Goal: Task Accomplishment & Management: Manage account settings

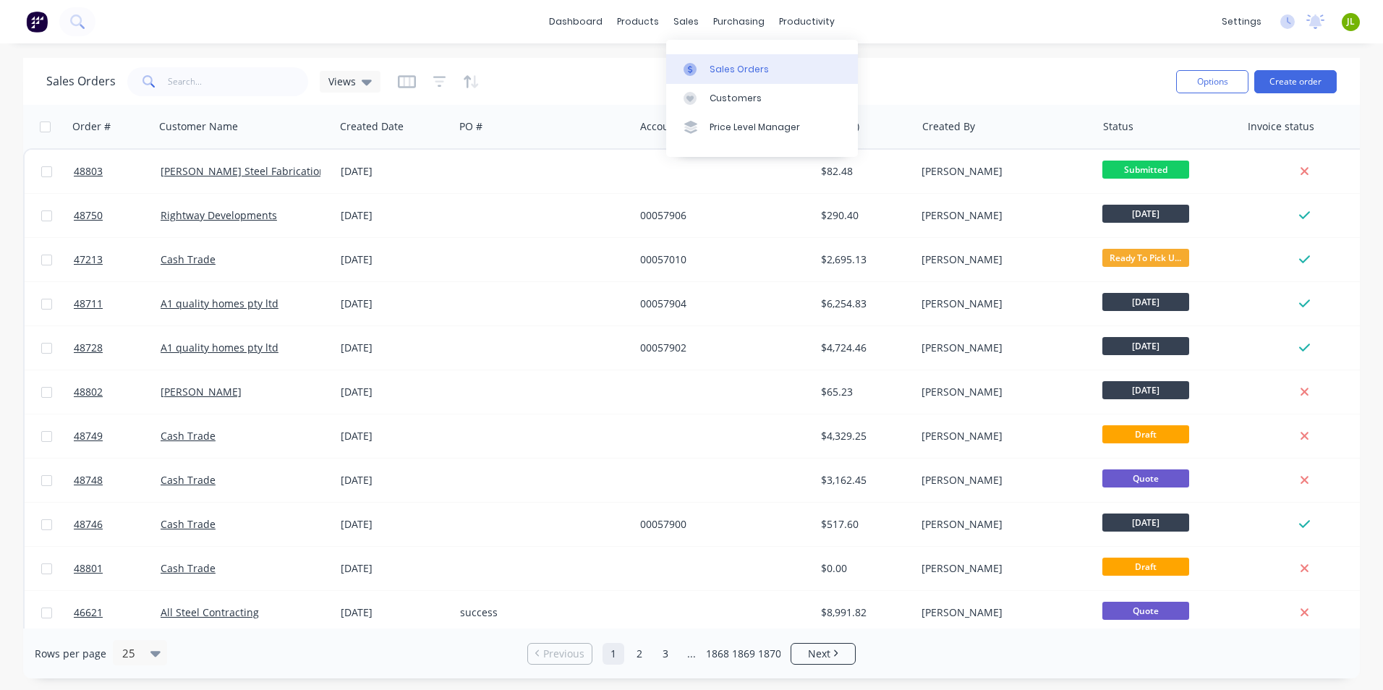
click at [701, 64] on div at bounding box center [694, 69] width 22 height 13
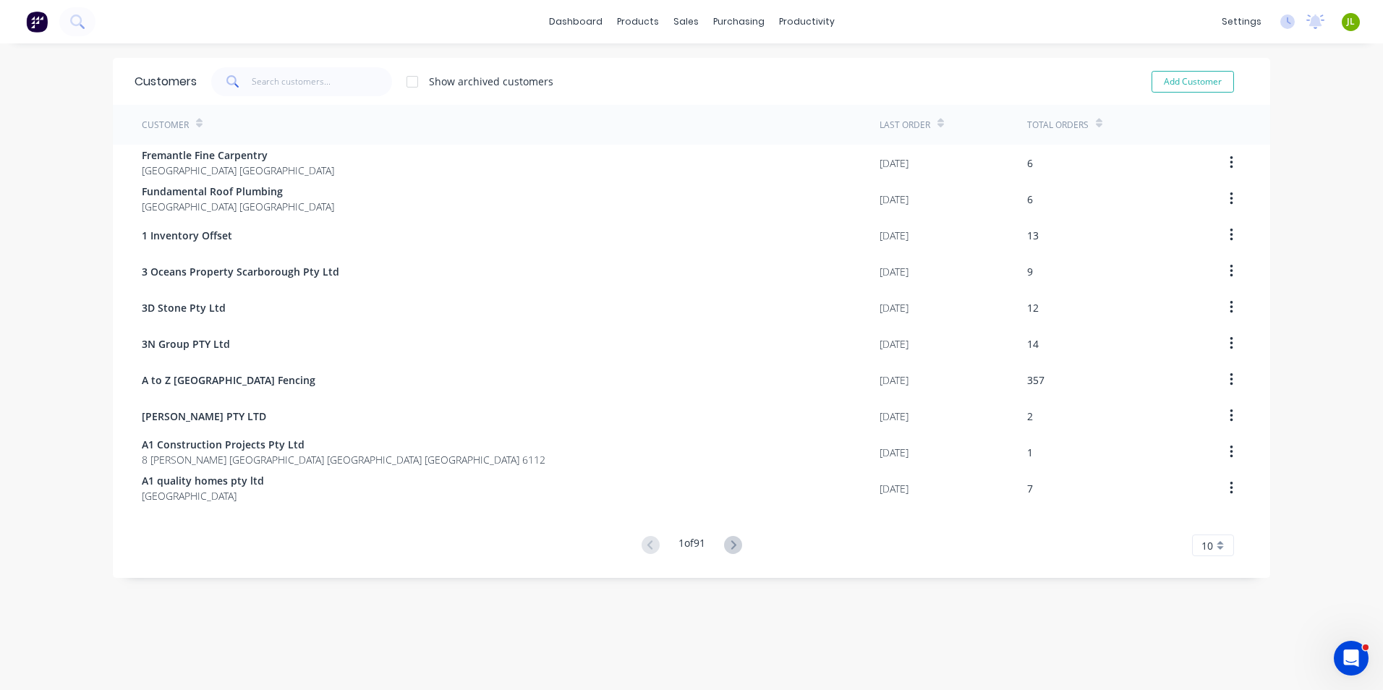
click at [238, 82] on span at bounding box center [231, 81] width 40 height 29
click at [263, 80] on input "text" at bounding box center [322, 81] width 141 height 29
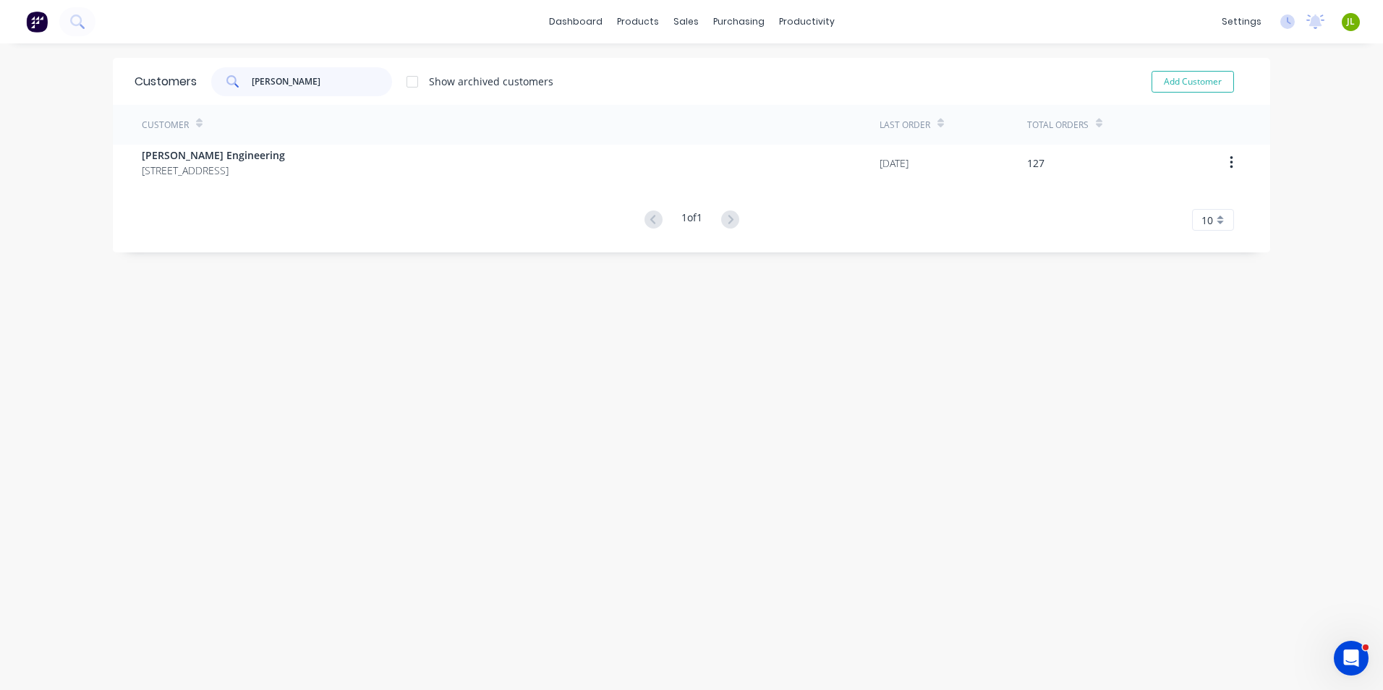
type input "perna"
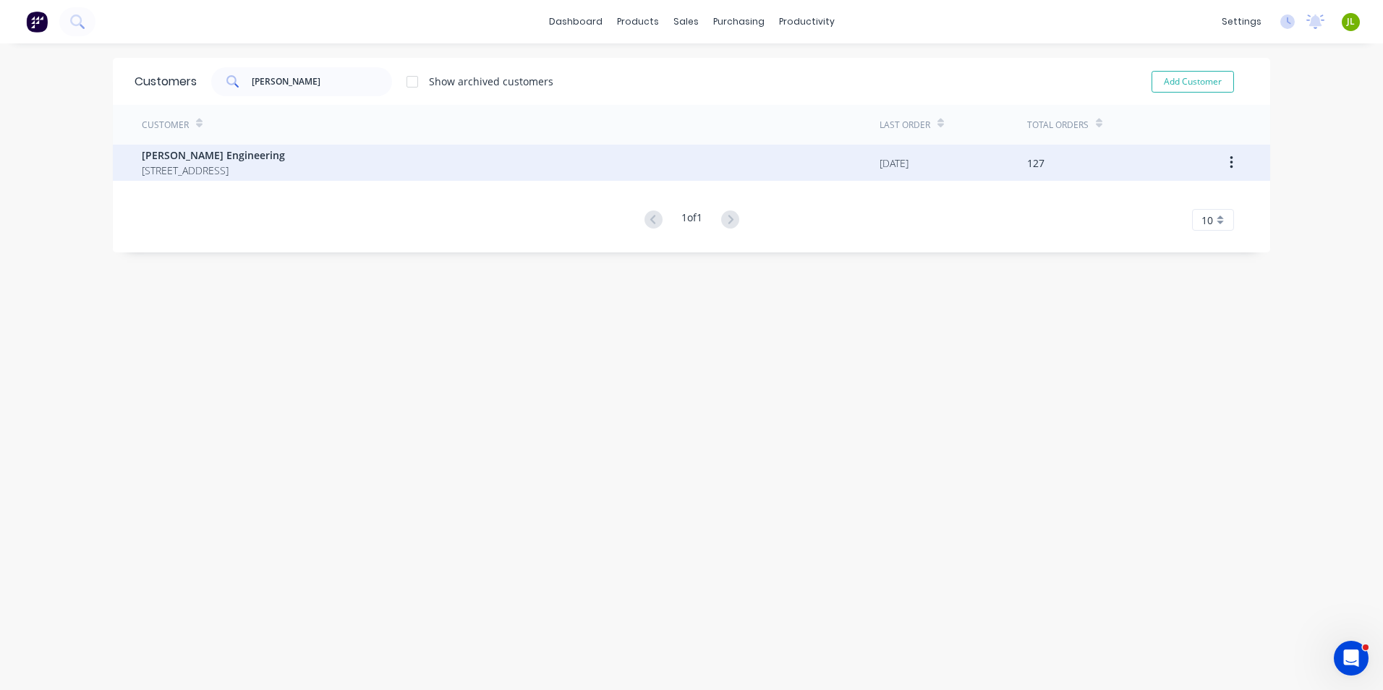
click at [231, 150] on span "Perna Engineering" at bounding box center [213, 155] width 143 height 15
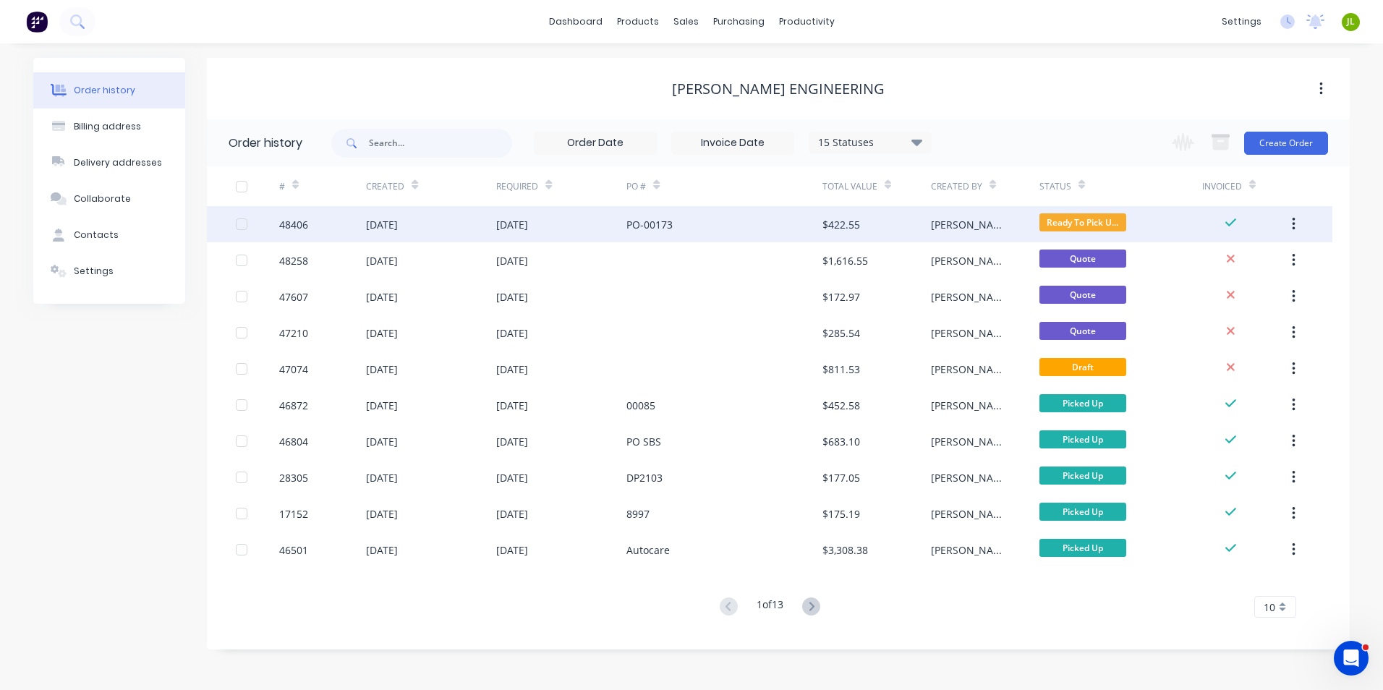
click at [730, 219] on div "PO-00173" at bounding box center [723, 224] width 195 height 36
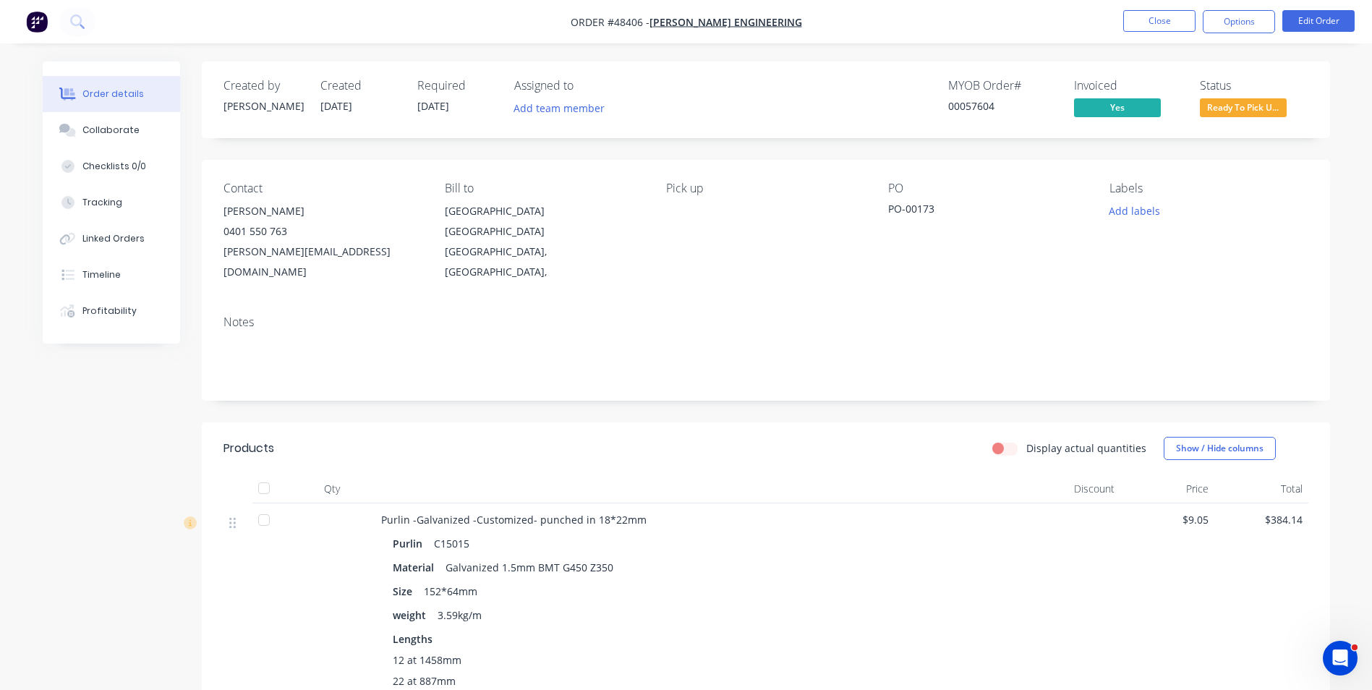
click at [1244, 107] on span "Ready To Pick U..." at bounding box center [1243, 107] width 87 height 18
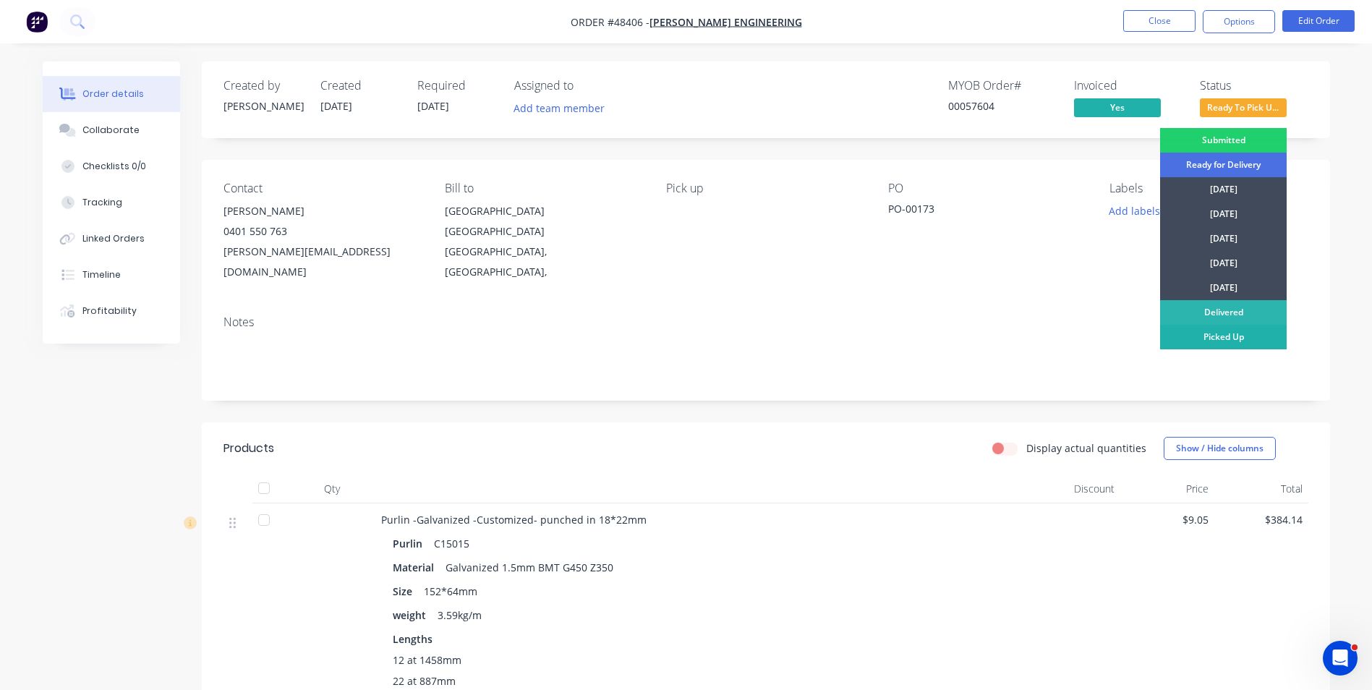
click at [1207, 336] on div "Picked Up" at bounding box center [1223, 337] width 127 height 25
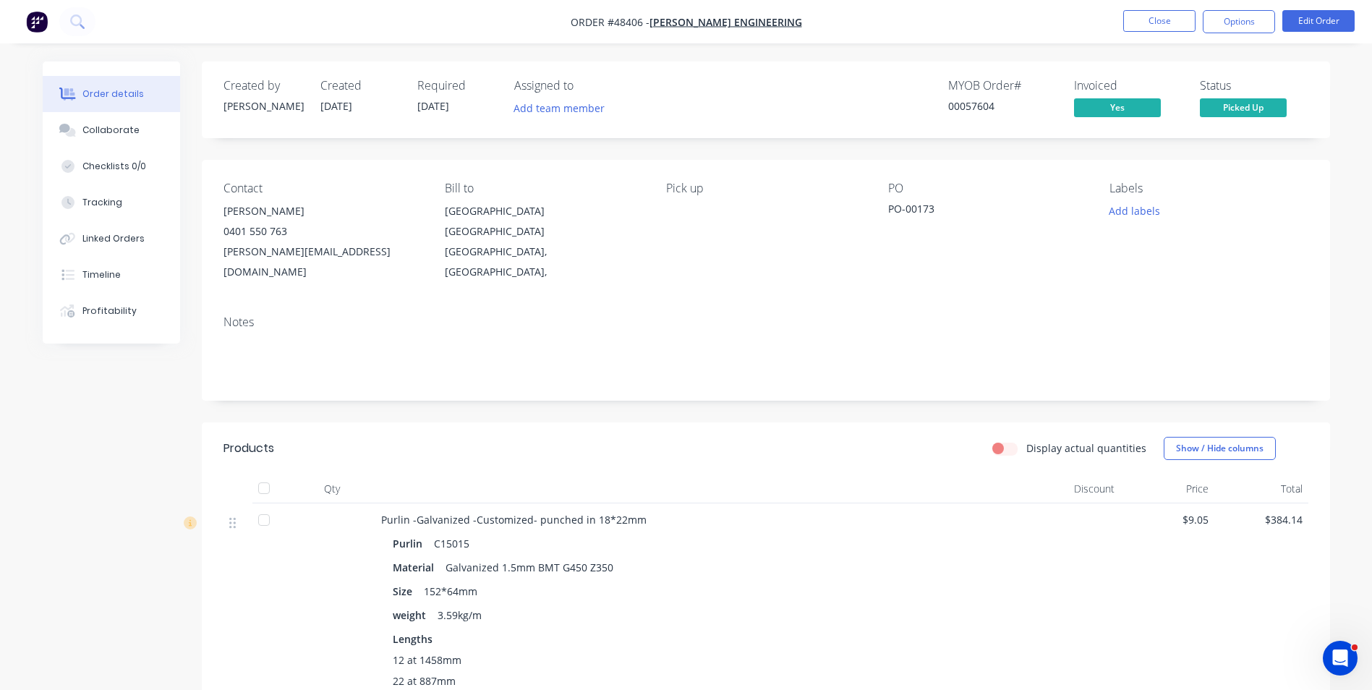
click at [1122, 20] on ul "Close Options Edit Order" at bounding box center [1239, 21] width 266 height 23
click at [1124, 25] on button "Close" at bounding box center [1159, 21] width 72 height 22
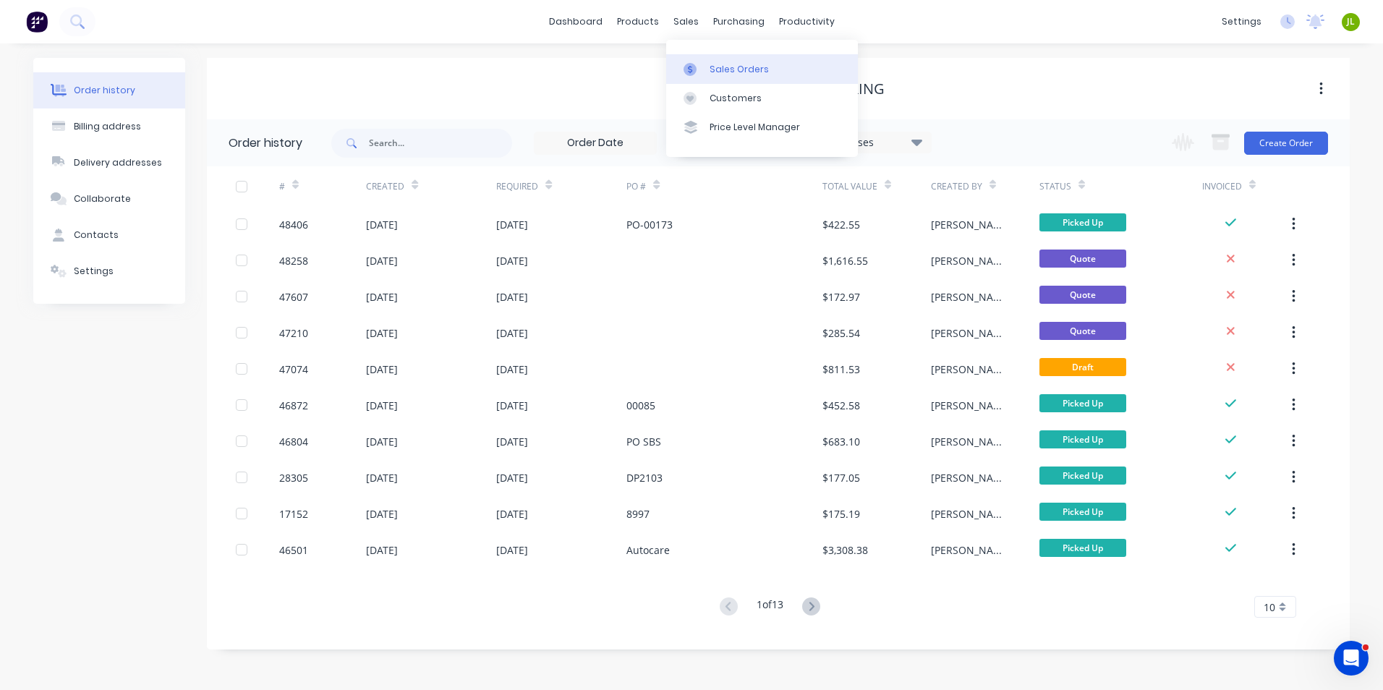
click at [712, 67] on div "Sales Orders" at bounding box center [738, 69] width 59 height 13
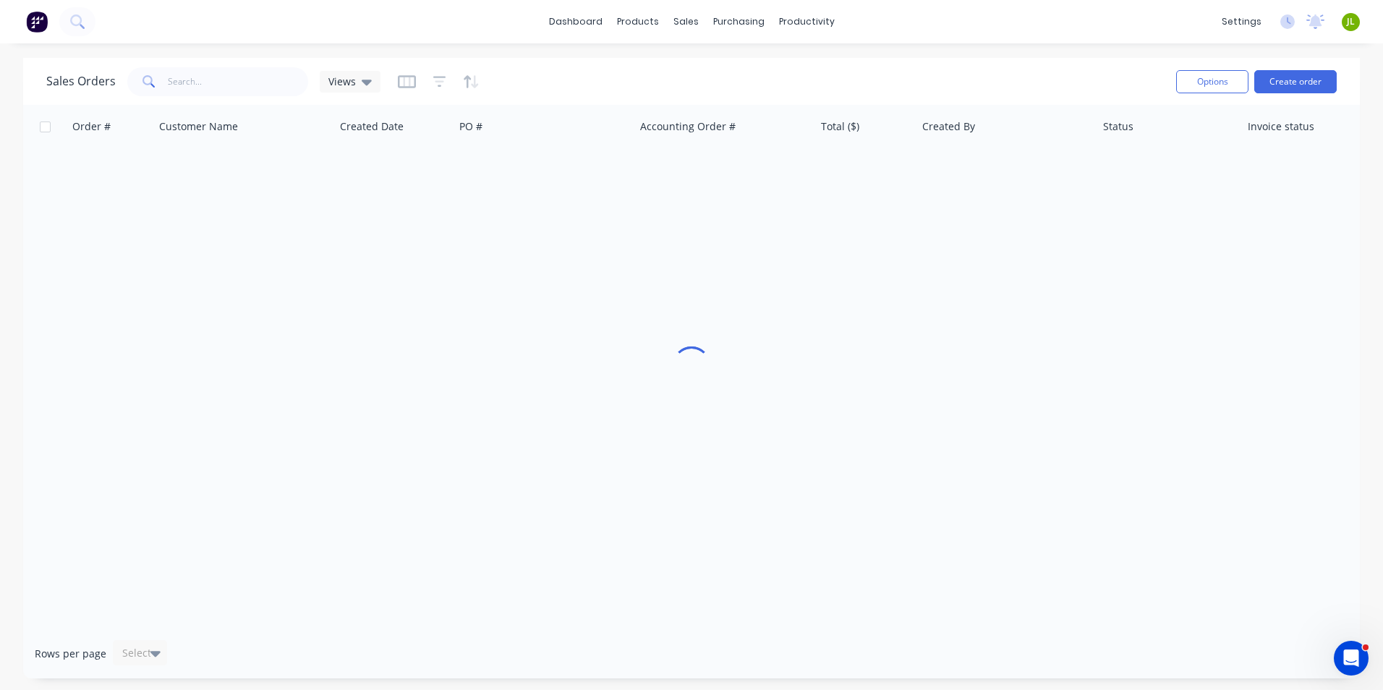
click at [1296, 98] on div "Options Create order" at bounding box center [1253, 81] width 166 height 35
click at [1298, 85] on button "Create order" at bounding box center [1295, 81] width 82 height 23
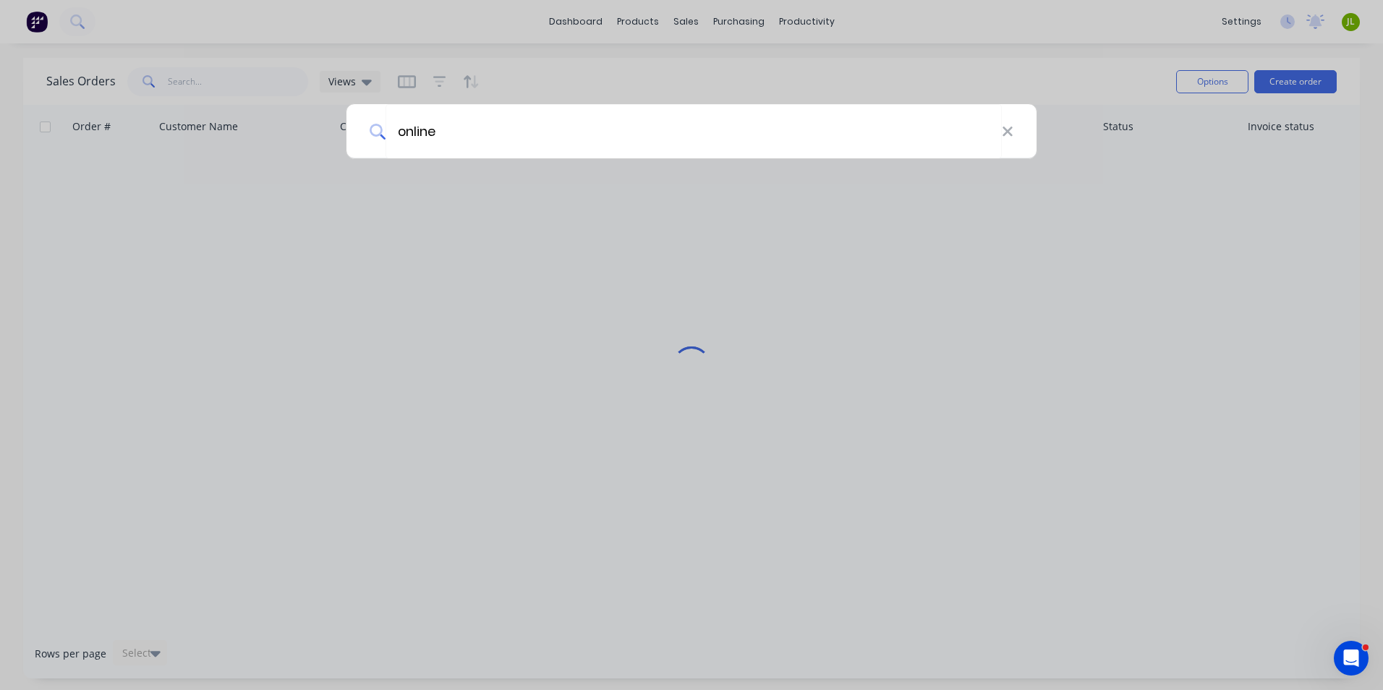
type input "online"
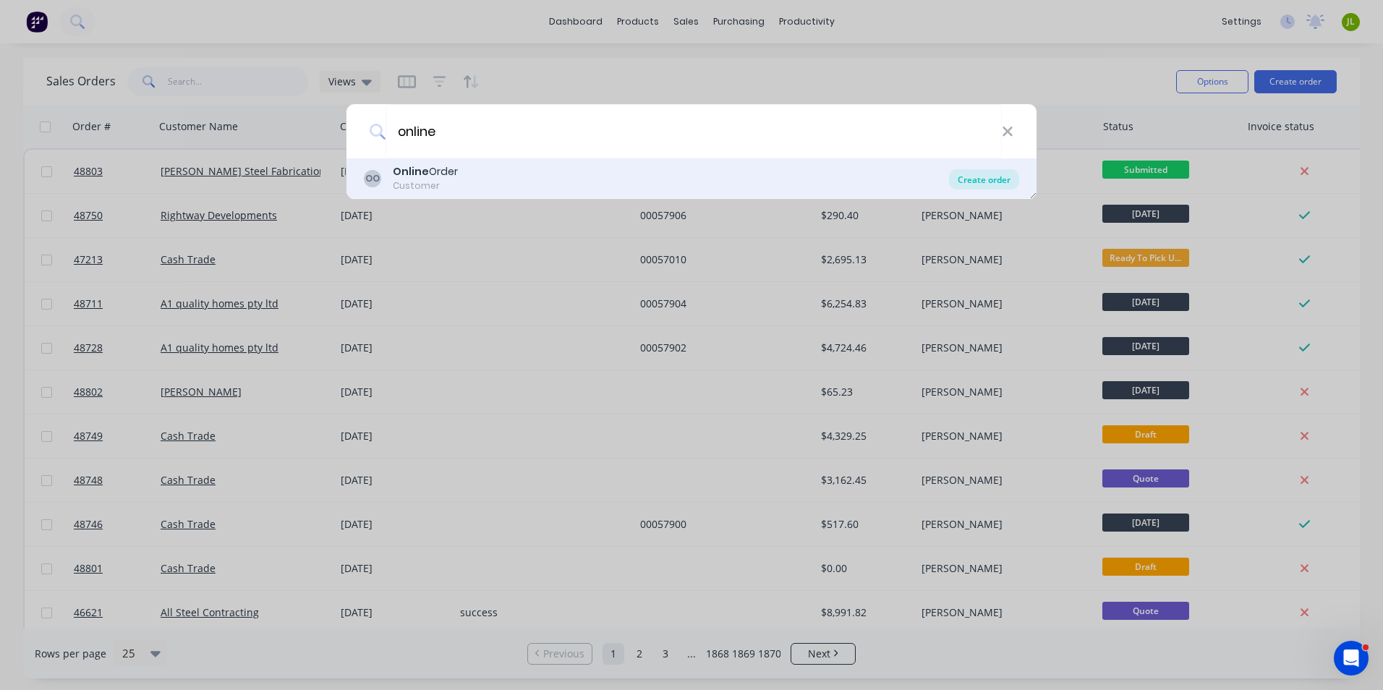
click at [1010, 180] on div "Create order" at bounding box center [984, 179] width 70 height 20
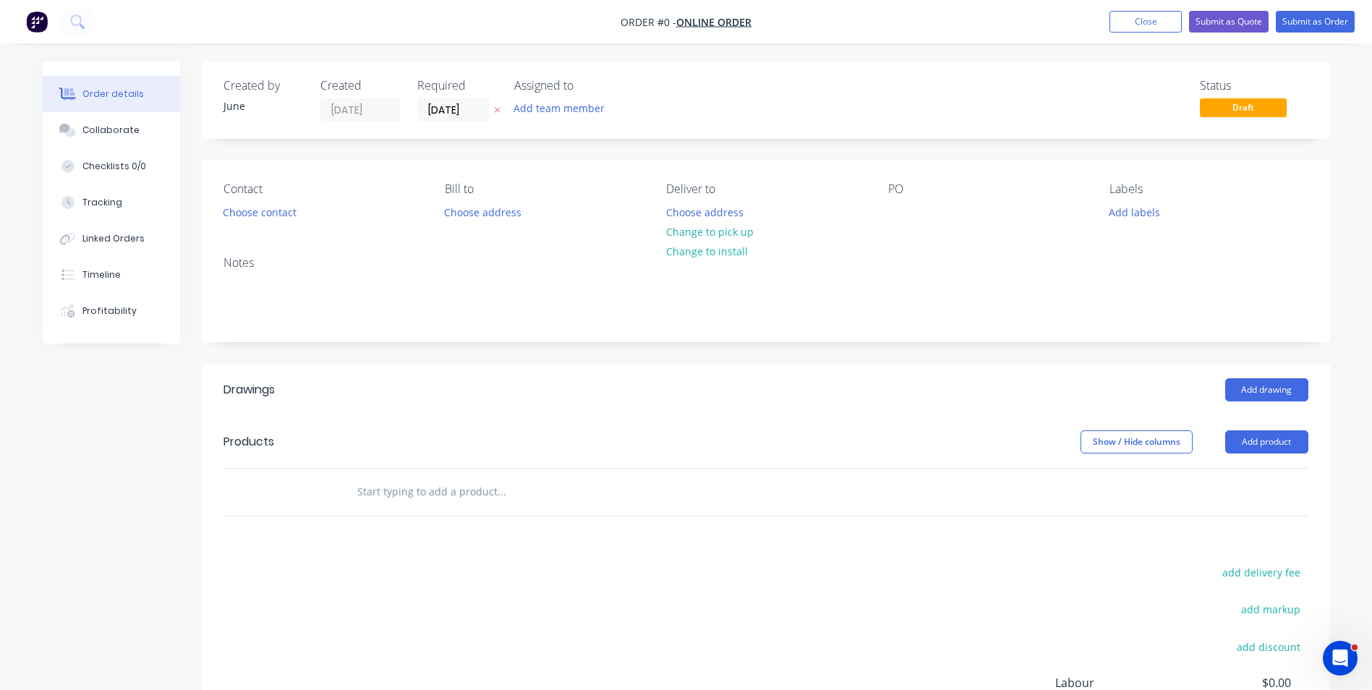
click at [898, 228] on div "Contact Choose contact Bill to Choose address Deliver to Choose address Change …" at bounding box center [766, 203] width 1128 height 84
click at [905, 217] on div at bounding box center [899, 212] width 23 height 21
click at [1259, 436] on button "Add product" at bounding box center [1266, 441] width 83 height 23
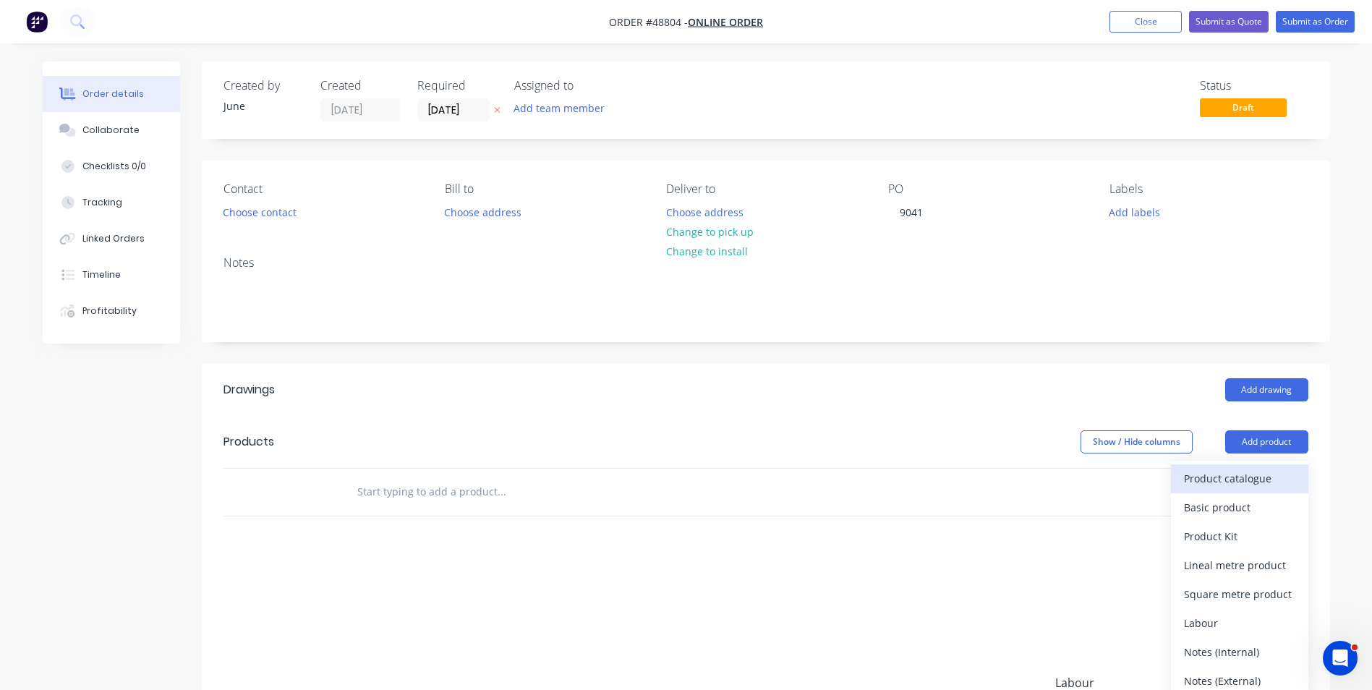
click at [1234, 471] on div "Product catalogue" at bounding box center [1239, 478] width 111 height 21
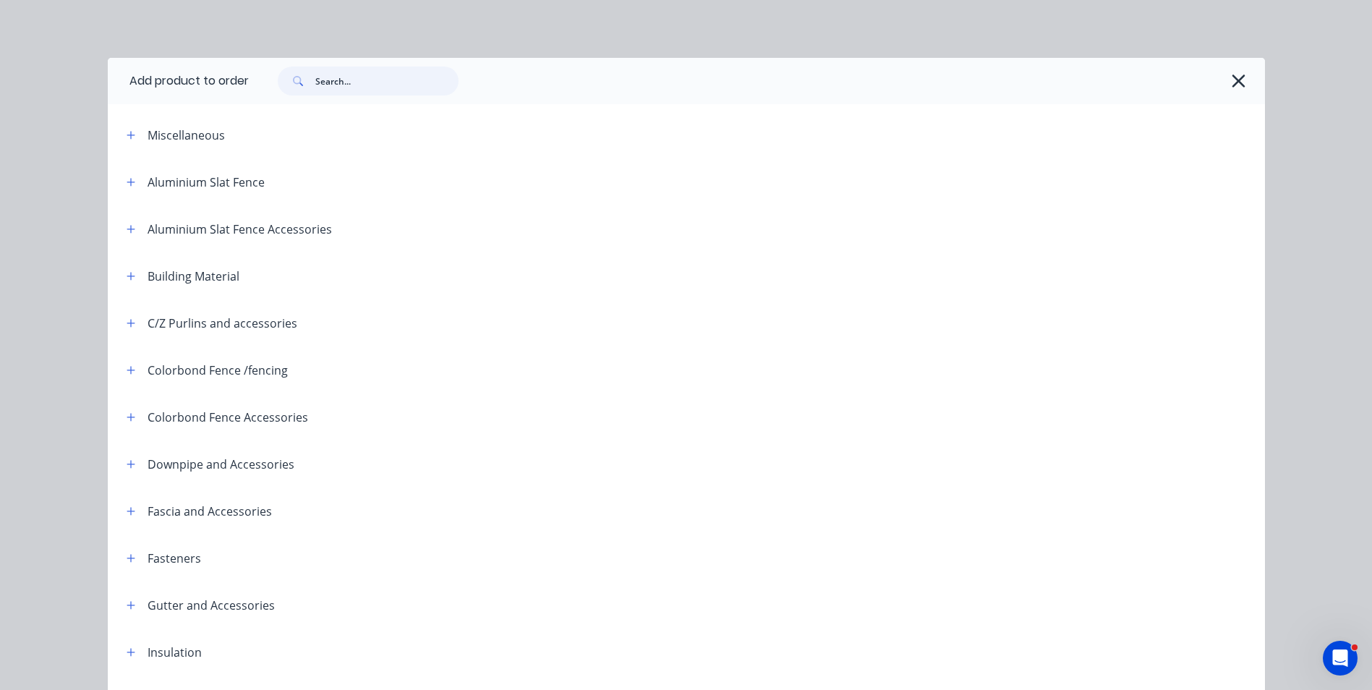
click at [403, 87] on input "text" at bounding box center [386, 81] width 143 height 29
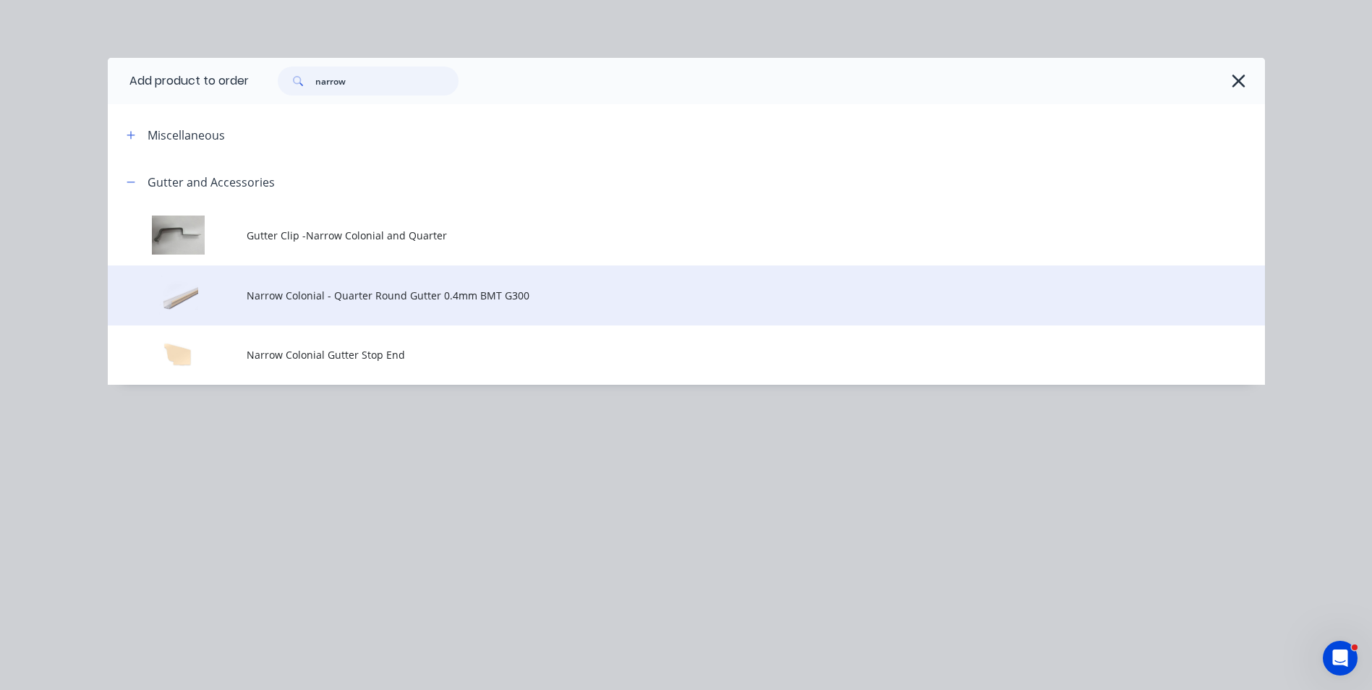
type input "narrow"
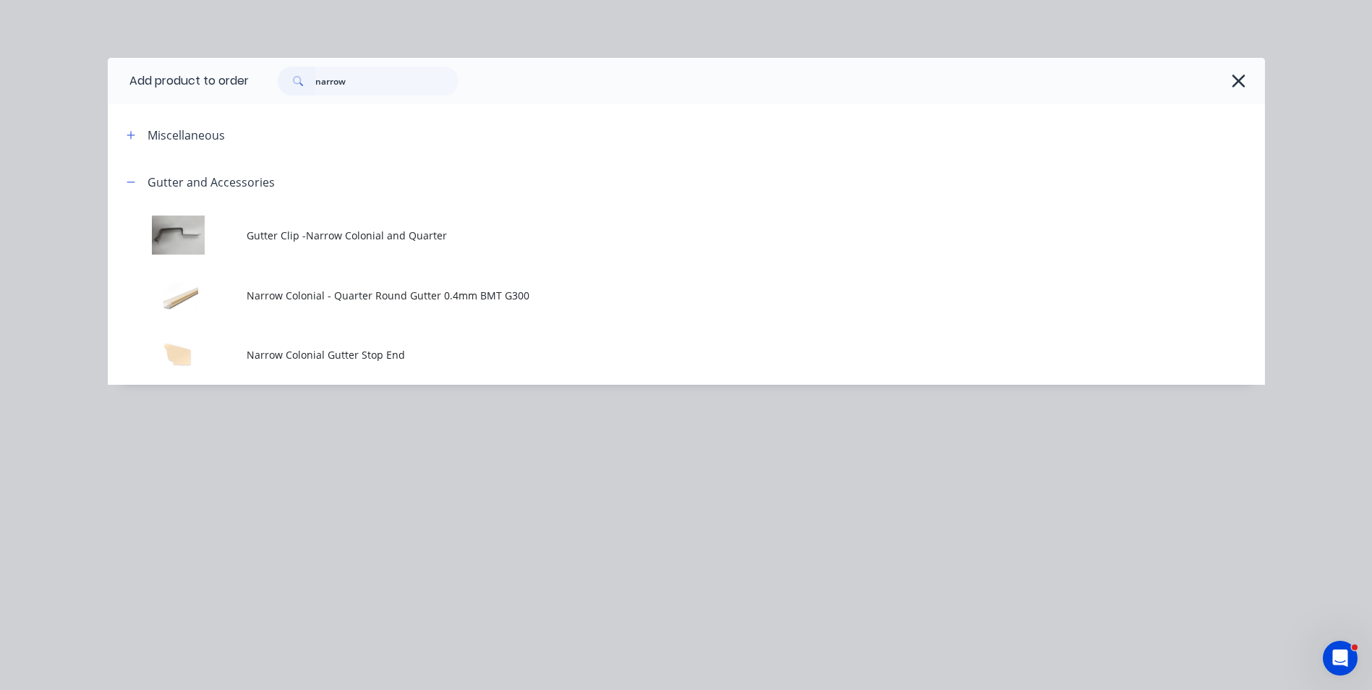
click at [320, 291] on span "Narrow Colonial - Quarter Round Gutter 0.4mm BMT G300" at bounding box center [654, 295] width 814 height 15
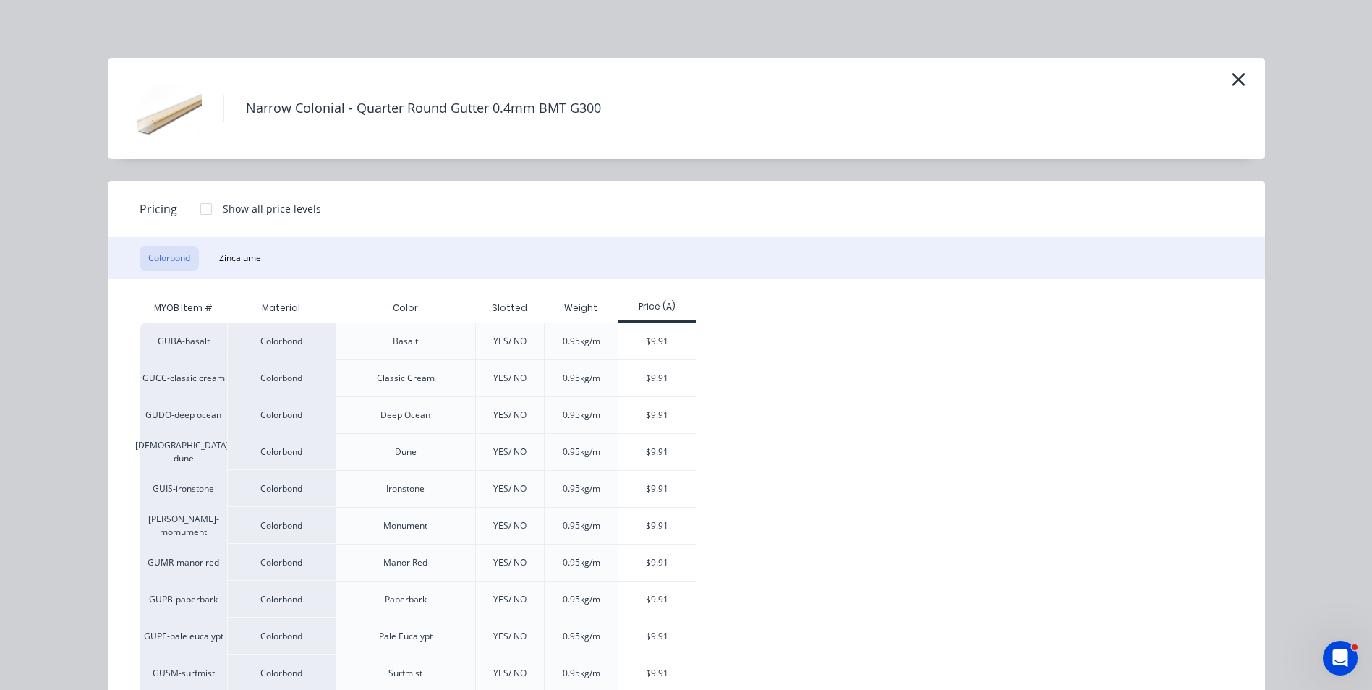
scroll to position [72, 0]
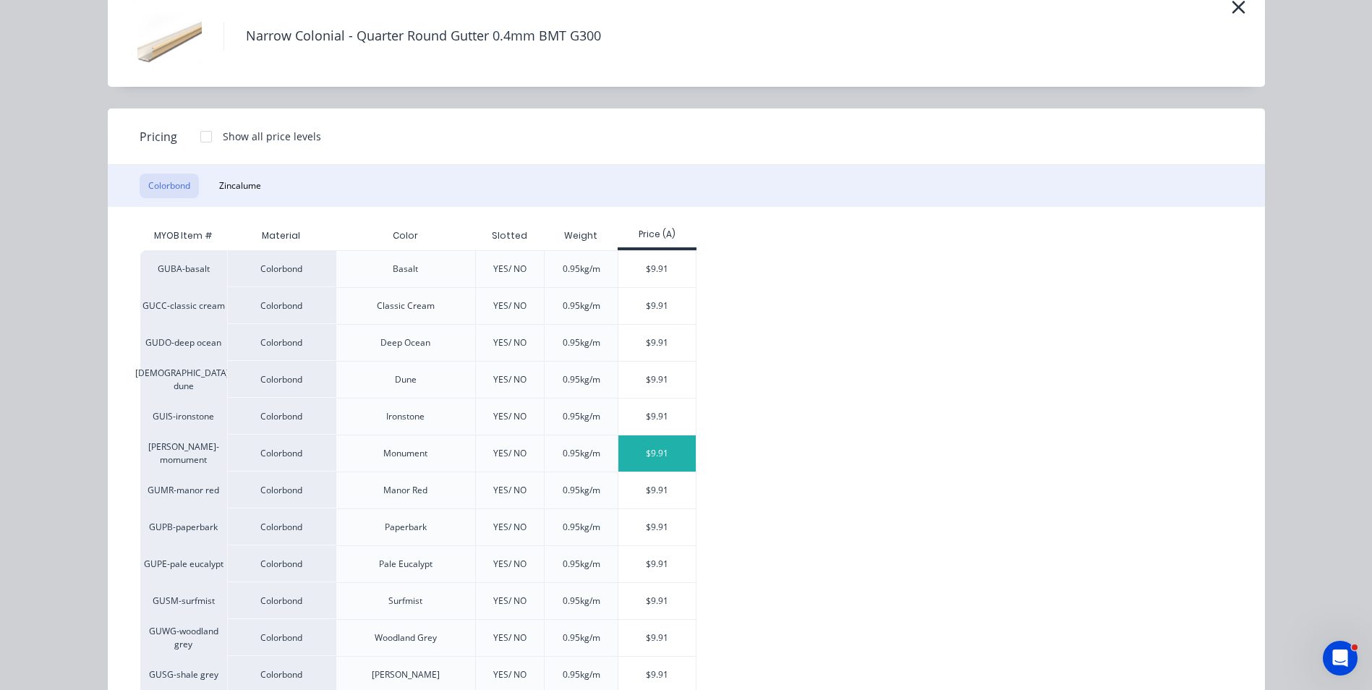
click at [662, 453] on div "$9.91" at bounding box center [656, 453] width 77 height 36
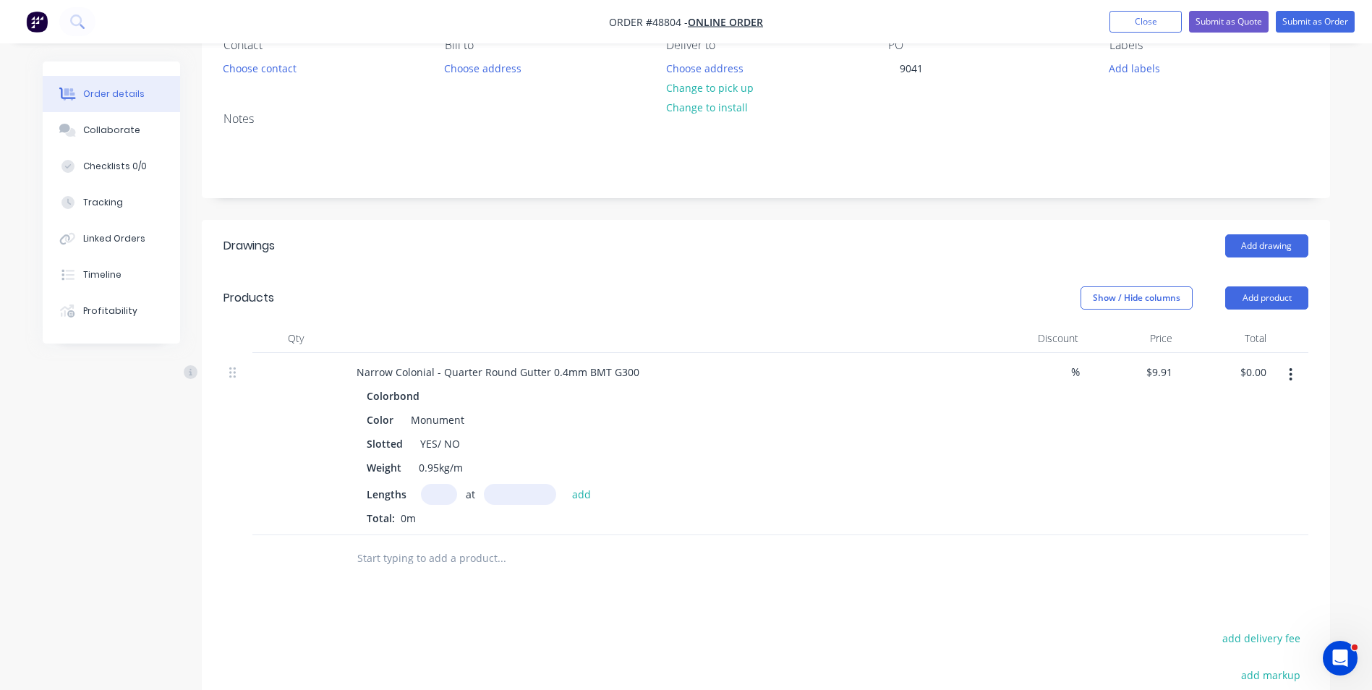
scroll to position [145, 0]
drag, startPoint x: 440, startPoint y: 446, endPoint x: 412, endPoint y: 448, distance: 27.5
click at [414, 448] on div "YES/ NO" at bounding box center [439, 442] width 51 height 21
click at [434, 485] on input "text" at bounding box center [439, 493] width 36 height 21
type input "2"
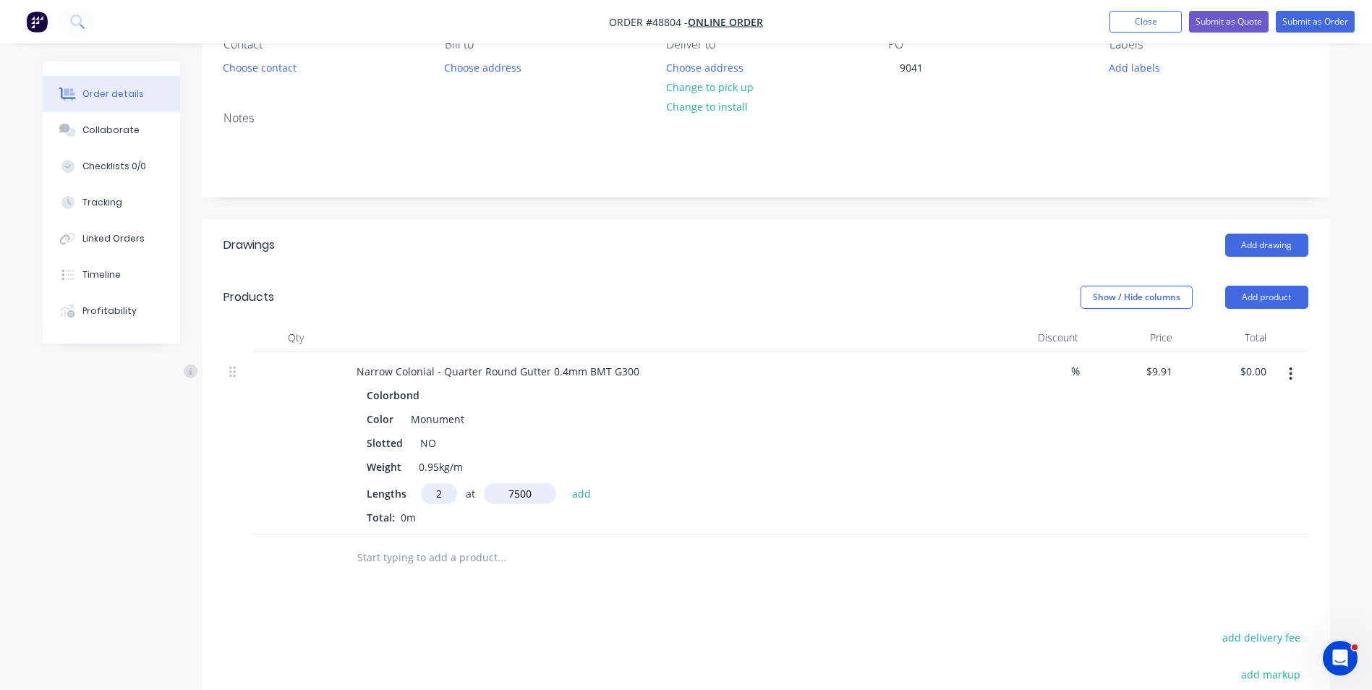
type input "7500"
click at [565, 483] on button "add" at bounding box center [582, 493] width 34 height 20
type input "$148.65"
click at [1244, 244] on button "Add drawing" at bounding box center [1266, 245] width 83 height 23
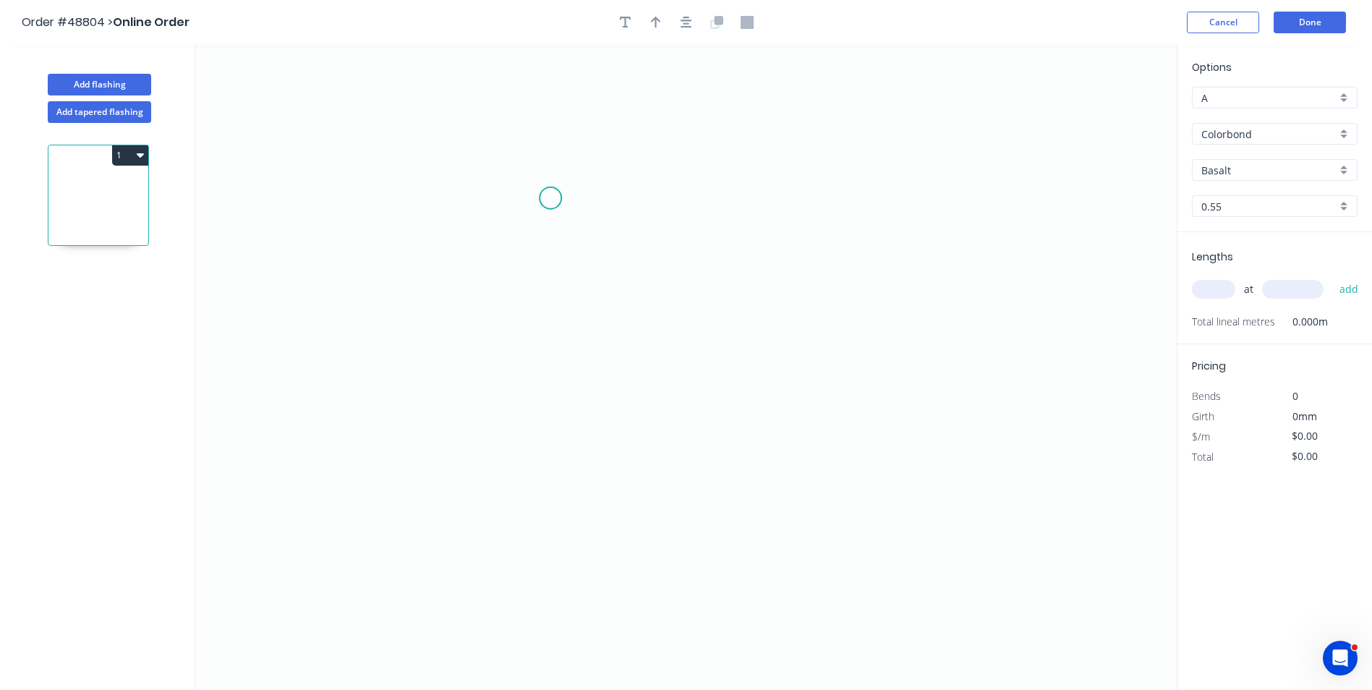
click at [547, 204] on icon "0" at bounding box center [685, 367] width 981 height 645
click at [523, 221] on icon "0" at bounding box center [685, 367] width 981 height 645
click at [516, 490] on icon "0 ?" at bounding box center [685, 367] width 981 height 645
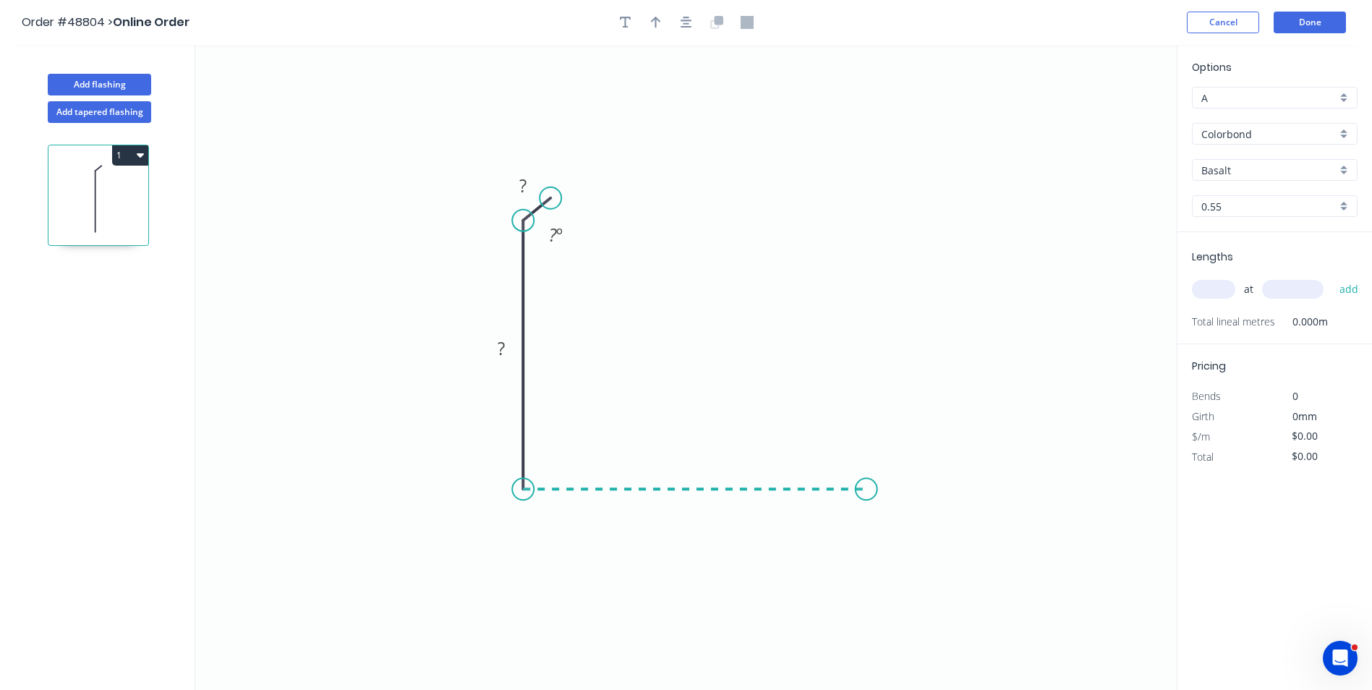
click at [866, 497] on icon "0 ? ? ? º" at bounding box center [685, 367] width 981 height 645
click at [905, 456] on icon "0 ? ? ? ? º" at bounding box center [685, 367] width 981 height 645
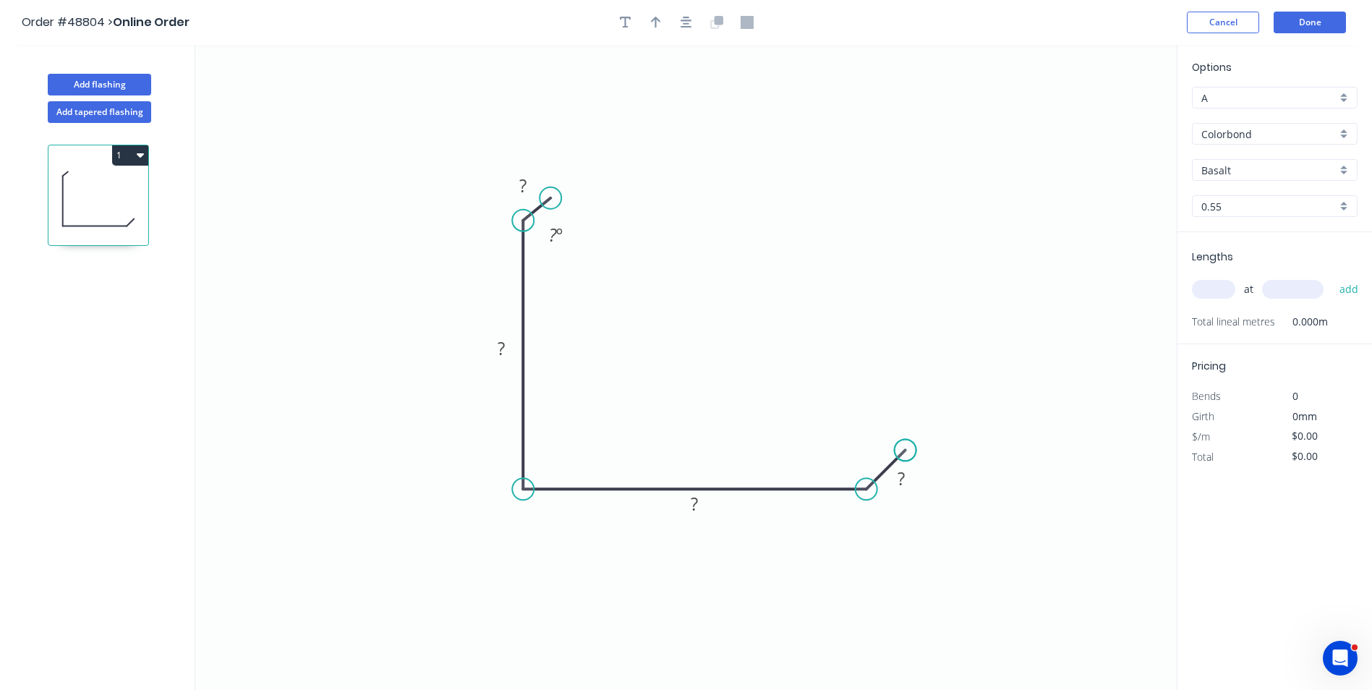
click at [905, 456] on circle at bounding box center [905, 450] width 22 height 22
click at [558, 187] on circle at bounding box center [558, 186] width 22 height 22
click at [902, 455] on circle at bounding box center [902, 454] width 22 height 22
click at [900, 474] on tspan "?" at bounding box center [898, 480] width 7 height 24
click at [472, 352] on icon "0 10 90 ? 10" at bounding box center [685, 367] width 981 height 645
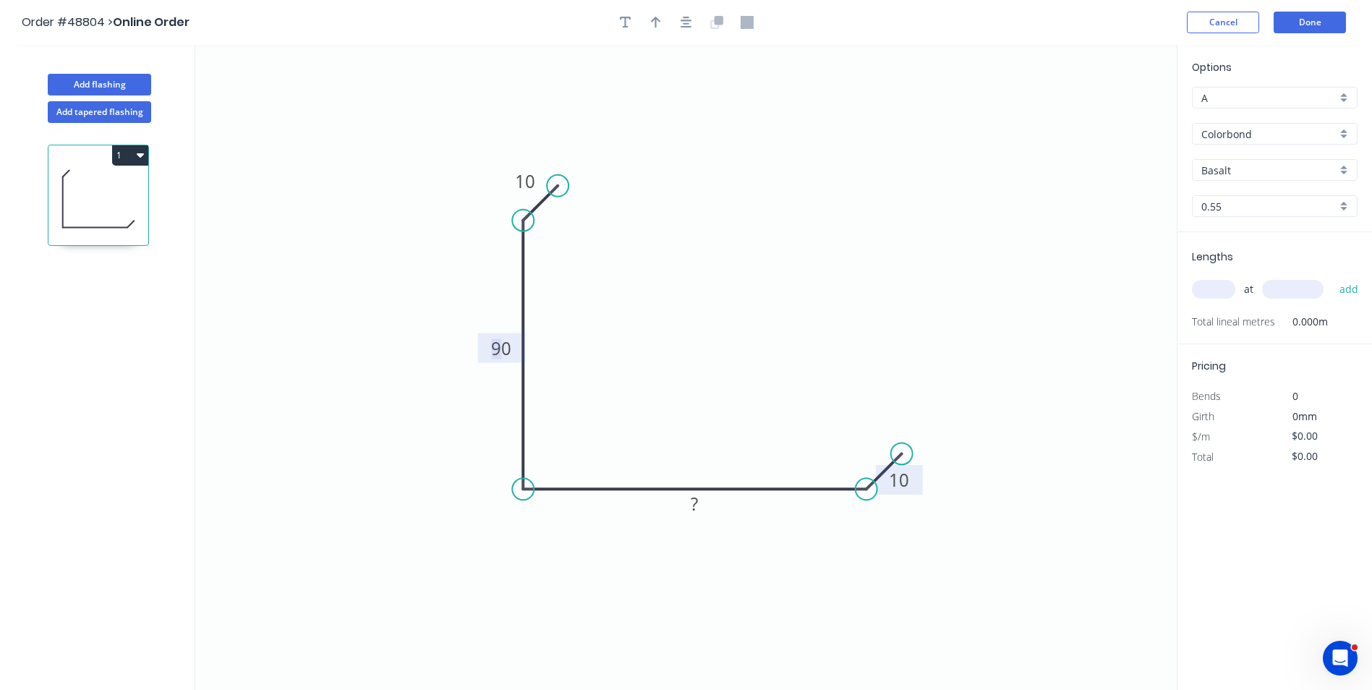
drag, startPoint x: 512, startPoint y: 345, endPoint x: 496, endPoint y: 351, distance: 16.9
click at [496, 351] on g "90" at bounding box center [501, 348] width 29 height 24
click at [1225, 287] on input "text" at bounding box center [1213, 289] width 43 height 19
type input "$11.84"
type input "2"
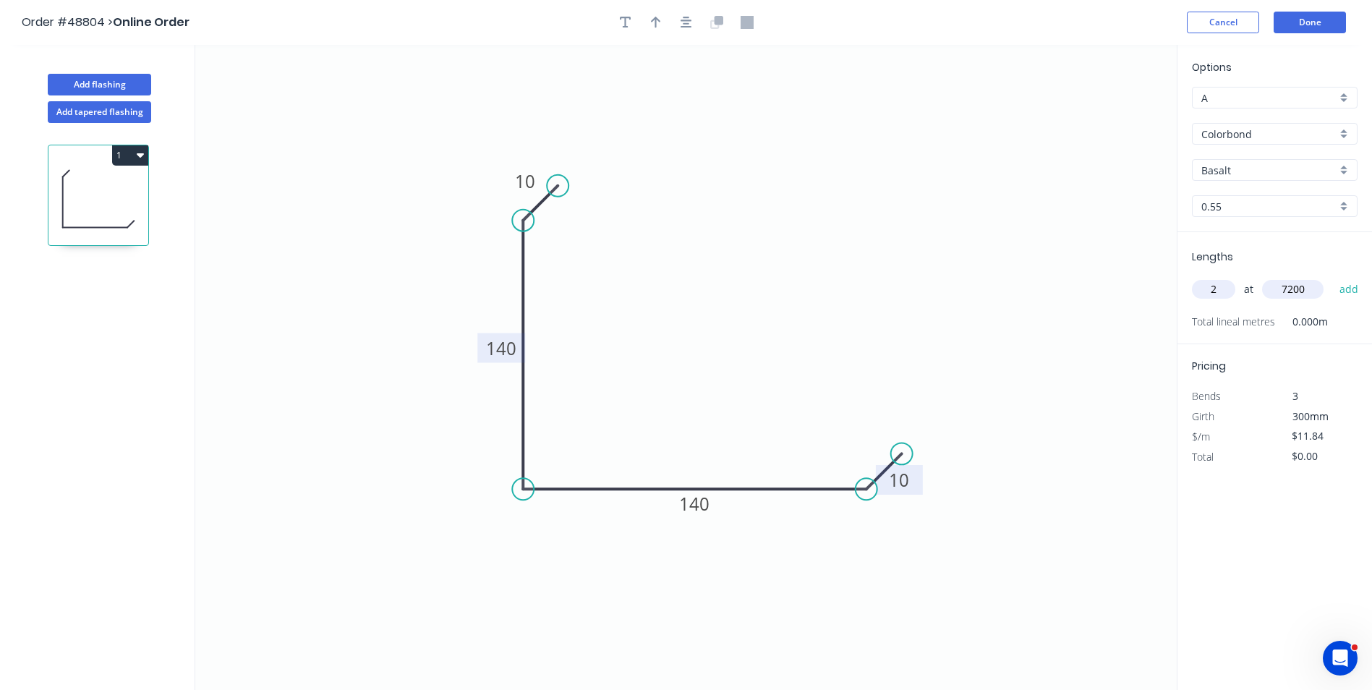
type input "7200"
click at [1332, 277] on button "add" at bounding box center [1349, 289] width 34 height 25
type input "$170.50"
click at [1277, 158] on div "Options A A Colorbond Colorbond Basalt Basalt 0.55 0.55" at bounding box center [1274, 145] width 195 height 173
click at [1255, 172] on input "Basalt" at bounding box center [1268, 170] width 135 height 15
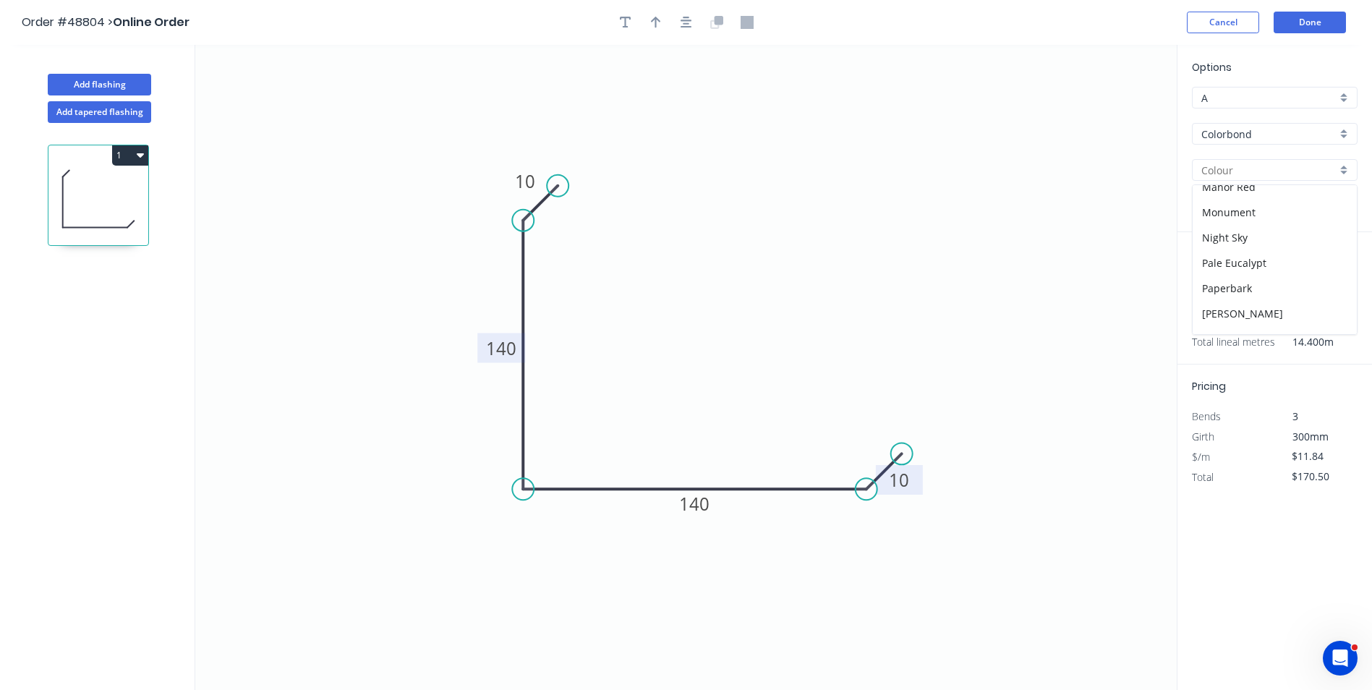
scroll to position [289, 0]
click at [1258, 189] on div "Monument" at bounding box center [1274, 186] width 164 height 25
type input "Monument"
click at [1310, 25] on button "Done" at bounding box center [1309, 23] width 72 height 22
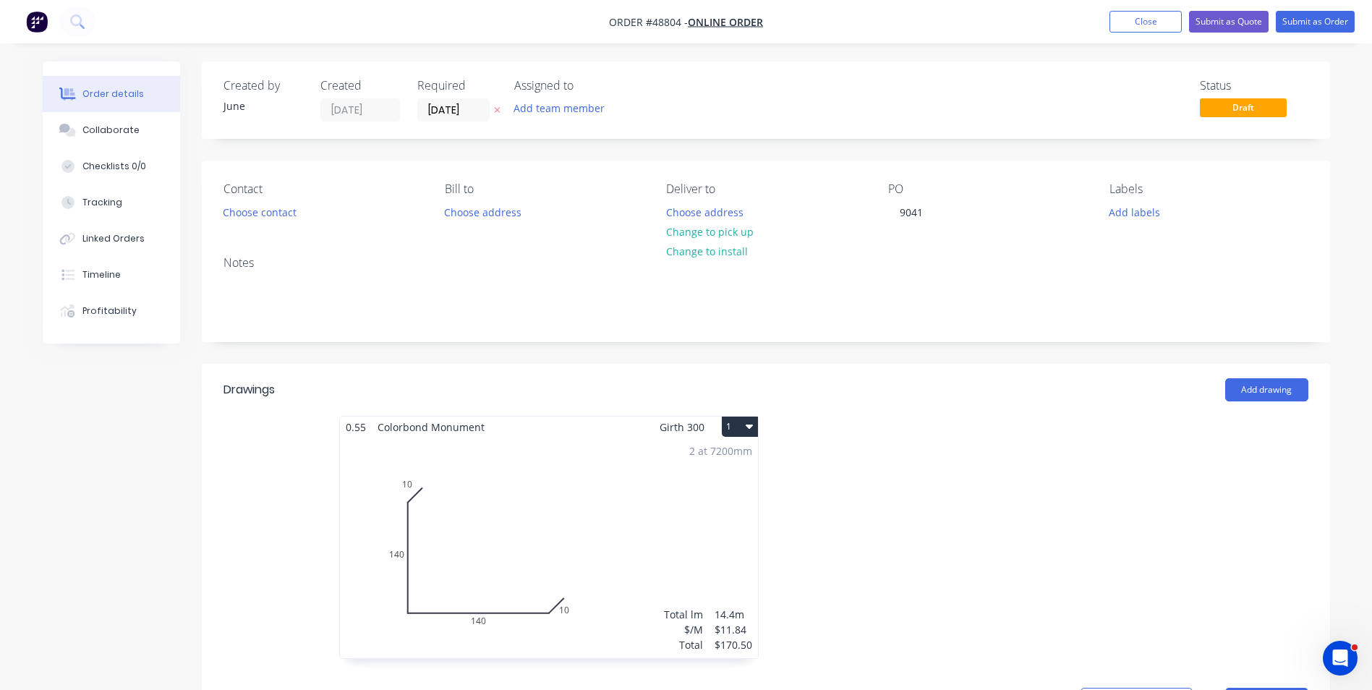
click at [567, 475] on div "2 at 7200mm Total lm $/M Total 14.4m $11.84 $170.50" at bounding box center [549, 547] width 418 height 221
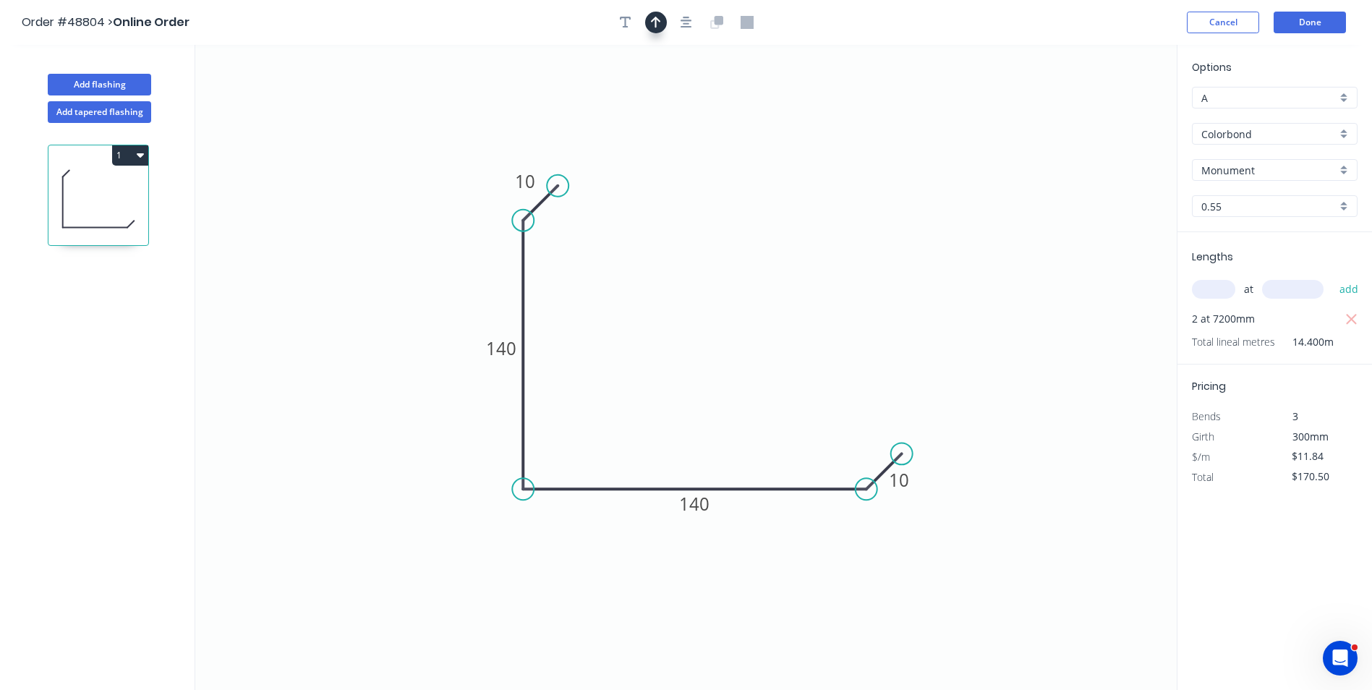
click at [659, 26] on icon "button" at bounding box center [656, 22] width 10 height 13
drag, startPoint x: 1099, startPoint y: 114, endPoint x: 411, endPoint y: 534, distance: 806.5
click at [411, 534] on icon at bounding box center [410, 517] width 13 height 46
click at [411, 534] on icon at bounding box center [423, 522] width 42 height 42
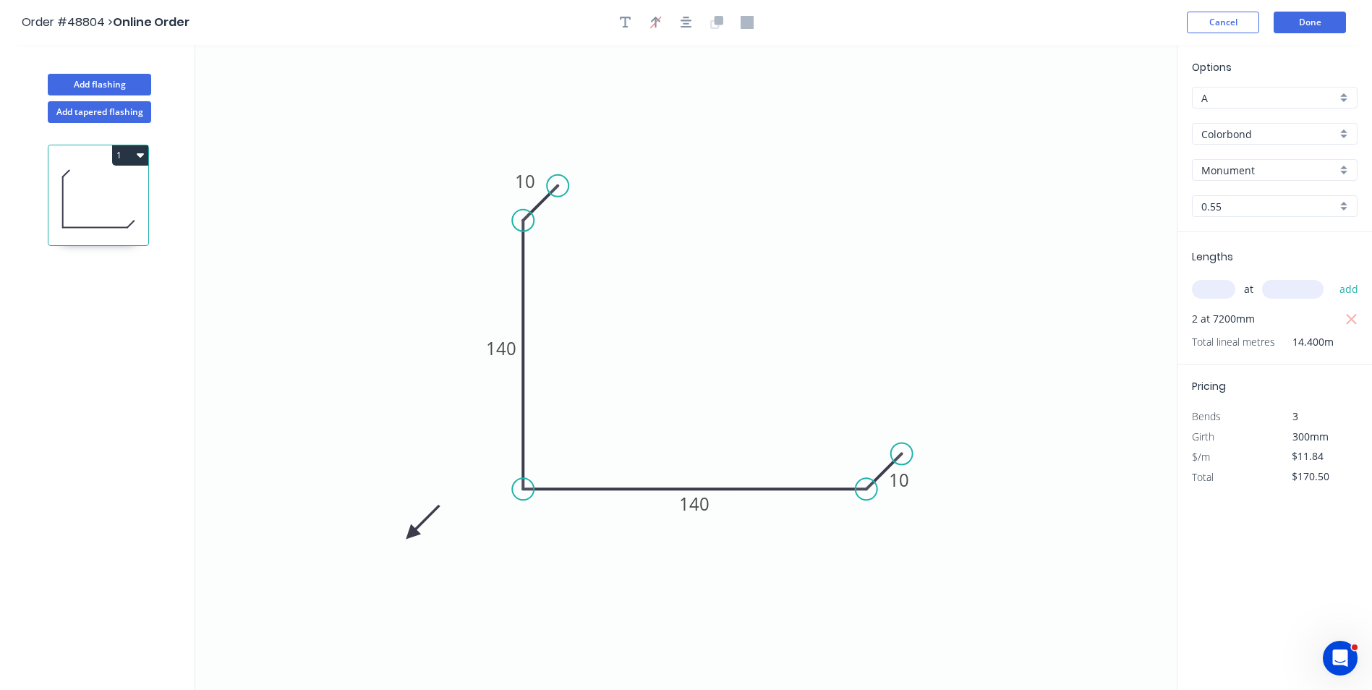
click at [411, 534] on icon at bounding box center [423, 522] width 42 height 42
click at [411, 534] on icon at bounding box center [423, 546] width 42 height 42
click at [411, 534] on icon at bounding box center [410, 550] width 13 height 46
click at [1306, 21] on button "Done" at bounding box center [1309, 23] width 72 height 22
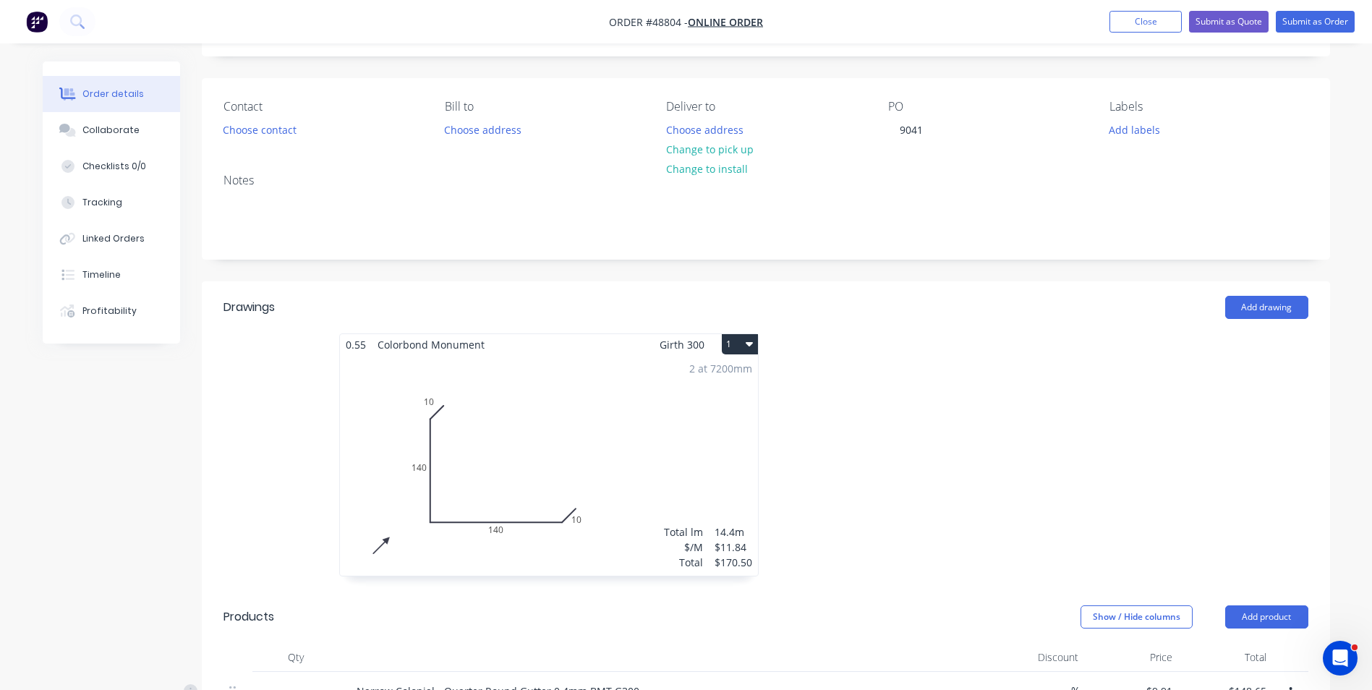
scroll to position [217, 0]
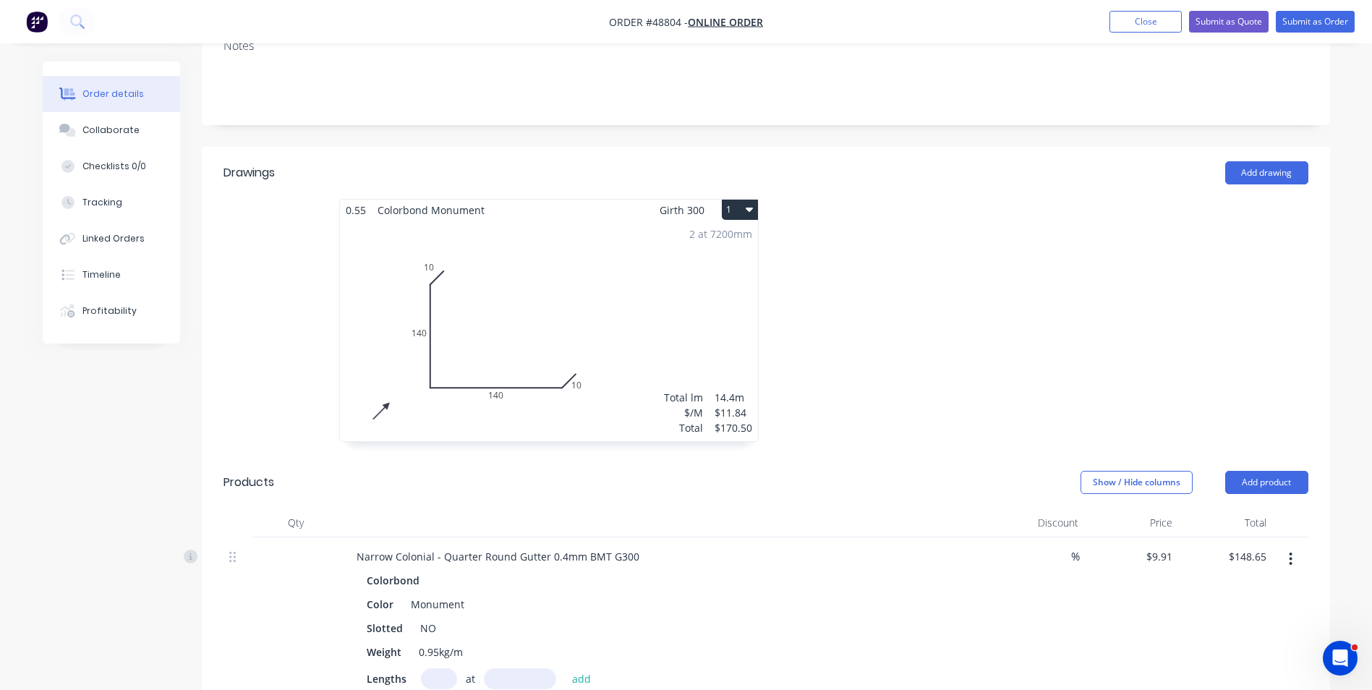
drag, startPoint x: 1304, startPoint y: 485, endPoint x: 1288, endPoint y: 497, distance: 19.7
click at [1303, 485] on button "Add product" at bounding box center [1266, 482] width 83 height 23
click at [1265, 515] on div "Product catalogue" at bounding box center [1239, 518] width 111 height 21
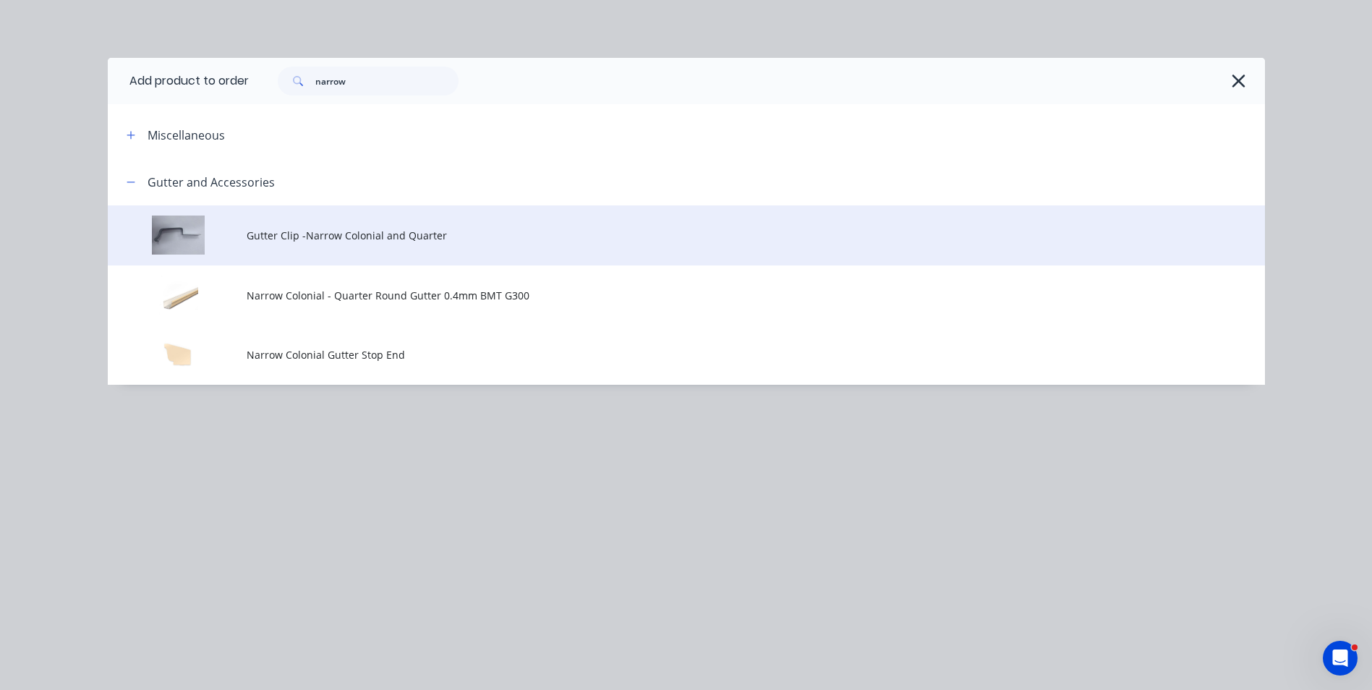
click at [341, 239] on span "Gutter Clip -Narrow Colonial and Quarter" at bounding box center [654, 235] width 814 height 15
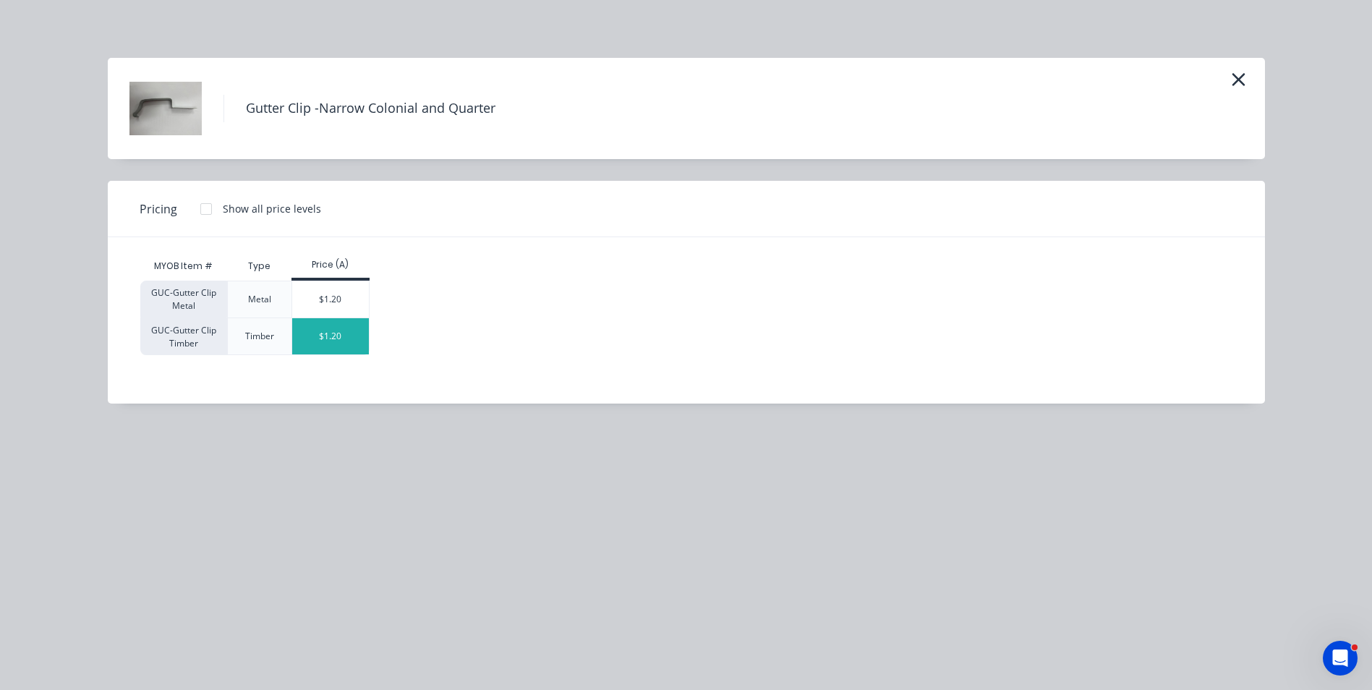
click at [334, 325] on div "$1.20" at bounding box center [330, 336] width 77 height 36
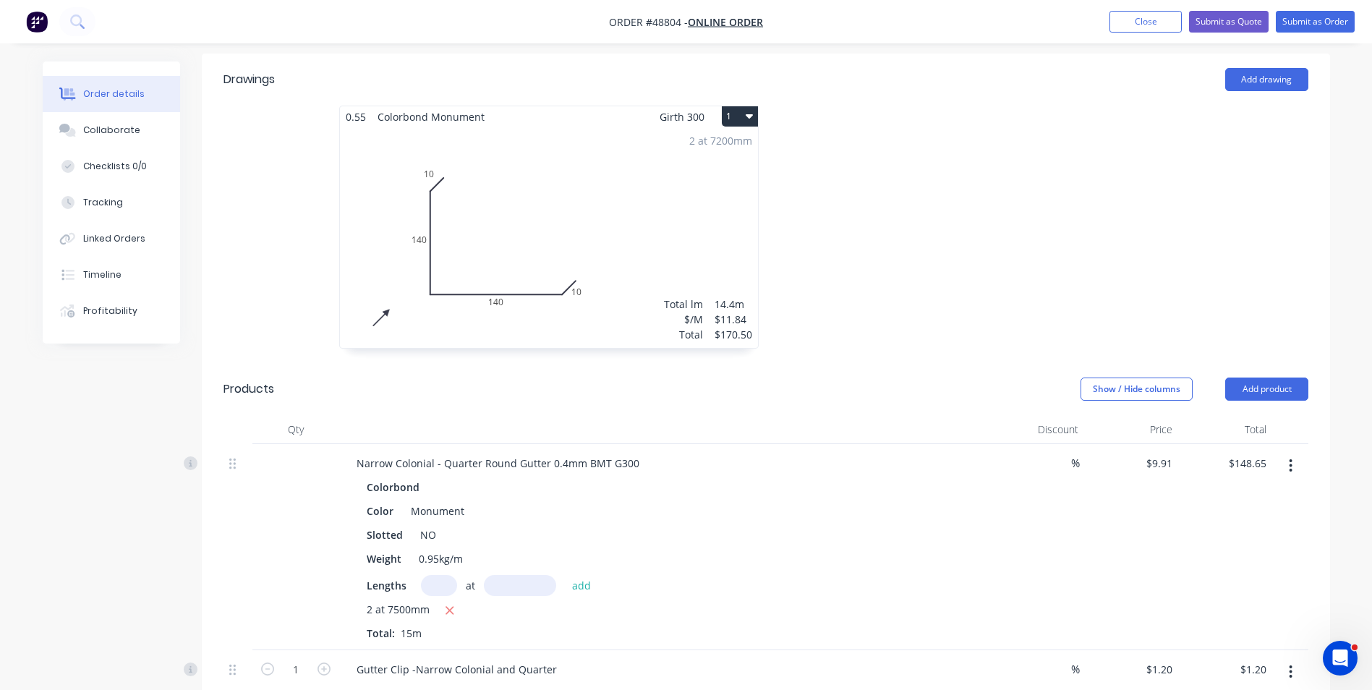
scroll to position [434, 0]
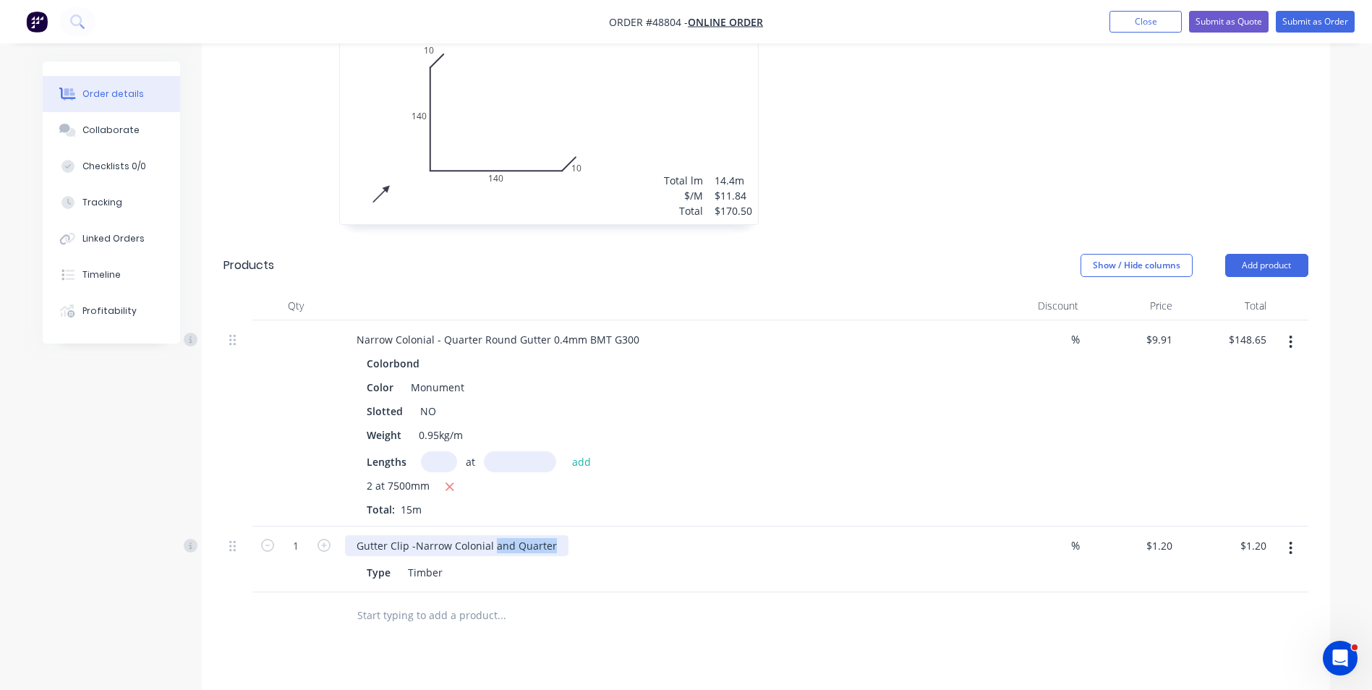
drag, startPoint x: 493, startPoint y: 548, endPoint x: 630, endPoint y: 550, distance: 136.7
click at [630, 550] on div "Gutter Clip -Narrow Colonial and Quarter" at bounding box center [664, 545] width 639 height 21
click at [286, 545] on input "1" at bounding box center [296, 546] width 38 height 22
type input "15"
type input "$18.00"
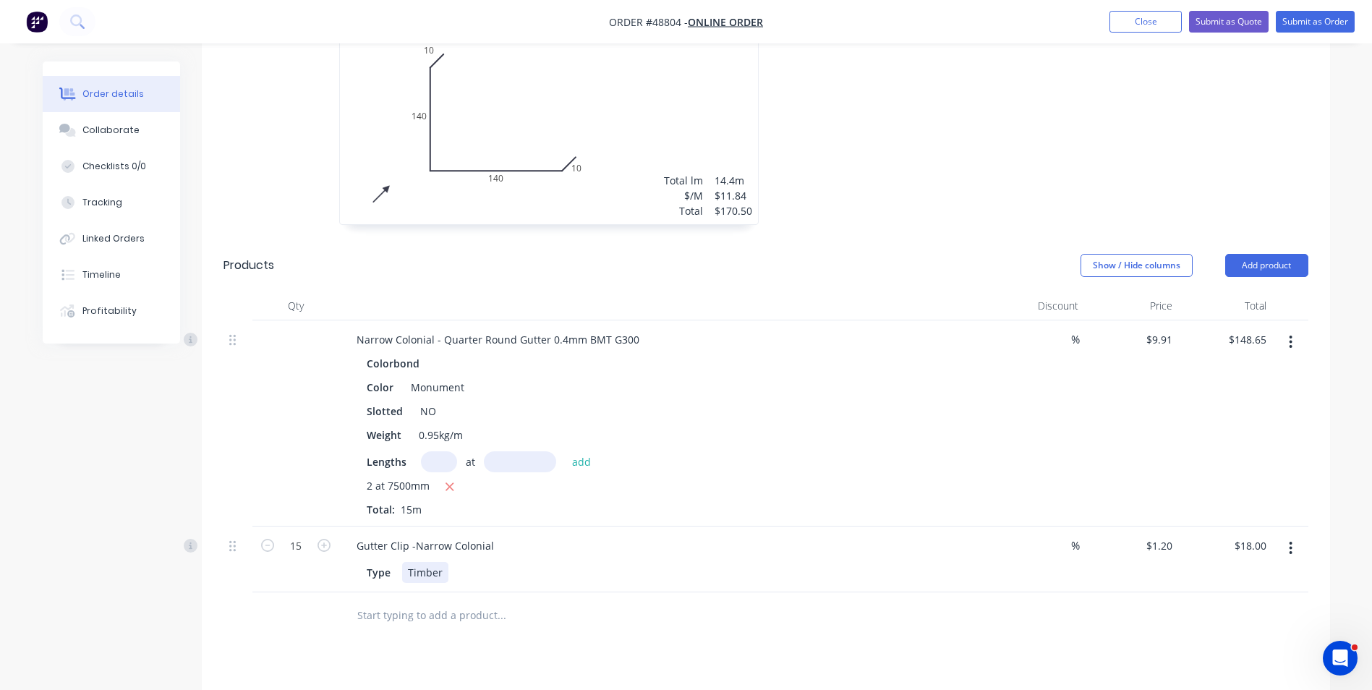
drag, startPoint x: 708, startPoint y: 588, endPoint x: 708, endPoint y: 575, distance: 13.0
click at [710, 585] on div "Gutter Clip -Narrow Colonial Type Timber" at bounding box center [664, 559] width 651 height 66
drag, startPoint x: 1286, startPoint y: 247, endPoint x: 1281, endPoint y: 258, distance: 12.4
click at [1286, 248] on header "Products Show / Hide columns Add product" at bounding box center [766, 265] width 1128 height 52
click at [1281, 258] on button "Add product" at bounding box center [1266, 265] width 83 height 23
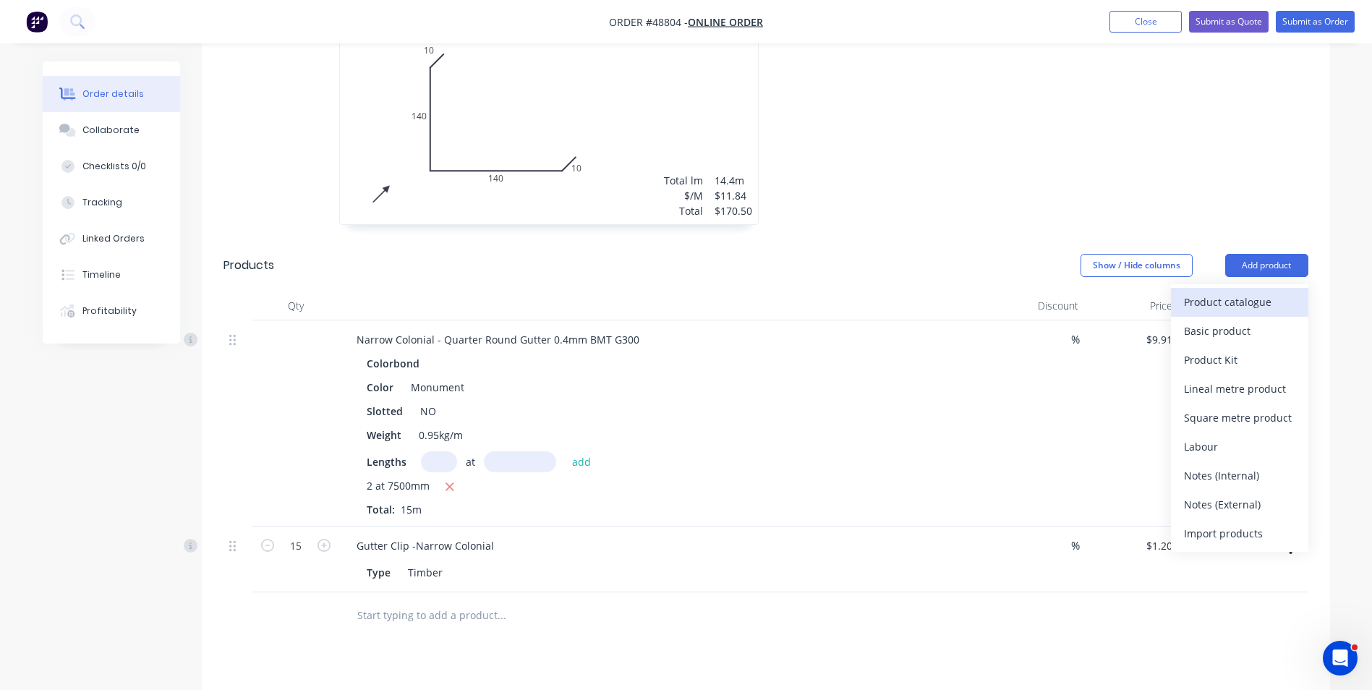
click at [1267, 301] on div "Product catalogue" at bounding box center [1239, 301] width 111 height 21
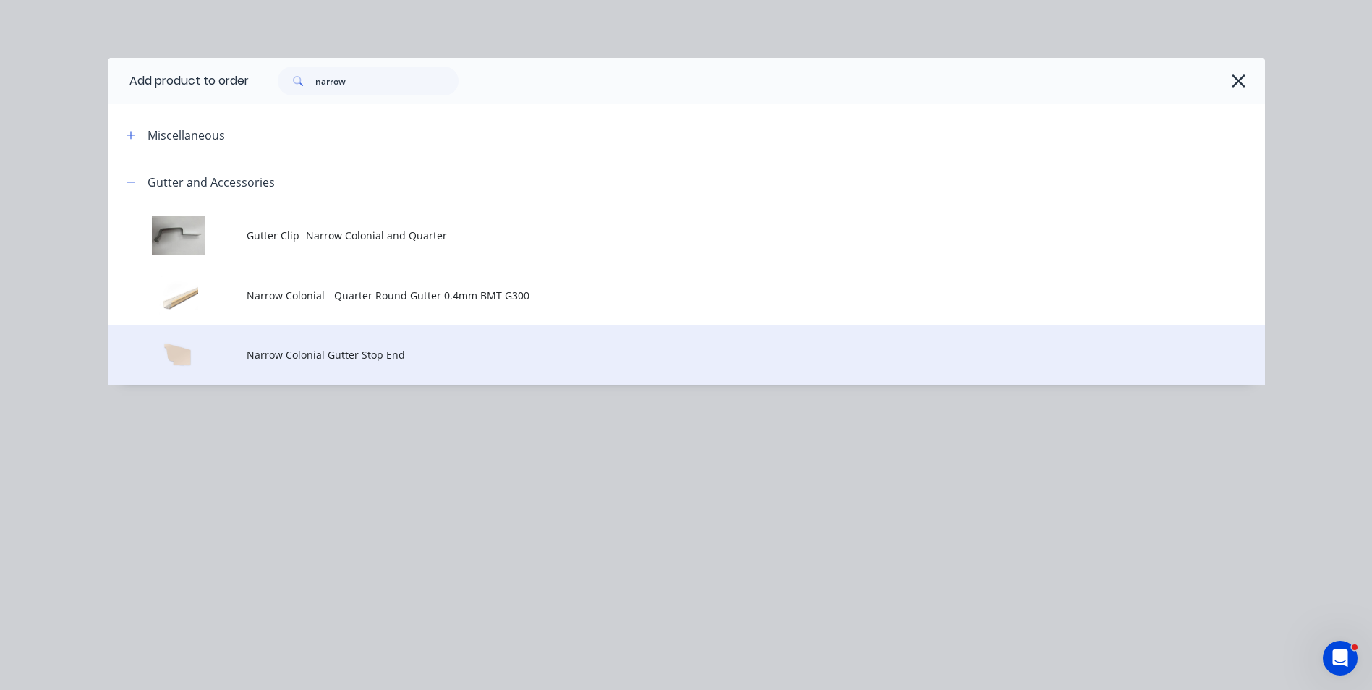
click at [354, 342] on td "Narrow Colonial Gutter Stop End" at bounding box center [756, 355] width 1018 height 60
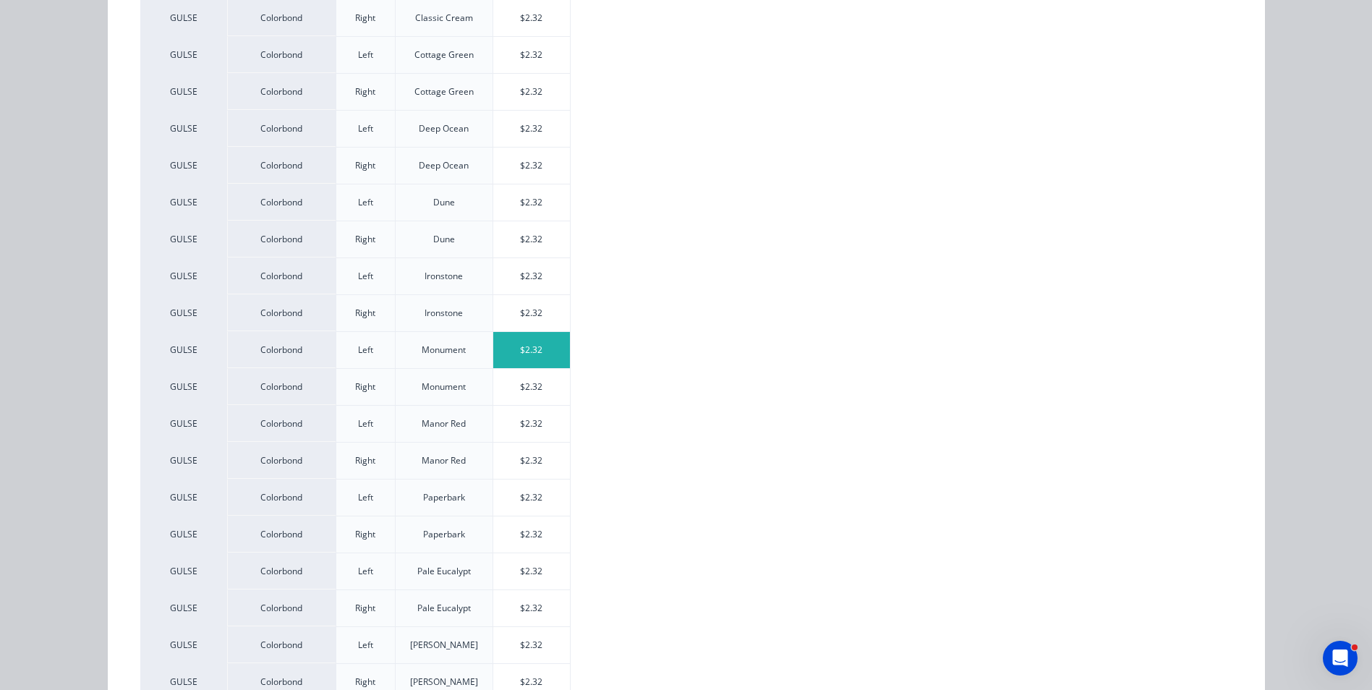
click at [540, 353] on div "$2.32" at bounding box center [531, 350] width 77 height 36
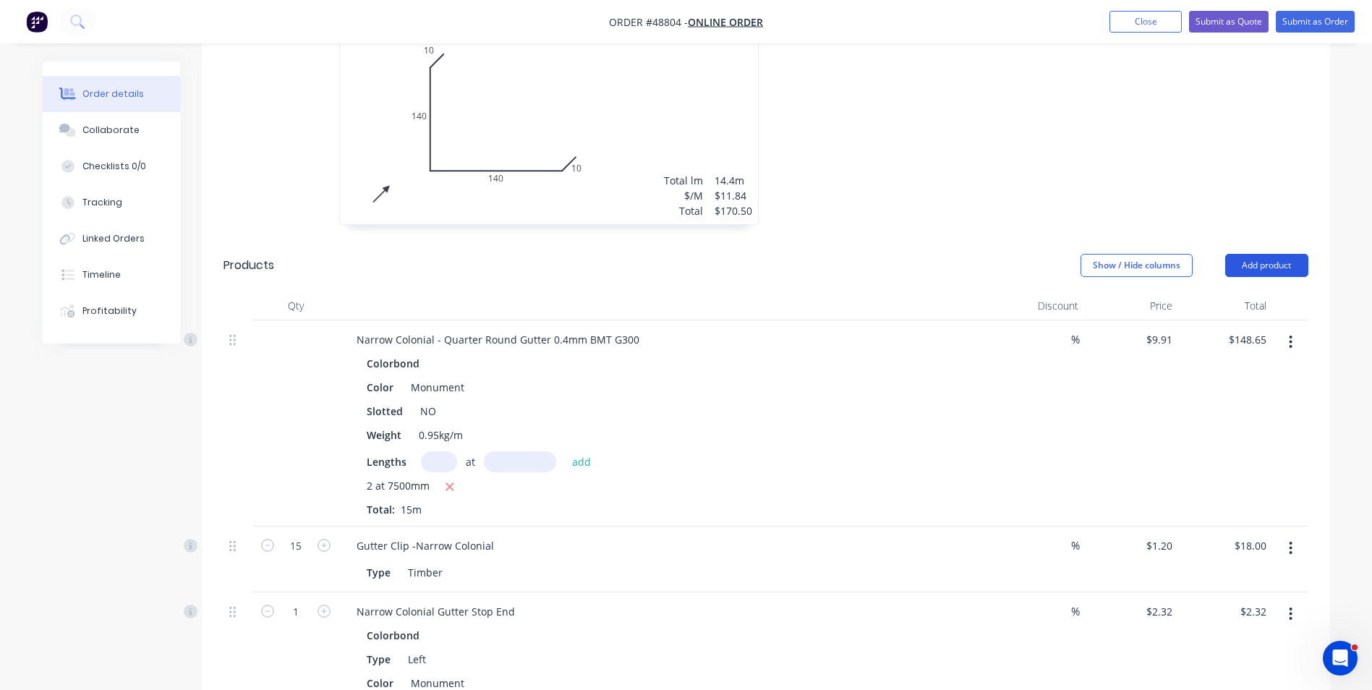
click at [1282, 265] on button "Add product" at bounding box center [1266, 265] width 83 height 23
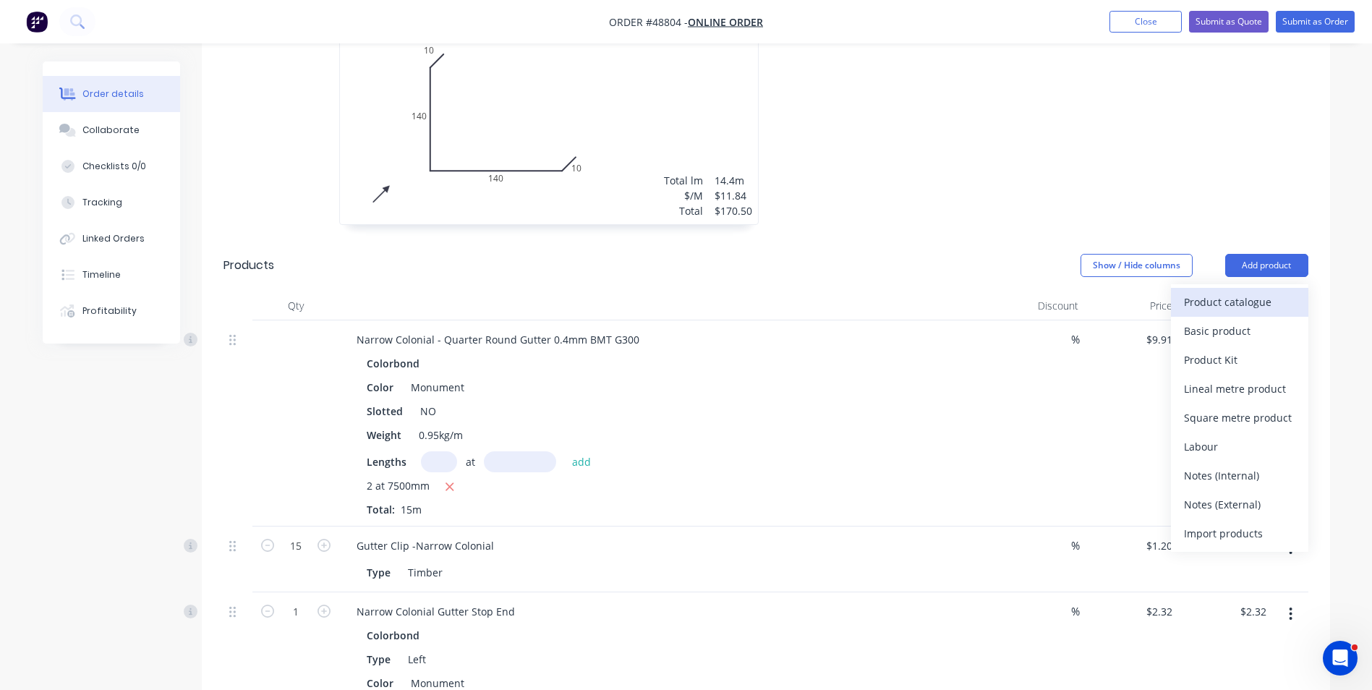
click at [1264, 296] on div "Product catalogue" at bounding box center [1239, 301] width 111 height 21
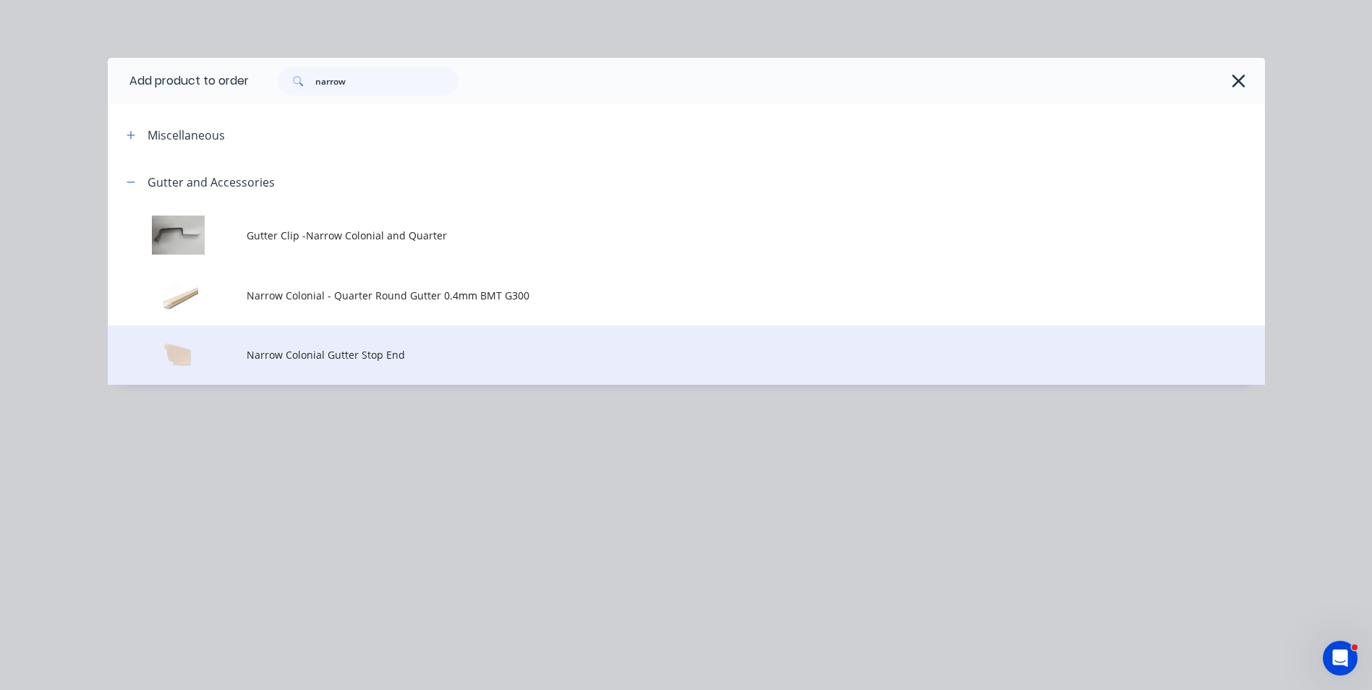
click at [400, 351] on span "Narrow Colonial Gutter Stop End" at bounding box center [654, 354] width 814 height 15
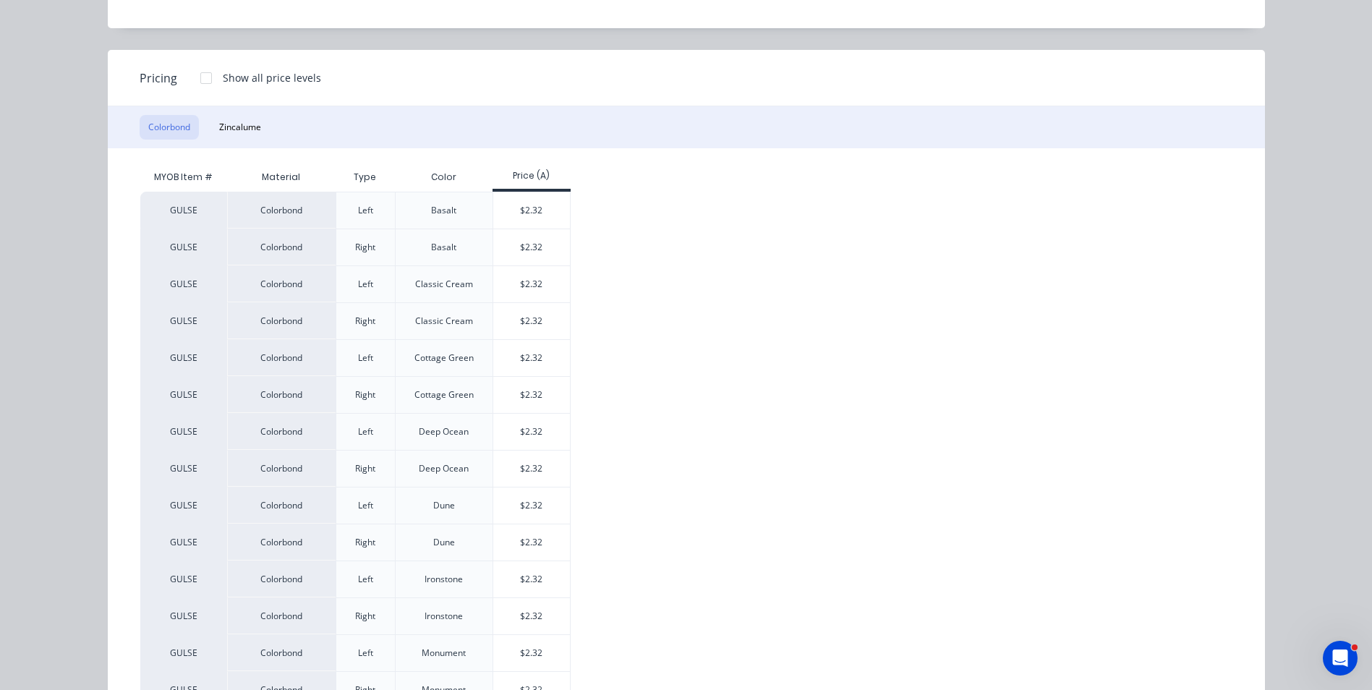
scroll to position [217, 0]
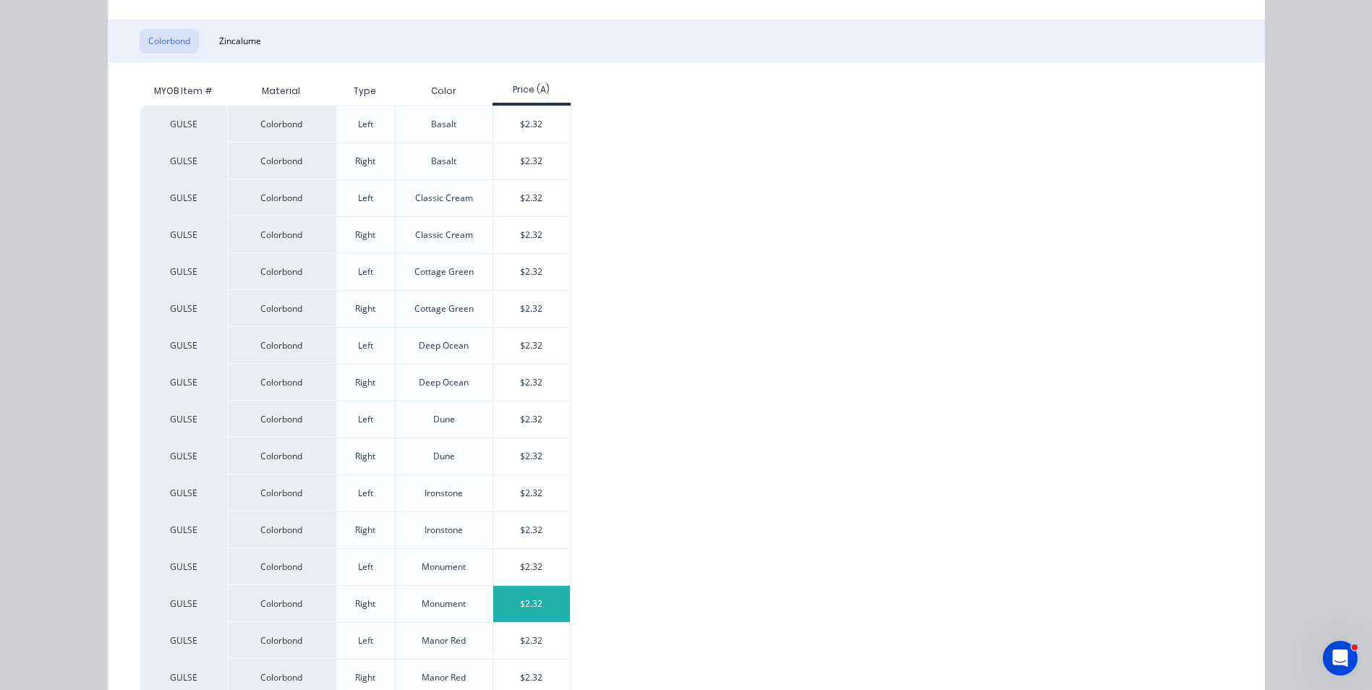
click at [534, 599] on div "$2.32" at bounding box center [531, 604] width 77 height 36
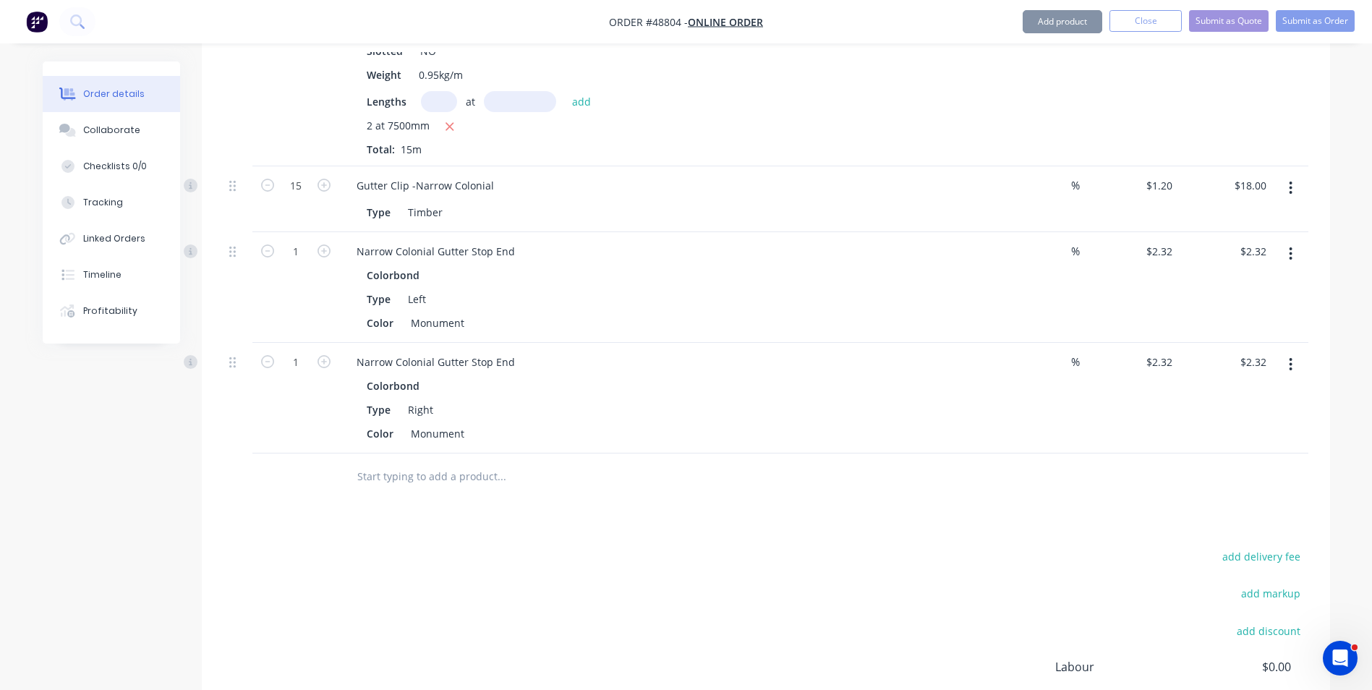
scroll to position [868, 0]
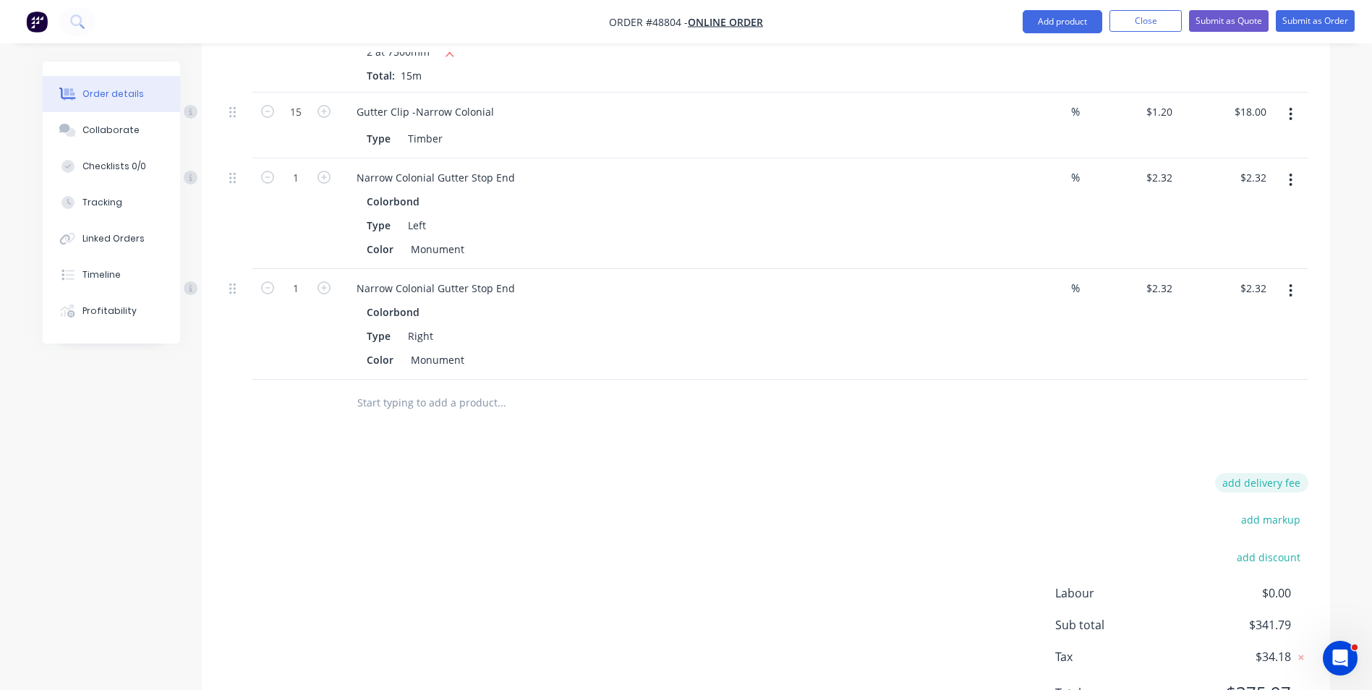
click at [1256, 481] on button "add delivery fee" at bounding box center [1261, 483] width 93 height 20
type input "70"
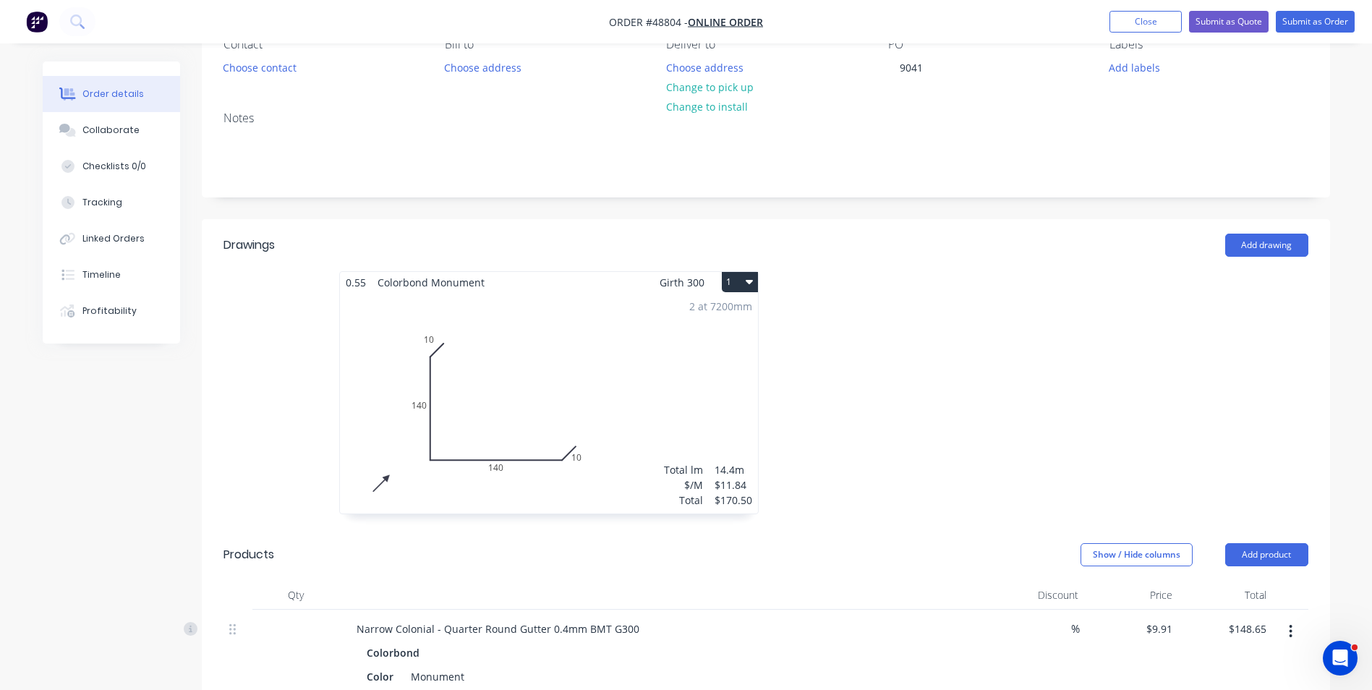
scroll to position [0, 0]
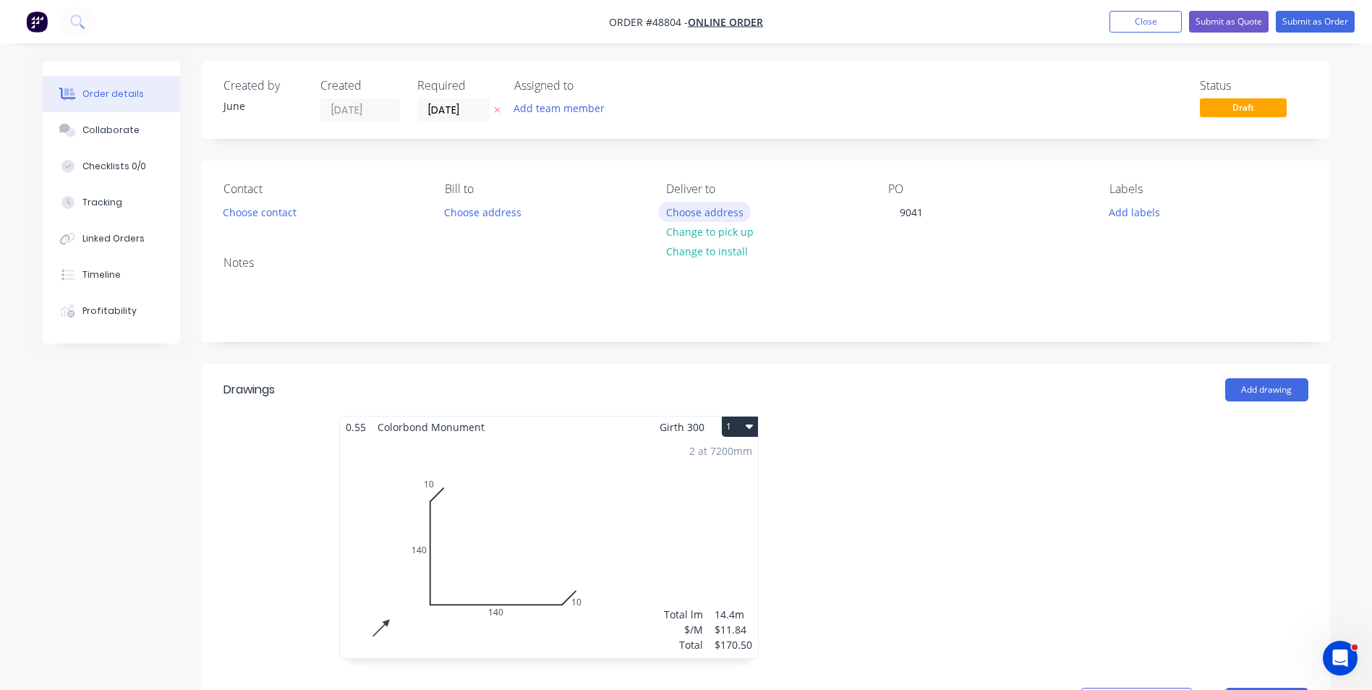
click at [704, 215] on button "Choose address" at bounding box center [704, 212] width 93 height 20
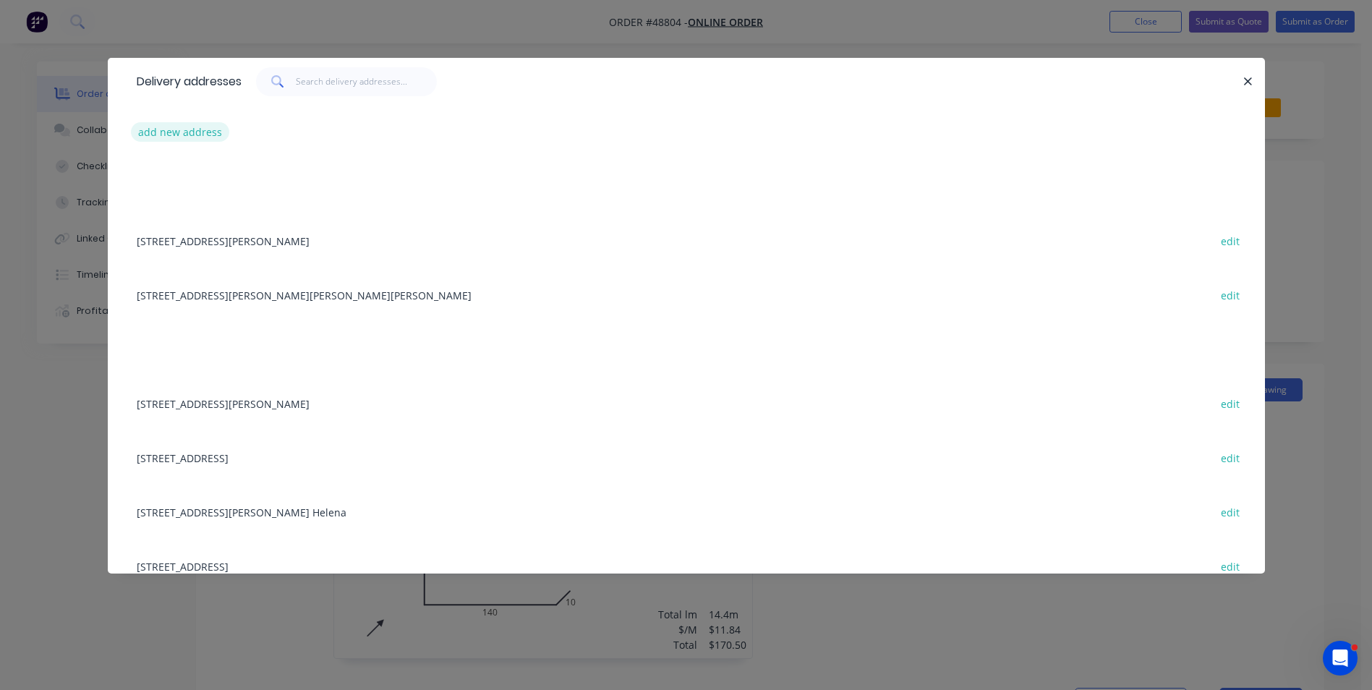
click at [213, 129] on button "add new address" at bounding box center [180, 132] width 99 height 20
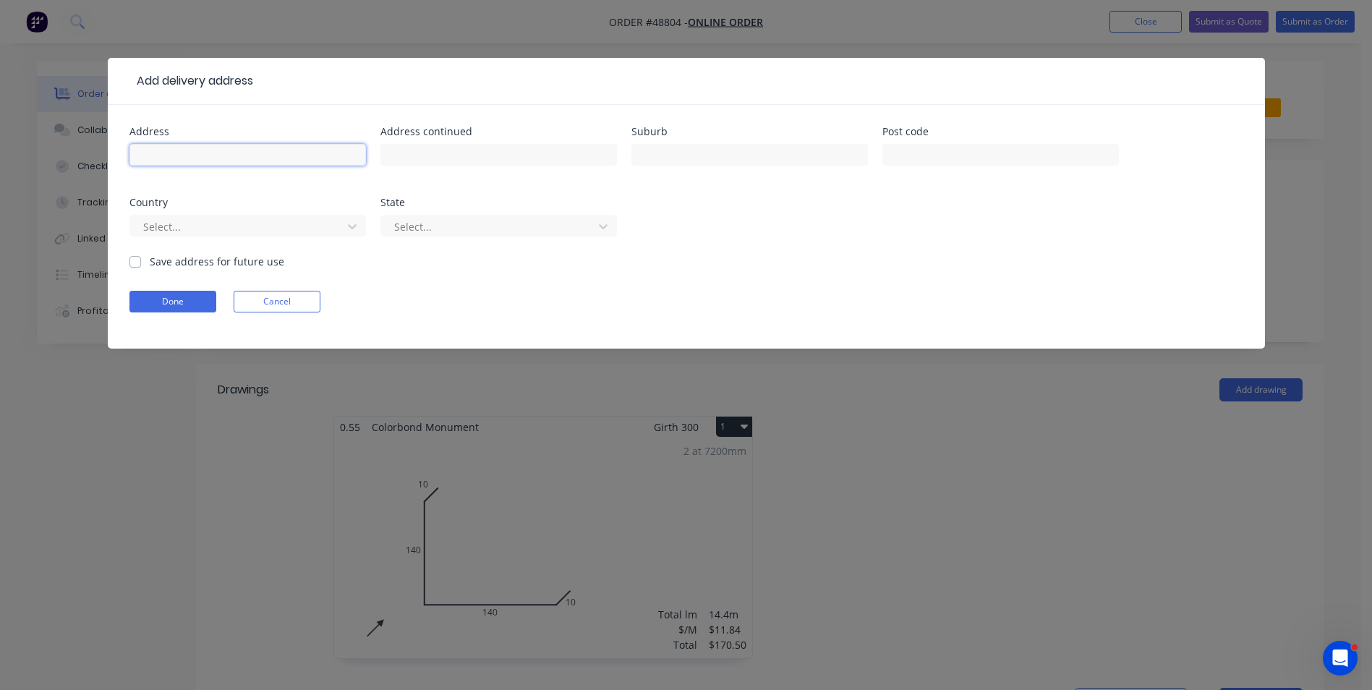
click at [263, 145] on input "text" at bounding box center [247, 155] width 236 height 22
paste input "18 Garland Road, Roleystone"
type input "18 Garland Road, Roleystone"
click at [995, 161] on input "text" at bounding box center [1000, 155] width 236 height 22
type input "6111"
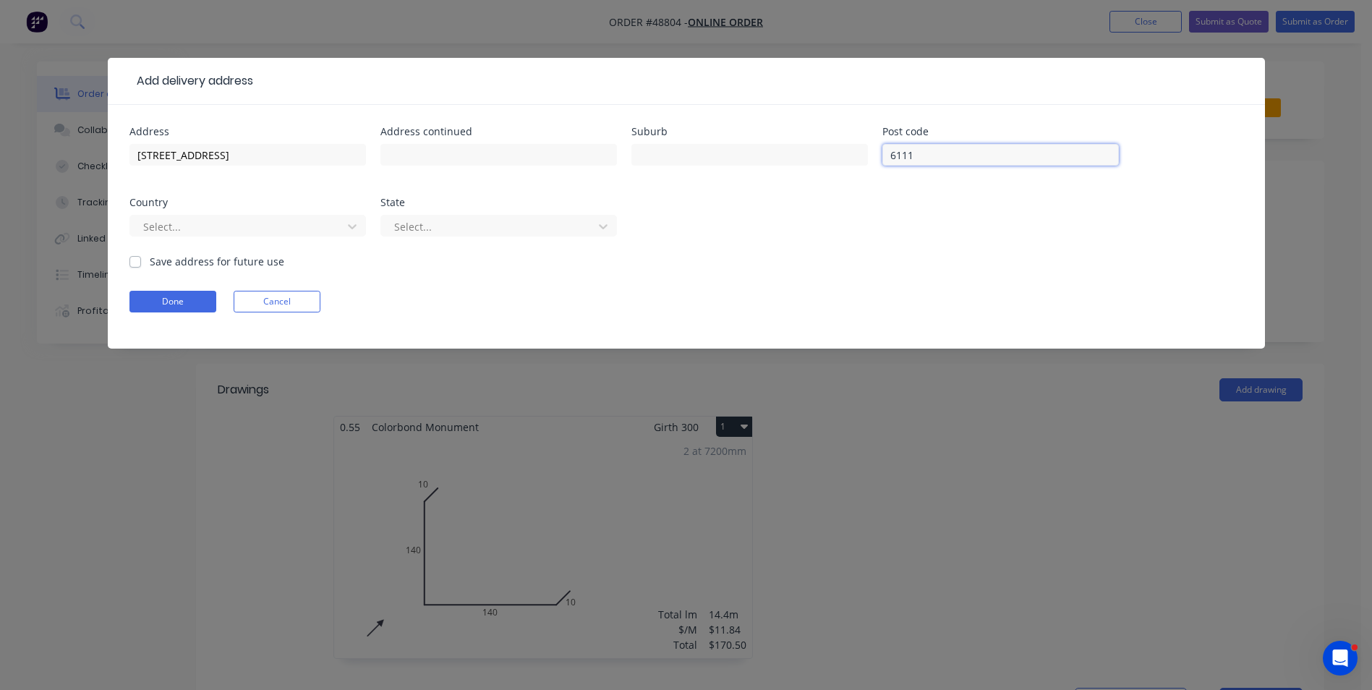
click button "Done" at bounding box center [172, 302] width 87 height 22
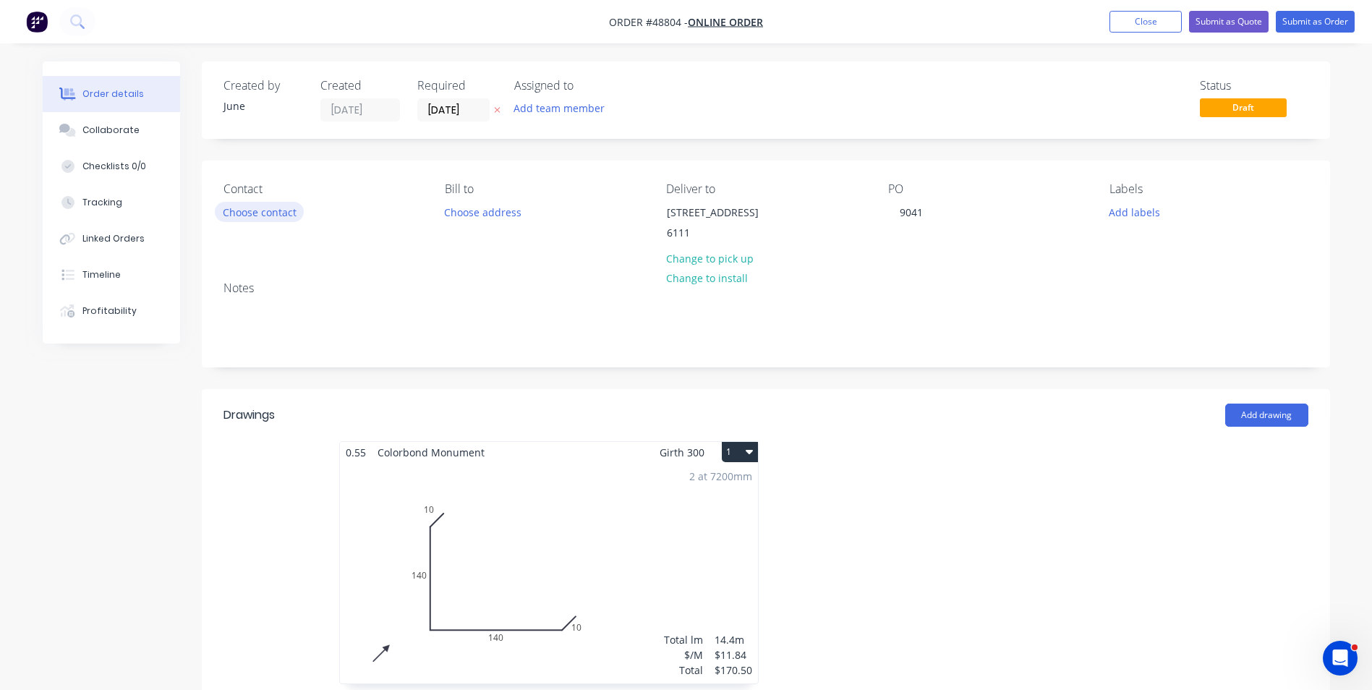
click at [286, 215] on button "Choose contact" at bounding box center [259, 212] width 89 height 20
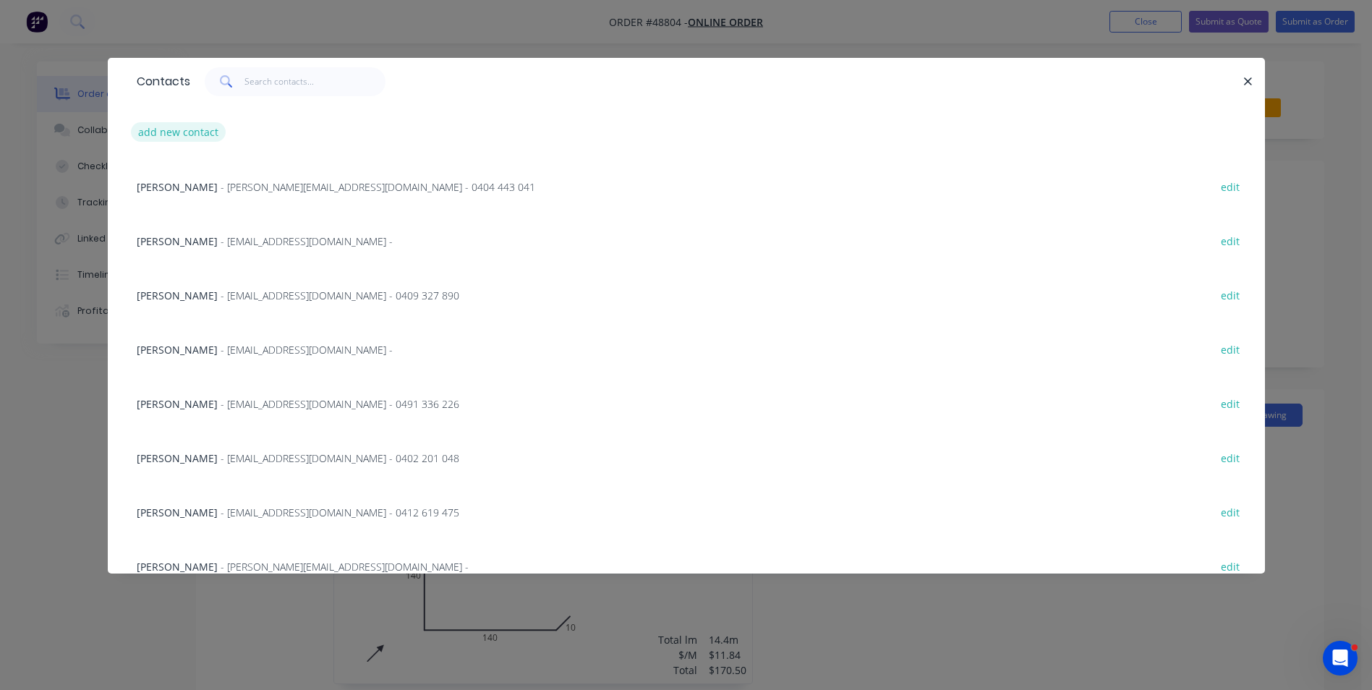
click at [183, 134] on button "add new contact" at bounding box center [178, 132] width 95 height 20
select select "AU"
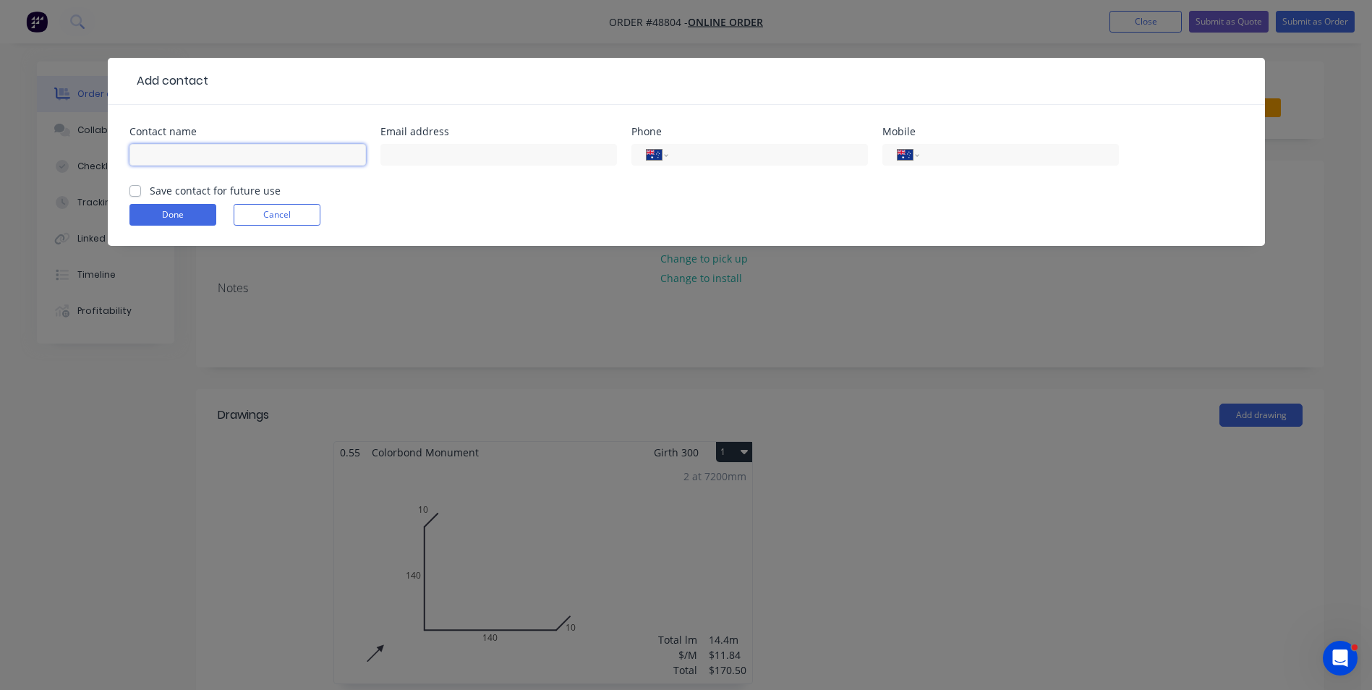
click at [195, 153] on input "text" at bounding box center [247, 155] width 236 height 22
paste input "Aron Poole"
type input "Aron Poole"
click at [937, 155] on input "tel" at bounding box center [1016, 155] width 174 height 17
paste input "0408 988 772"
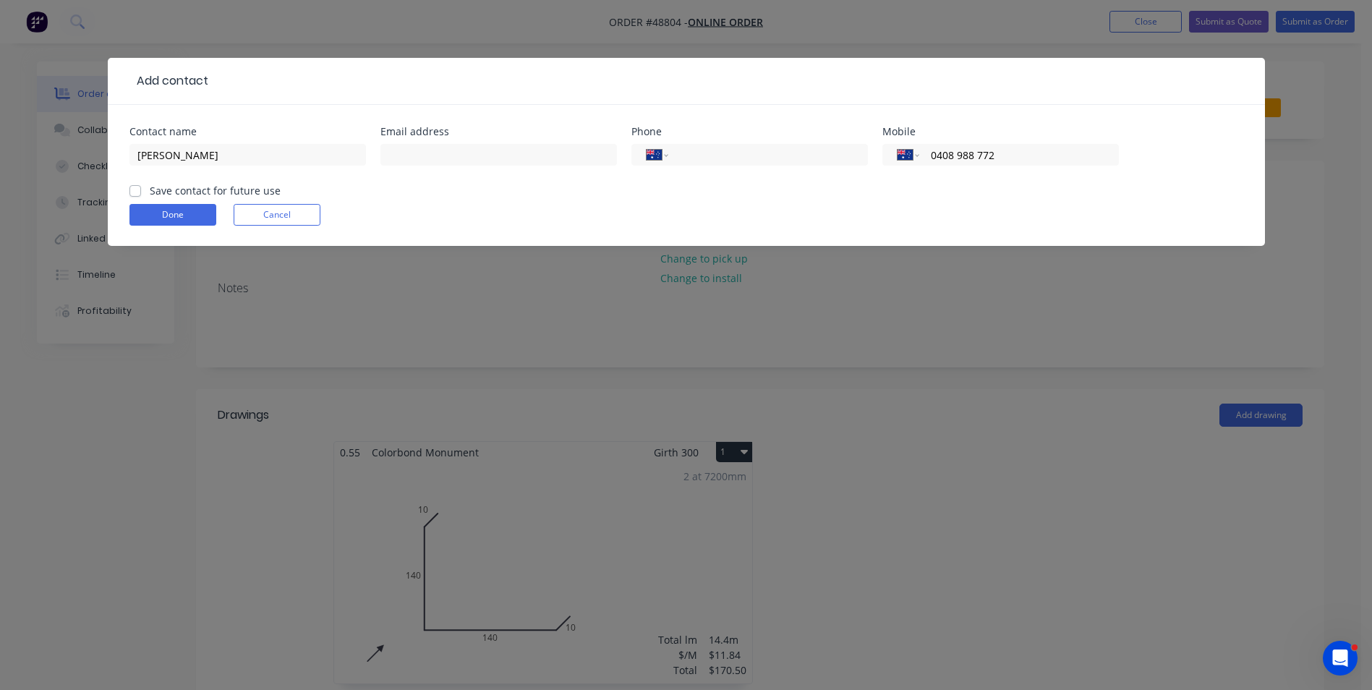
type input "0408 988 772"
click at [453, 138] on div "Email address" at bounding box center [498, 155] width 236 height 56
click at [453, 147] on input "text" at bounding box center [498, 155] width 236 height 22
paste input "gemaron@outlook.com.au"
type input "gemaron@outlook.com.au"
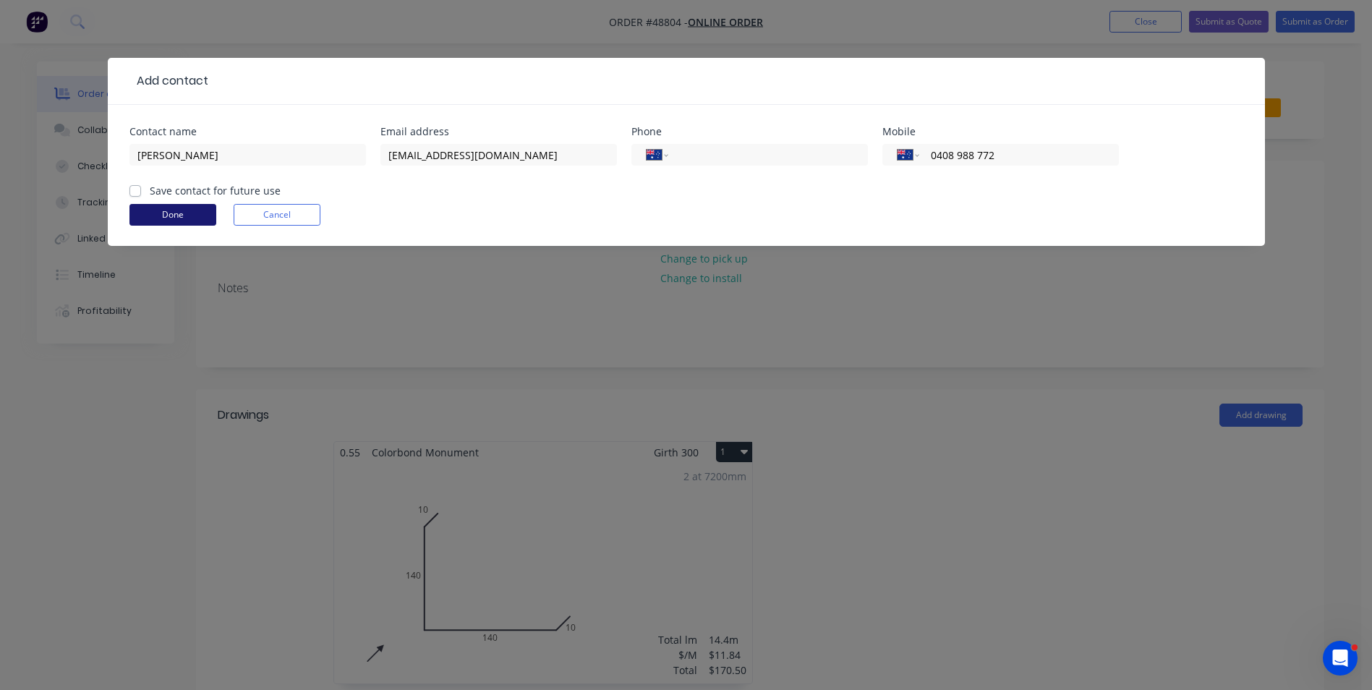
click at [179, 207] on button "Done" at bounding box center [172, 215] width 87 height 22
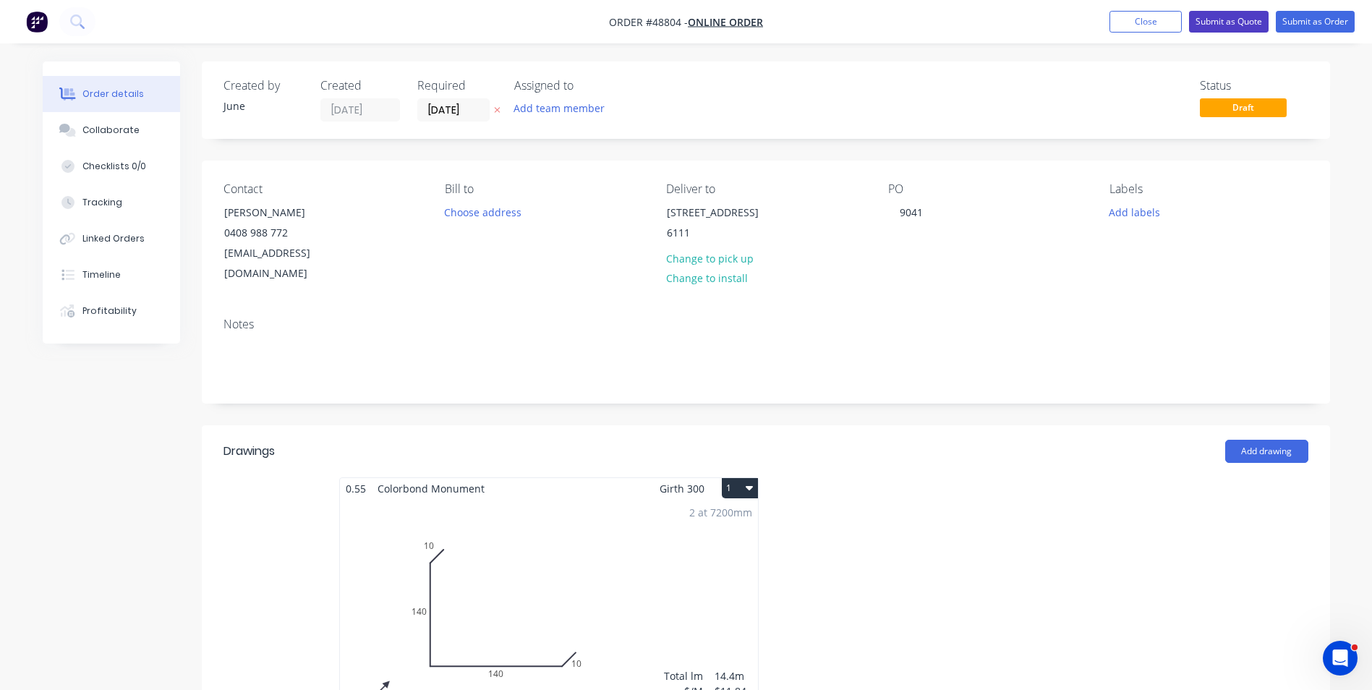
click at [1266, 23] on button "Submit as Quote" at bounding box center [1229, 22] width 80 height 22
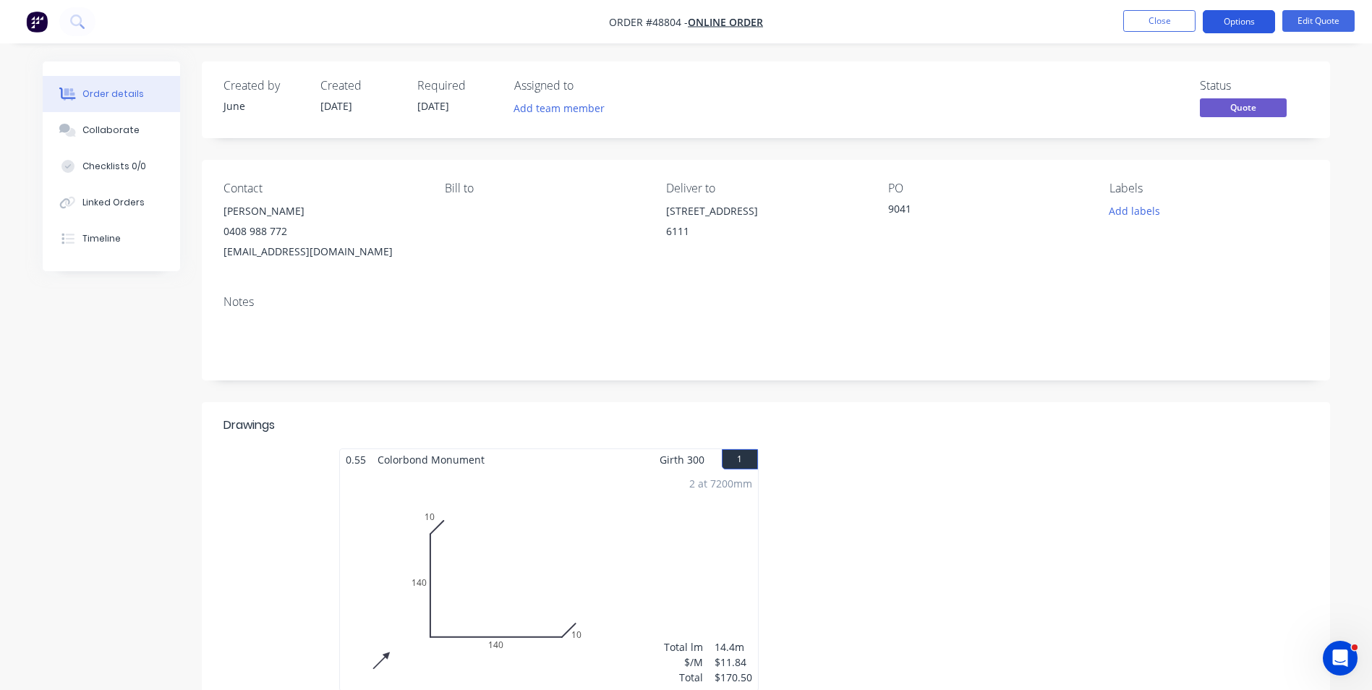
click at [1255, 16] on button "Options" at bounding box center [1239, 21] width 72 height 23
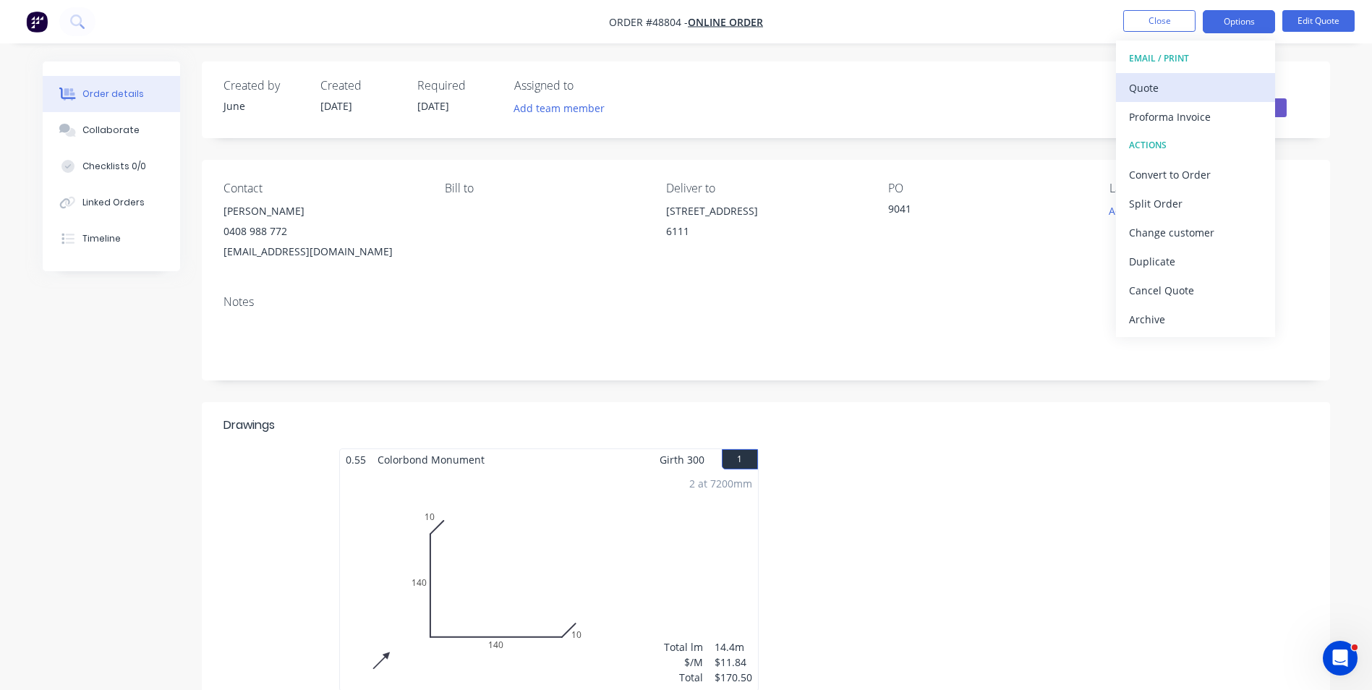
click at [1222, 77] on div "Quote" at bounding box center [1195, 87] width 133 height 21
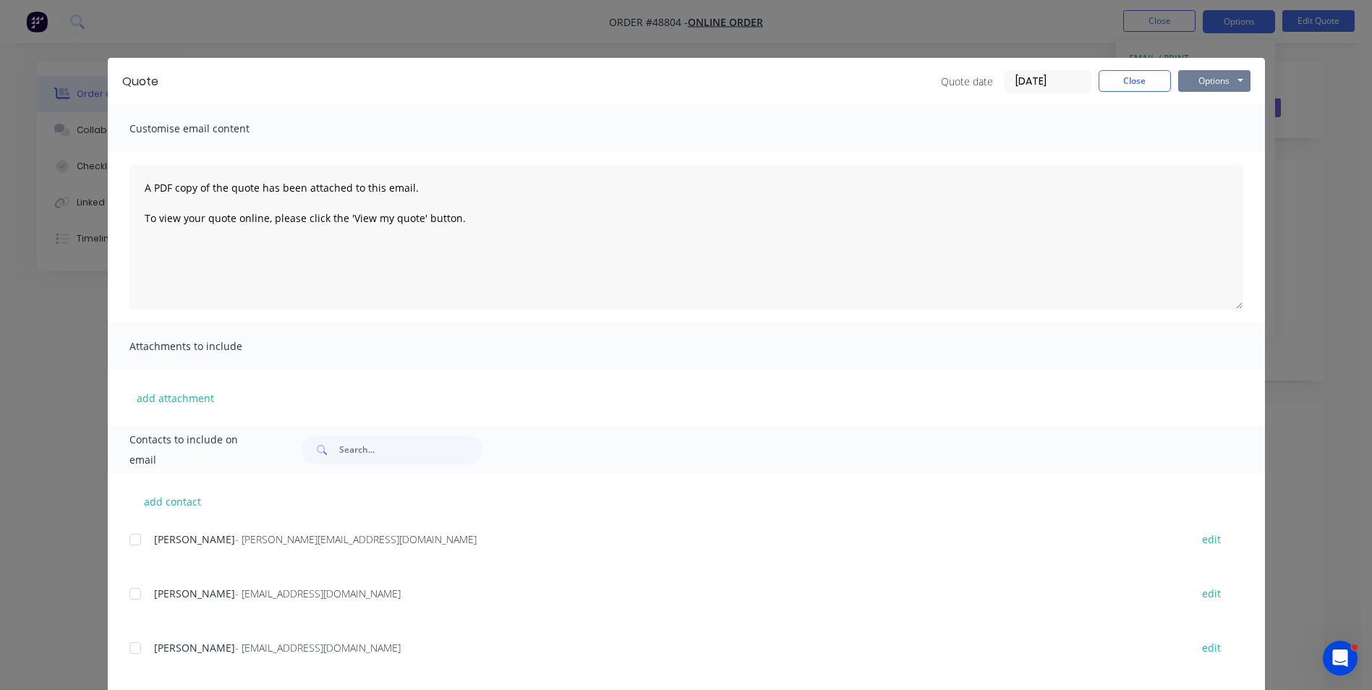
click at [1215, 88] on button "Options" at bounding box center [1214, 81] width 72 height 22
click at [1208, 131] on button "Print" at bounding box center [1224, 131] width 93 height 24
click at [1122, 77] on button "Close" at bounding box center [1134, 81] width 72 height 22
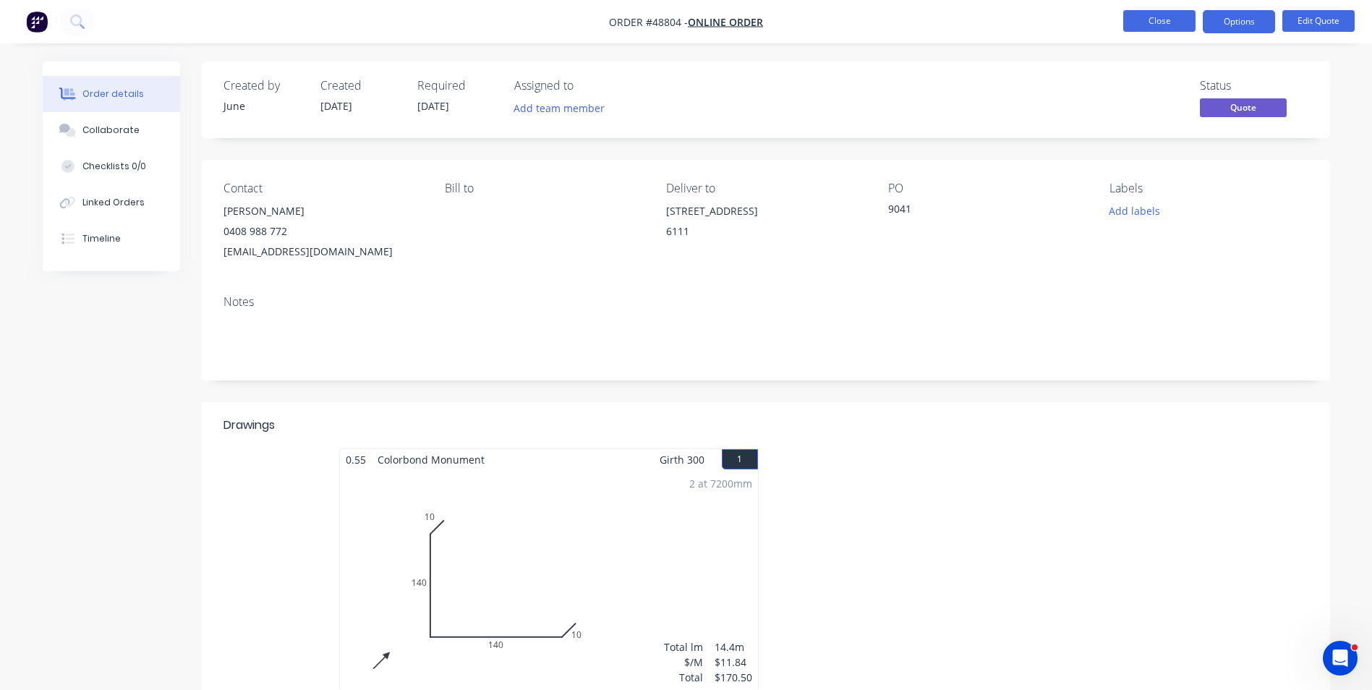
click at [1145, 29] on button "Close" at bounding box center [1159, 21] width 72 height 22
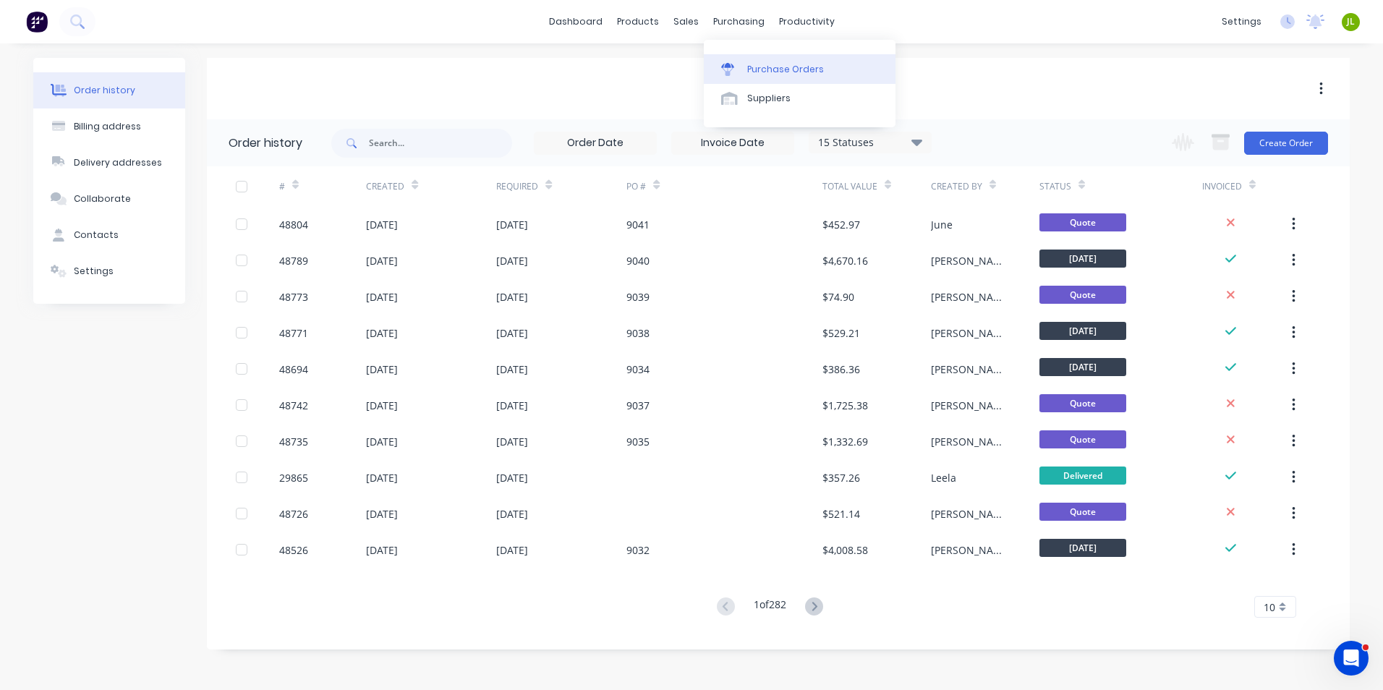
drag, startPoint x: 750, startPoint y: 71, endPoint x: 764, endPoint y: 64, distance: 15.2
click at [750, 71] on div "Purchase Orders" at bounding box center [785, 69] width 77 height 13
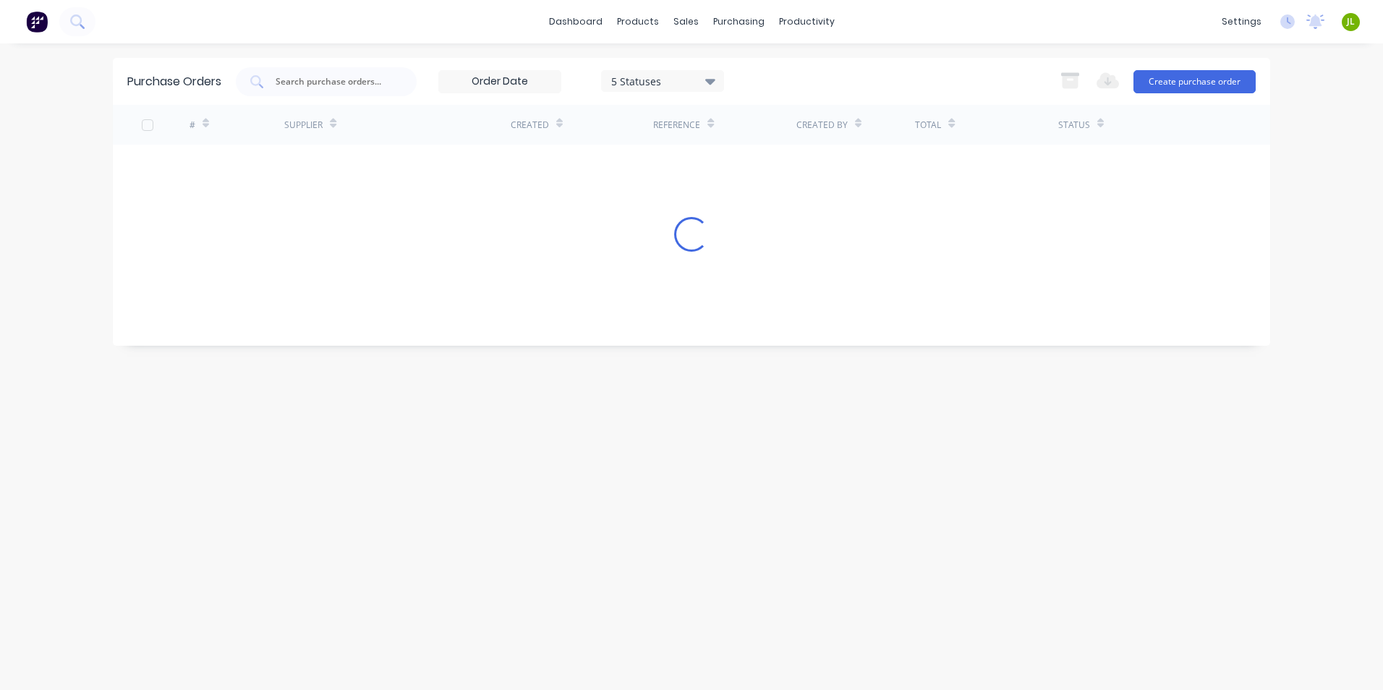
click at [341, 87] on input "text" at bounding box center [334, 81] width 120 height 14
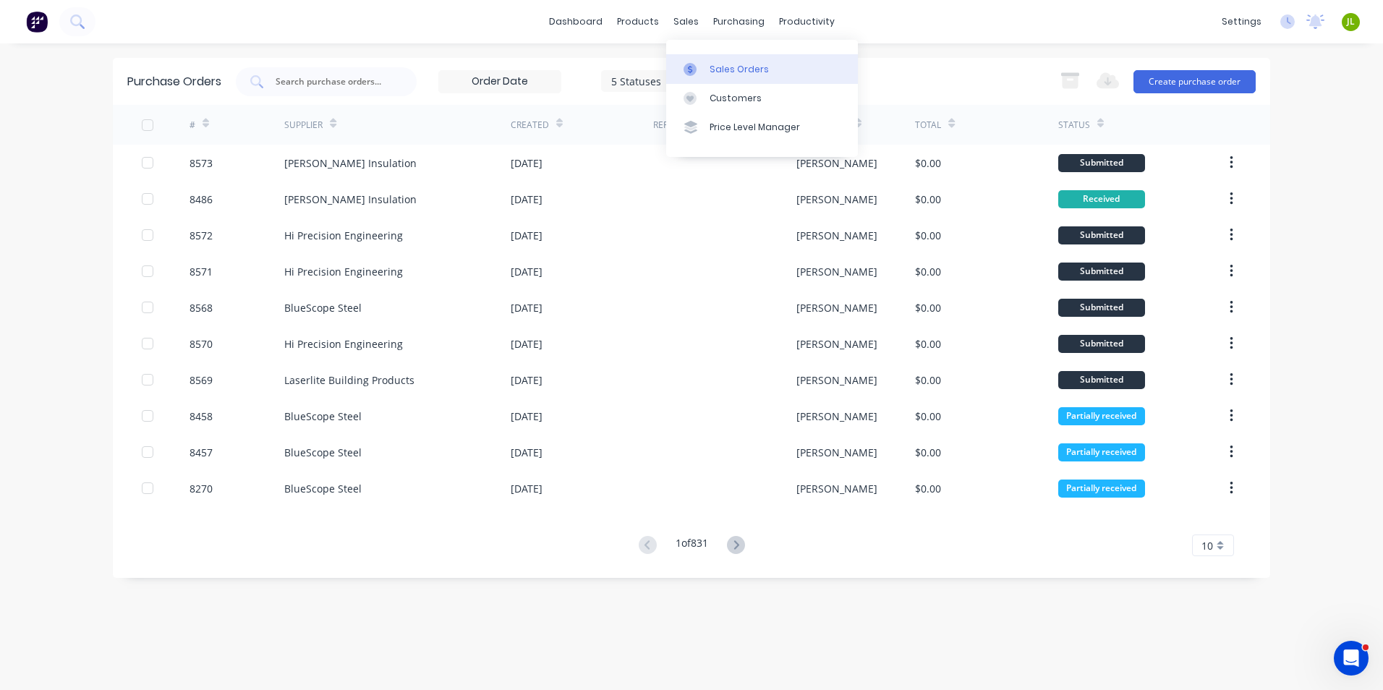
click at [700, 65] on div at bounding box center [694, 69] width 22 height 13
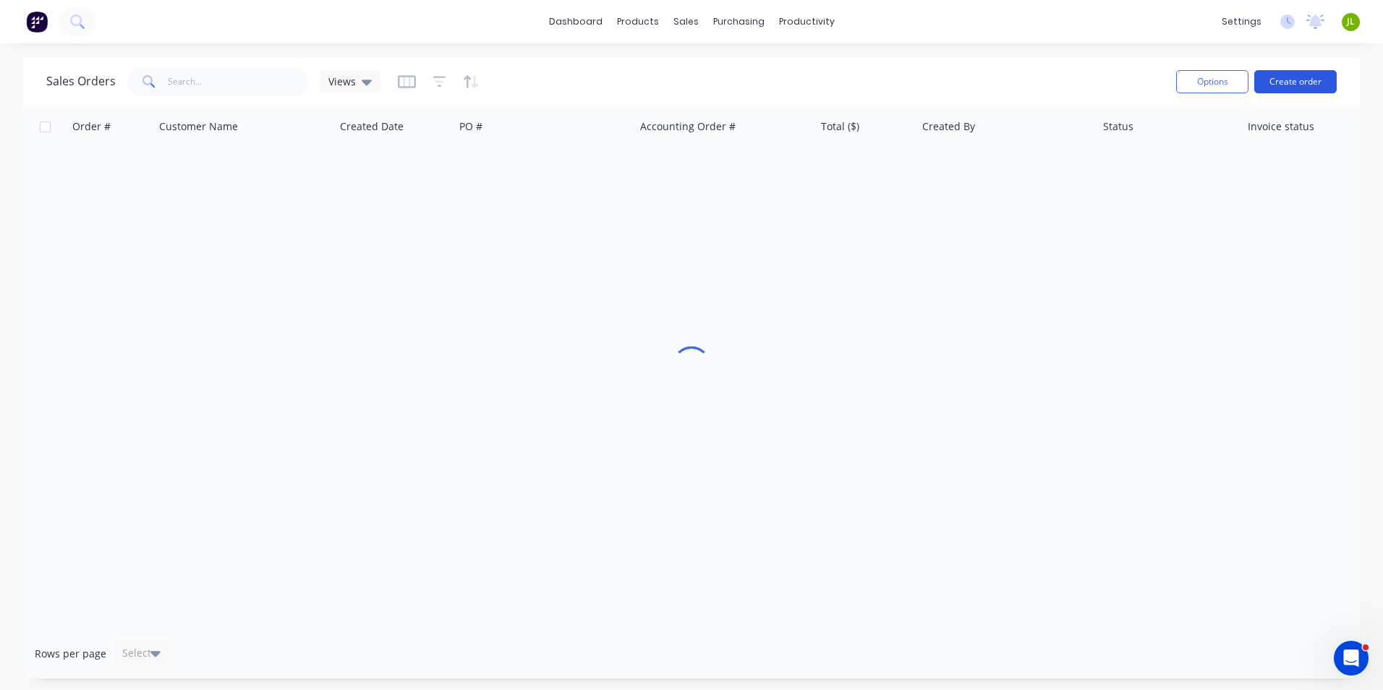
click at [1295, 73] on button "Create order" at bounding box center [1295, 81] width 82 height 23
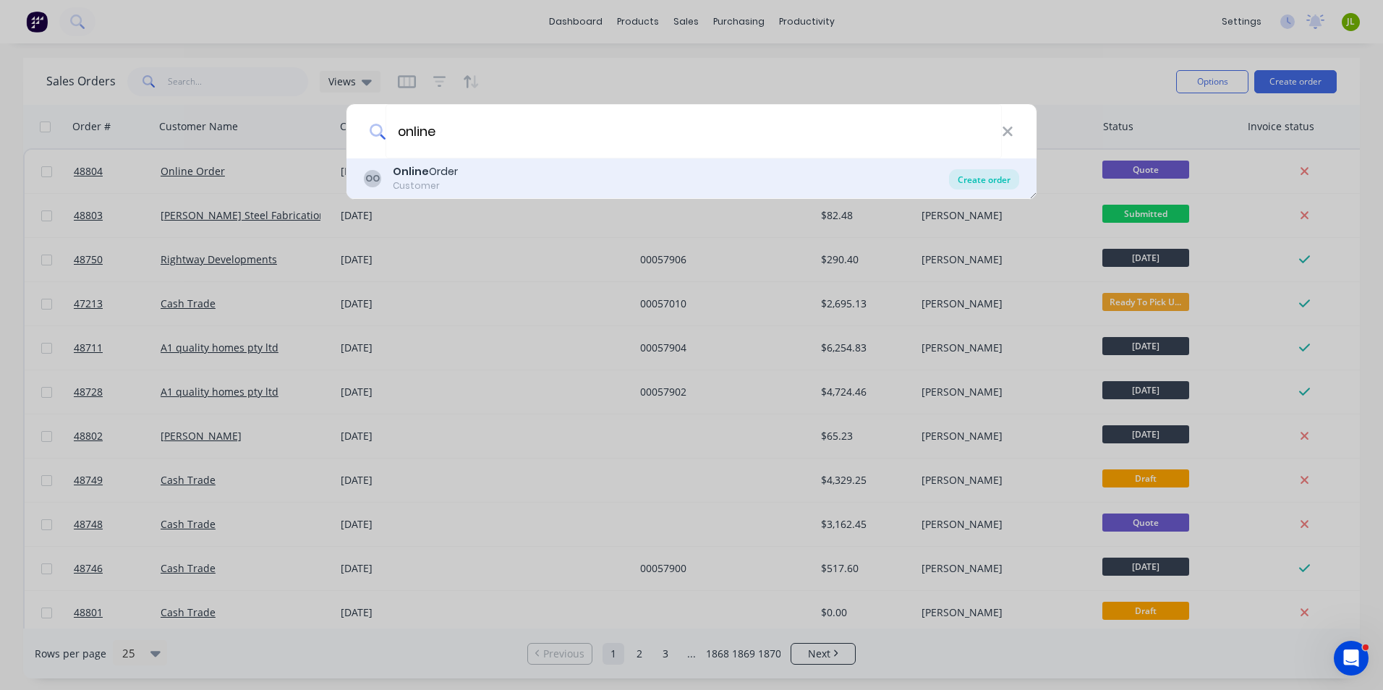
type input "online"
click at [996, 179] on div "Create order" at bounding box center [984, 179] width 70 height 20
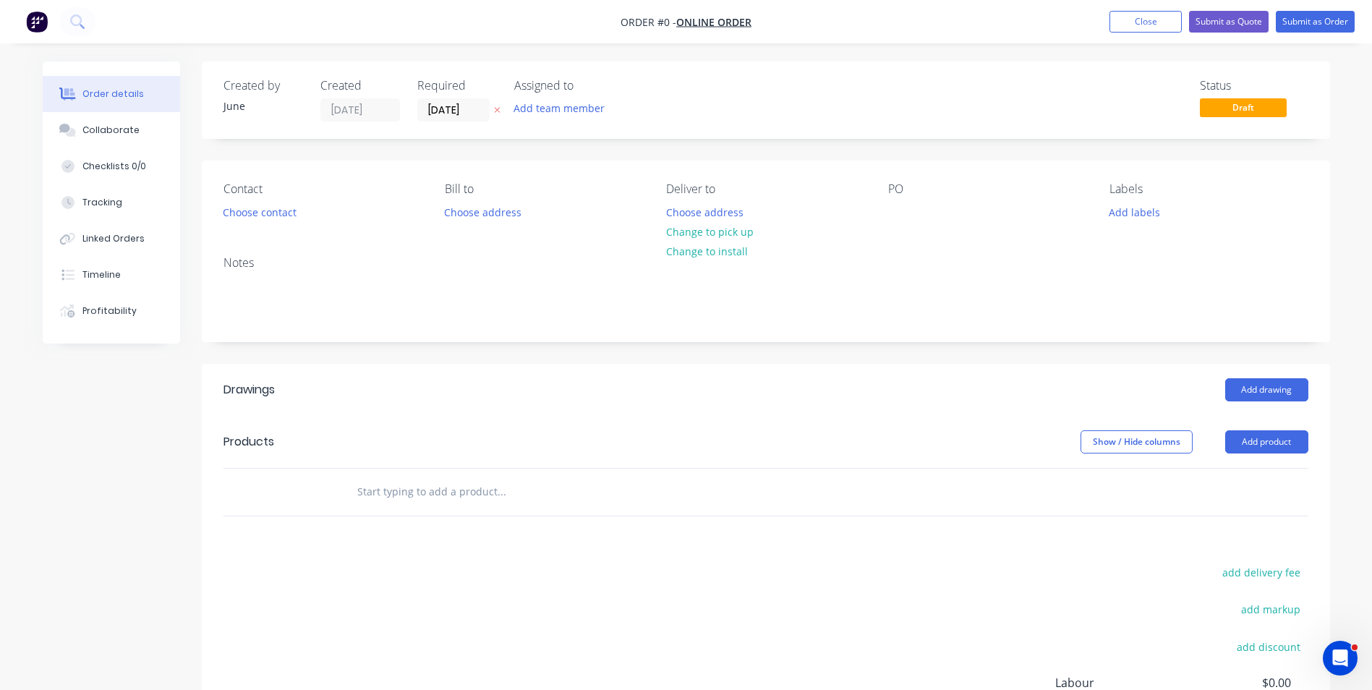
click at [680, 511] on div at bounding box center [599, 492] width 521 height 47
click at [1286, 440] on button "Add product" at bounding box center [1266, 441] width 83 height 23
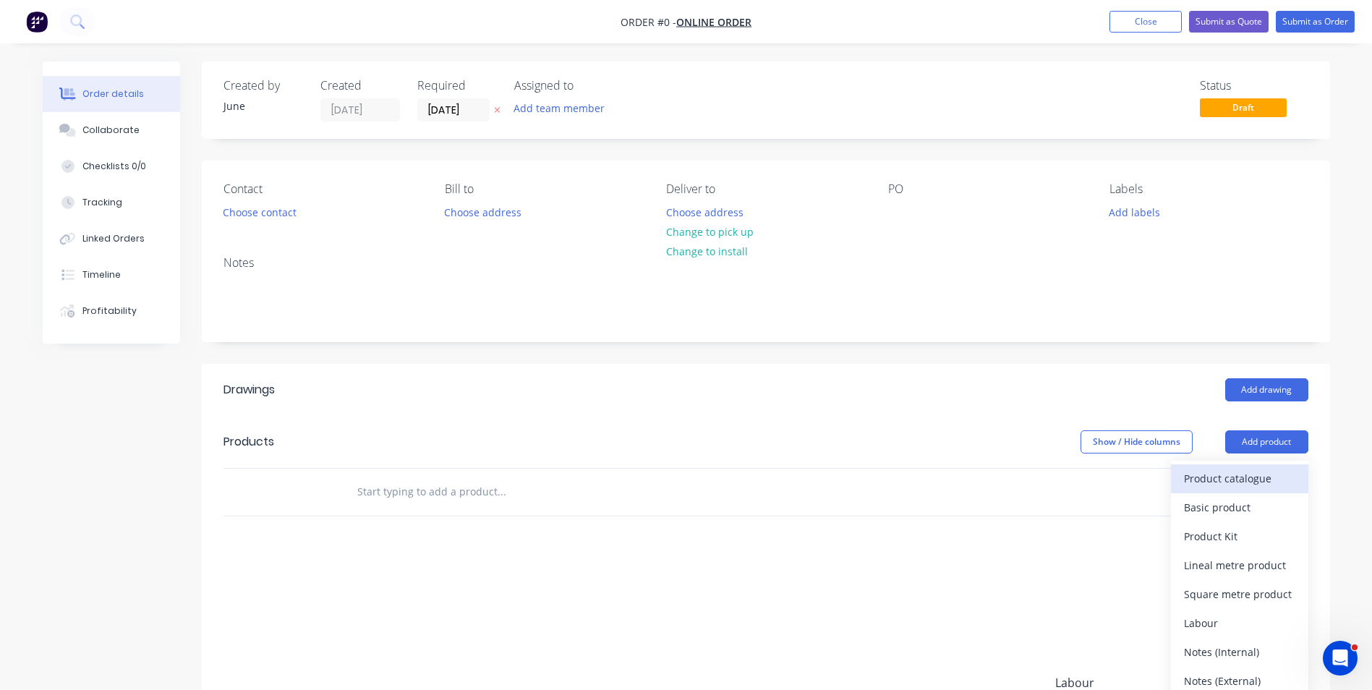
click at [1277, 466] on button "Product catalogue" at bounding box center [1239, 478] width 137 height 29
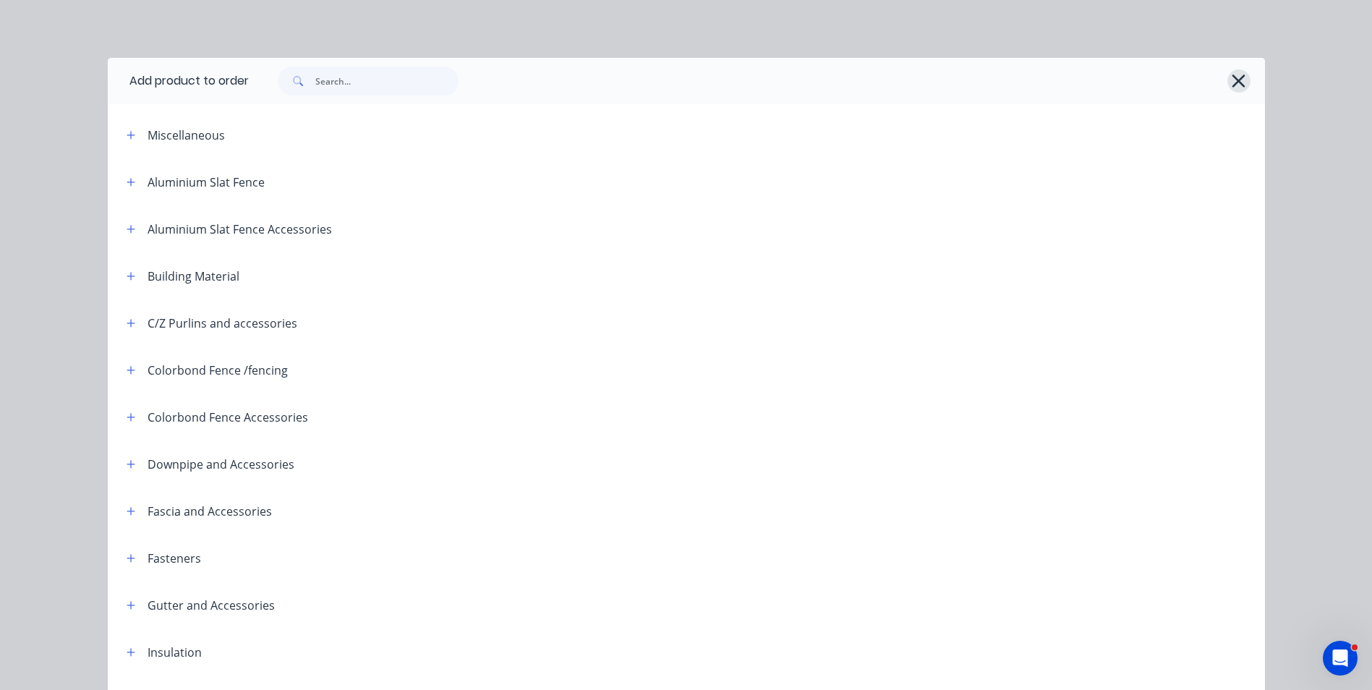
click at [1231, 81] on icon "button" at bounding box center [1238, 81] width 15 height 20
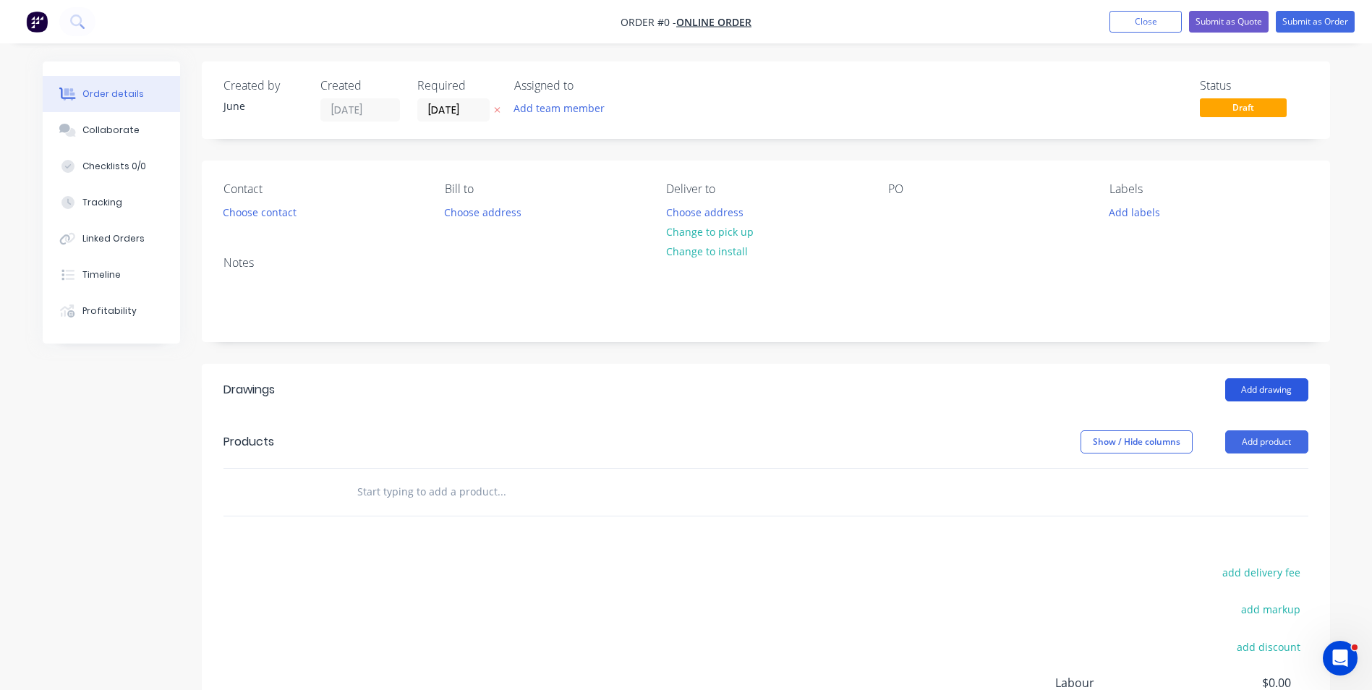
click at [1276, 387] on button "Add drawing" at bounding box center [1266, 389] width 83 height 23
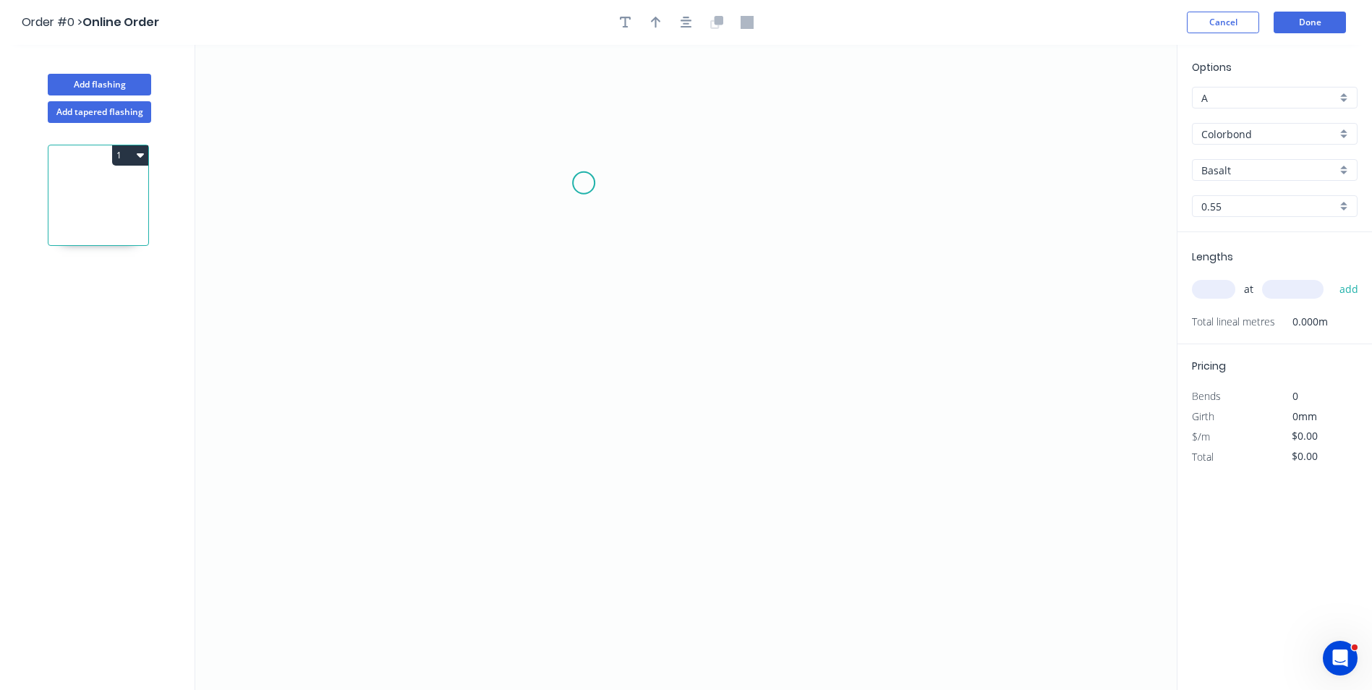
click at [582, 188] on icon "0" at bounding box center [685, 367] width 981 height 645
click at [547, 201] on icon "0" at bounding box center [685, 367] width 981 height 645
click at [541, 453] on icon "0 ?" at bounding box center [685, 367] width 981 height 645
click at [861, 456] on icon "0 ? ? ? º" at bounding box center [685, 367] width 981 height 645
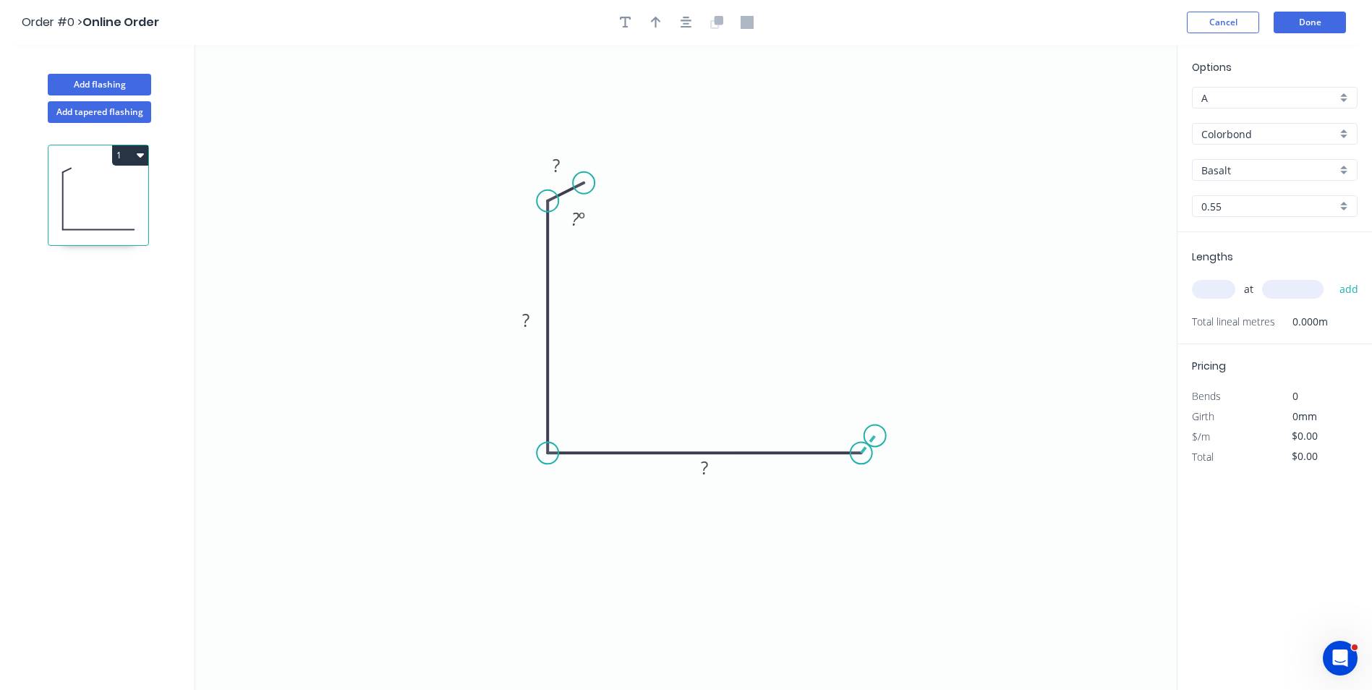
click at [875, 436] on icon "0 ? ? ? ? º" at bounding box center [685, 367] width 981 height 645
click at [879, 434] on circle at bounding box center [875, 435] width 22 height 22
drag, startPoint x: 873, startPoint y: 434, endPoint x: 894, endPoint y: 422, distance: 24.9
click at [894, 422] on circle at bounding box center [895, 420] width 22 height 22
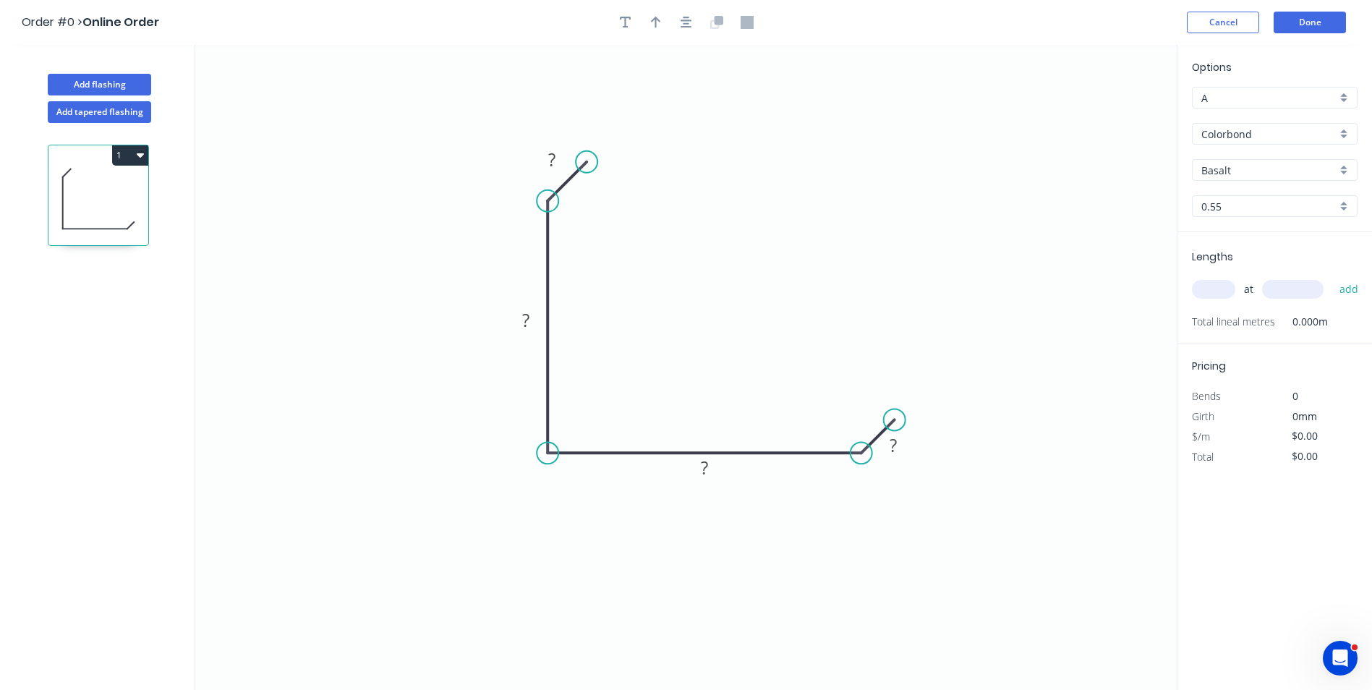
drag, startPoint x: 584, startPoint y: 183, endPoint x: 586, endPoint y: 164, distance: 18.9
click at [586, 164] on circle at bounding box center [587, 162] width 22 height 22
click at [569, 162] on rect at bounding box center [552, 160] width 47 height 30
click at [552, 159] on tspan "?" at bounding box center [551, 160] width 7 height 24
click at [652, 22] on icon "button" at bounding box center [656, 23] width 10 height 12
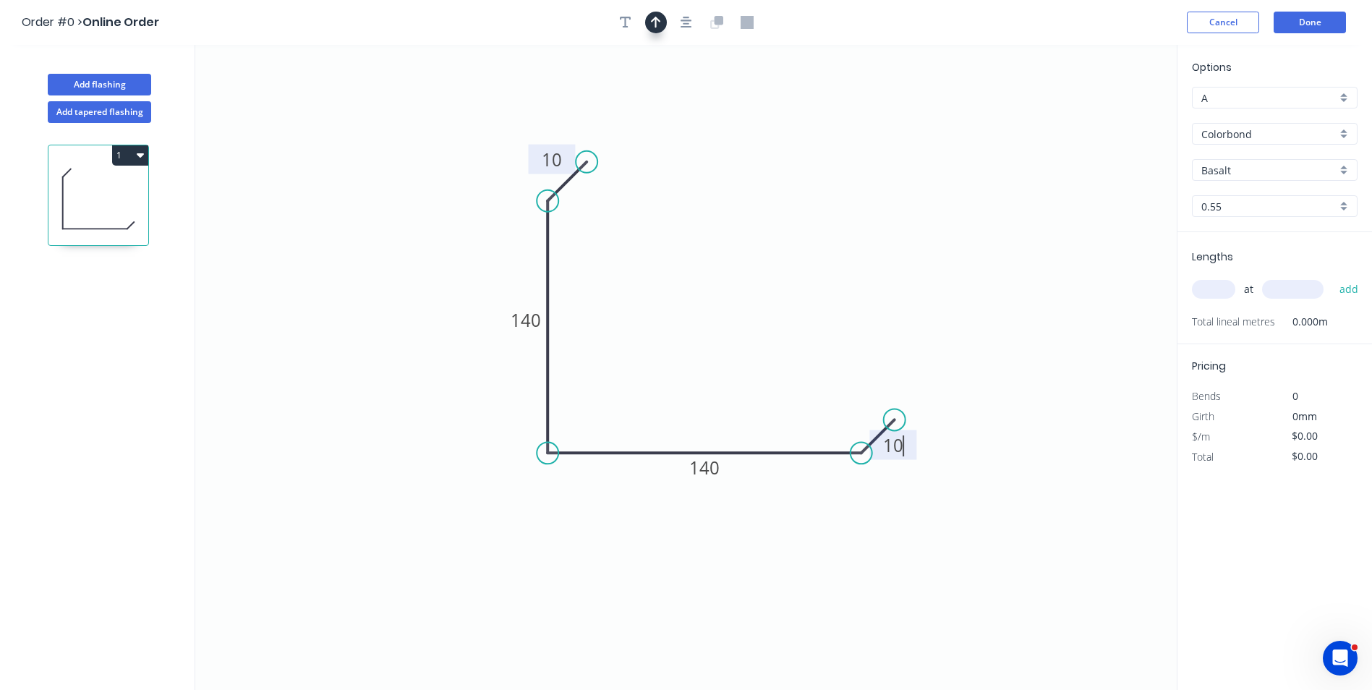
type input "$11.84"
drag, startPoint x: 1104, startPoint y: 120, endPoint x: 492, endPoint y: 465, distance: 702.3
click at [492, 465] on icon at bounding box center [492, 447] width 13 height 46
click at [492, 464] on icon at bounding box center [492, 447] width 13 height 46
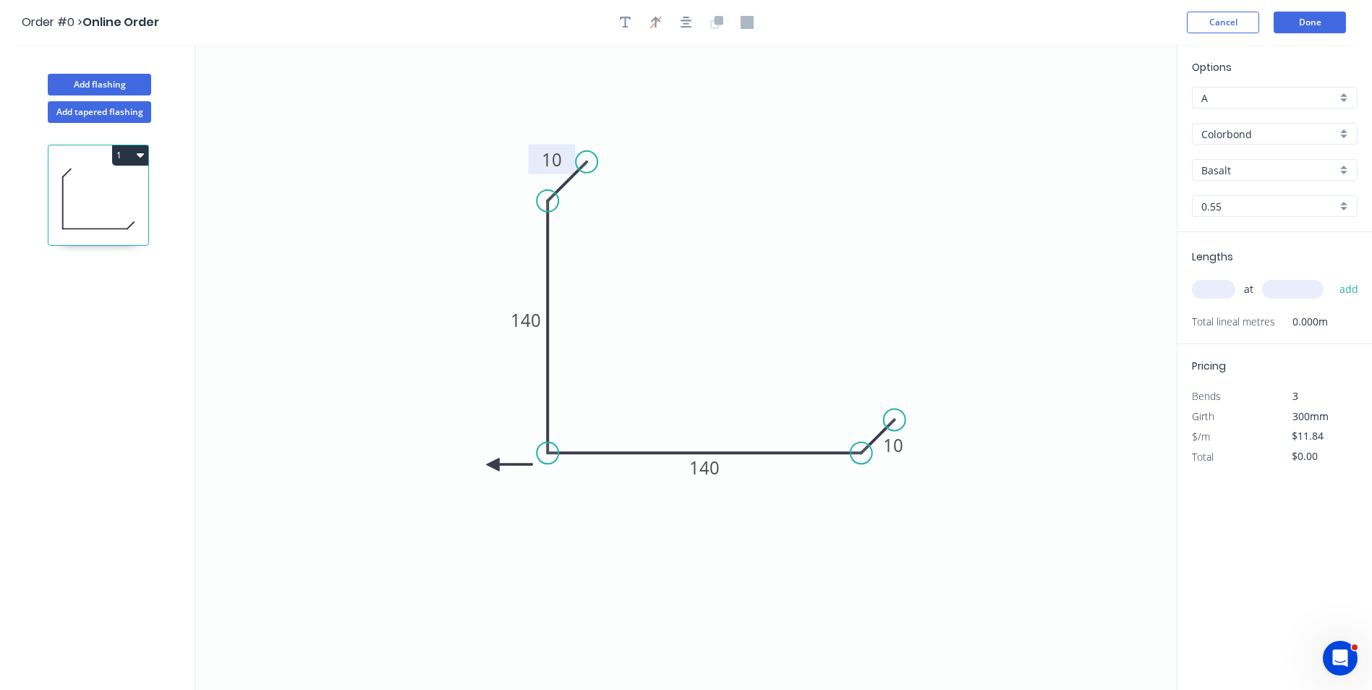
click at [492, 464] on icon at bounding box center [509, 464] width 46 height 13
click at [492, 464] on icon at bounding box center [505, 477] width 42 height 42
click at [492, 464] on icon at bounding box center [492, 481] width 13 height 46
click at [746, 360] on icon "0 10 140 140 10" at bounding box center [685, 367] width 981 height 645
click at [1223, 289] on input "text" at bounding box center [1213, 289] width 43 height 19
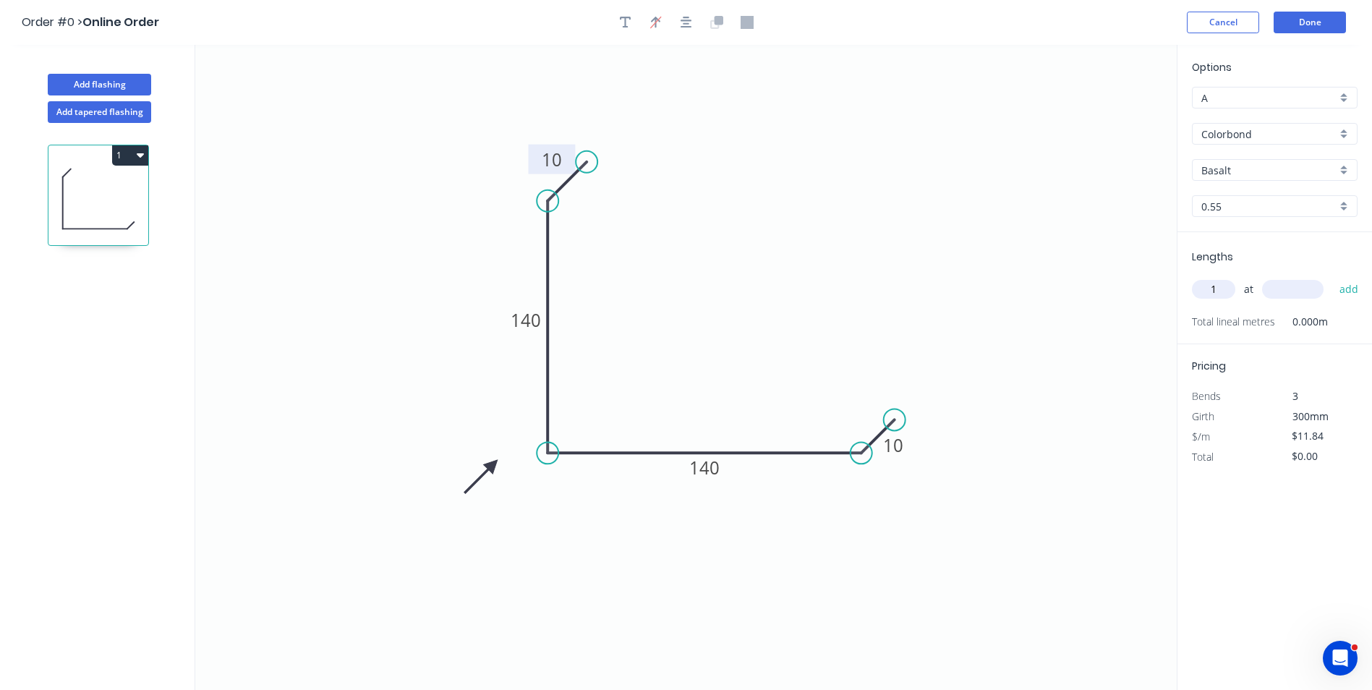
type input "1"
type input "6000"
click at [1332, 277] on button "add" at bounding box center [1349, 289] width 34 height 25
type input "$71.04"
click at [1232, 178] on div "Basalt" at bounding box center [1275, 170] width 166 height 22
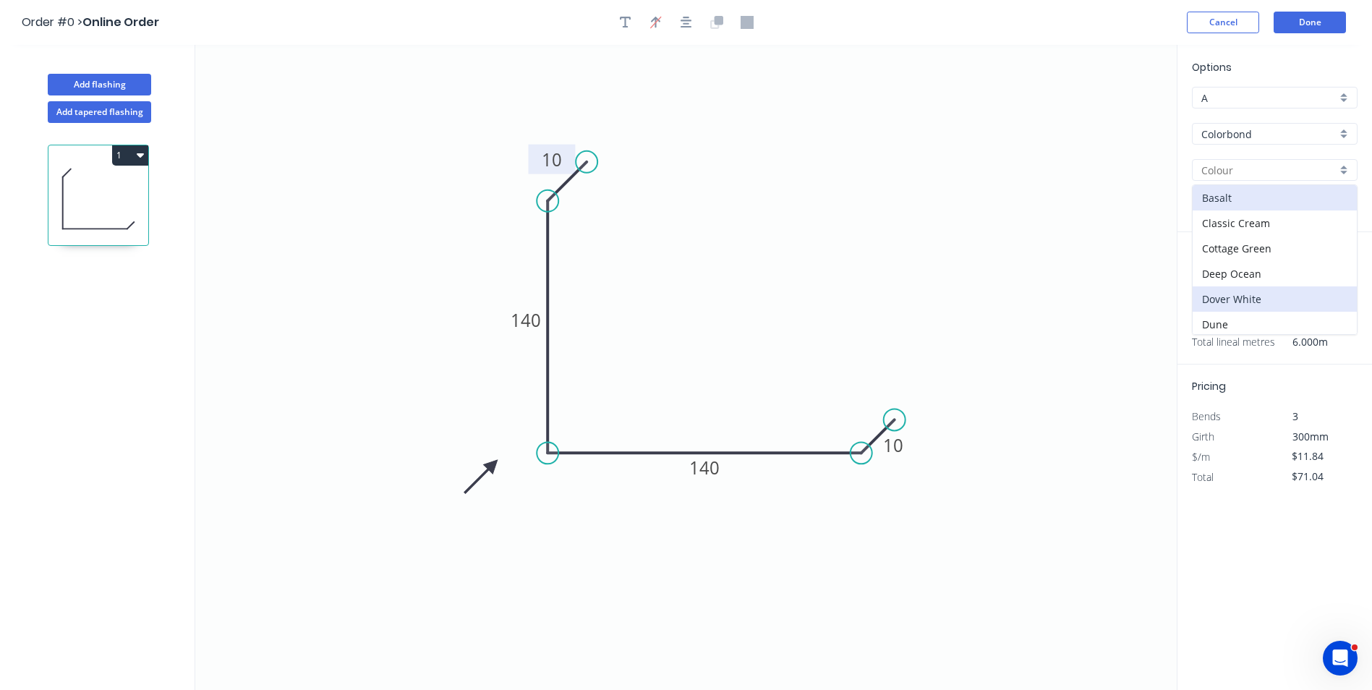
scroll to position [217, 0]
click at [1247, 257] on div "Monument" at bounding box center [1274, 259] width 164 height 25
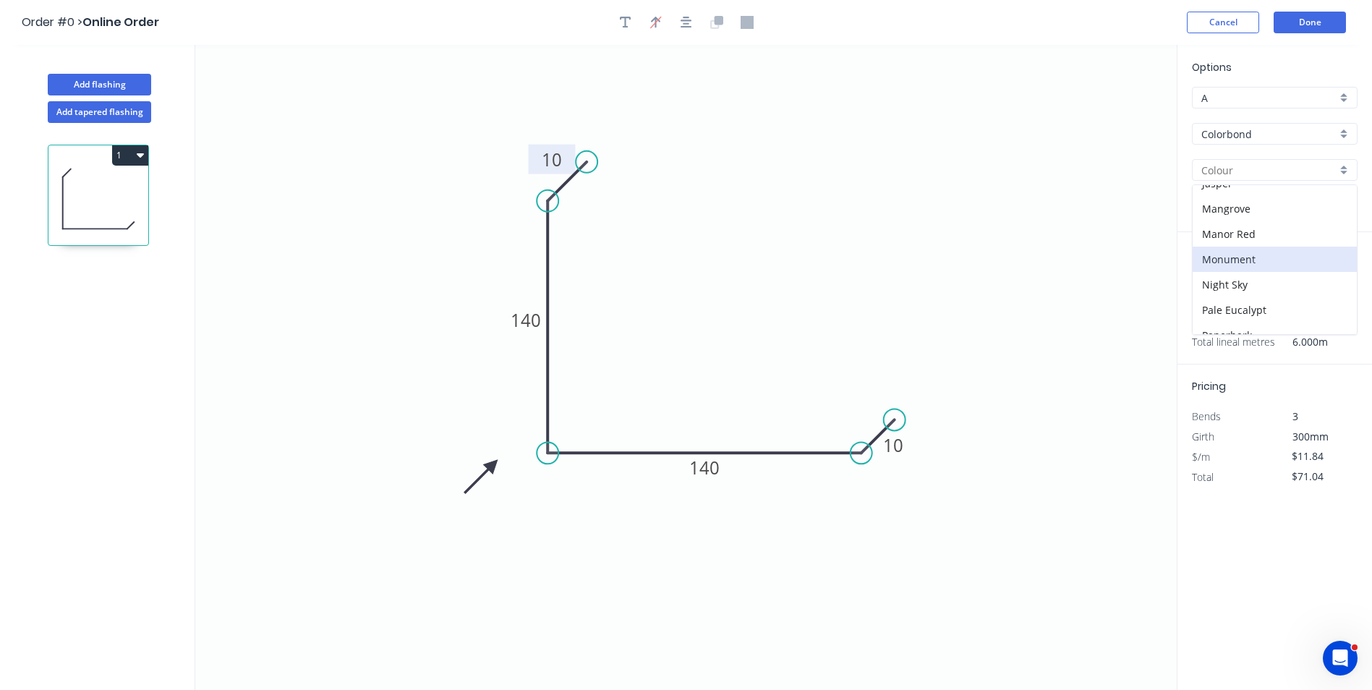
type input "Monument"
click at [1226, 291] on input "text" at bounding box center [1213, 289] width 43 height 19
type input "1"
type input "3500"
click at [1332, 277] on button "add" at bounding box center [1349, 289] width 34 height 25
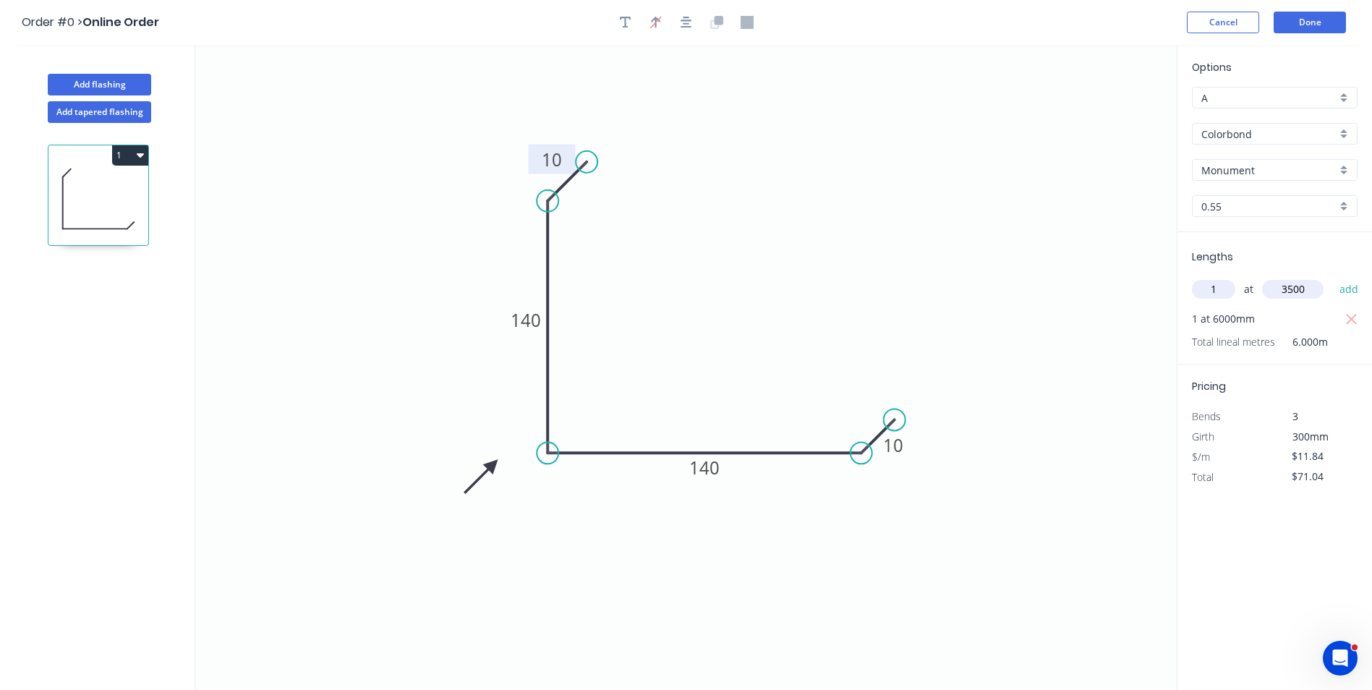
type input "$112.48"
click at [123, 77] on button "Add flashing" at bounding box center [99, 85] width 103 height 22
type input "$0.00"
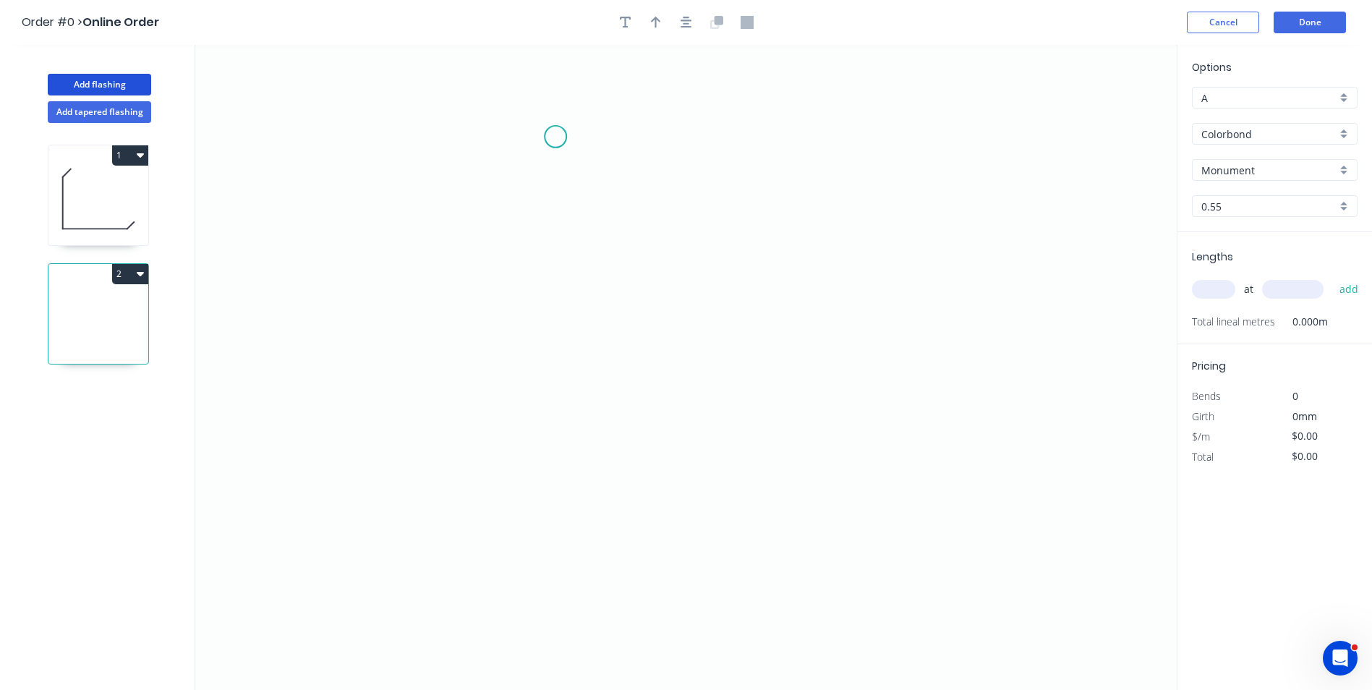
click at [555, 137] on icon "0" at bounding box center [685, 367] width 981 height 645
click at [514, 168] on icon "0" at bounding box center [685, 367] width 981 height 645
click at [503, 467] on icon "0 ?" at bounding box center [685, 367] width 981 height 645
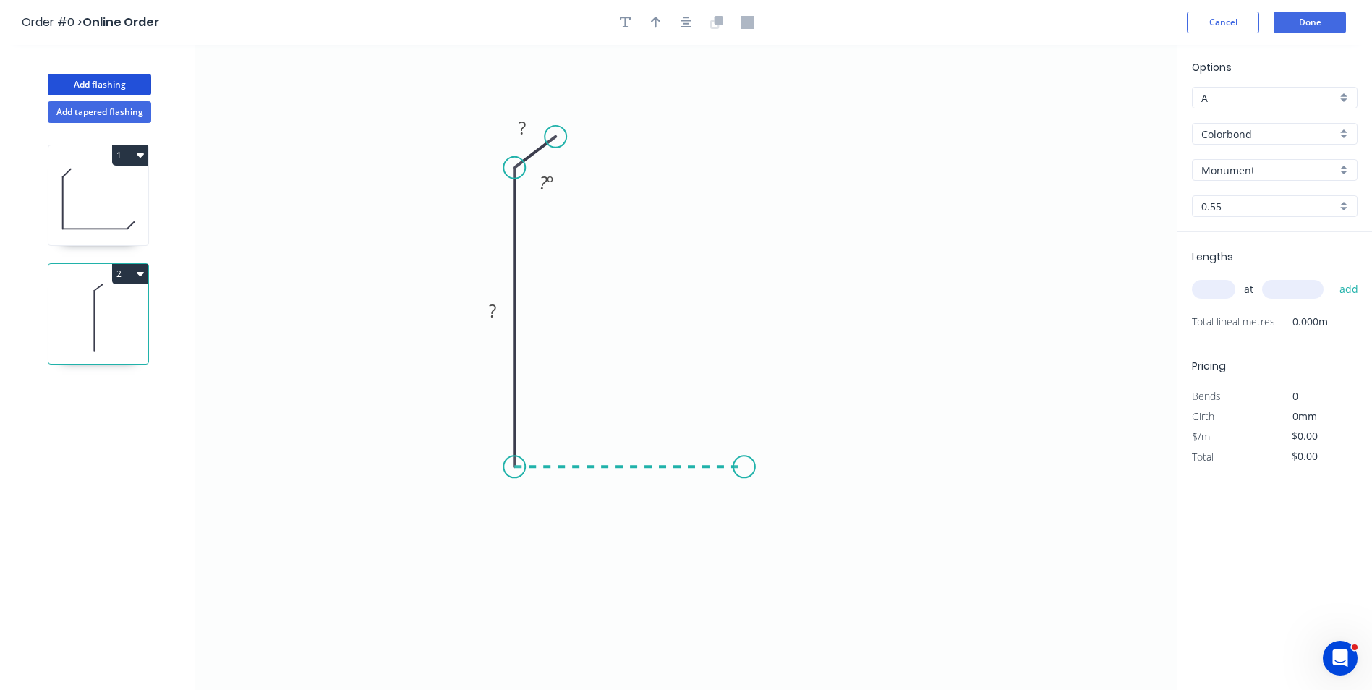
click at [746, 478] on icon "0 ? ? ? º" at bounding box center [685, 367] width 981 height 645
click at [789, 453] on icon at bounding box center [767, 460] width 43 height 14
click at [789, 453] on circle at bounding box center [789, 453] width 22 height 22
click at [787, 457] on circle at bounding box center [789, 453] width 22 height 22
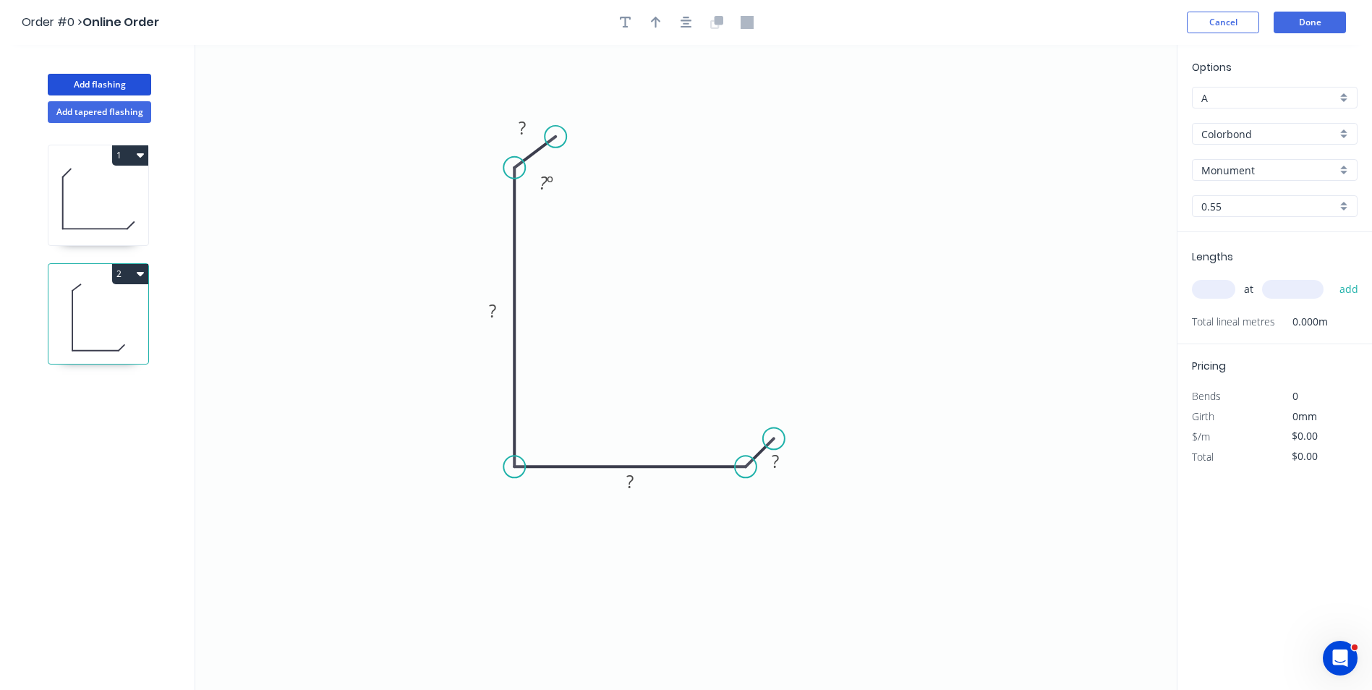
drag, startPoint x: 787, startPoint y: 450, endPoint x: 774, endPoint y: 440, distance: 17.5
click at [774, 440] on circle at bounding box center [774, 438] width 22 height 22
click at [555, 132] on circle at bounding box center [555, 127] width 22 height 22
drag, startPoint x: 774, startPoint y: 437, endPoint x: 781, endPoint y: 432, distance: 8.2
click at [781, 432] on circle at bounding box center [781, 431] width 22 height 22
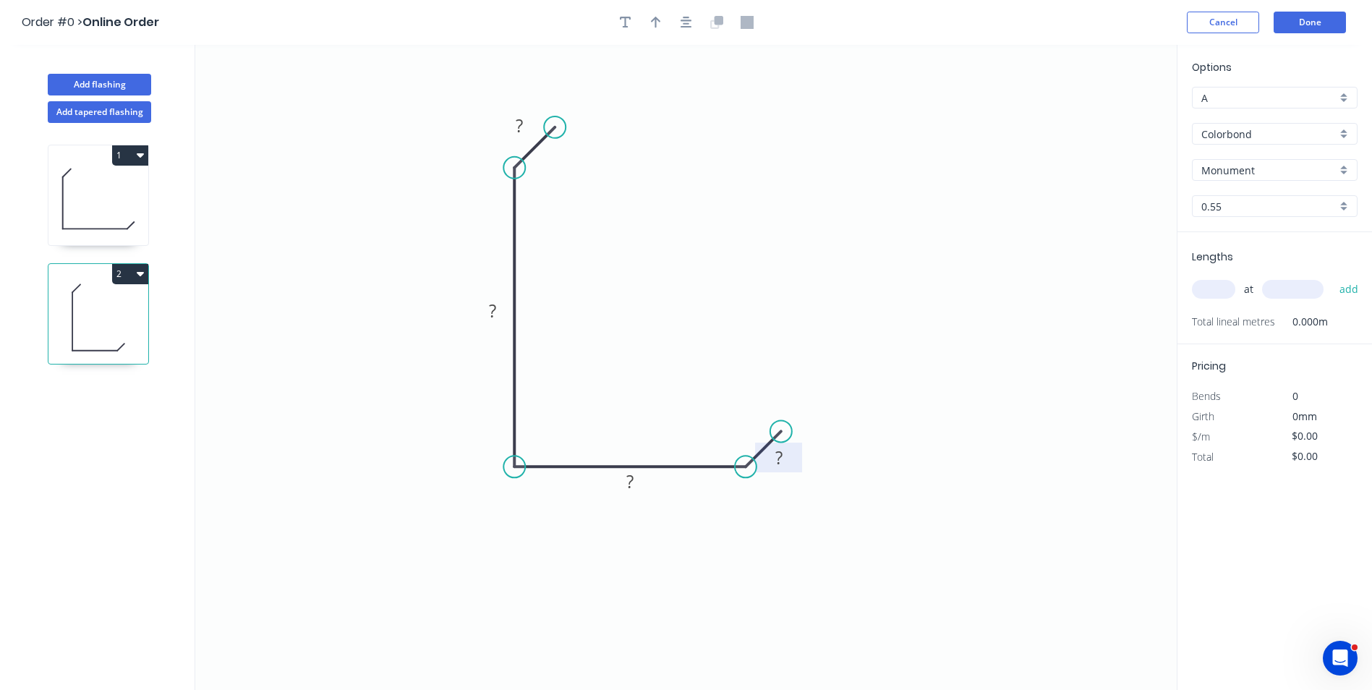
click at [777, 454] on tspan "?" at bounding box center [778, 457] width 7 height 24
click at [722, 138] on icon "0 10 140 70 10" at bounding box center [685, 367] width 981 height 645
type input "$10.70"
click at [1202, 283] on input "text" at bounding box center [1213, 289] width 43 height 19
type input "1"
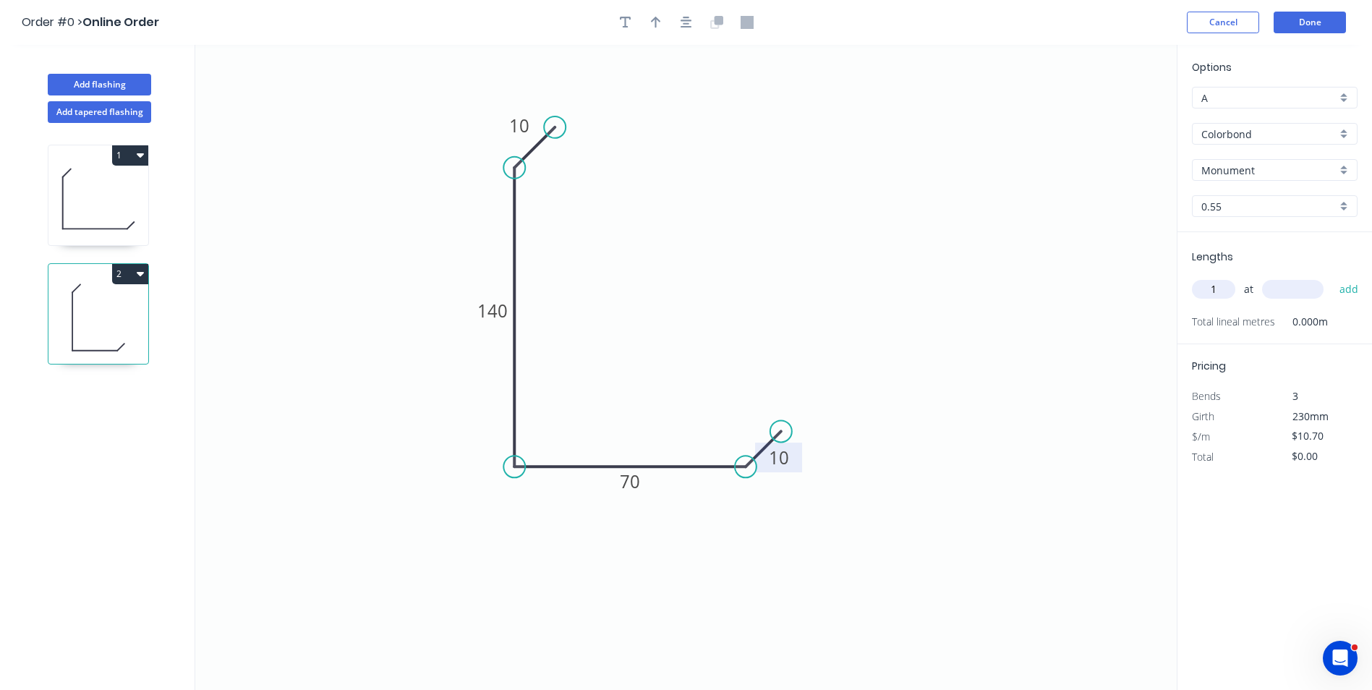
click at [1296, 288] on input "text" at bounding box center [1292, 289] width 61 height 19
type input "3600"
click at [1332, 277] on button "add" at bounding box center [1349, 289] width 34 height 25
type input "$38.52"
click at [652, 19] on icon "button" at bounding box center [656, 22] width 10 height 13
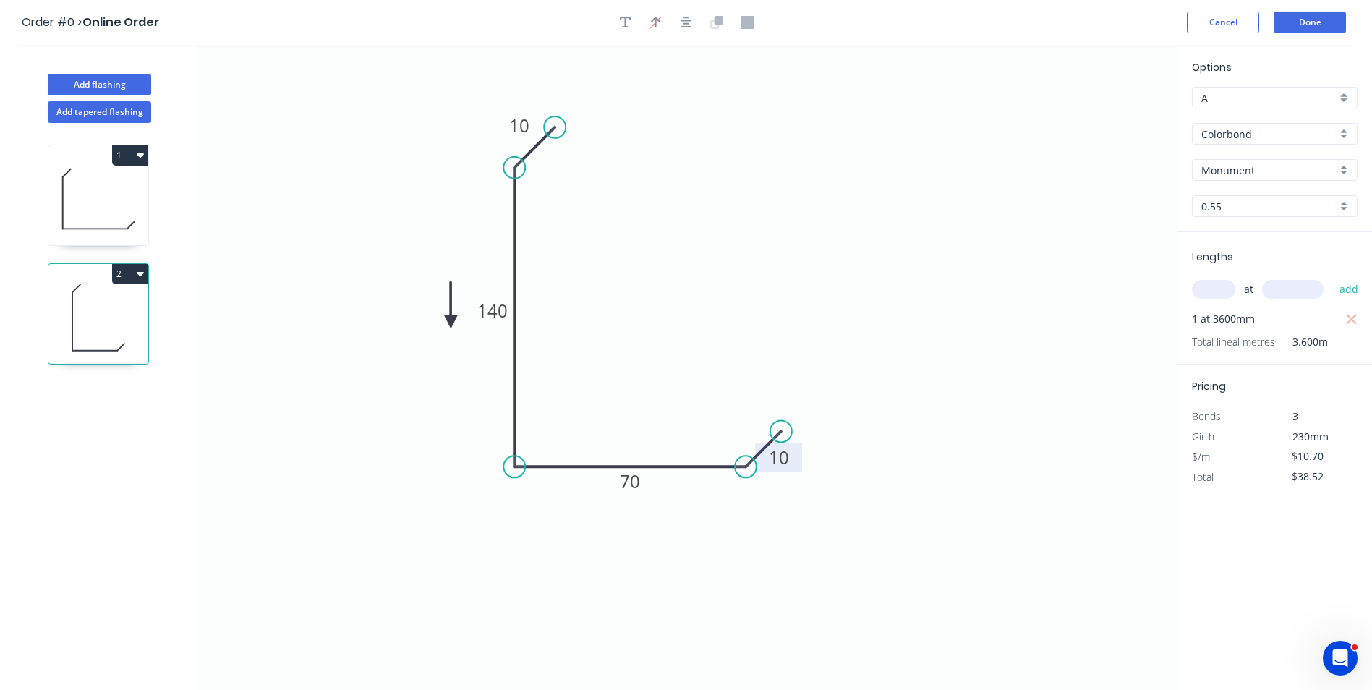
drag, startPoint x: 1097, startPoint y: 122, endPoint x: 424, endPoint y: 361, distance: 713.6
click at [444, 328] on icon at bounding box center [450, 305] width 13 height 46
click at [426, 361] on icon at bounding box center [424, 344] width 13 height 46
click at [426, 361] on icon at bounding box center [425, 344] width 13 height 46
click at [427, 361] on icon at bounding box center [425, 344] width 13 height 46
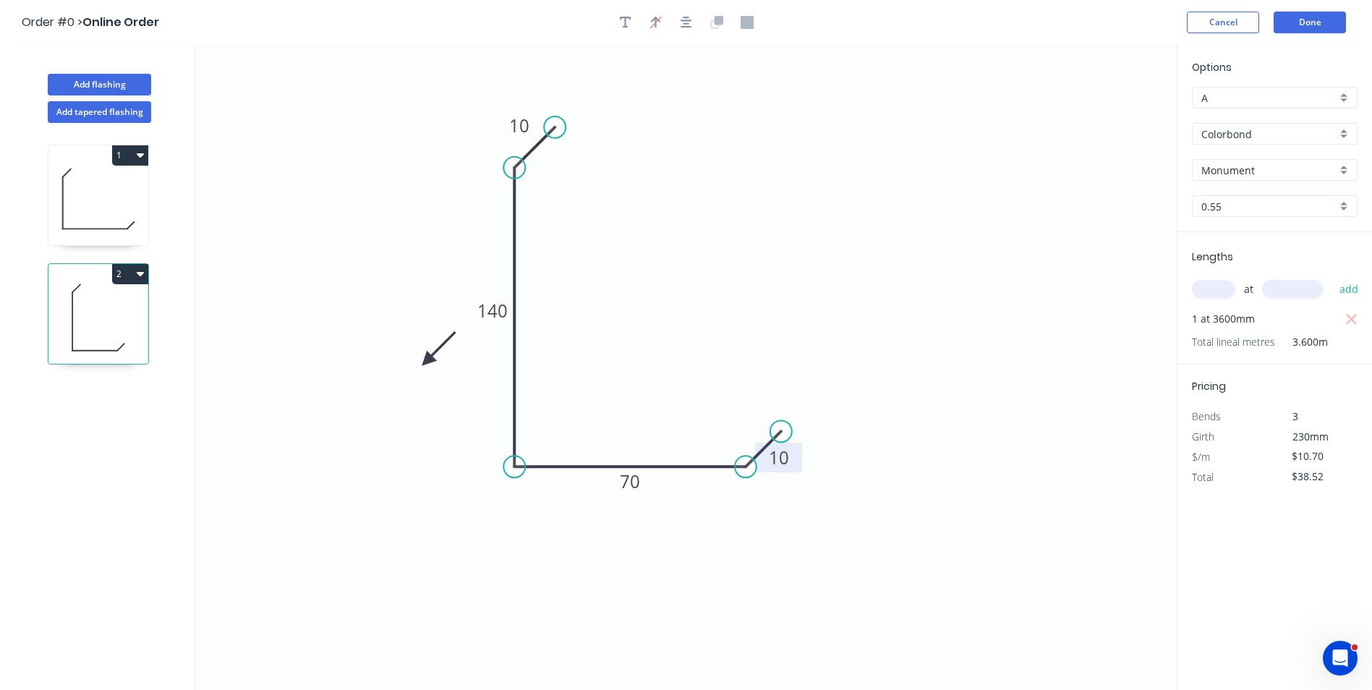
click at [427, 361] on icon at bounding box center [439, 349] width 42 height 42
click at [427, 361] on icon at bounding box center [443, 360] width 46 height 13
click at [427, 361] on icon at bounding box center [426, 377] width 13 height 46
click at [427, 361] on icon at bounding box center [415, 372] width 42 height 42
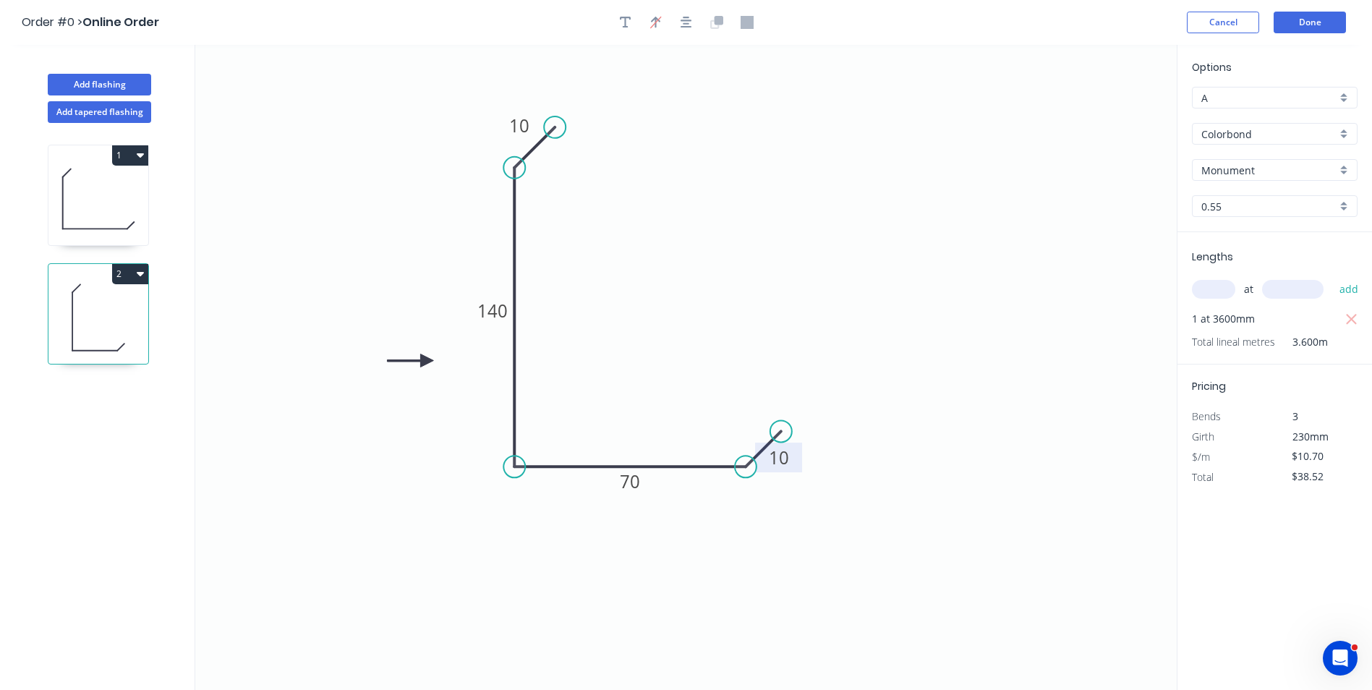
click at [93, 208] on icon at bounding box center [98, 199] width 100 height 93
type input "$11.84"
type input "$112.48"
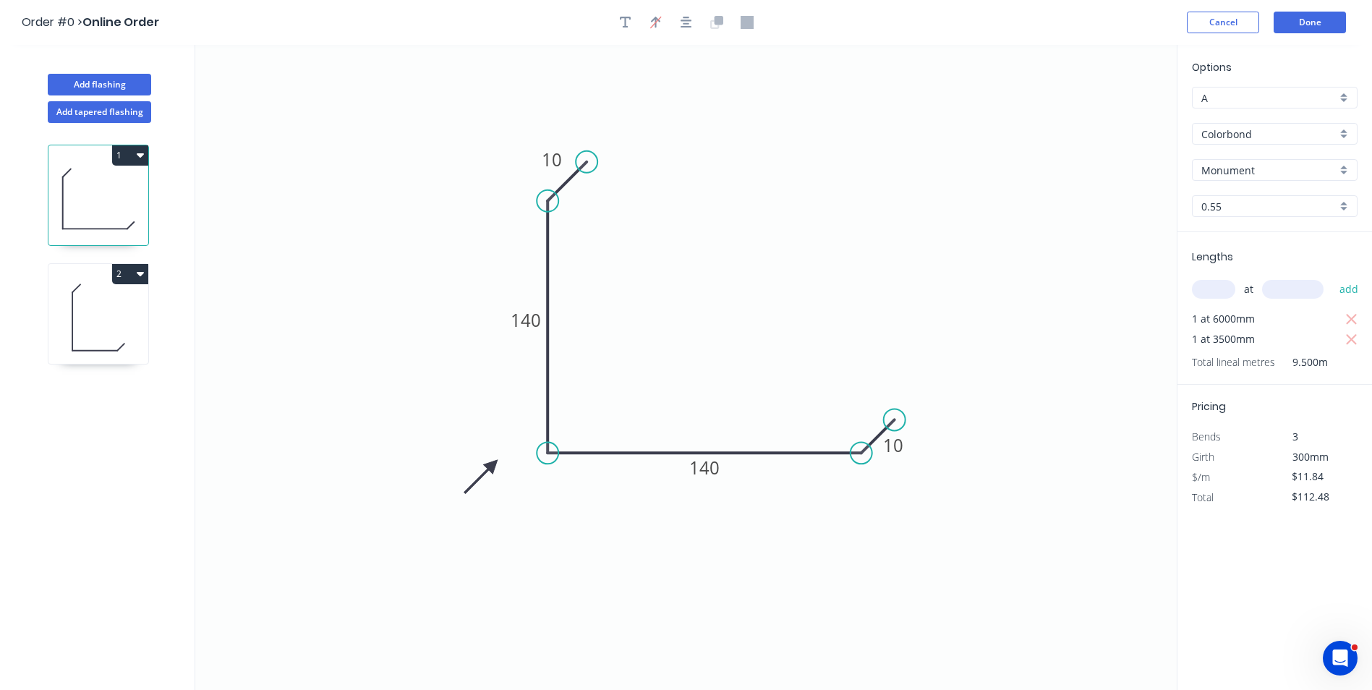
click at [491, 466] on icon at bounding box center [481, 477] width 42 height 42
drag, startPoint x: 491, startPoint y: 466, endPoint x: 499, endPoint y: 370, distance: 96.5
click at [499, 370] on icon at bounding box center [482, 370] width 46 height 13
click at [751, 268] on icon "0 10 140 140 10" at bounding box center [685, 367] width 981 height 645
click at [99, 293] on icon at bounding box center [98, 317] width 100 height 93
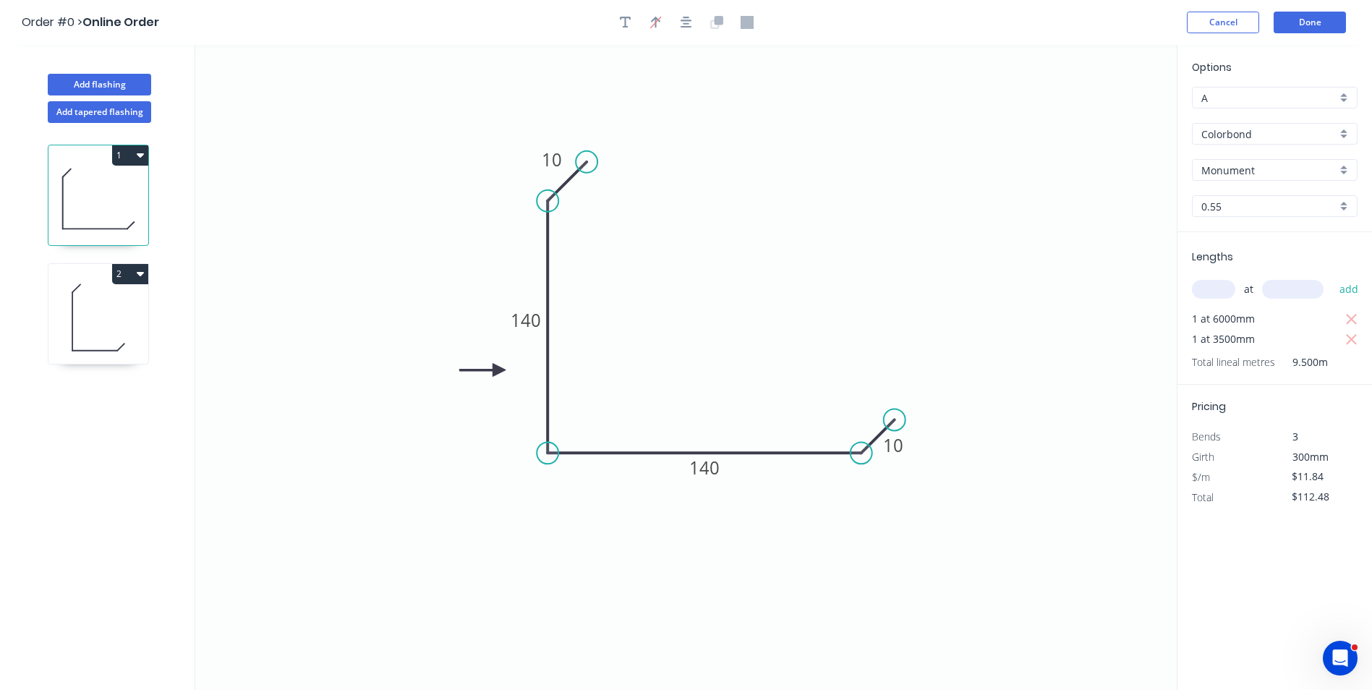
type input "$10.70"
type input "$38.52"
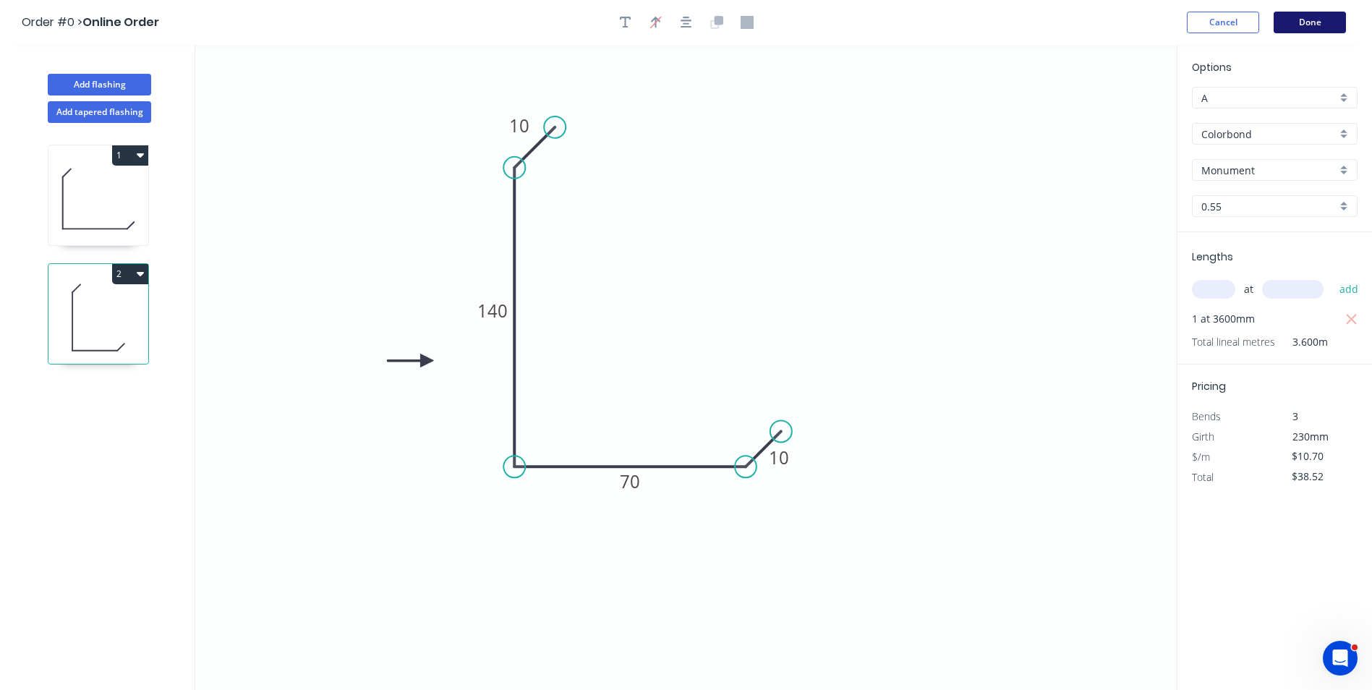
click at [1325, 25] on button "Done" at bounding box center [1309, 23] width 72 height 22
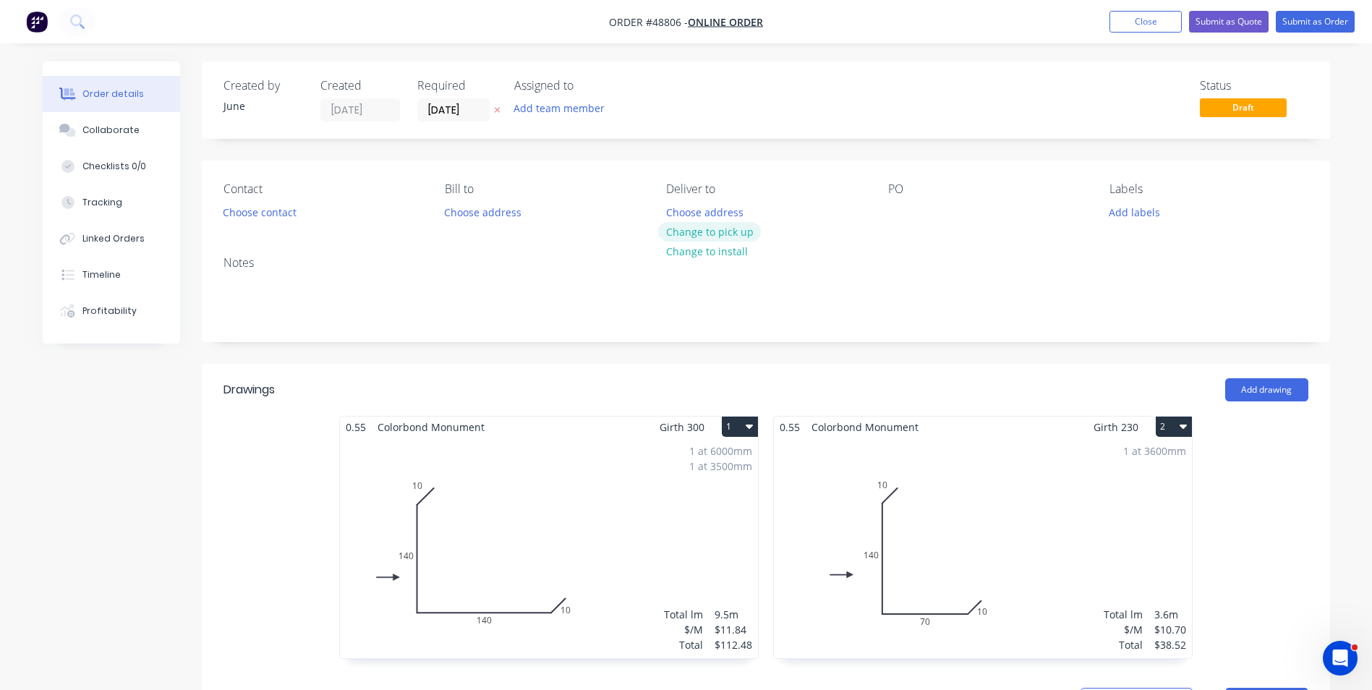
click at [719, 231] on button "Change to pick up" at bounding box center [709, 232] width 103 height 20
click at [892, 226] on div "Contact Choose contact Bill to Choose address Pick up Change to delivery Change…" at bounding box center [766, 203] width 1128 height 84
click at [902, 208] on div at bounding box center [899, 212] width 23 height 21
click at [279, 221] on button "Choose contact" at bounding box center [259, 212] width 89 height 20
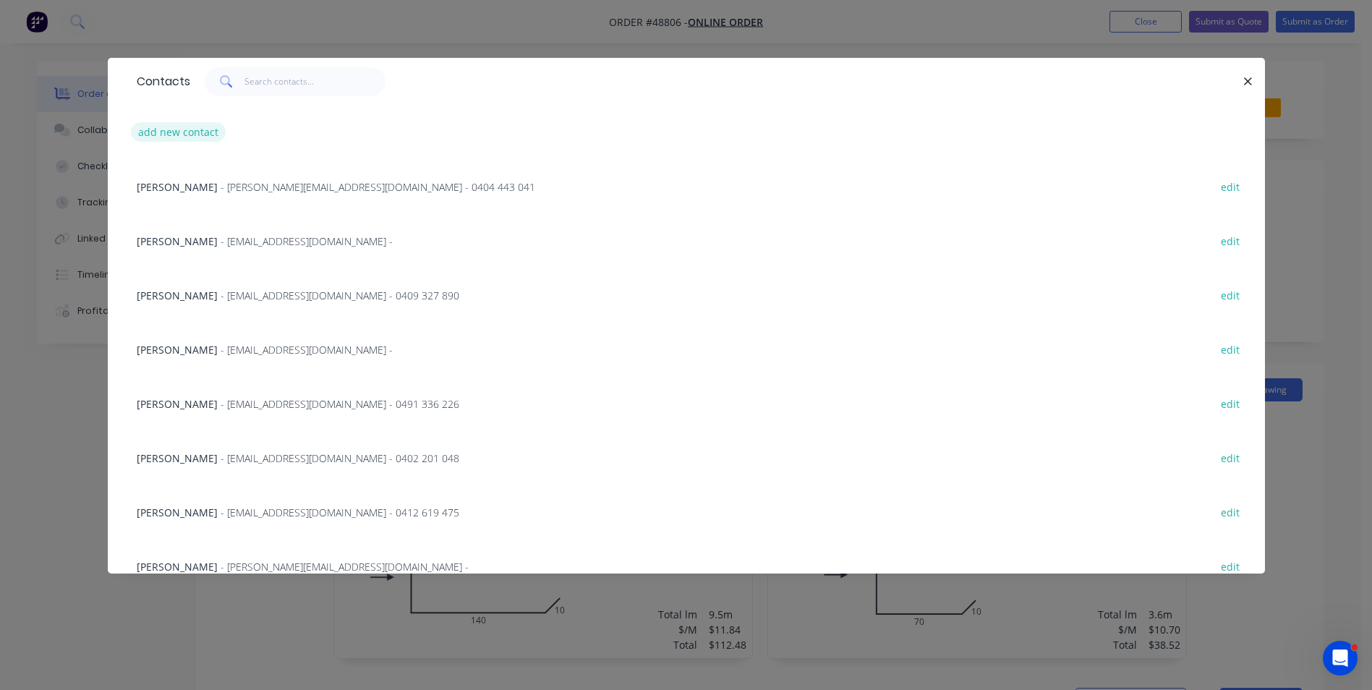
click at [210, 133] on button "add new contact" at bounding box center [178, 132] width 95 height 20
select select "AU"
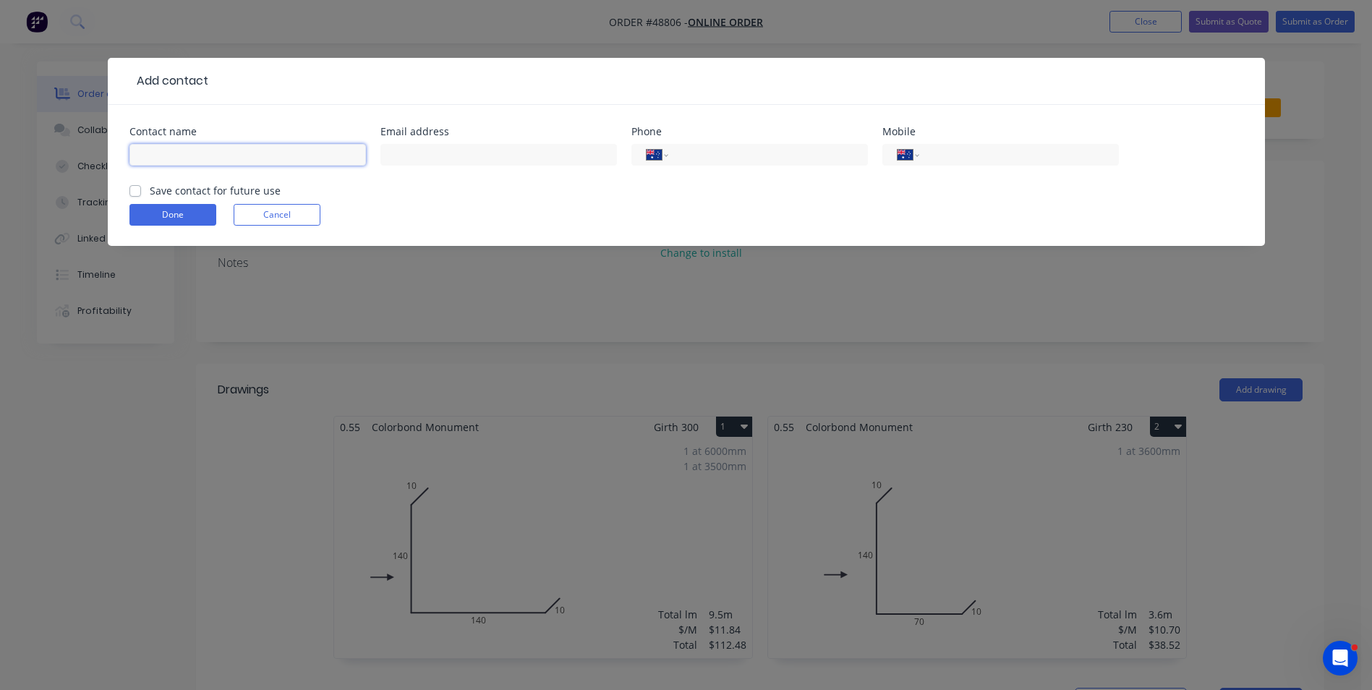
click at [265, 157] on input "text" at bounding box center [247, 155] width 236 height 22
paste input "Peter Slater"
type input "Peter Slater"
click at [930, 148] on input "tel" at bounding box center [1016, 155] width 174 height 17
paste input "0428 077 353"
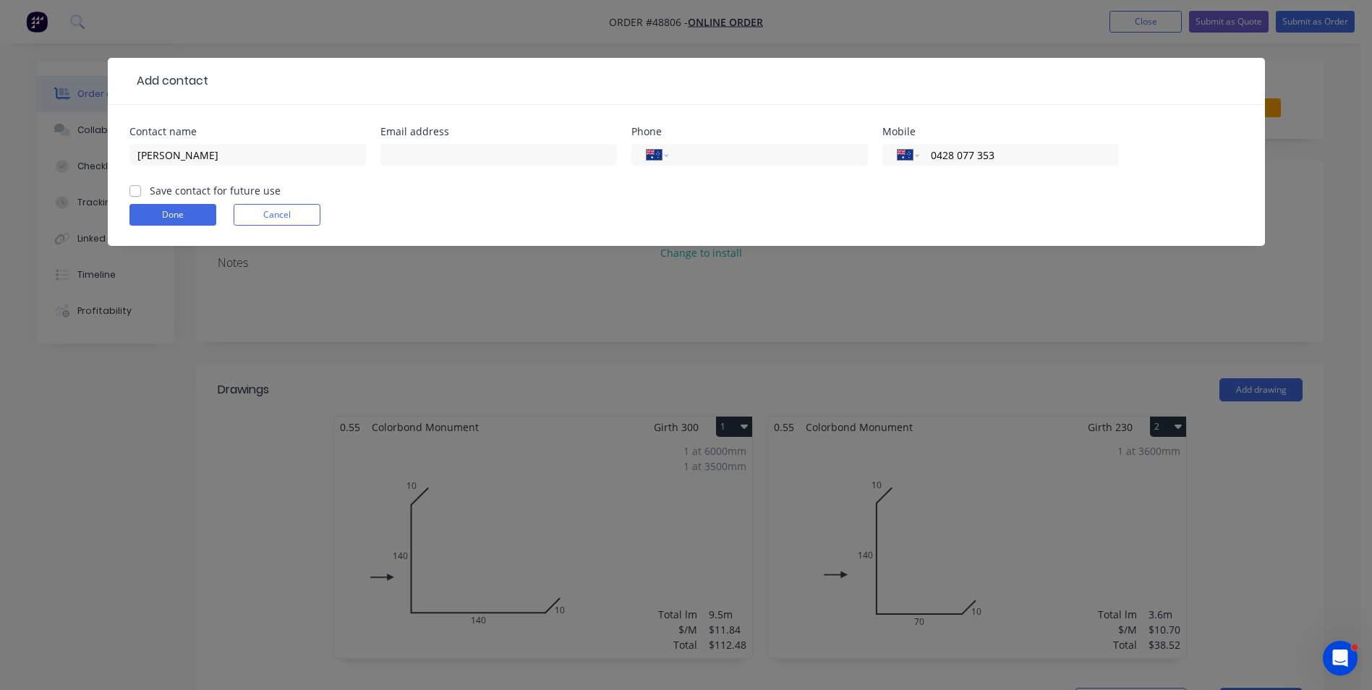
type input "0428 077 353"
click at [426, 150] on input "text" at bounding box center [498, 155] width 236 height 22
paste input "pbslater@iinet.net.au"
type input "pbslater@iinet.net.au"
click at [152, 209] on button "Done" at bounding box center [172, 215] width 87 height 22
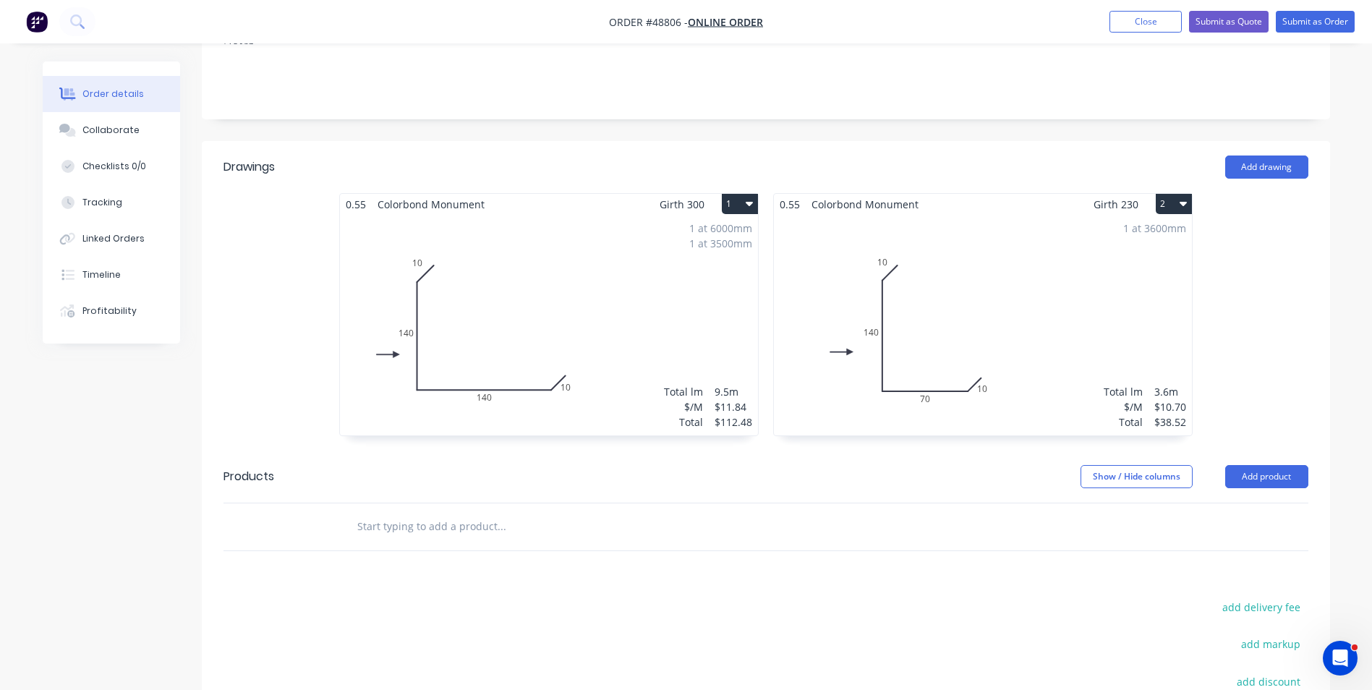
scroll to position [362, 0]
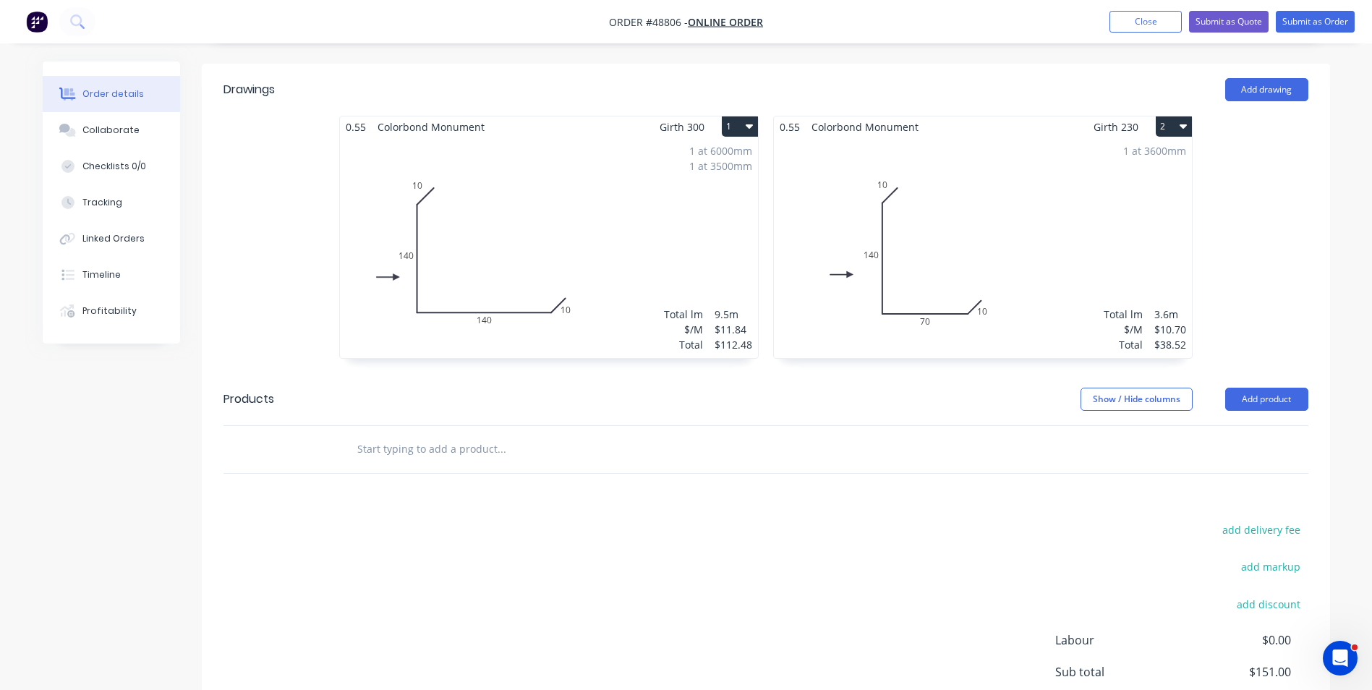
click at [819, 435] on div at bounding box center [599, 449] width 509 height 29
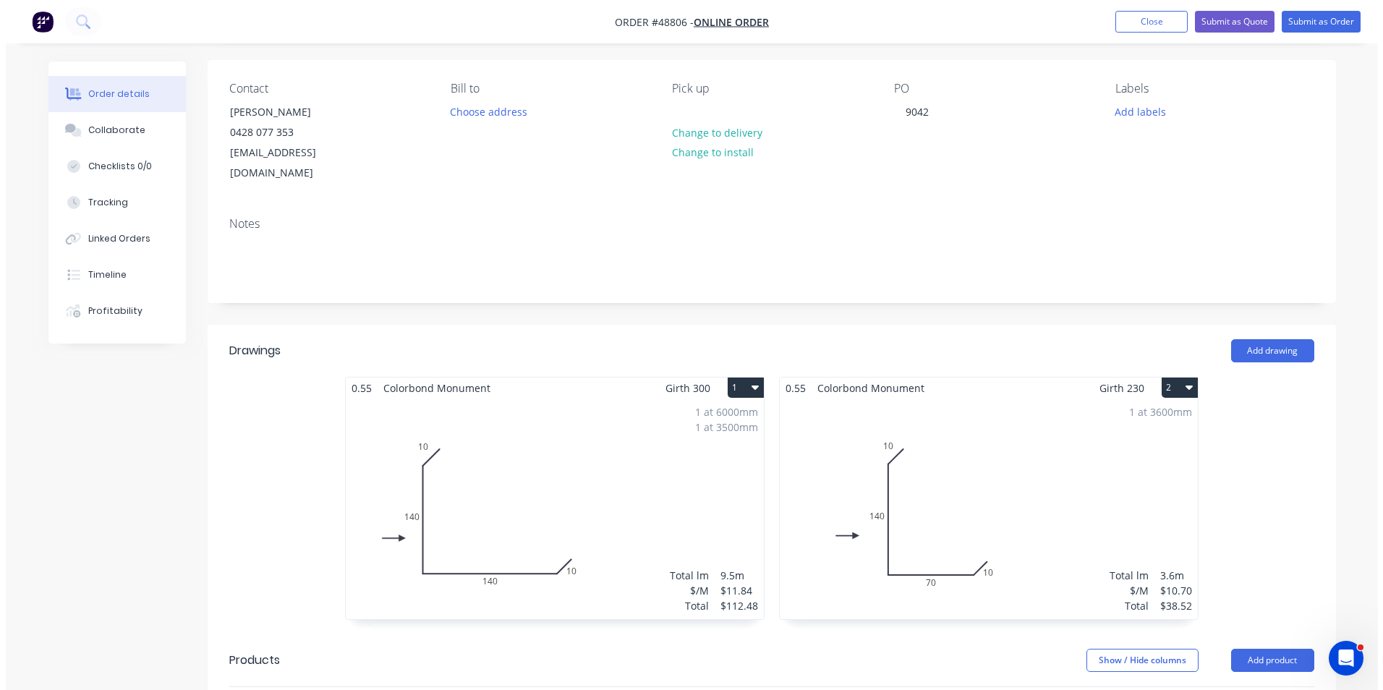
scroll to position [0, 0]
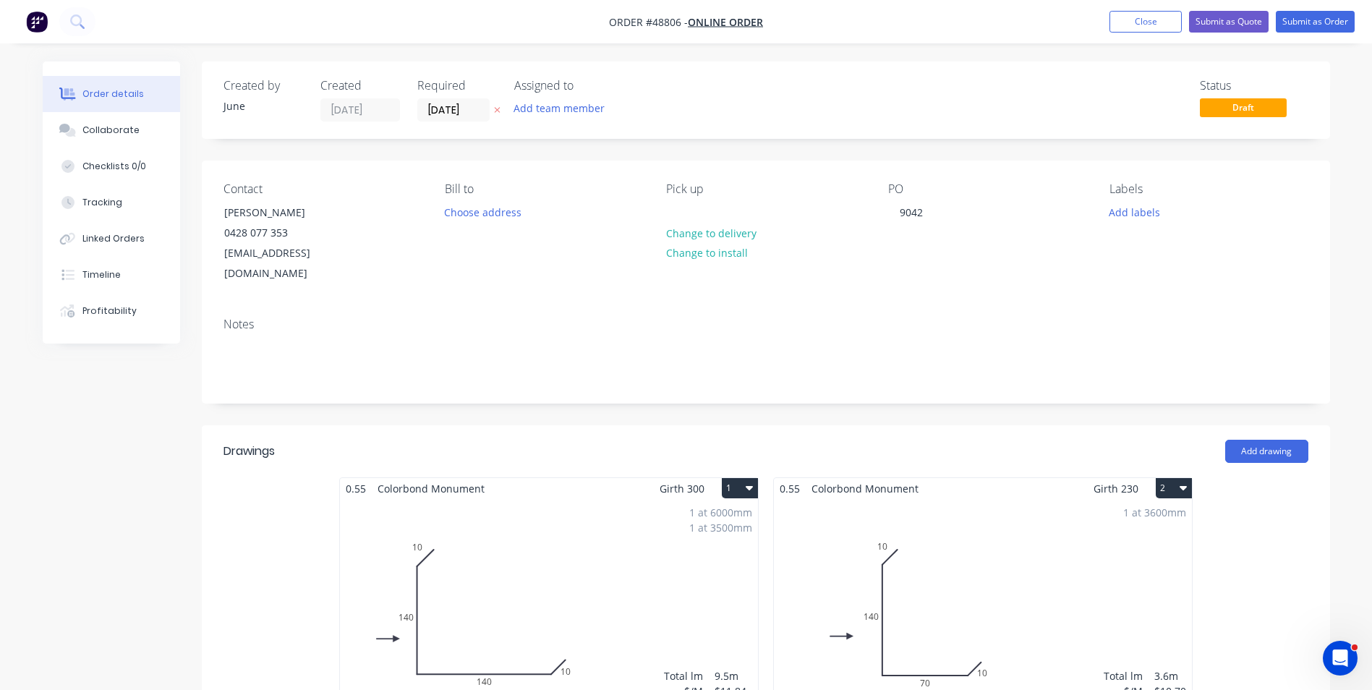
click at [1212, 10] on nav "Order #48806 - Online Order Add product Close Submit as Quote Submit as Order" at bounding box center [686, 21] width 1372 height 43
click at [1213, 19] on button "Submit as Quote" at bounding box center [1229, 22] width 80 height 22
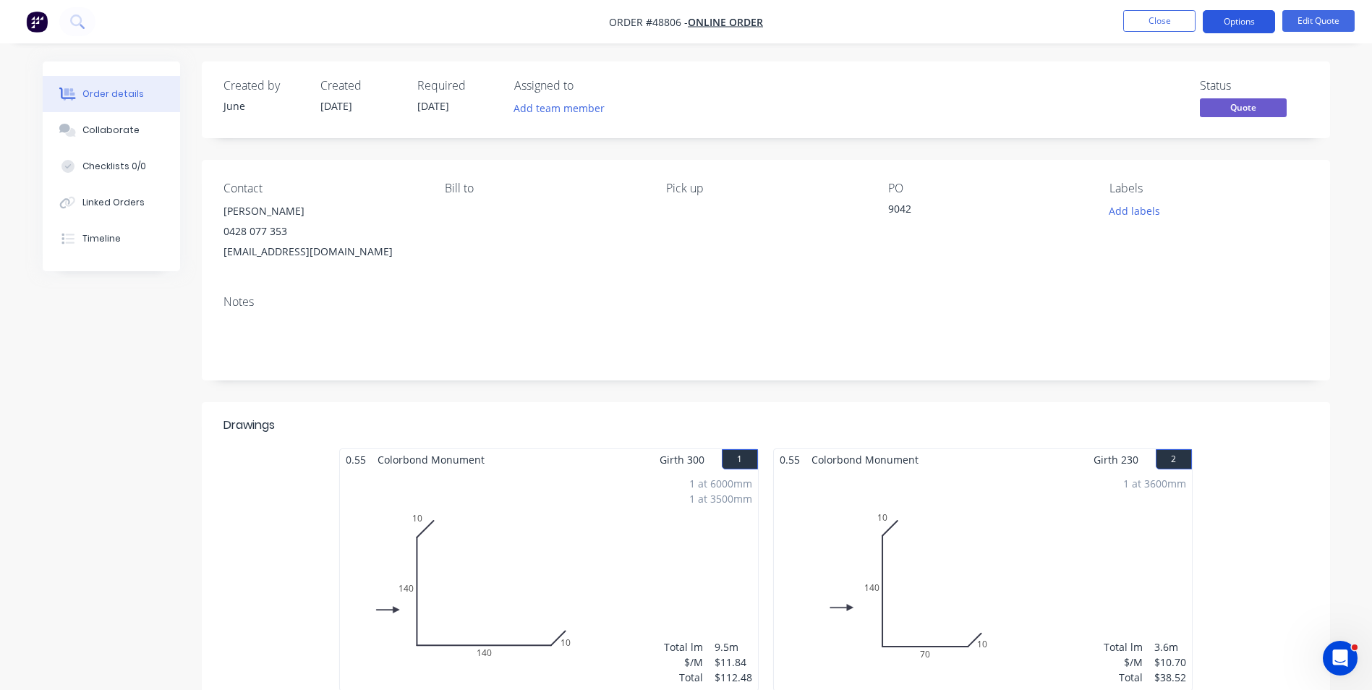
click at [1239, 14] on button "Options" at bounding box center [1239, 21] width 72 height 23
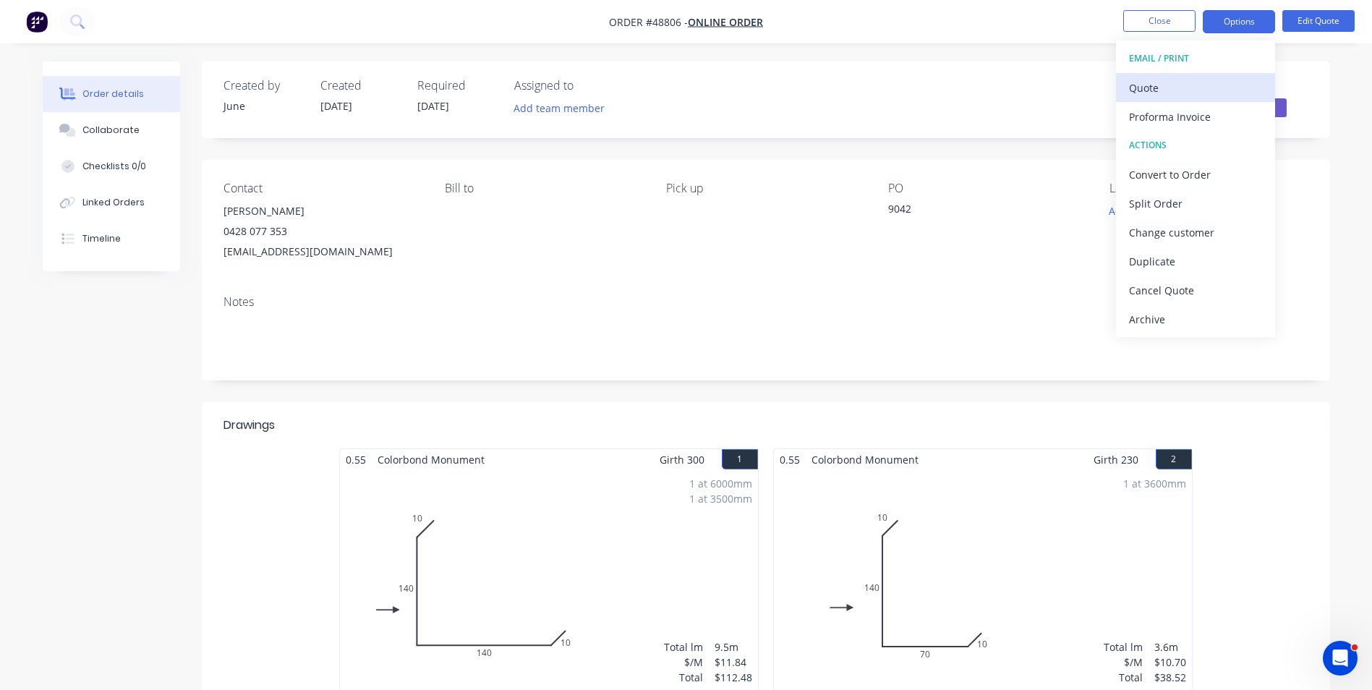
click at [1209, 78] on div "Quote" at bounding box center [1195, 87] width 133 height 21
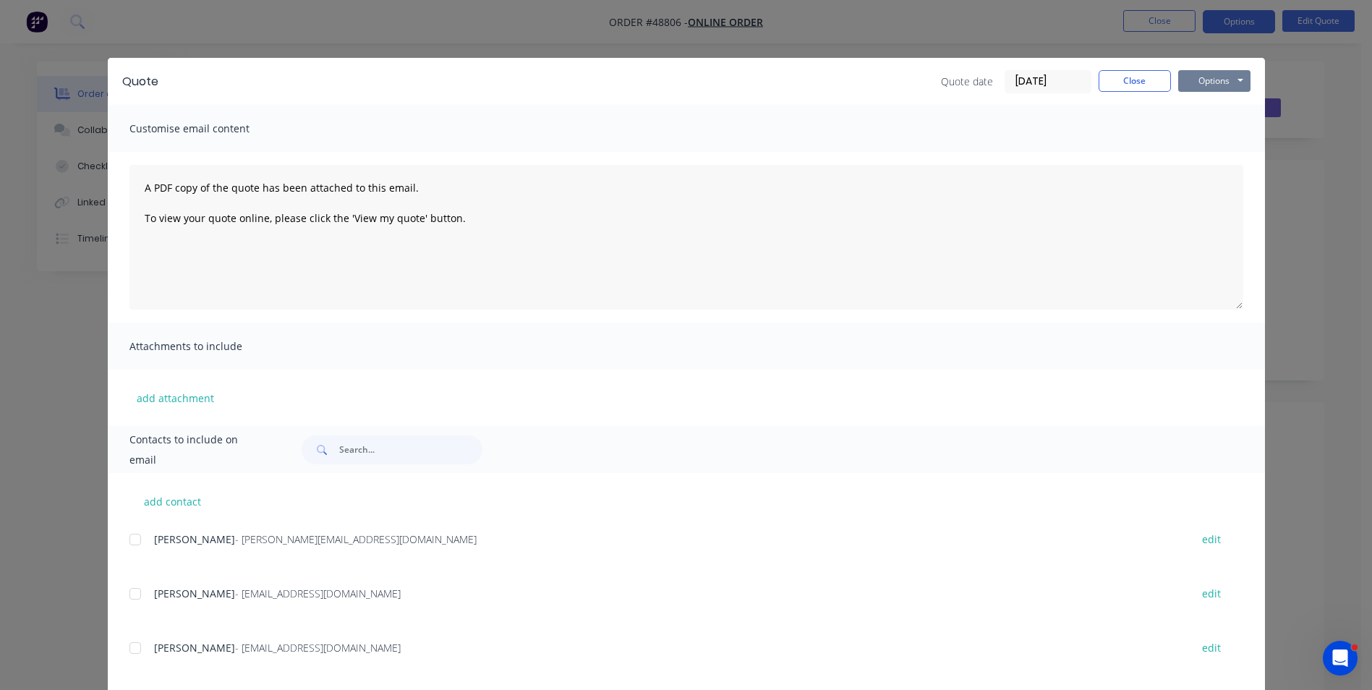
click at [1220, 77] on button "Options" at bounding box center [1214, 81] width 72 height 22
click at [1203, 128] on button "Print" at bounding box center [1224, 131] width 93 height 24
click at [1117, 85] on button "Close" at bounding box center [1134, 81] width 72 height 22
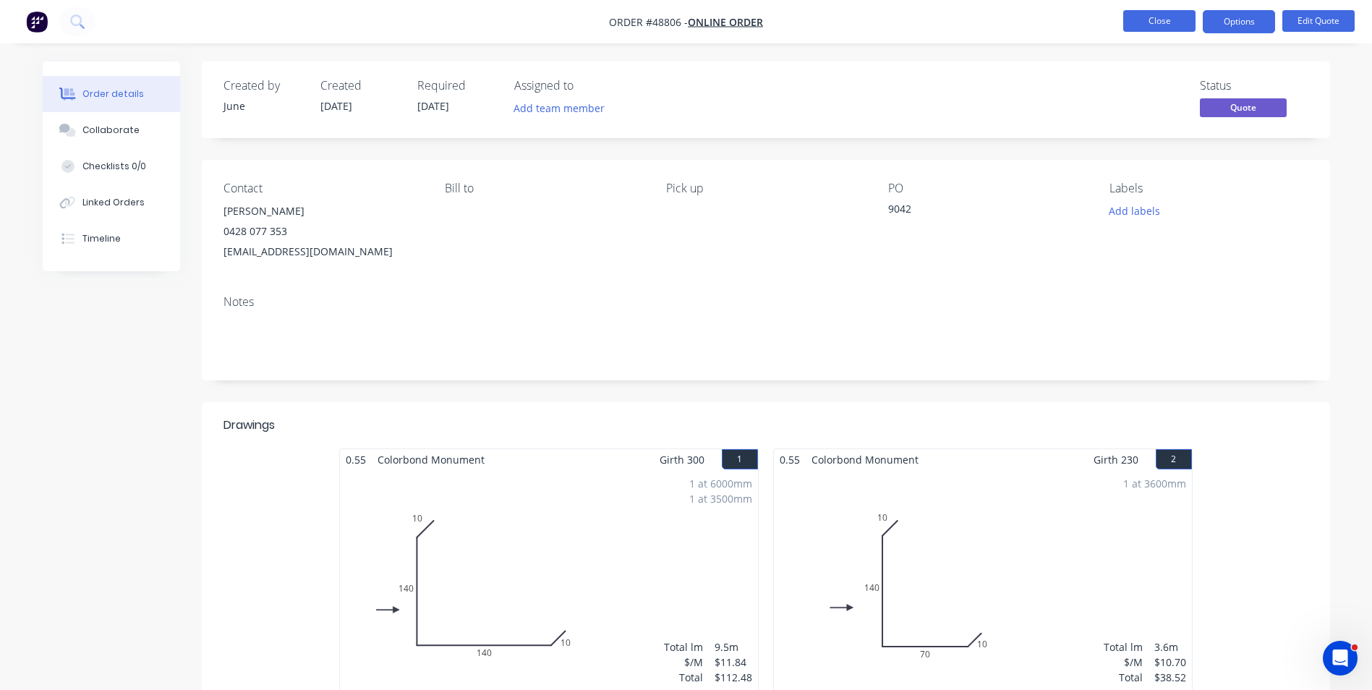
click at [1159, 21] on button "Close" at bounding box center [1159, 21] width 72 height 22
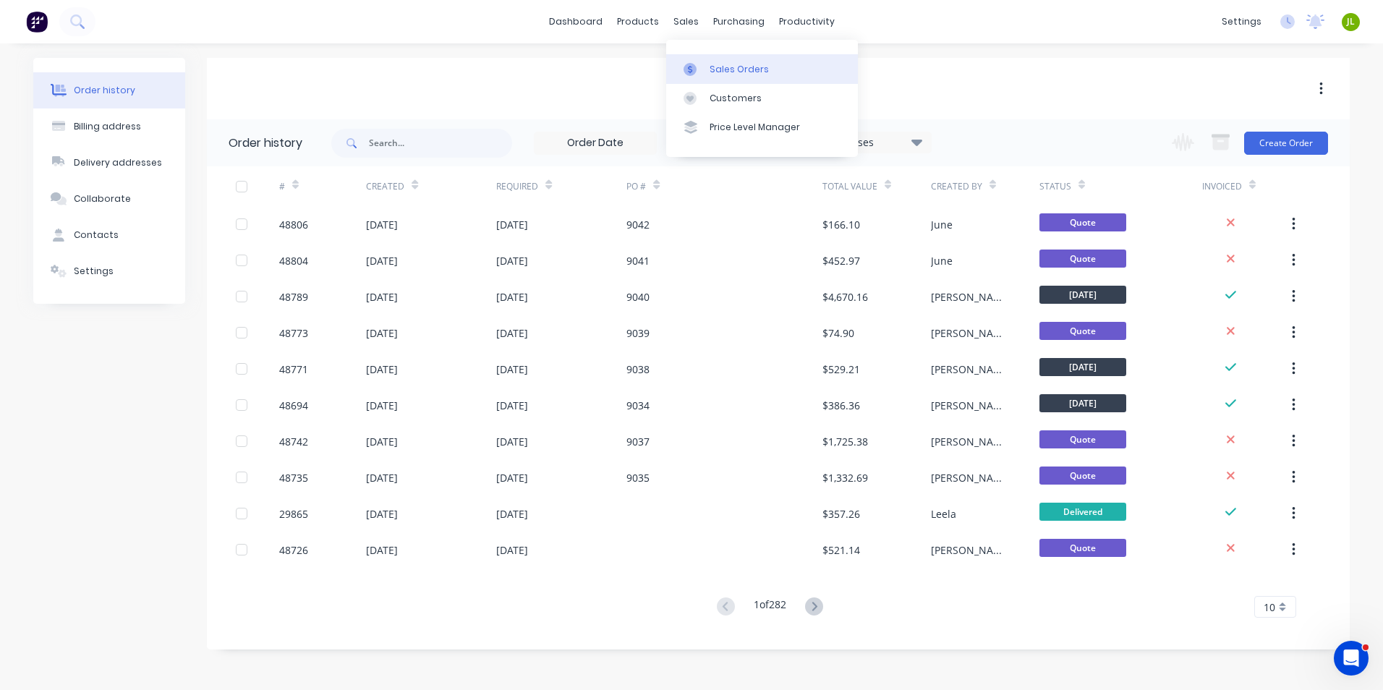
click at [701, 57] on link "Sales Orders" at bounding box center [762, 68] width 192 height 29
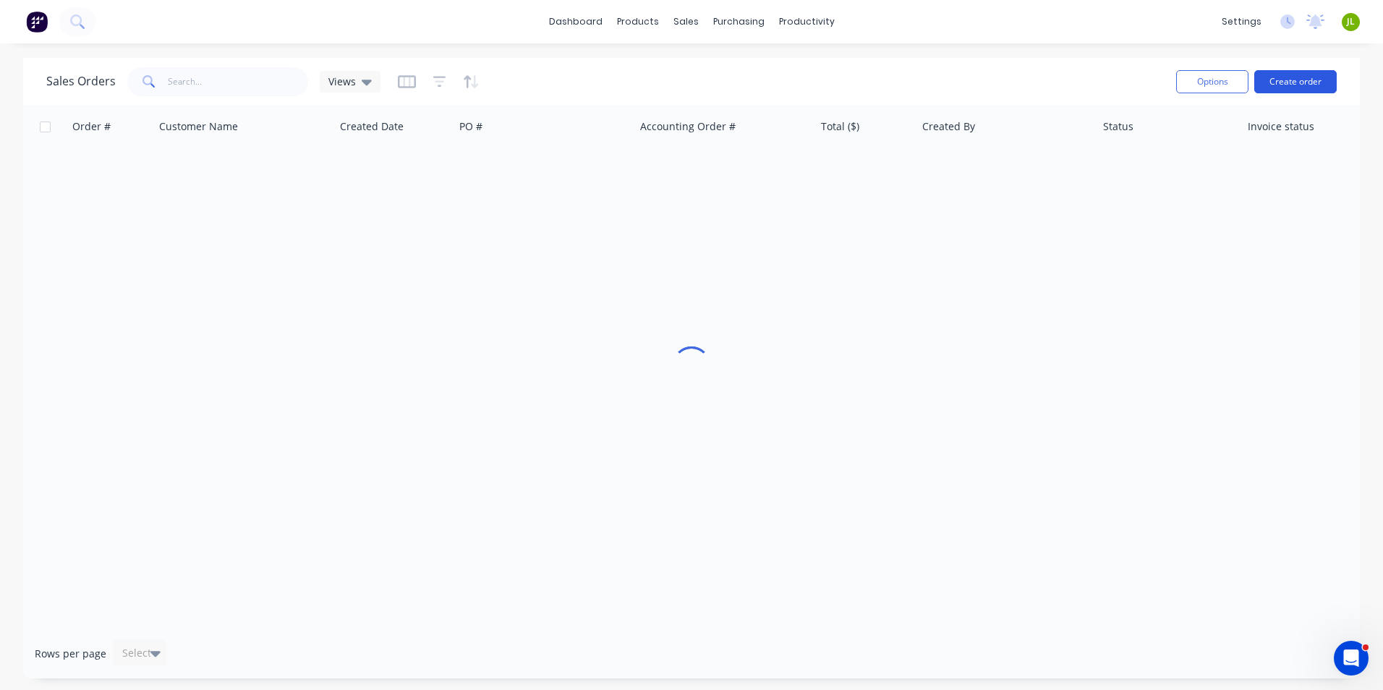
click at [1310, 82] on button "Create order" at bounding box center [1295, 81] width 82 height 23
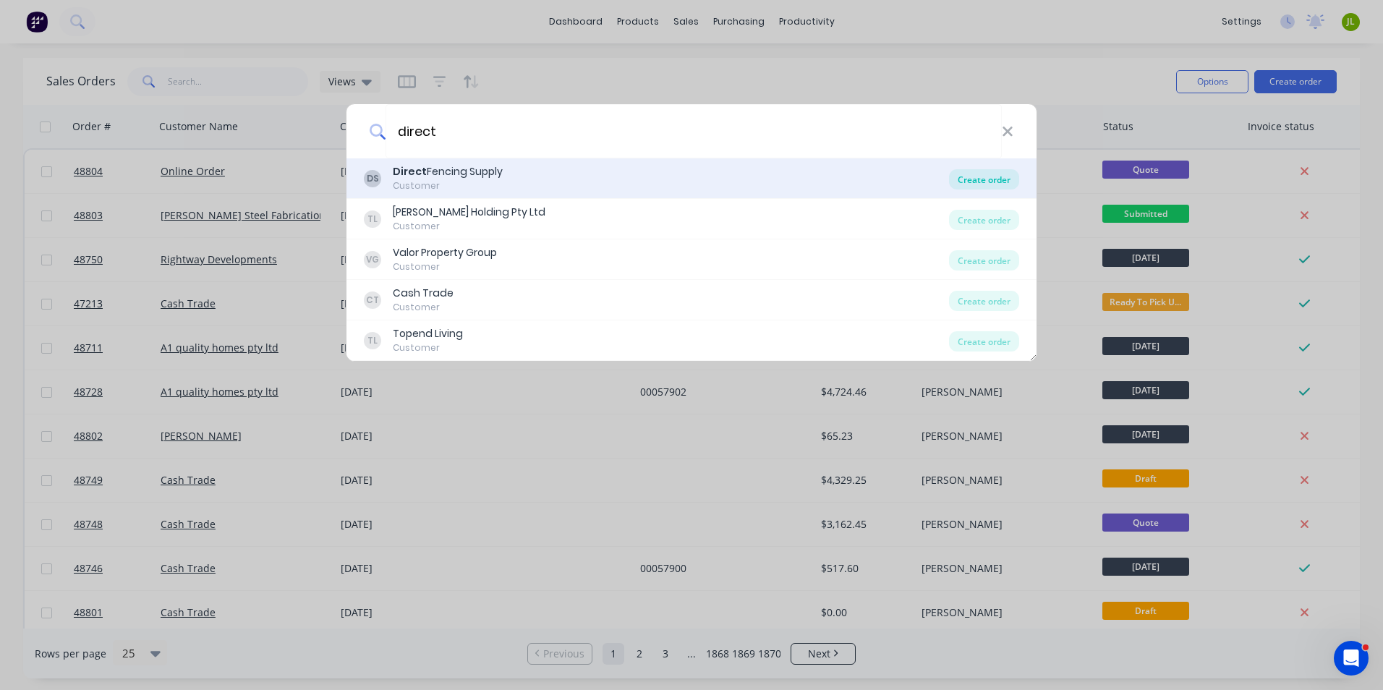
type input "direct"
click at [1007, 184] on div "Create order" at bounding box center [984, 179] width 70 height 20
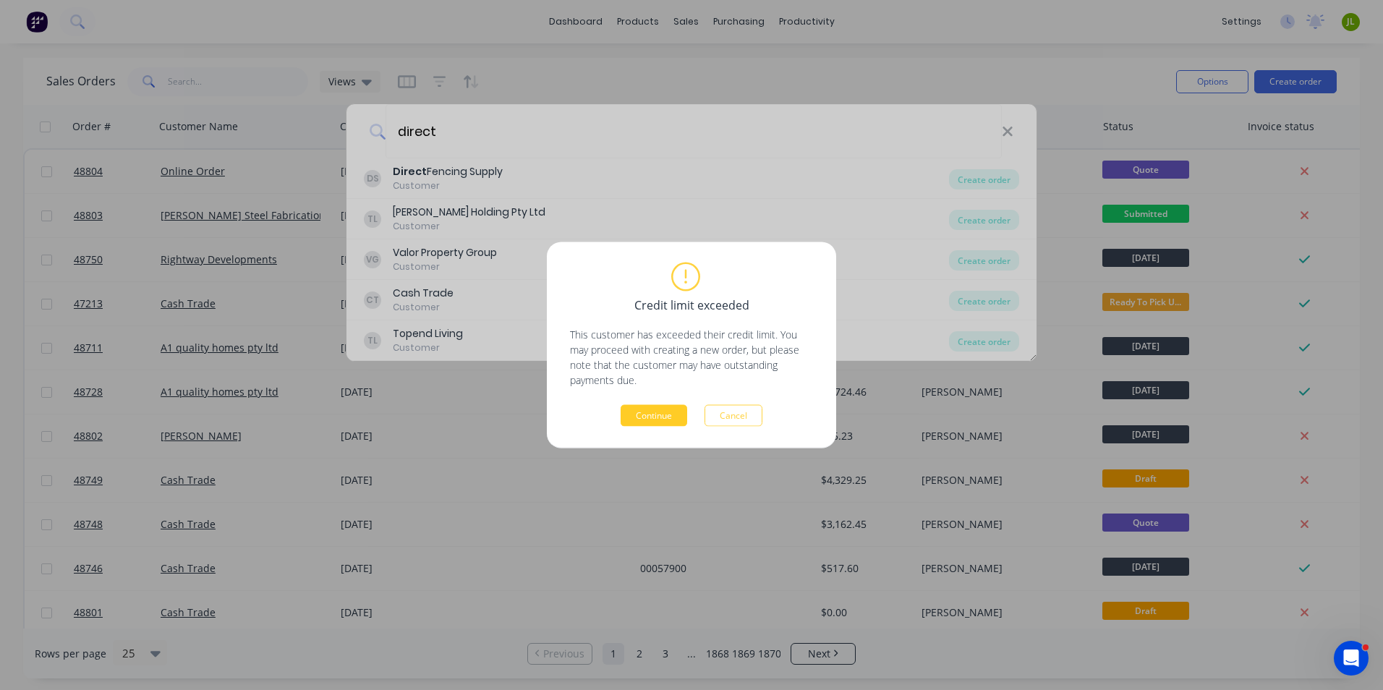
click at [636, 422] on button "Continue" at bounding box center [653, 416] width 67 height 22
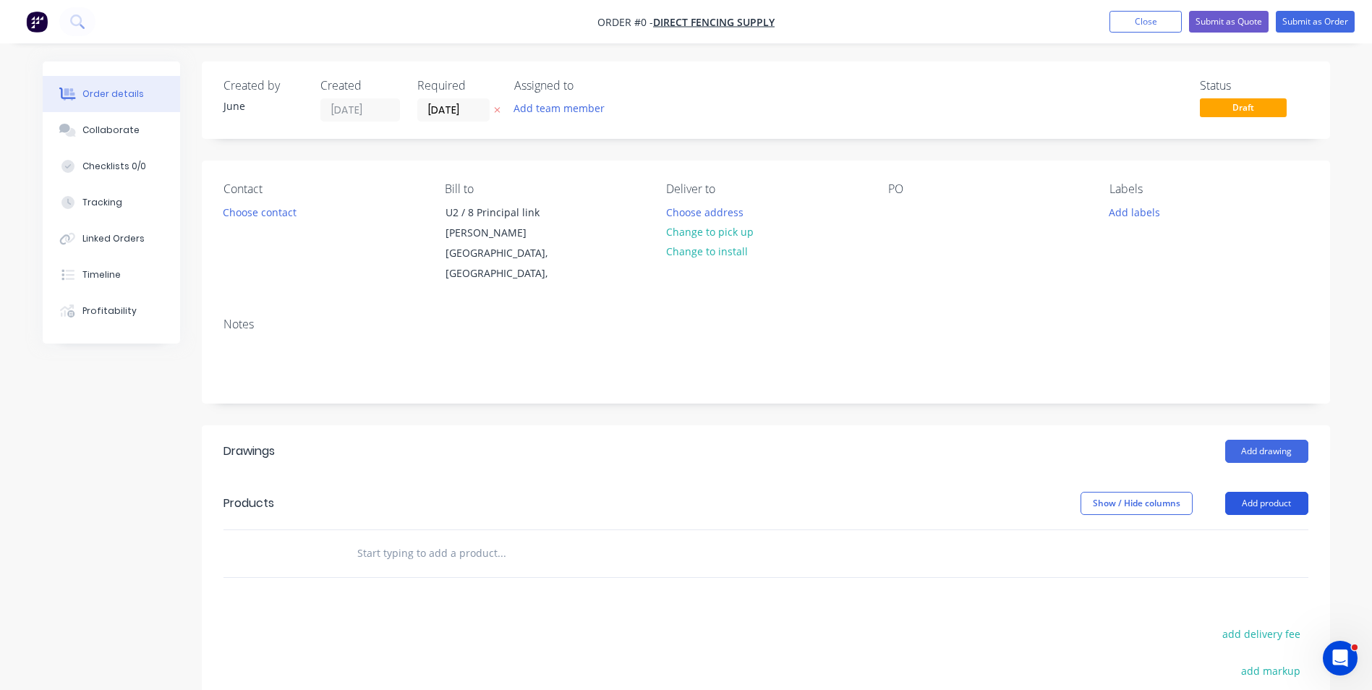
click at [1243, 495] on button "Add product" at bounding box center [1266, 503] width 83 height 23
click at [1231, 538] on div "Product catalogue" at bounding box center [1239, 539] width 111 height 21
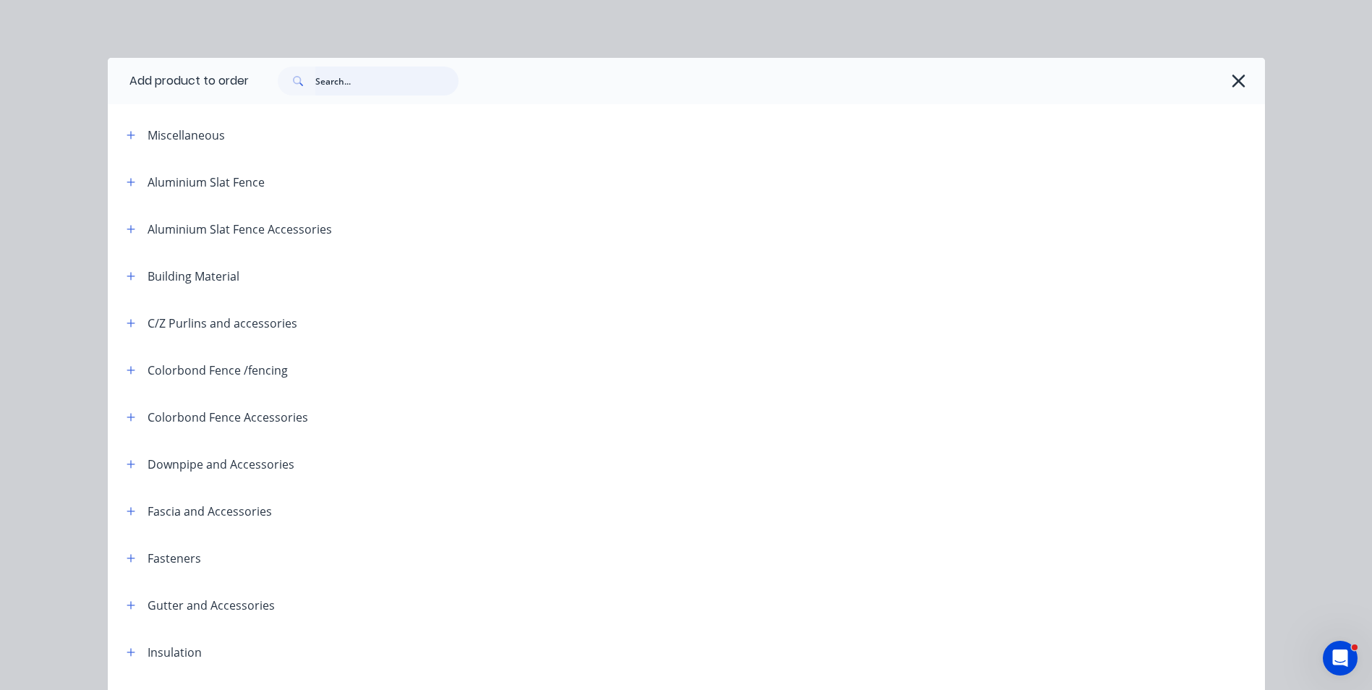
click at [383, 84] on input "text" at bounding box center [386, 81] width 143 height 29
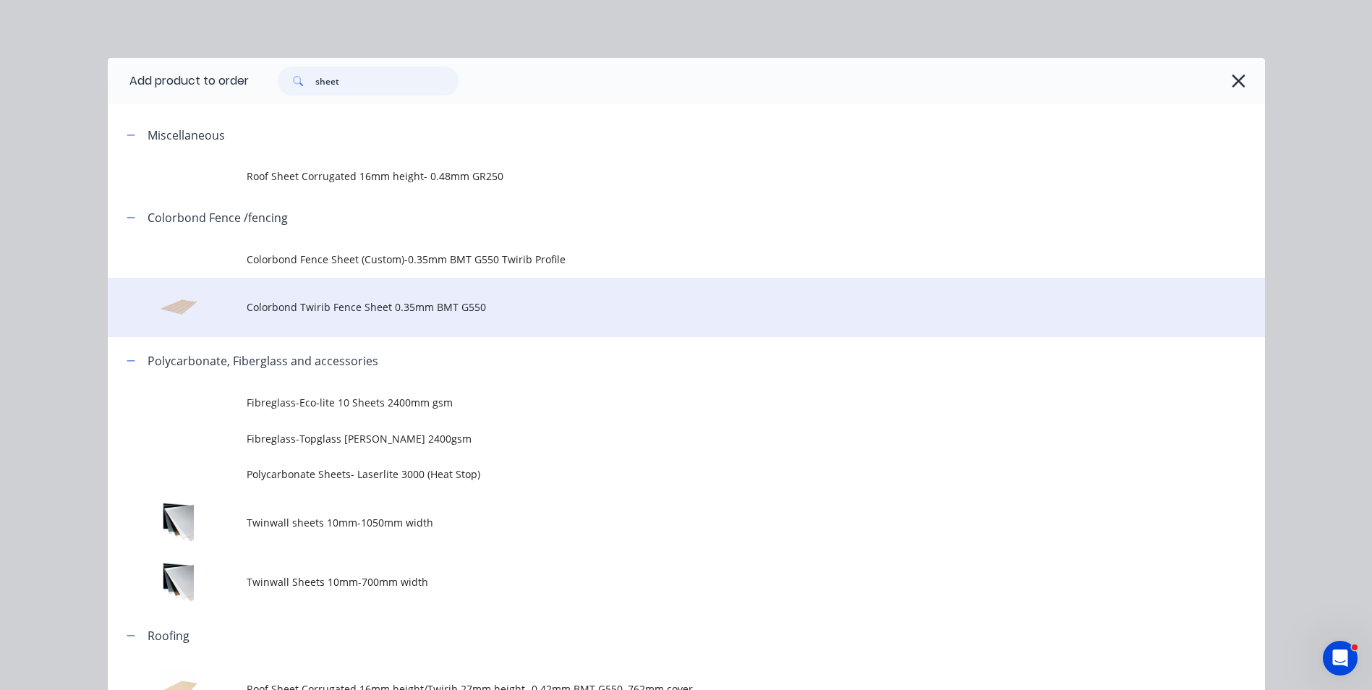
type input "sheet"
click at [360, 310] on span "Colorbond Twirib Fence Sheet 0.35mm BMT G550" at bounding box center [654, 306] width 814 height 15
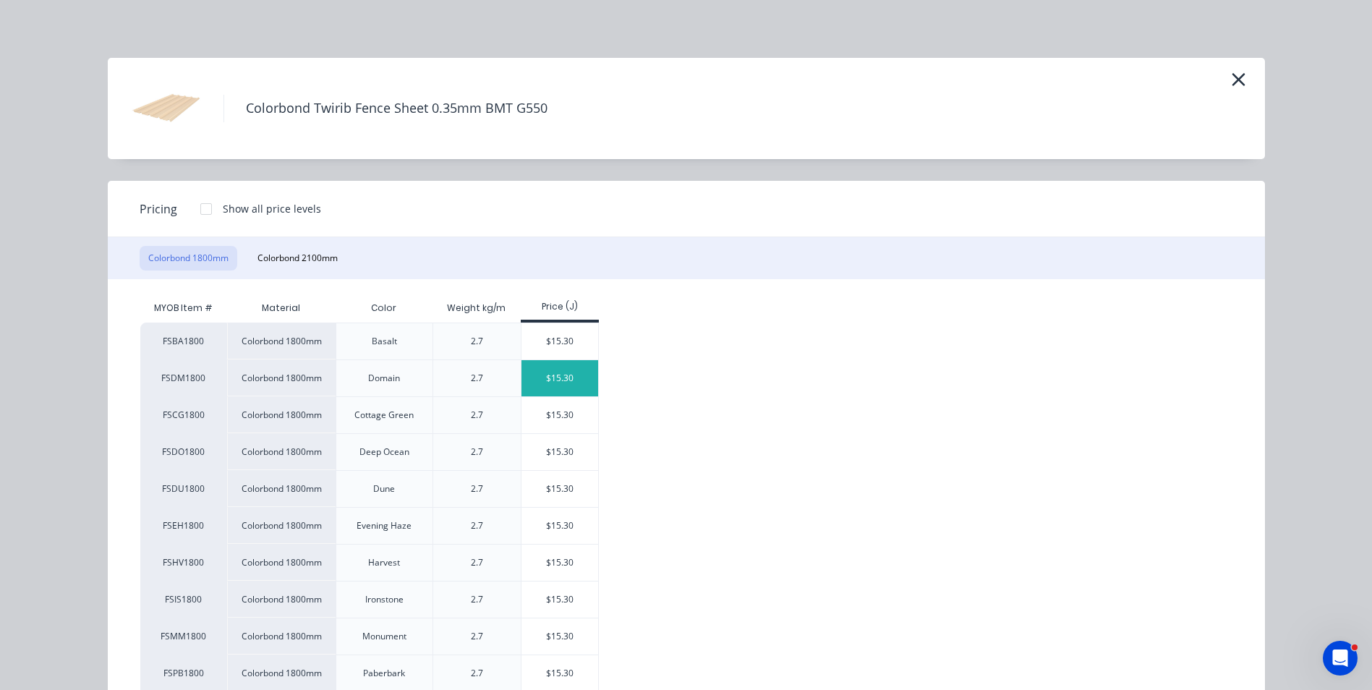
click at [575, 377] on div "$15.30" at bounding box center [559, 378] width 77 height 36
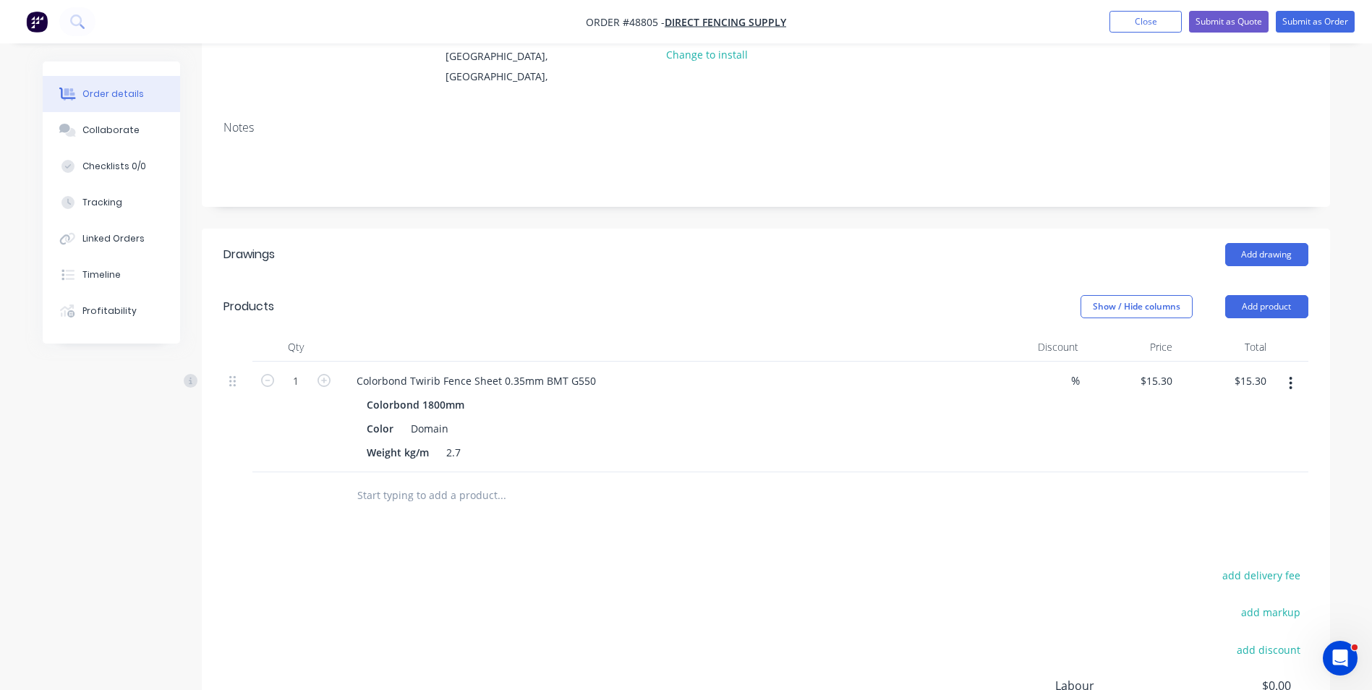
scroll to position [217, 0]
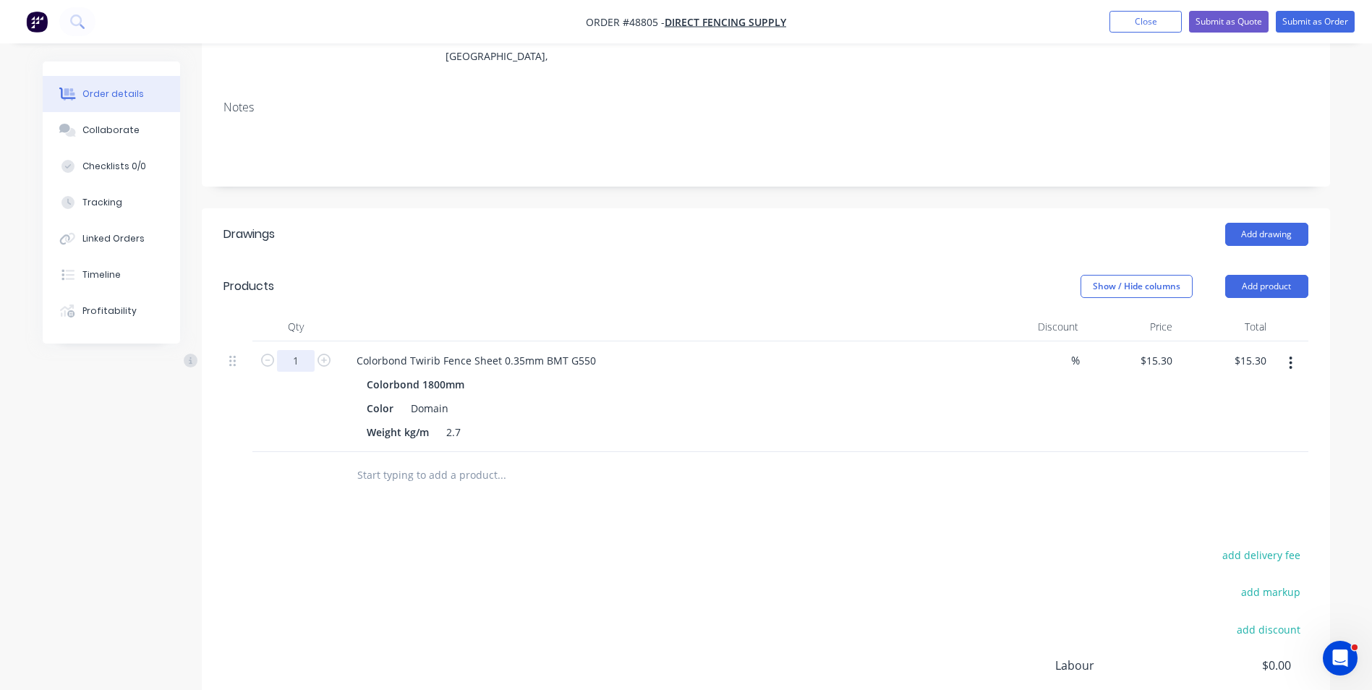
click at [304, 357] on input "1" at bounding box center [296, 361] width 38 height 22
type input "50"
type input "$765.00"
click at [522, 268] on header "Products Show / Hide columns Add product" at bounding box center [766, 286] width 1128 height 52
click at [1290, 371] on button "button" at bounding box center [1290, 363] width 34 height 26
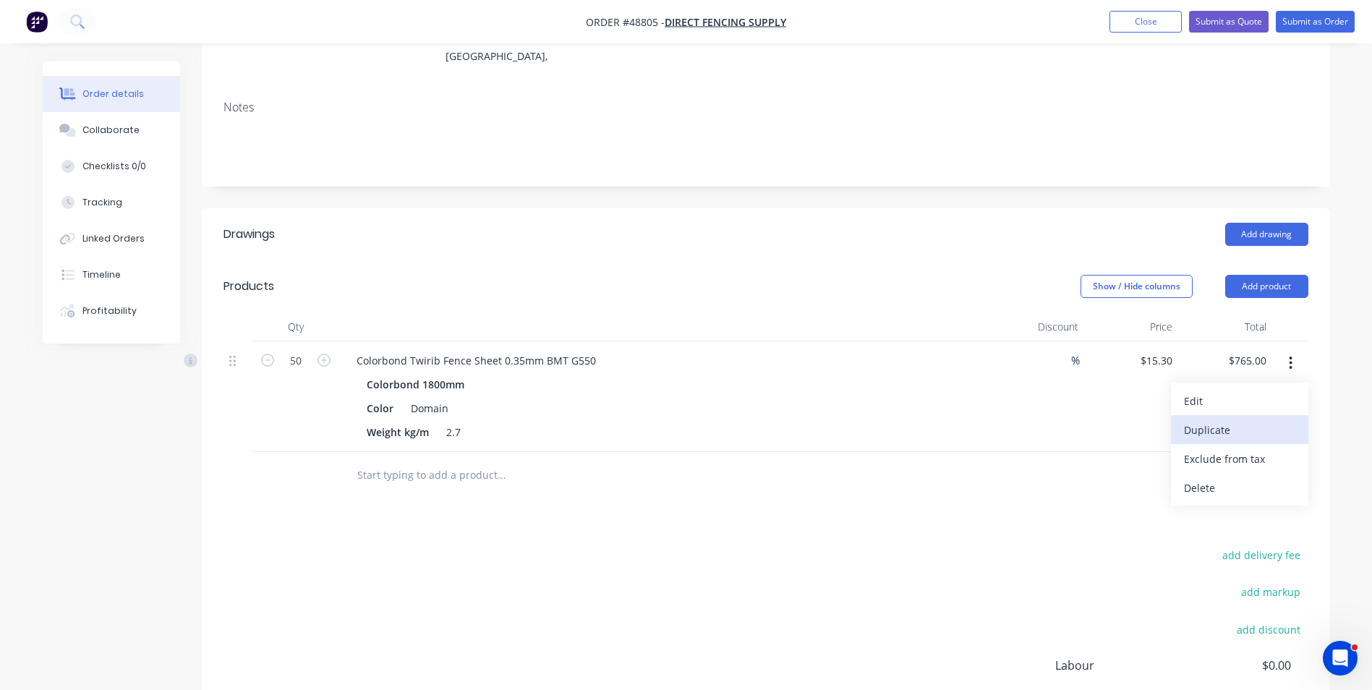
click at [1274, 425] on div "Duplicate" at bounding box center [1239, 429] width 111 height 21
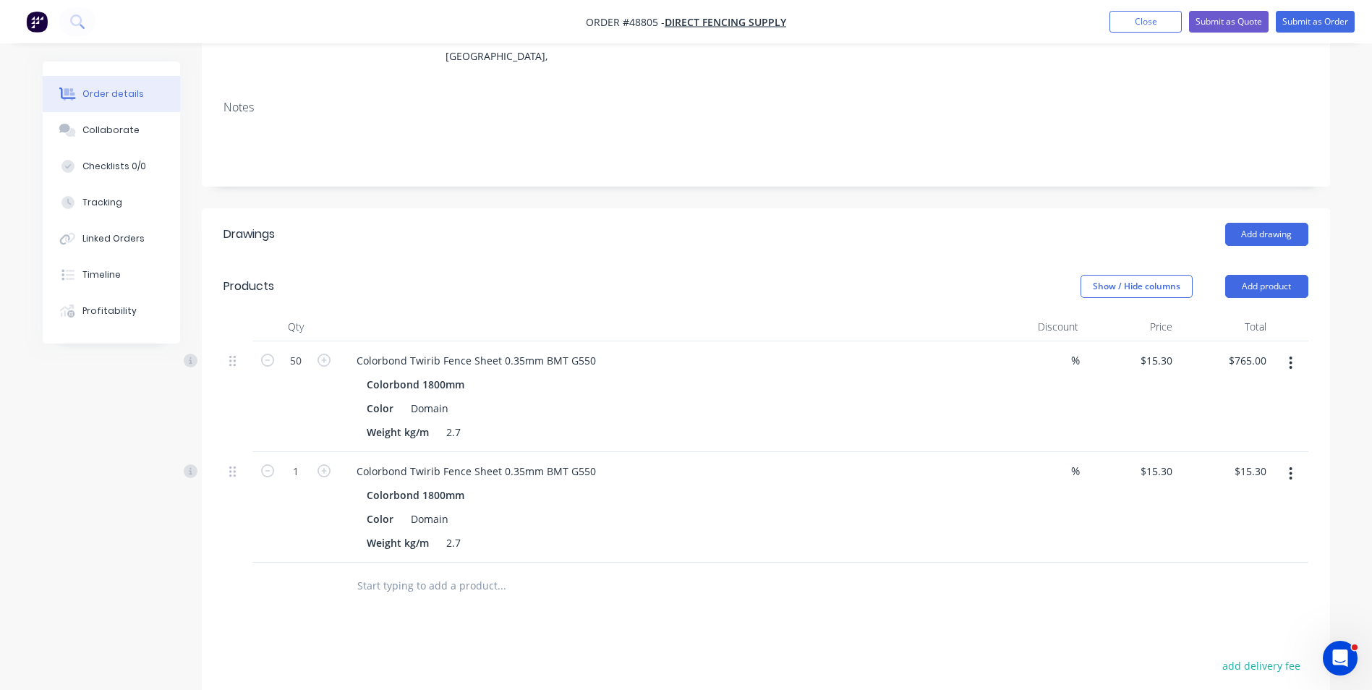
click at [1282, 464] on button "button" at bounding box center [1290, 474] width 34 height 26
click at [1282, 495] on div "Edit Duplicate Exclude from tax Delete" at bounding box center [1239, 554] width 137 height 123
click at [1278, 507] on div "Edit" at bounding box center [1239, 511] width 111 height 21
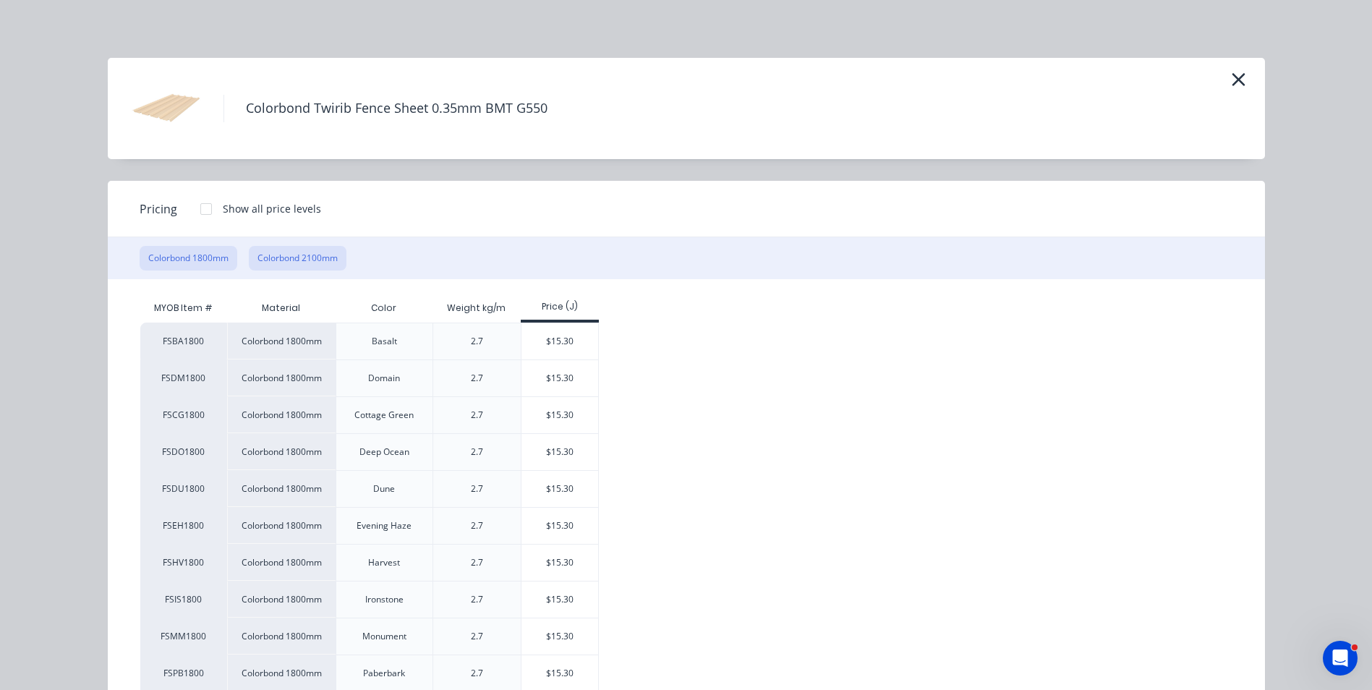
click at [309, 254] on button "Colorbond 2100mm" at bounding box center [298, 258] width 98 height 25
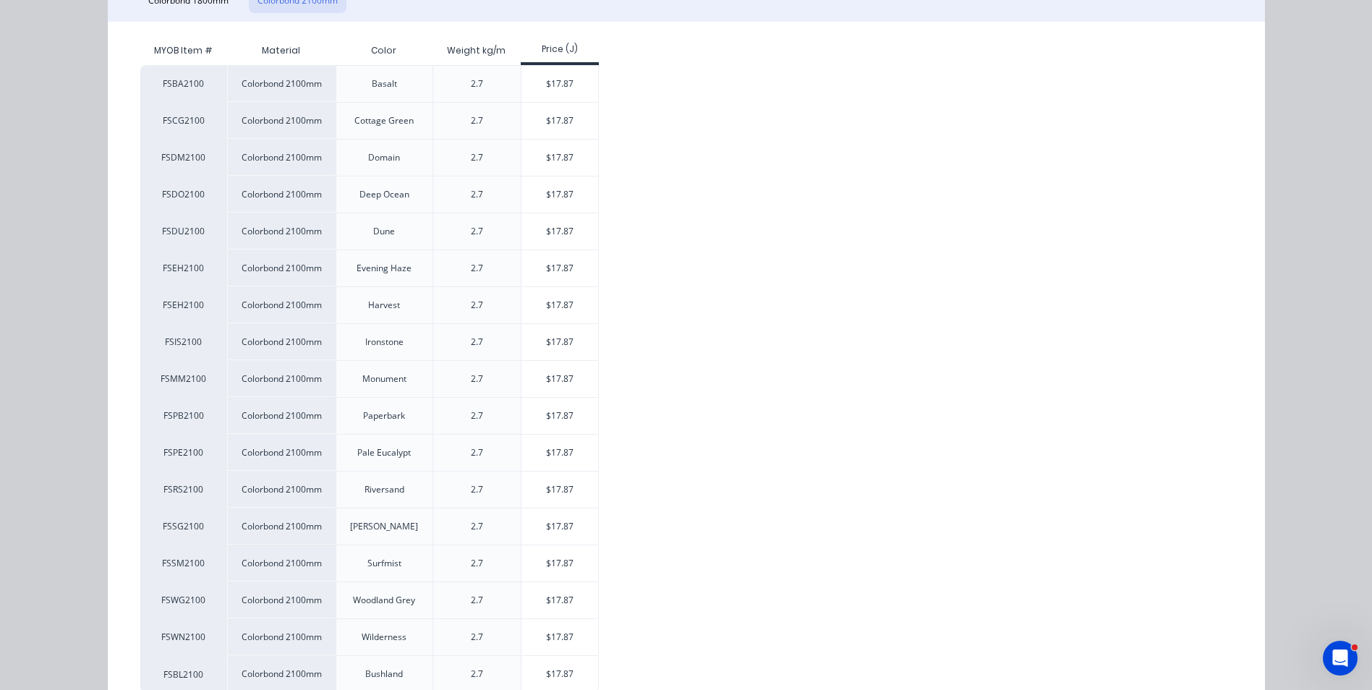
scroll to position [289, 0]
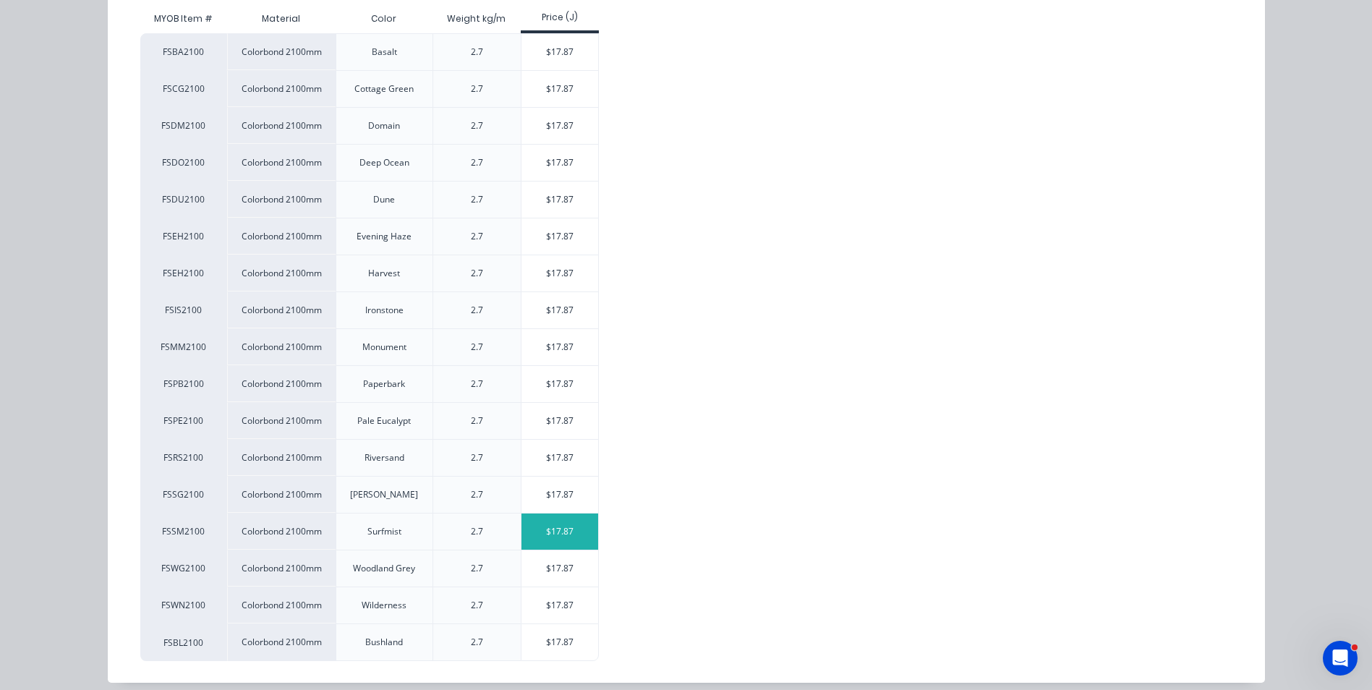
click at [549, 531] on div "$17.87" at bounding box center [559, 531] width 77 height 36
type input "$17.87"
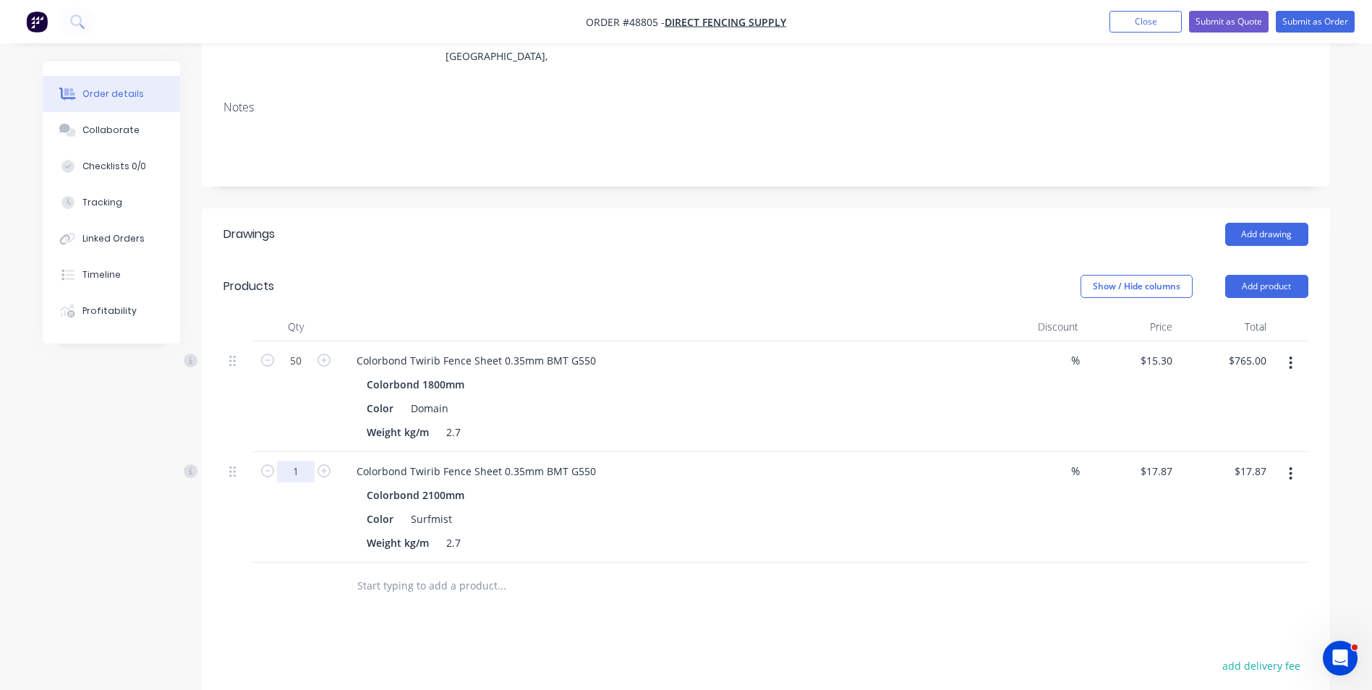
click at [306, 372] on input "1" at bounding box center [296, 361] width 38 height 22
type input "10"
type input "$178.70"
drag, startPoint x: 663, startPoint y: 589, endPoint x: 648, endPoint y: 589, distance: 15.2
click at [664, 589] on div at bounding box center [562, 585] width 434 height 29
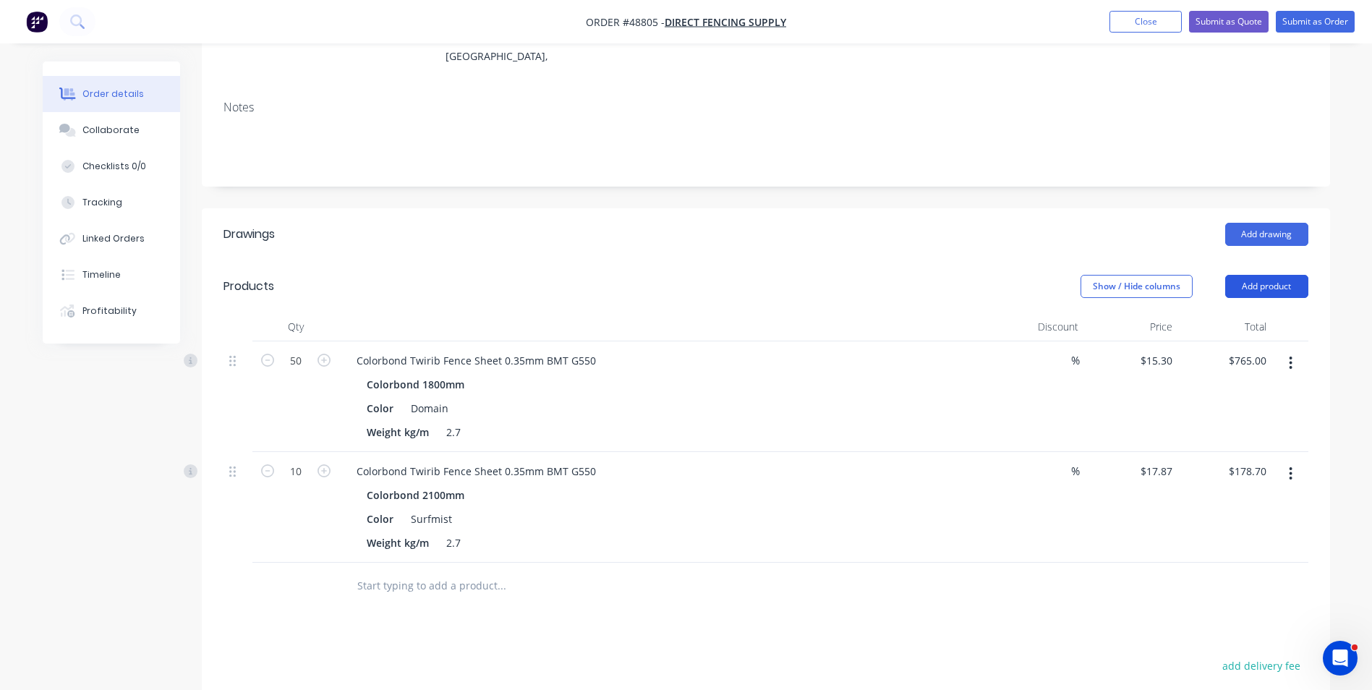
click at [1295, 286] on button "Add product" at bounding box center [1266, 286] width 83 height 23
click at [1250, 307] on div "Product catalogue Basic product Product Kit Lineal metre product Square metre p…" at bounding box center [1239, 439] width 137 height 268
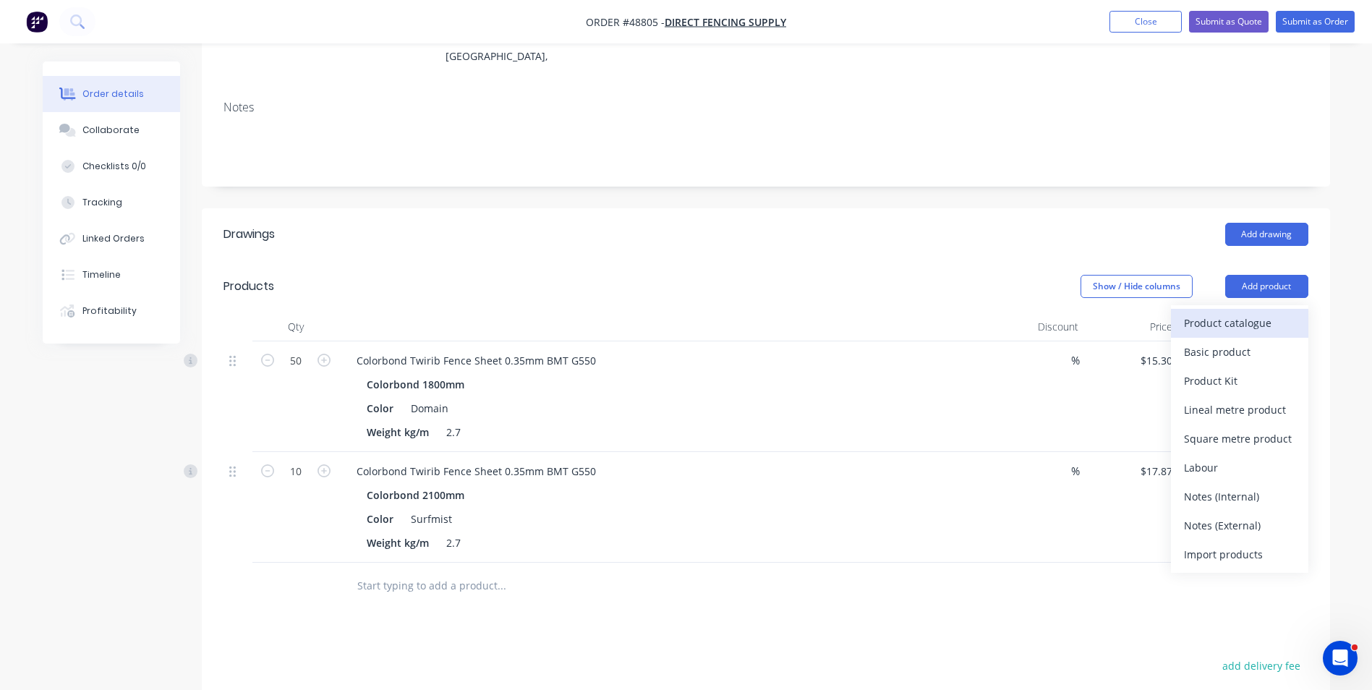
click at [1233, 323] on div "Product catalogue" at bounding box center [1239, 322] width 111 height 21
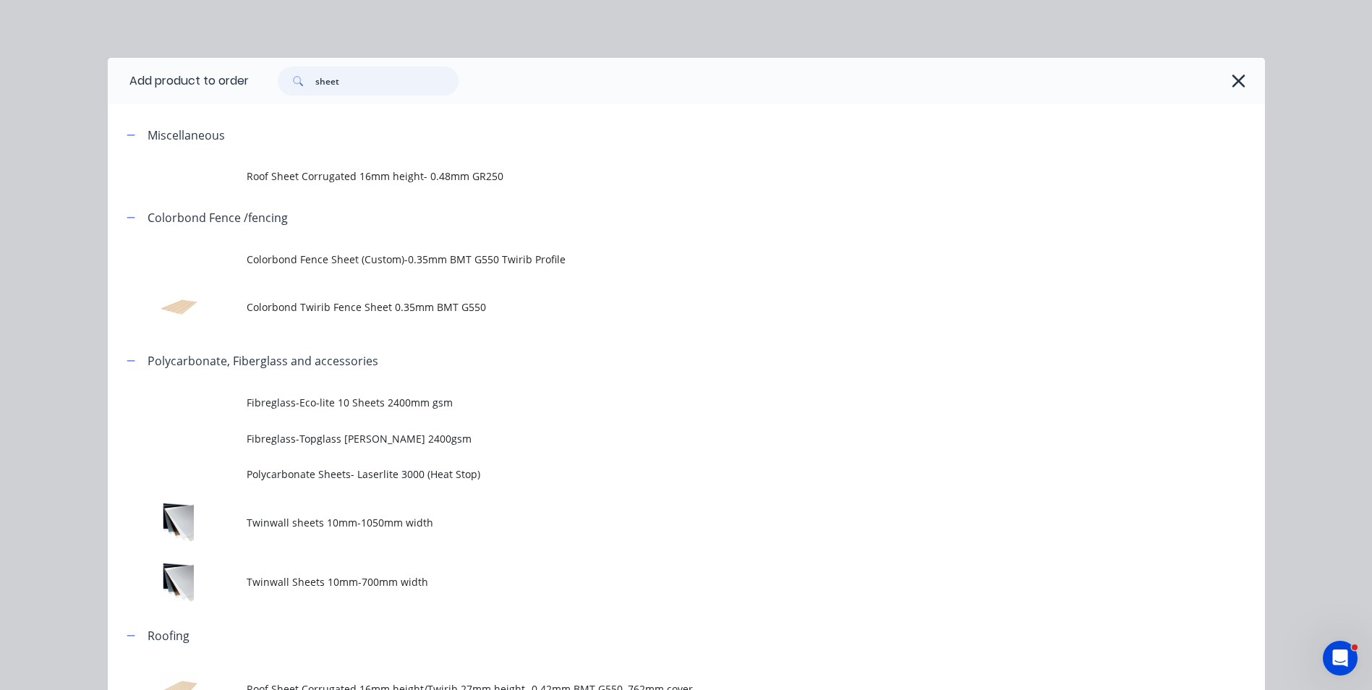
drag, startPoint x: 350, startPoint y: 74, endPoint x: 289, endPoint y: 90, distance: 63.0
click at [289, 90] on div "sheet" at bounding box center [368, 81] width 181 height 29
type input "rail"
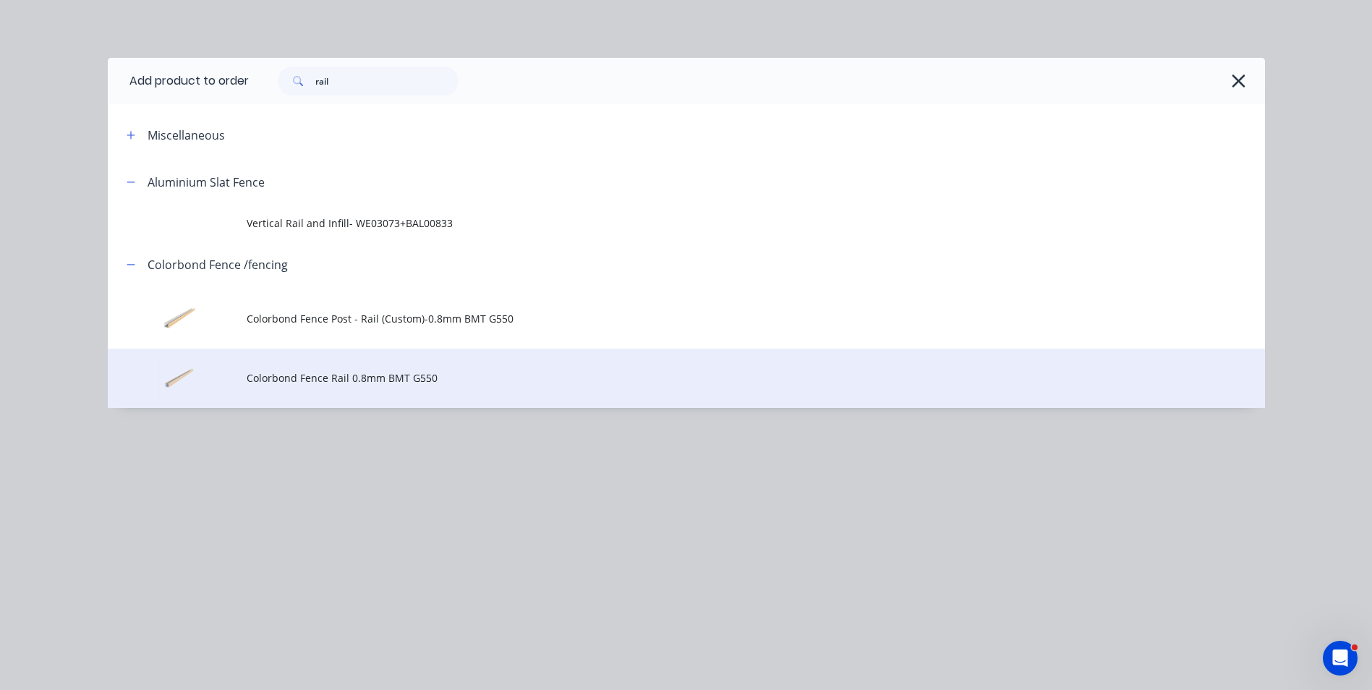
click at [370, 383] on span "Colorbond Fence Rail 0.8mm BMT G550" at bounding box center [654, 377] width 814 height 15
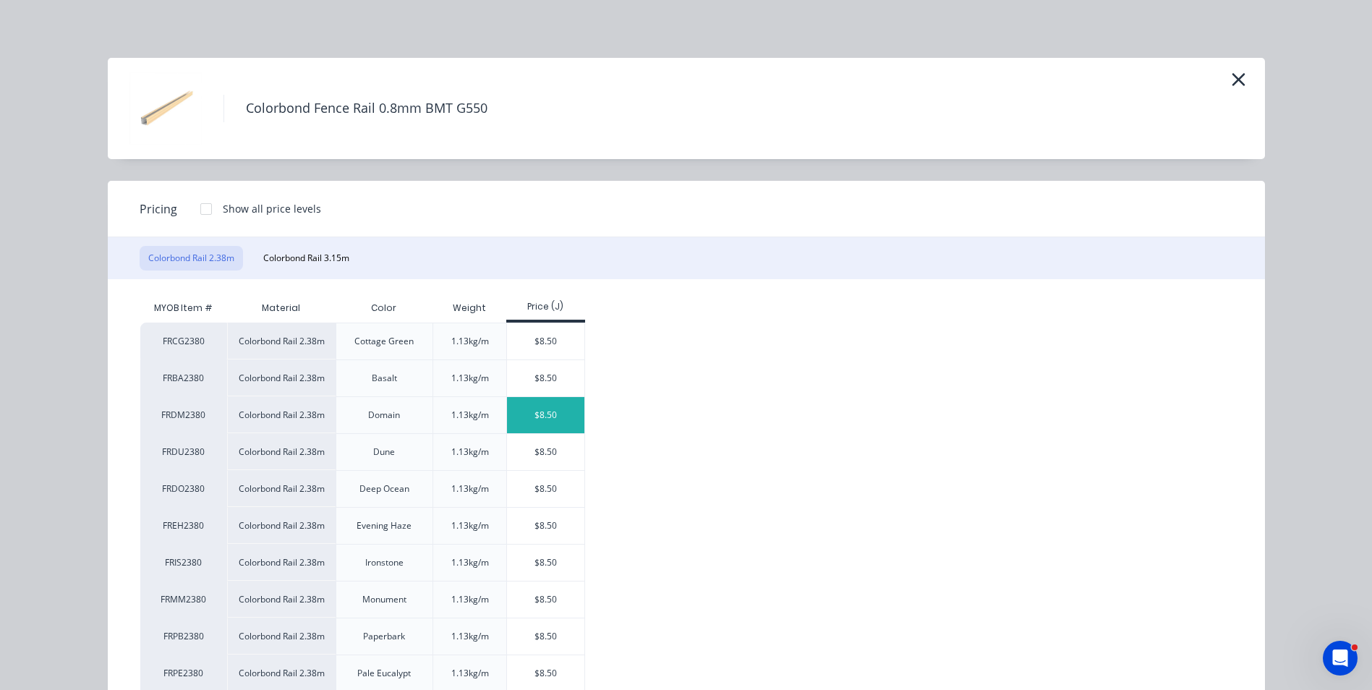
click at [540, 412] on div "$8.50" at bounding box center [545, 415] width 77 height 36
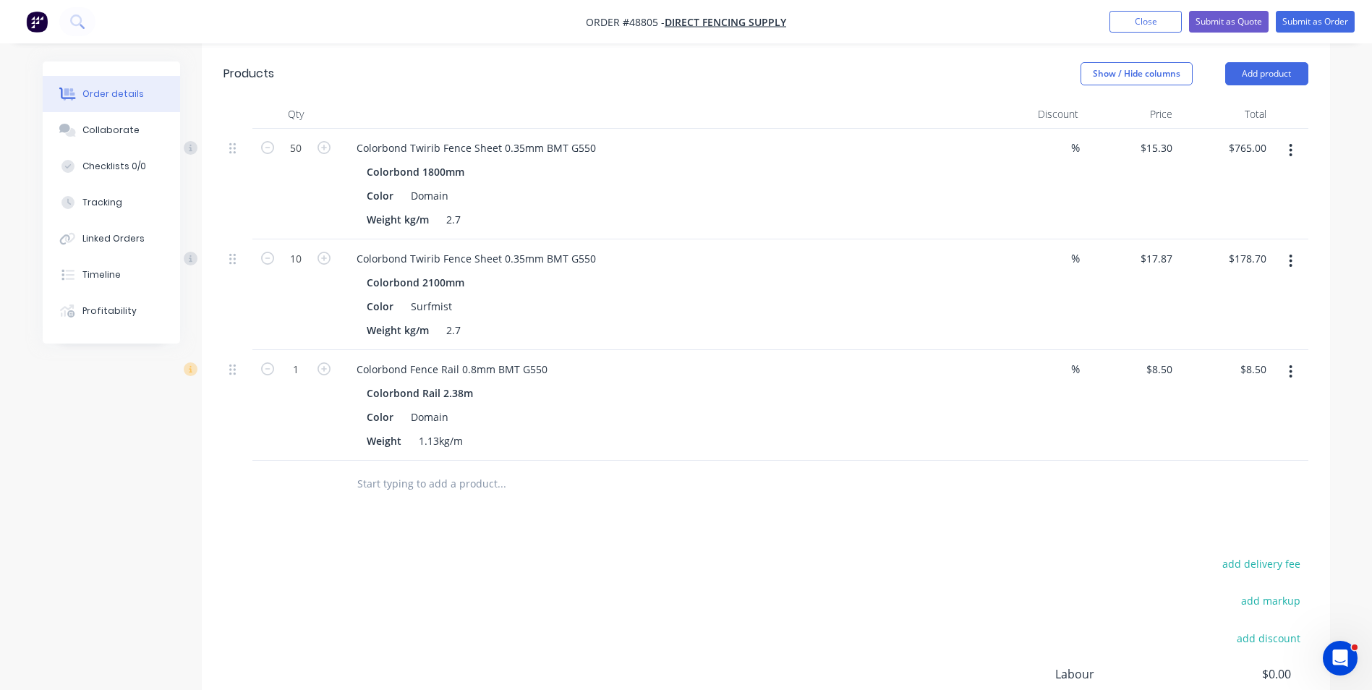
scroll to position [434, 0]
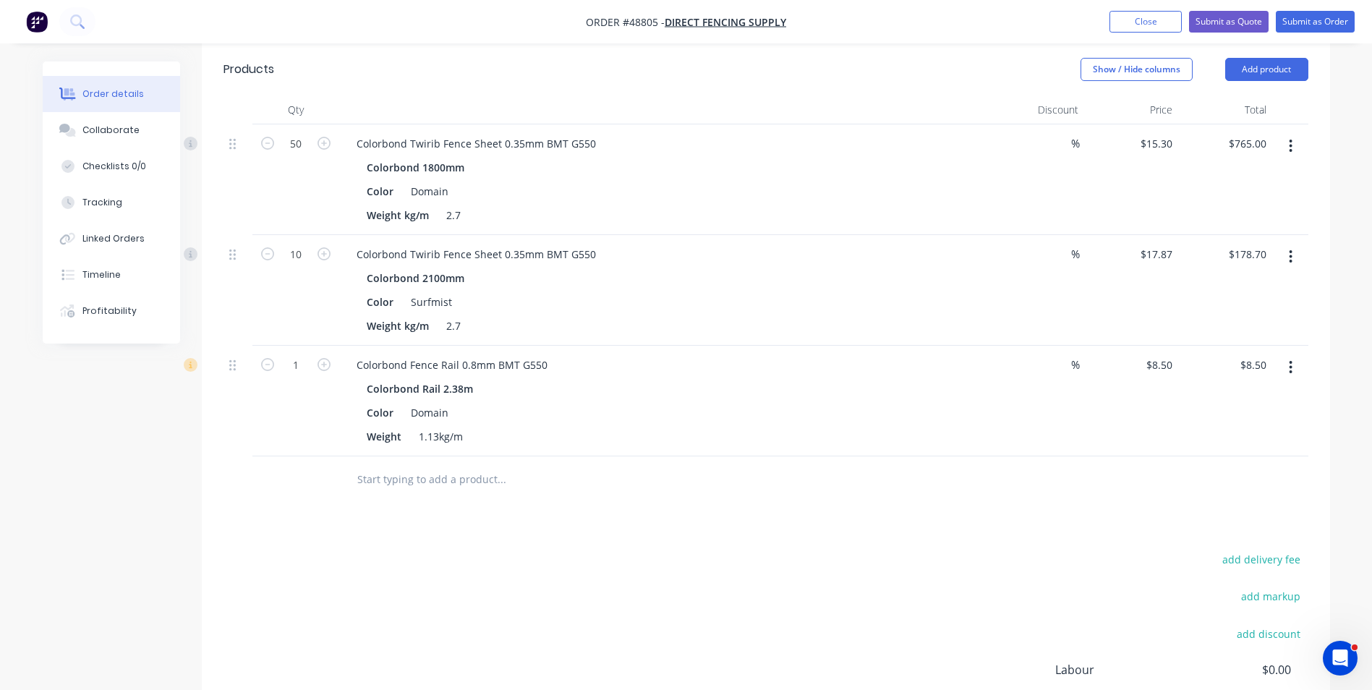
click at [305, 376] on div "1" at bounding box center [295, 401] width 87 height 111
click at [305, 155] on input "1" at bounding box center [296, 144] width 38 height 22
type input "48"
type input "$408.00"
drag, startPoint x: 790, startPoint y: 389, endPoint x: 718, endPoint y: 396, distance: 71.9
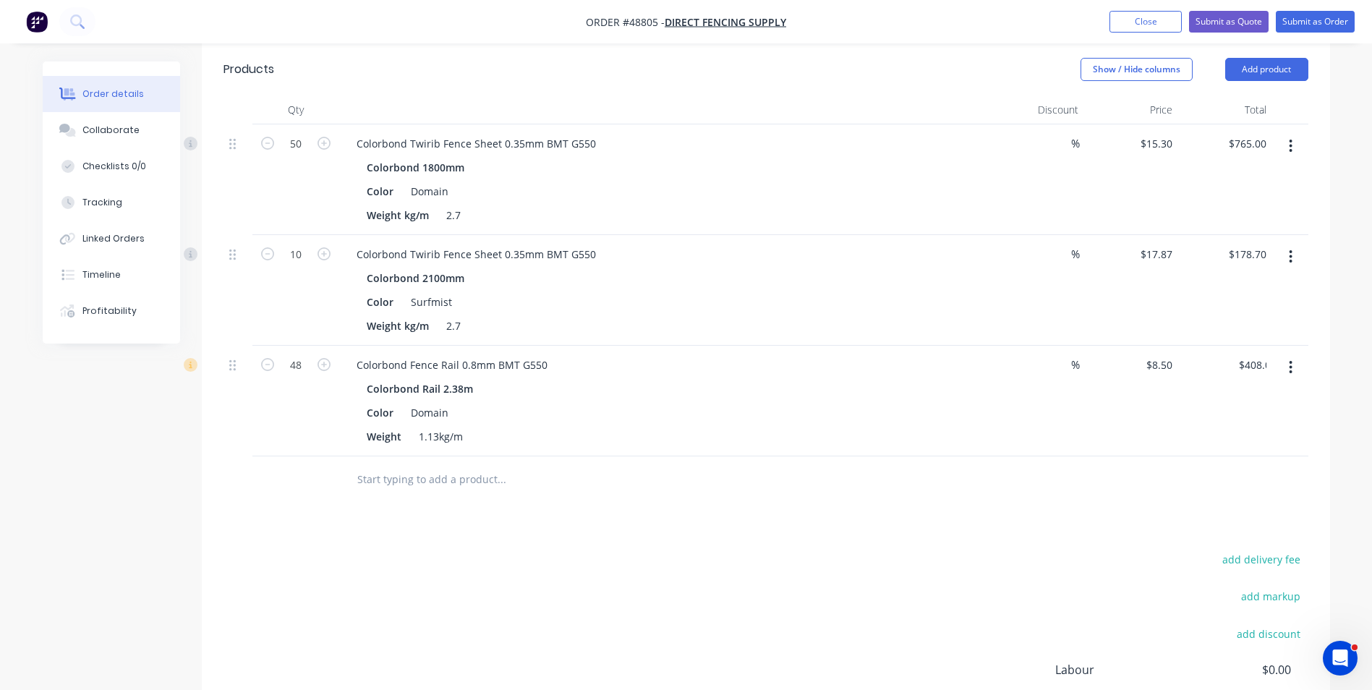
click at [790, 389] on div "Colorbond Rail 2.38m" at bounding box center [665, 388] width 596 height 21
click at [1289, 144] on icon "button" at bounding box center [1291, 146] width 4 height 16
click at [1259, 207] on div "Duplicate" at bounding box center [1239, 212] width 111 height 21
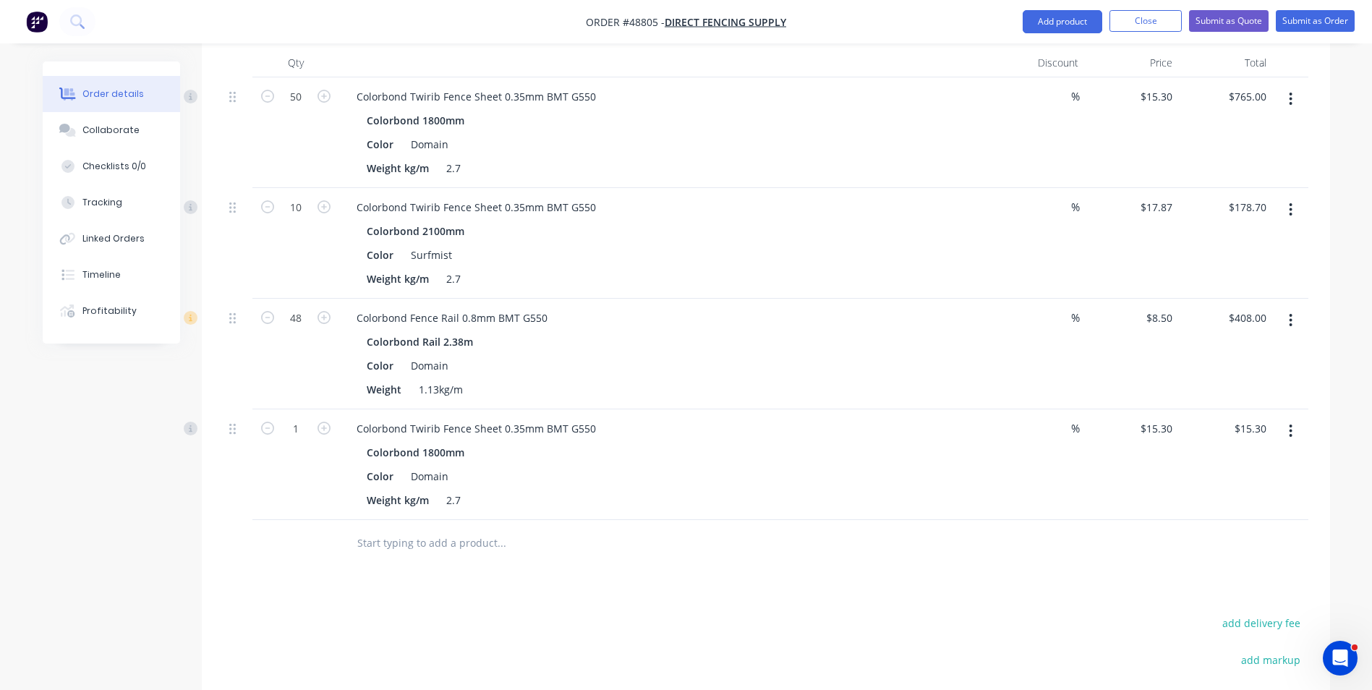
scroll to position [506, 0]
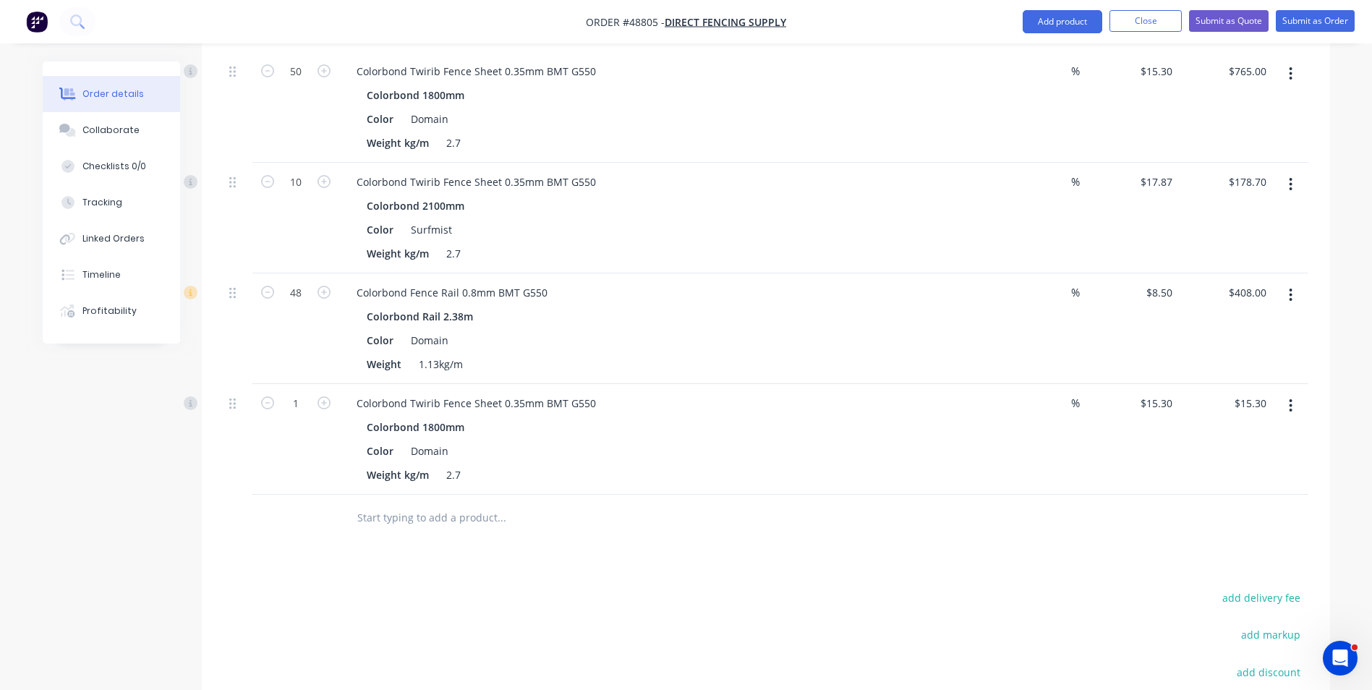
click at [1300, 409] on button "button" at bounding box center [1290, 406] width 34 height 26
click at [1226, 450] on div "Edit" at bounding box center [1239, 443] width 111 height 21
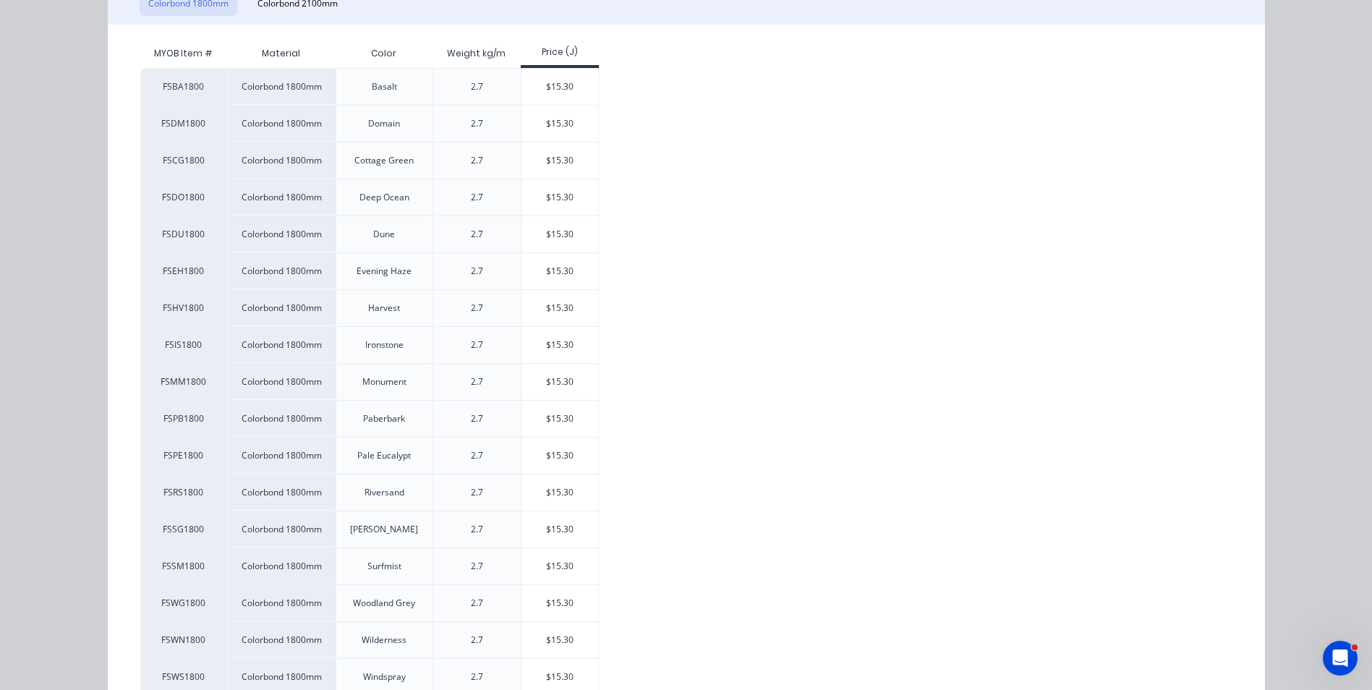
scroll to position [289, 0]
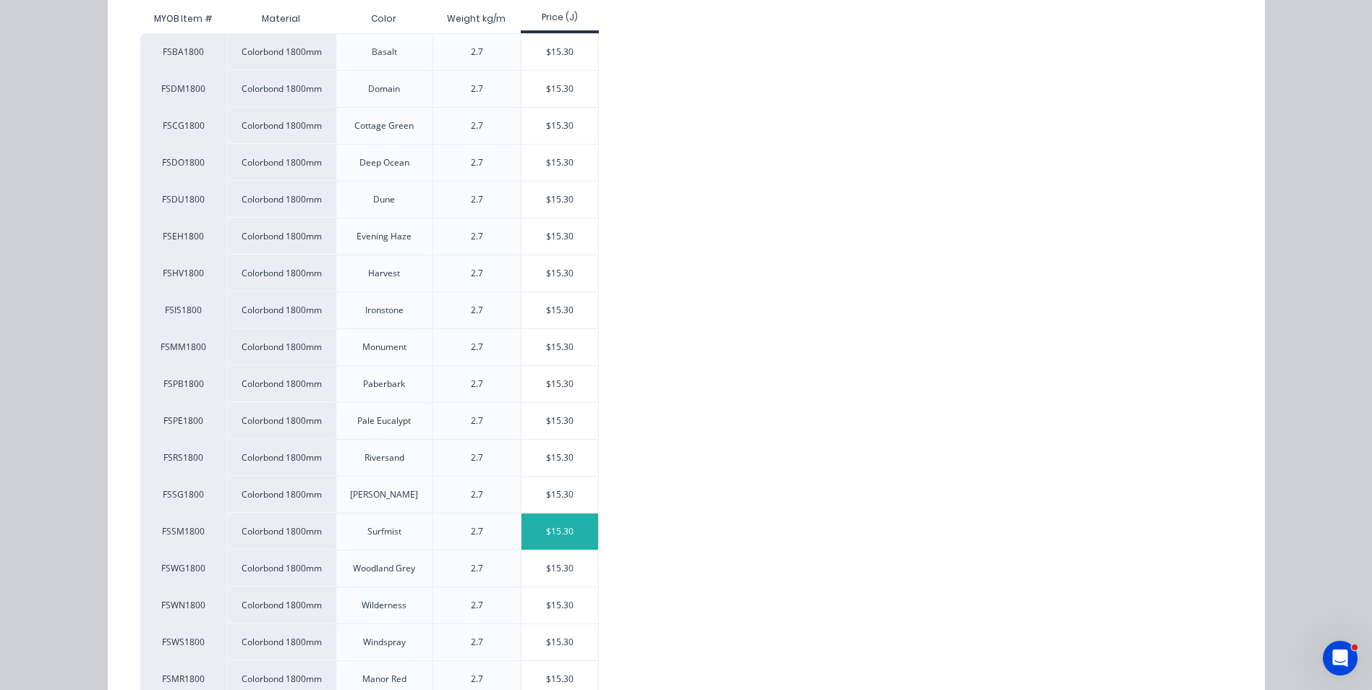
click at [562, 526] on div "$15.30" at bounding box center [559, 531] width 77 height 36
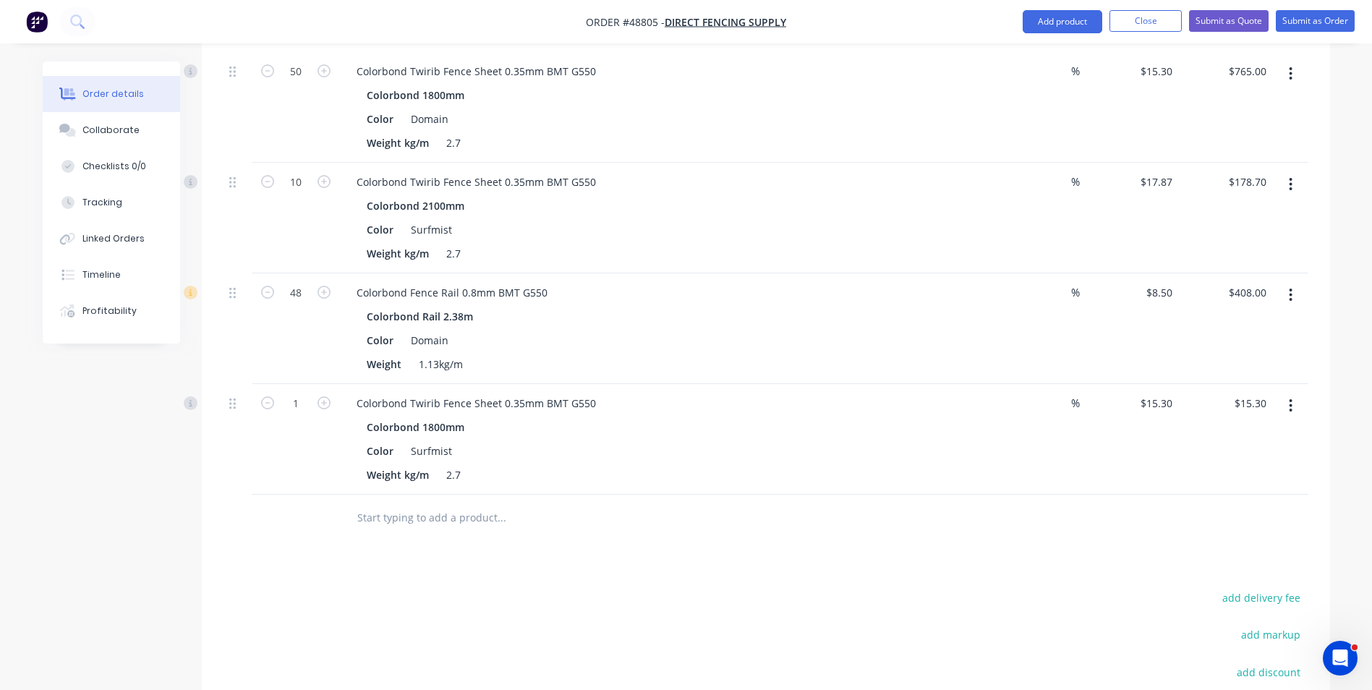
click at [276, 403] on button "button" at bounding box center [267, 401] width 19 height 15
type input "0"
type input "$0.00"
click at [299, 82] on input "0" at bounding box center [296, 72] width 38 height 22
type input "30"
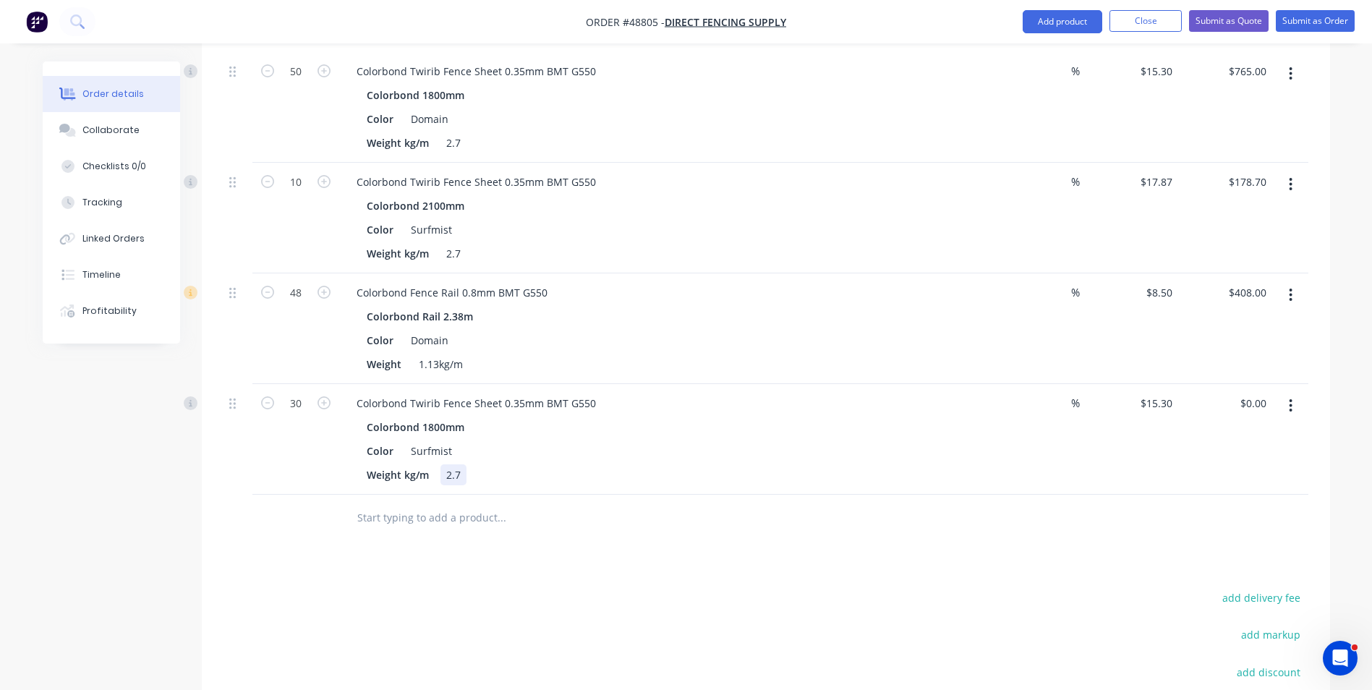
type input "$459.00"
click at [727, 464] on div "Weight kg/m 2.7" at bounding box center [662, 474] width 602 height 21
click at [1284, 292] on button "button" at bounding box center [1290, 295] width 34 height 26
click at [1258, 361] on div "Duplicate" at bounding box center [1239, 361] width 111 height 21
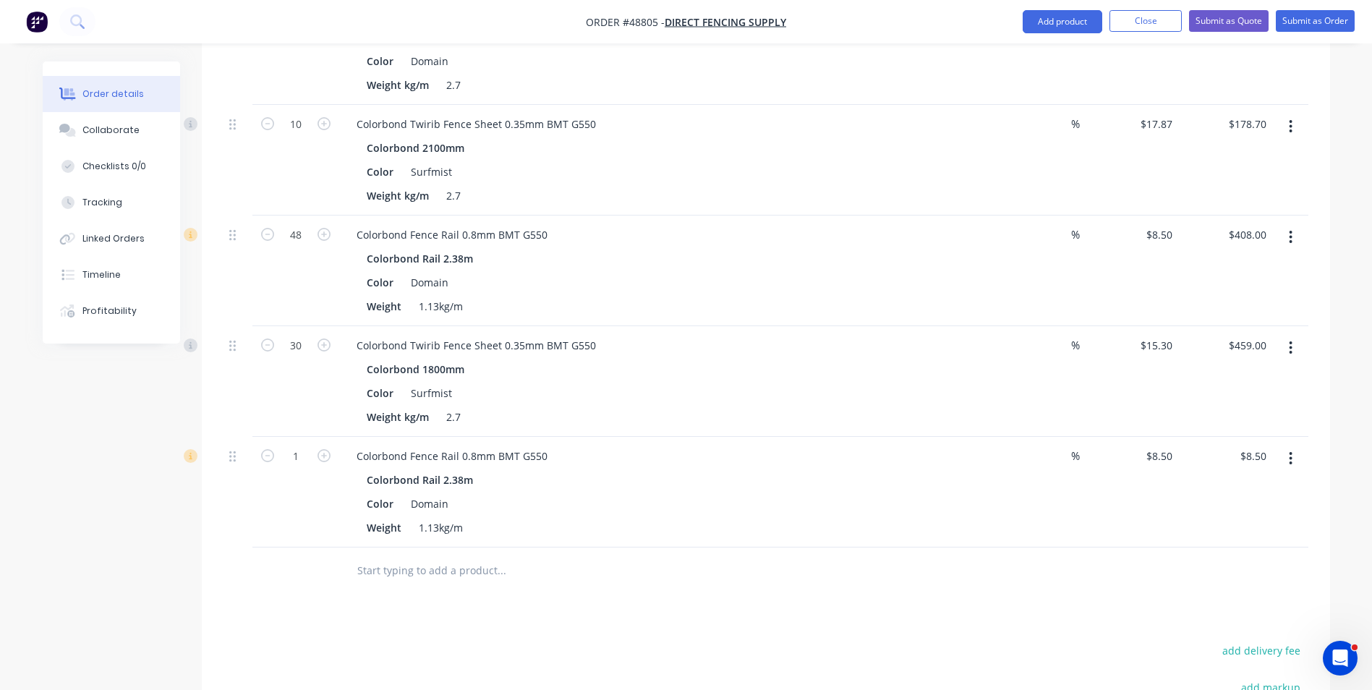
scroll to position [651, 0]
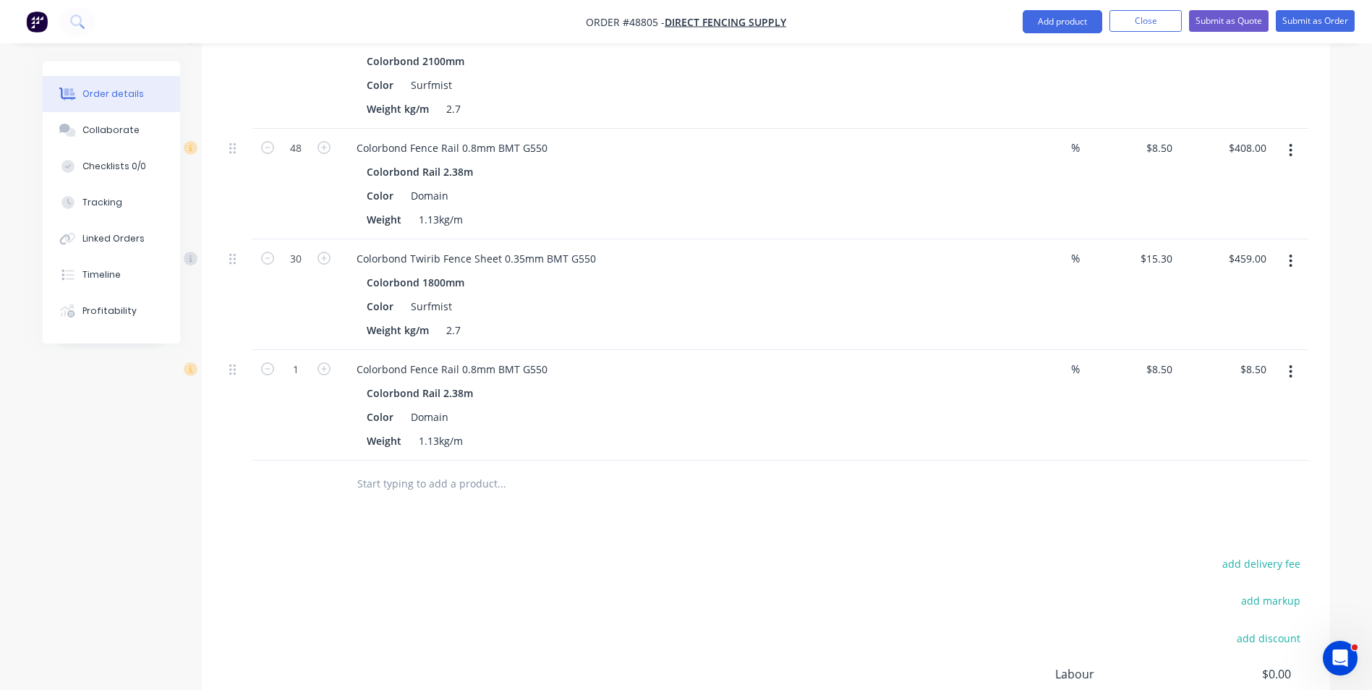
drag, startPoint x: 1284, startPoint y: 360, endPoint x: 1302, endPoint y: 384, distance: 29.5
click at [1291, 369] on button "button" at bounding box center [1290, 372] width 34 height 26
click at [1247, 406] on div "Edit" at bounding box center [1239, 409] width 111 height 21
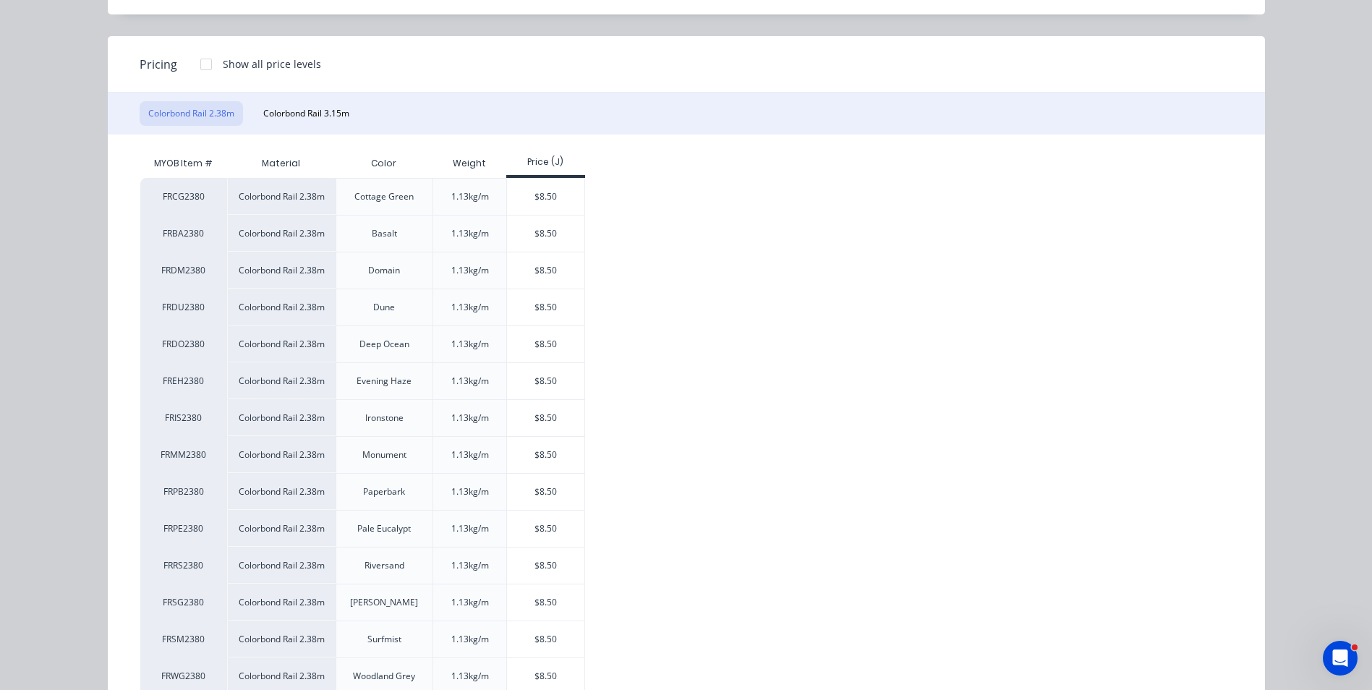
scroll to position [217, 0]
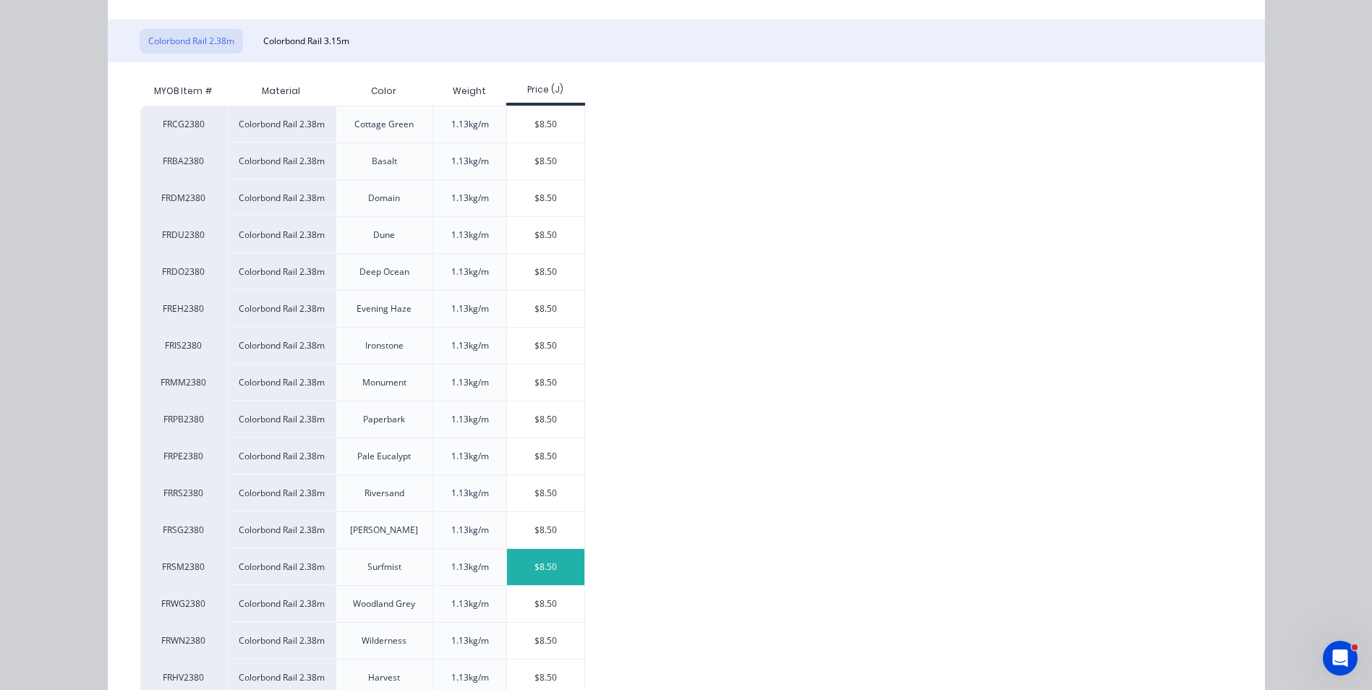
click at [555, 571] on div "$8.50" at bounding box center [545, 567] width 77 height 36
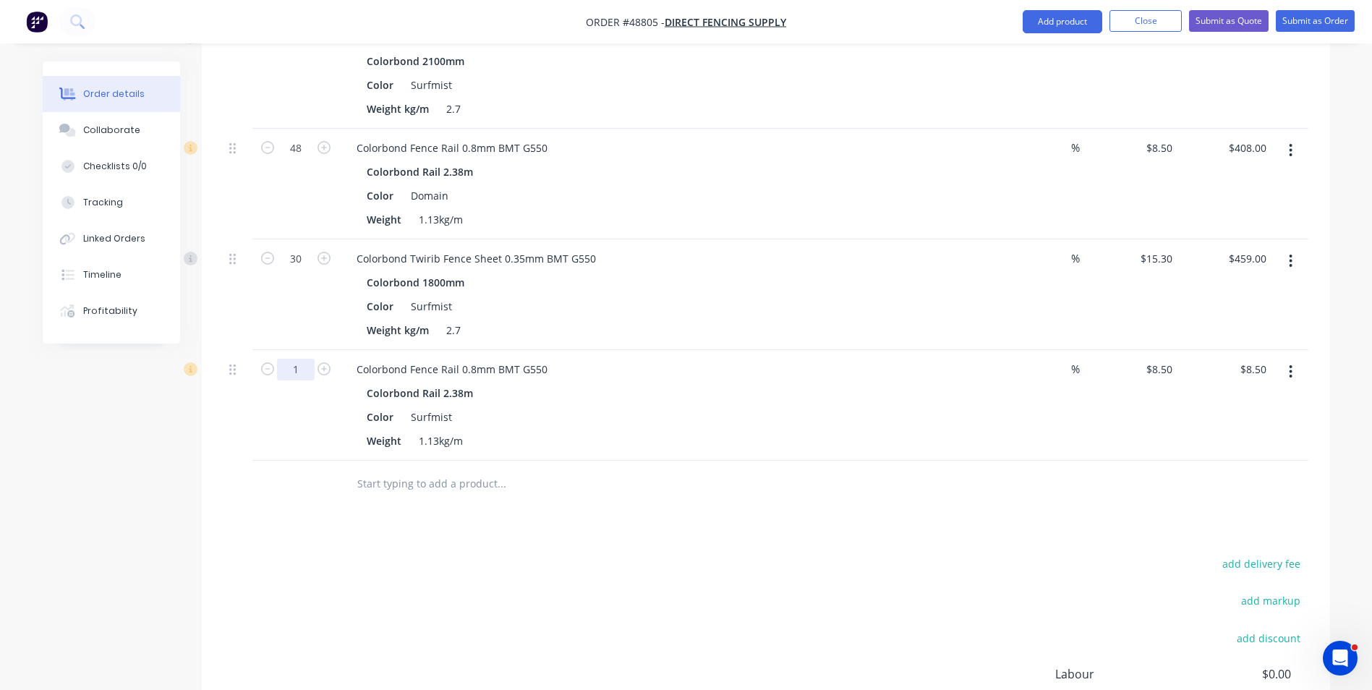
type input "24"
type input "$204.00"
drag, startPoint x: 706, startPoint y: 500, endPoint x: 692, endPoint y: 495, distance: 15.6
click at [706, 500] on div at bounding box center [599, 484] width 521 height 47
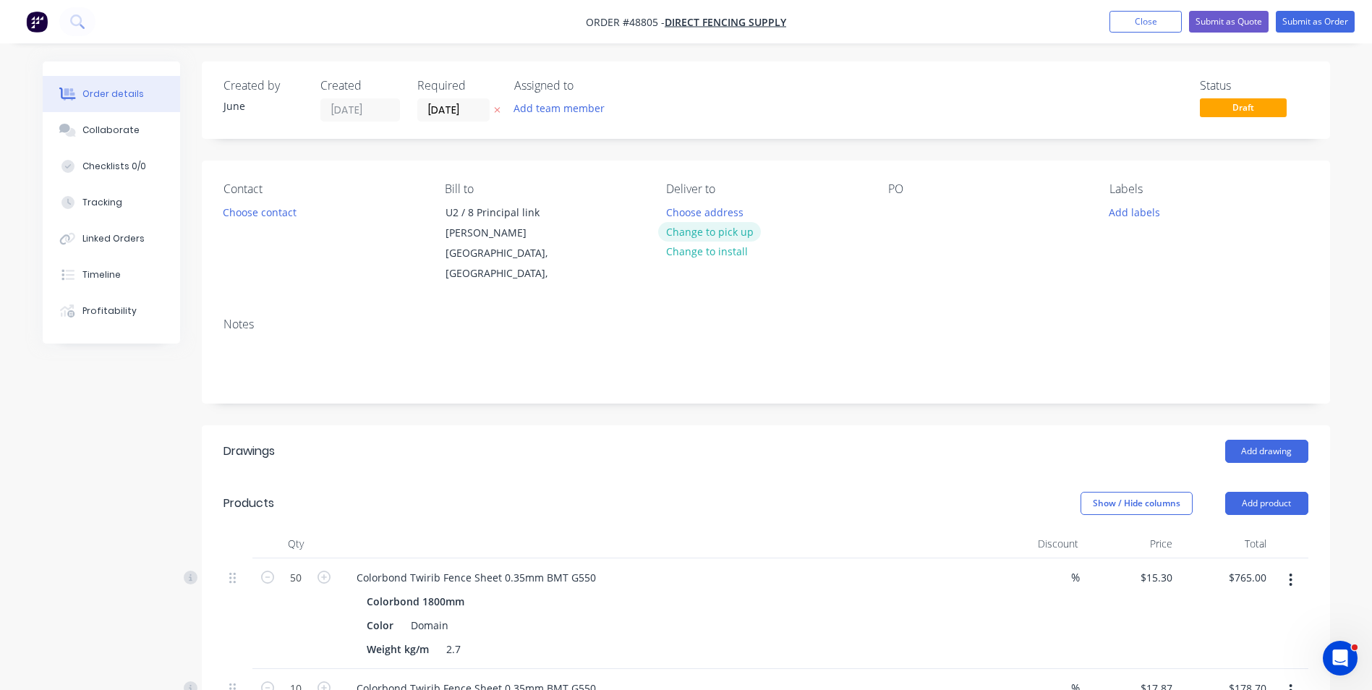
click at [734, 238] on button "Change to pick up" at bounding box center [709, 232] width 103 height 20
click at [270, 210] on button "Choose contact" at bounding box center [259, 212] width 89 height 20
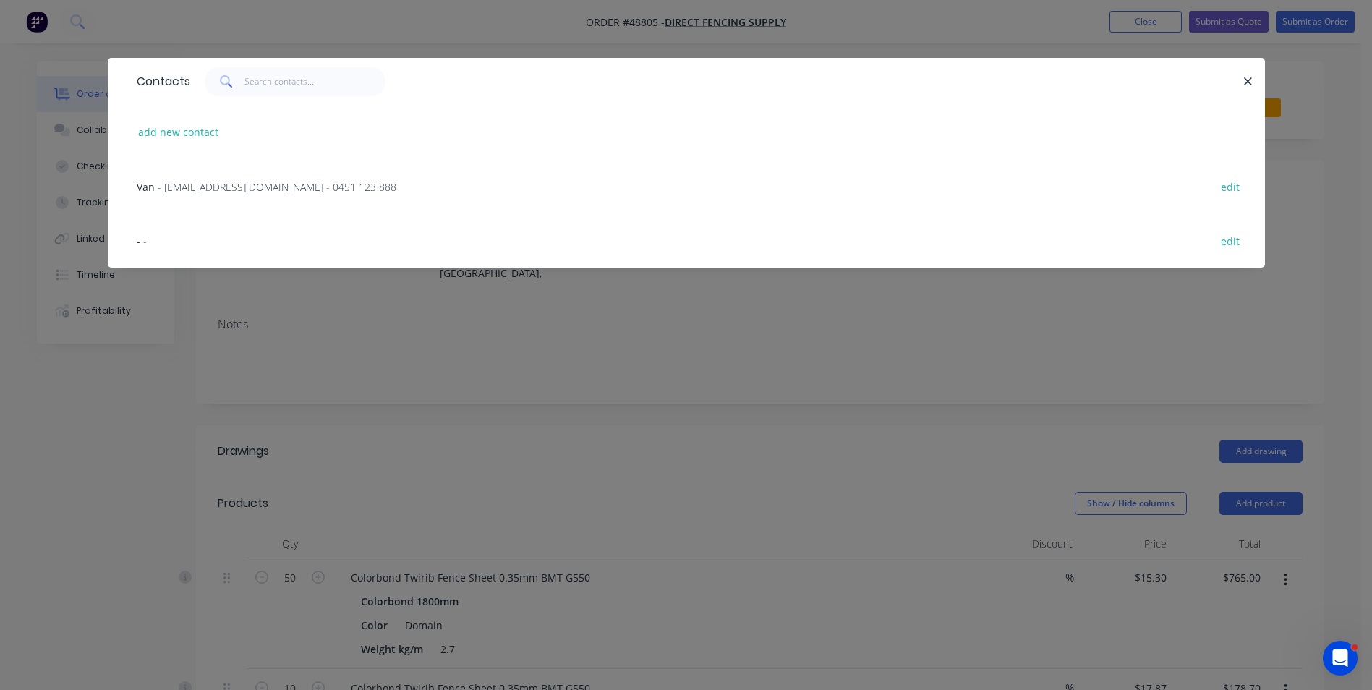
click at [239, 197] on div "Van - sales@directfencingsupply.com.au - 0451 123 888 edit" at bounding box center [686, 186] width 1114 height 54
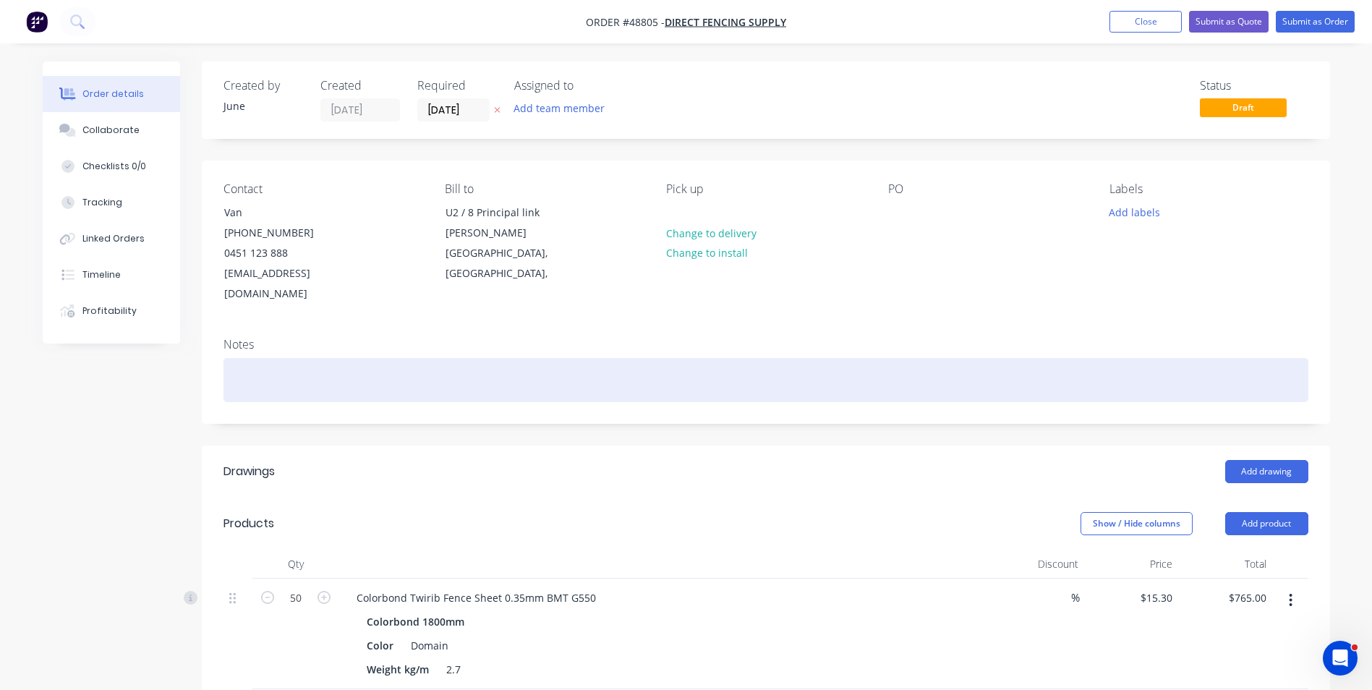
click at [761, 358] on div at bounding box center [765, 380] width 1085 height 44
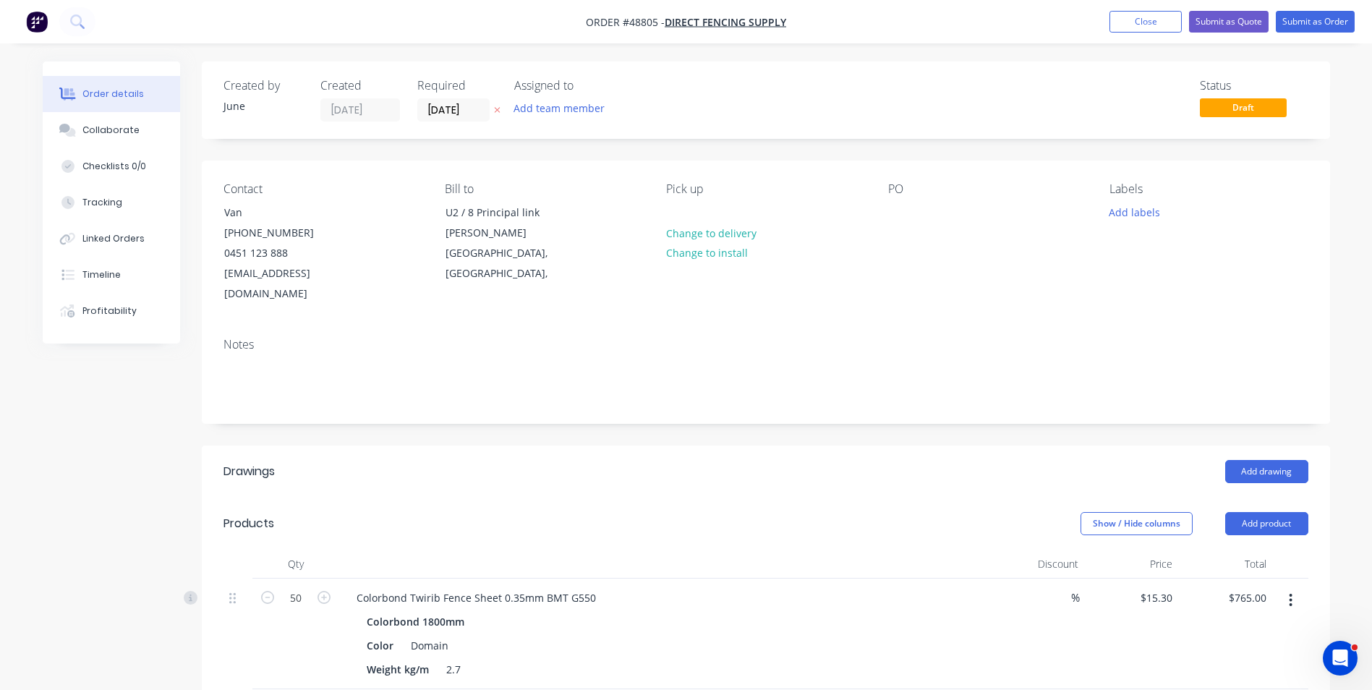
click at [952, 126] on div "Created by June Created 03/09/25 Required 03/09/25 Assigned to Add team member …" at bounding box center [766, 99] width 1128 height 77
click at [1338, 22] on button "Submit as Order" at bounding box center [1315, 22] width 79 height 22
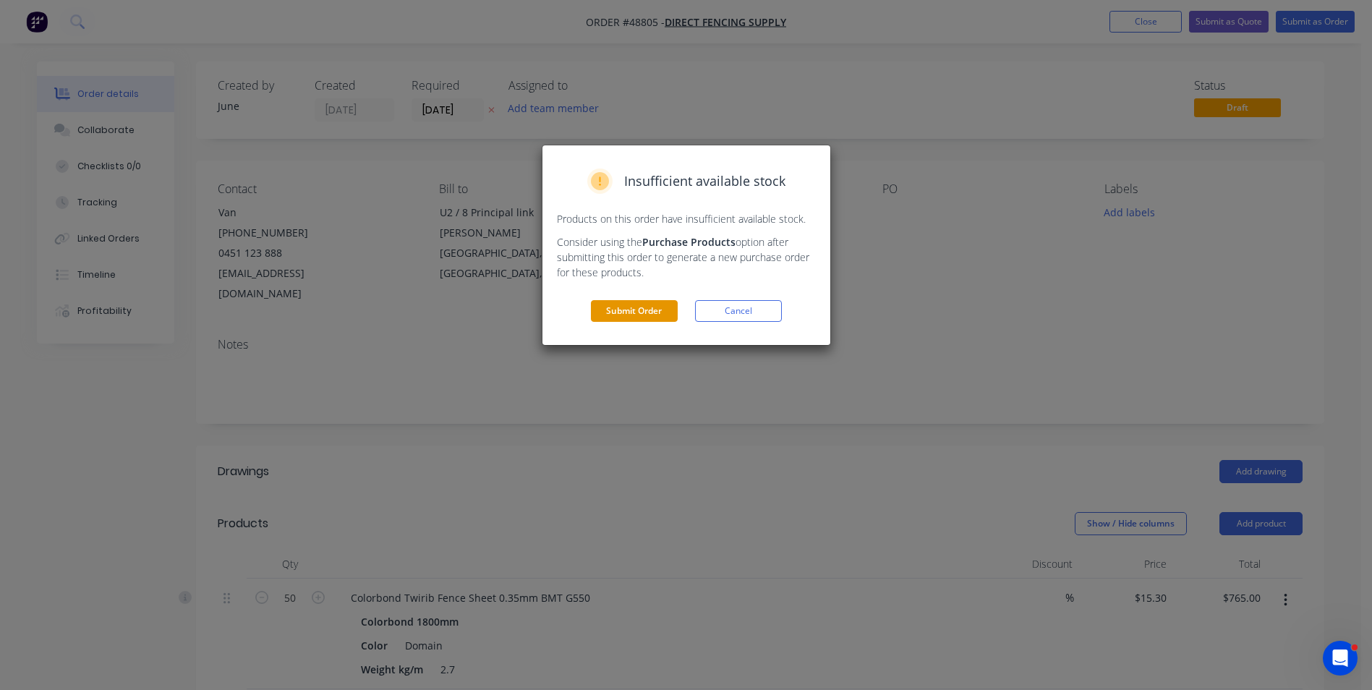
click at [616, 314] on button "Submit Order" at bounding box center [634, 311] width 87 height 22
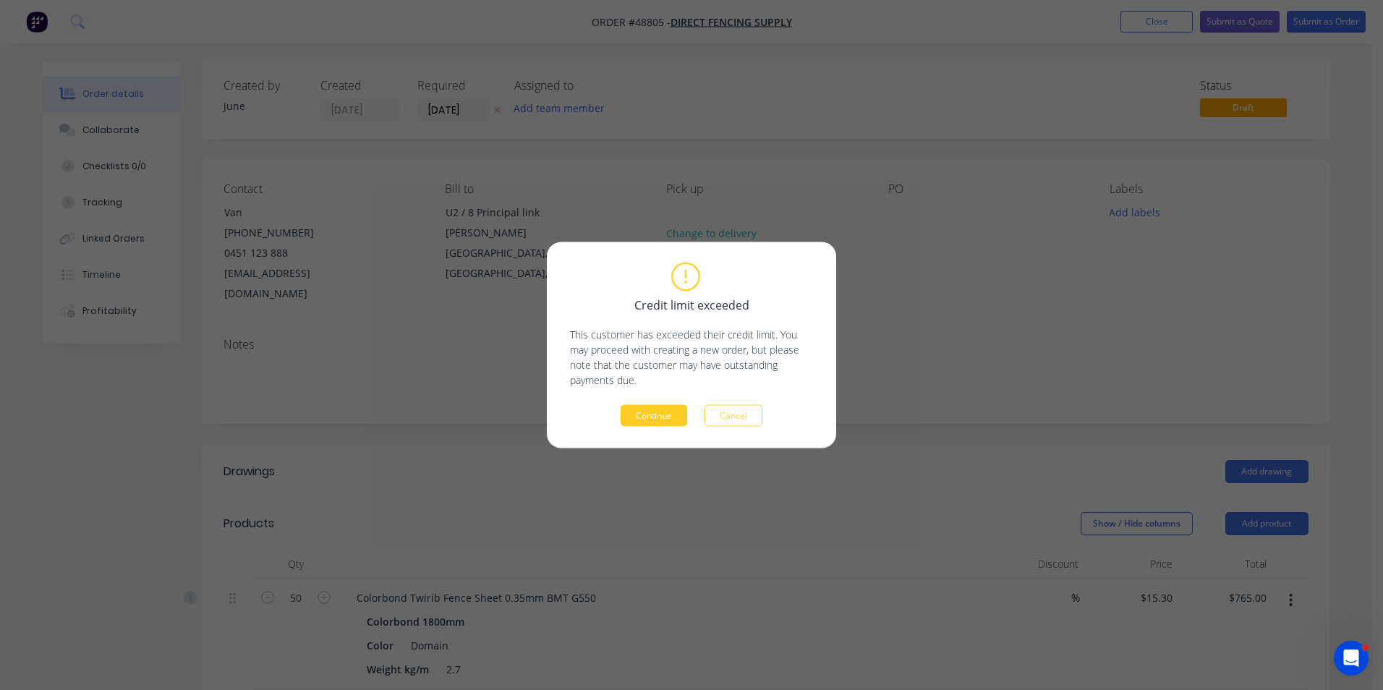
click at [657, 419] on button "Continue" at bounding box center [653, 416] width 67 height 22
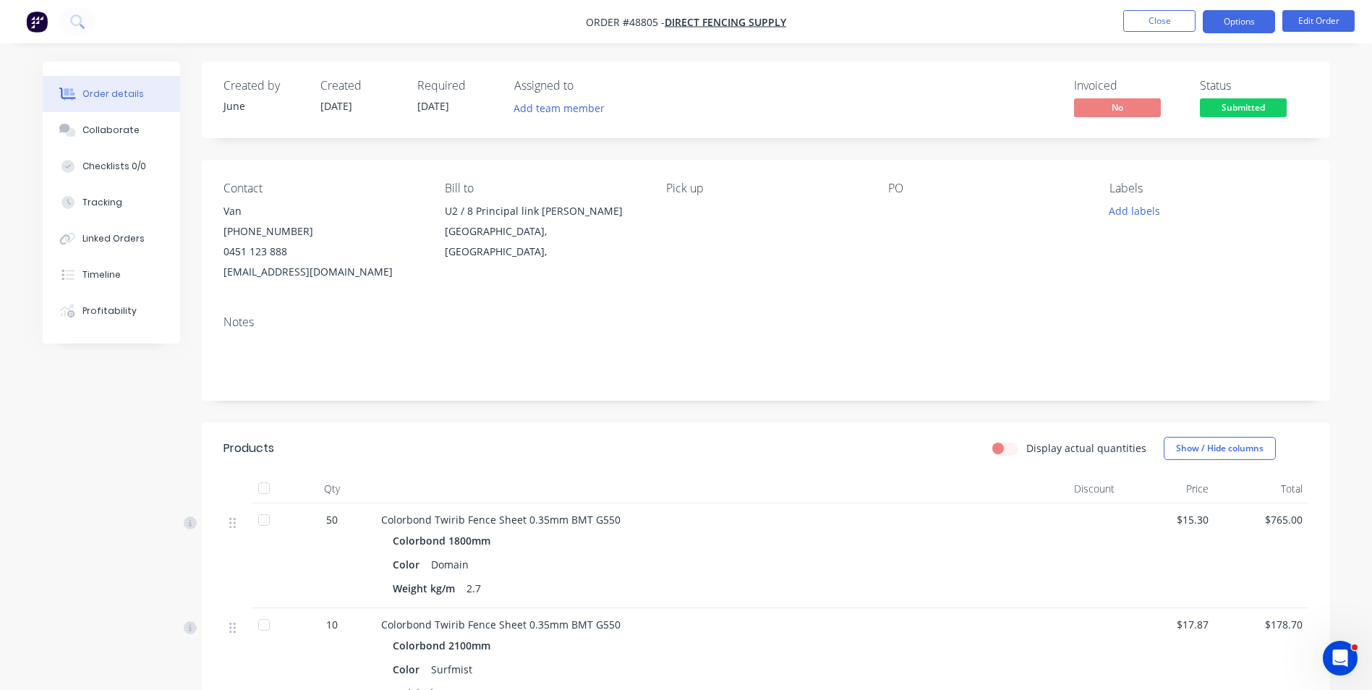
click at [1247, 22] on button "Options" at bounding box center [1239, 21] width 72 height 23
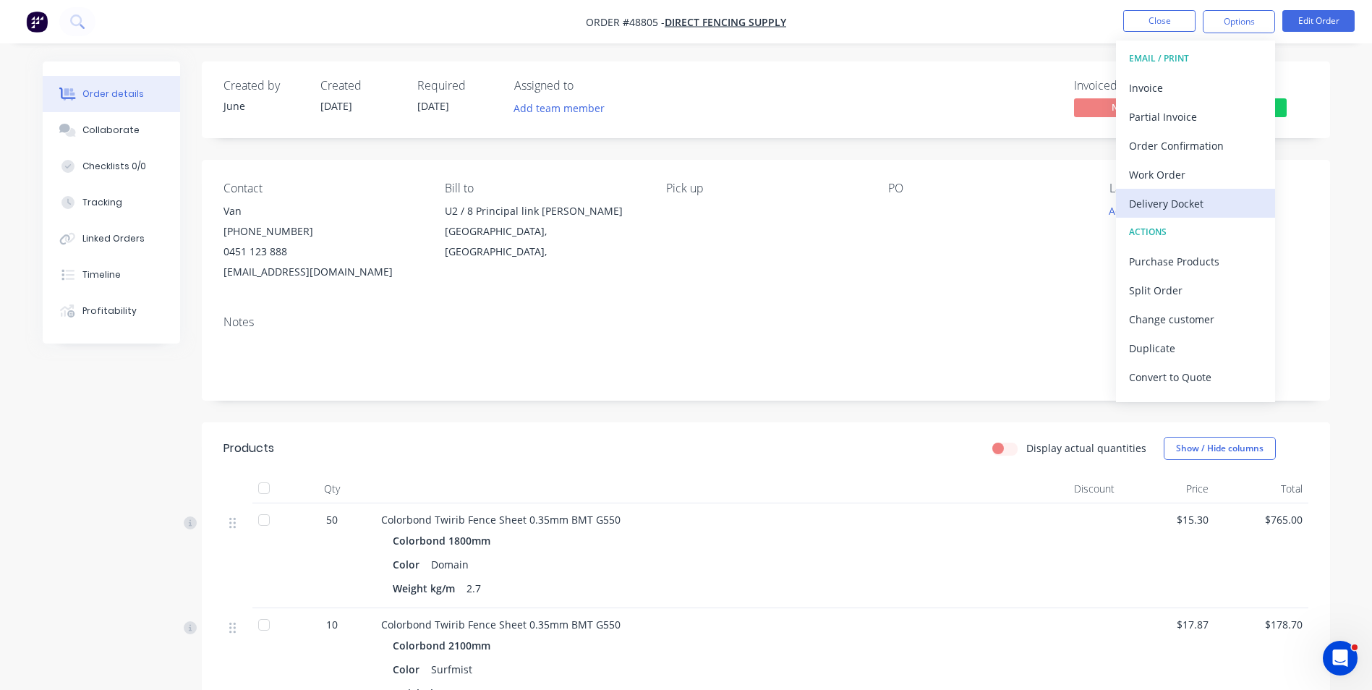
click at [1190, 210] on div "Delivery Docket" at bounding box center [1195, 203] width 133 height 21
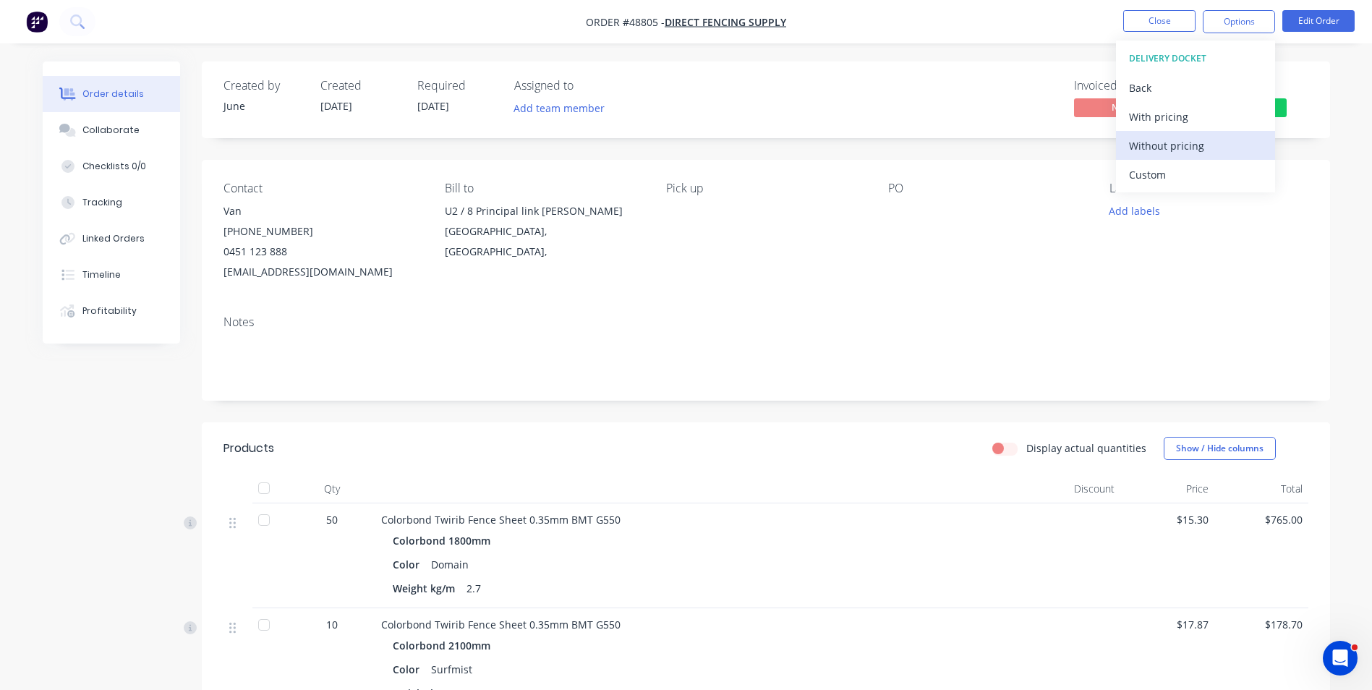
click at [1205, 142] on div "Without pricing" at bounding box center [1195, 145] width 133 height 21
click at [1143, 85] on div "Back" at bounding box center [1195, 87] width 133 height 21
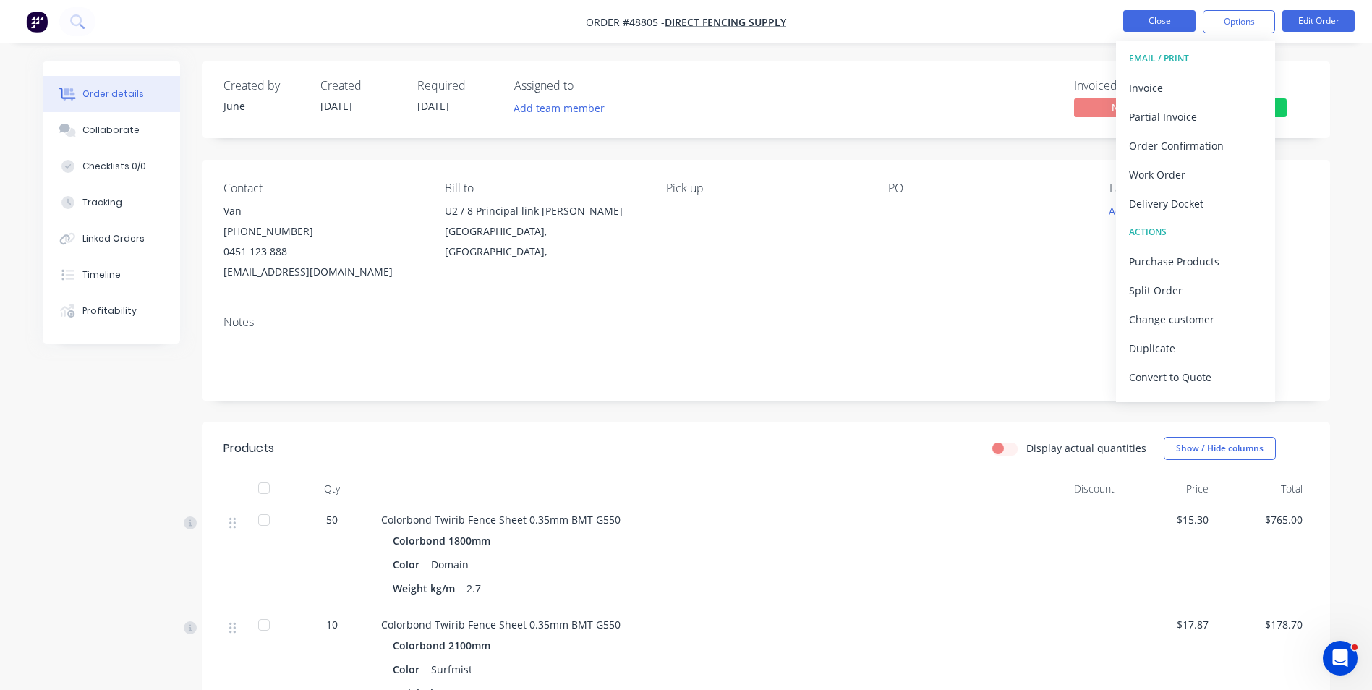
click at [1174, 21] on button "Close" at bounding box center [1159, 21] width 72 height 22
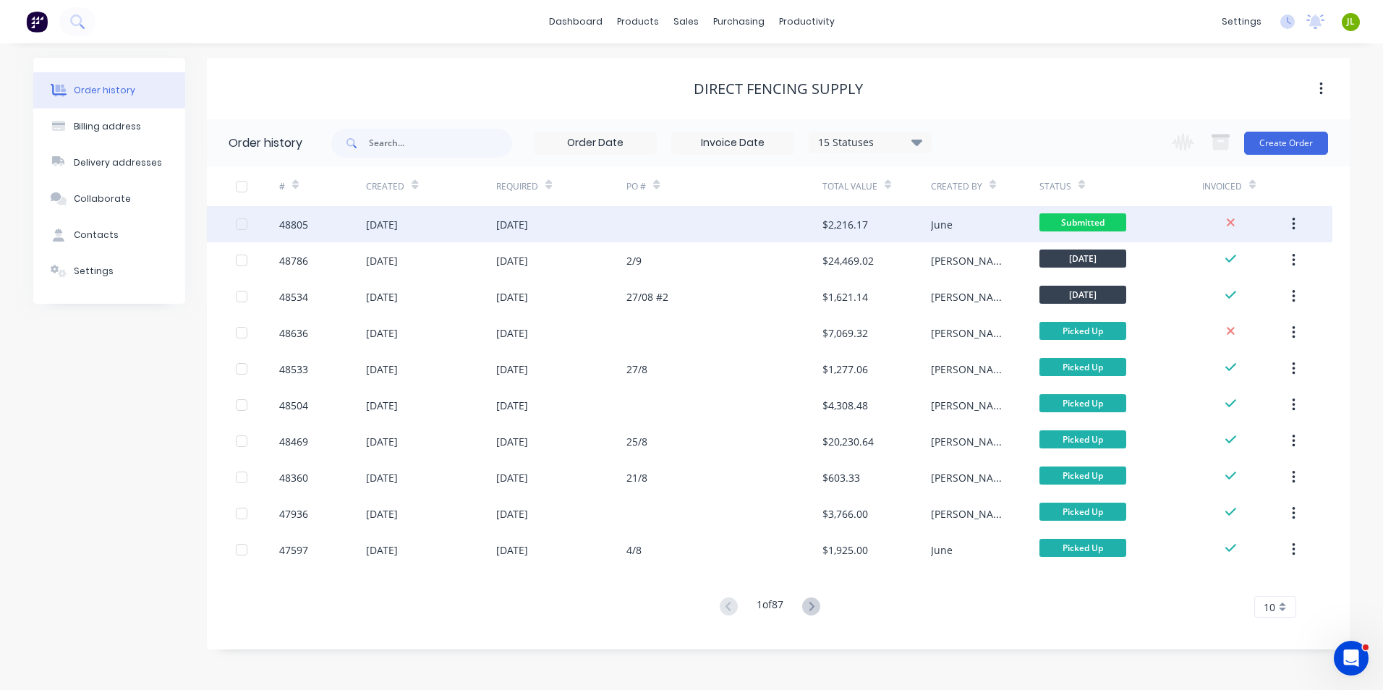
click at [737, 229] on div at bounding box center [723, 224] width 195 height 36
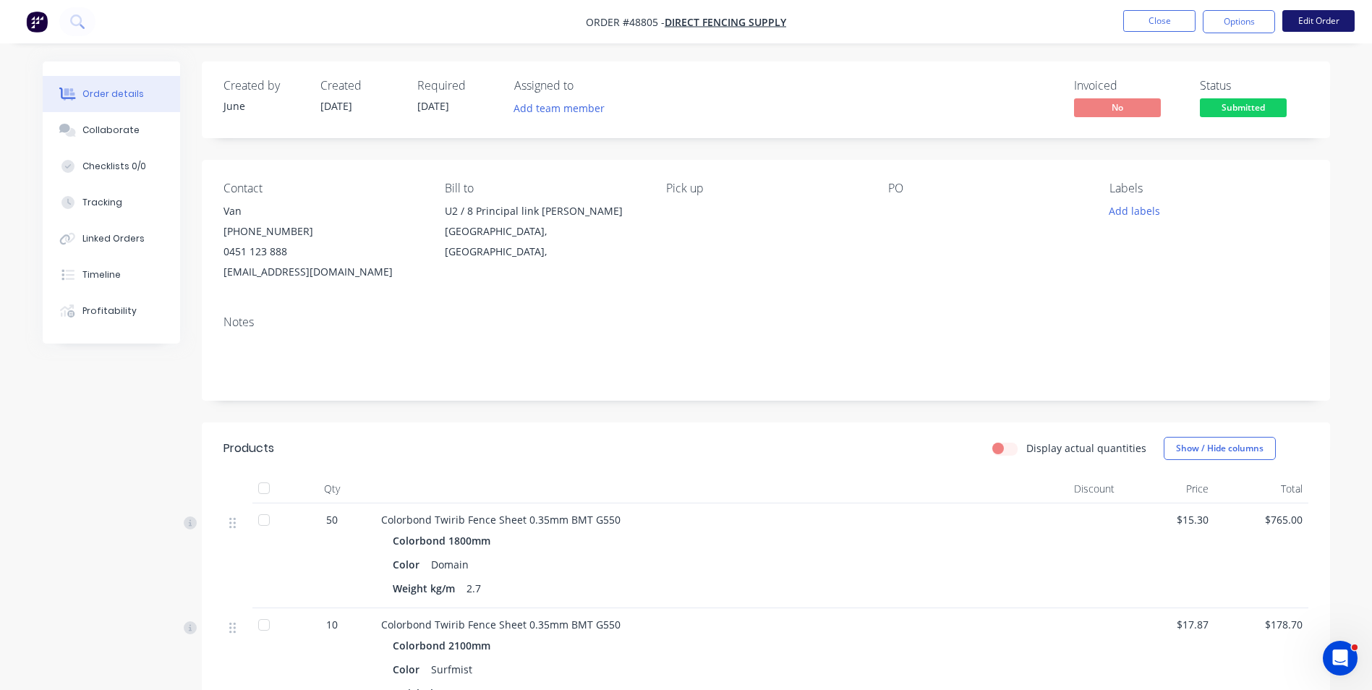
click at [1318, 22] on button "Edit Order" at bounding box center [1318, 21] width 72 height 22
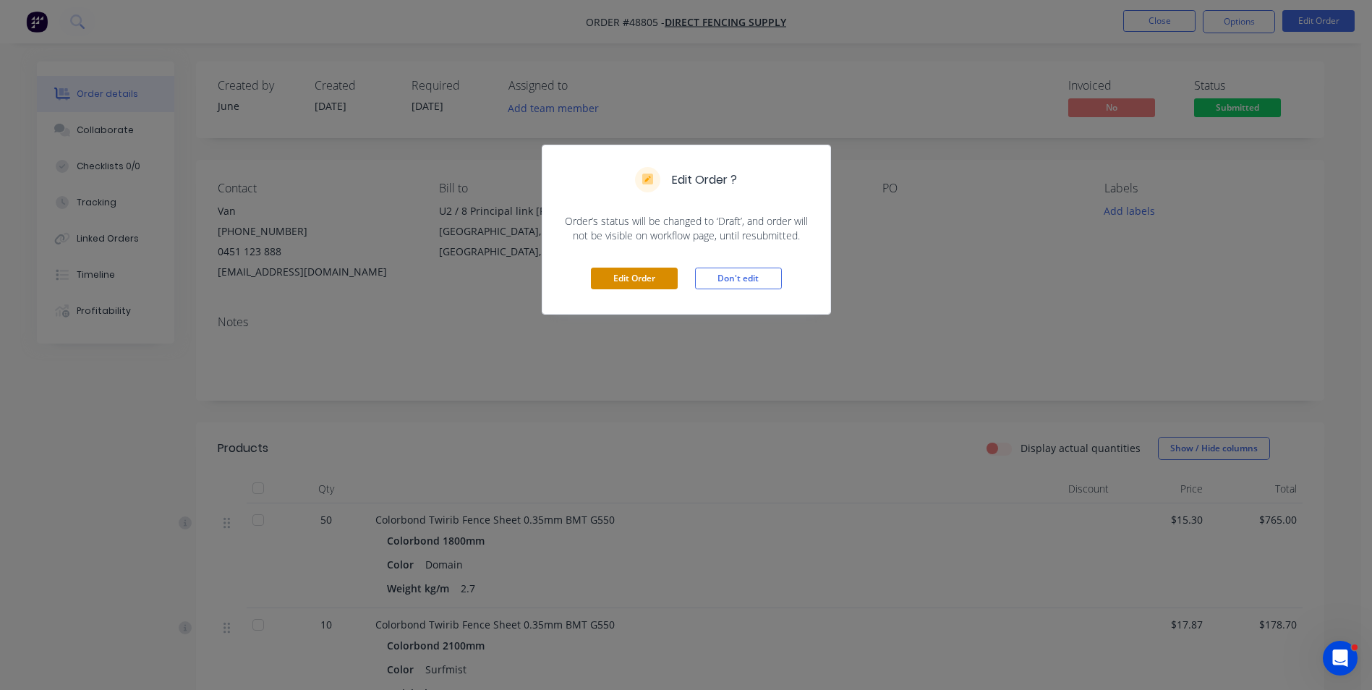
click at [653, 275] on button "Edit Order" at bounding box center [634, 279] width 87 height 22
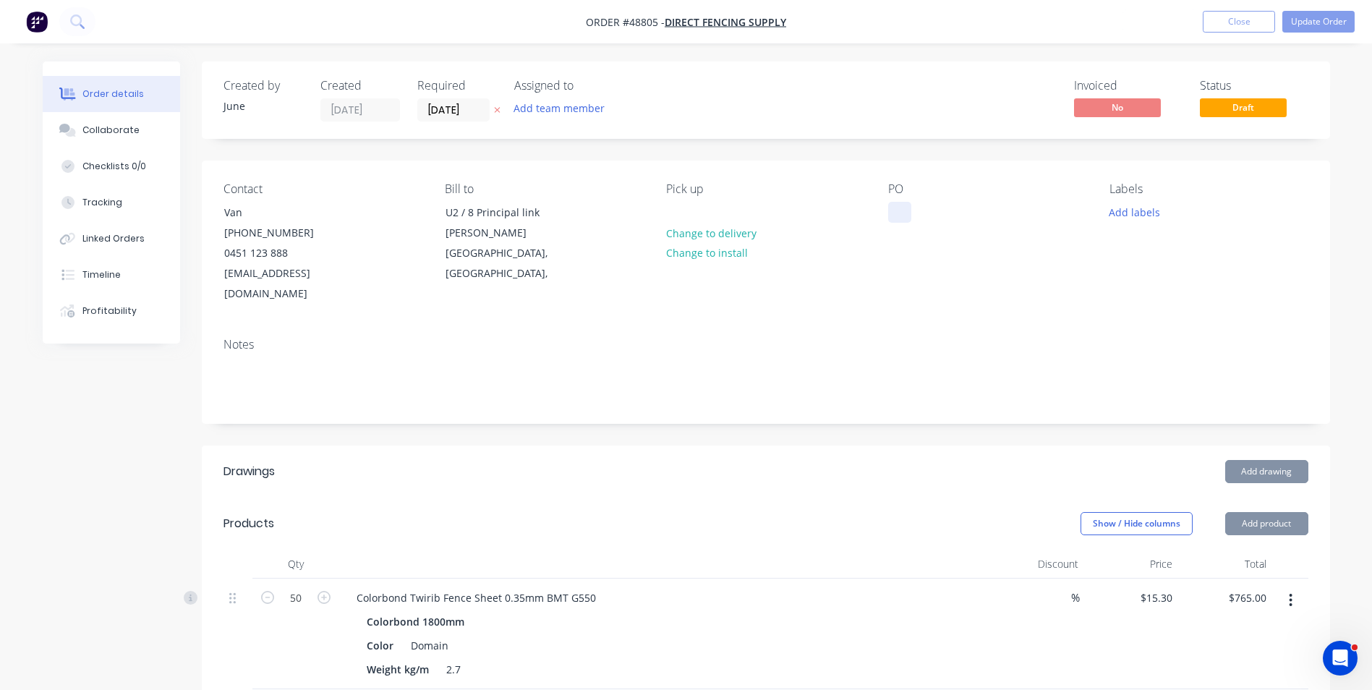
click at [900, 215] on div at bounding box center [899, 212] width 23 height 21
click at [1021, 103] on div "Invoiced No Status Draft" at bounding box center [983, 100] width 649 height 43
click at [1327, 20] on button "Update Order" at bounding box center [1318, 22] width 72 height 22
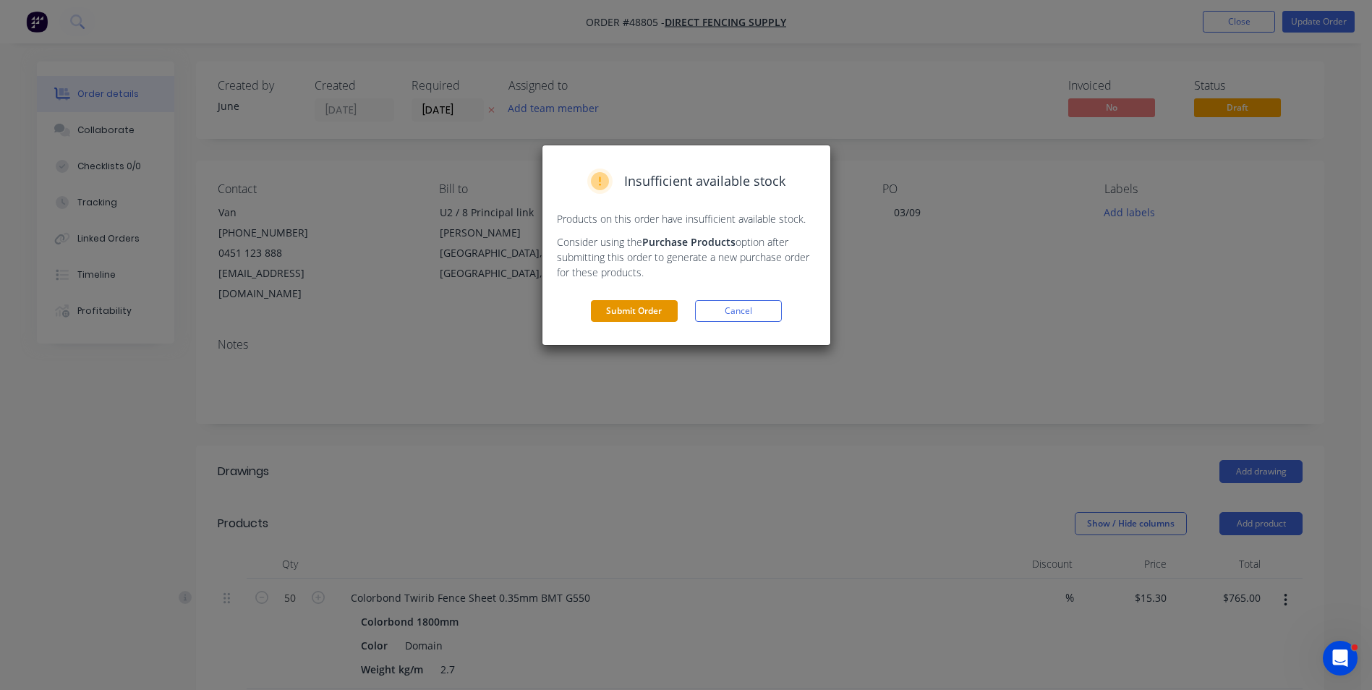
click at [629, 309] on button "Submit Order" at bounding box center [634, 311] width 87 height 22
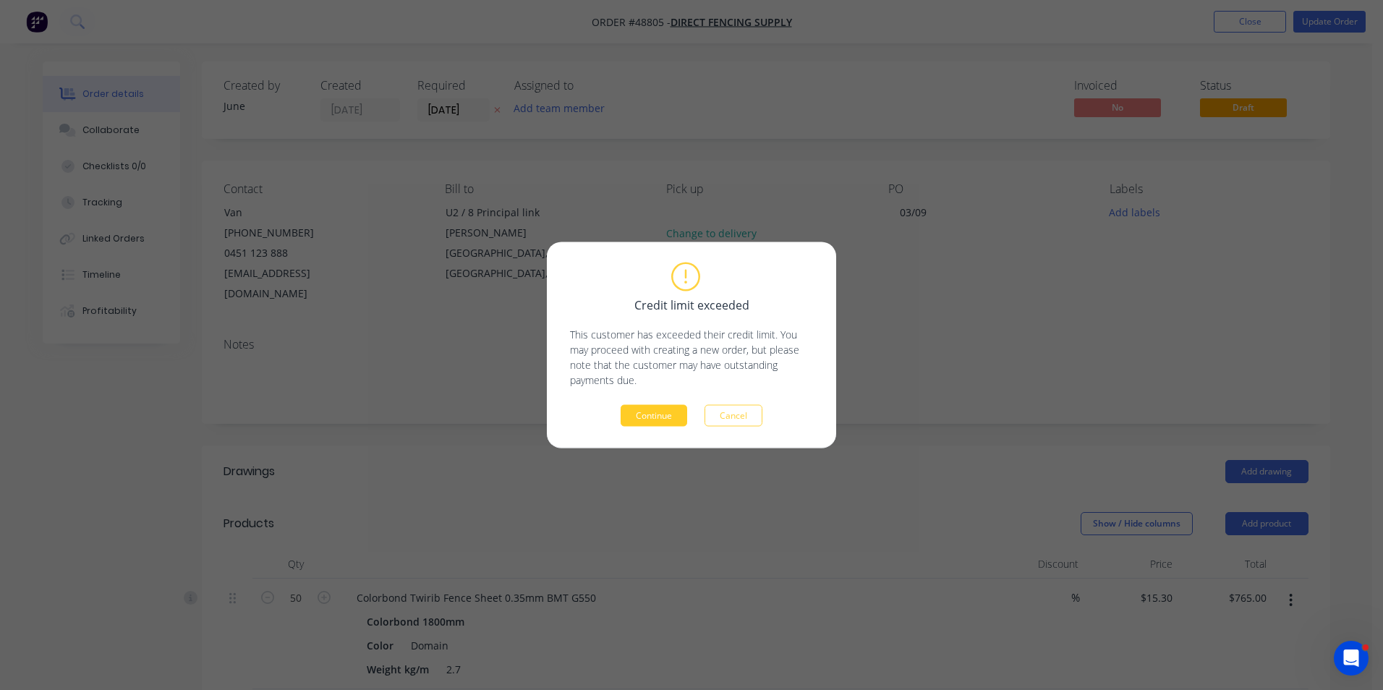
click at [661, 416] on button "Continue" at bounding box center [653, 416] width 67 height 22
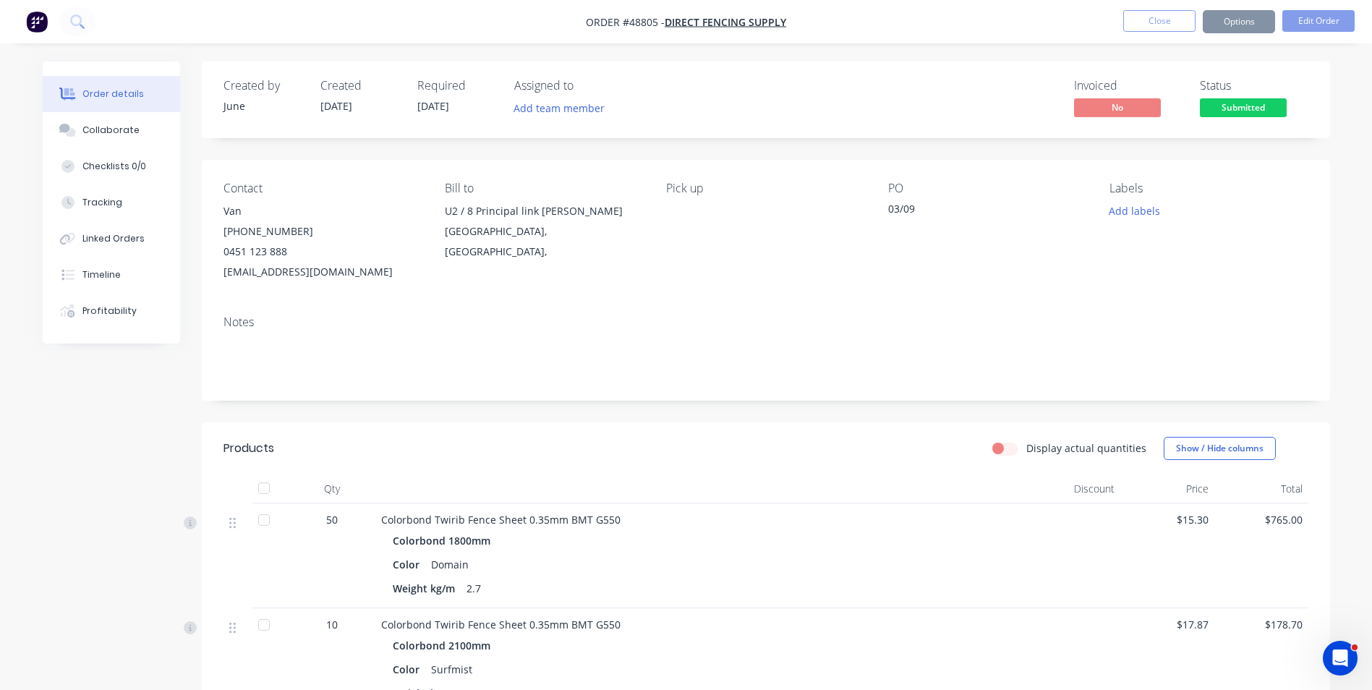
click at [1259, 27] on button "Options" at bounding box center [1239, 21] width 72 height 23
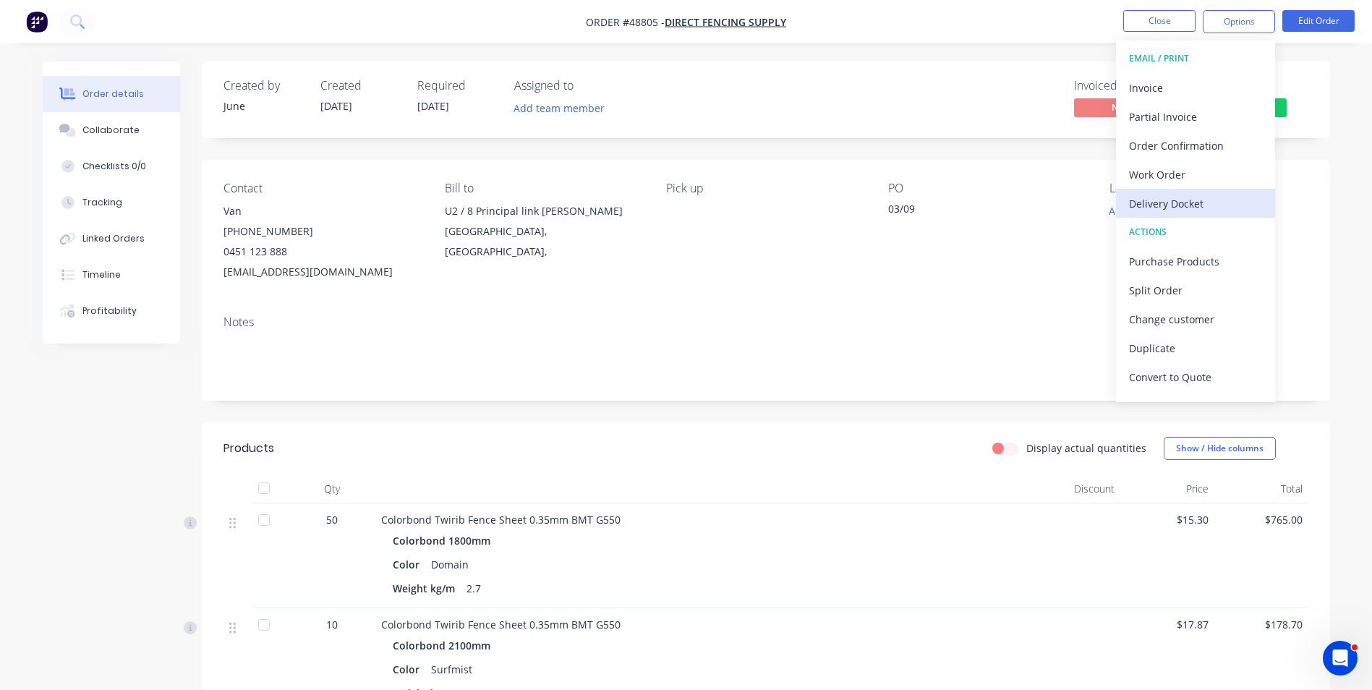
click at [1179, 193] on div "Delivery Docket" at bounding box center [1195, 203] width 133 height 21
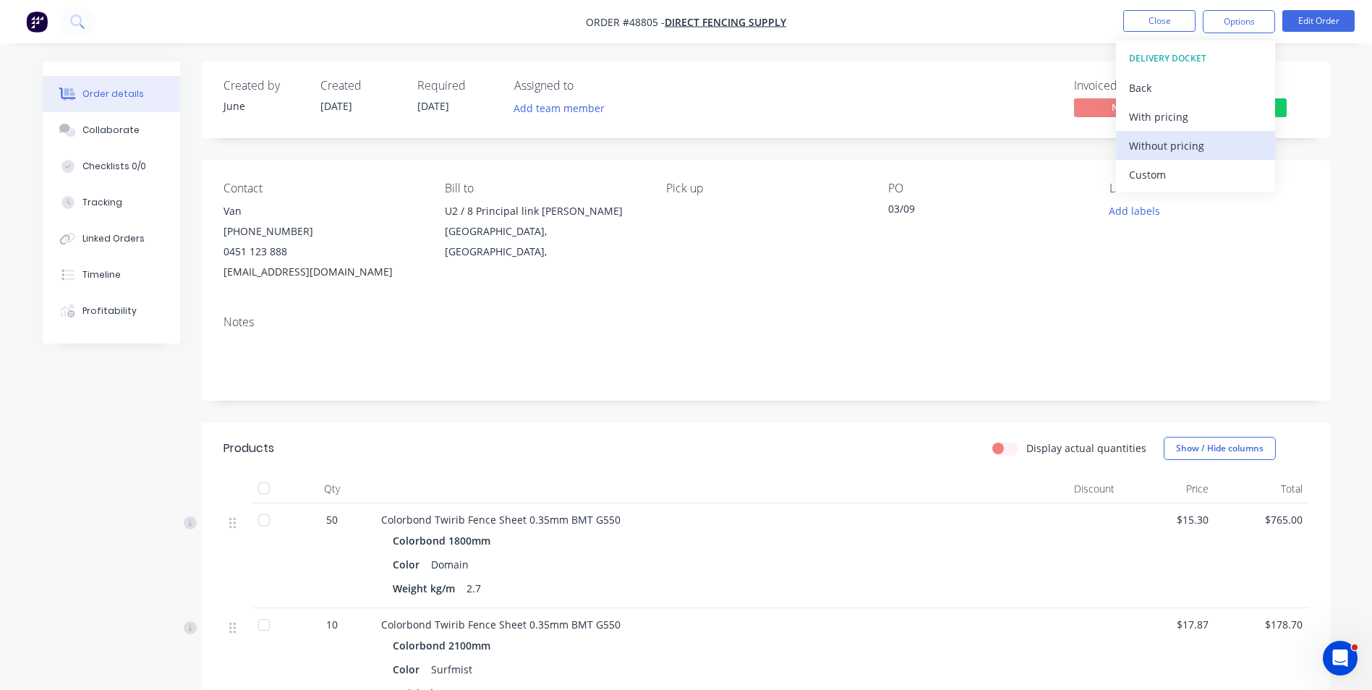
click at [1186, 141] on div "Without pricing" at bounding box center [1195, 145] width 133 height 21
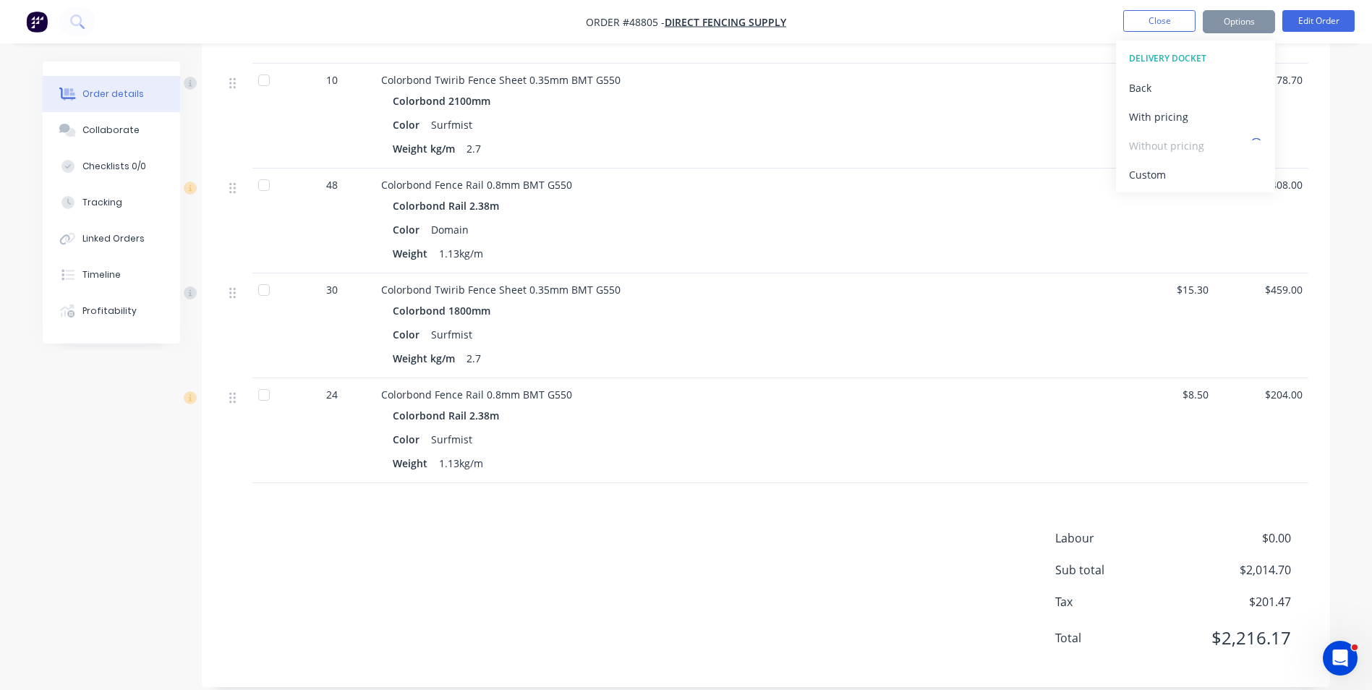
scroll to position [563, 0]
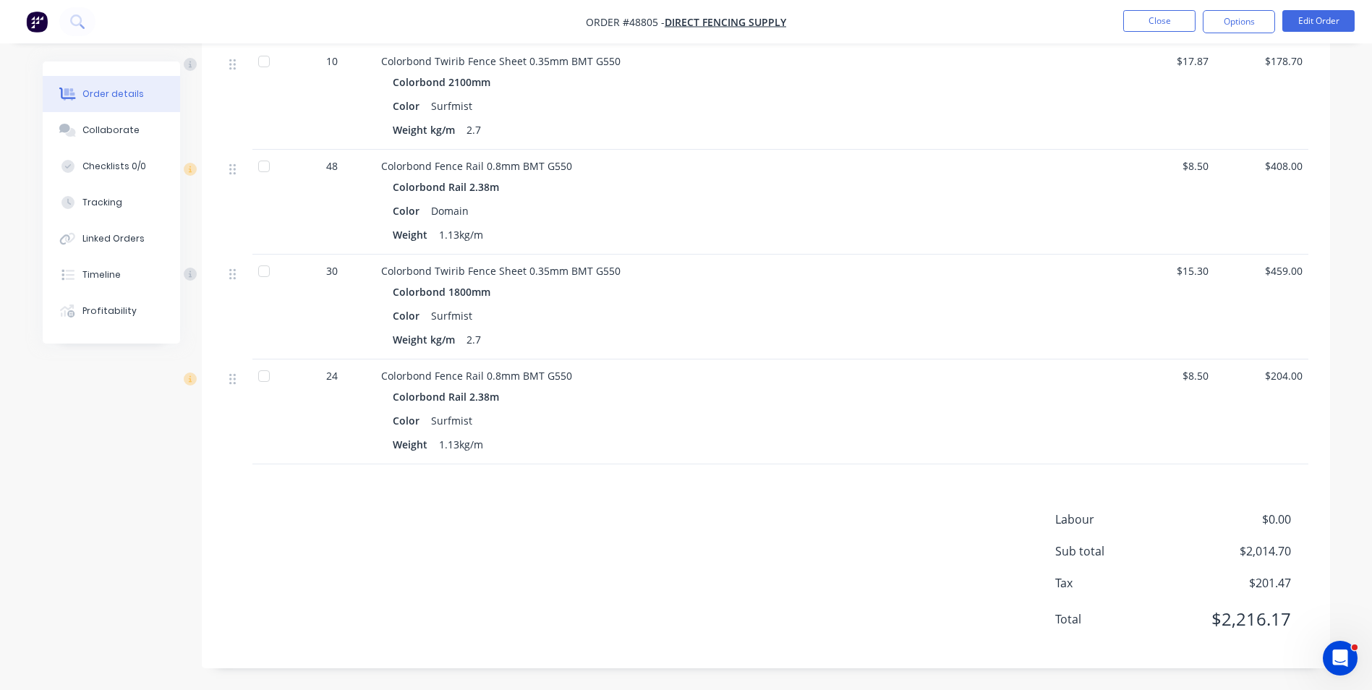
click at [863, 64] on div "Colorbond Twirib Fence Sheet 0.35mm BMT G550" at bounding box center [700, 61] width 639 height 15
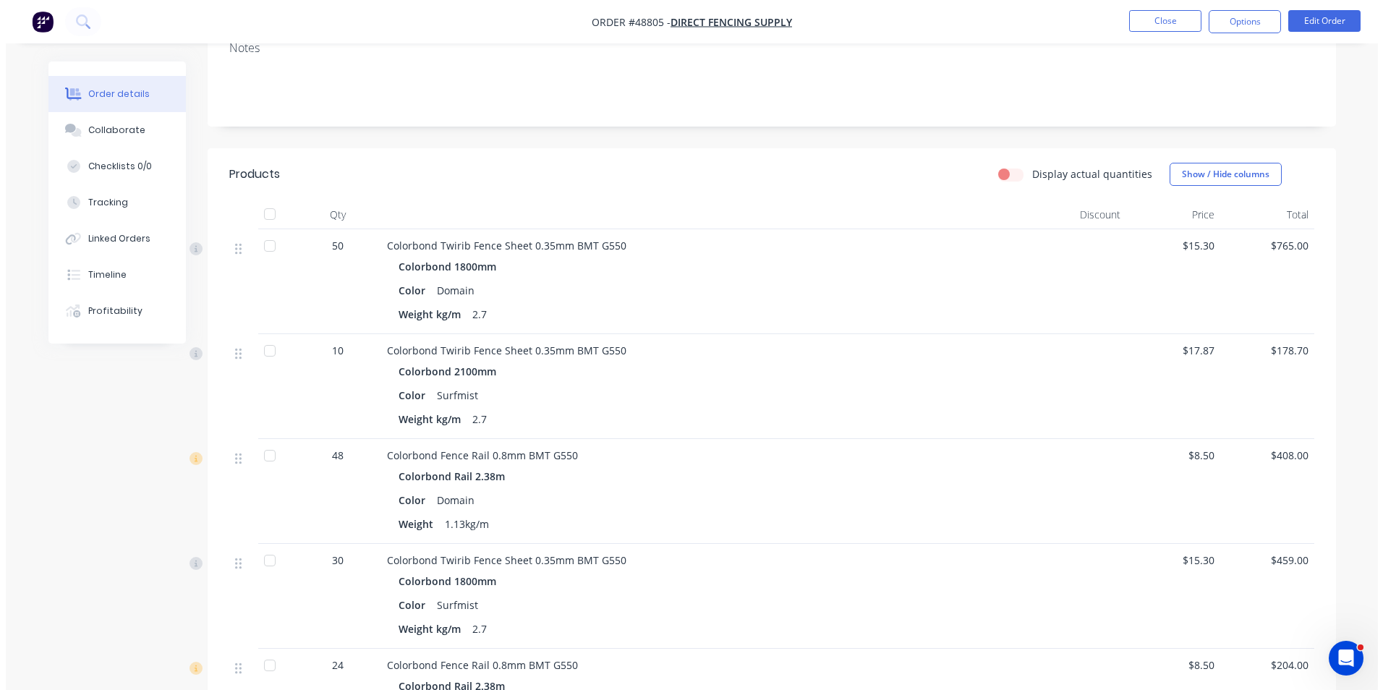
scroll to position [0, 0]
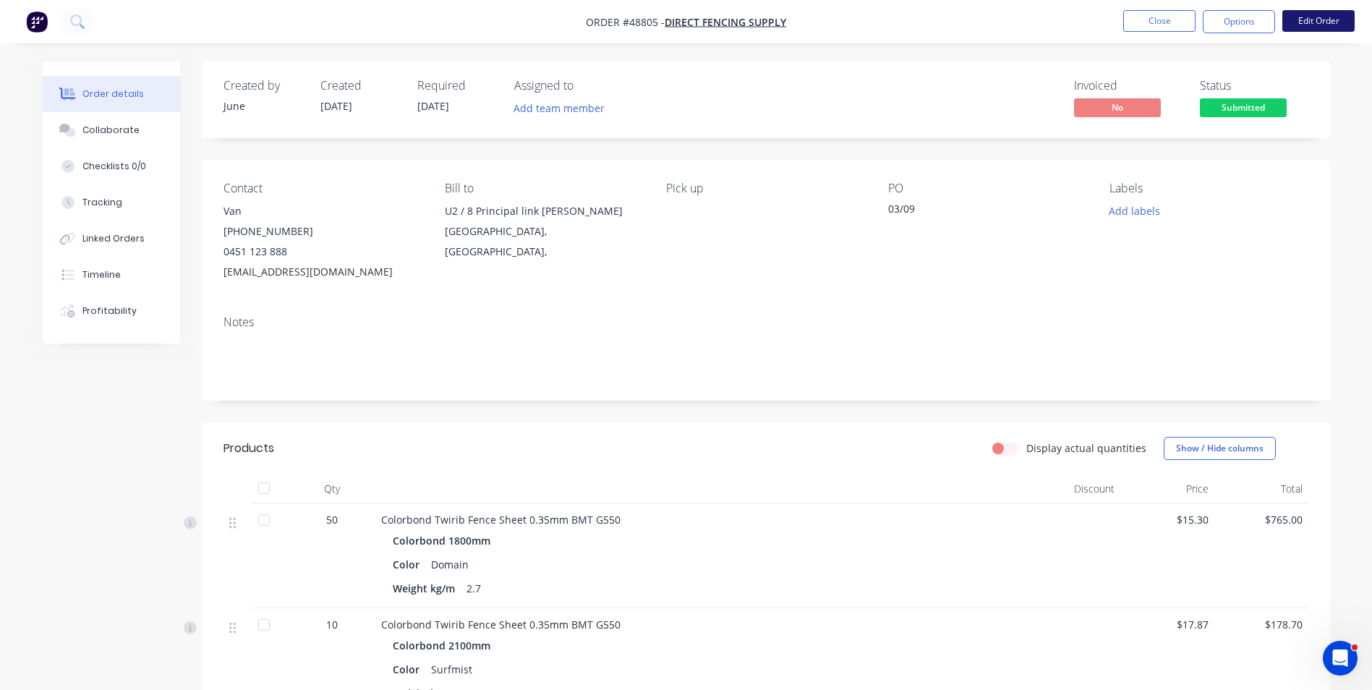
click at [1303, 19] on button "Edit Order" at bounding box center [1318, 21] width 72 height 22
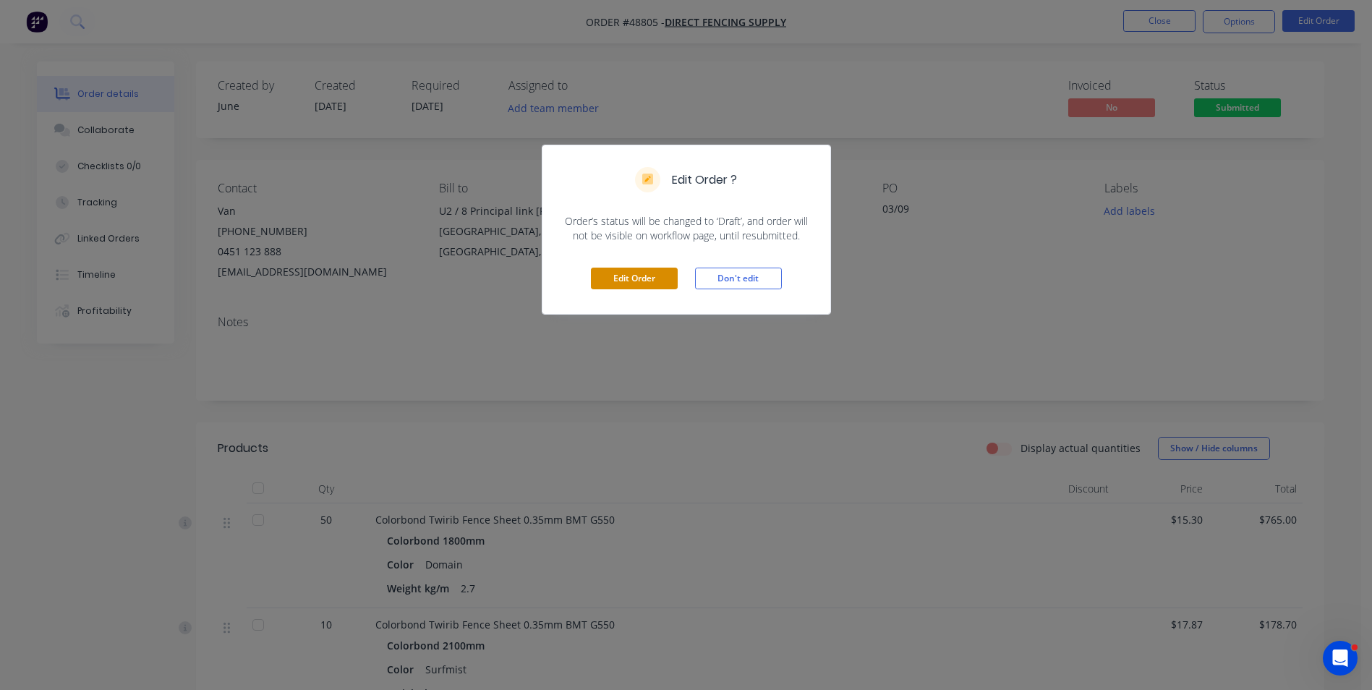
click at [620, 270] on button "Edit Order" at bounding box center [634, 279] width 87 height 22
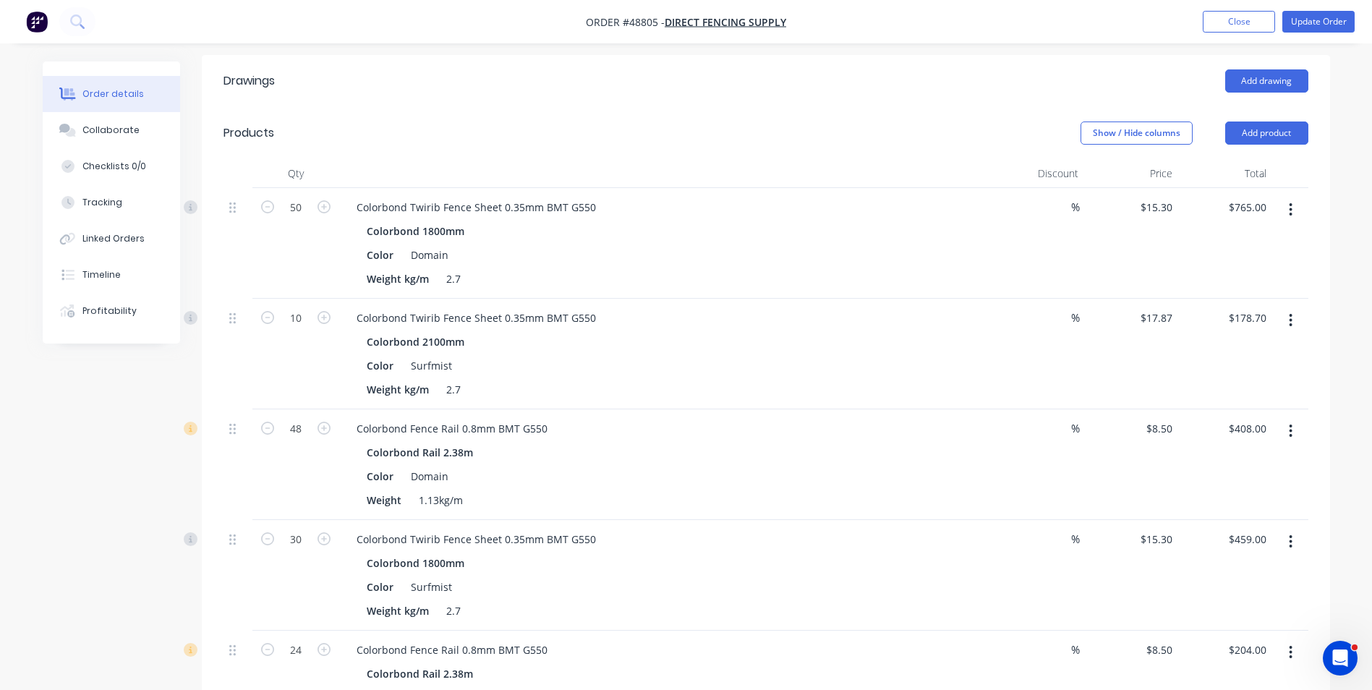
scroll to position [506, 0]
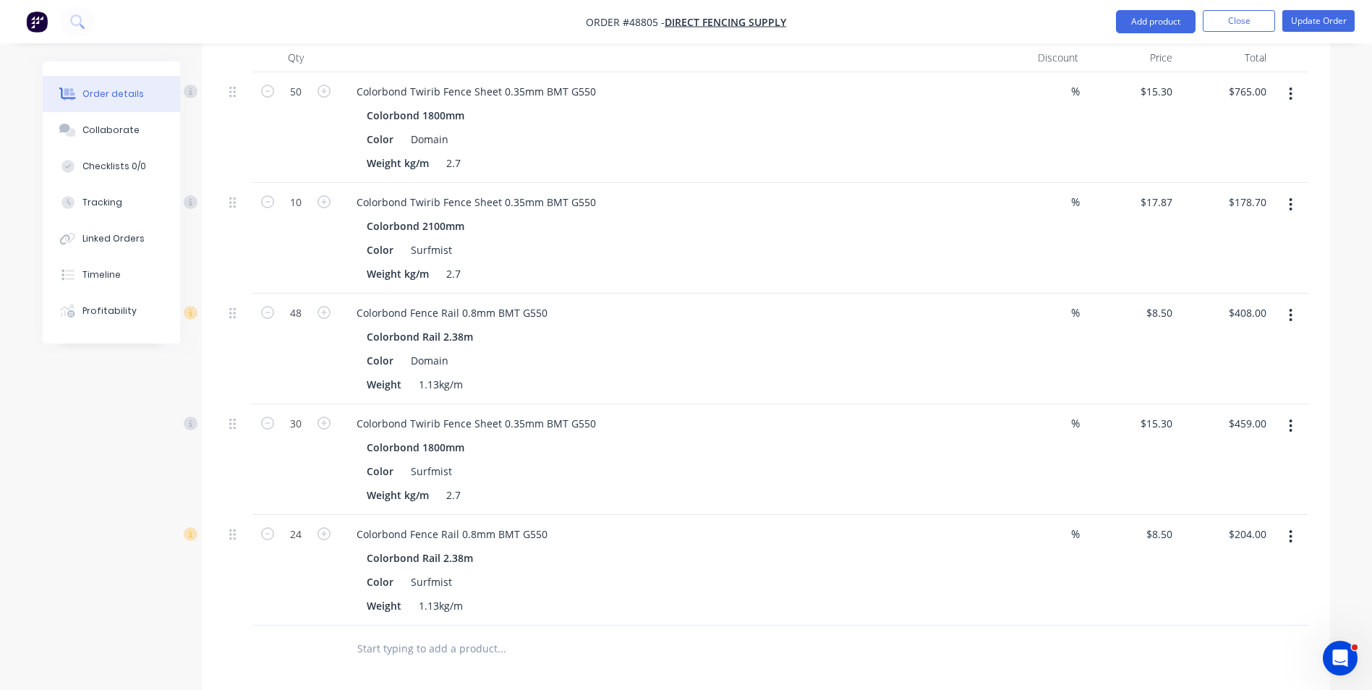
click at [1294, 413] on button "button" at bounding box center [1290, 426] width 34 height 26
click at [1253, 482] on div "Duplicate" at bounding box center [1239, 492] width 111 height 21
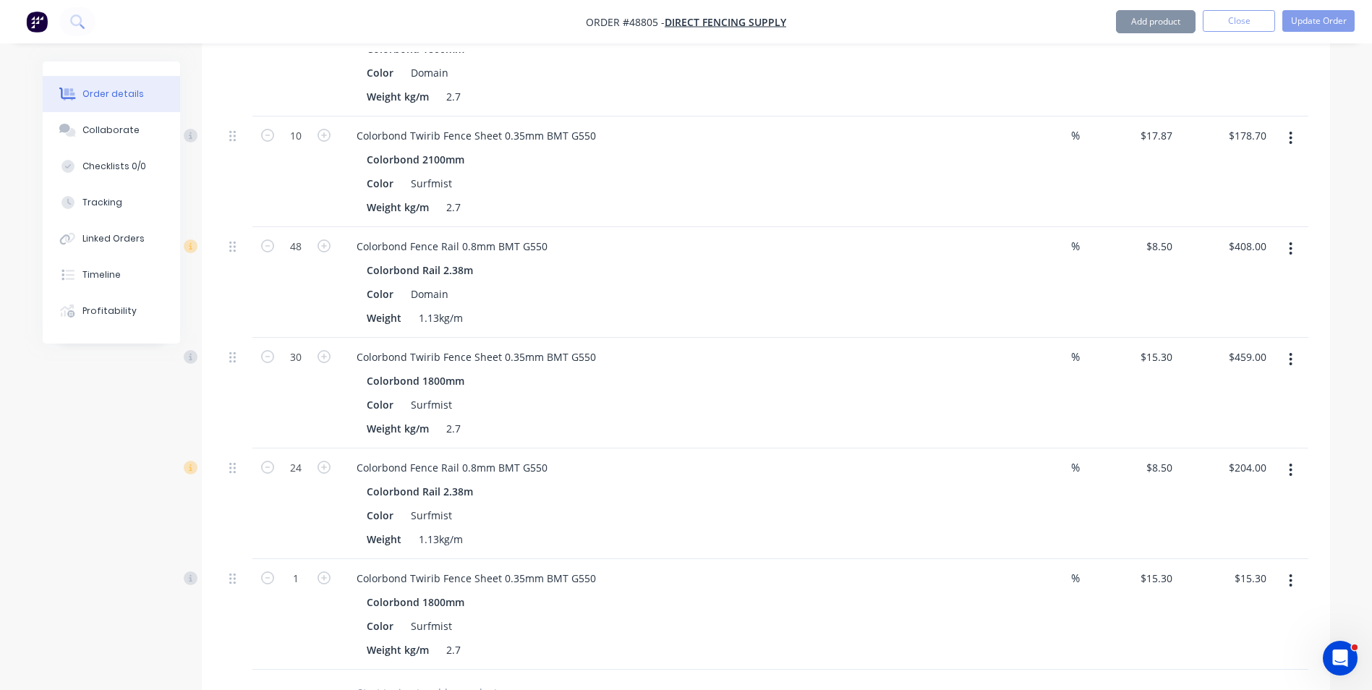
scroll to position [651, 0]
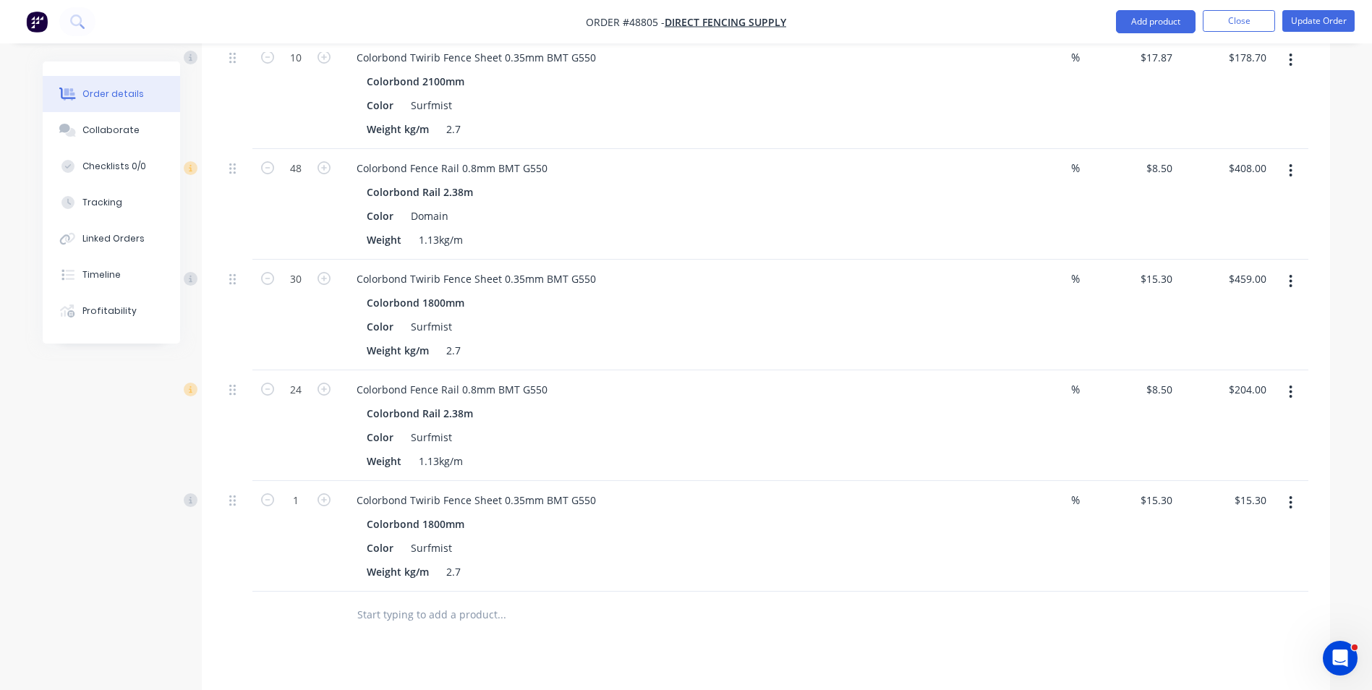
click at [1278, 490] on button "button" at bounding box center [1290, 503] width 34 height 26
click at [1270, 530] on div "Edit" at bounding box center [1239, 540] width 111 height 21
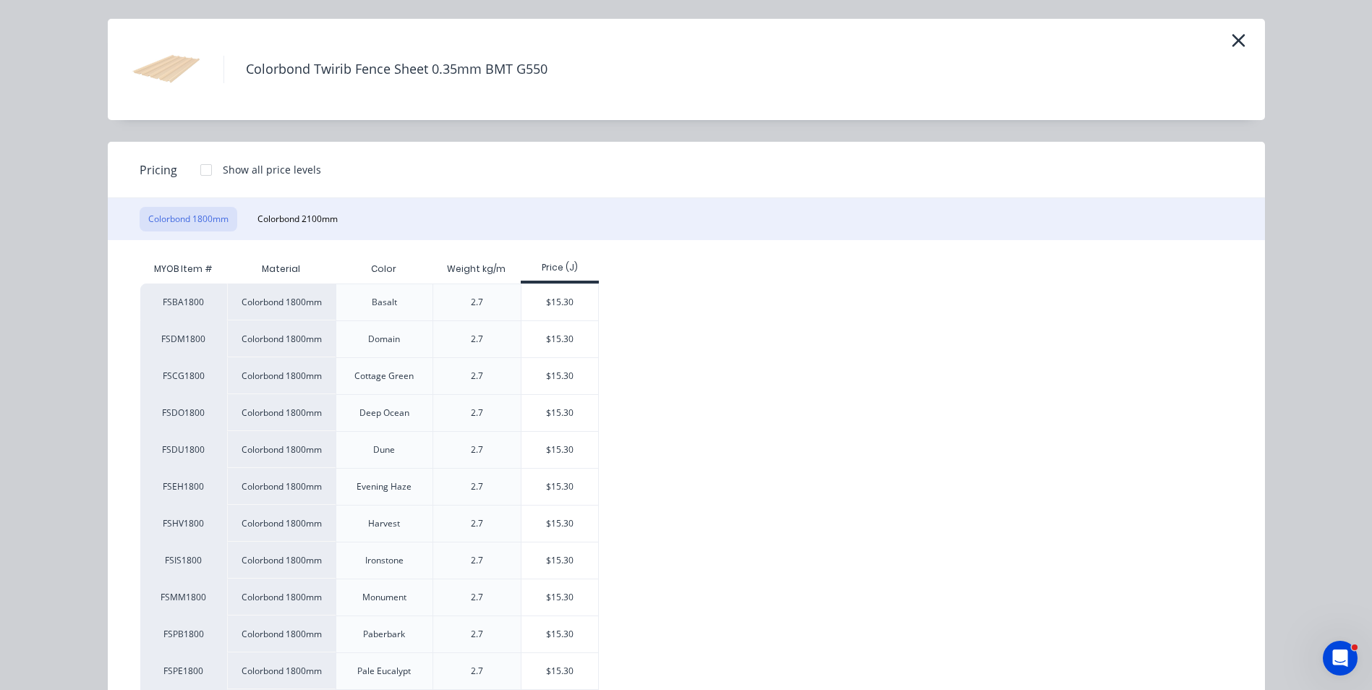
scroll to position [72, 0]
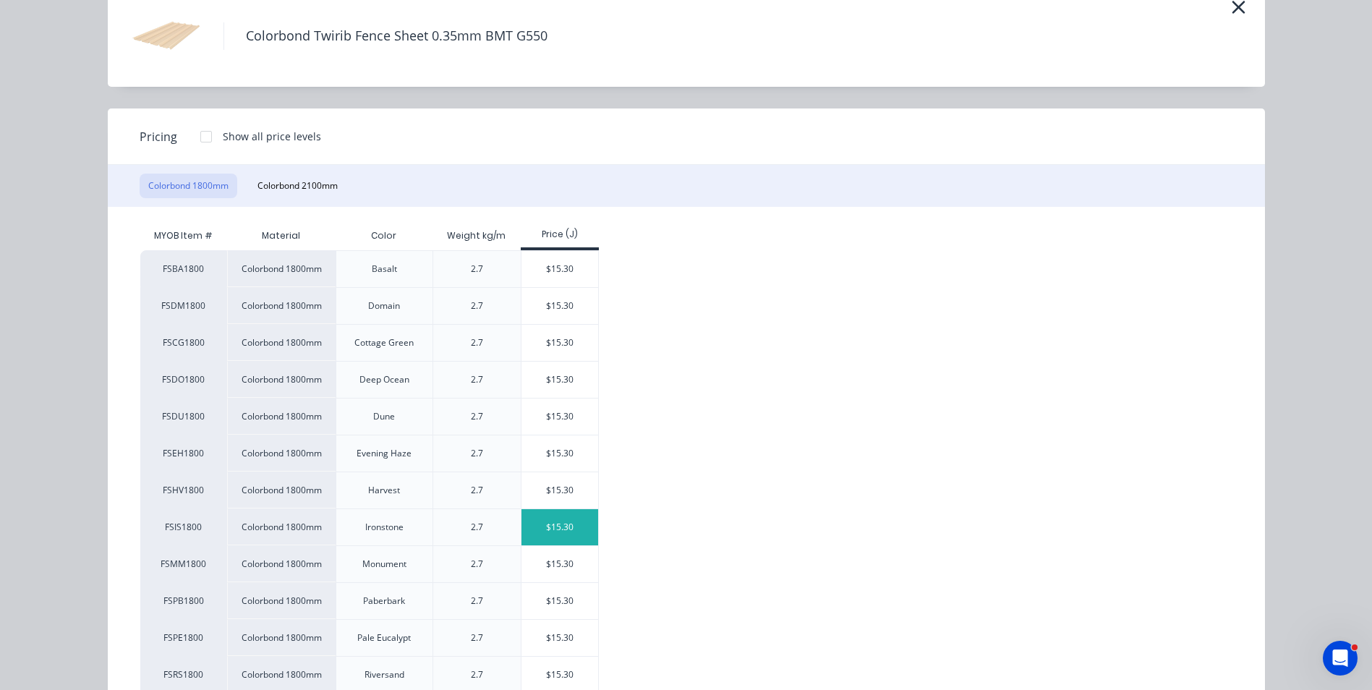
click at [534, 520] on div "$15.30" at bounding box center [559, 527] width 77 height 36
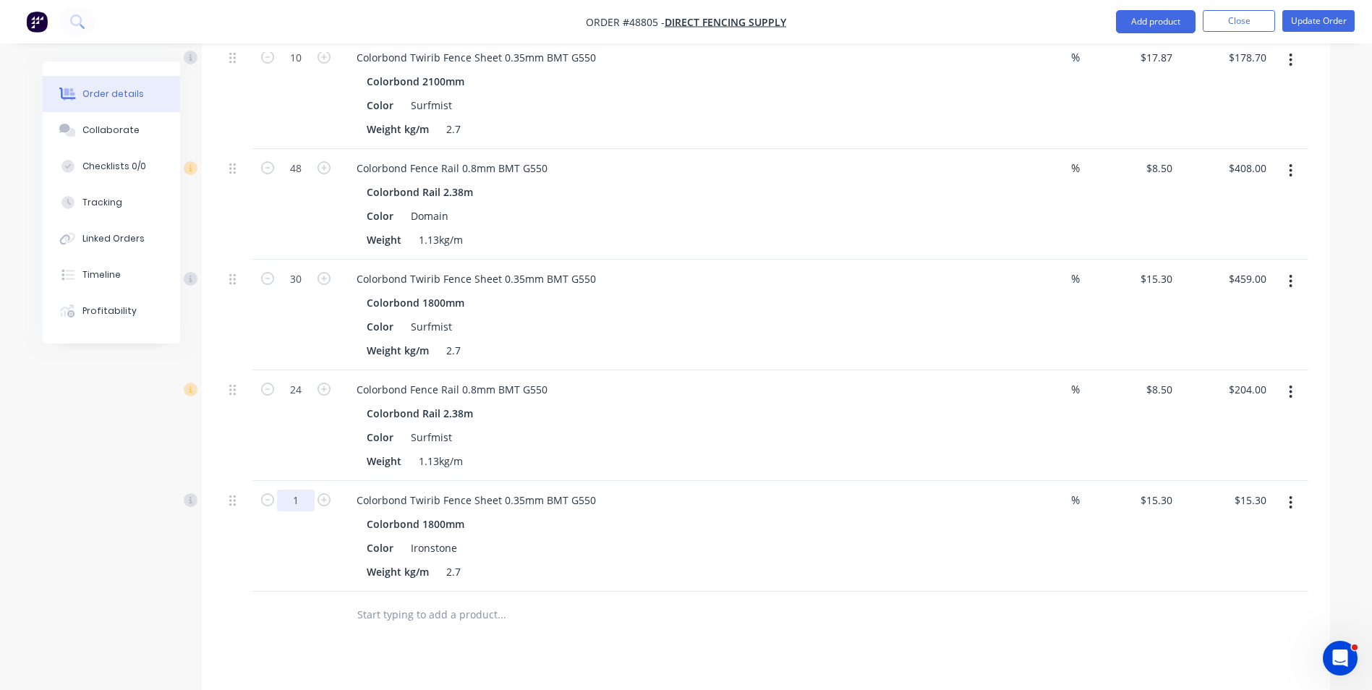
drag, startPoint x: 299, startPoint y: 477, endPoint x: 335, endPoint y: 464, distance: 38.7
type input "20"
type input "$306.00"
click at [917, 513] on div "Colorbond 1800mm" at bounding box center [665, 523] width 596 height 21
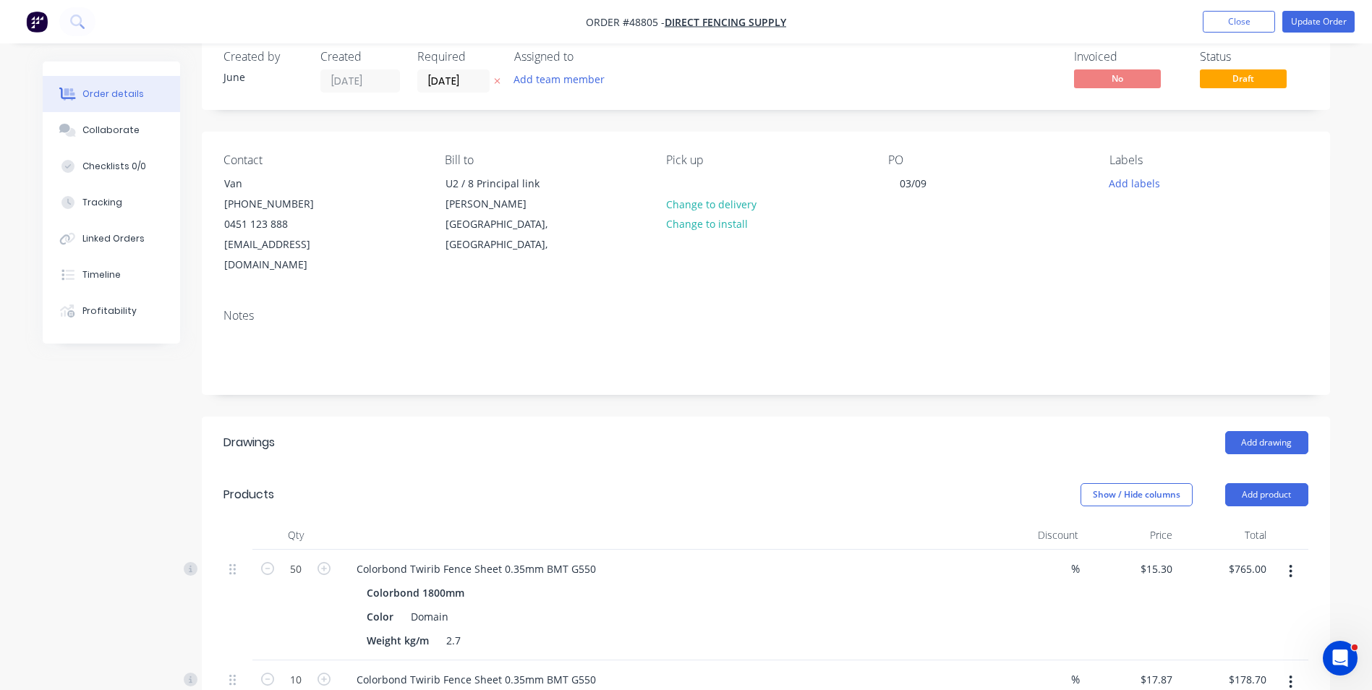
scroll to position [0, 0]
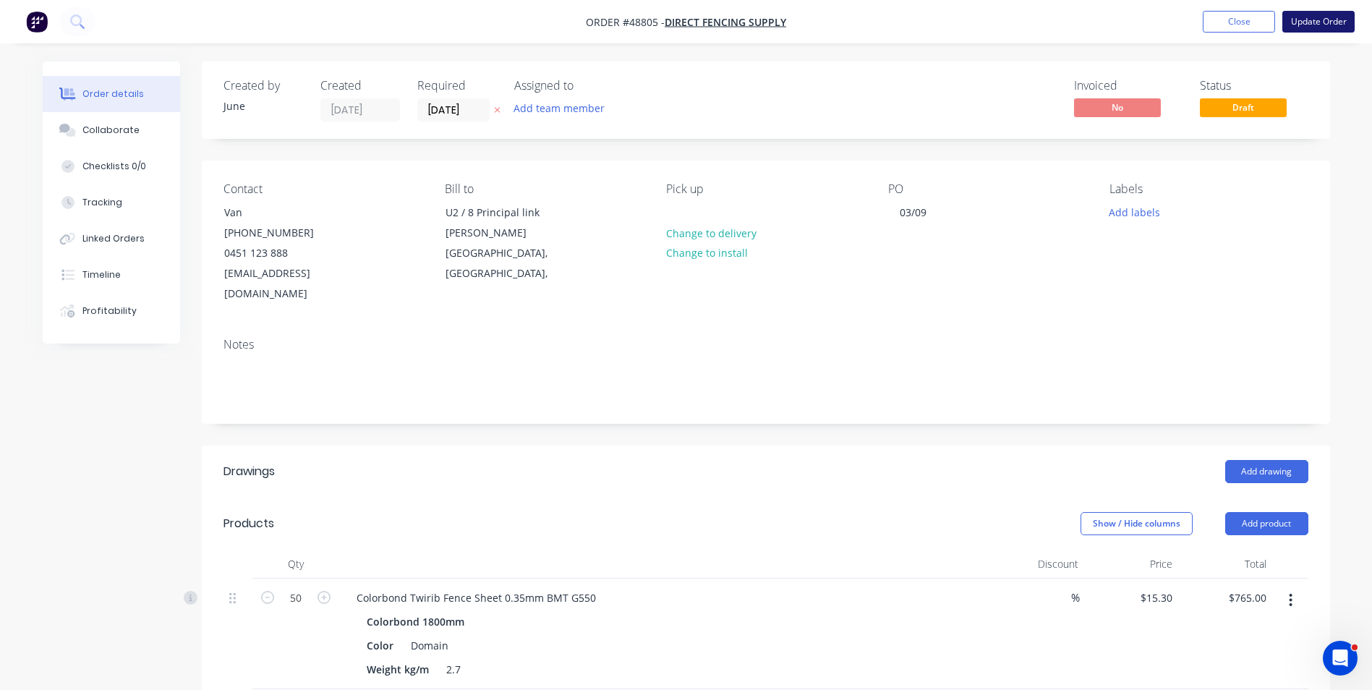
click at [1302, 24] on button "Update Order" at bounding box center [1318, 22] width 72 height 22
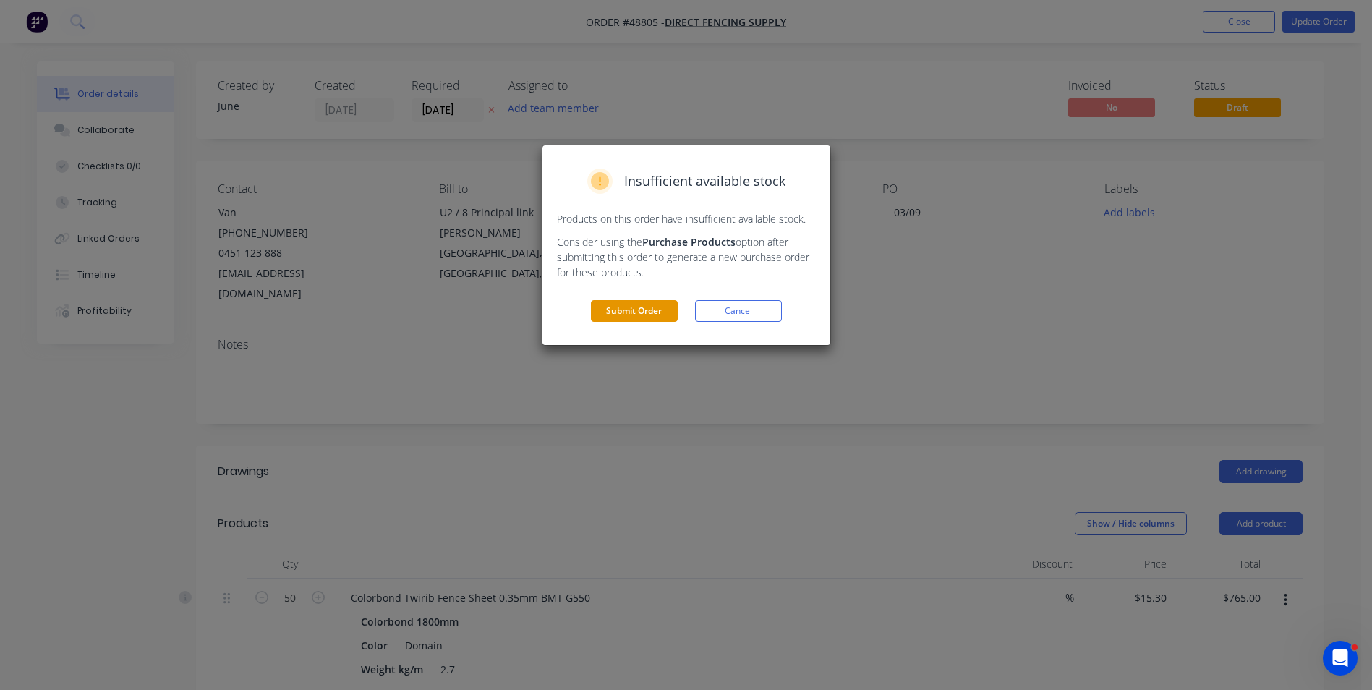
click at [650, 304] on button "Submit Order" at bounding box center [634, 311] width 87 height 22
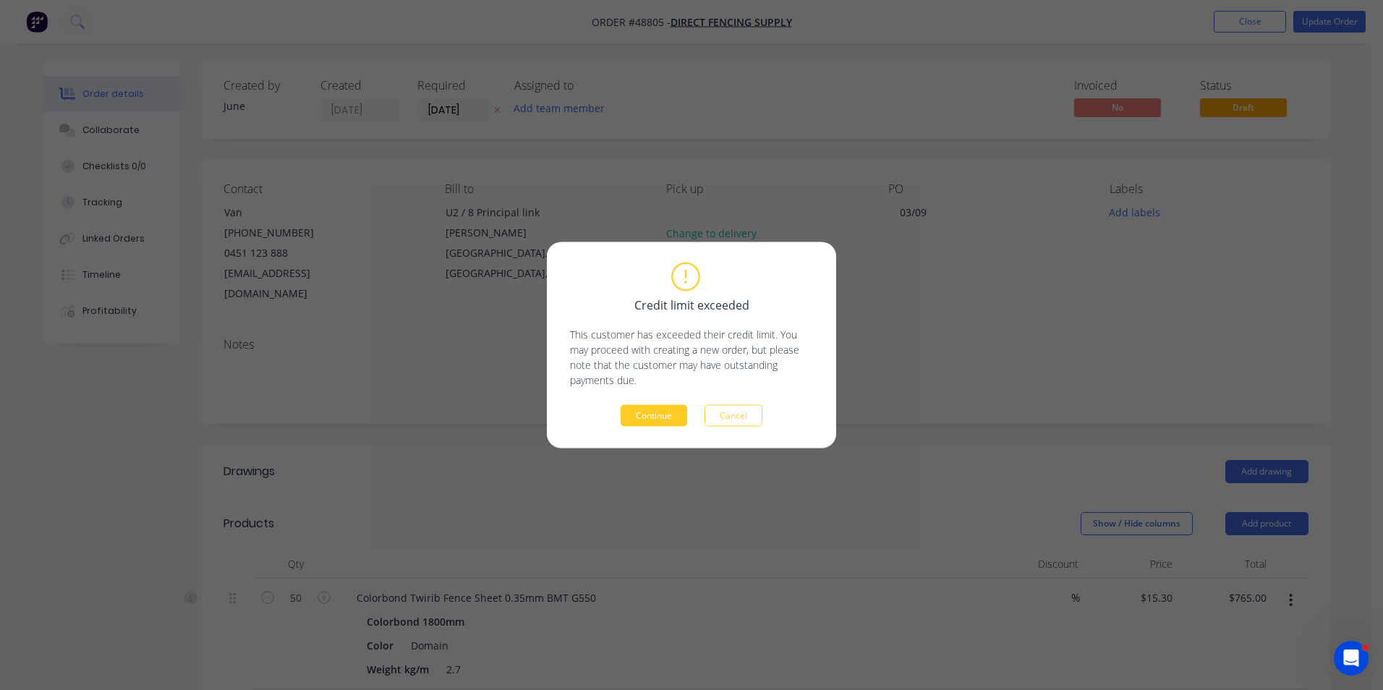
click at [662, 421] on button "Continue" at bounding box center [653, 416] width 67 height 22
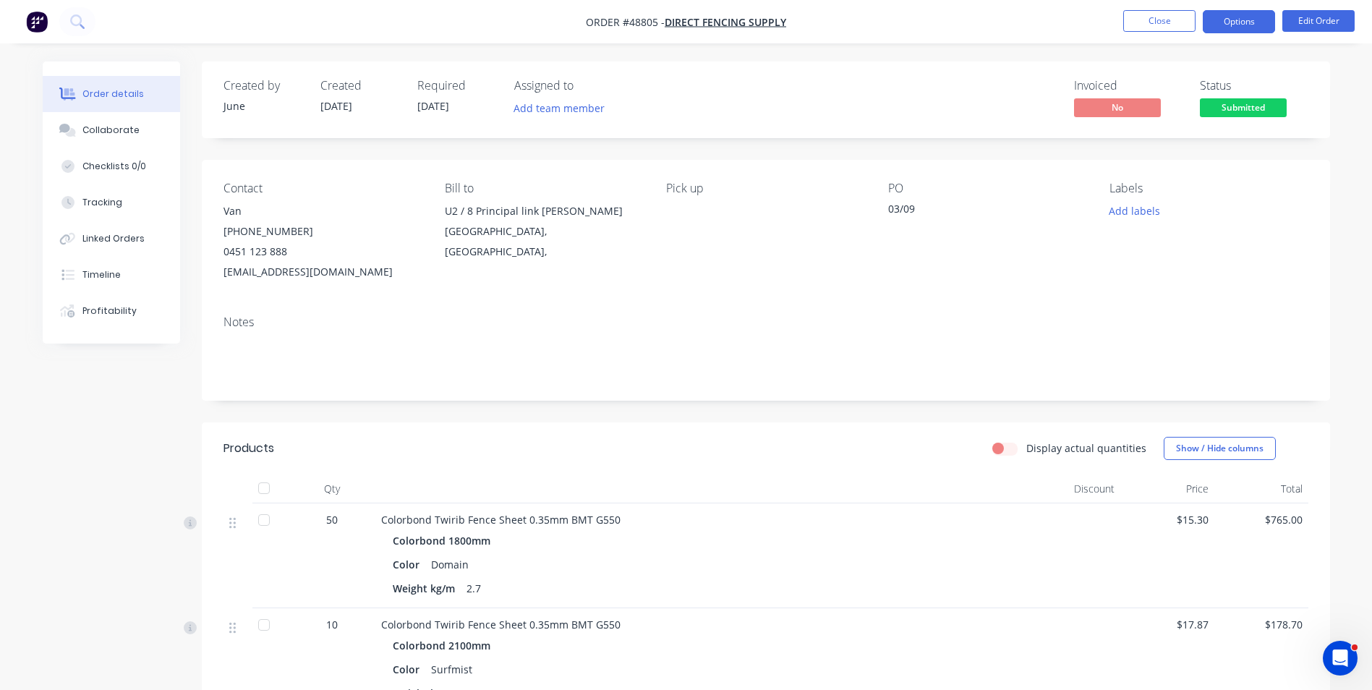
click at [1246, 21] on button "Options" at bounding box center [1239, 21] width 72 height 23
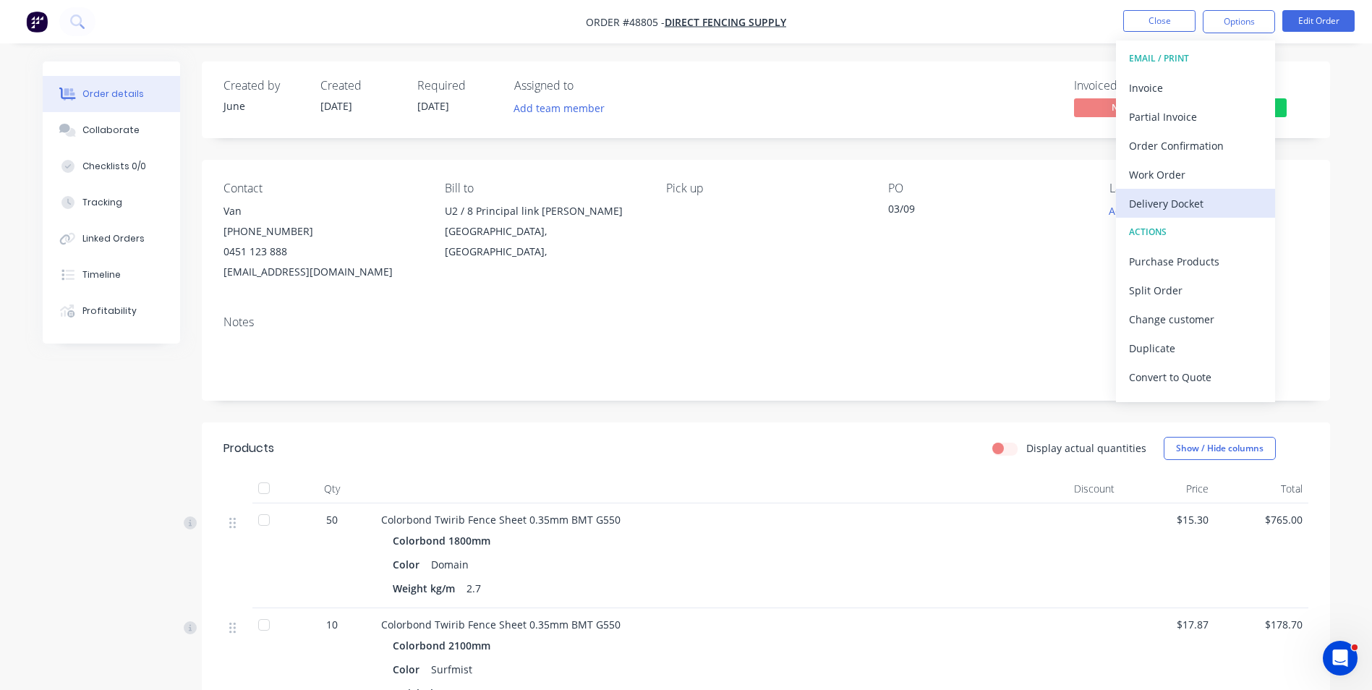
click at [1197, 208] on div "Delivery Docket" at bounding box center [1195, 203] width 133 height 21
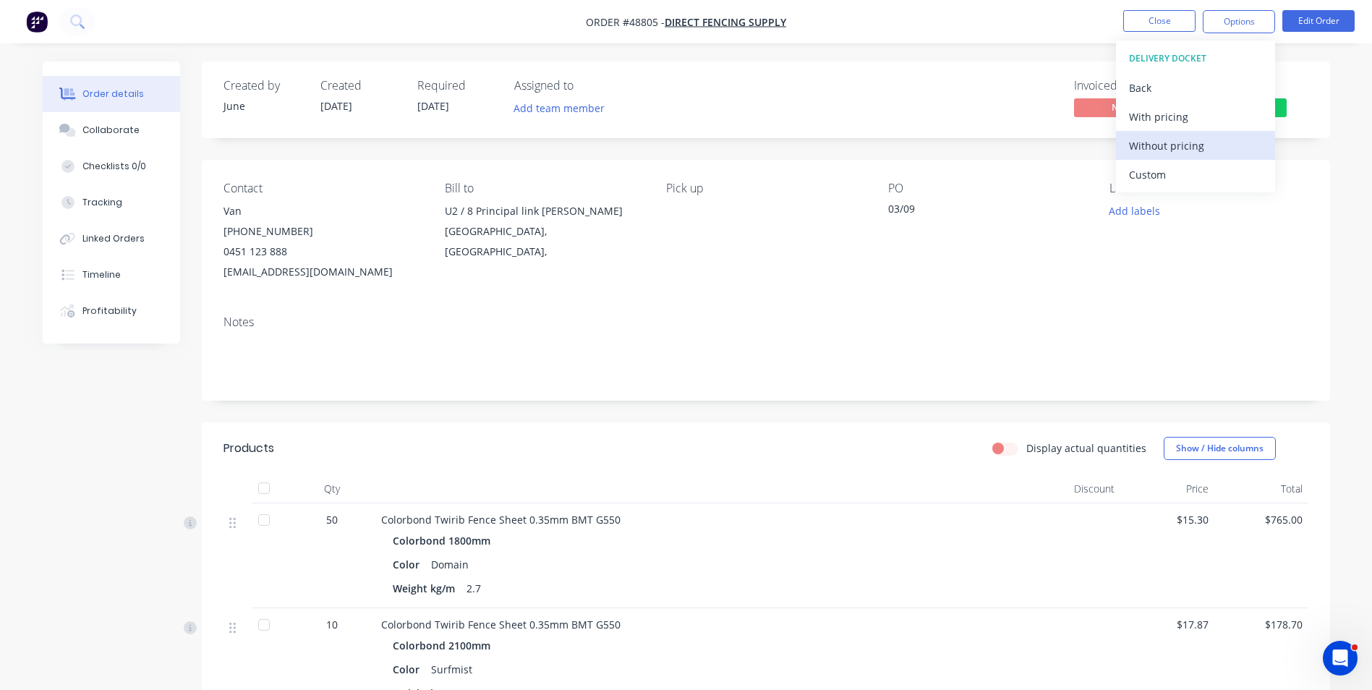
click at [1177, 157] on button "Without pricing" at bounding box center [1195, 145] width 159 height 29
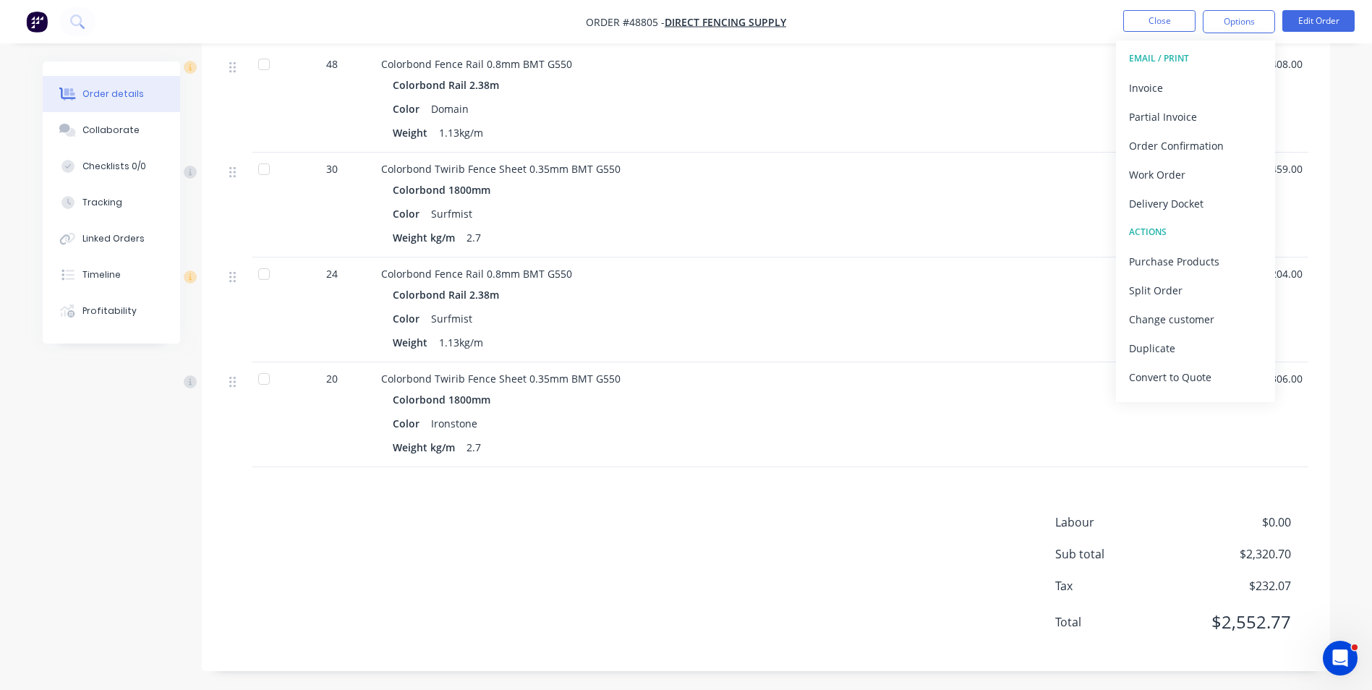
scroll to position [668, 0]
click at [623, 478] on div "Products Display actual quantities Show / Hide columns Qty Discount Price Total…" at bounding box center [766, 211] width 1128 height 914
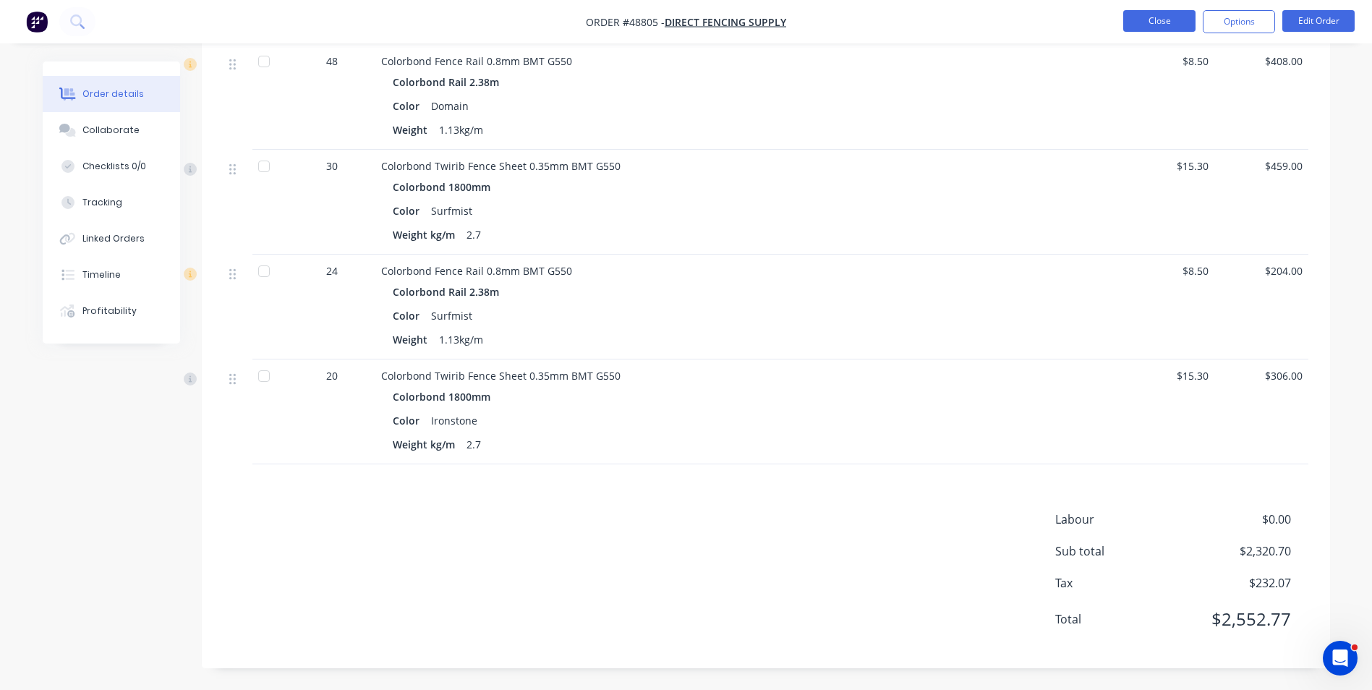
click at [1168, 30] on button "Close" at bounding box center [1159, 21] width 72 height 22
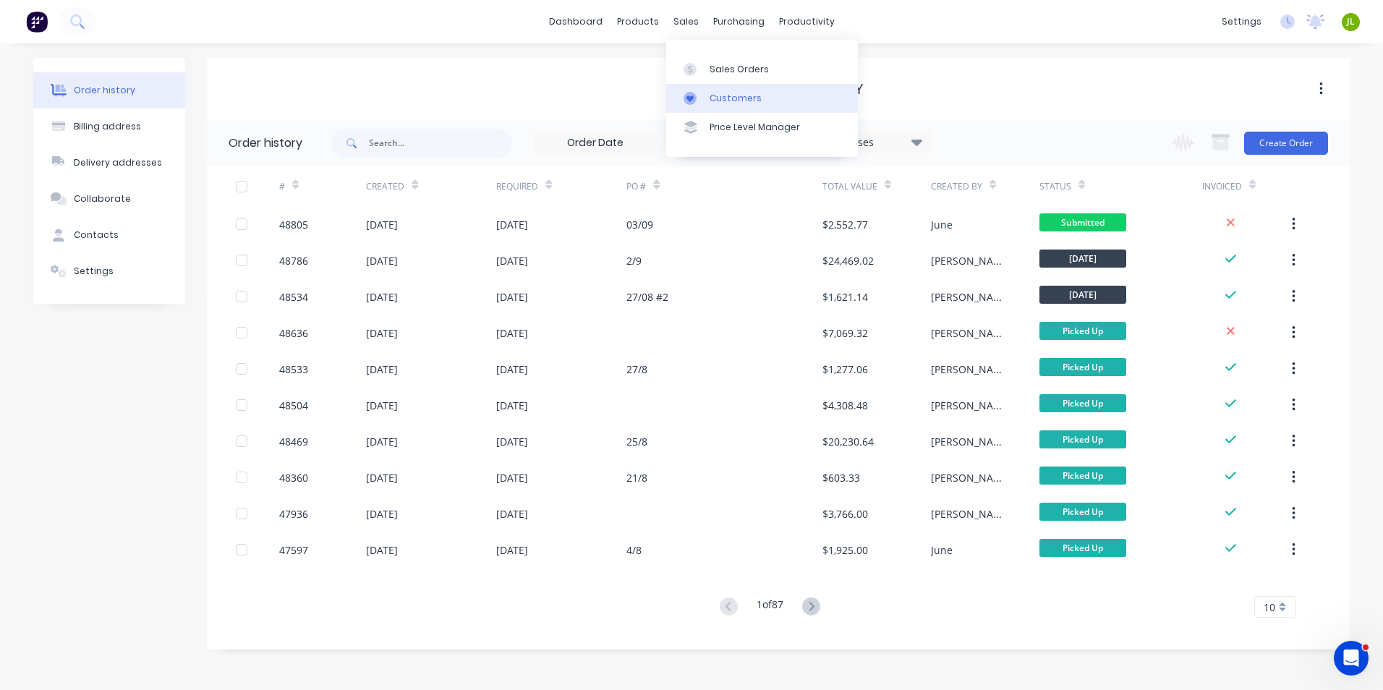
click at [721, 95] on div "Customers" at bounding box center [735, 98] width 52 height 13
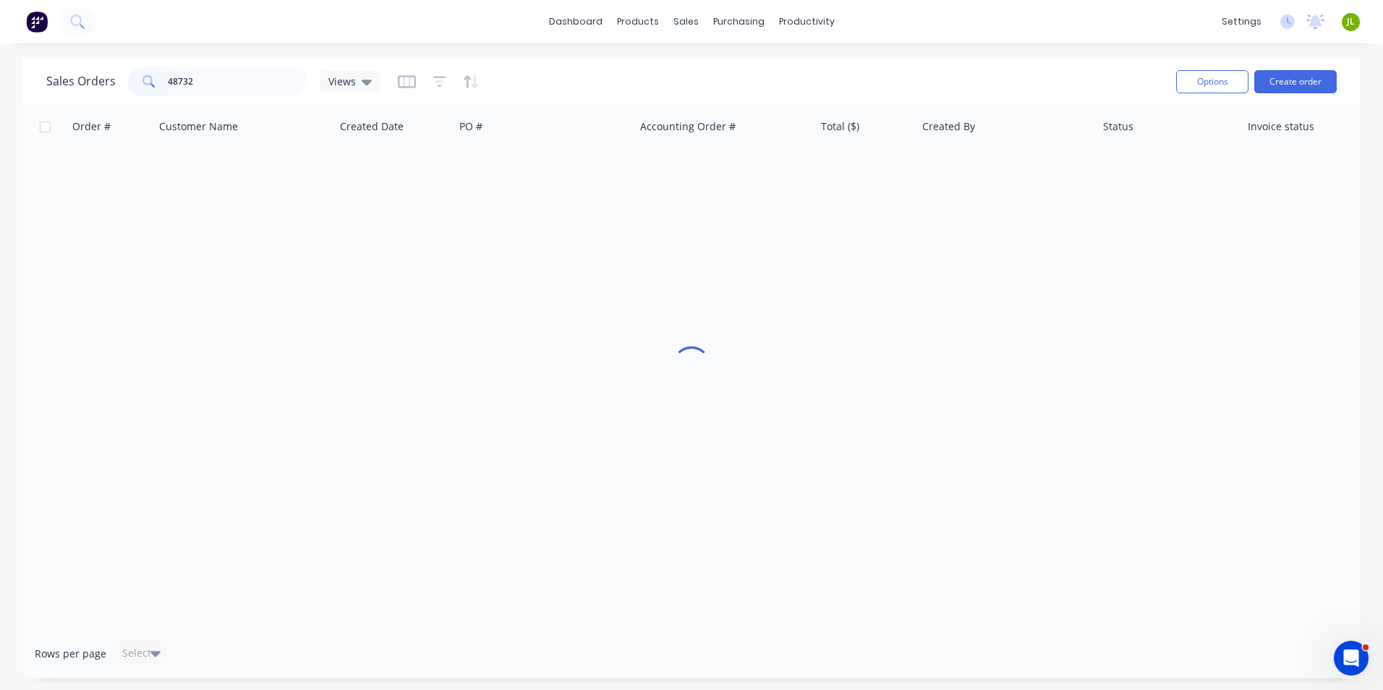
type input "48732"
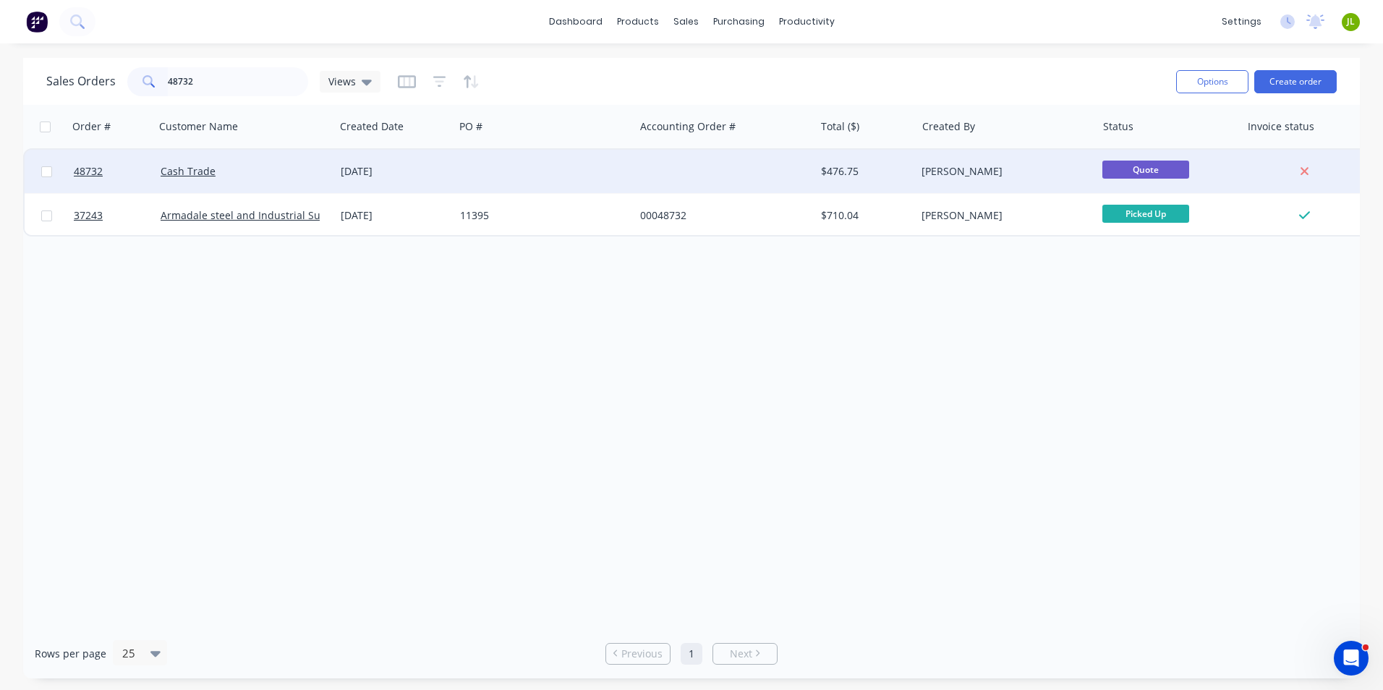
click at [296, 166] on div "Cash Trade" at bounding box center [241, 171] width 161 height 14
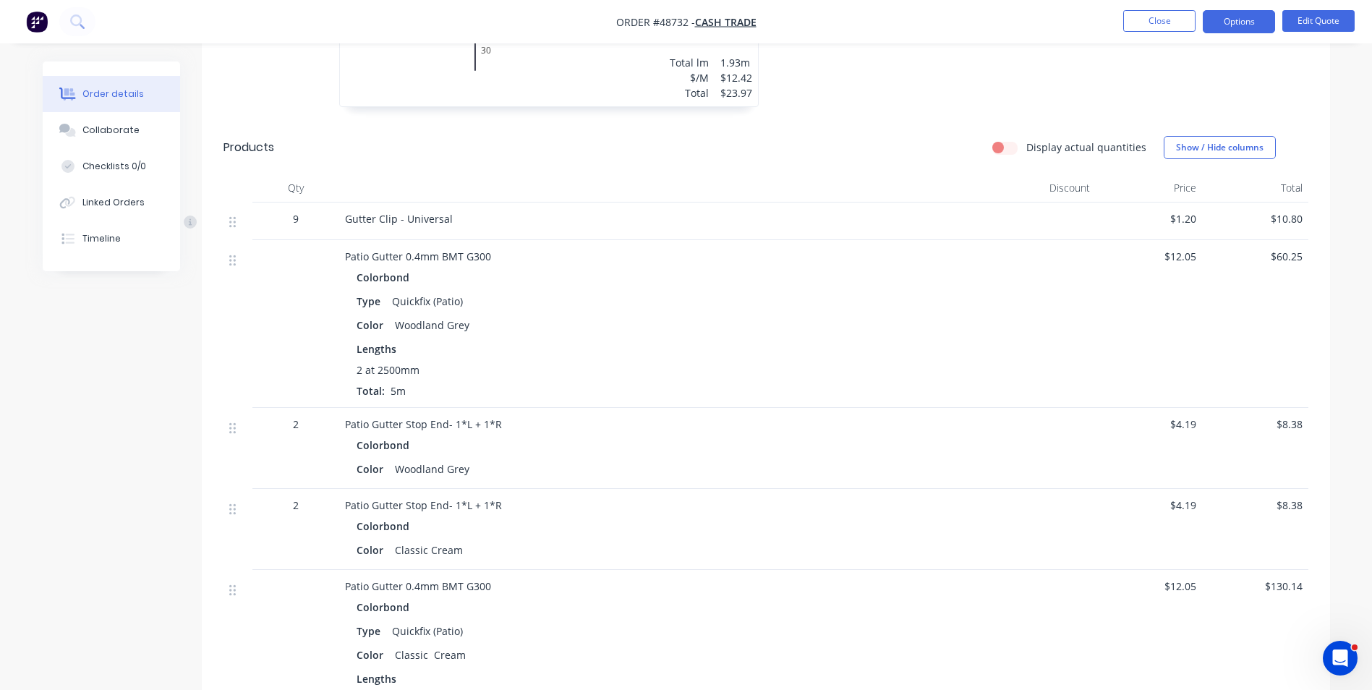
scroll to position [1157, 0]
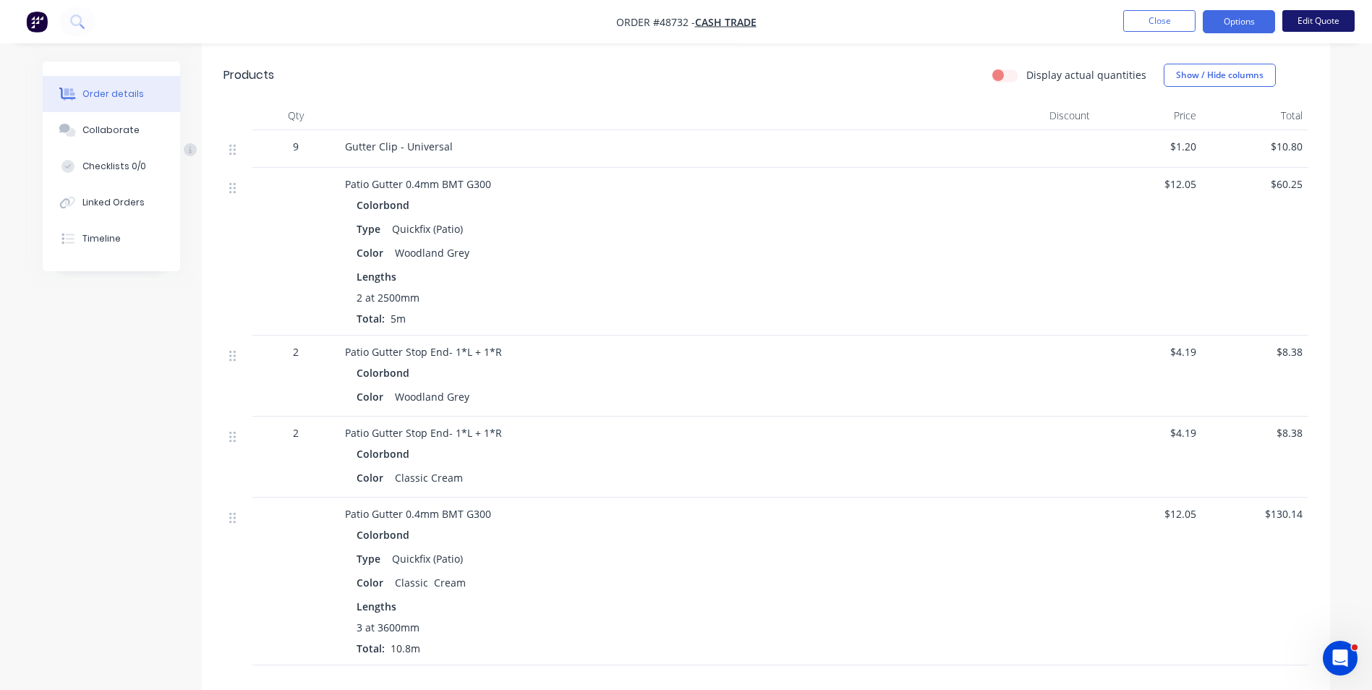
click at [1339, 20] on button "Edit Quote" at bounding box center [1318, 21] width 72 height 22
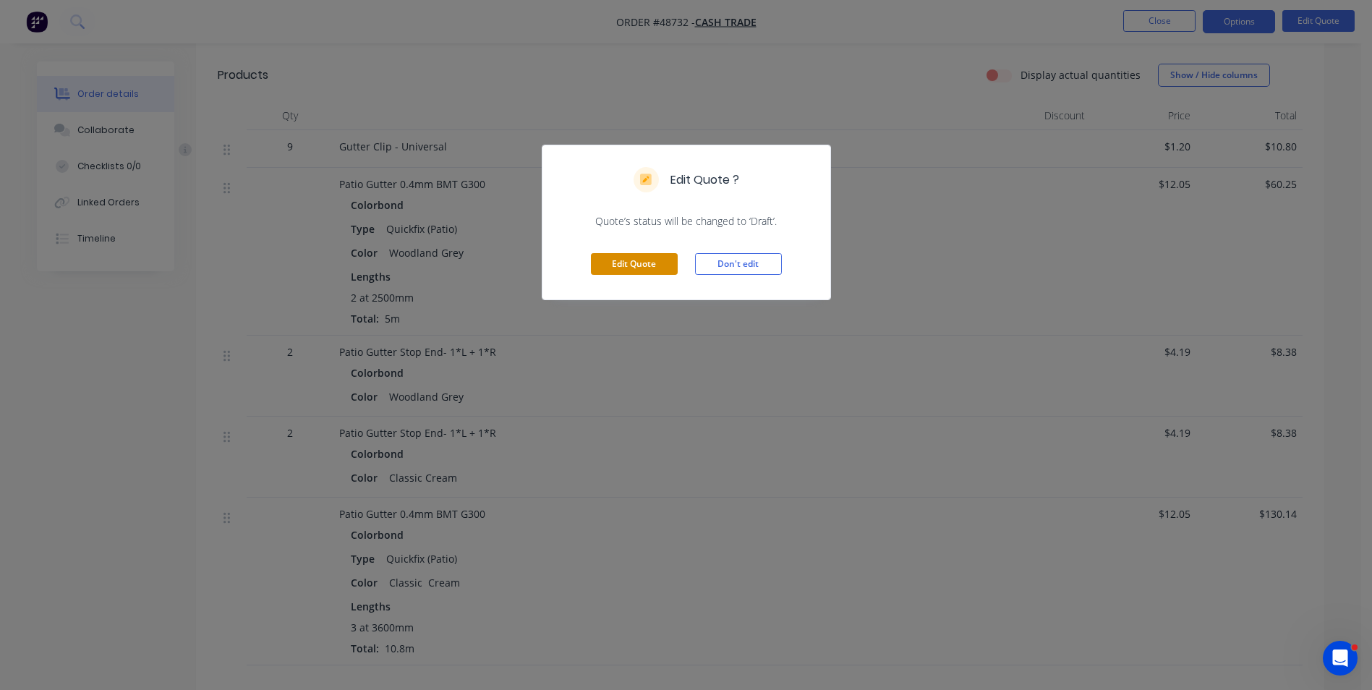
click at [633, 268] on button "Edit Quote" at bounding box center [634, 264] width 87 height 22
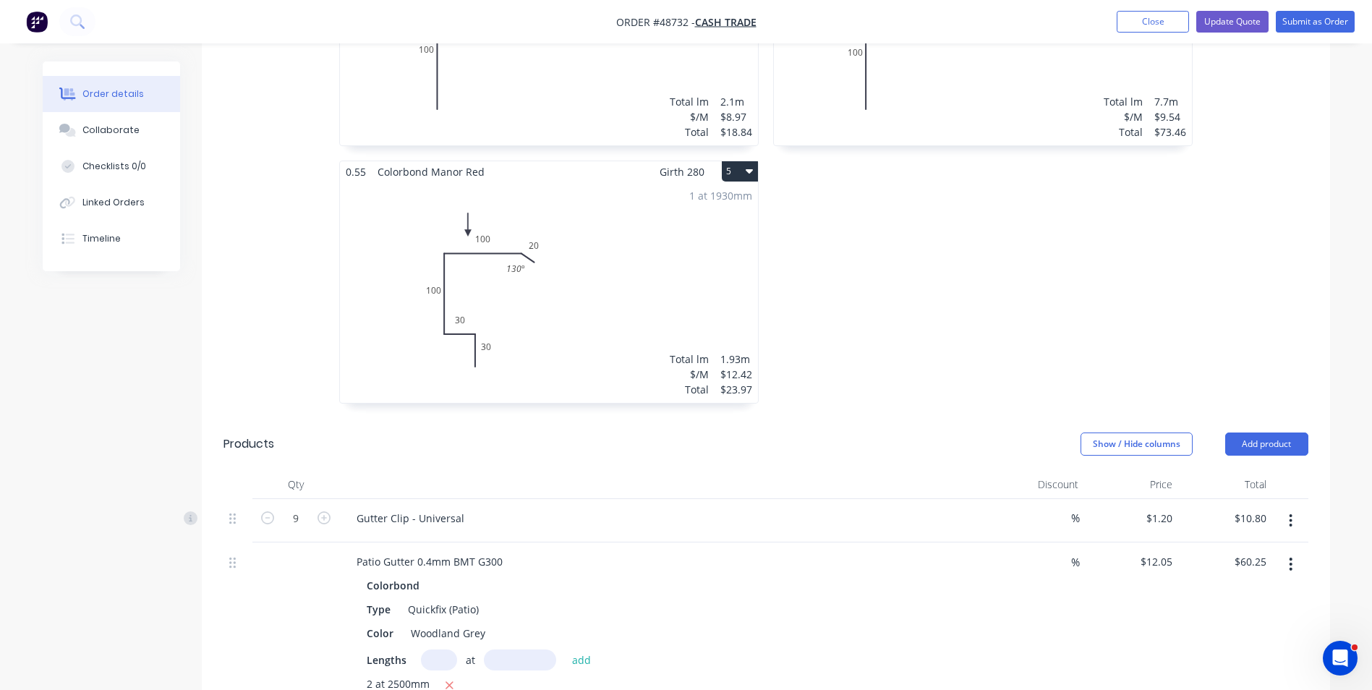
scroll to position [868, 0]
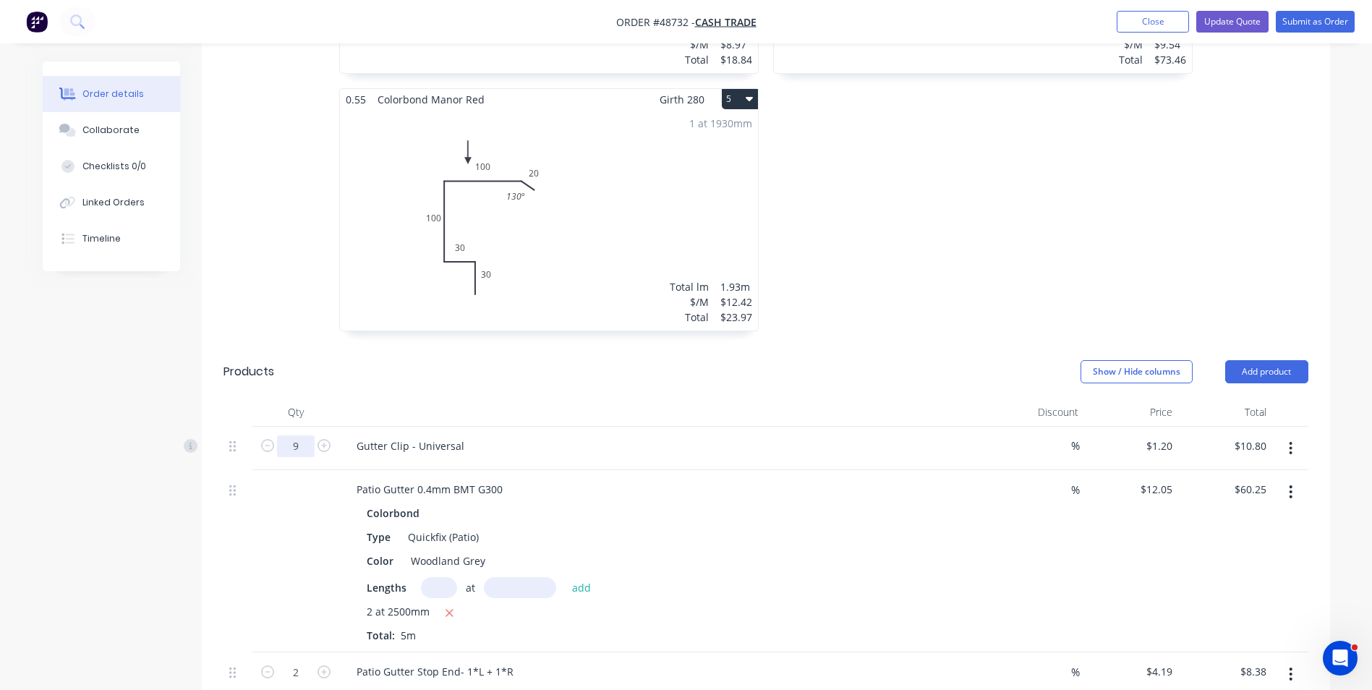
click at [294, 445] on input "9" at bounding box center [296, 446] width 38 height 22
type input "15"
type input "$18.00"
click at [639, 387] on header "Products Show / Hide columns Add product" at bounding box center [766, 372] width 1128 height 52
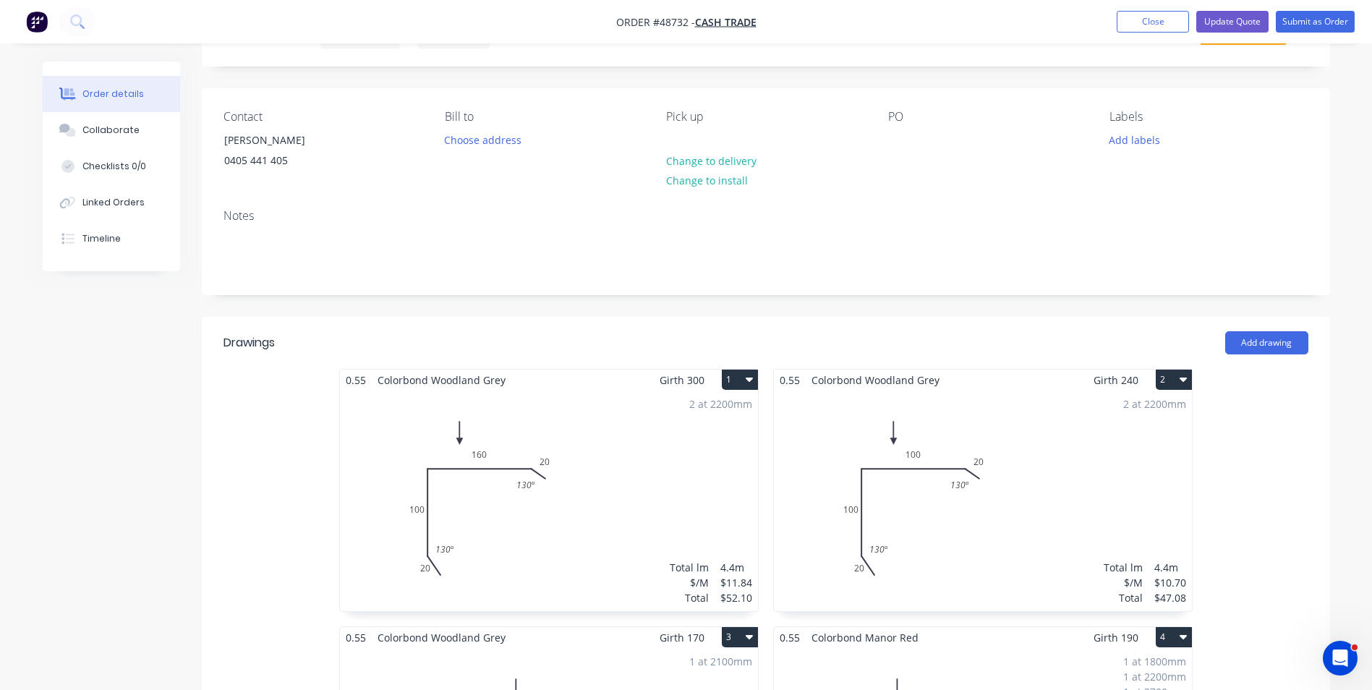
scroll to position [0, 0]
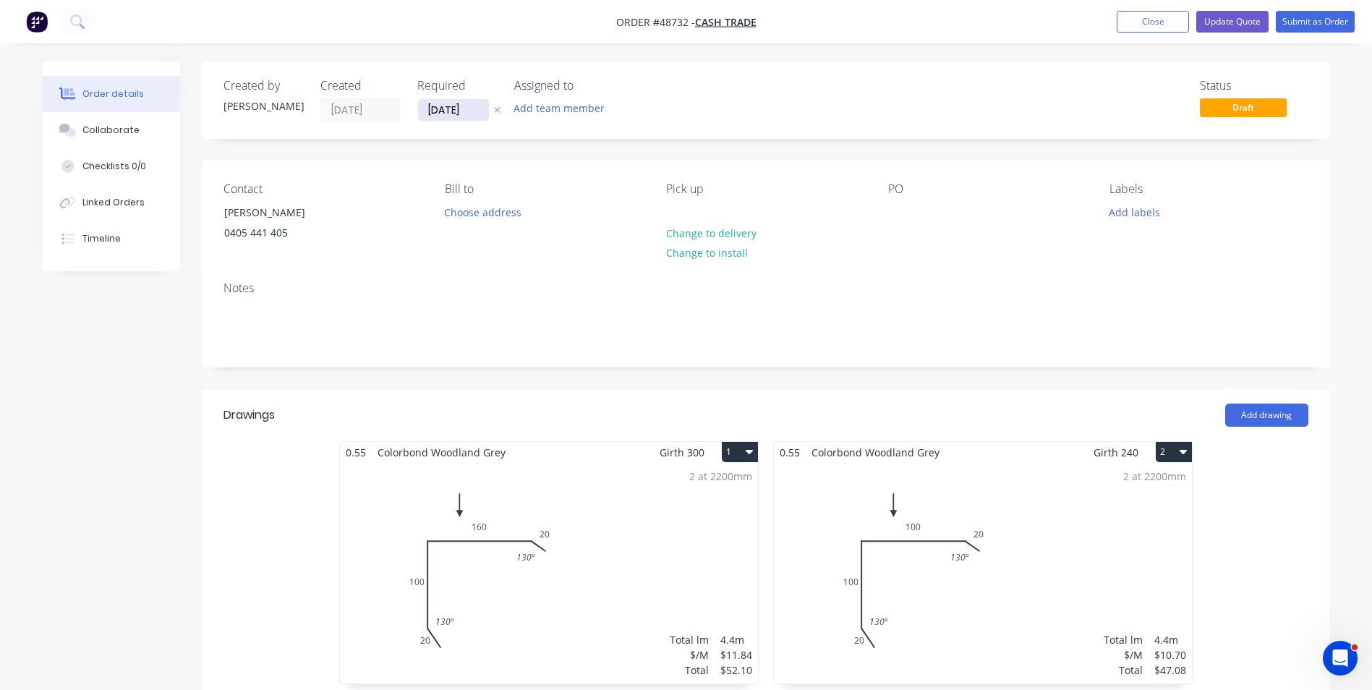
click at [453, 111] on input "[DATE]" at bounding box center [453, 110] width 71 height 22
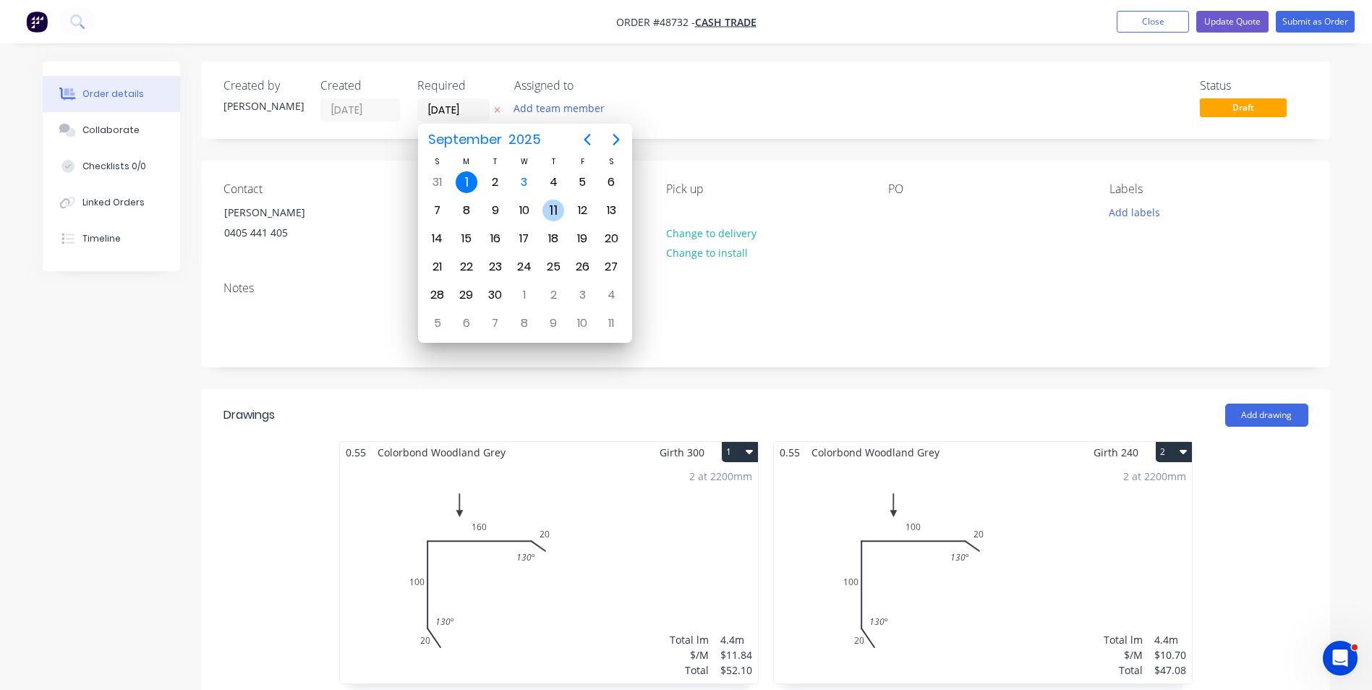
click at [550, 212] on div "11" at bounding box center [553, 211] width 22 height 22
type input "[DATE]"
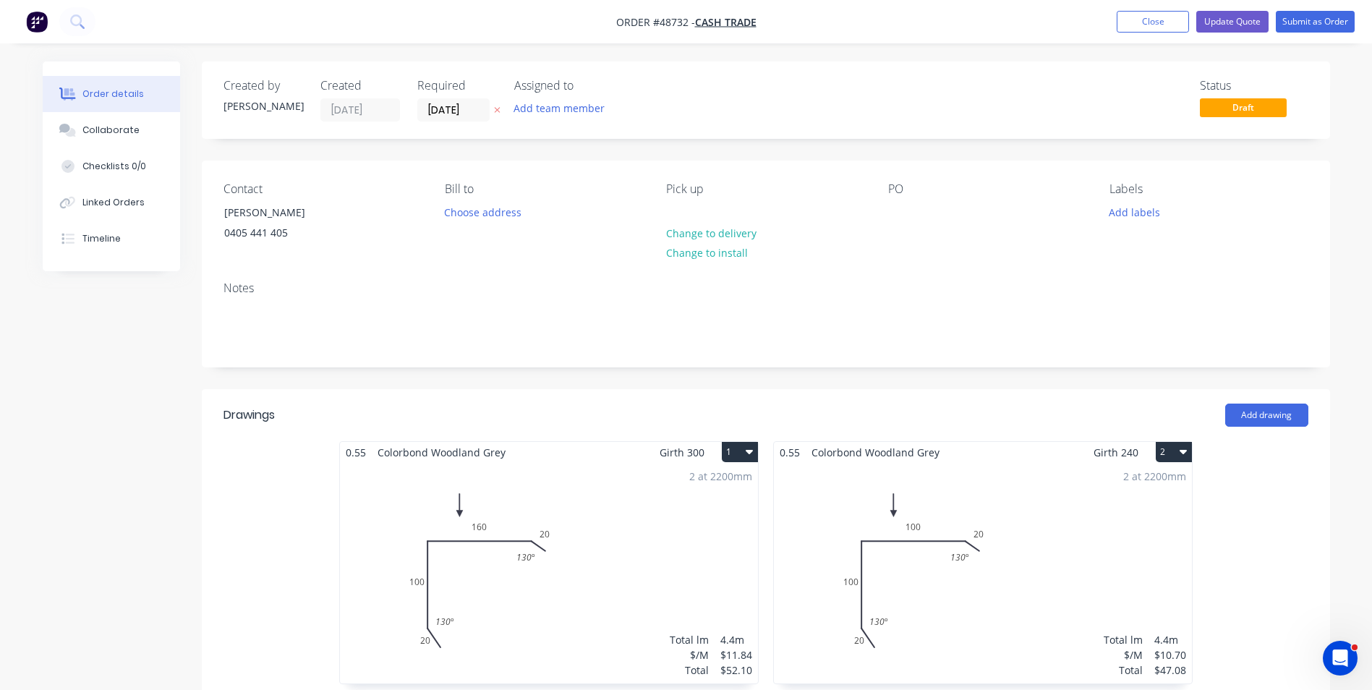
click at [397, 250] on div "Contact [PERSON_NAME] [PHONE_NUMBER] Bill to Choose address Pick up Change to d…" at bounding box center [766, 215] width 1128 height 109
drag, startPoint x: 307, startPoint y: 239, endPoint x: 221, endPoint y: 210, distance: 90.1
click at [221, 210] on div "[PERSON_NAME] 0405 441 405" at bounding box center [284, 225] width 145 height 46
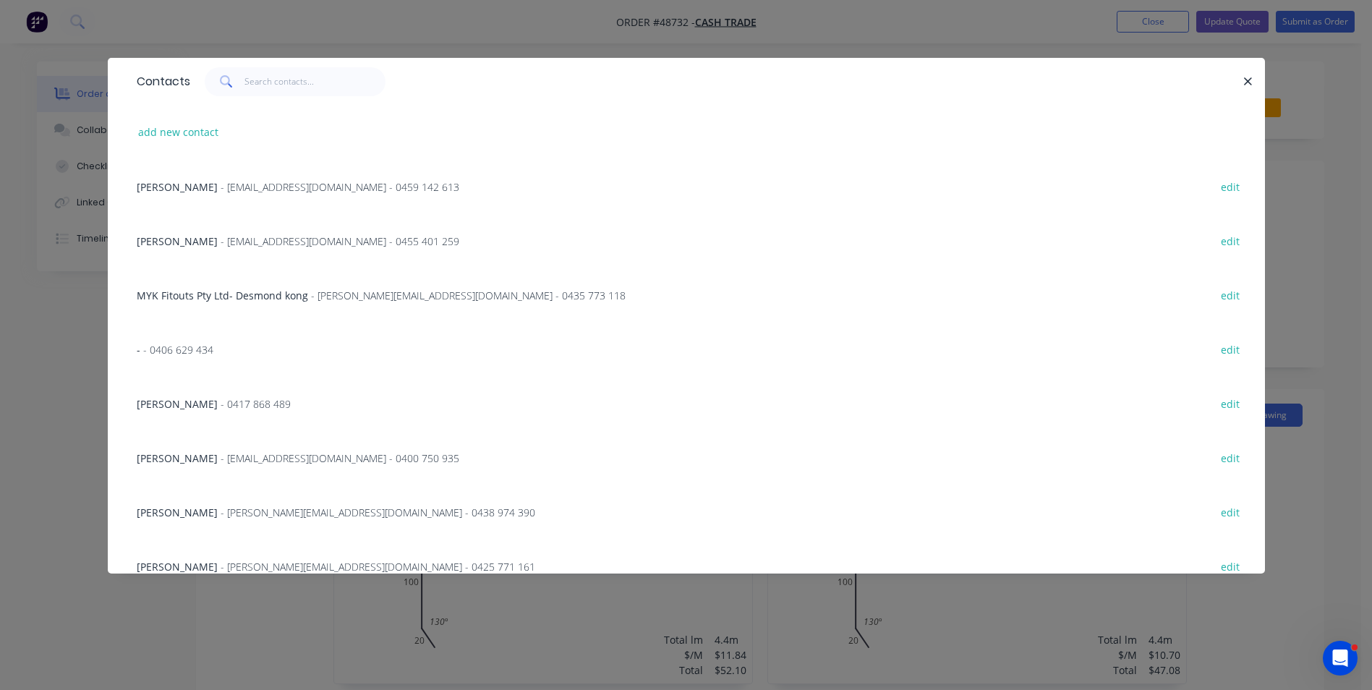
copy div "[PERSON_NAME] 0405 441 405"
click at [145, 127] on button "add new contact" at bounding box center [178, 132] width 95 height 20
select select "AU"
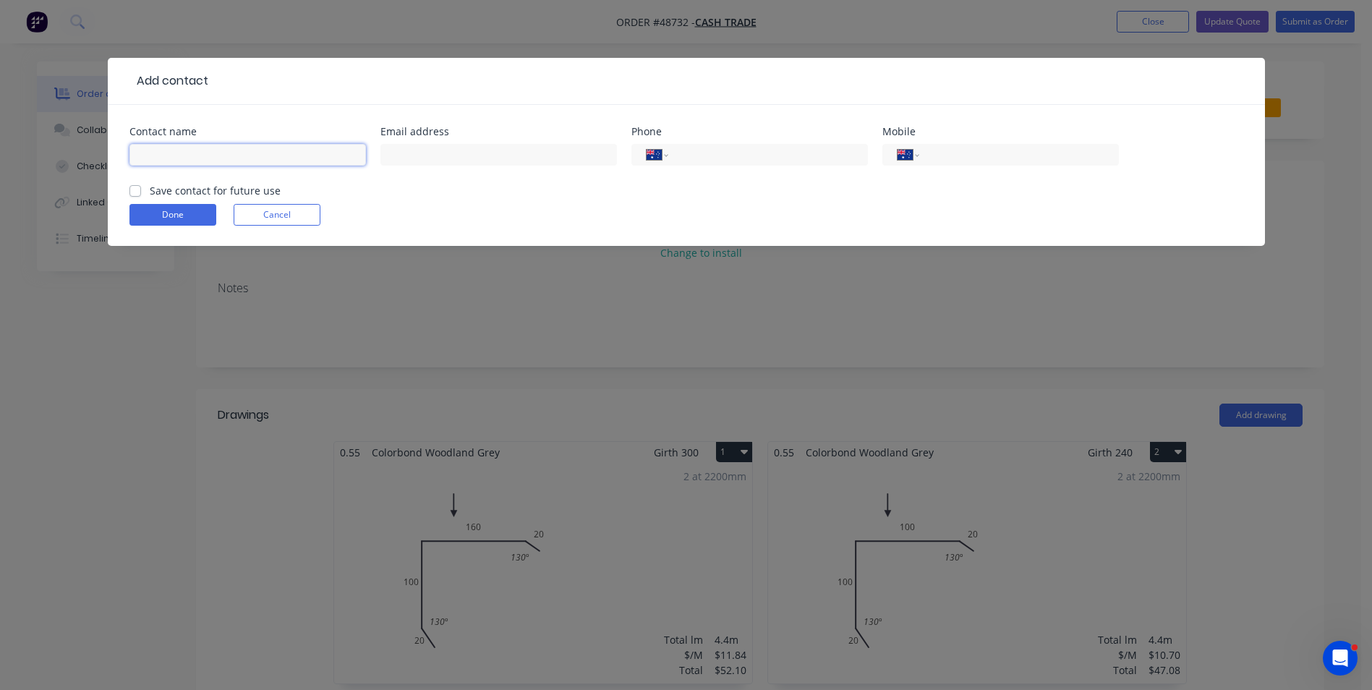
click at [214, 151] on input "text" at bounding box center [247, 155] width 236 height 22
paste input "[PERSON_NAME] 0405 441 405"
drag, startPoint x: 158, startPoint y: 155, endPoint x: 454, endPoint y: 153, distance: 296.5
click at [454, 153] on div "Contact name Mick [PHONE_NUMBER] Email address Phone International [GEOGRAPHIC_…" at bounding box center [686, 155] width 1114 height 56
type input "[PERSON_NAME]"
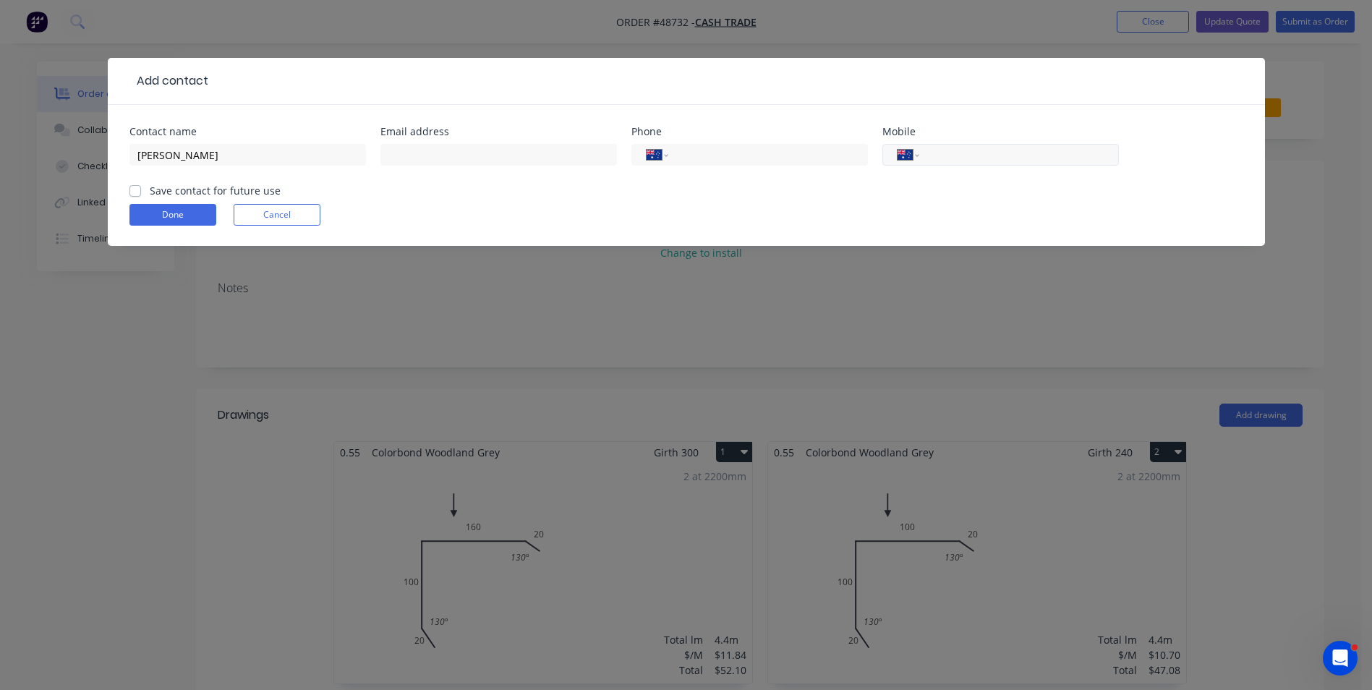
click at [985, 158] on input "tel" at bounding box center [1016, 155] width 174 height 17
paste input "0405 441 405"
type input "0405 441 405"
click at [464, 162] on input "text" at bounding box center [498, 155] width 236 height 22
type input "[EMAIL_ADDRESS][DOMAIN_NAME]"
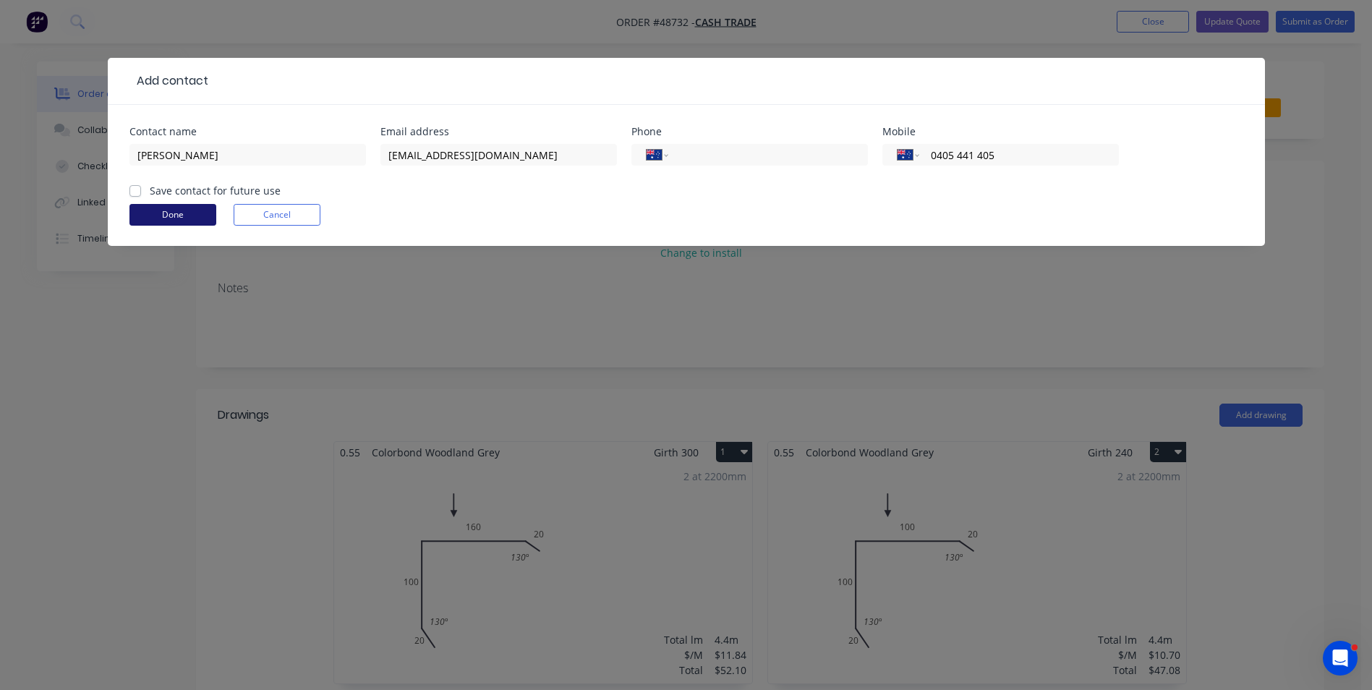
click at [150, 211] on button "Done" at bounding box center [172, 215] width 87 height 22
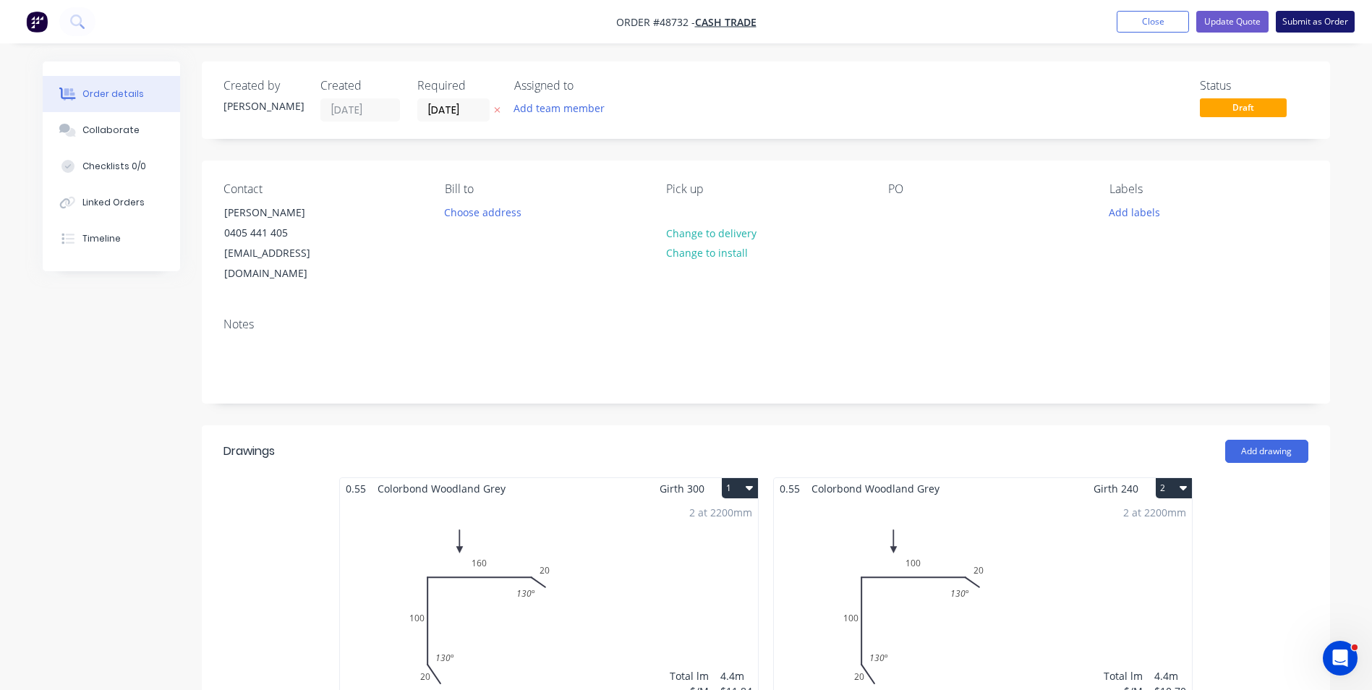
click at [1333, 17] on button "Submit as Order" at bounding box center [1315, 22] width 79 height 22
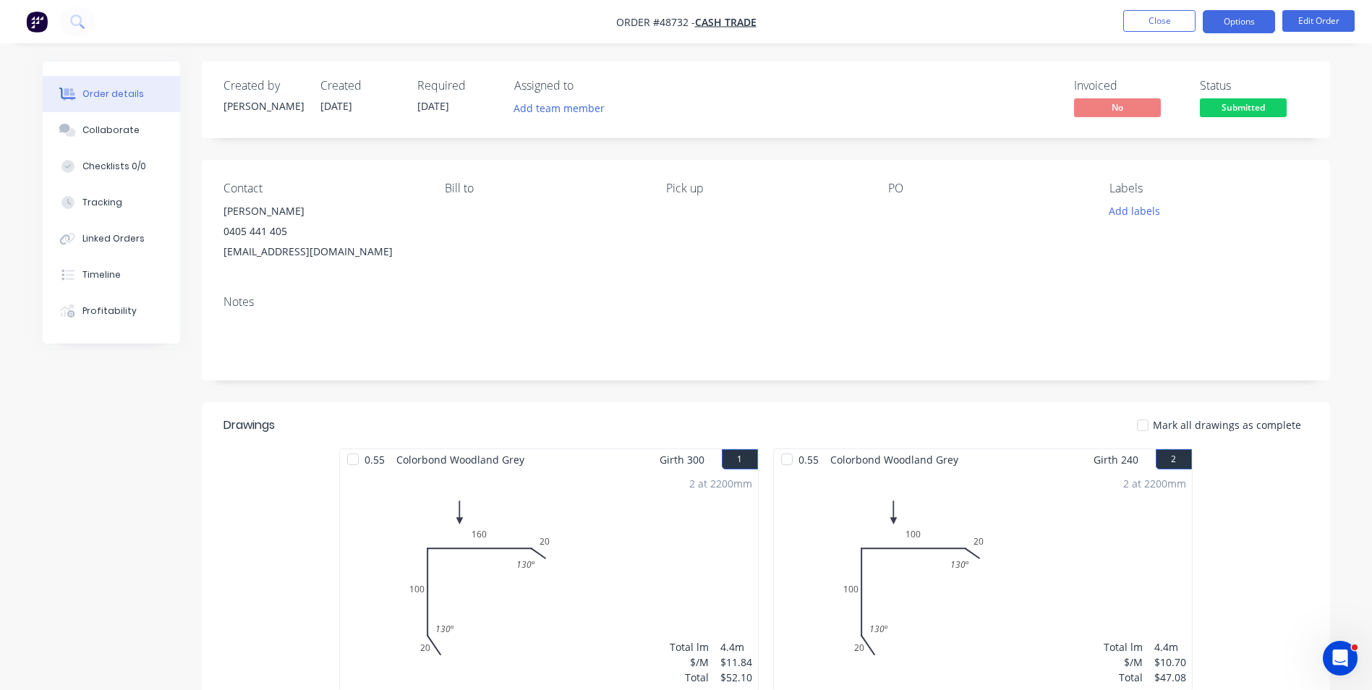
click at [1232, 33] on button "Options" at bounding box center [1239, 21] width 72 height 23
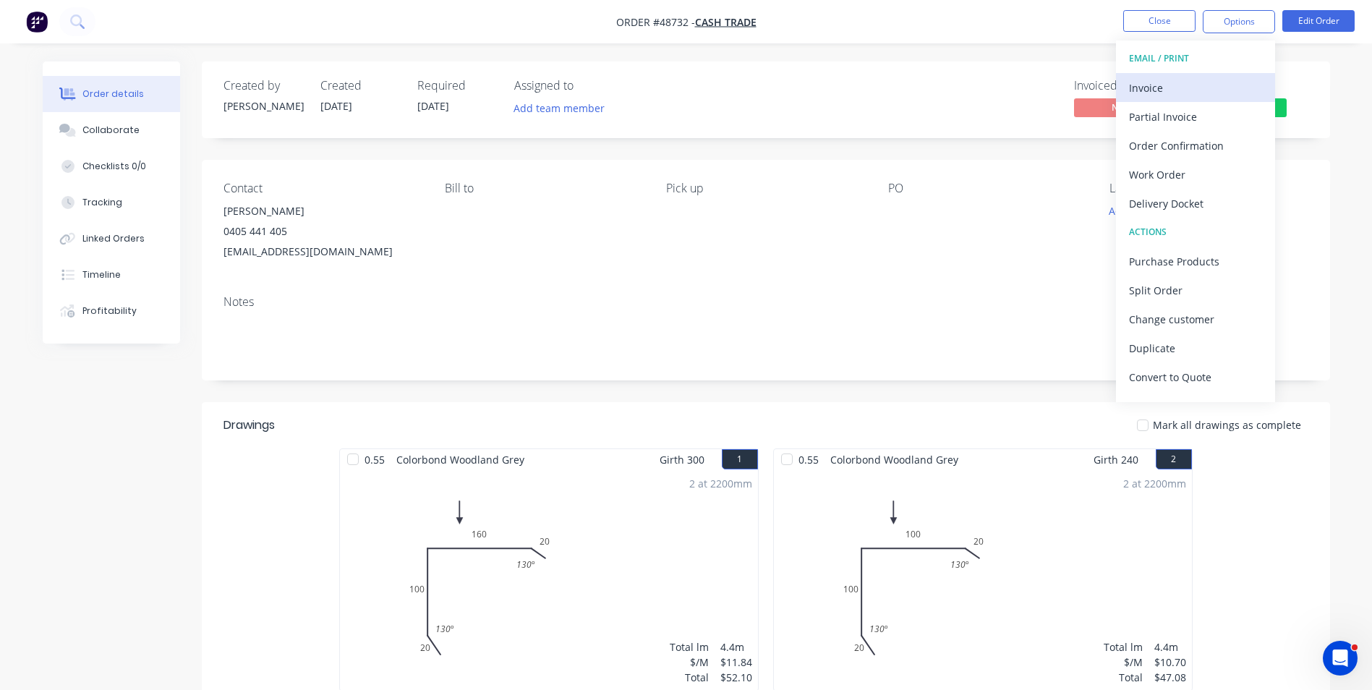
click at [1190, 84] on div "Invoice" at bounding box center [1195, 87] width 133 height 21
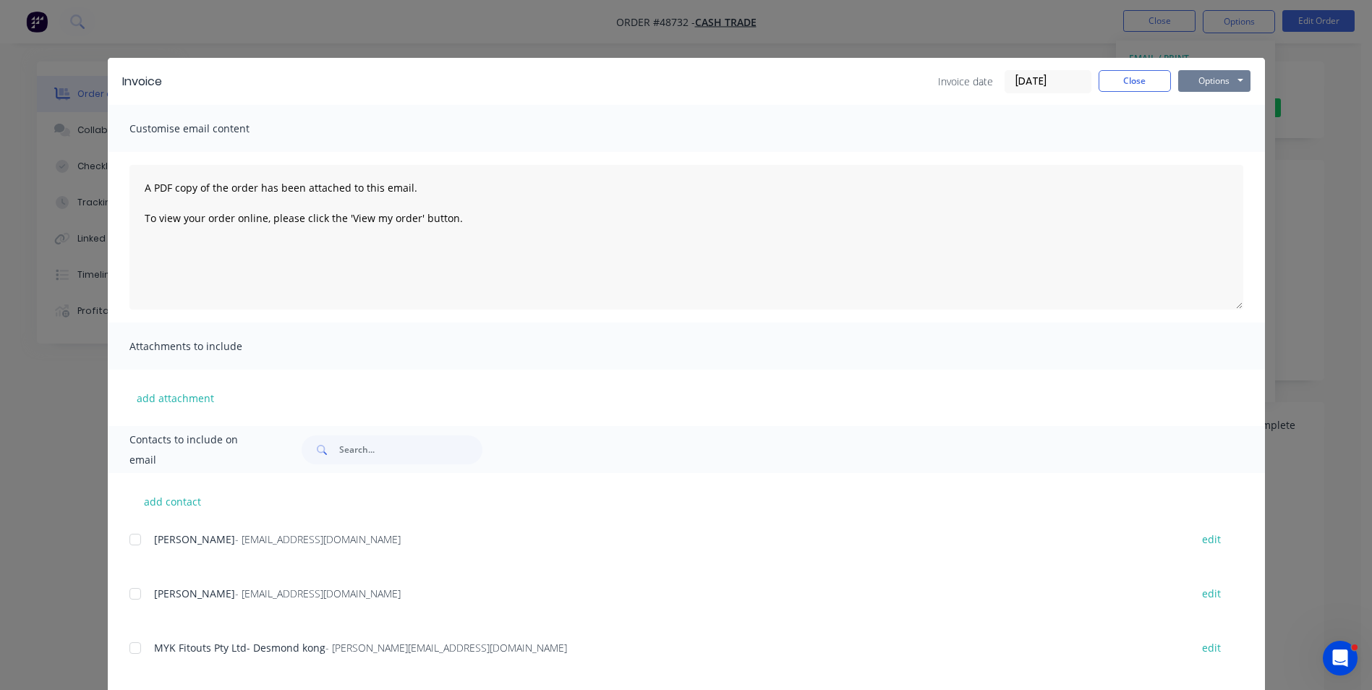
click at [1218, 78] on button "Options" at bounding box center [1214, 81] width 72 height 22
click at [1198, 151] on button "Email" at bounding box center [1224, 154] width 93 height 24
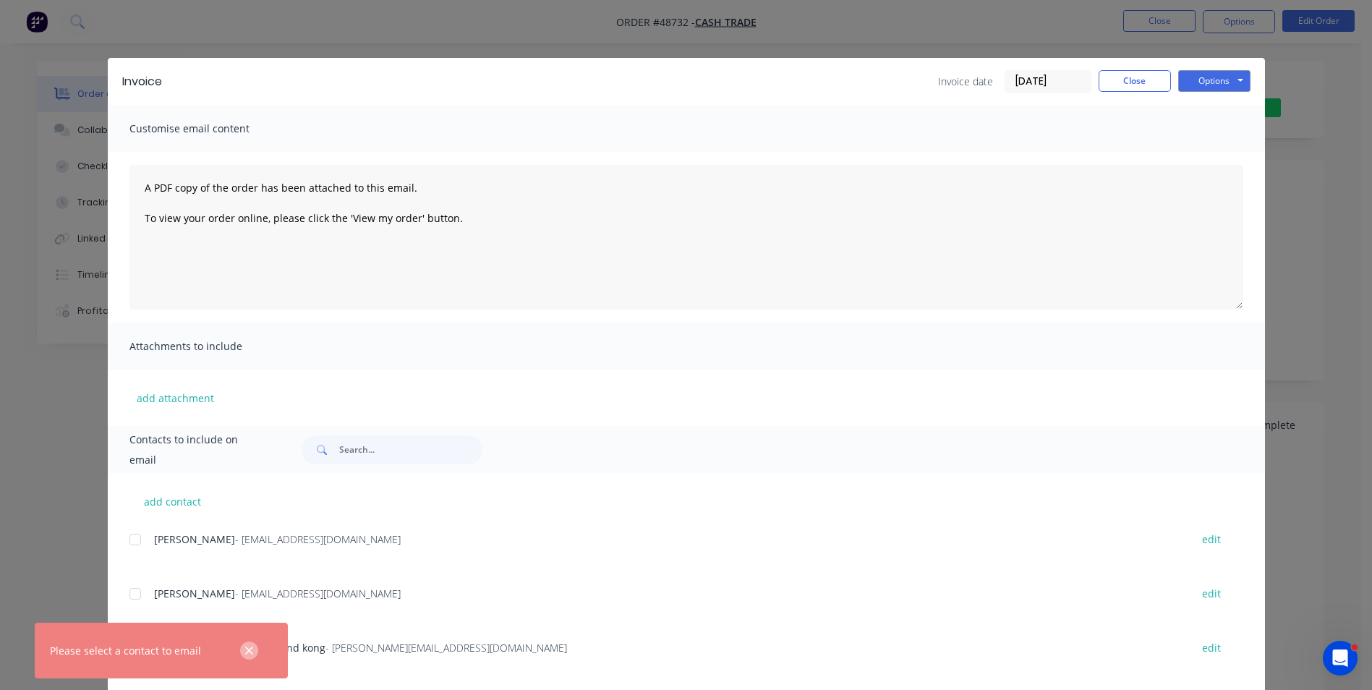
click at [249, 652] on icon "button" at bounding box center [248, 650] width 9 height 13
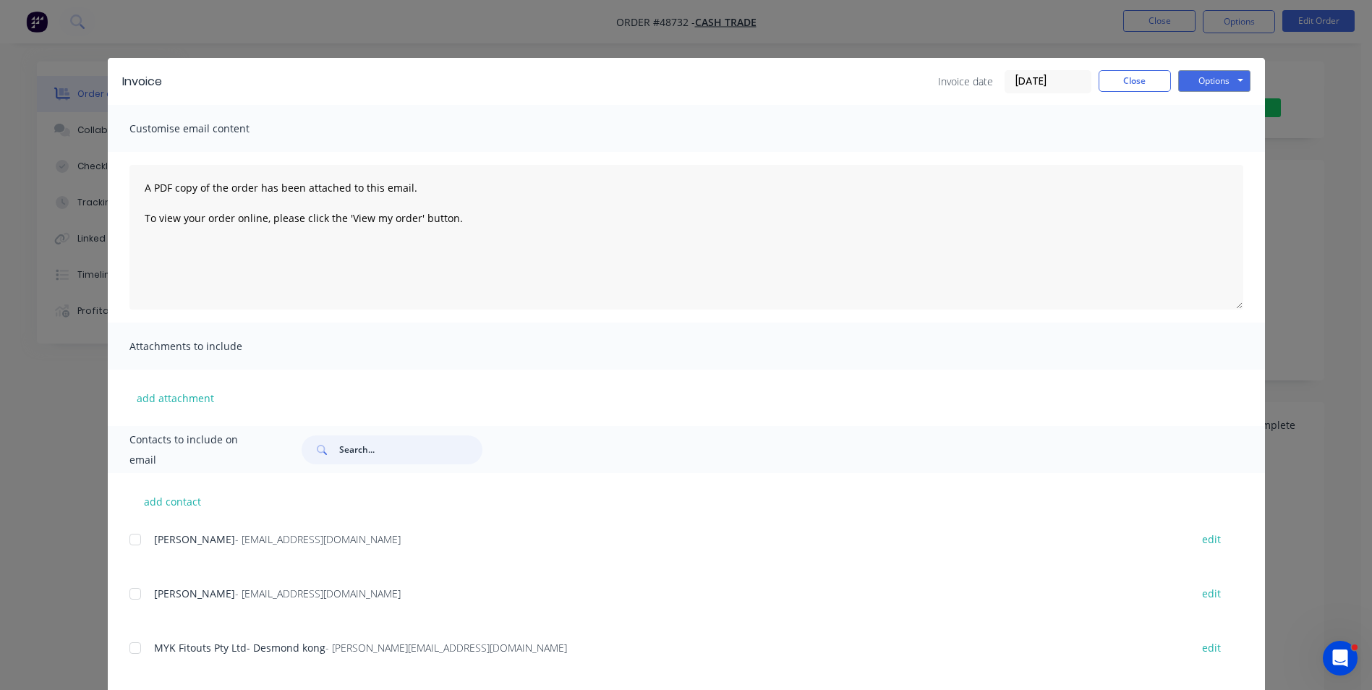
click at [439, 455] on input "text" at bounding box center [410, 449] width 143 height 29
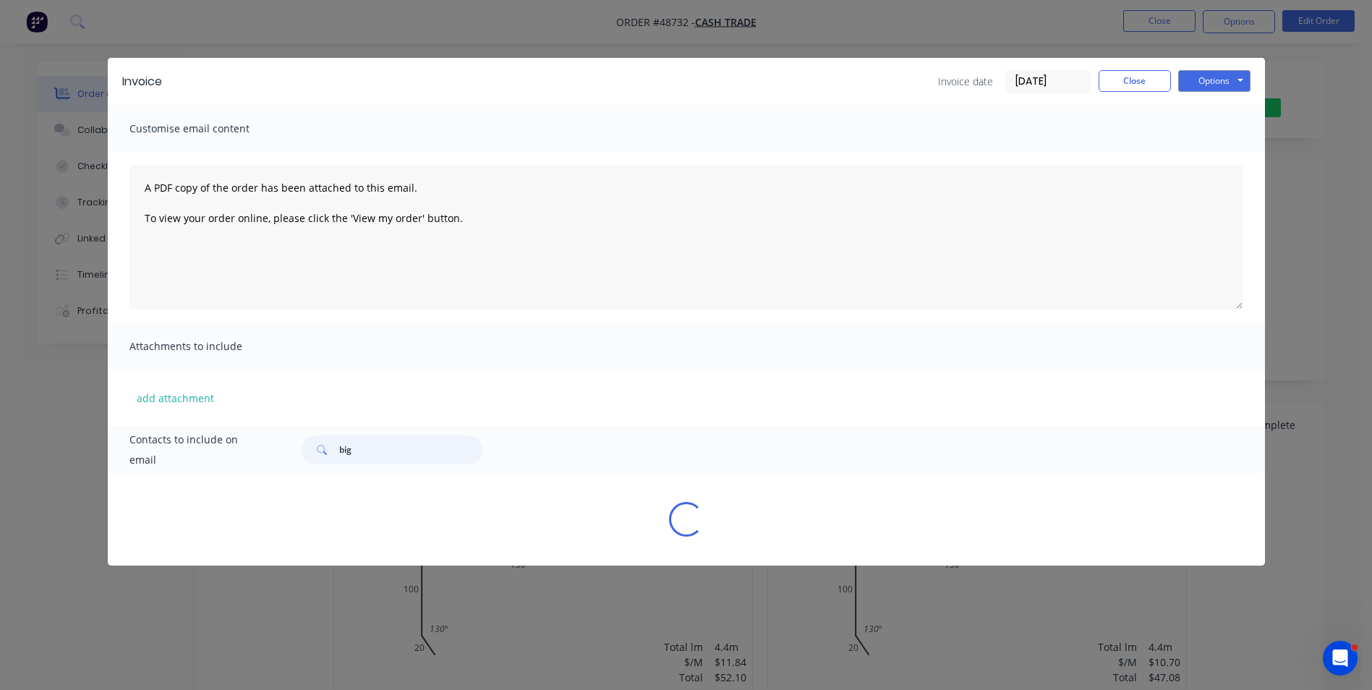
type input "big"
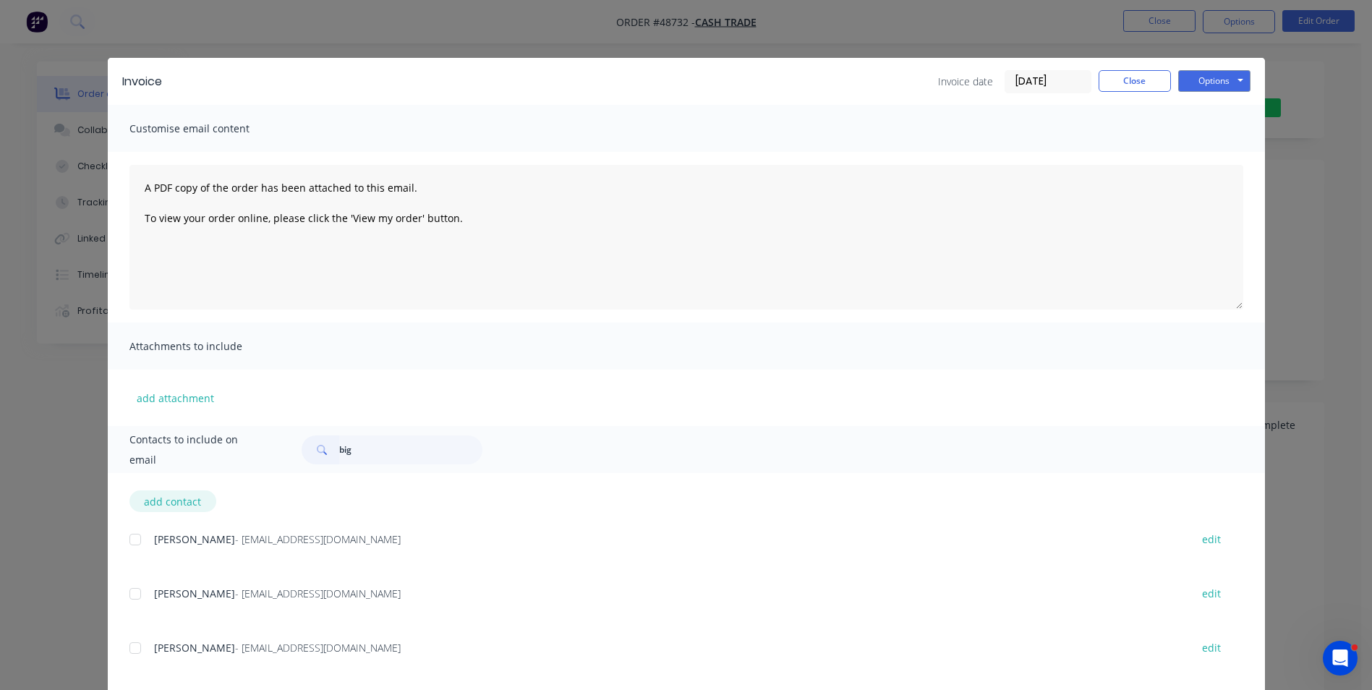
click at [147, 495] on button "add contact" at bounding box center [172, 501] width 87 height 22
select select "AU"
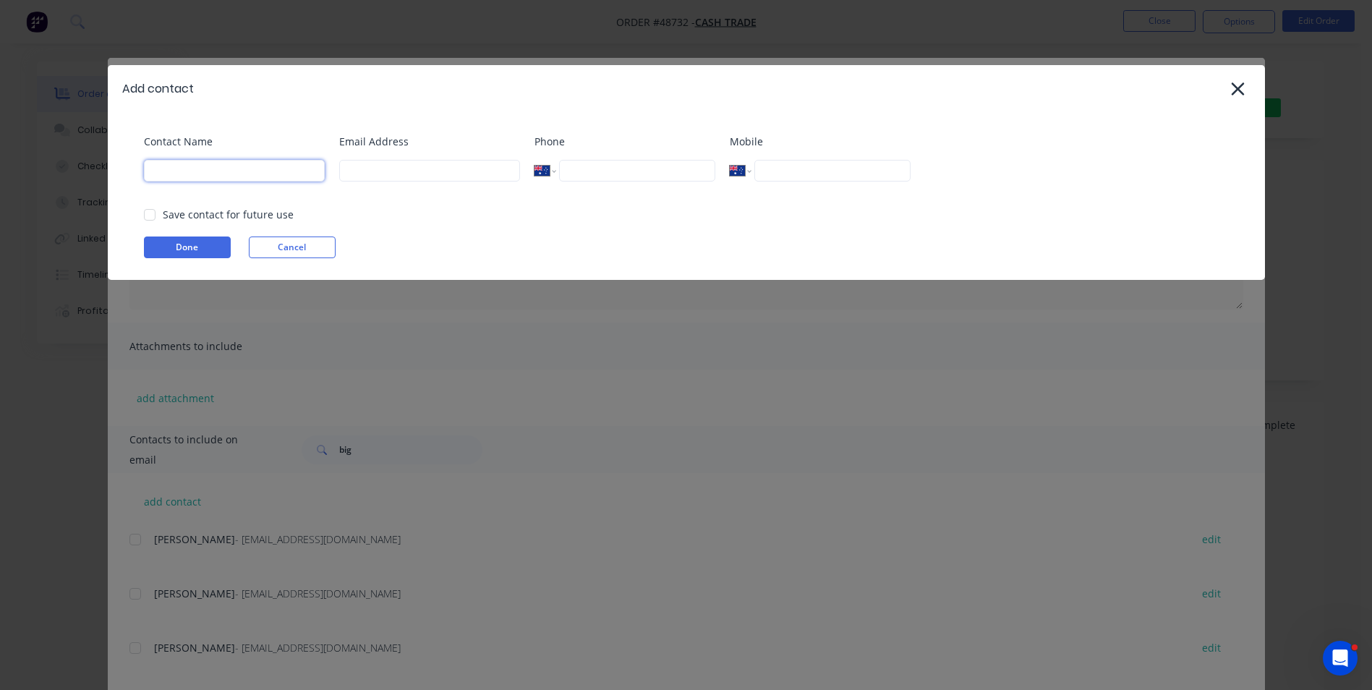
click at [233, 162] on input at bounding box center [234, 171] width 181 height 22
type input "mick"
click at [411, 174] on input at bounding box center [429, 171] width 181 height 22
type input "[EMAIL_ADDRESS][DOMAIN_NAME]"
click at [198, 249] on button "Done" at bounding box center [187, 247] width 87 height 22
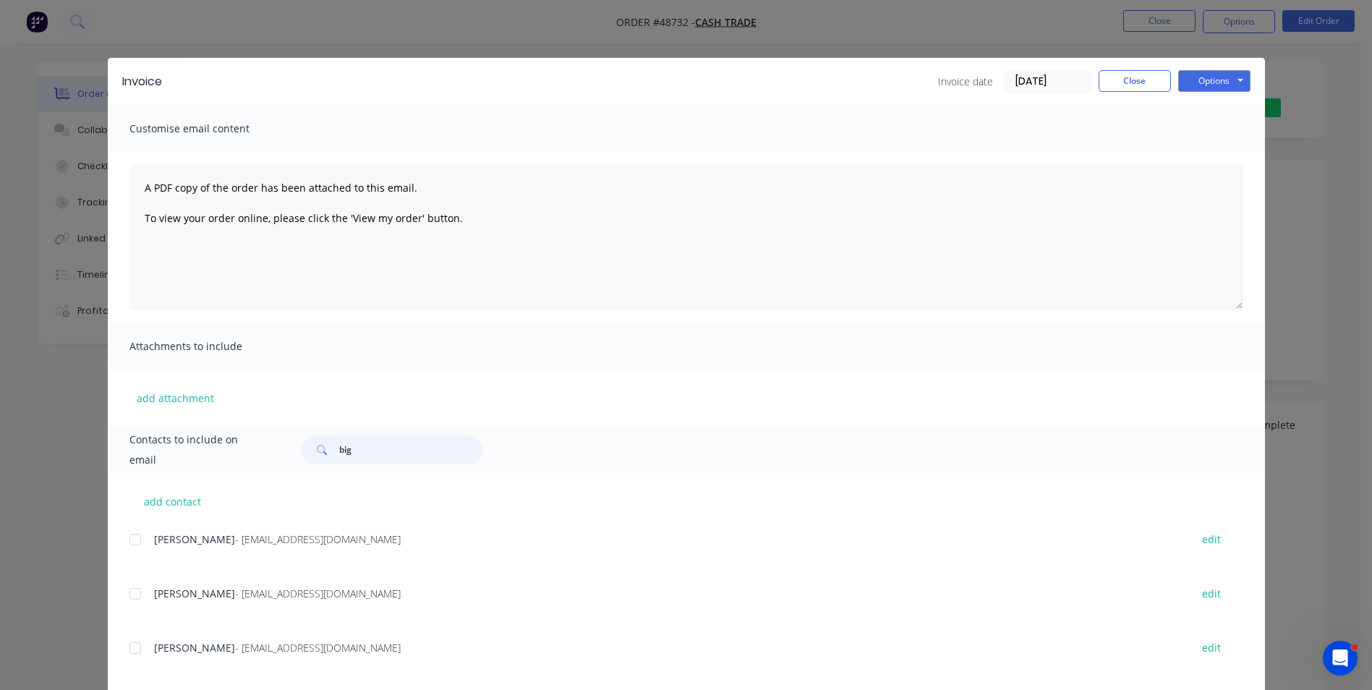
drag, startPoint x: 369, startPoint y: 444, endPoint x: 307, endPoint y: 450, distance: 62.5
click at [307, 450] on div "big" at bounding box center [392, 449] width 181 height 29
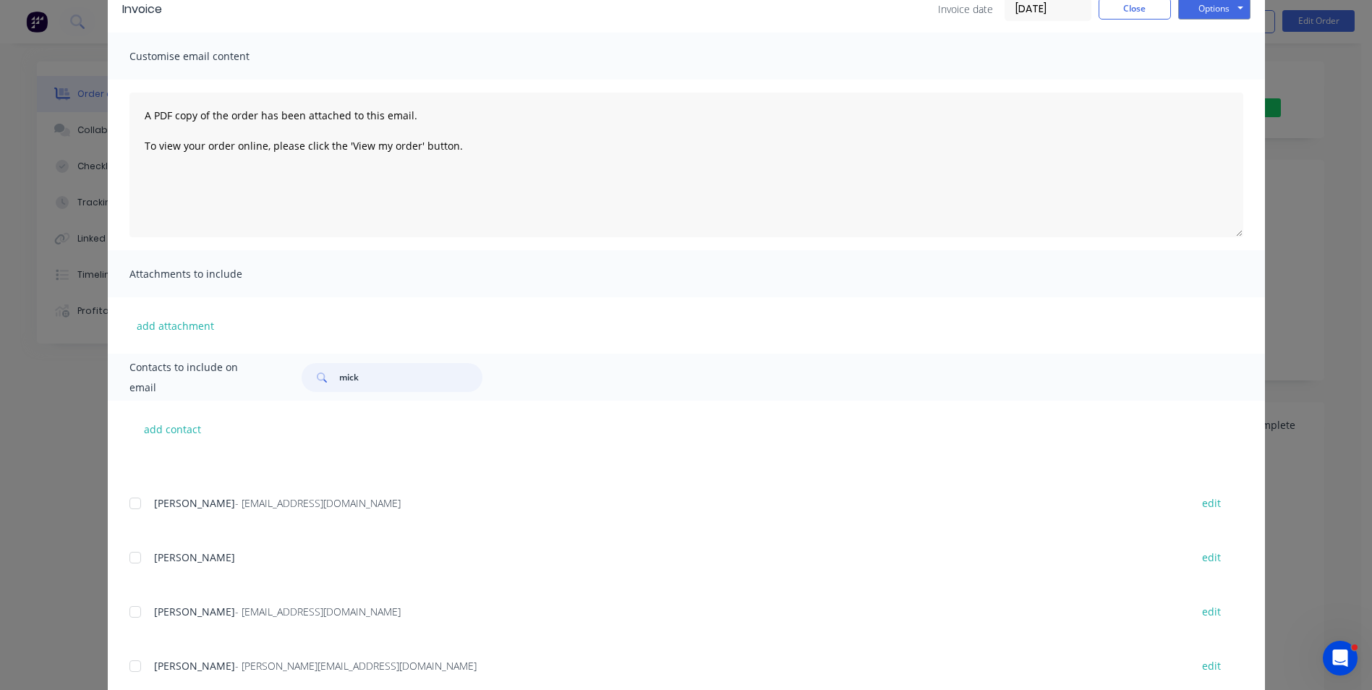
scroll to position [360, 0]
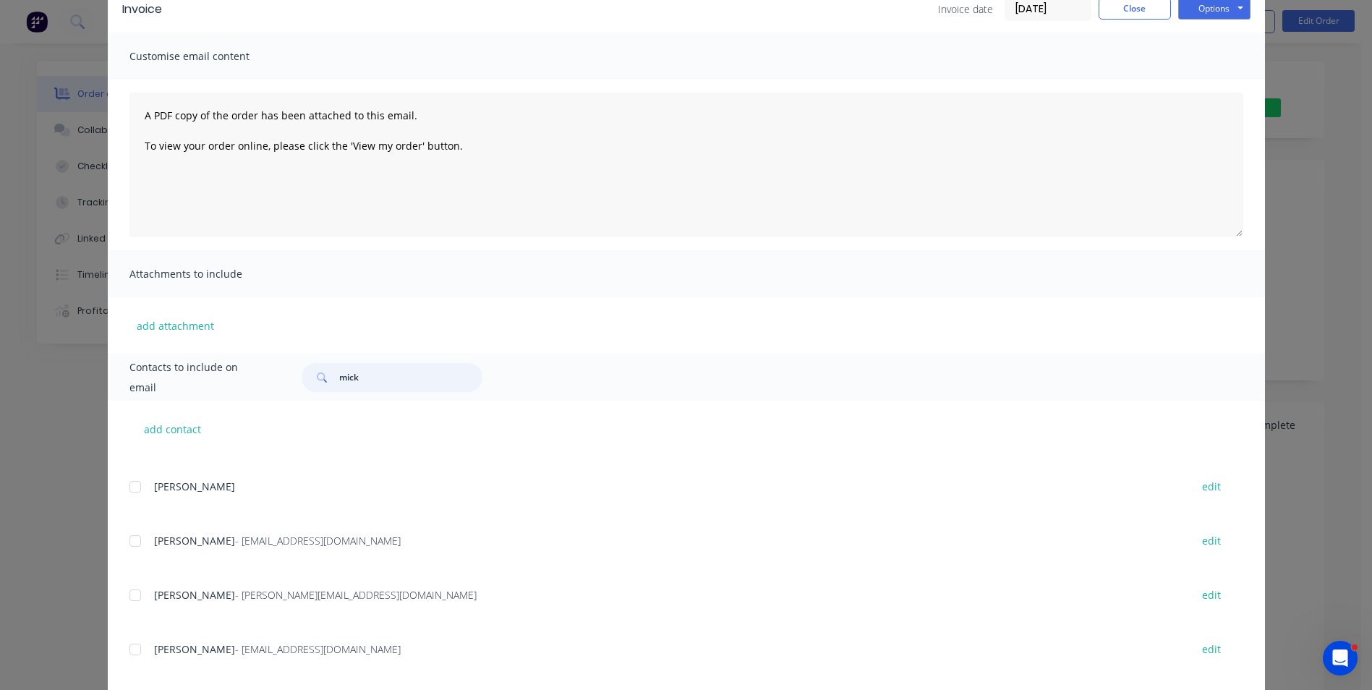
click at [375, 378] on input "mick" at bounding box center [410, 377] width 143 height 29
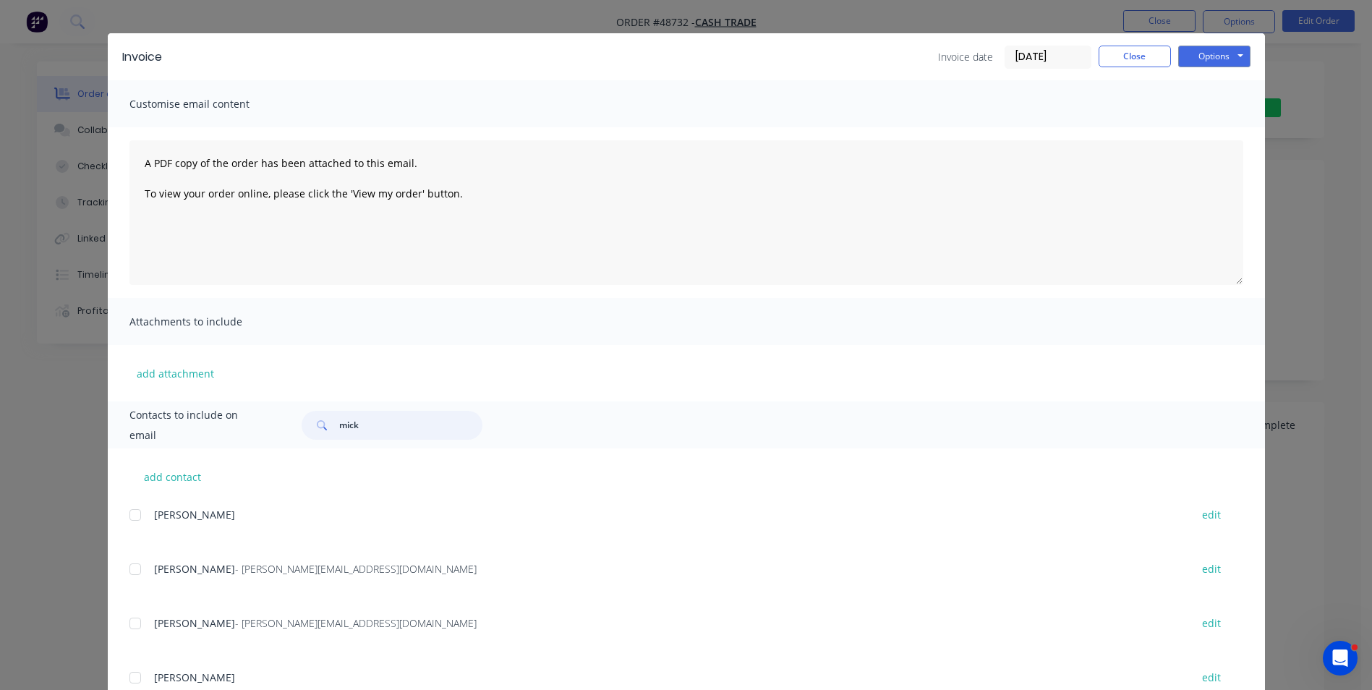
scroll to position [0, 0]
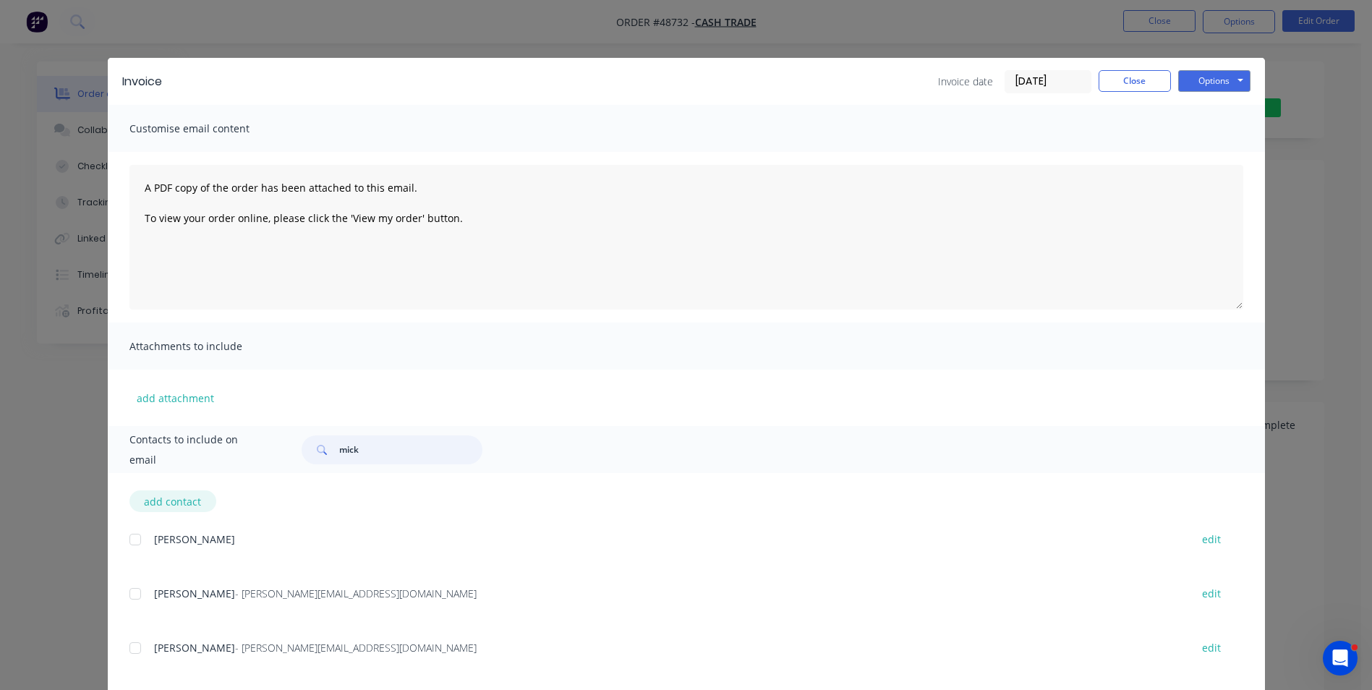
type input "mick"
click at [202, 505] on button "add contact" at bounding box center [172, 501] width 87 height 22
select select "AU"
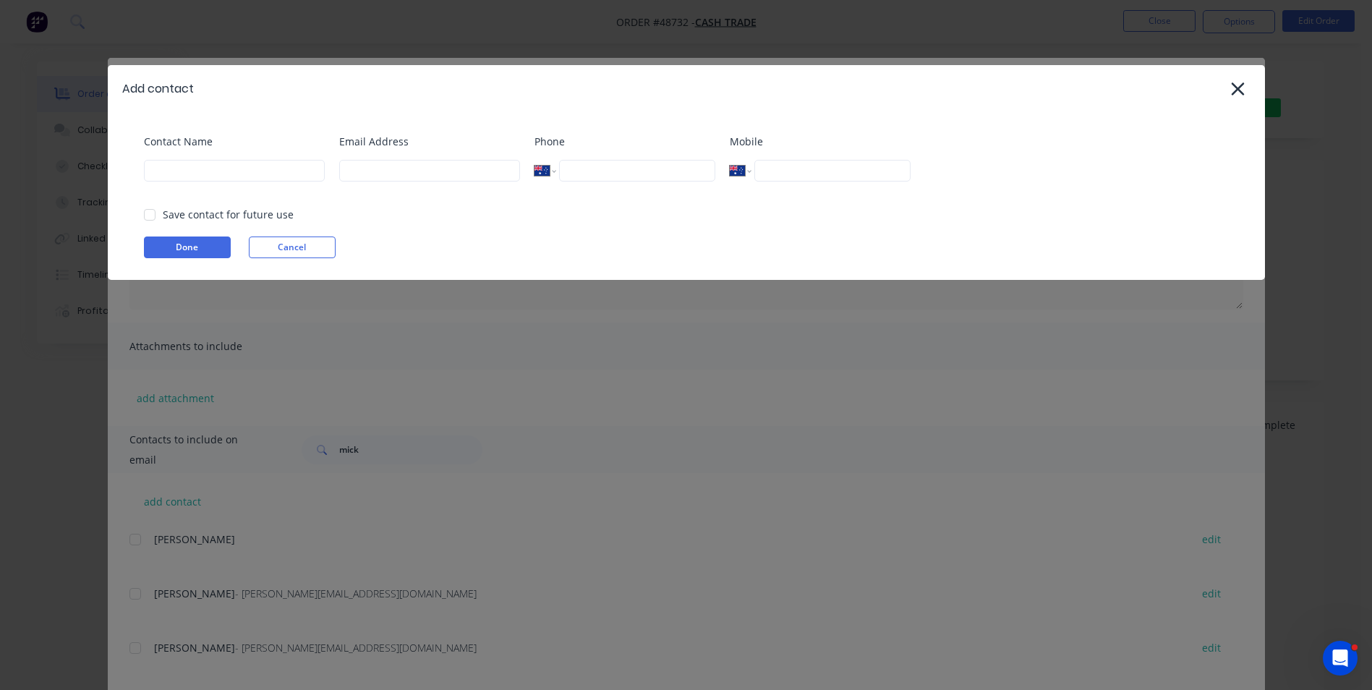
click at [221, 186] on div "Contact Name" at bounding box center [234, 163] width 181 height 59
click at [245, 180] on input at bounding box center [234, 171] width 181 height 22
type input "mick"
click at [439, 171] on input at bounding box center [429, 171] width 181 height 22
type input "[EMAIL_ADDRESS][DOMAIN_NAME]"
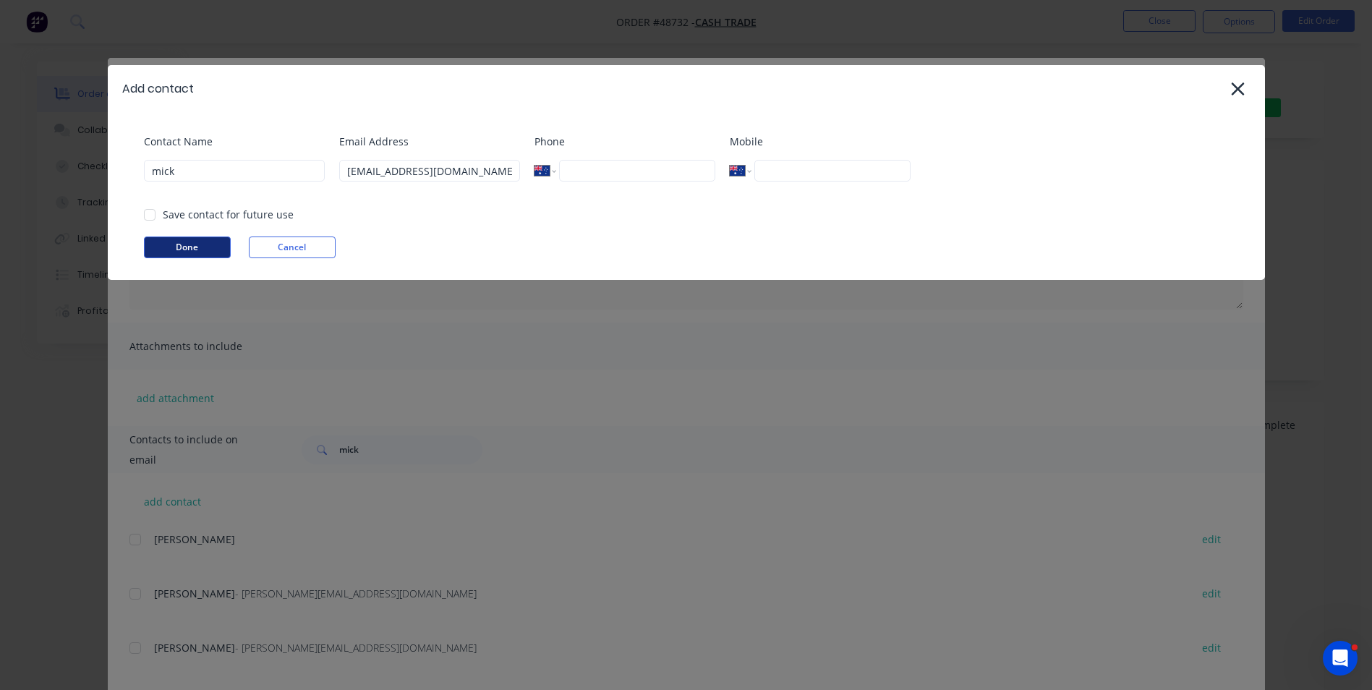
click at [208, 255] on button "Done" at bounding box center [187, 247] width 87 height 22
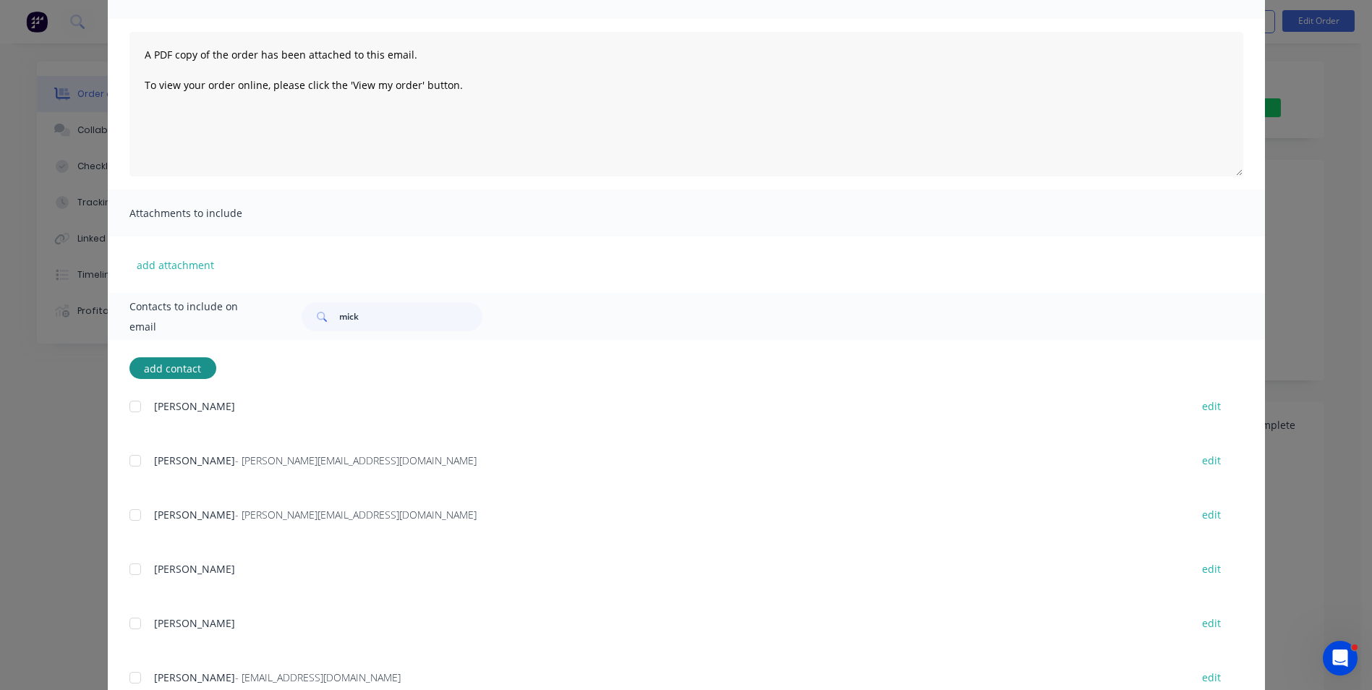
scroll to position [145, 0]
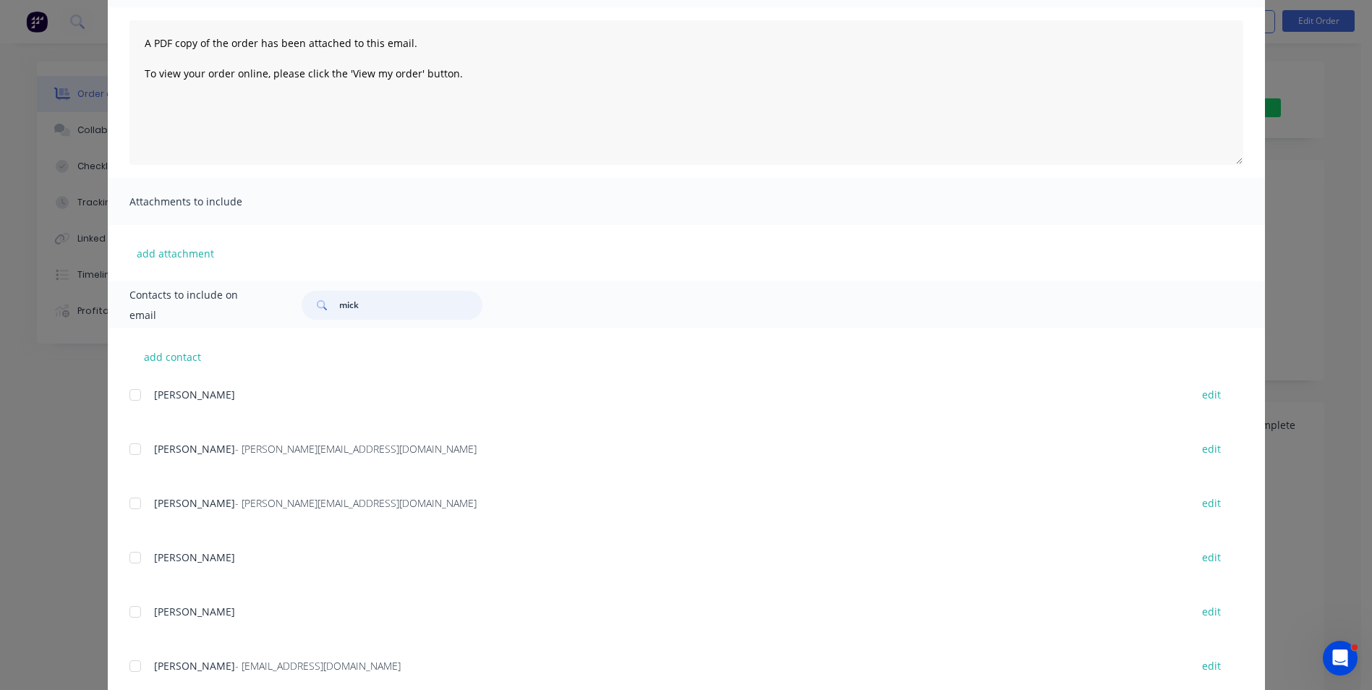
click at [384, 306] on input "mick" at bounding box center [410, 305] width 143 height 29
drag, startPoint x: 403, startPoint y: 308, endPoint x: 325, endPoint y: 309, distance: 77.4
click at [325, 309] on div "mick" at bounding box center [392, 305] width 181 height 29
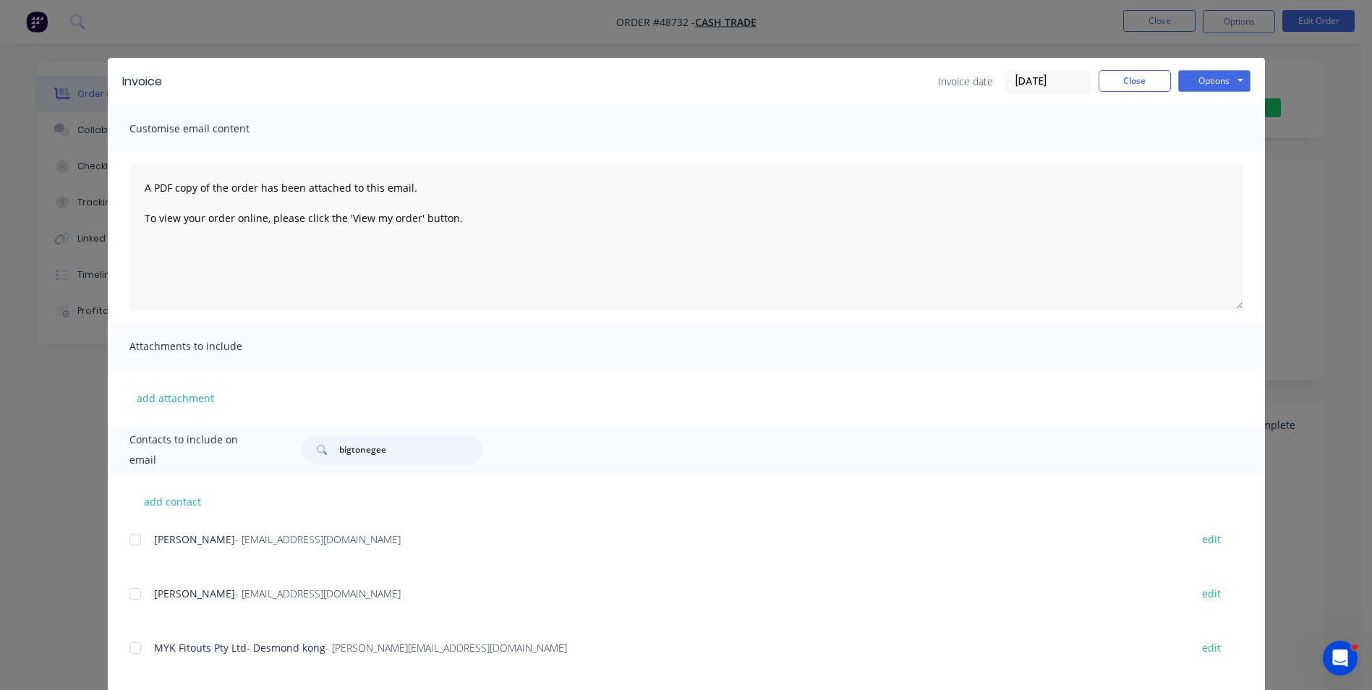
type input "bigtonegee"
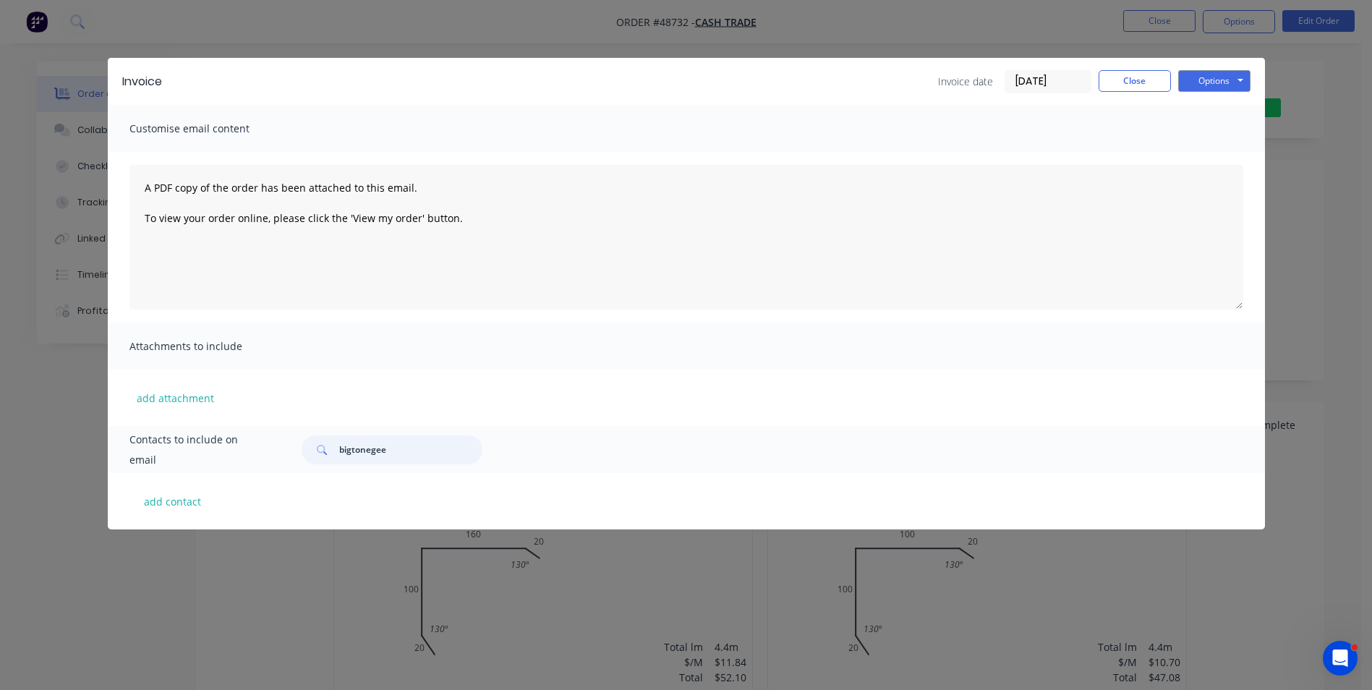
drag, startPoint x: 395, startPoint y: 448, endPoint x: 287, endPoint y: 448, distance: 107.7
click at [287, 448] on div "bigtonegee" at bounding box center [764, 449] width 955 height 29
click at [249, 496] on div "add contact" at bounding box center [686, 501] width 1157 height 56
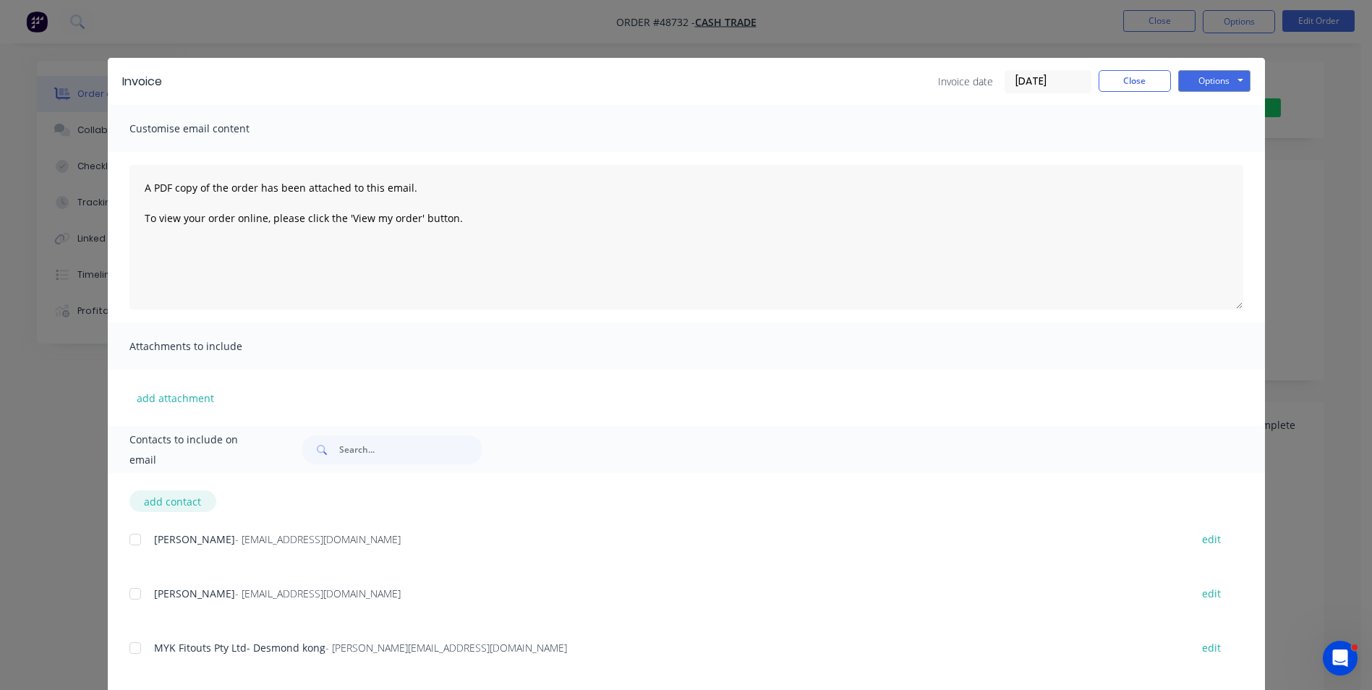
click at [185, 503] on button "add contact" at bounding box center [172, 501] width 87 height 22
select select "AU"
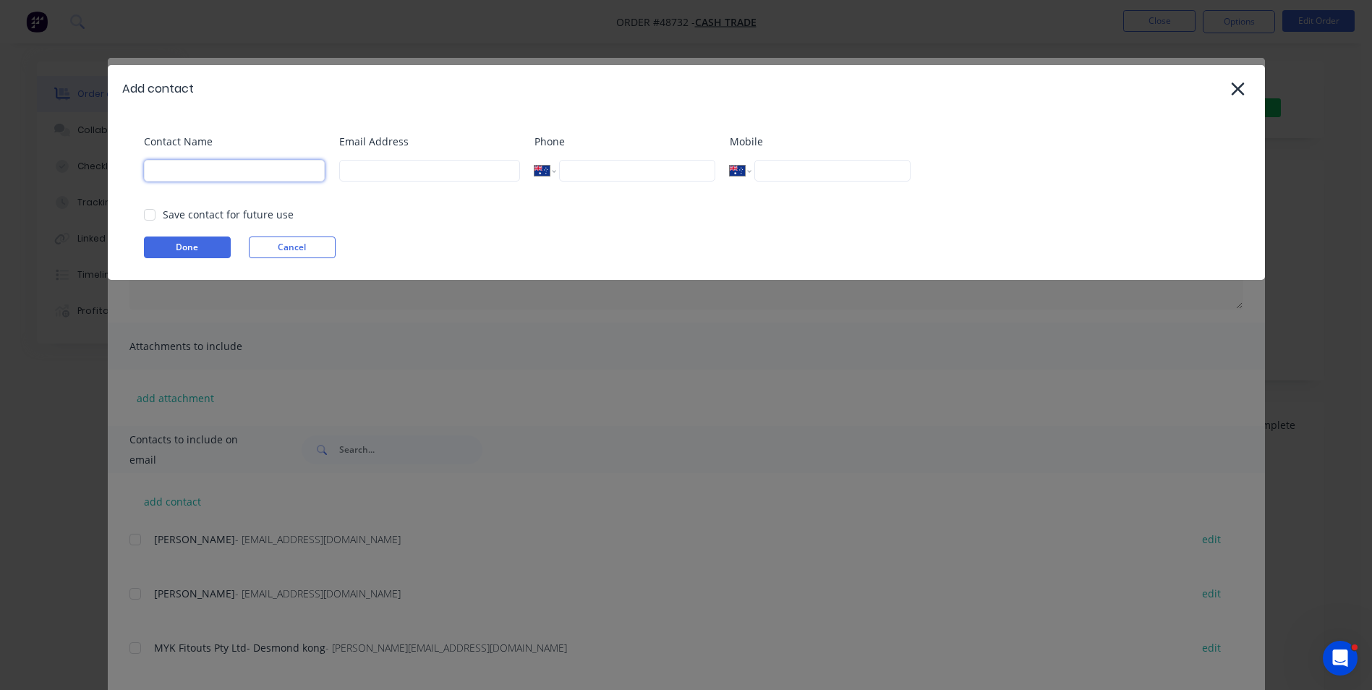
click at [185, 171] on input at bounding box center [234, 171] width 181 height 22
type input "mick"
type input "bigtonegeee@gmail.com"
click at [192, 257] on button "Done" at bounding box center [187, 247] width 87 height 22
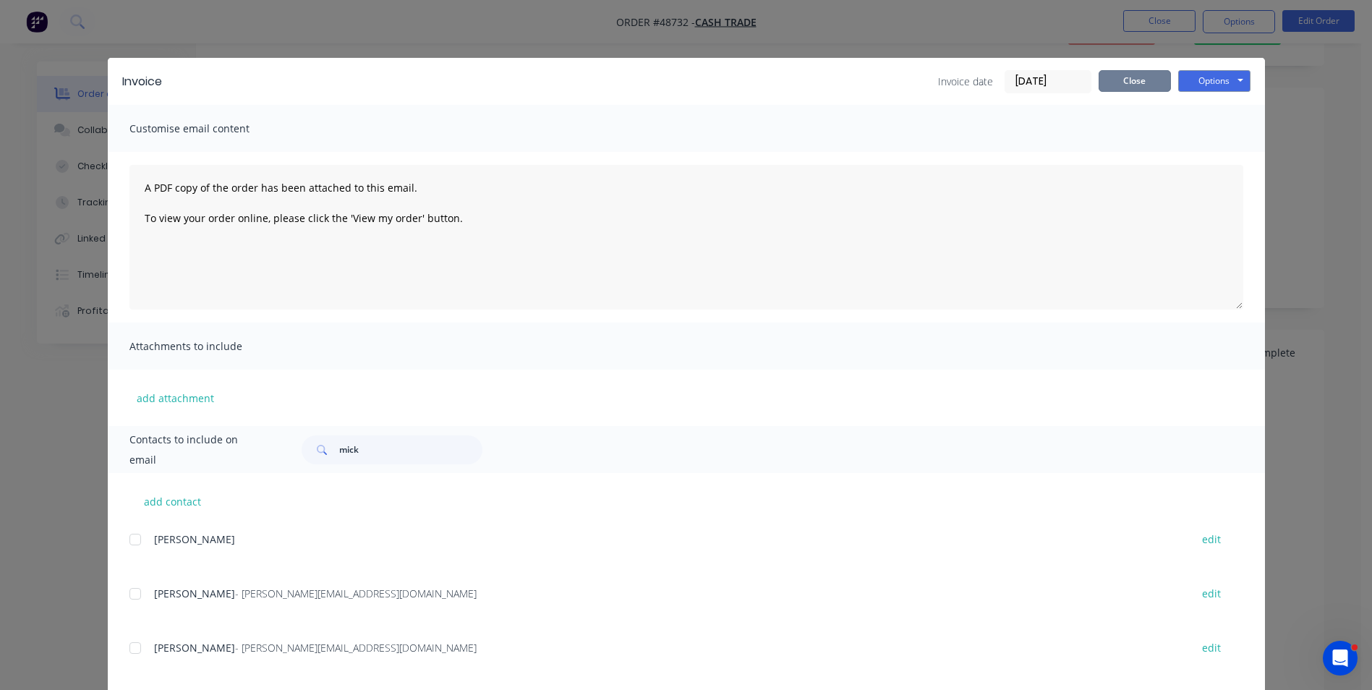
click at [1137, 80] on button "Close" at bounding box center [1134, 81] width 72 height 22
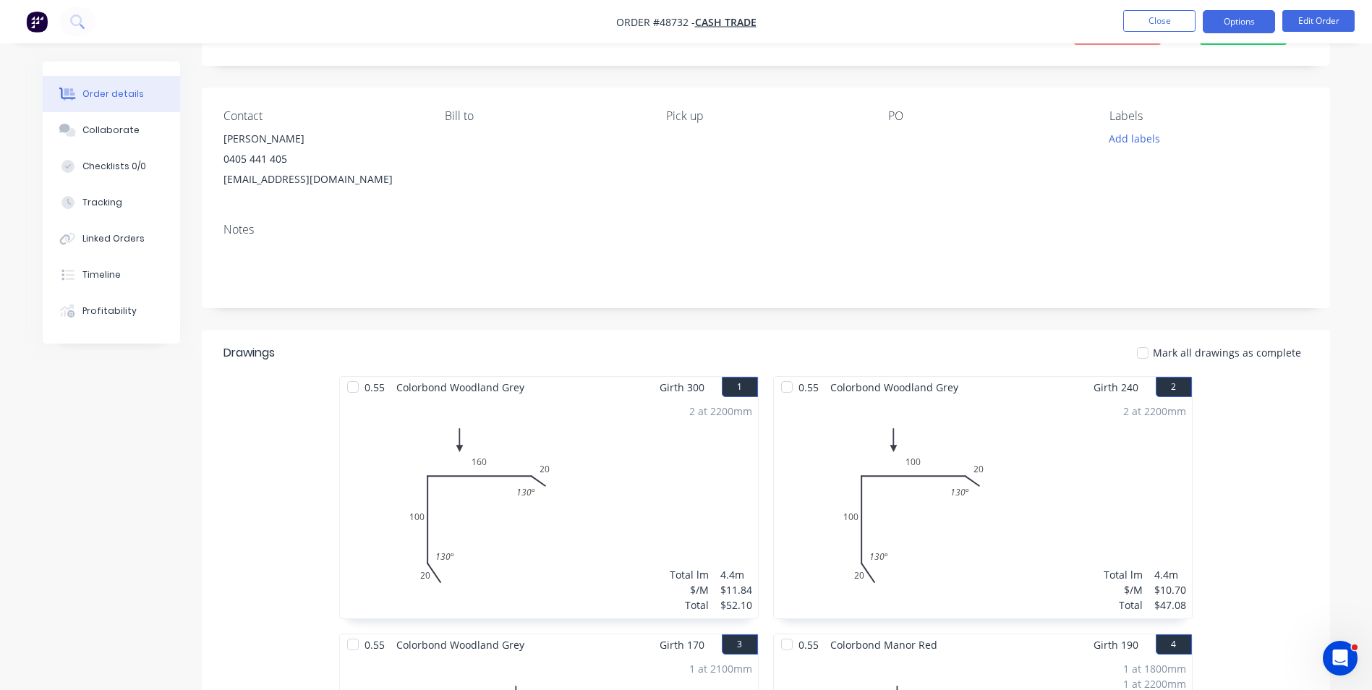
click at [1249, 14] on button "Options" at bounding box center [1239, 21] width 72 height 23
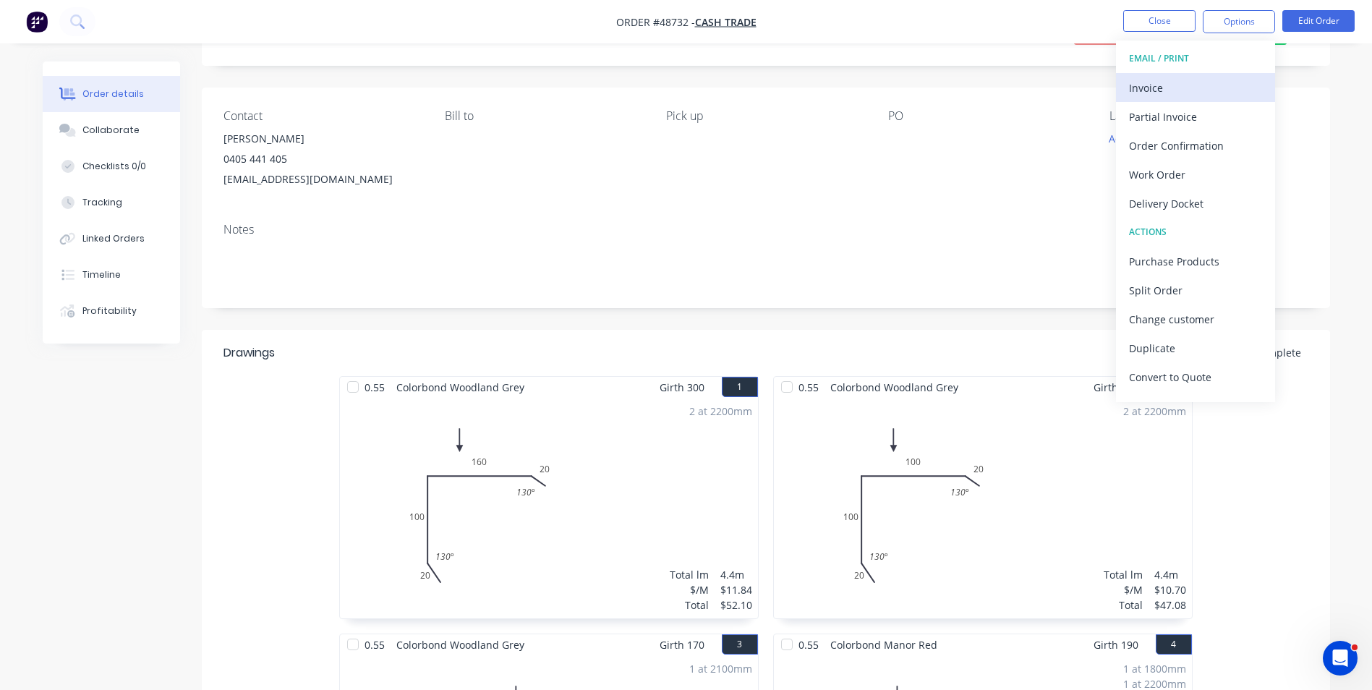
click at [1210, 85] on div "Invoice" at bounding box center [1195, 87] width 133 height 21
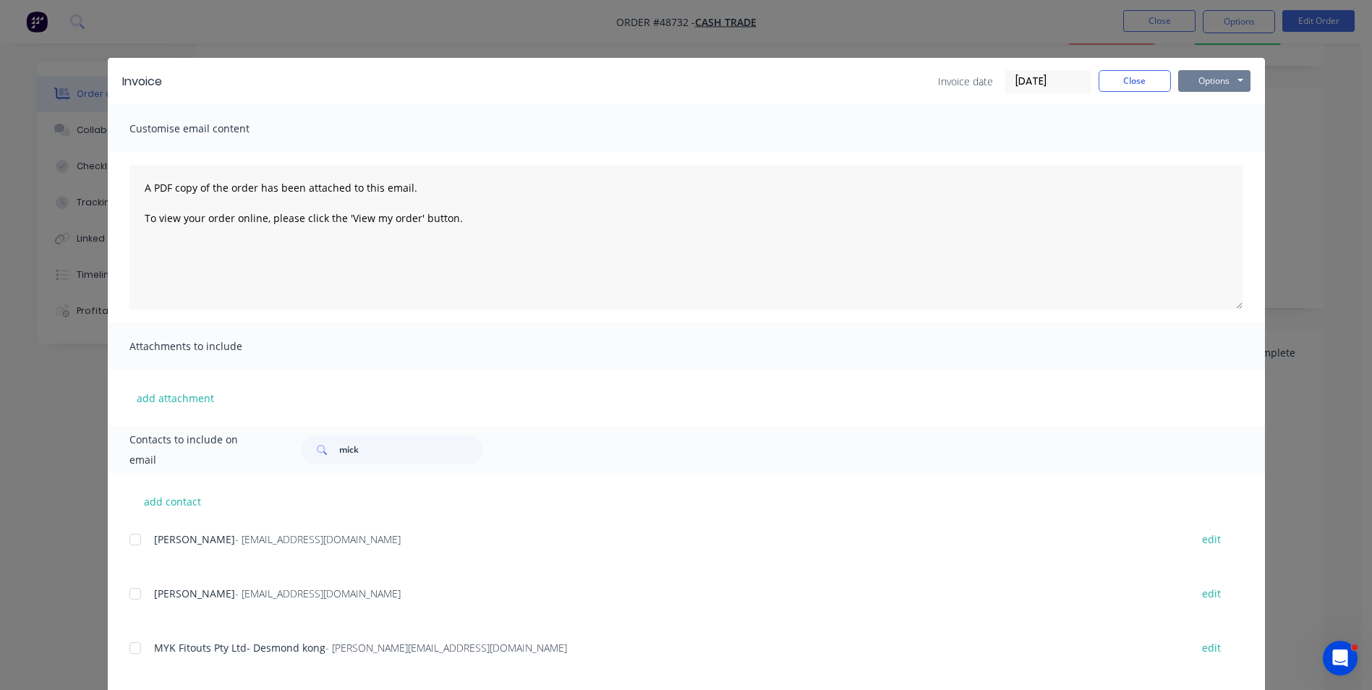
click at [1207, 80] on button "Options" at bounding box center [1214, 81] width 72 height 22
click at [1215, 126] on button "Print" at bounding box center [1224, 131] width 93 height 24
click at [1136, 79] on button "Close" at bounding box center [1134, 81] width 72 height 22
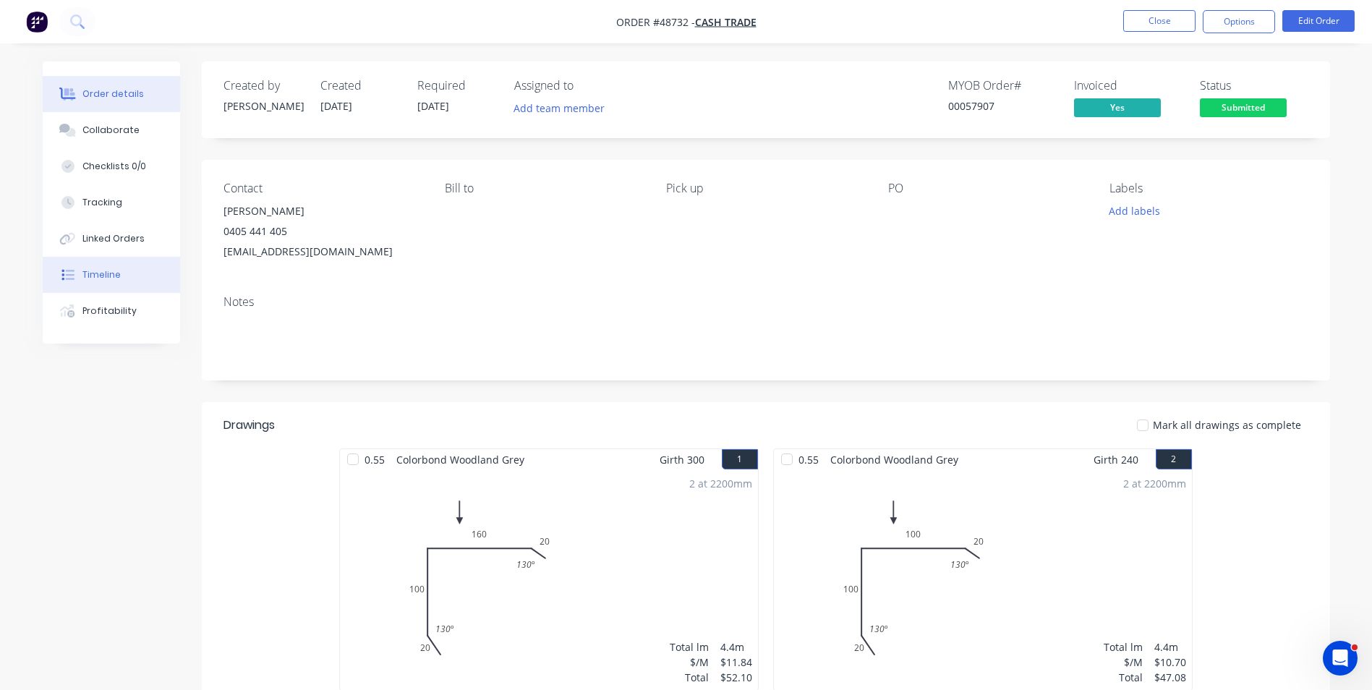
click at [74, 283] on button "Timeline" at bounding box center [111, 275] width 137 height 36
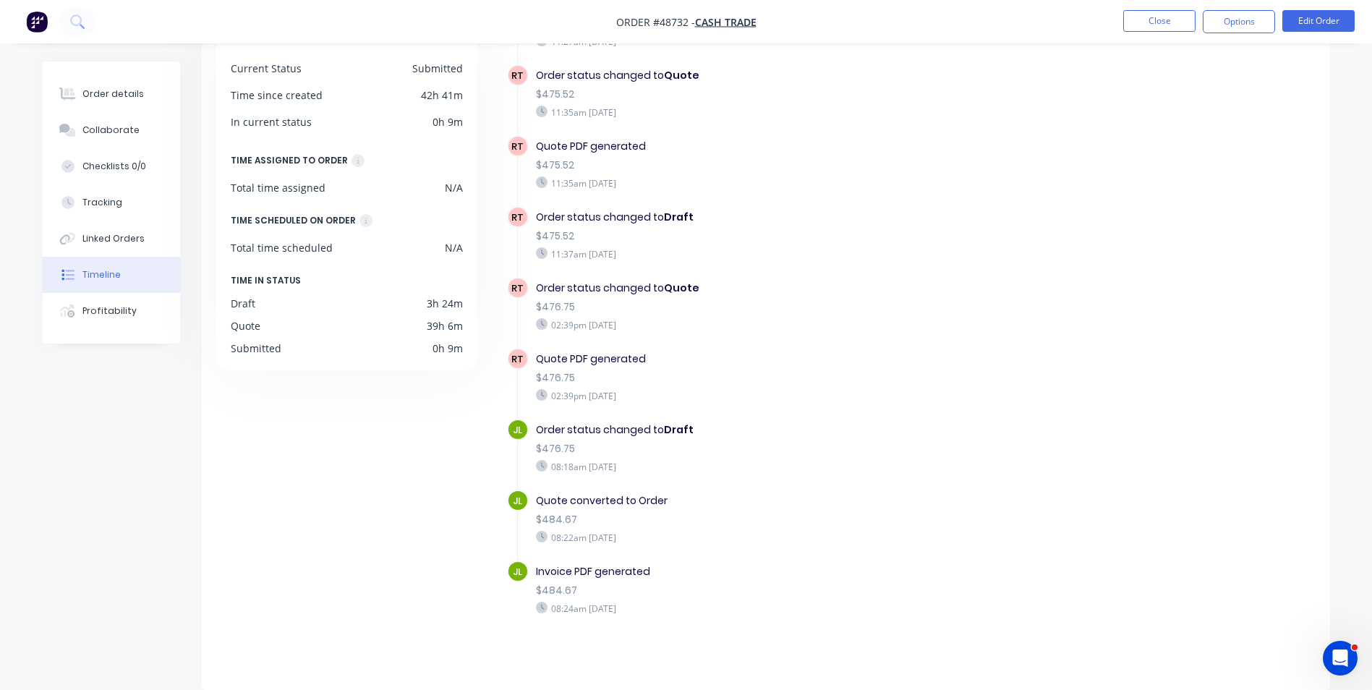
scroll to position [440, 0]
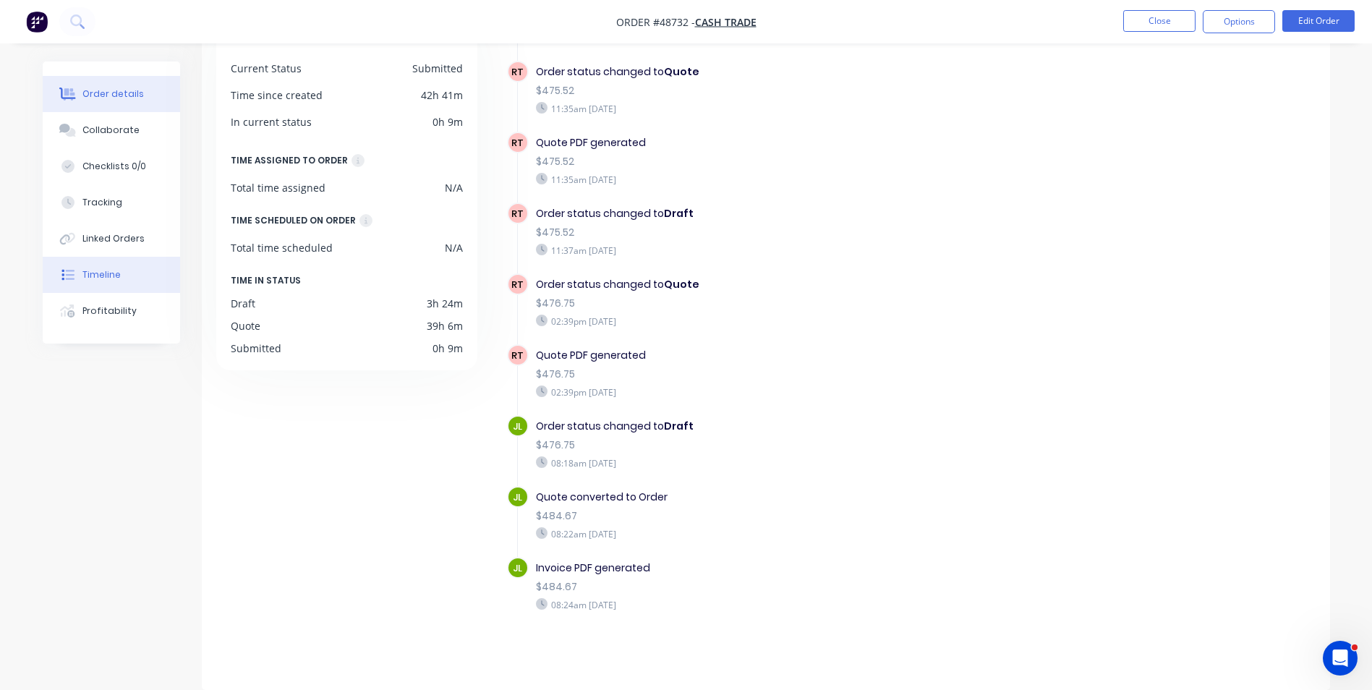
click at [152, 102] on button "Order details" at bounding box center [111, 94] width 137 height 36
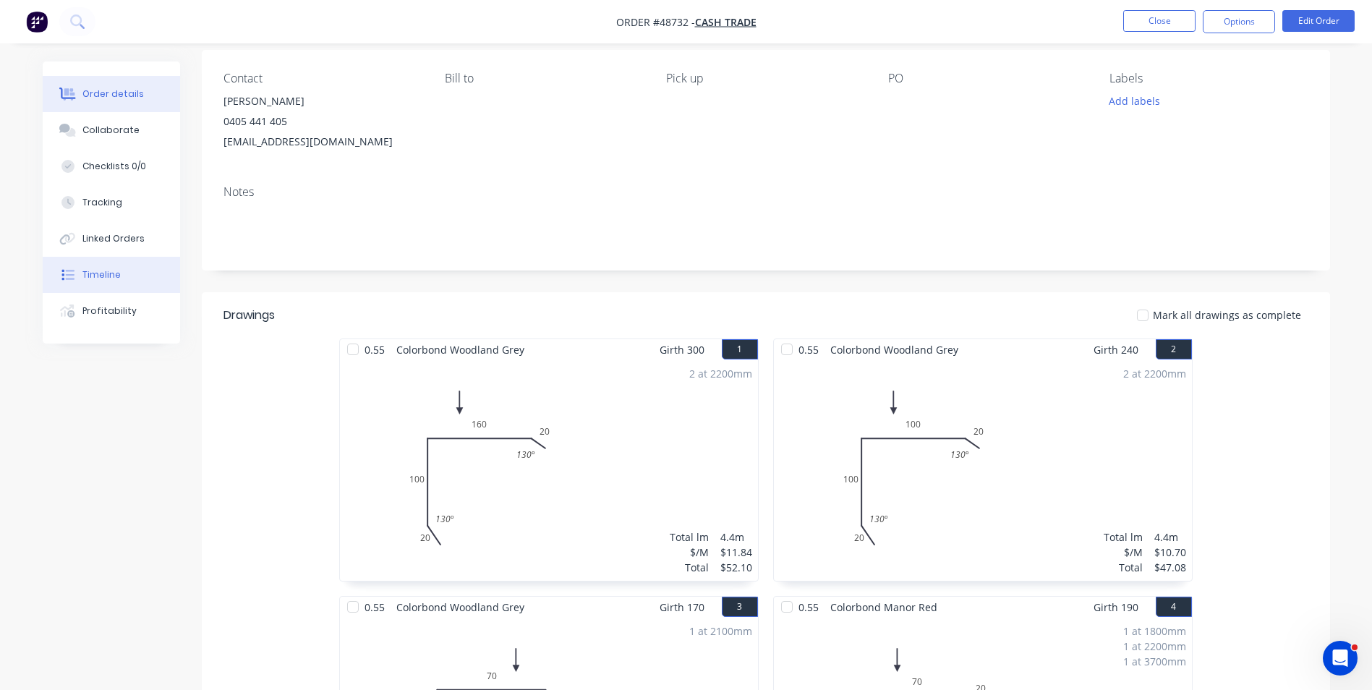
click at [92, 281] on button "Timeline" at bounding box center [111, 275] width 137 height 36
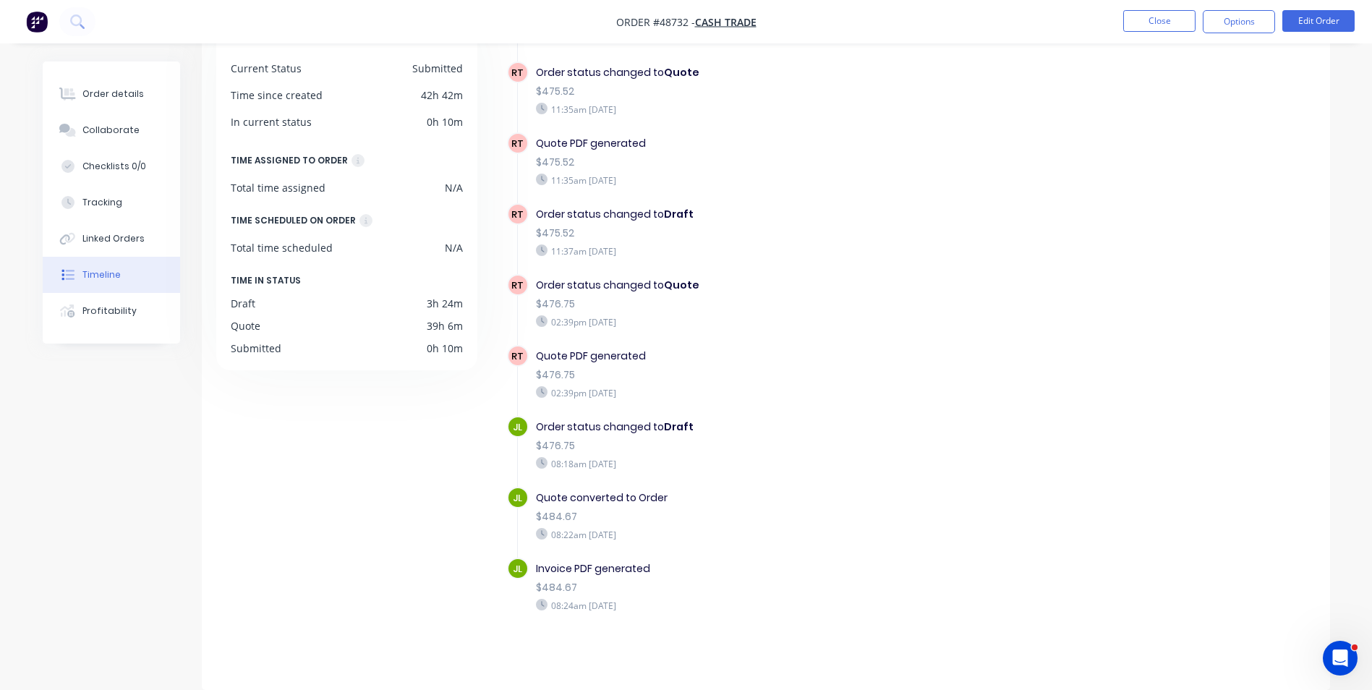
scroll to position [440, 0]
click at [99, 87] on div "Order details" at bounding box center [112, 93] width 61 height 13
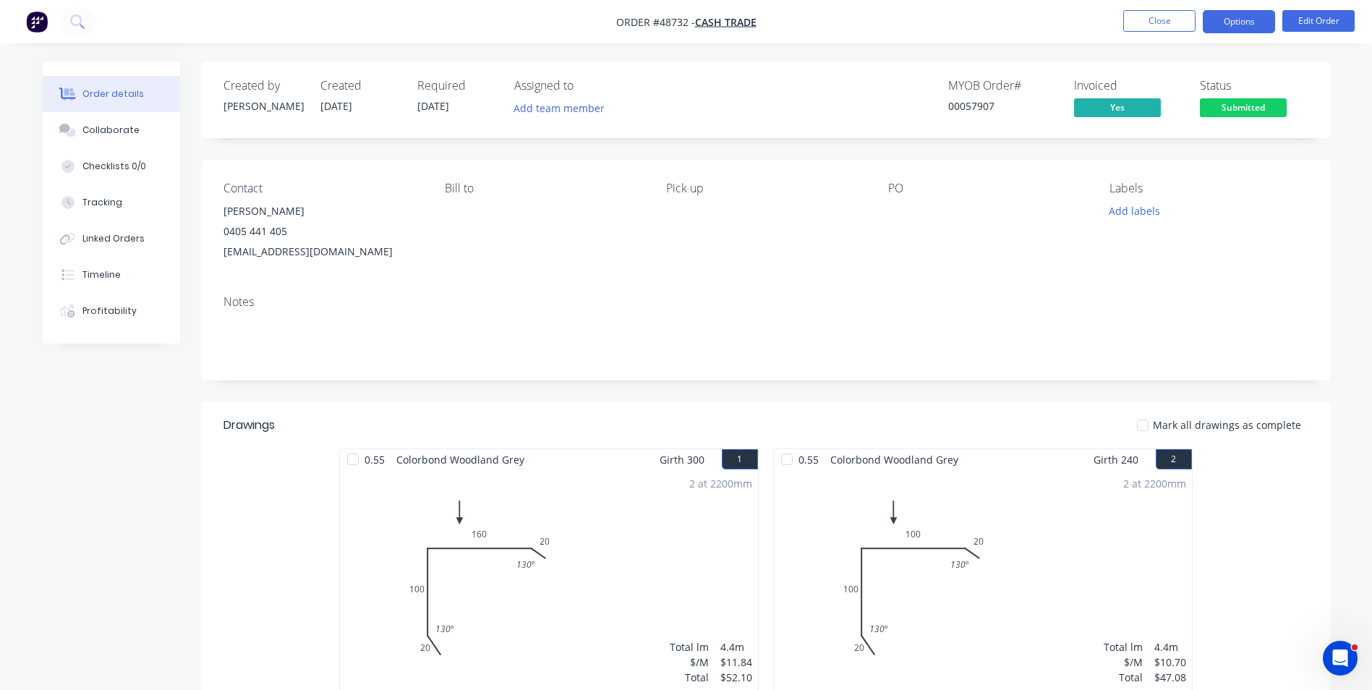
click at [1243, 17] on button "Options" at bounding box center [1239, 21] width 72 height 23
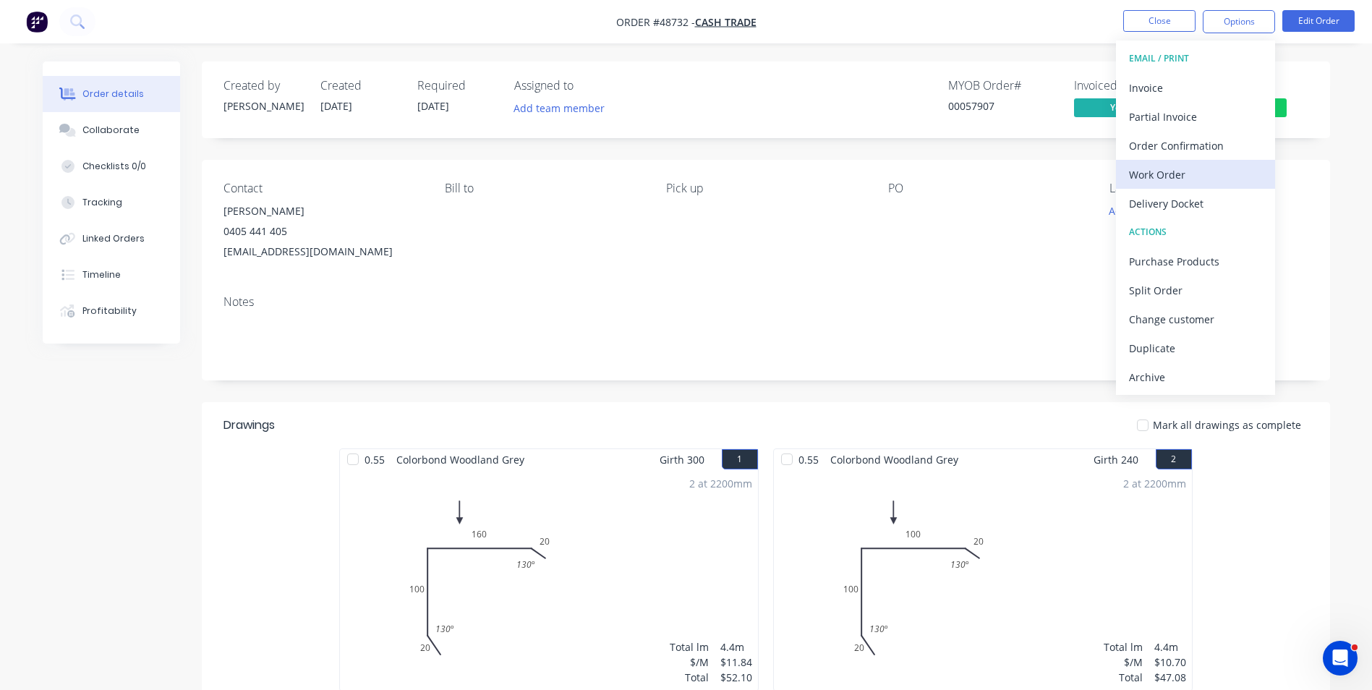
click at [1184, 161] on button "Work Order" at bounding box center [1195, 174] width 159 height 29
click at [1187, 168] on div "Custom" at bounding box center [1195, 174] width 133 height 21
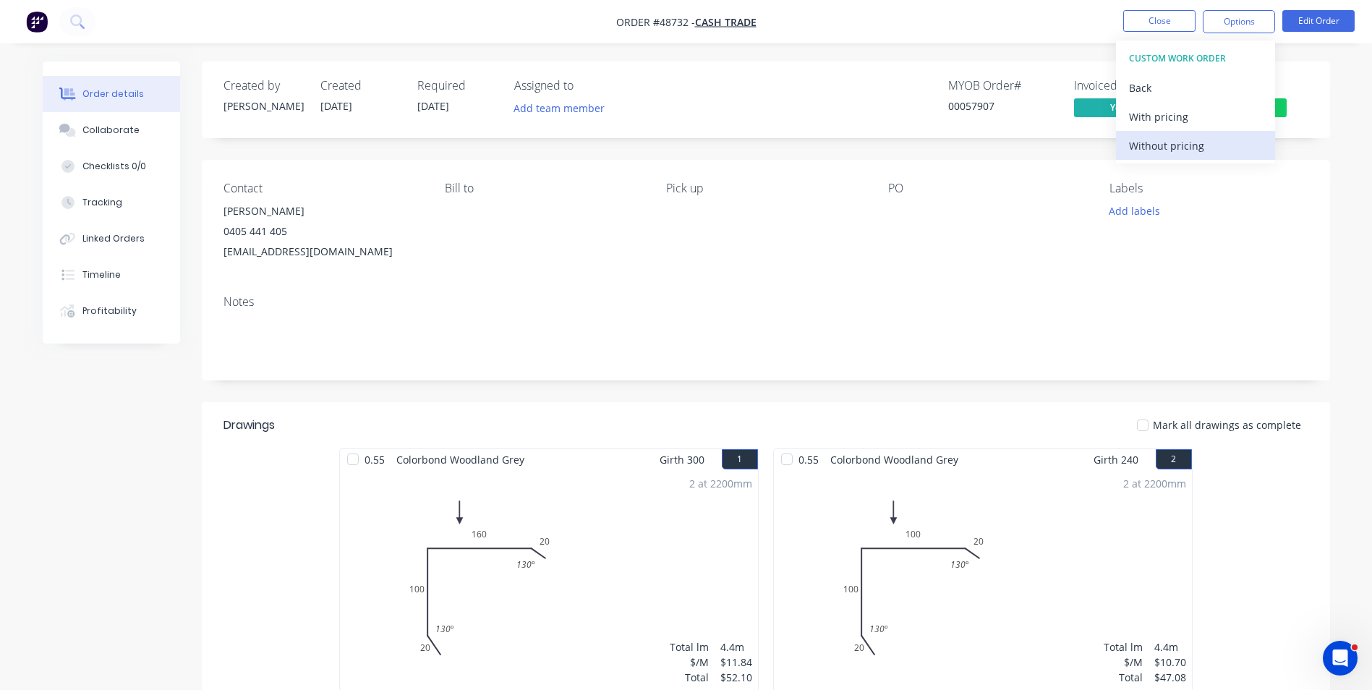
click at [1187, 153] on div "Without pricing" at bounding box center [1195, 145] width 133 height 21
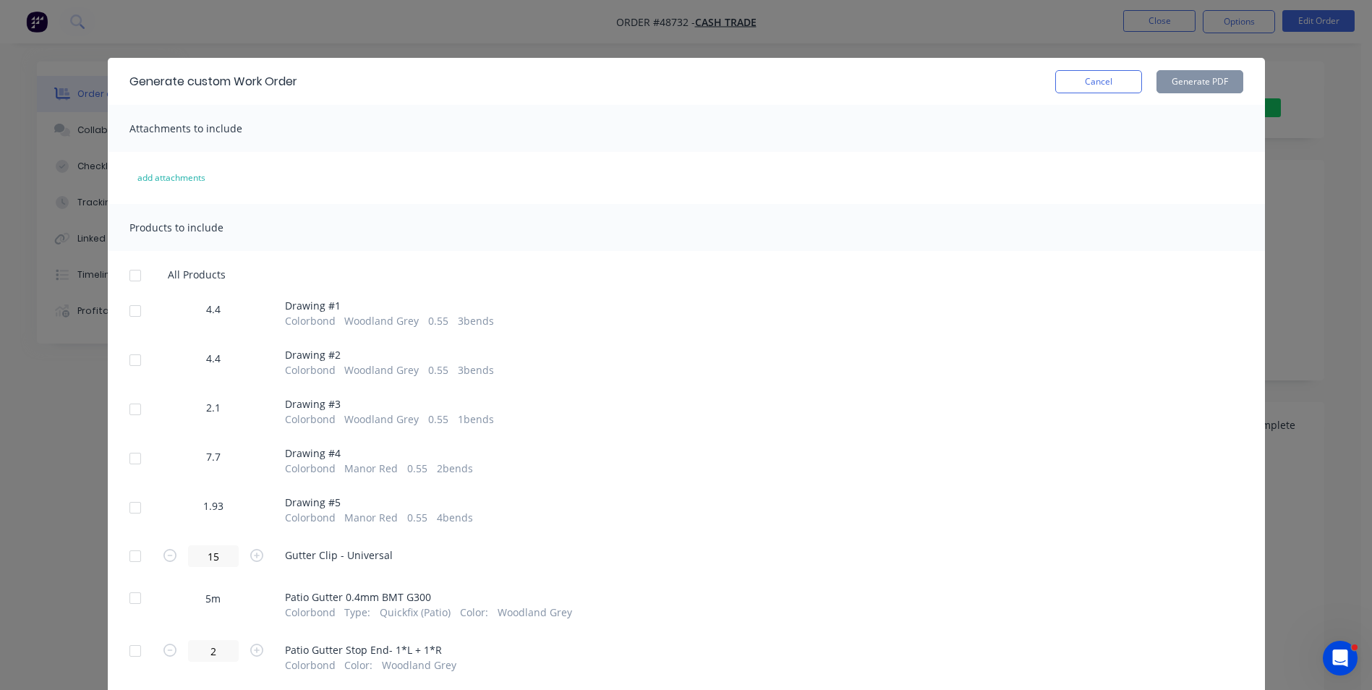
click at [143, 315] on div at bounding box center [135, 310] width 29 height 29
click at [124, 363] on div at bounding box center [135, 360] width 29 height 29
click at [128, 411] on div at bounding box center [135, 409] width 29 height 29
click at [131, 463] on div at bounding box center [135, 458] width 29 height 29
click at [137, 508] on div at bounding box center [135, 507] width 29 height 29
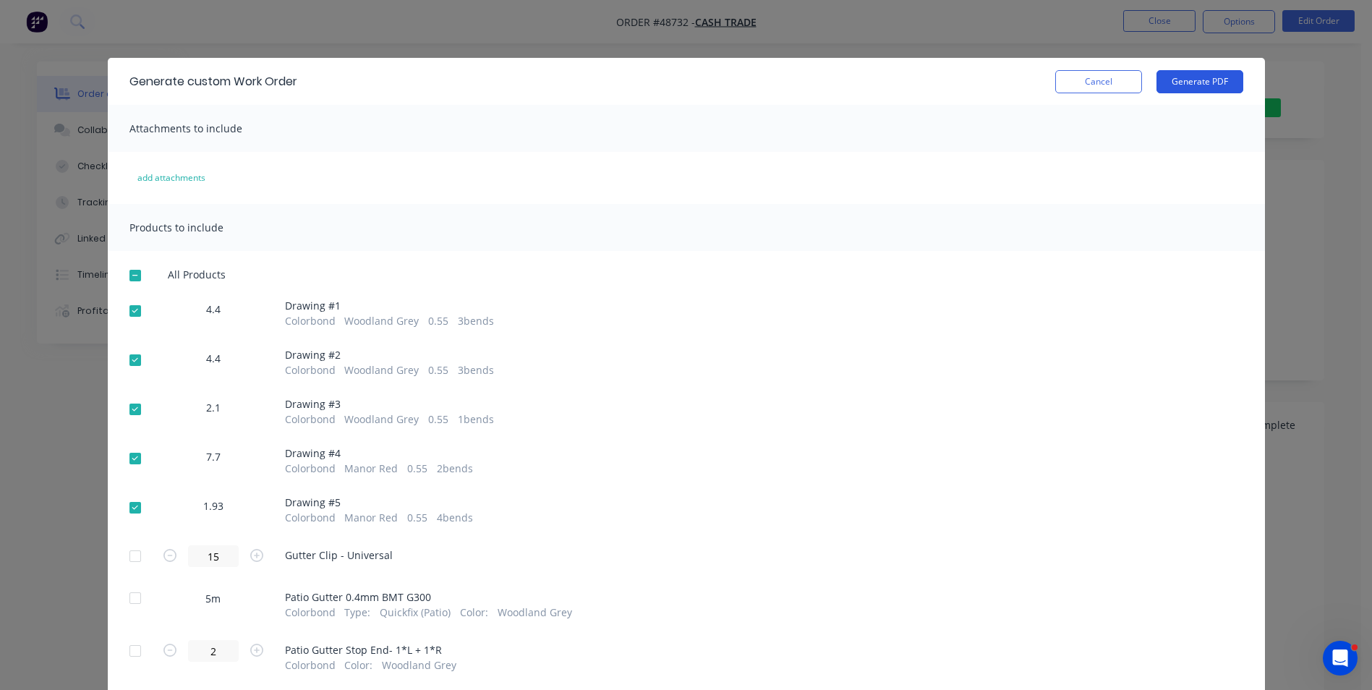
click at [1209, 80] on button "Generate PDF" at bounding box center [1199, 81] width 87 height 23
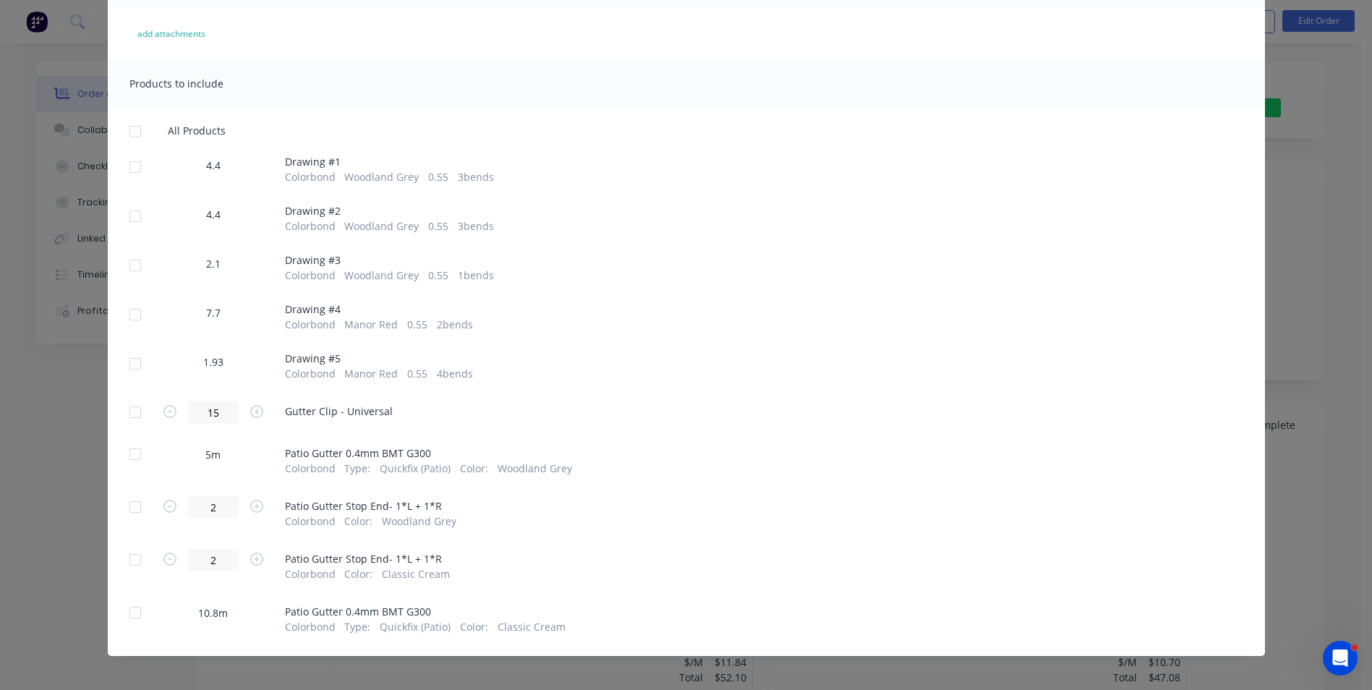
scroll to position [145, 0]
click at [136, 458] on div at bounding box center [135, 453] width 29 height 29
click at [127, 458] on div at bounding box center [135, 453] width 29 height 29
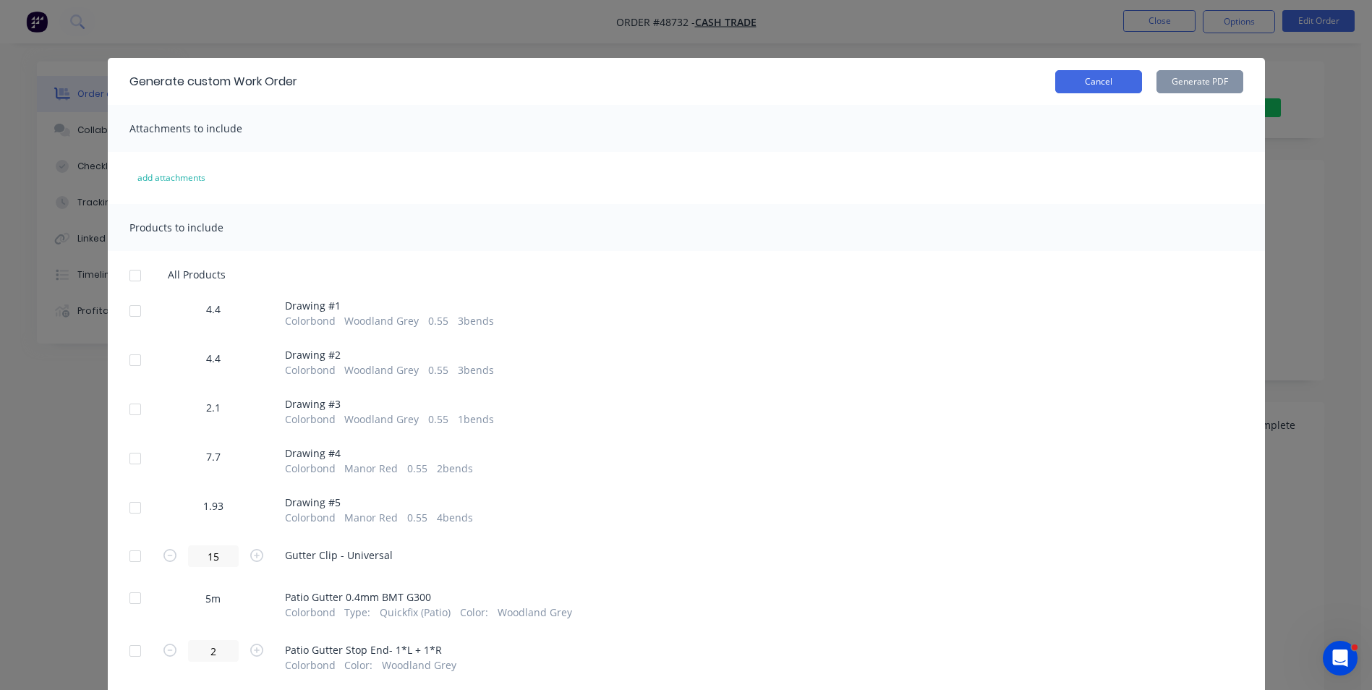
click at [1116, 93] on button "Cancel" at bounding box center [1098, 81] width 87 height 23
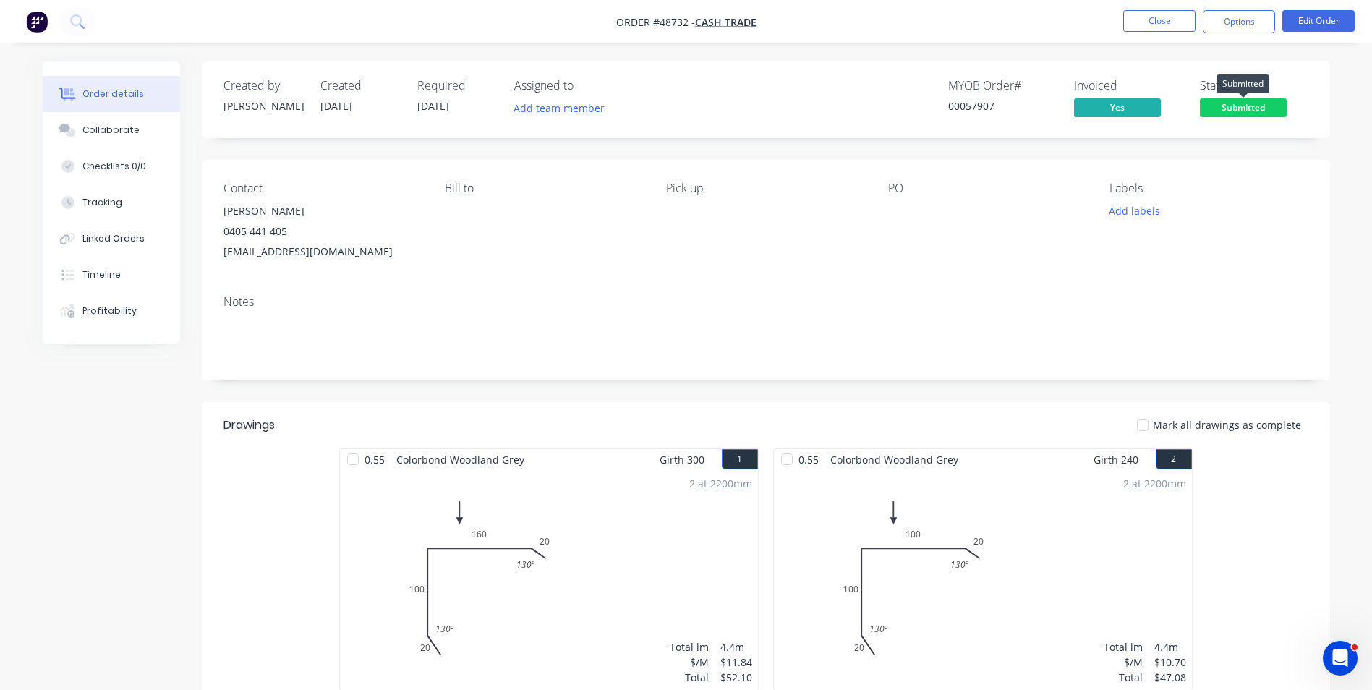
click at [1257, 114] on span "Submitted" at bounding box center [1243, 107] width 87 height 18
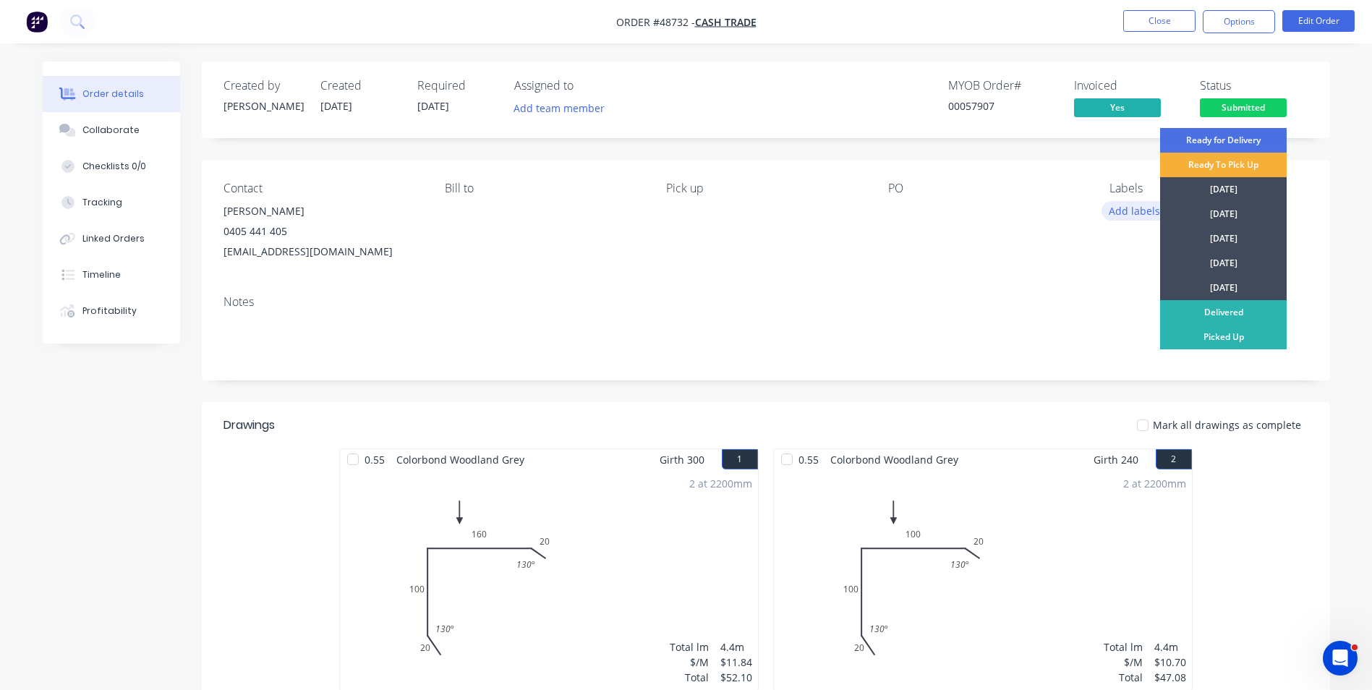
click at [1088, 271] on div "Contact Mick 0405 441 405 bigtonegeee@gmail.com Bill to Pick up PO Labels Add l…" at bounding box center [766, 222] width 1128 height 124
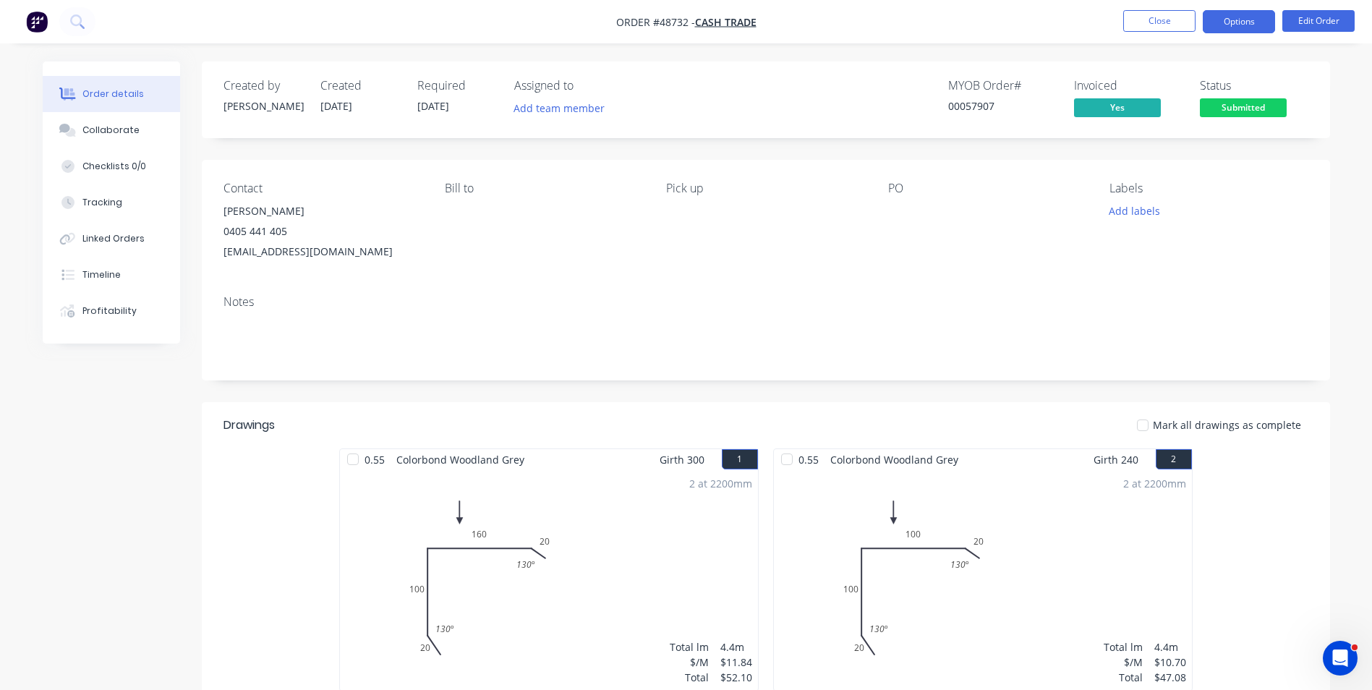
click at [1219, 24] on button "Options" at bounding box center [1239, 21] width 72 height 23
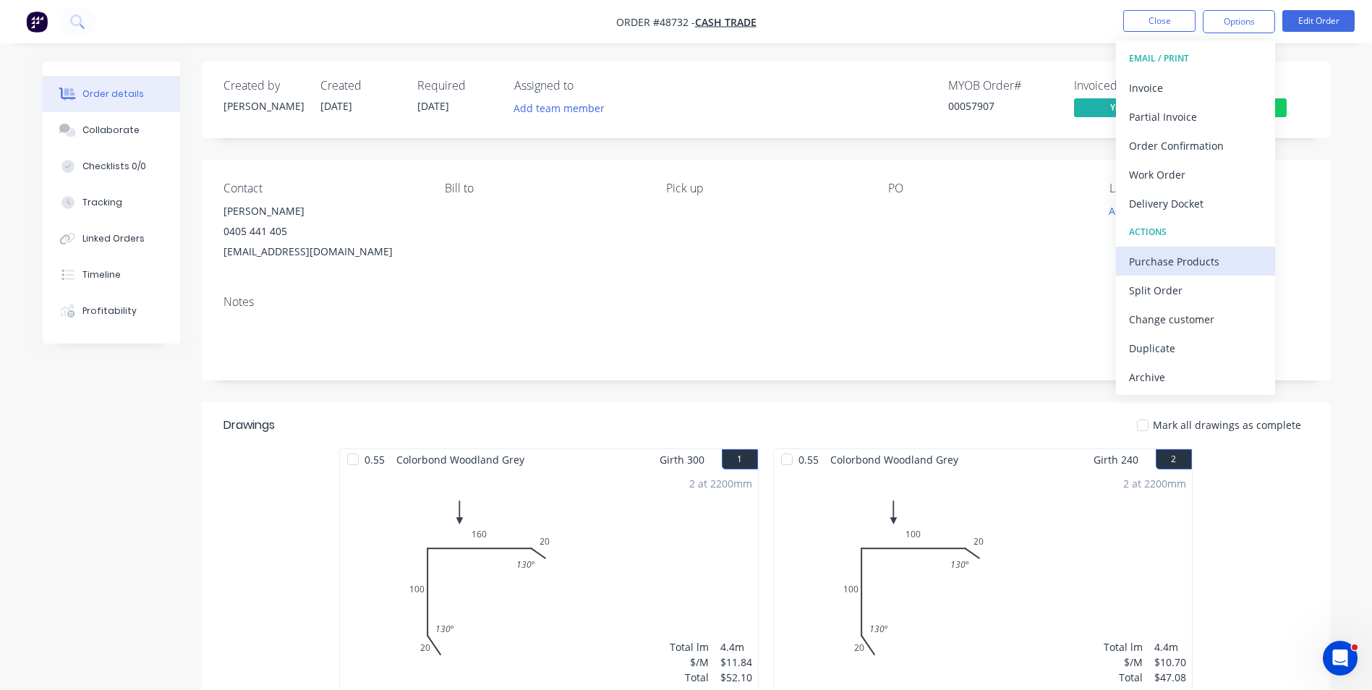
click at [1216, 260] on div "Purchase Products" at bounding box center [1195, 261] width 133 height 21
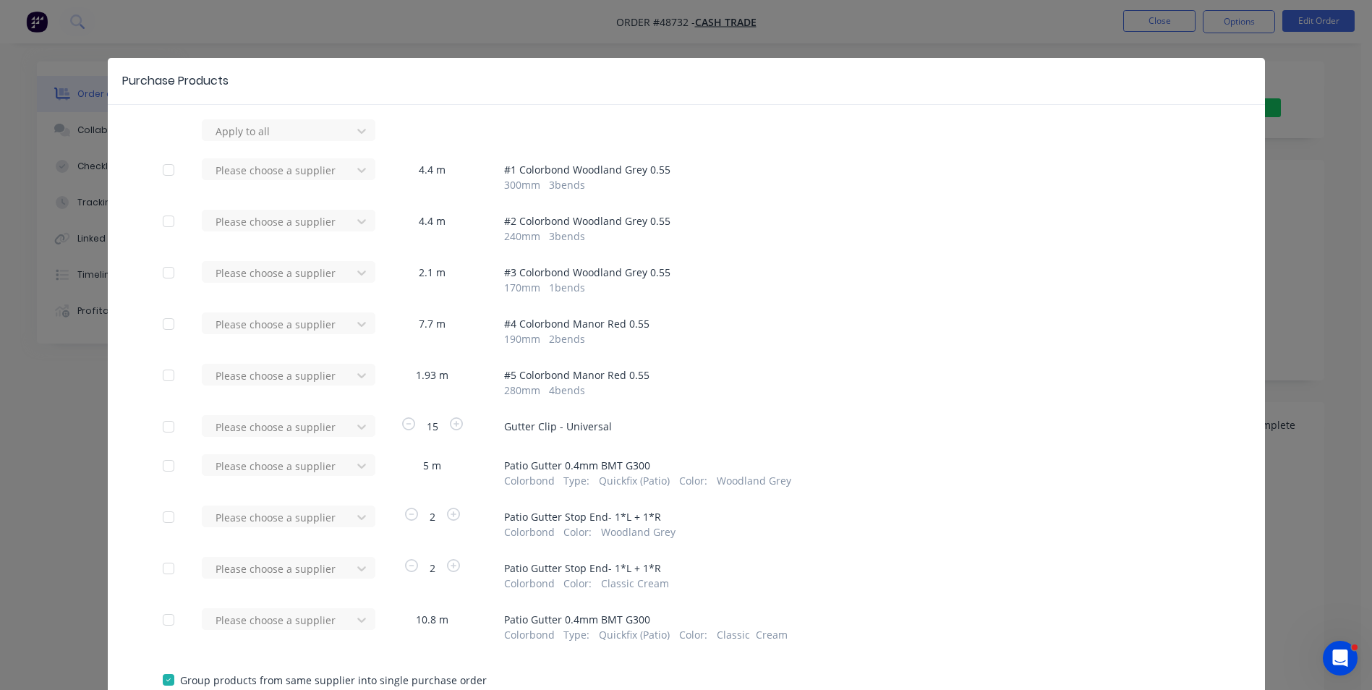
click at [154, 516] on div at bounding box center [168, 517] width 29 height 29
click at [171, 574] on div at bounding box center [168, 568] width 29 height 29
click at [154, 623] on div at bounding box center [168, 619] width 29 height 29
click at [158, 471] on div at bounding box center [168, 465] width 29 height 29
click at [270, 466] on div "Please choose a supplier" at bounding box center [281, 471] width 159 height 34
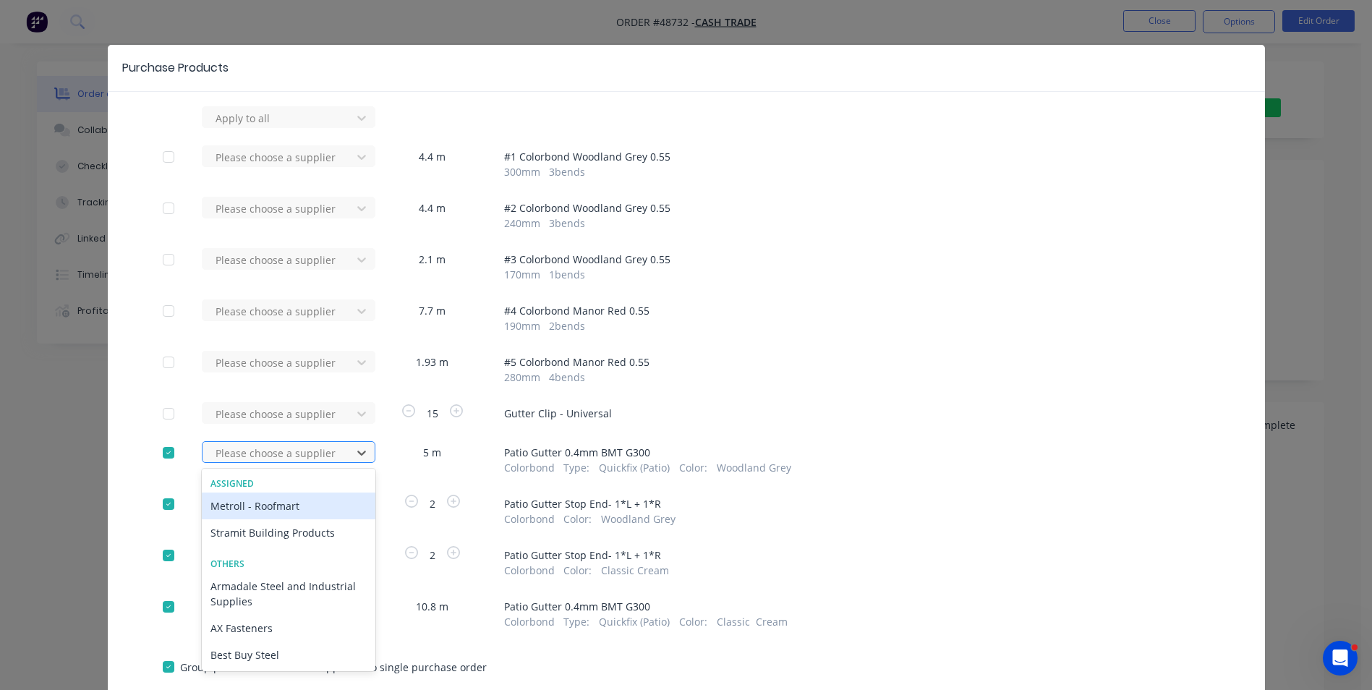
scroll to position [14, 0]
click at [272, 503] on div "Metroll - Roofmart" at bounding box center [289, 504] width 174 height 27
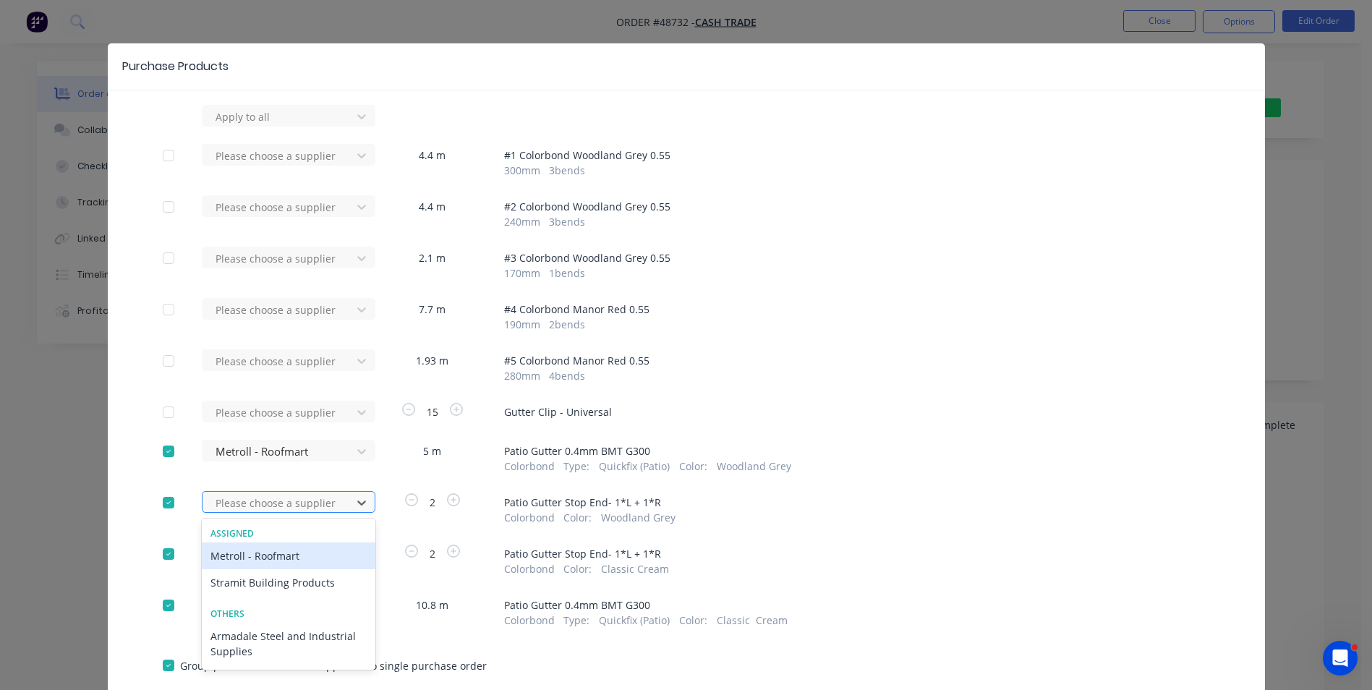
click at [271, 127] on div "34 results available. Use Up and Down to choose options, press Enter to select …" at bounding box center [281, 116] width 159 height 22
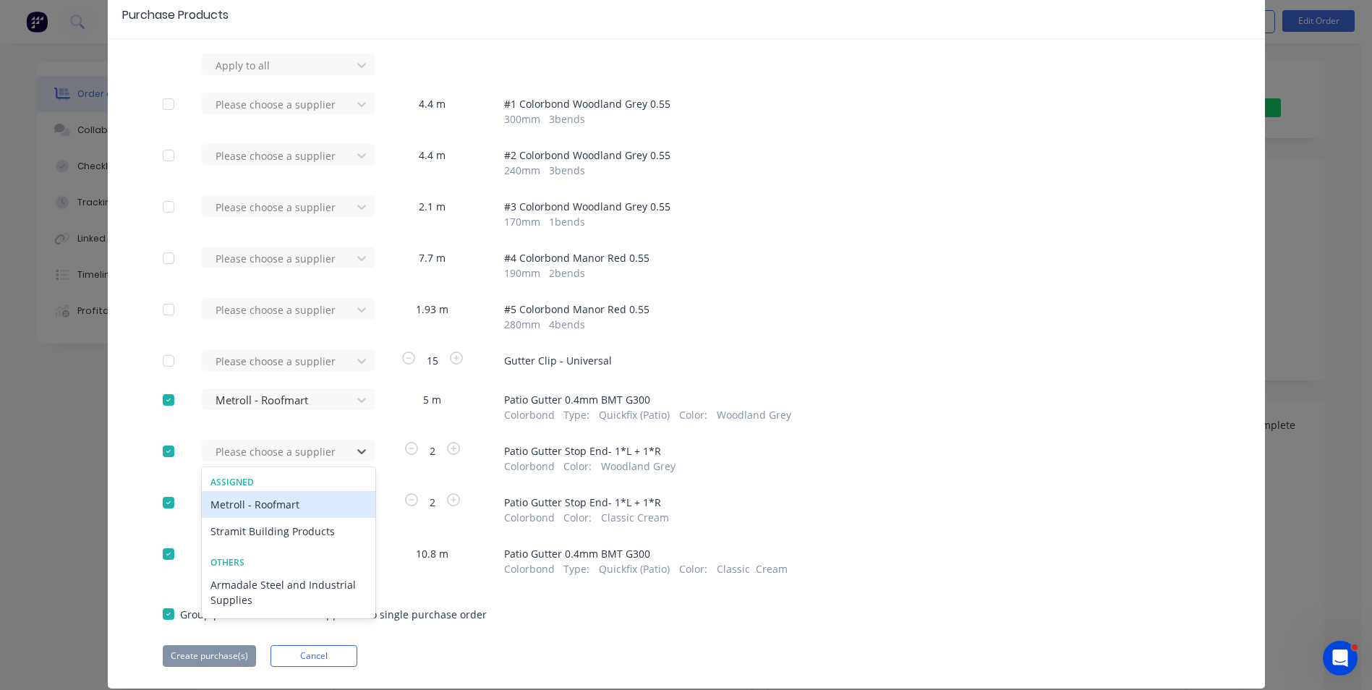
click at [268, 501] on div "Metroll - Roofmart" at bounding box center [289, 504] width 174 height 27
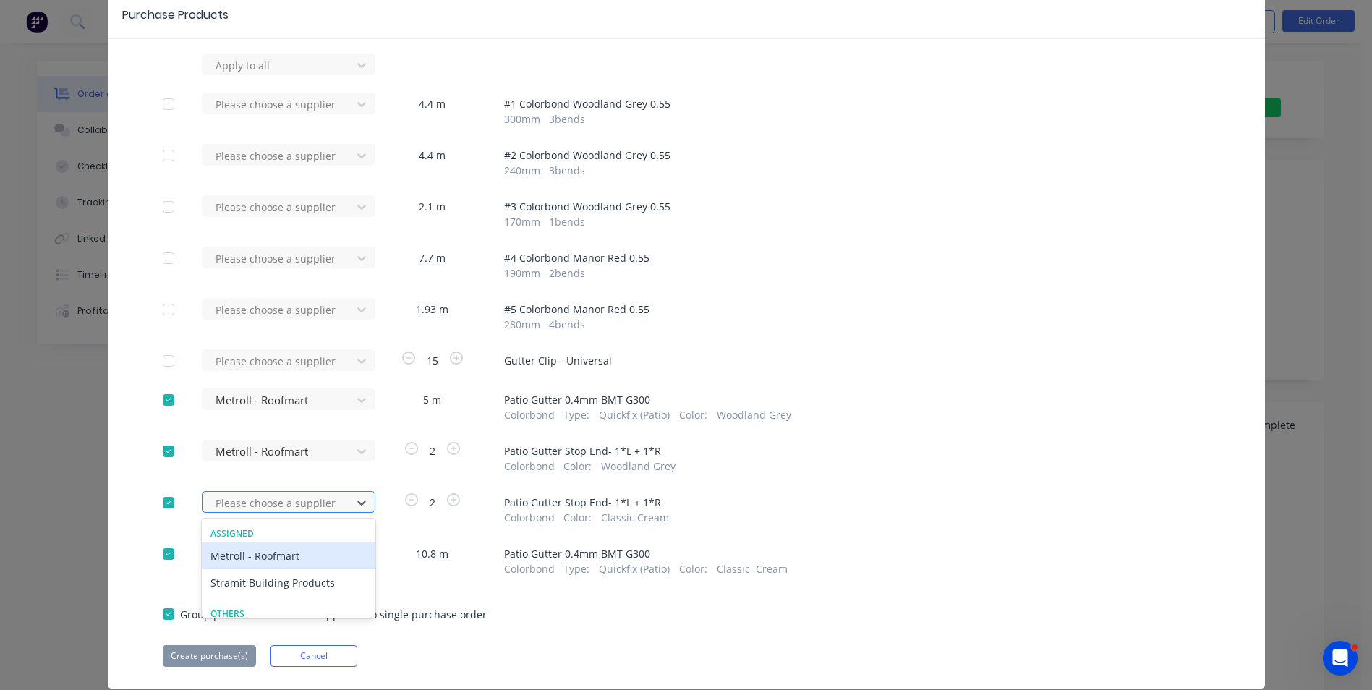
scroll to position [106, 0]
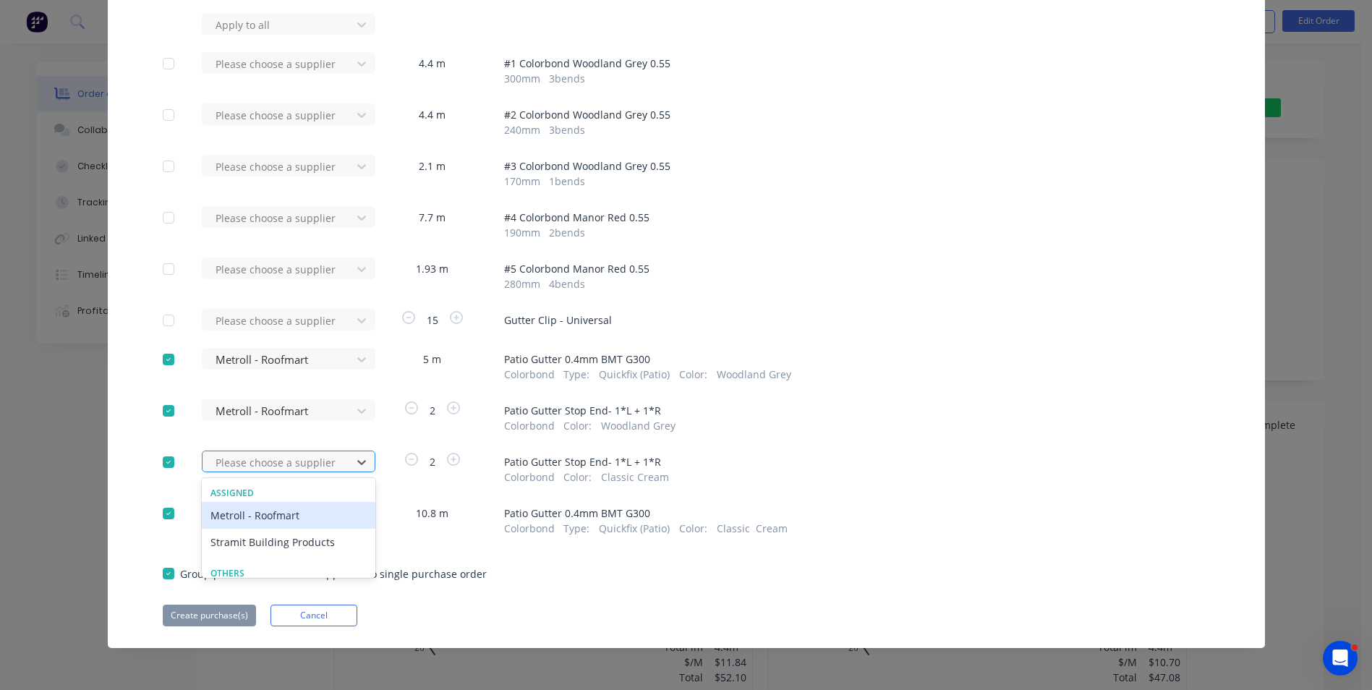
click at [268, 35] on div "34 results available. Use Up and Down to choose options, press Enter to select …" at bounding box center [281, 24] width 159 height 22
click at [268, 516] on div "Metroll - Roofmart" at bounding box center [289, 515] width 174 height 27
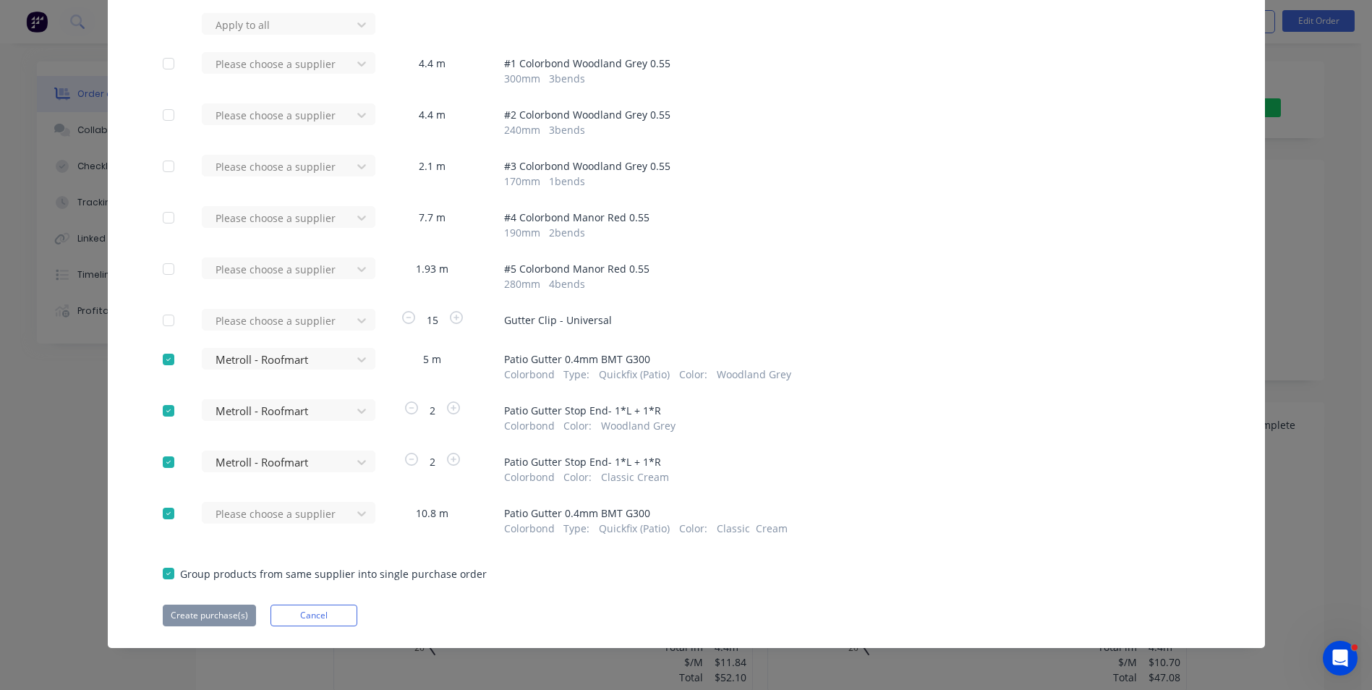
click at [268, 35] on div "Please choose a supplier" at bounding box center [281, 24] width 159 height 22
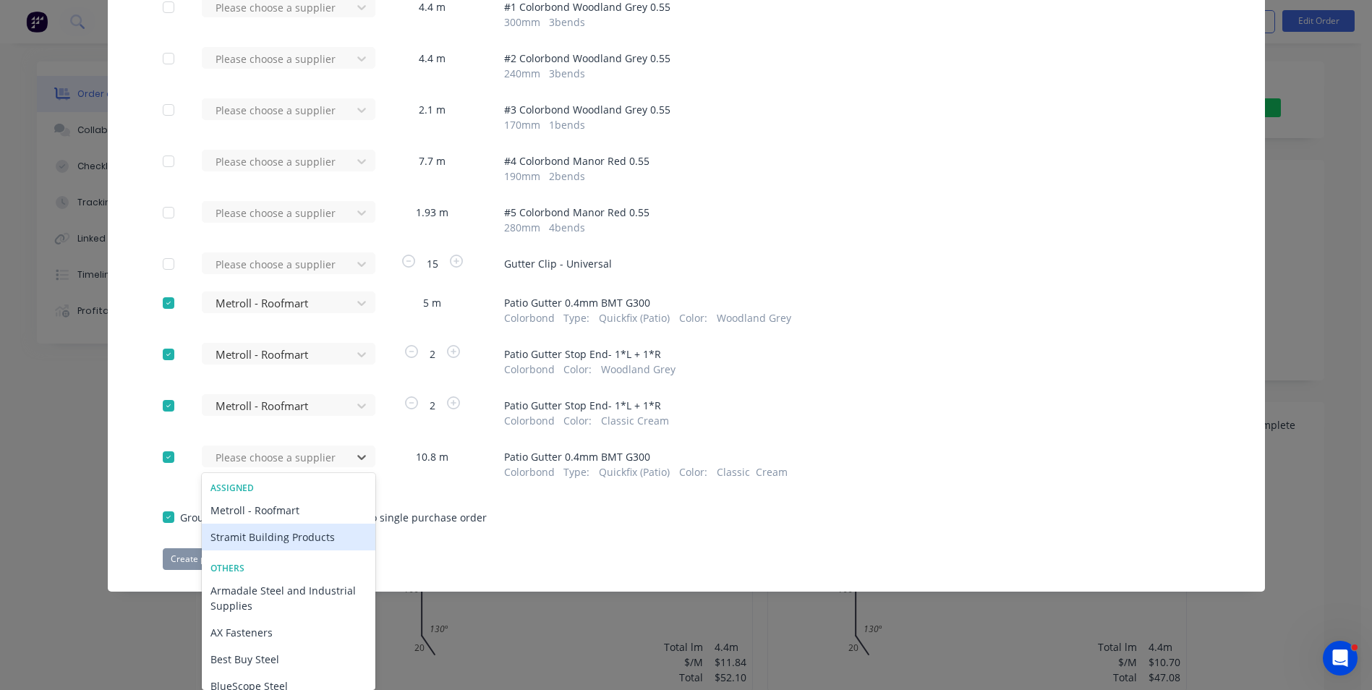
click at [269, 537] on div "Stramit Building Products" at bounding box center [289, 537] width 174 height 27
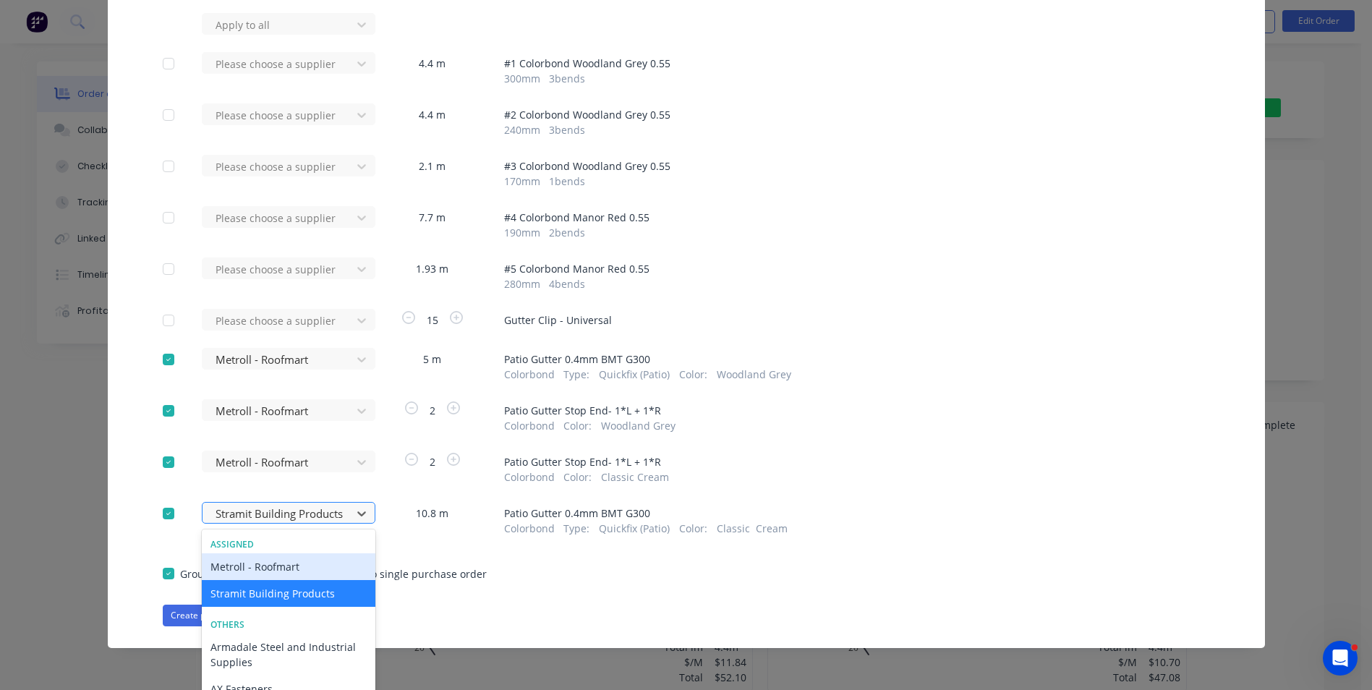
click at [270, 35] on div "34 results available. Use Up and Down to choose options, press Enter to select …" at bounding box center [281, 24] width 159 height 22
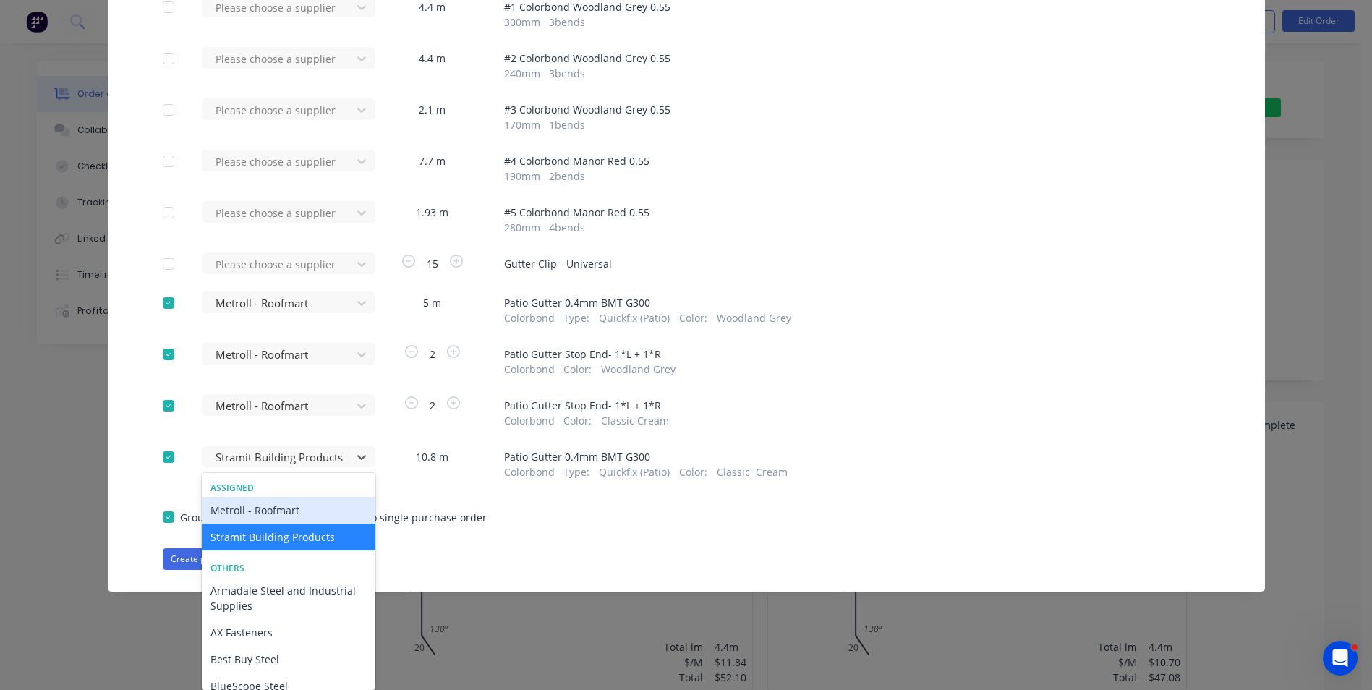
click at [277, 513] on div "Metroll - Roofmart" at bounding box center [289, 510] width 174 height 27
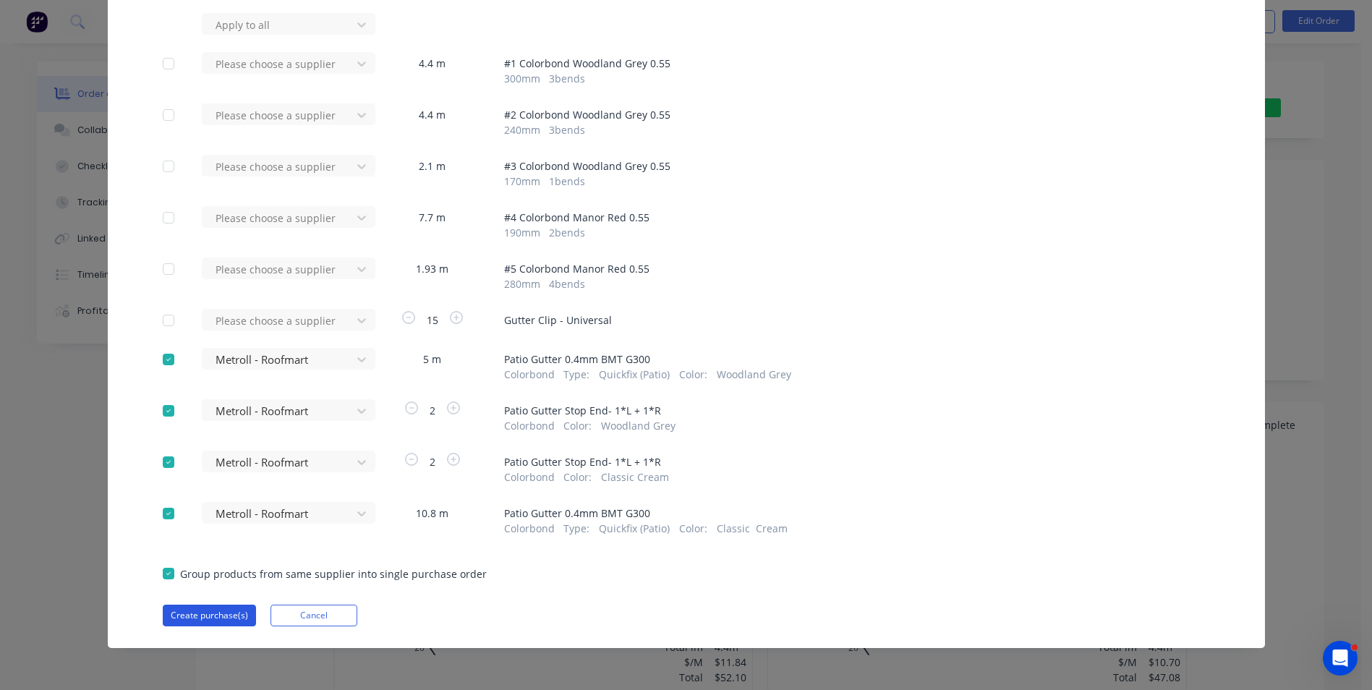
click at [207, 617] on button "Create purchase(s)" at bounding box center [209, 616] width 93 height 22
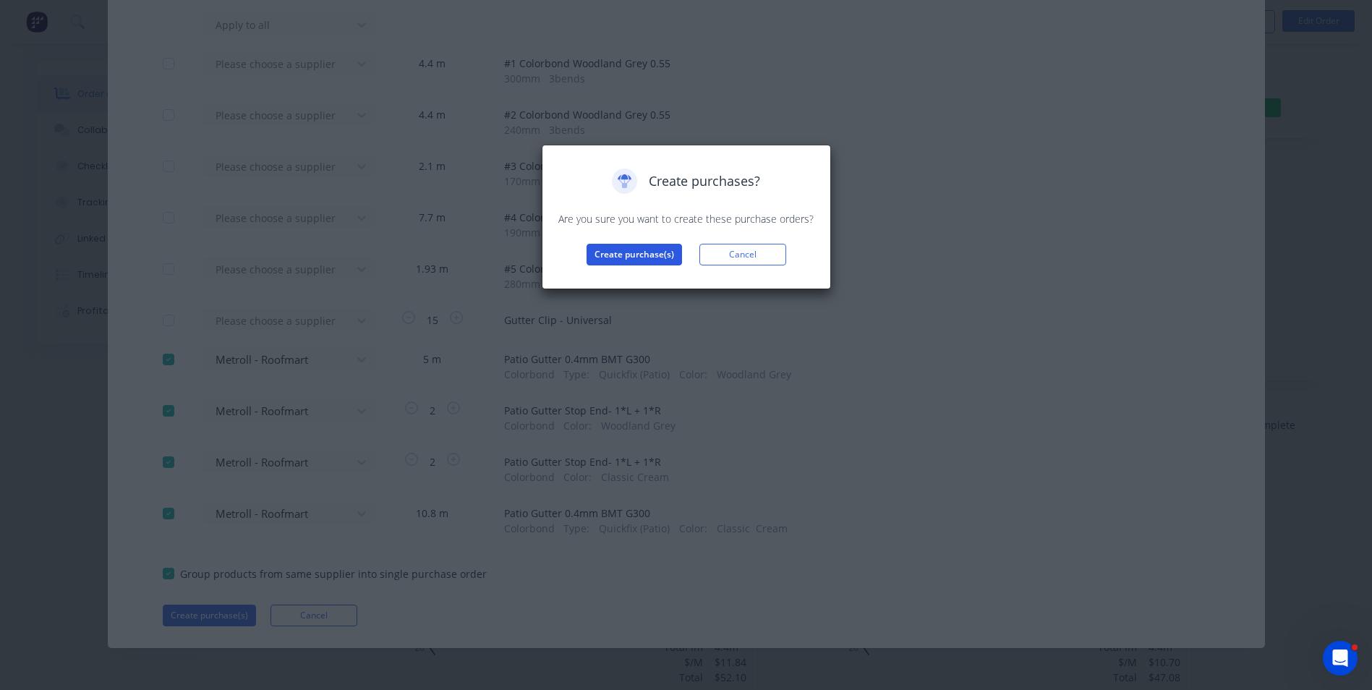
click at [607, 262] on button "Create purchase(s)" at bounding box center [633, 255] width 95 height 22
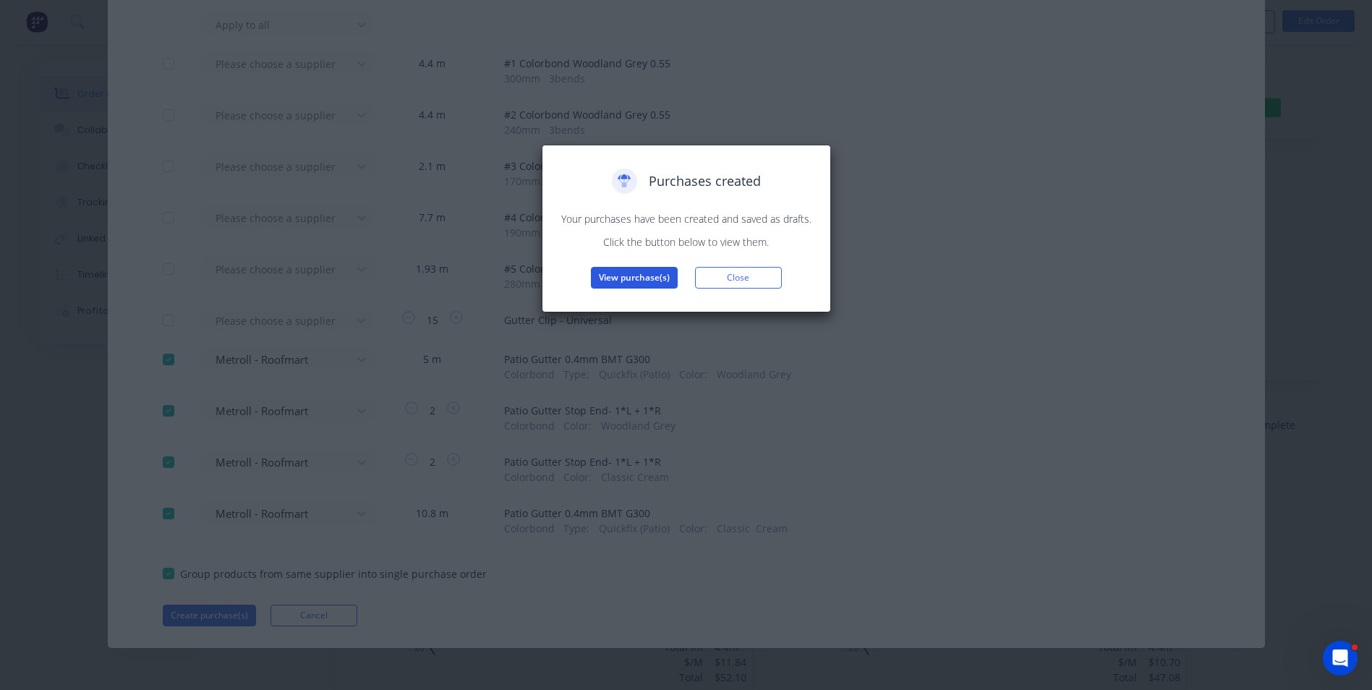
click at [648, 282] on button "View purchase(s)" at bounding box center [634, 278] width 87 height 22
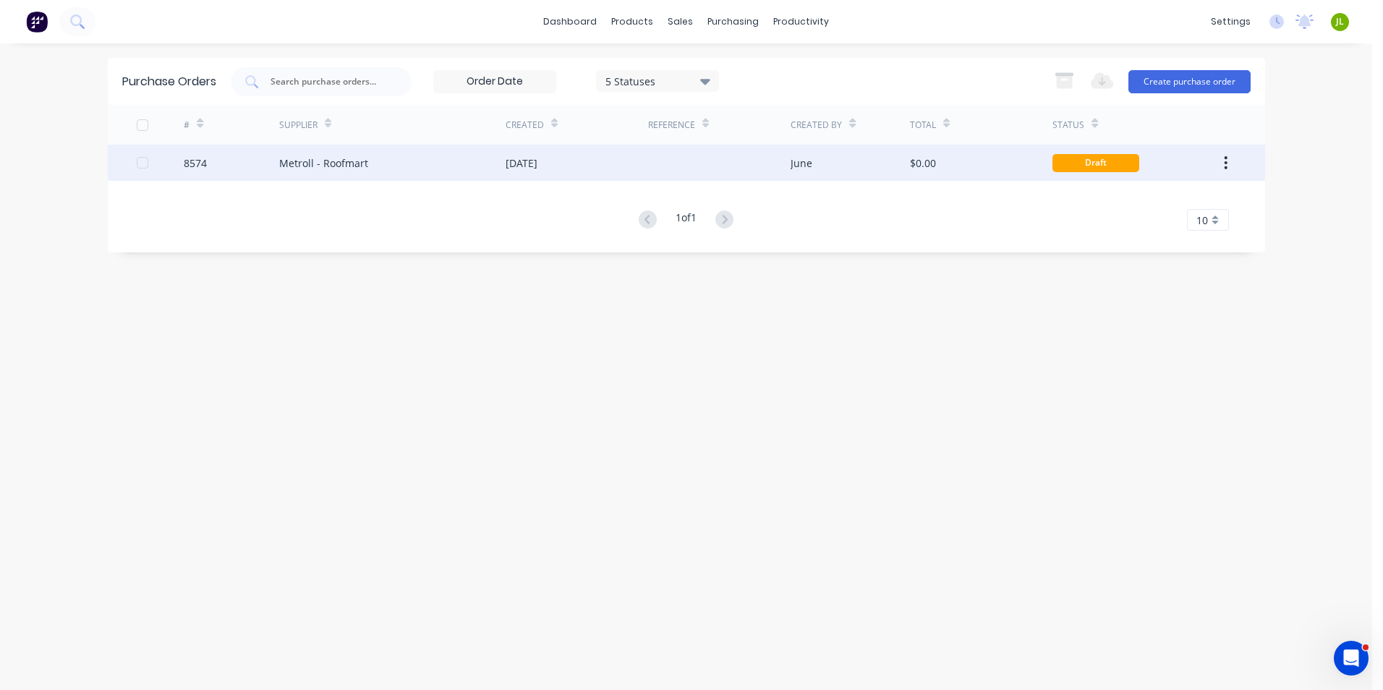
click at [763, 166] on div at bounding box center [719, 163] width 142 height 36
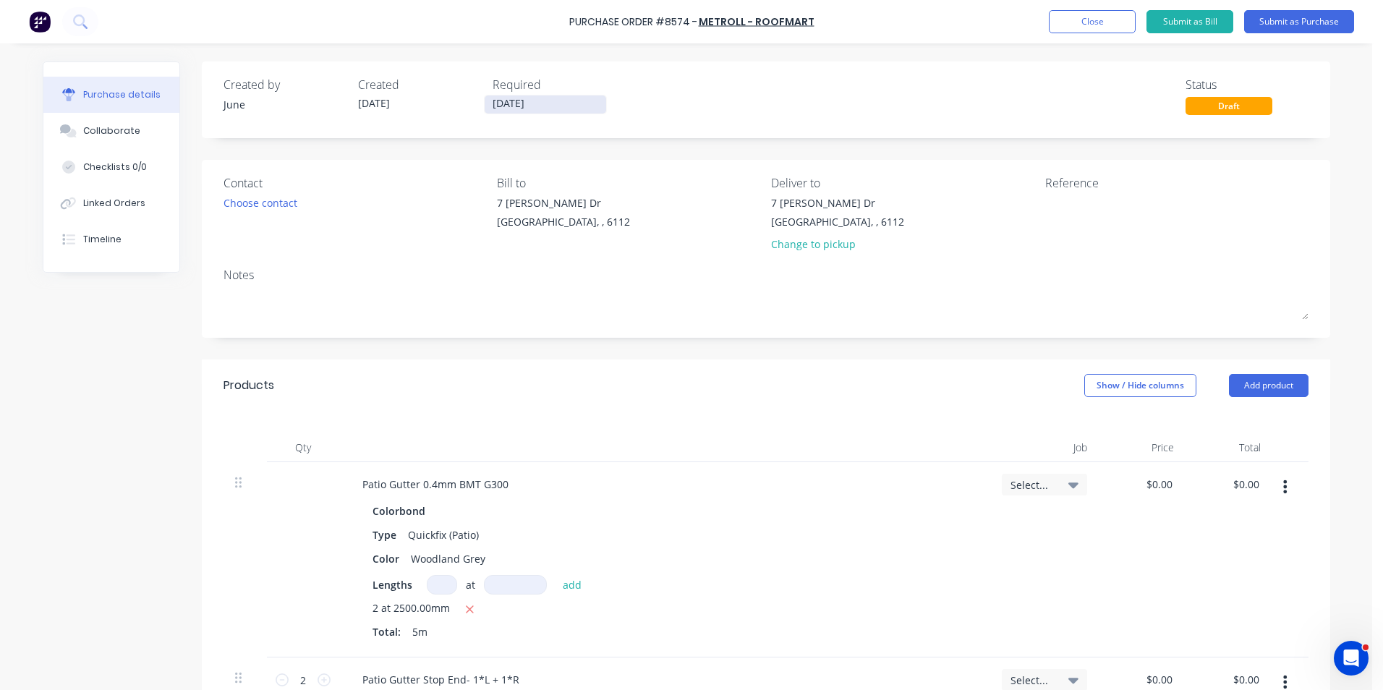
click at [535, 101] on input "03/09/25" at bounding box center [544, 104] width 121 height 18
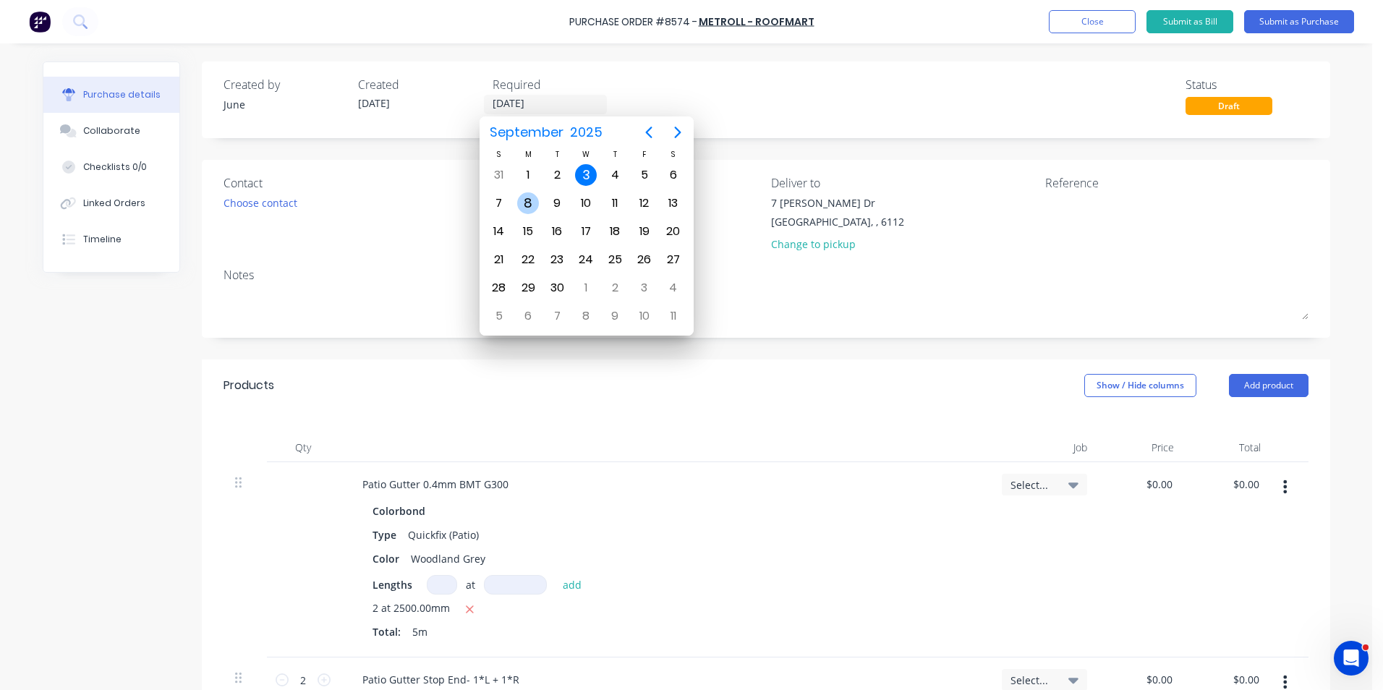
click at [516, 197] on div "8" at bounding box center [527, 202] width 29 height 27
type input "08/09/25"
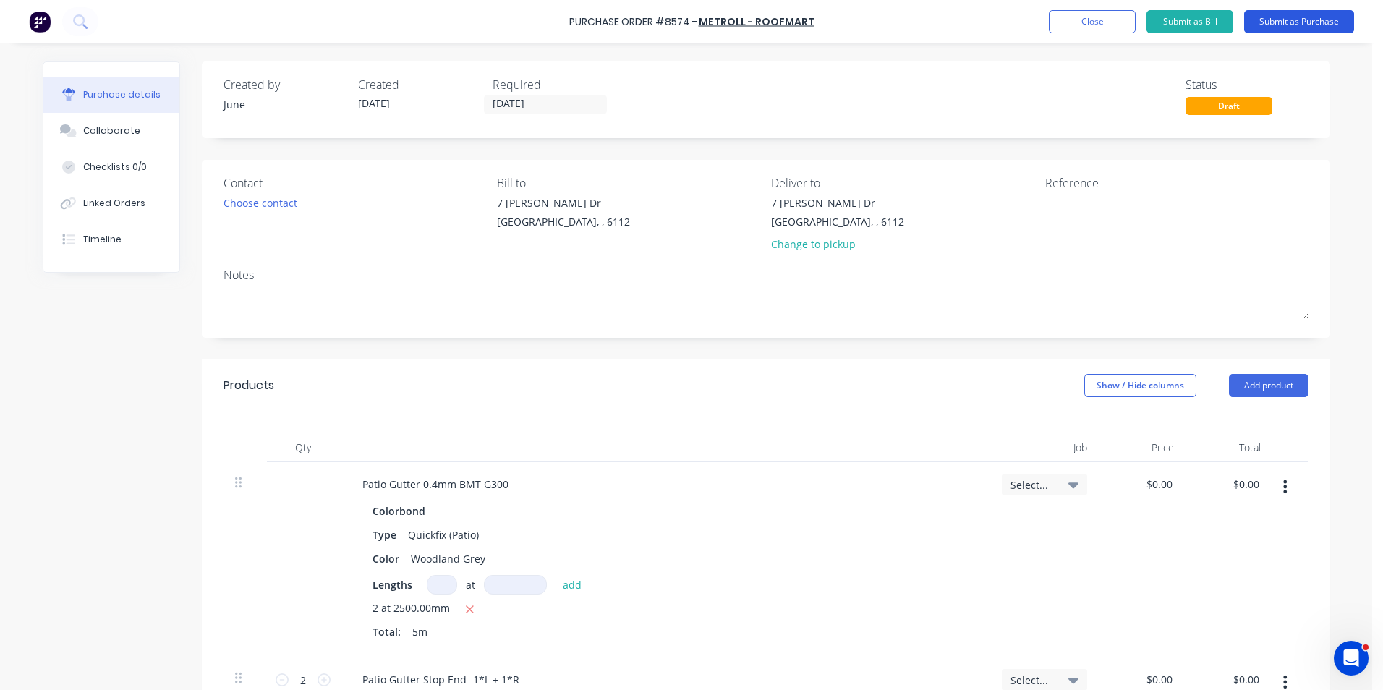
click at [1332, 17] on button "Submit as Purchase" at bounding box center [1299, 21] width 110 height 23
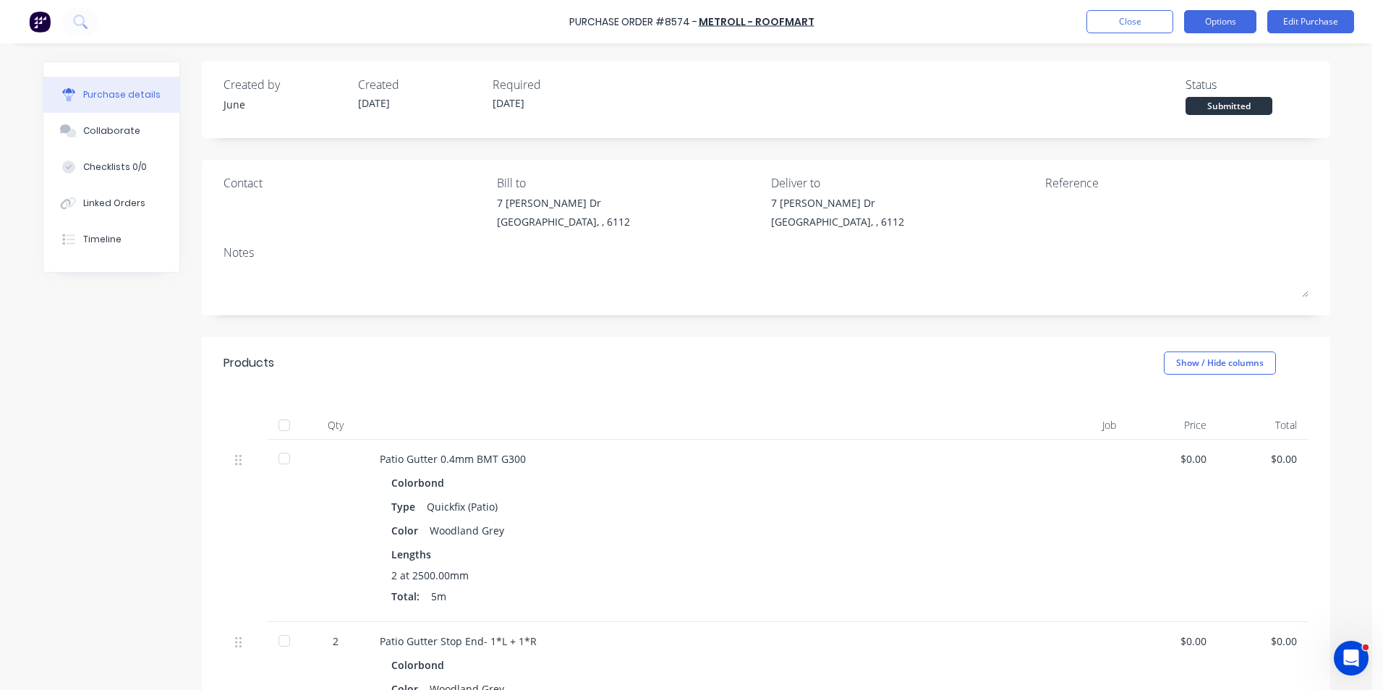
click at [1226, 29] on button "Options" at bounding box center [1220, 21] width 72 height 23
click at [1216, 62] on div "Print / Email" at bounding box center [1187, 58] width 111 height 21
click at [1153, 116] on div "Without pricing" at bounding box center [1187, 116] width 111 height 21
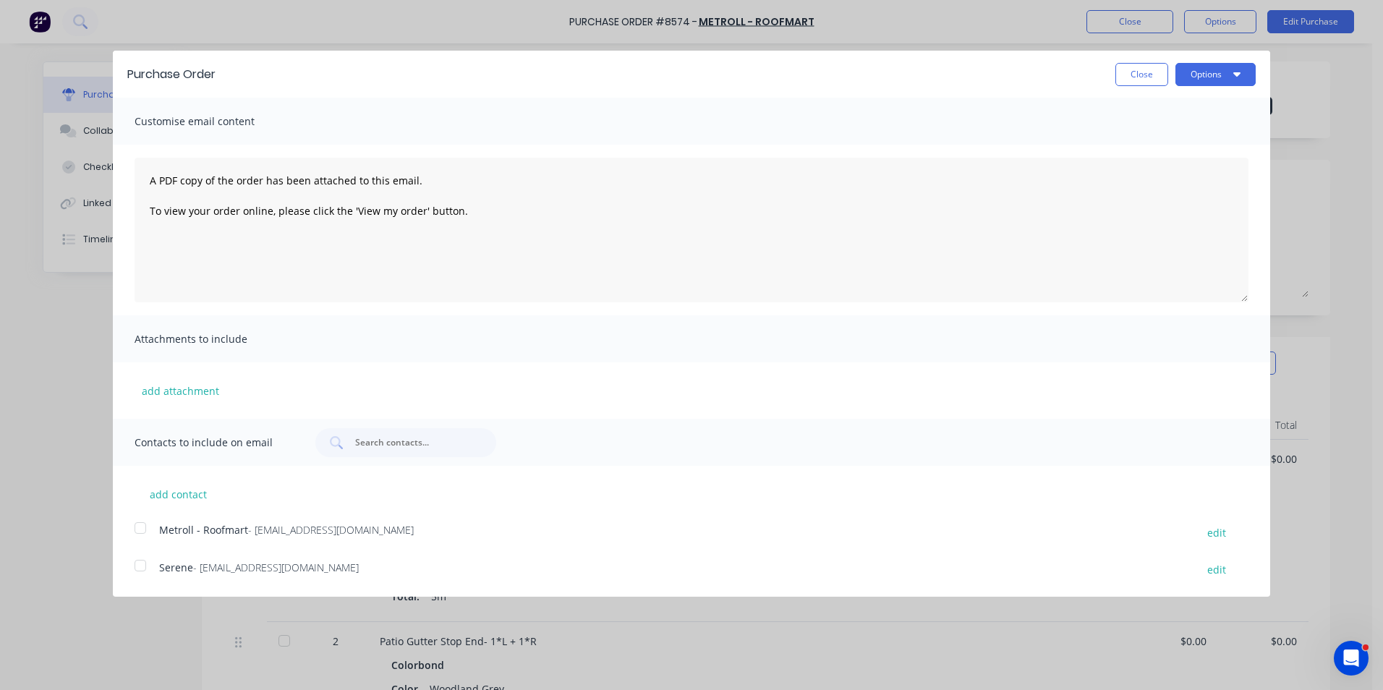
click at [233, 532] on span "Metroll - Roofmart" at bounding box center [203, 530] width 89 height 14
click at [1193, 72] on button "Options" at bounding box center [1215, 74] width 80 height 23
click at [1200, 136] on div "Email" at bounding box center [1186, 139] width 111 height 21
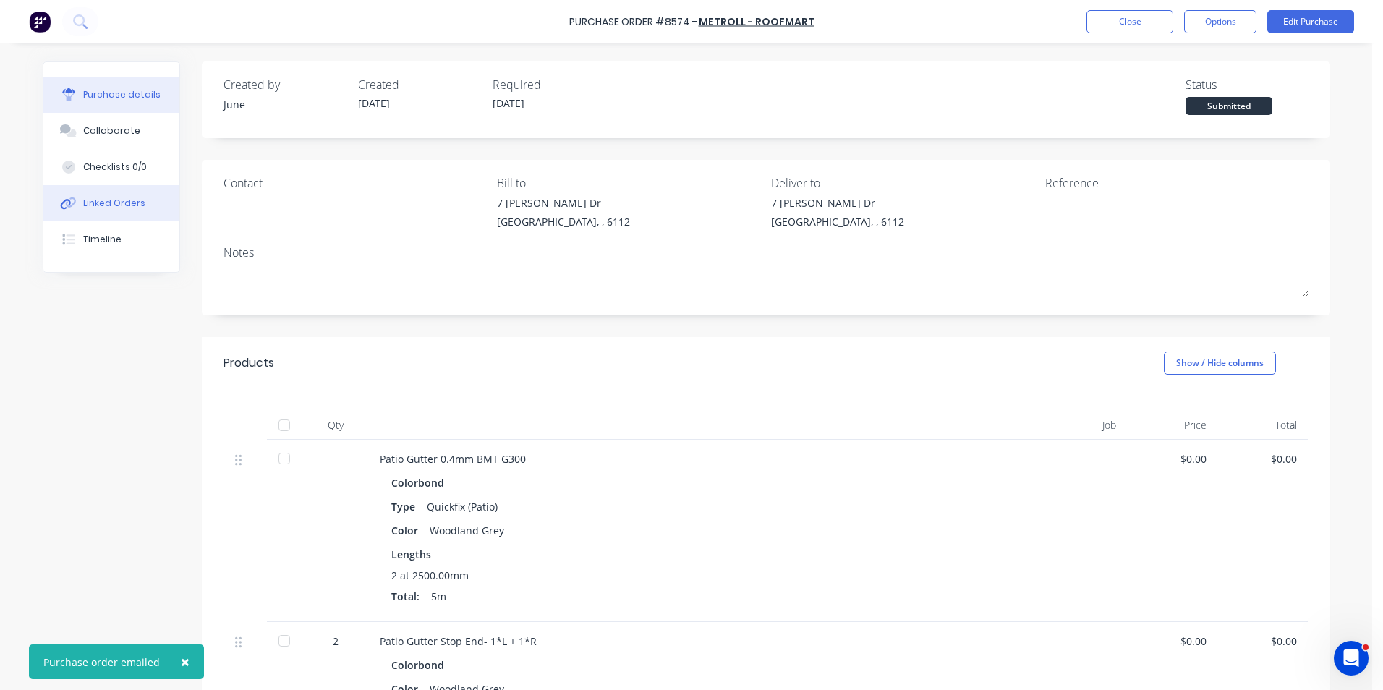
click at [101, 192] on button "Linked Orders" at bounding box center [111, 203] width 136 height 36
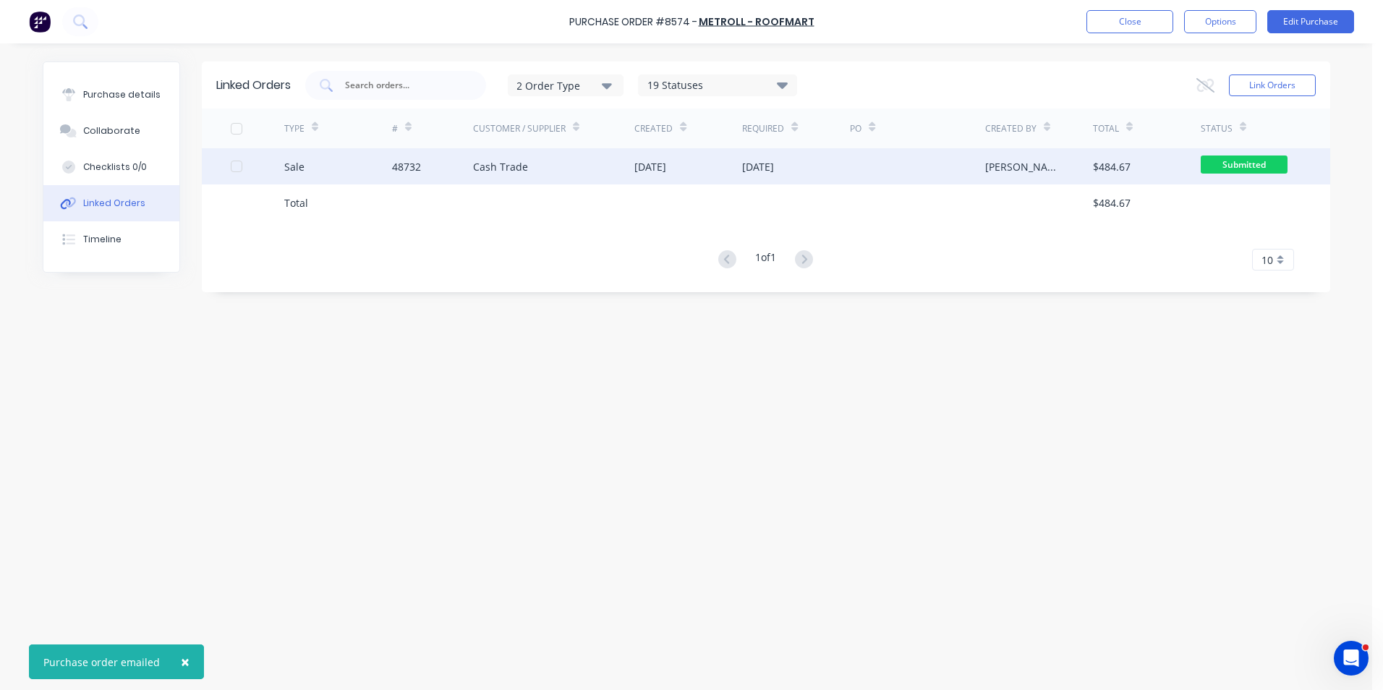
click at [599, 156] on div "Cash Trade" at bounding box center [554, 166] width 162 height 36
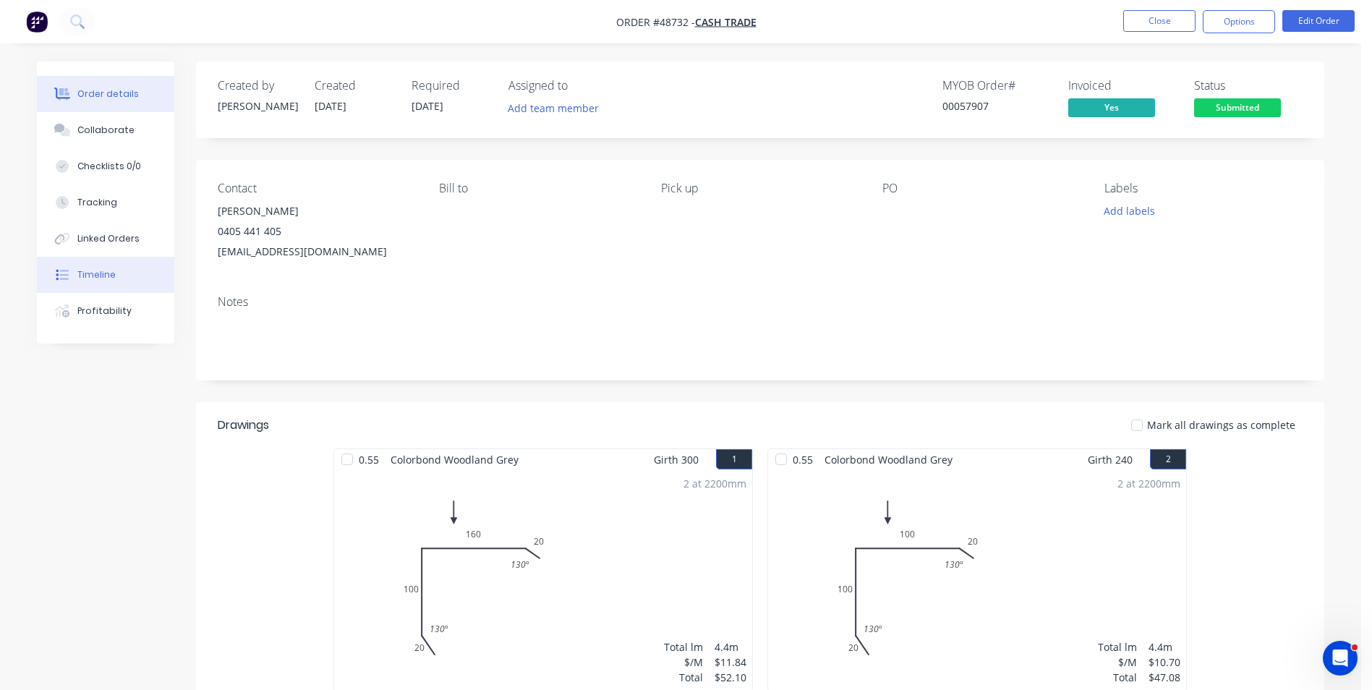
click at [113, 276] on div "Timeline" at bounding box center [96, 274] width 38 height 13
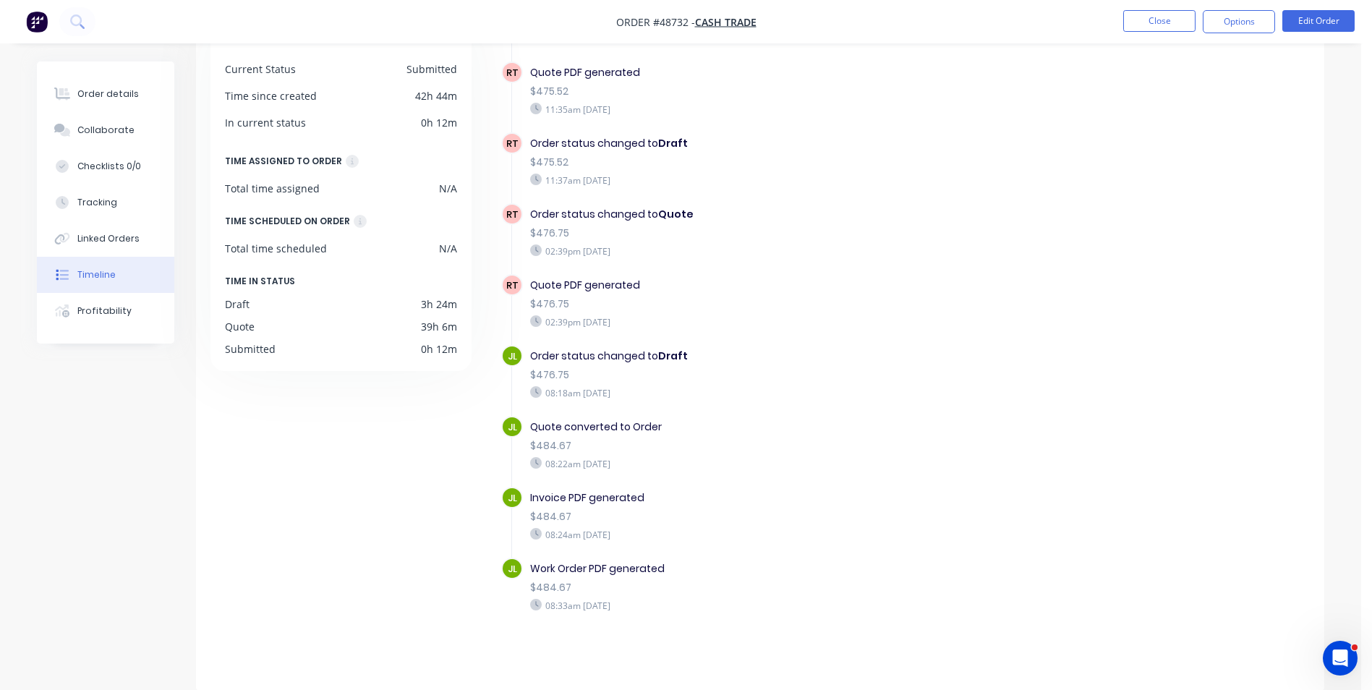
scroll to position [110, 0]
click at [87, 82] on button "Order details" at bounding box center [105, 94] width 137 height 36
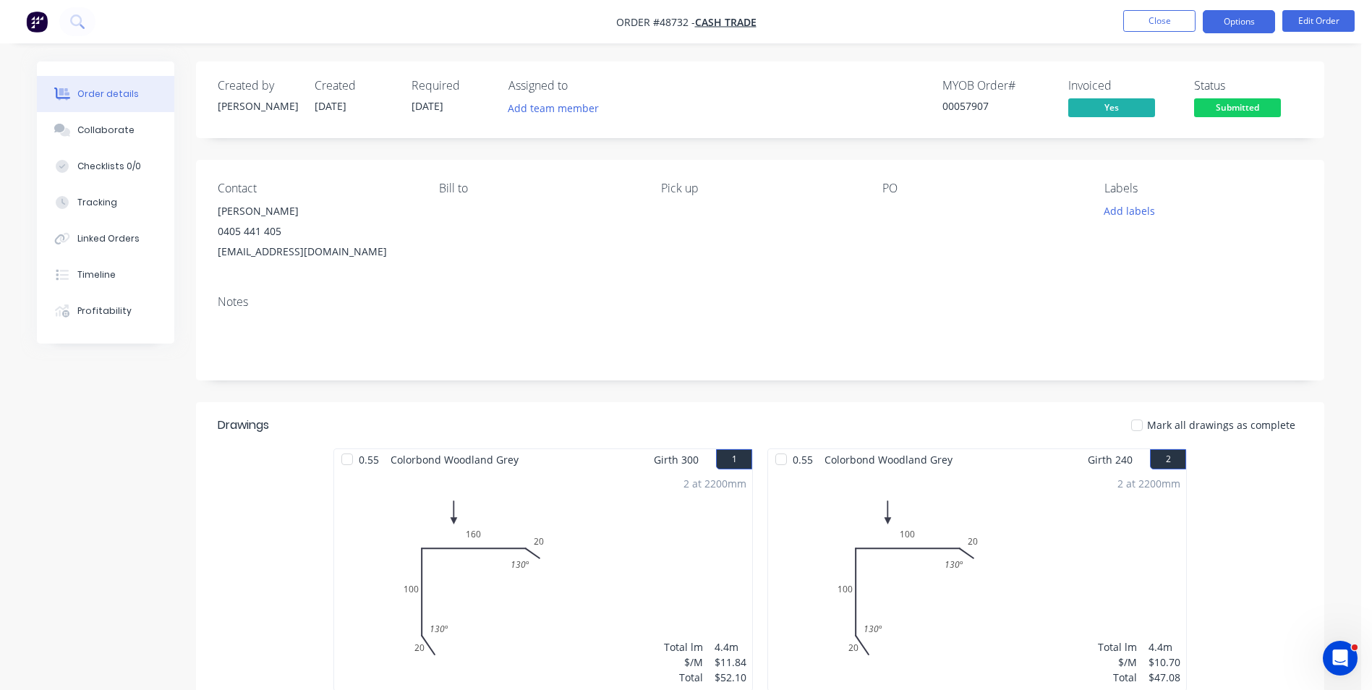
click at [1251, 19] on button "Options" at bounding box center [1239, 21] width 72 height 23
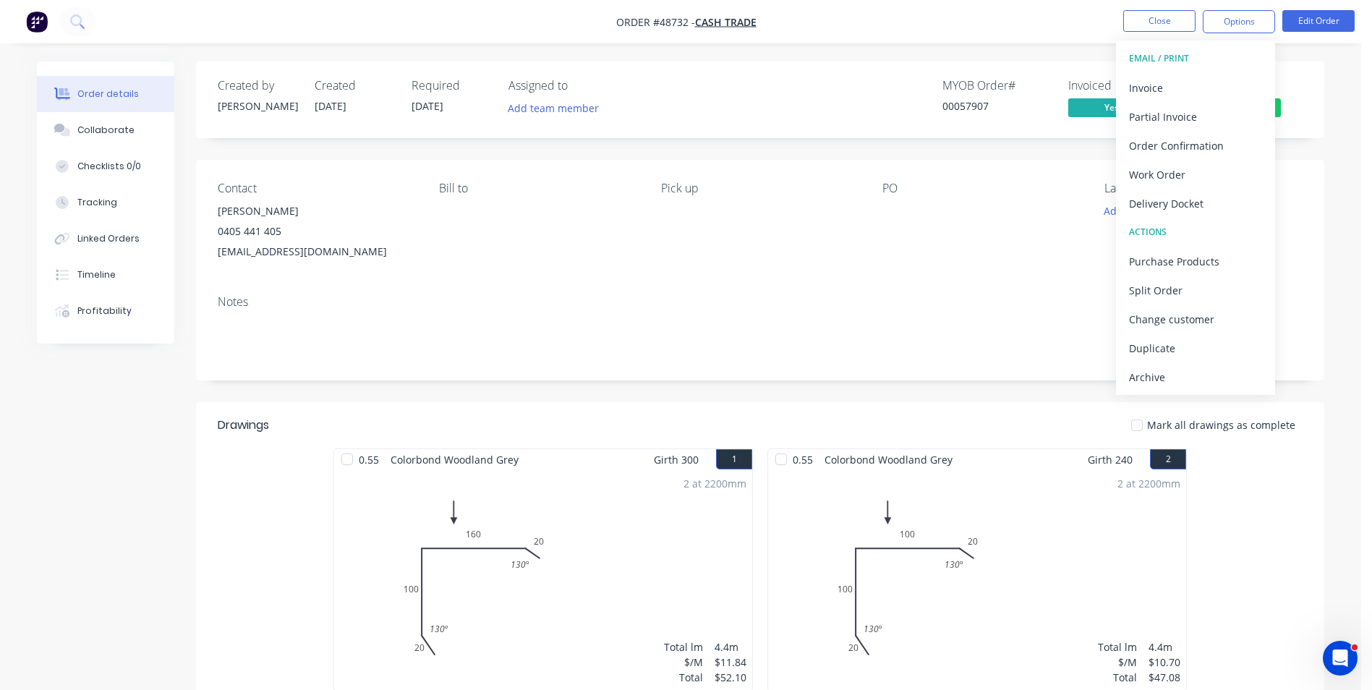
click at [1250, 60] on div "EMAIL / PRINT" at bounding box center [1195, 58] width 133 height 19
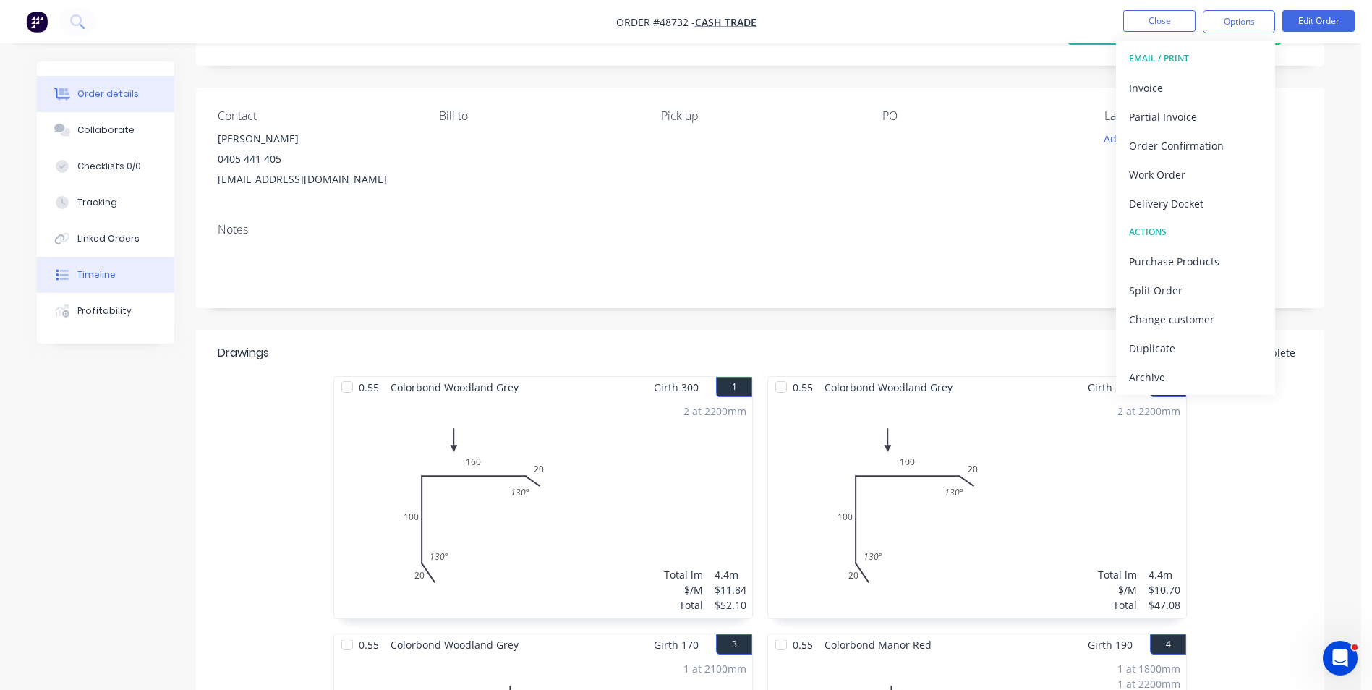
click at [137, 283] on button "Timeline" at bounding box center [105, 275] width 137 height 36
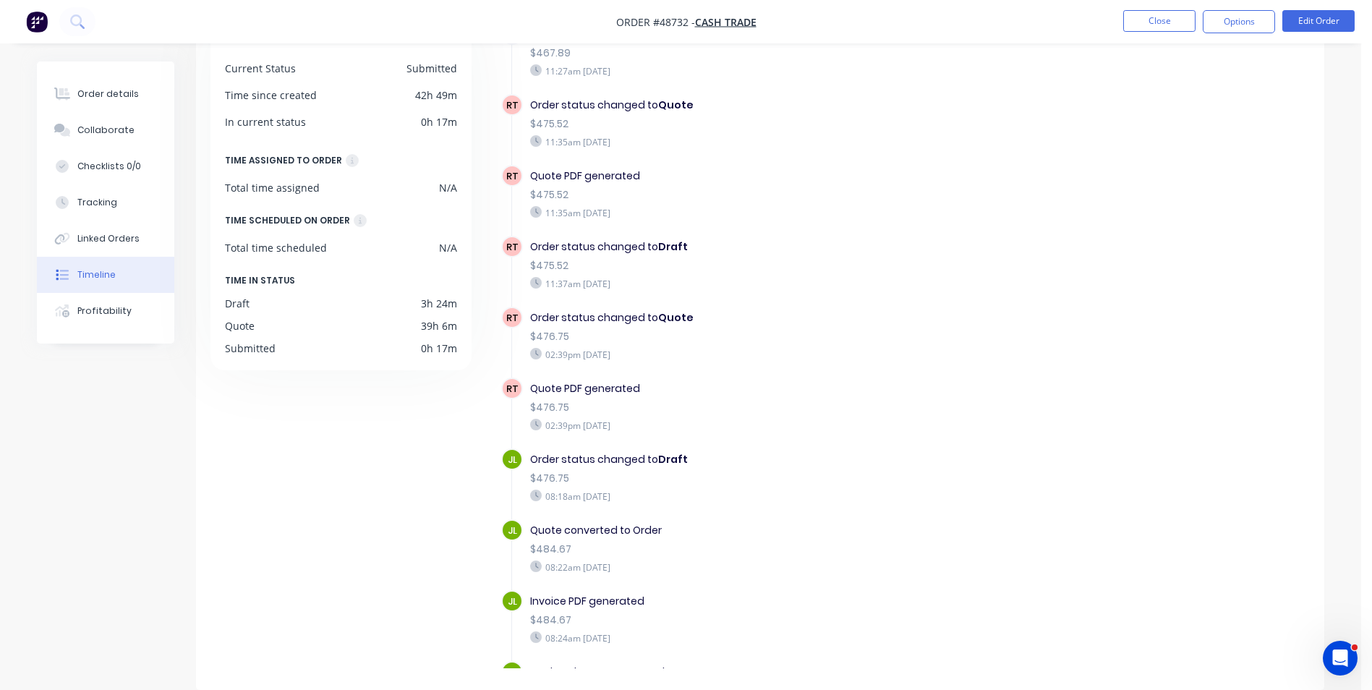
scroll to position [511, 0]
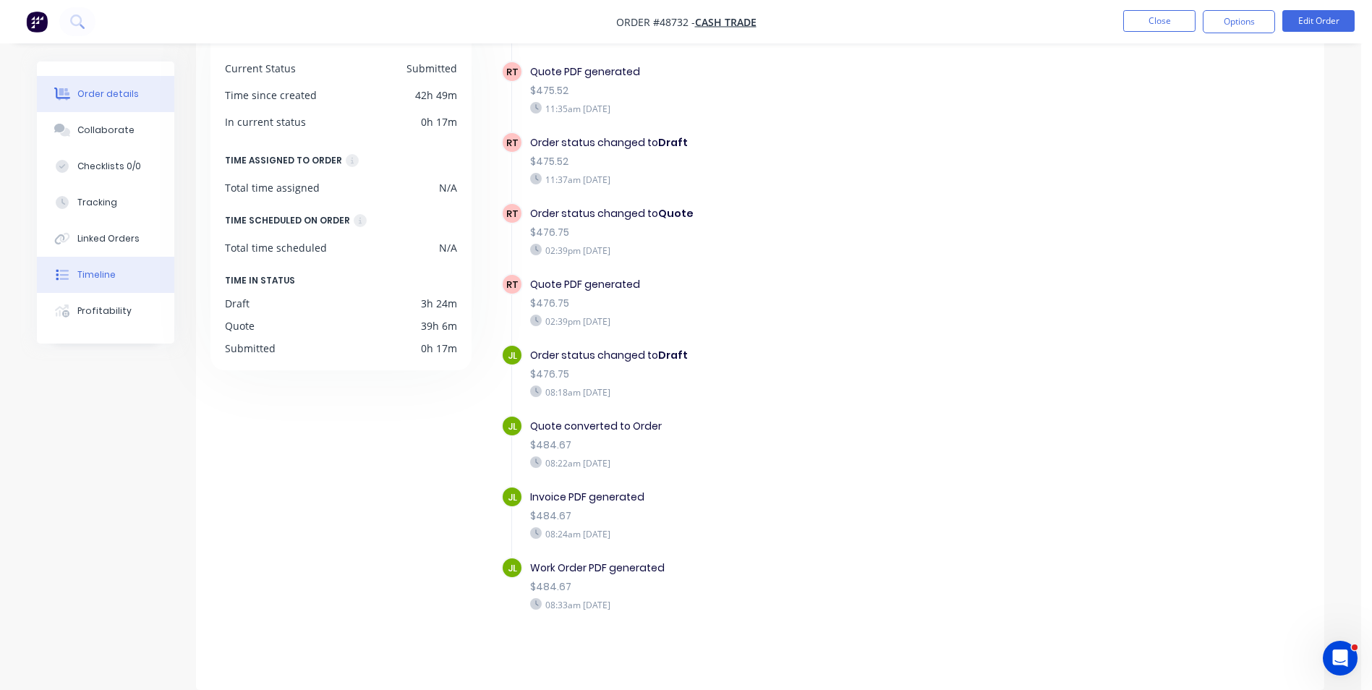
click at [114, 85] on button "Order details" at bounding box center [105, 94] width 137 height 36
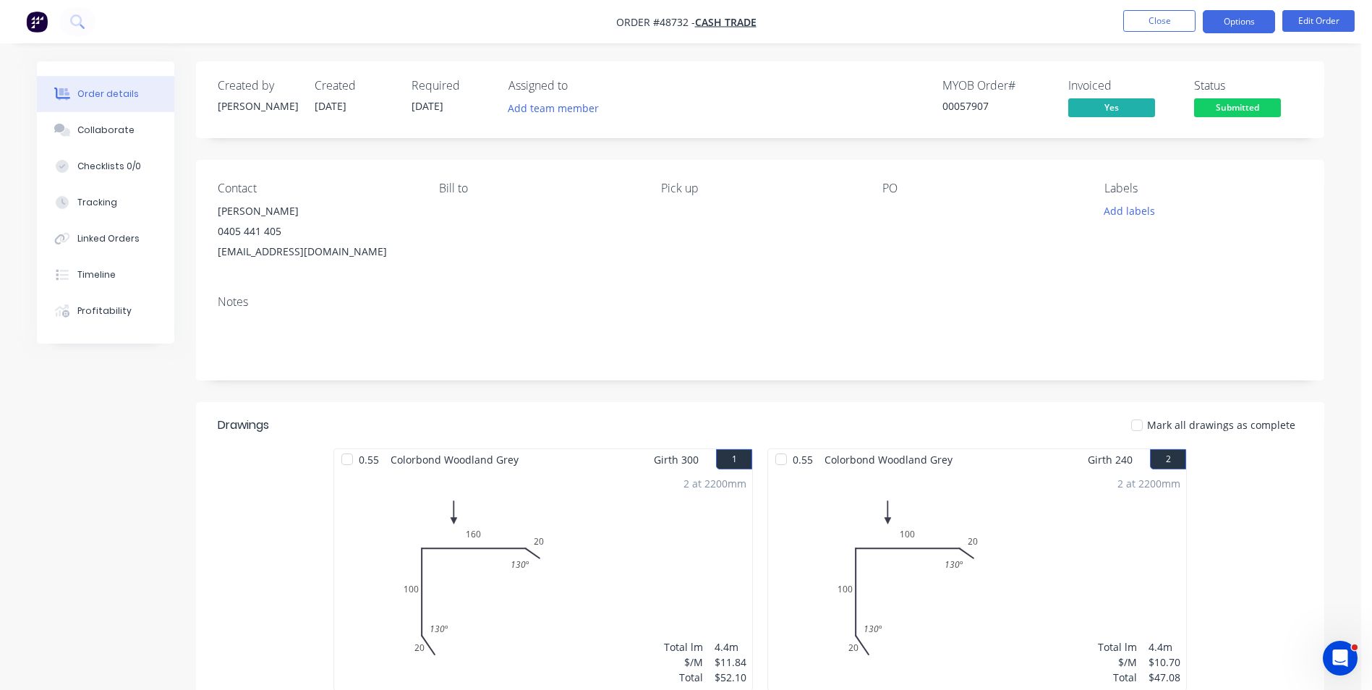
click at [1230, 23] on button "Options" at bounding box center [1239, 21] width 72 height 23
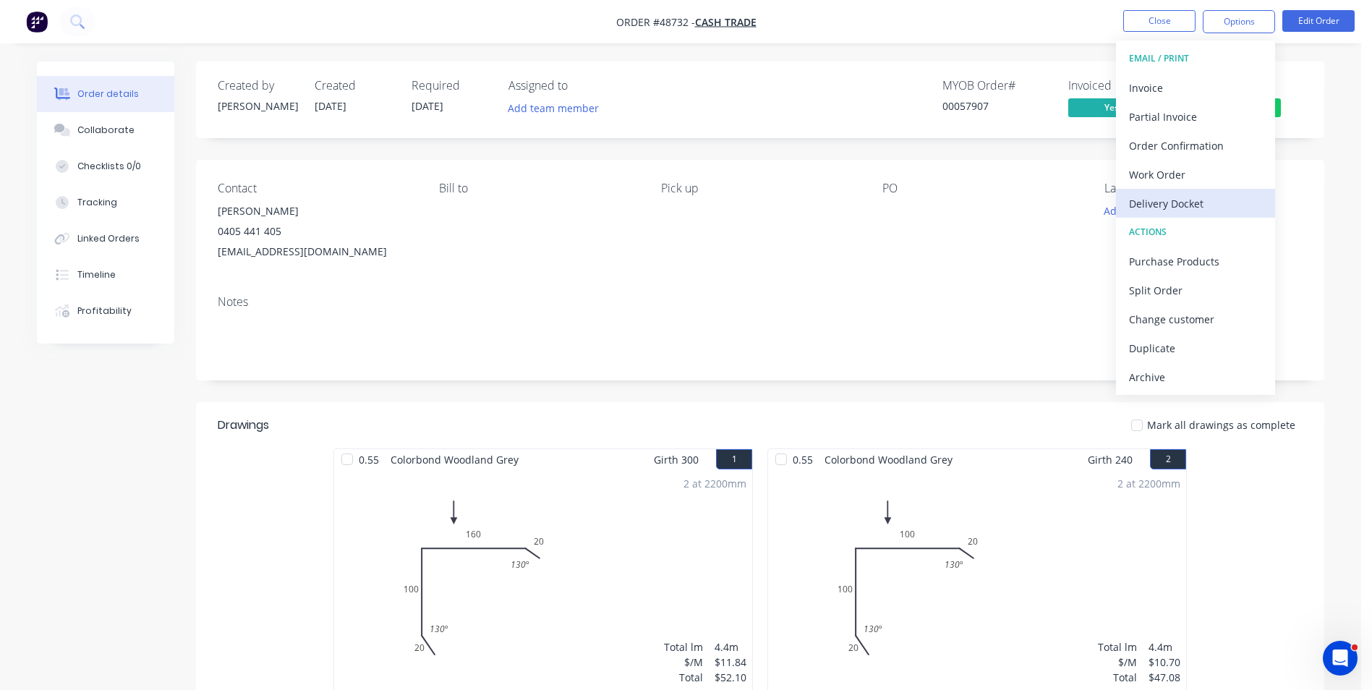
click at [1198, 206] on div "Delivery Docket" at bounding box center [1195, 203] width 133 height 21
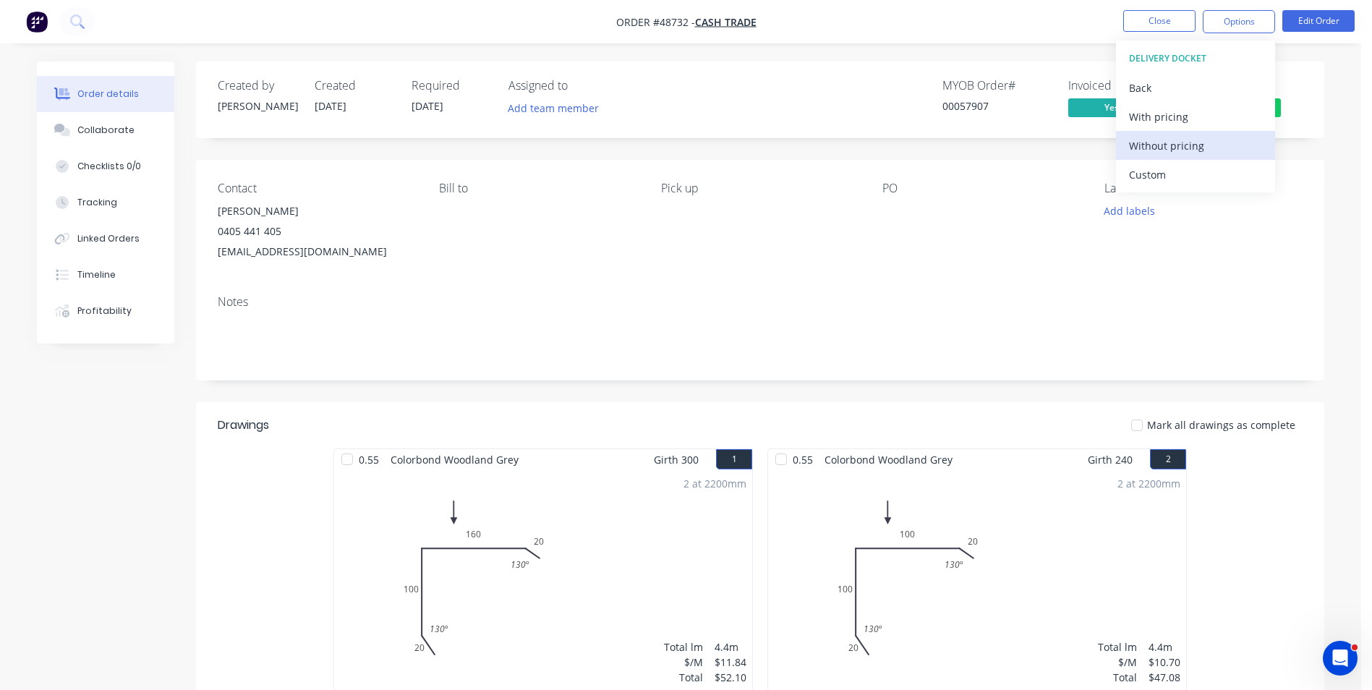
click at [1208, 152] on div "Without pricing" at bounding box center [1195, 145] width 133 height 21
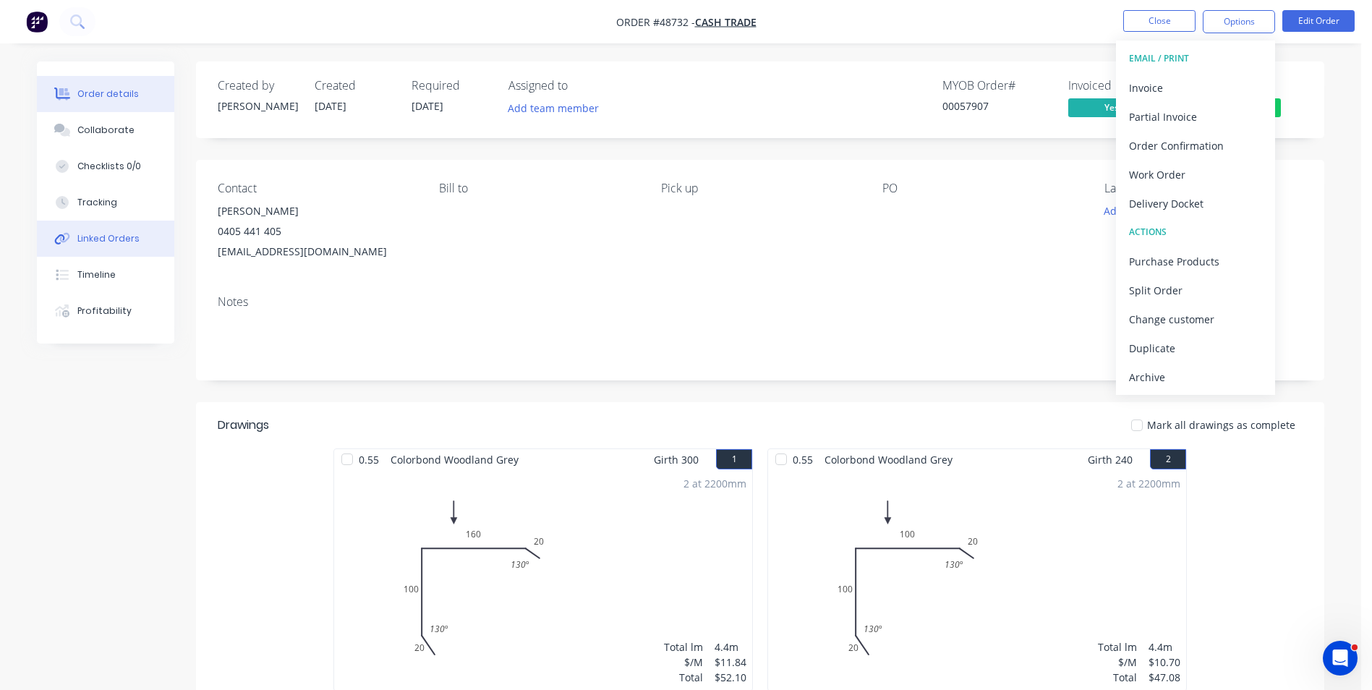
click at [99, 226] on button "Linked Orders" at bounding box center [105, 239] width 137 height 36
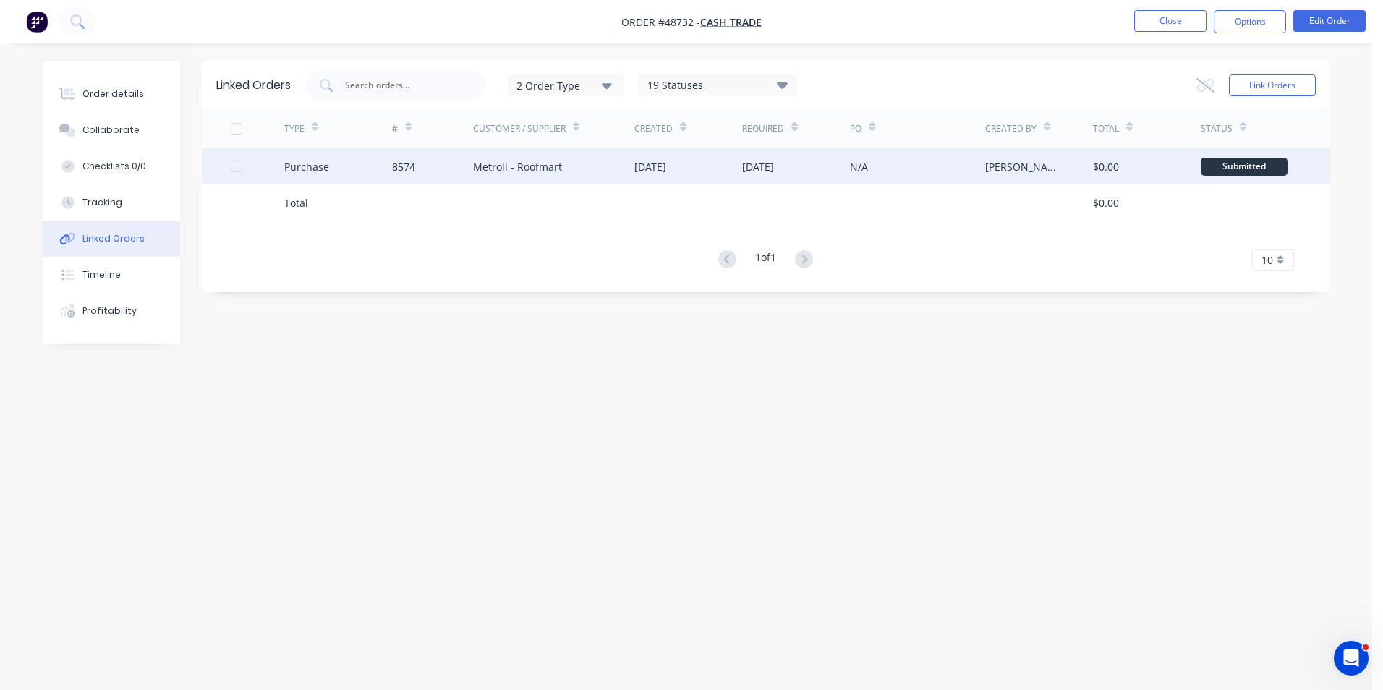
click at [333, 183] on div "Purchase" at bounding box center [338, 166] width 108 height 36
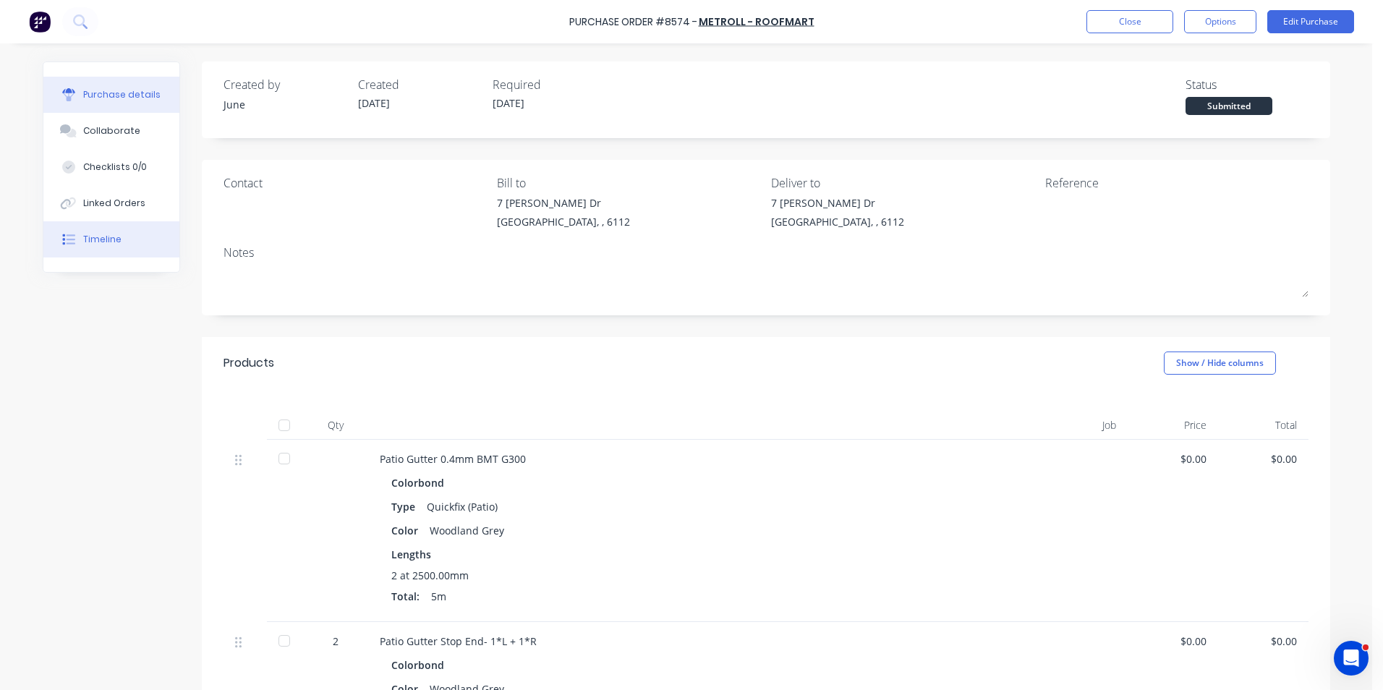
click at [103, 232] on button "Timeline" at bounding box center [111, 239] width 136 height 36
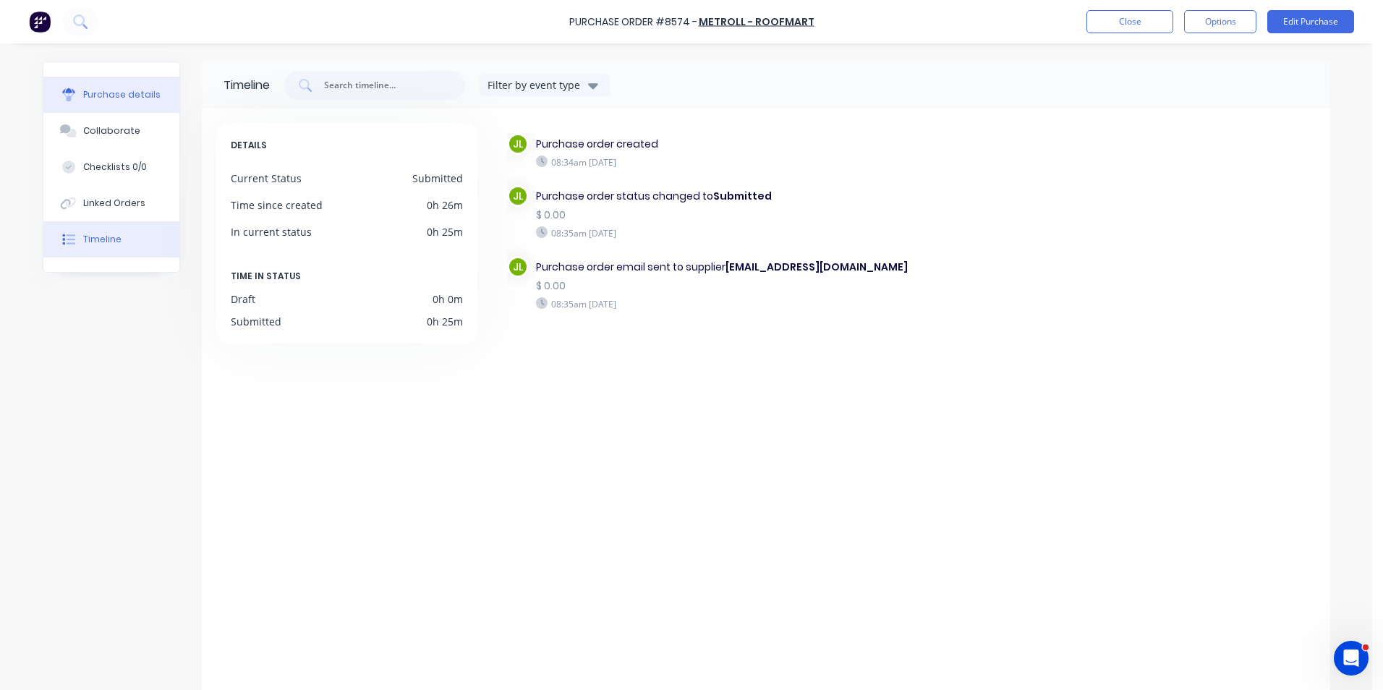
drag, startPoint x: 104, startPoint y: 91, endPoint x: 122, endPoint y: 92, distance: 18.1
click at [104, 92] on div "Purchase details" at bounding box center [121, 94] width 77 height 13
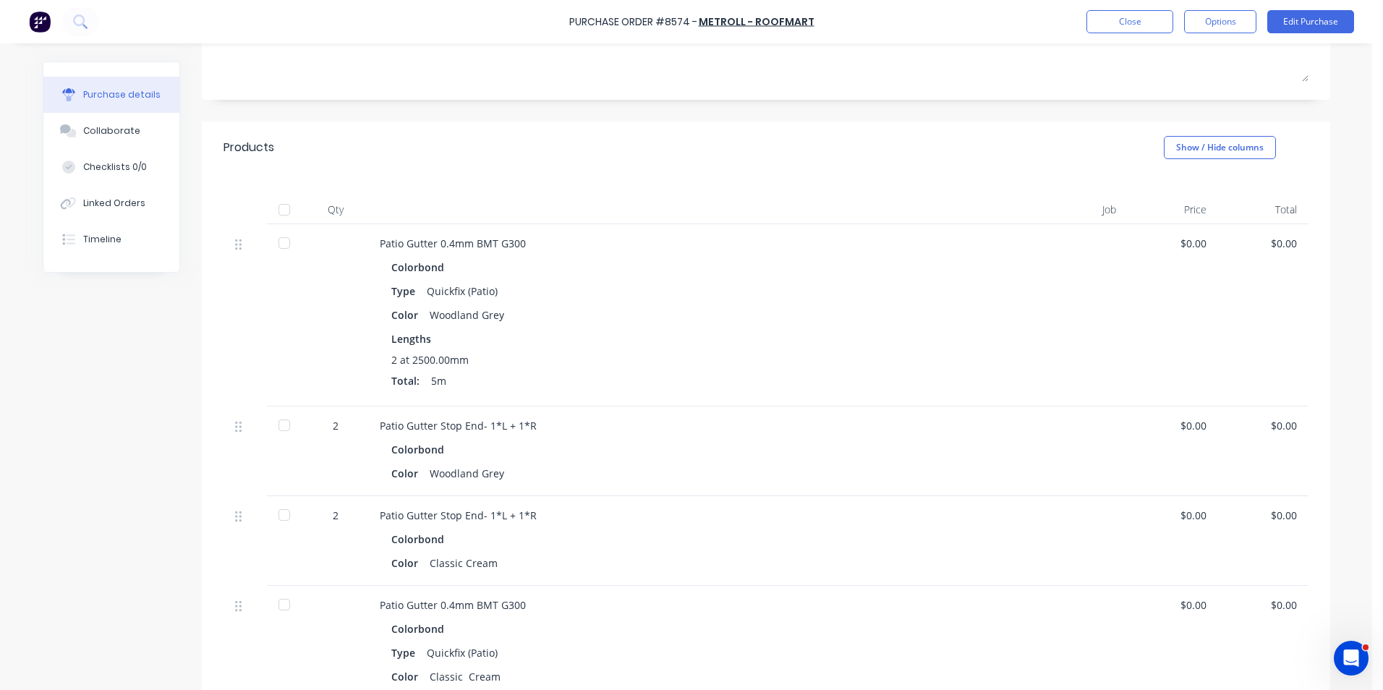
scroll to position [210, 0]
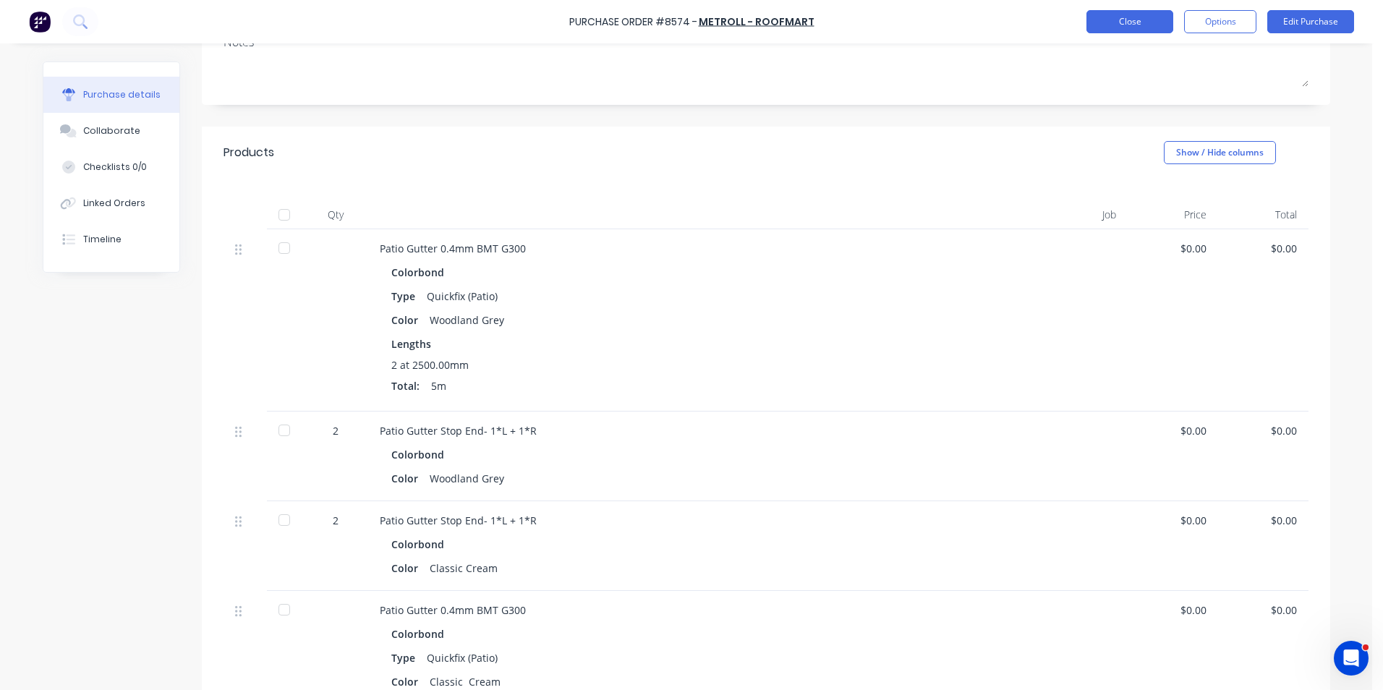
click at [1116, 29] on button "Close" at bounding box center [1129, 21] width 87 height 23
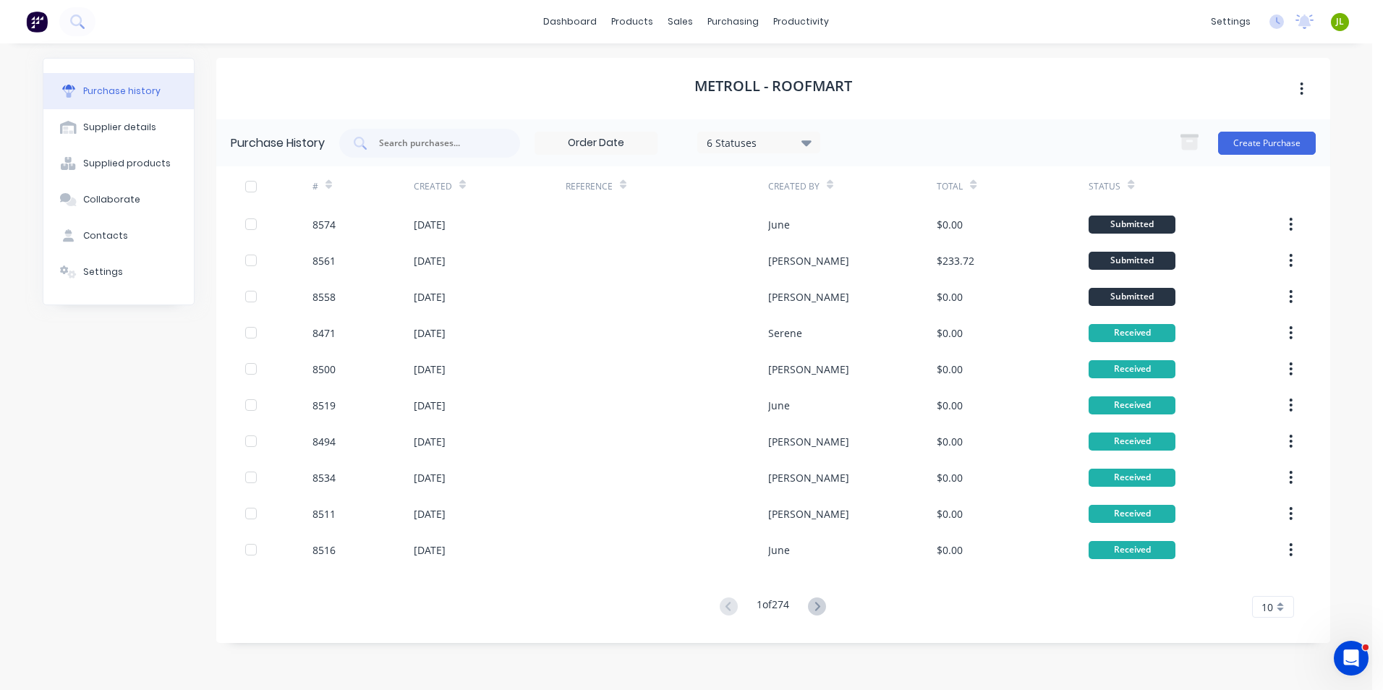
click at [236, 579] on div "# Created Reference Created By Total Status 8574 03 Sep 2025 June $0.00 Submitt…" at bounding box center [773, 391] width 1114 height 451
click at [471, 142] on input "text" at bounding box center [437, 143] width 120 height 14
type input "8520"
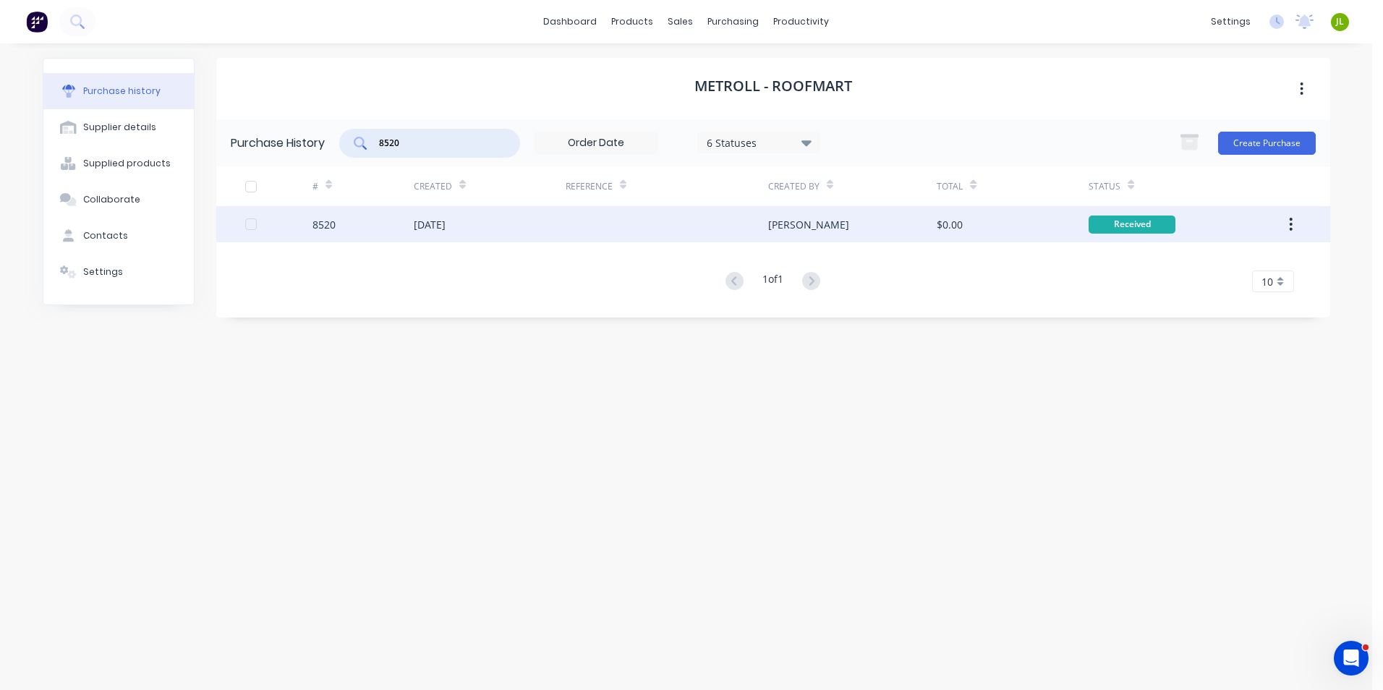
click at [503, 237] on div "27 Aug 2025" at bounding box center [490, 224] width 152 height 36
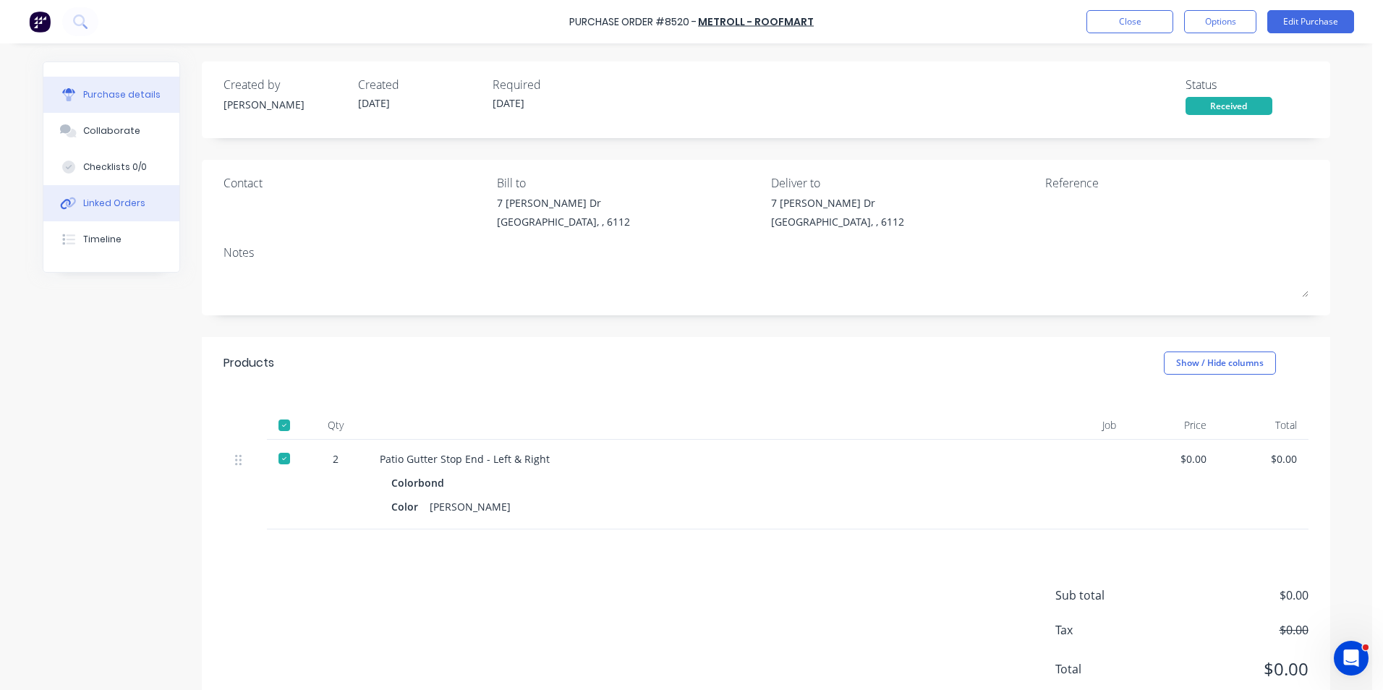
click at [122, 194] on button "Linked Orders" at bounding box center [111, 203] width 136 height 36
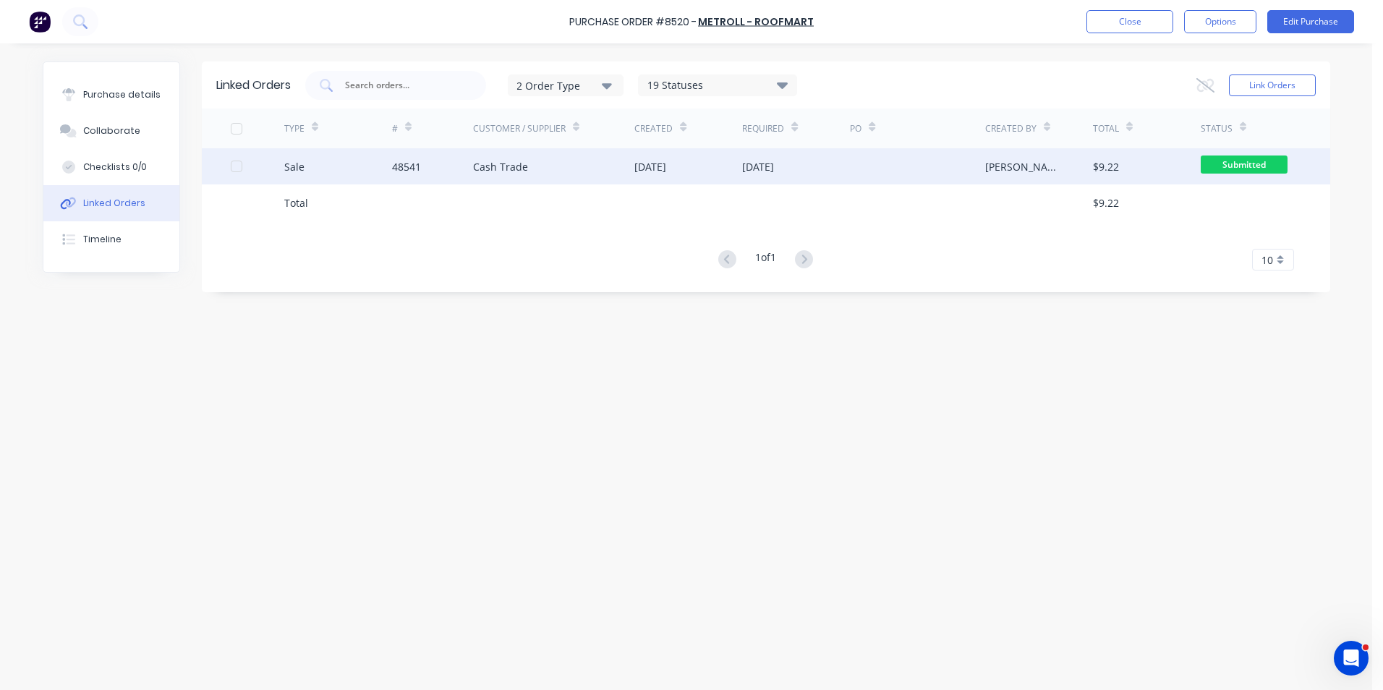
click at [334, 170] on div "Sale" at bounding box center [338, 166] width 108 height 36
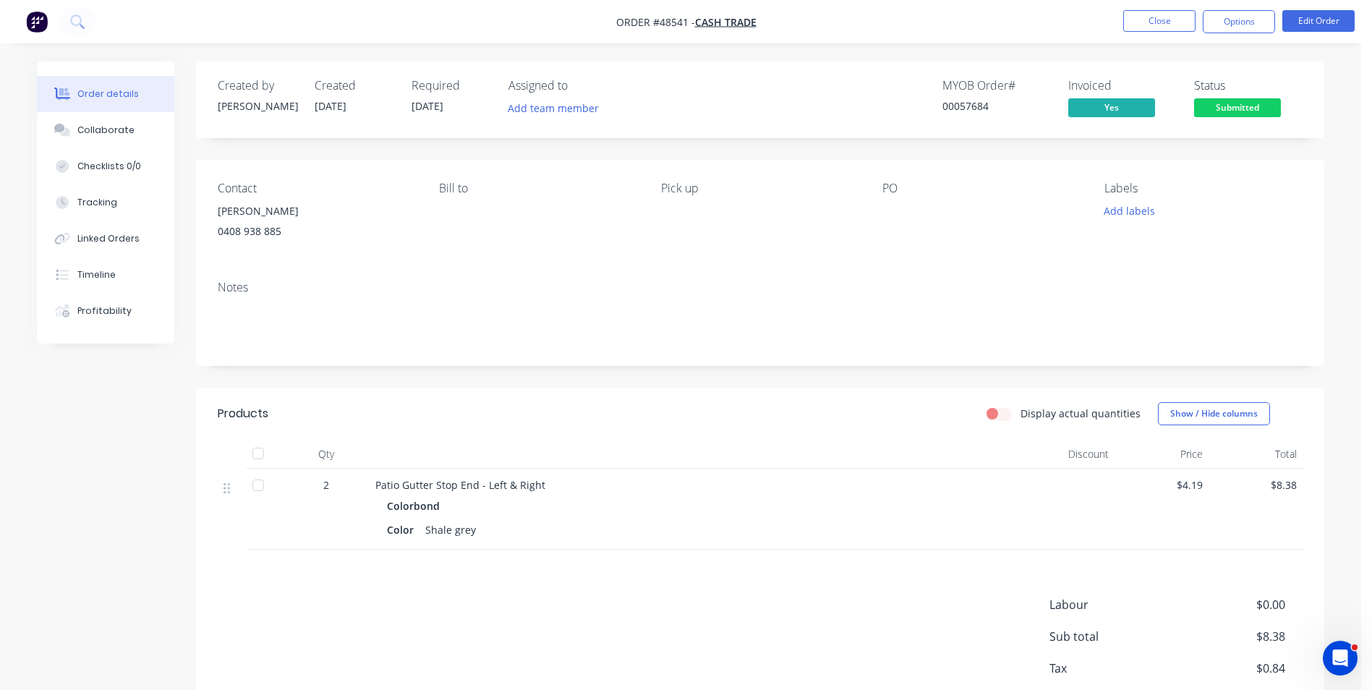
click at [1248, 115] on span "Submitted" at bounding box center [1237, 107] width 87 height 18
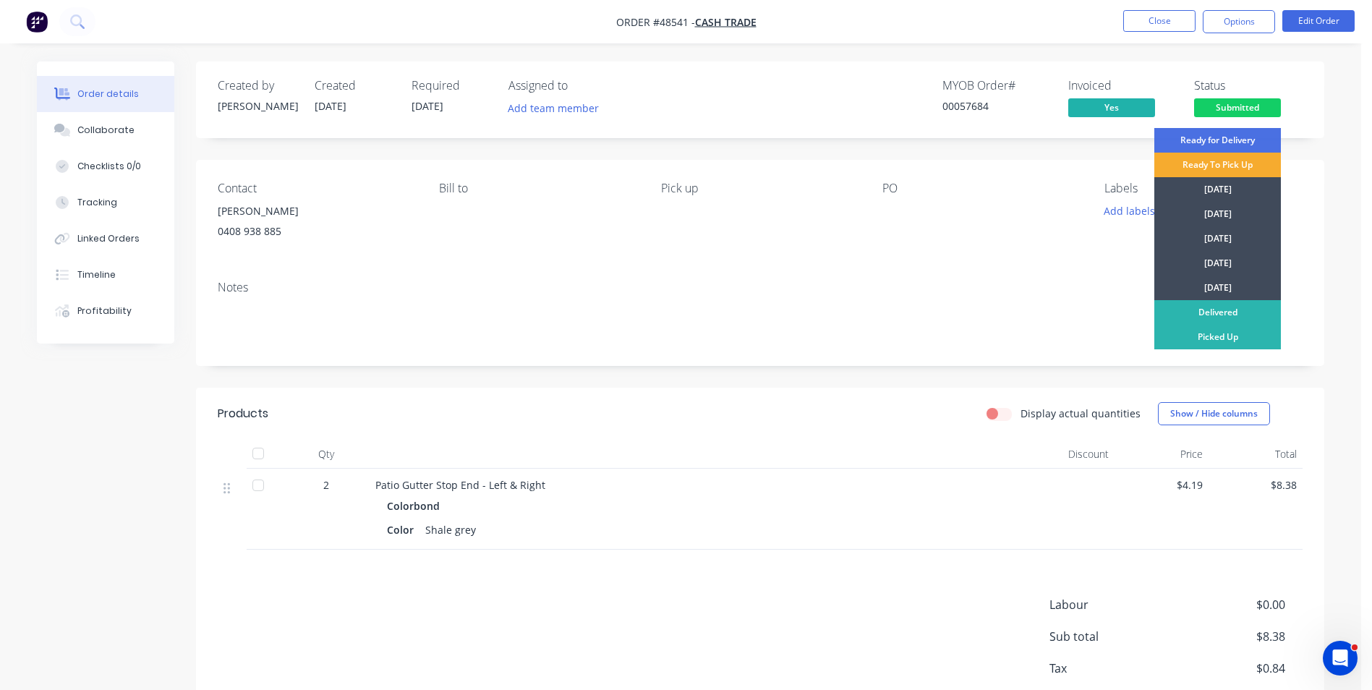
click at [1232, 164] on div "Ready To Pick Up" at bounding box center [1217, 165] width 127 height 25
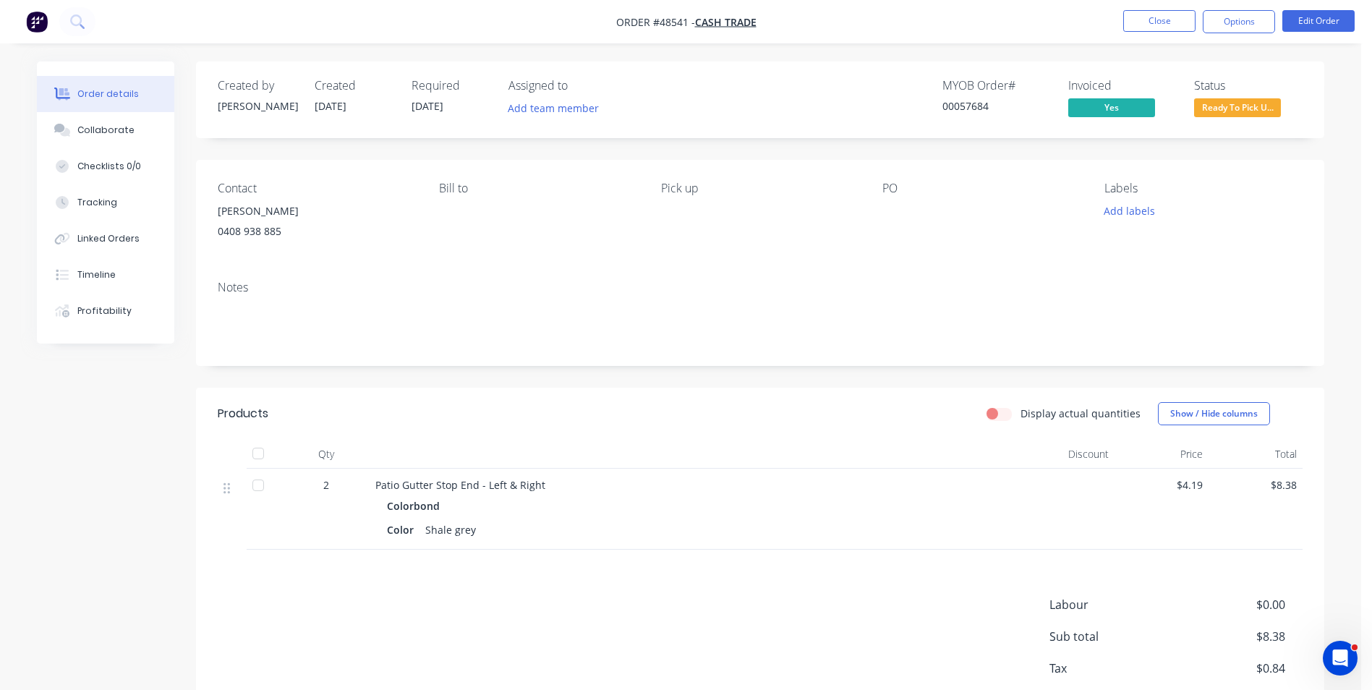
click at [557, 349] on div "Notes" at bounding box center [760, 317] width 1128 height 97
click at [1129, 18] on button "Close" at bounding box center [1159, 21] width 72 height 22
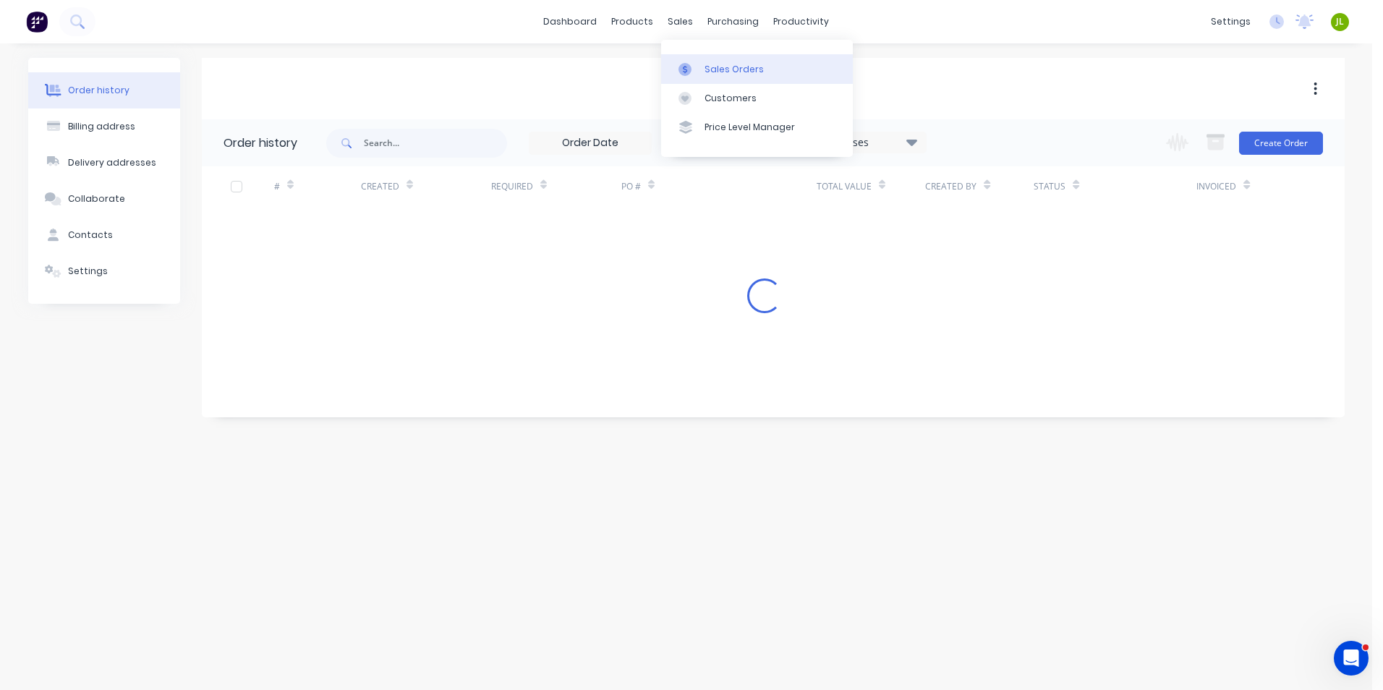
click at [693, 73] on div at bounding box center [689, 69] width 22 height 13
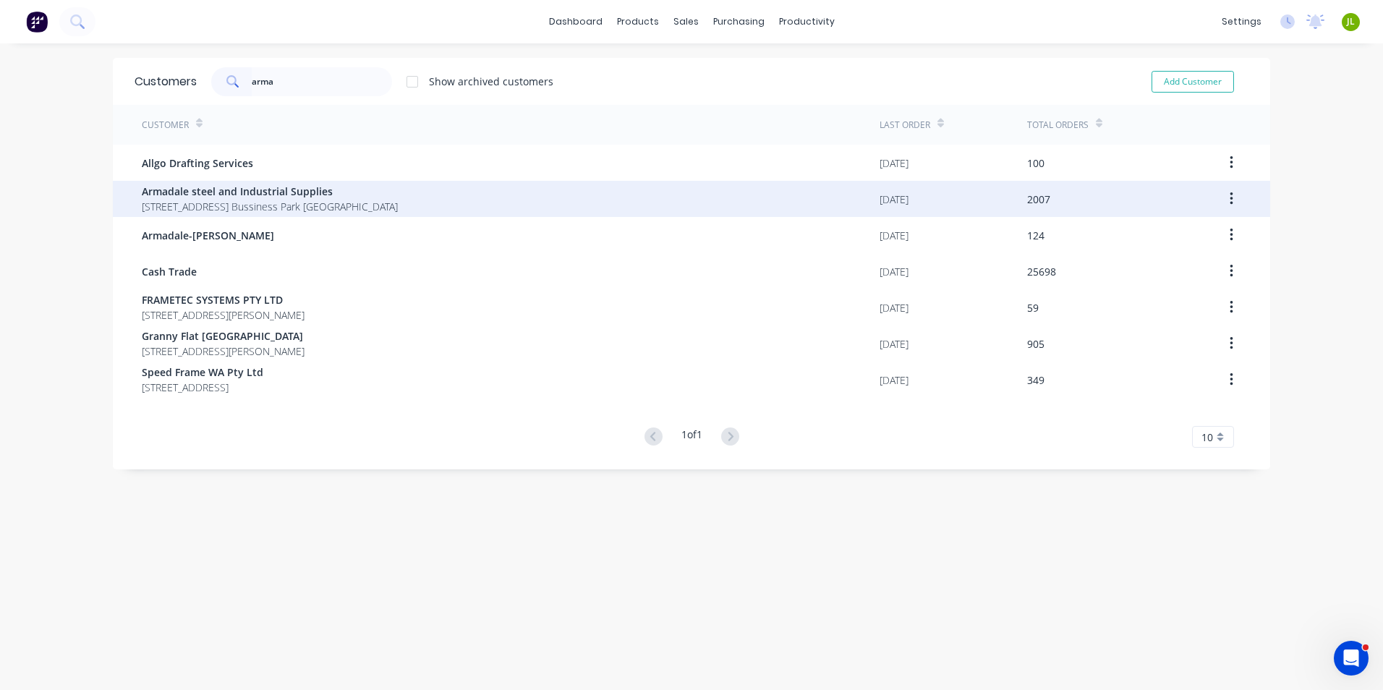
type input "arma"
click at [254, 195] on span "Armadale steel and Industrial Supplies" at bounding box center [270, 191] width 256 height 15
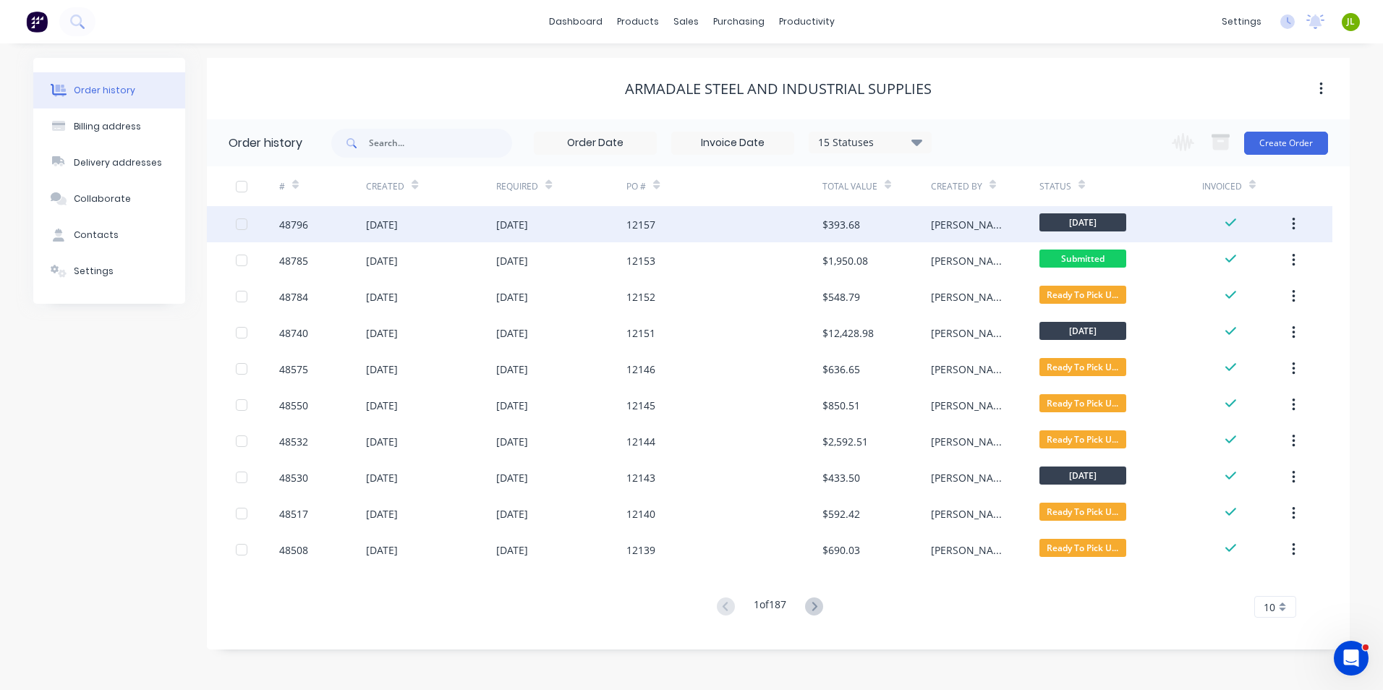
click at [704, 223] on div "12157" at bounding box center [723, 224] width 195 height 36
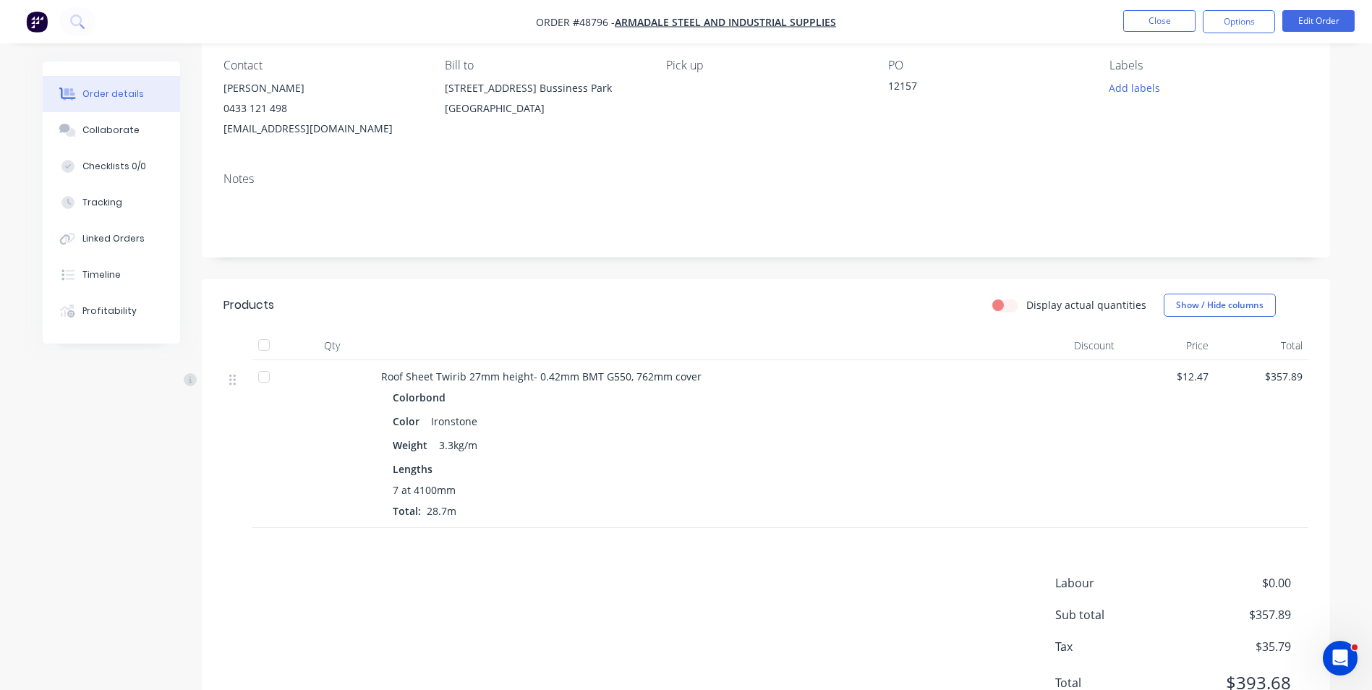
scroll to position [72, 0]
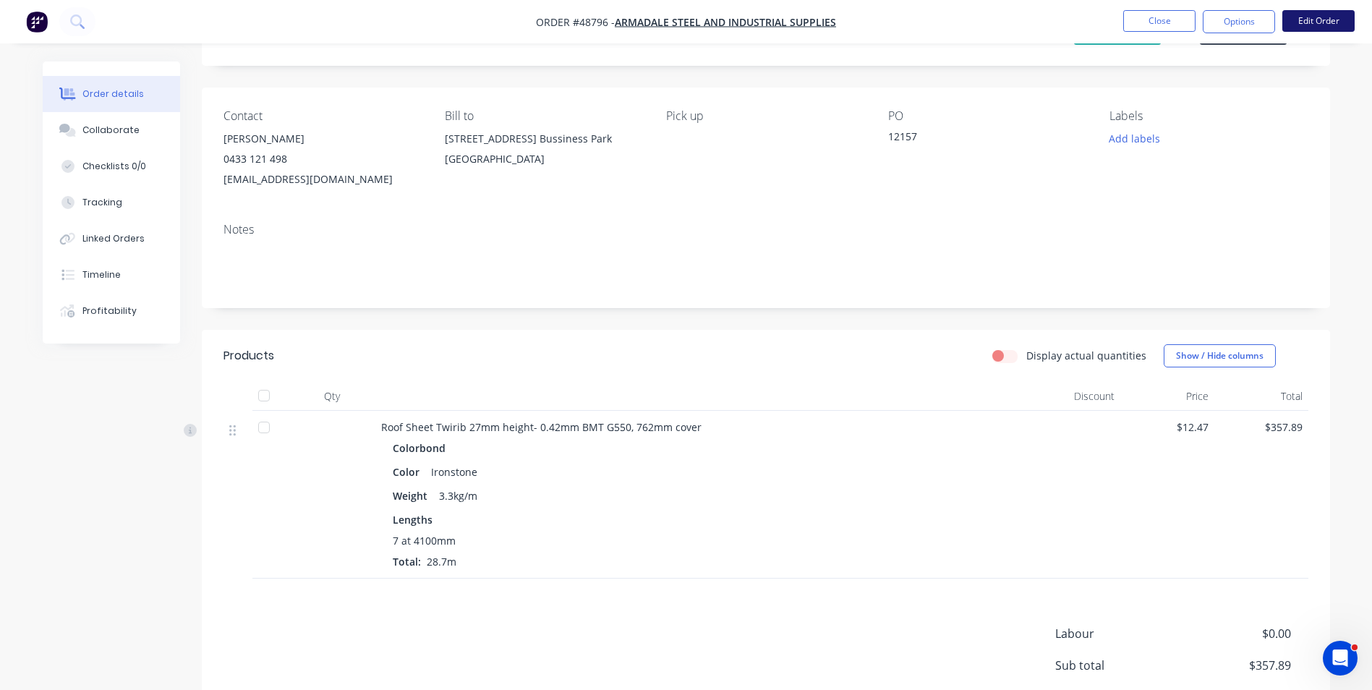
click at [1322, 20] on button "Edit Order" at bounding box center [1318, 21] width 72 height 22
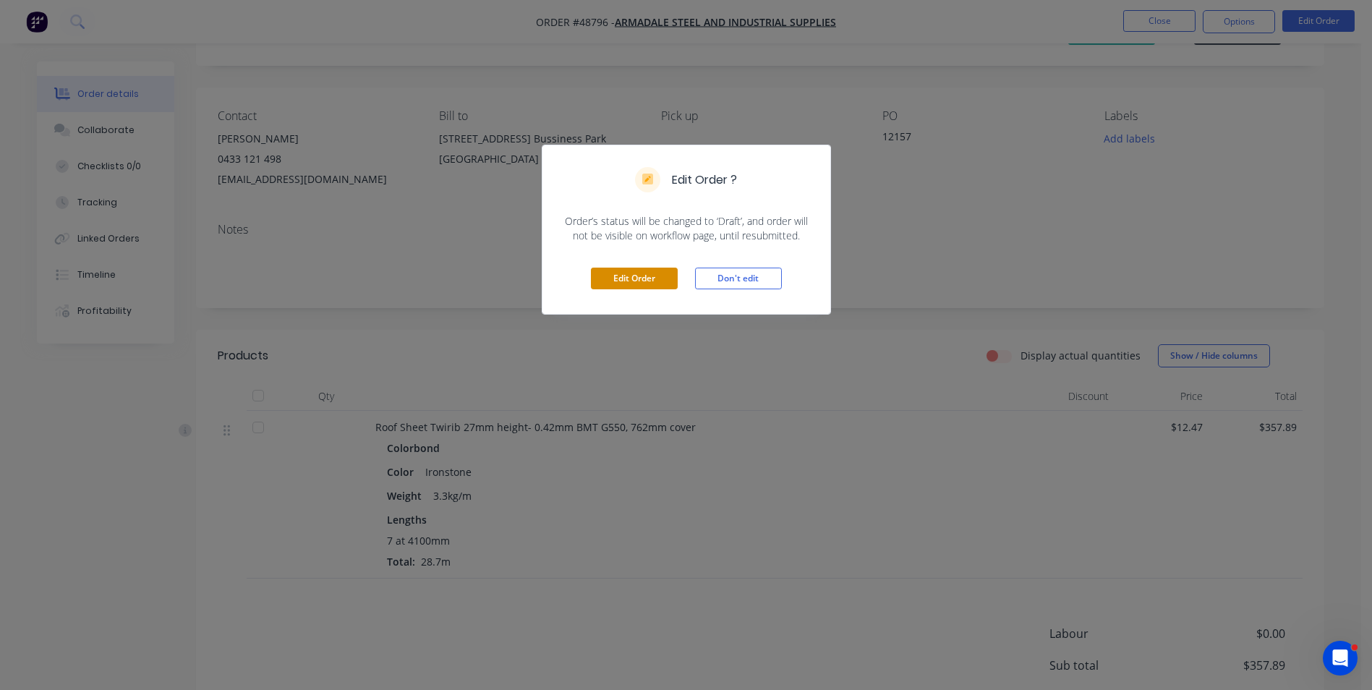
click at [651, 285] on button "Edit Order" at bounding box center [634, 279] width 87 height 22
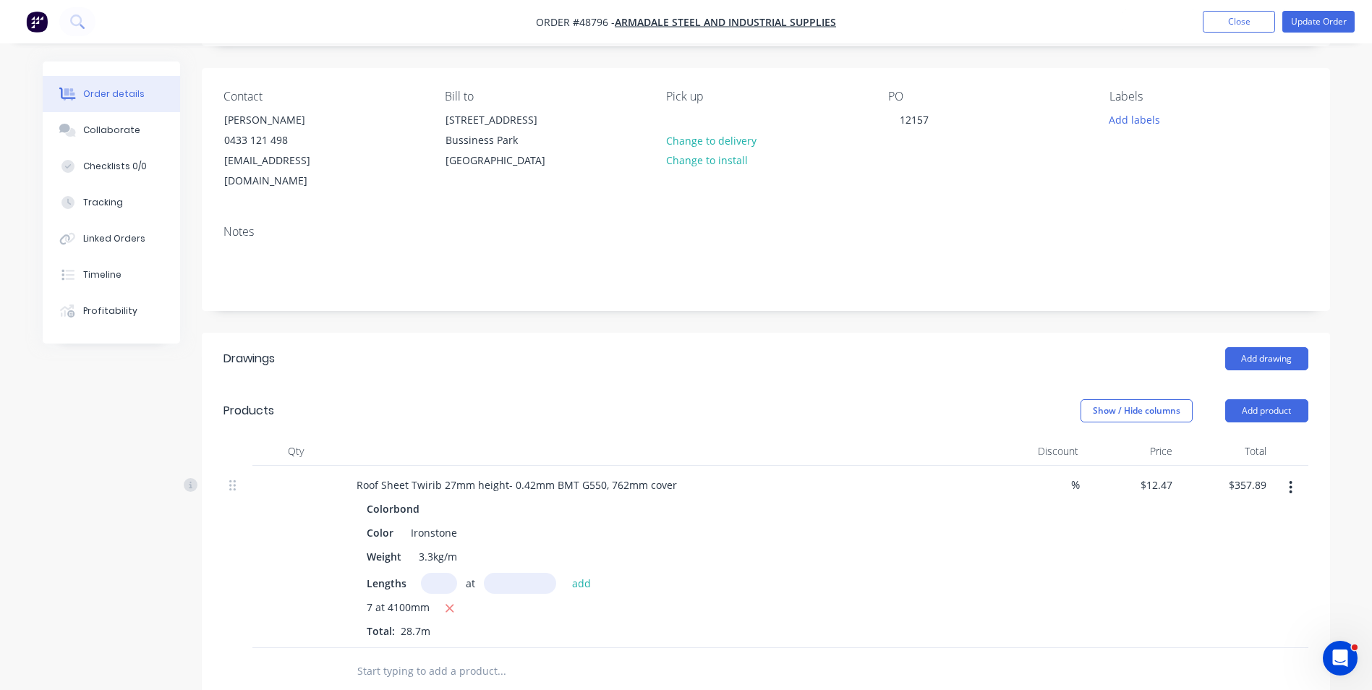
scroll to position [217, 0]
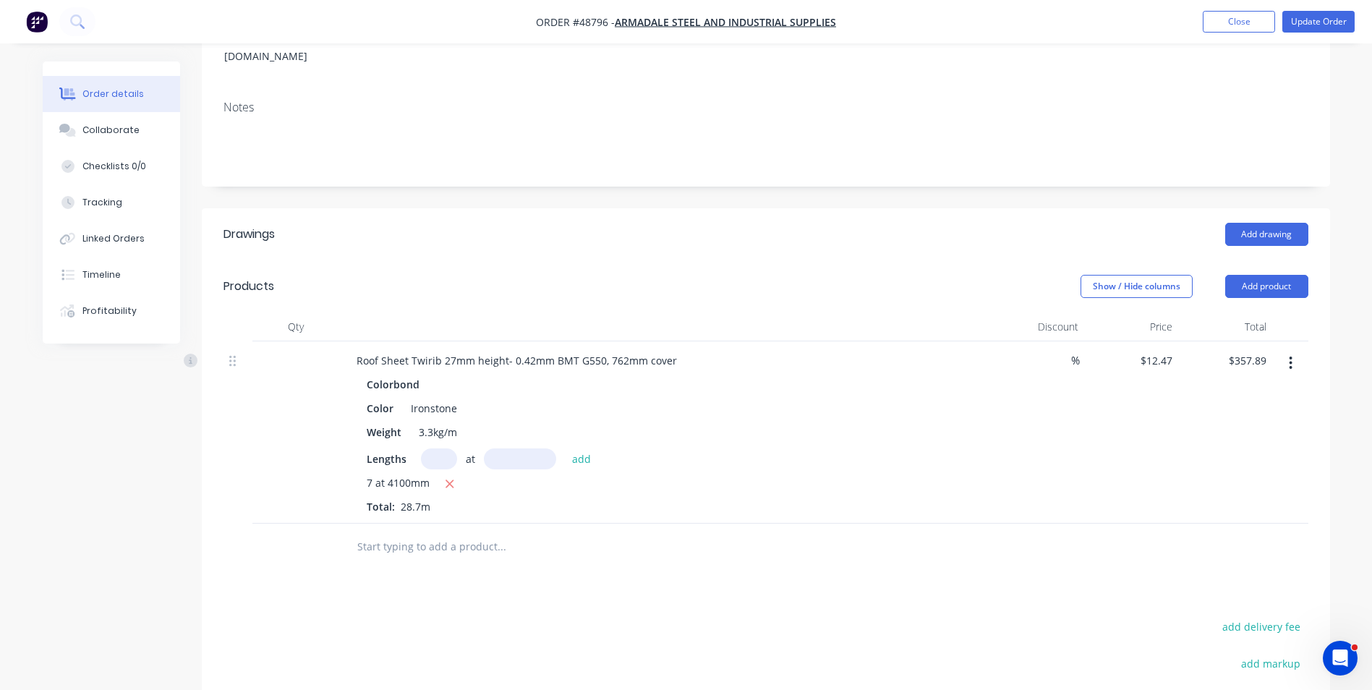
click at [438, 448] on input "text" at bounding box center [439, 458] width 36 height 21
type input "7"
click at [498, 448] on input "text" at bounding box center [520, 458] width 72 height 21
type input "4600"
click at [565, 448] on button "add" at bounding box center [582, 458] width 34 height 20
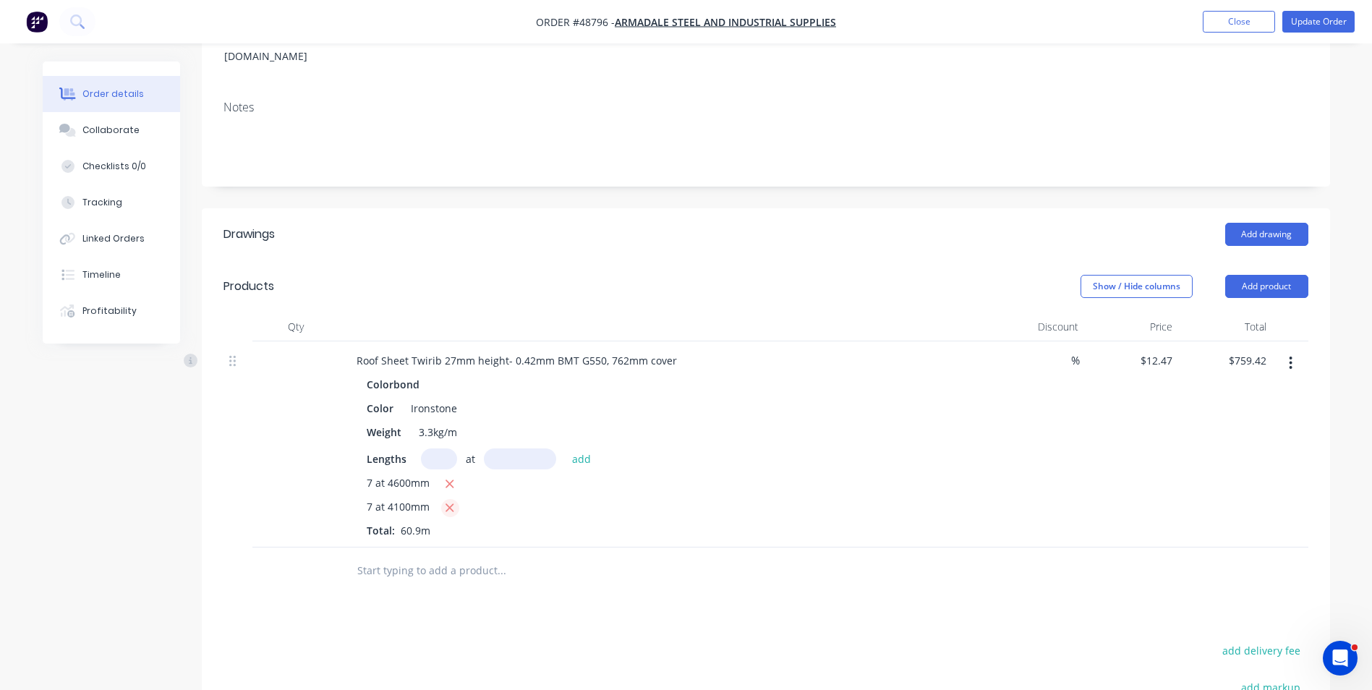
click at [448, 501] on icon "button" at bounding box center [449, 507] width 9 height 13
type input "$401.53"
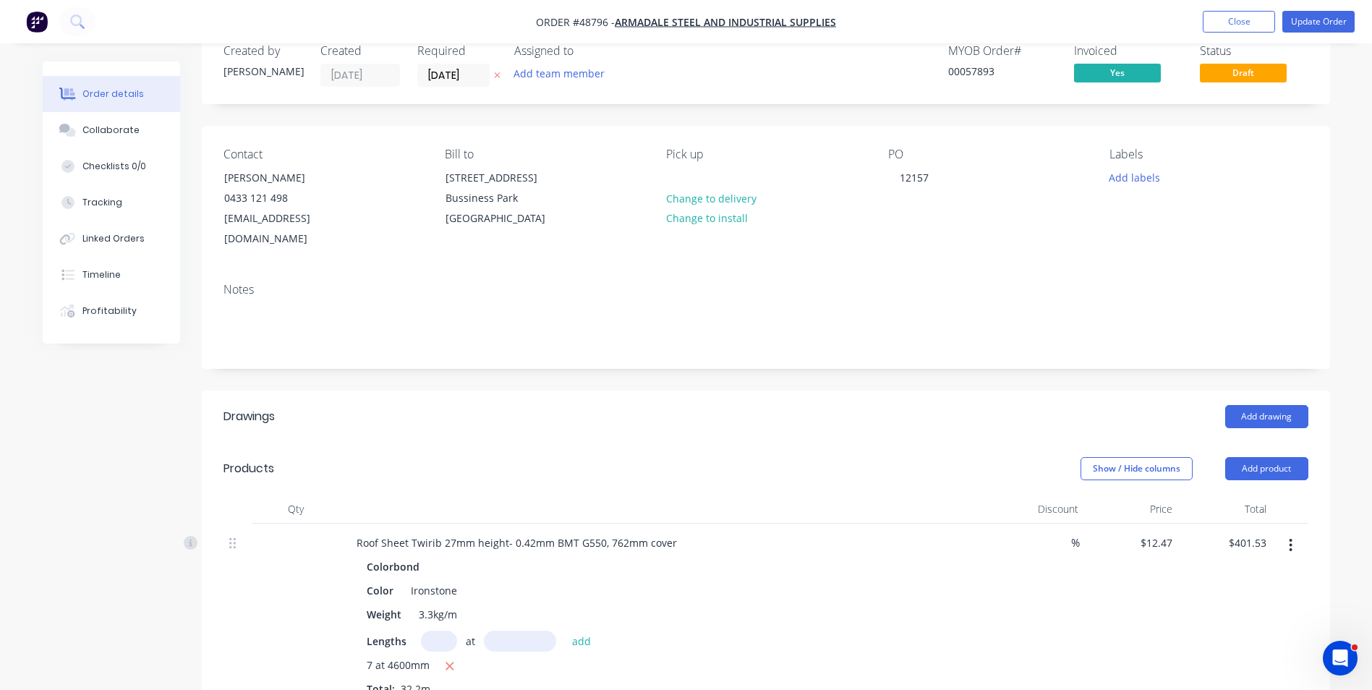
scroll to position [0, 0]
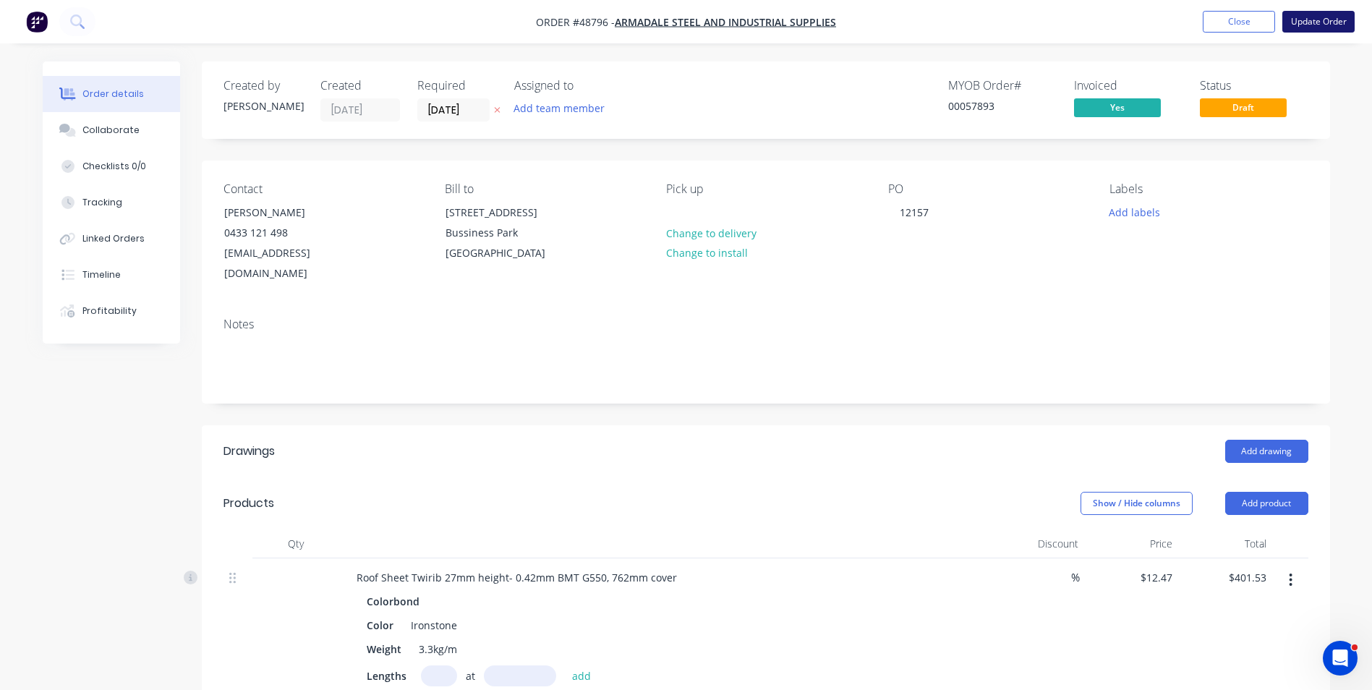
click at [1321, 21] on button "Update Order" at bounding box center [1318, 22] width 72 height 22
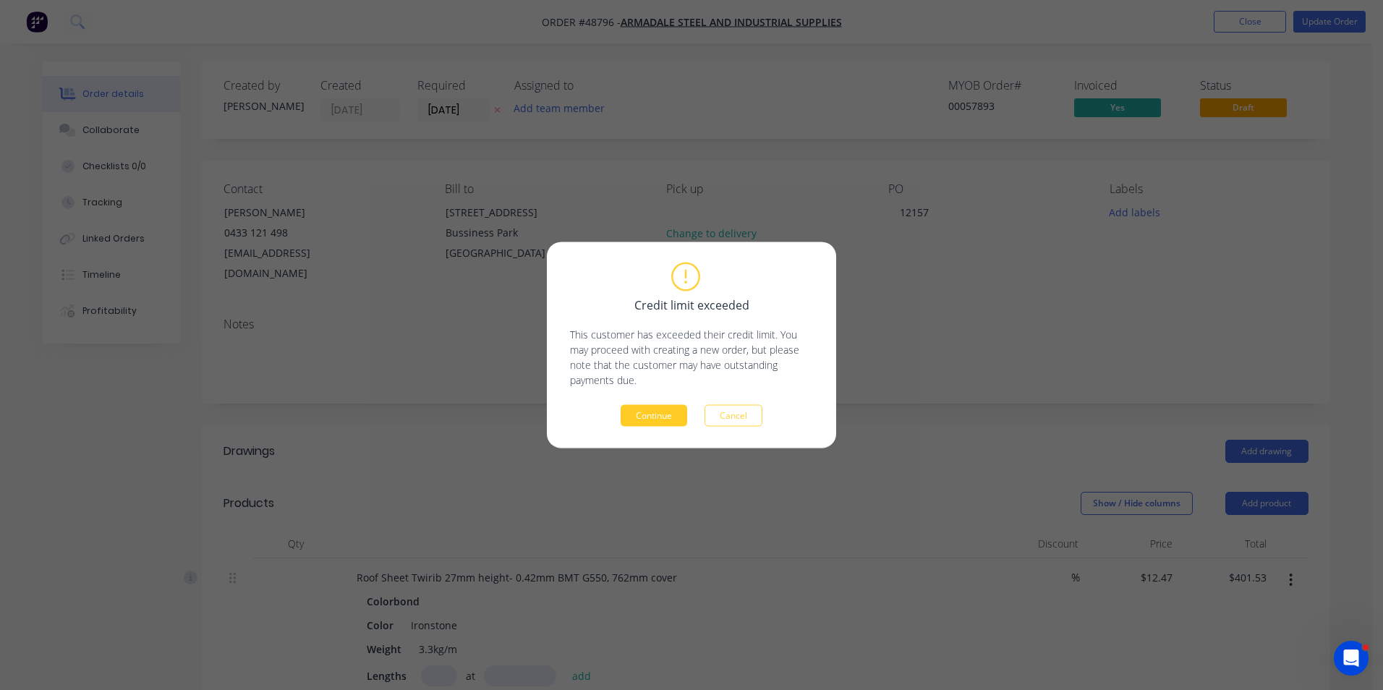
click at [684, 414] on button "Continue" at bounding box center [653, 416] width 67 height 22
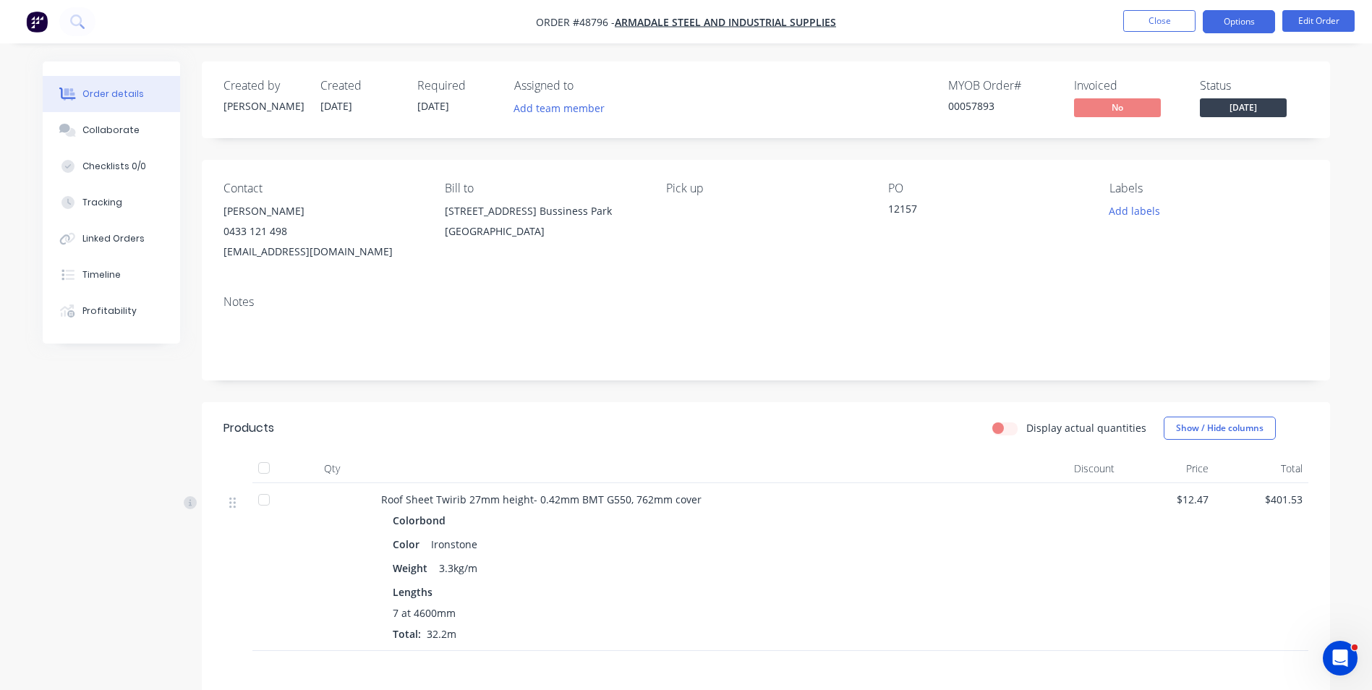
click at [1260, 23] on button "Options" at bounding box center [1239, 21] width 72 height 23
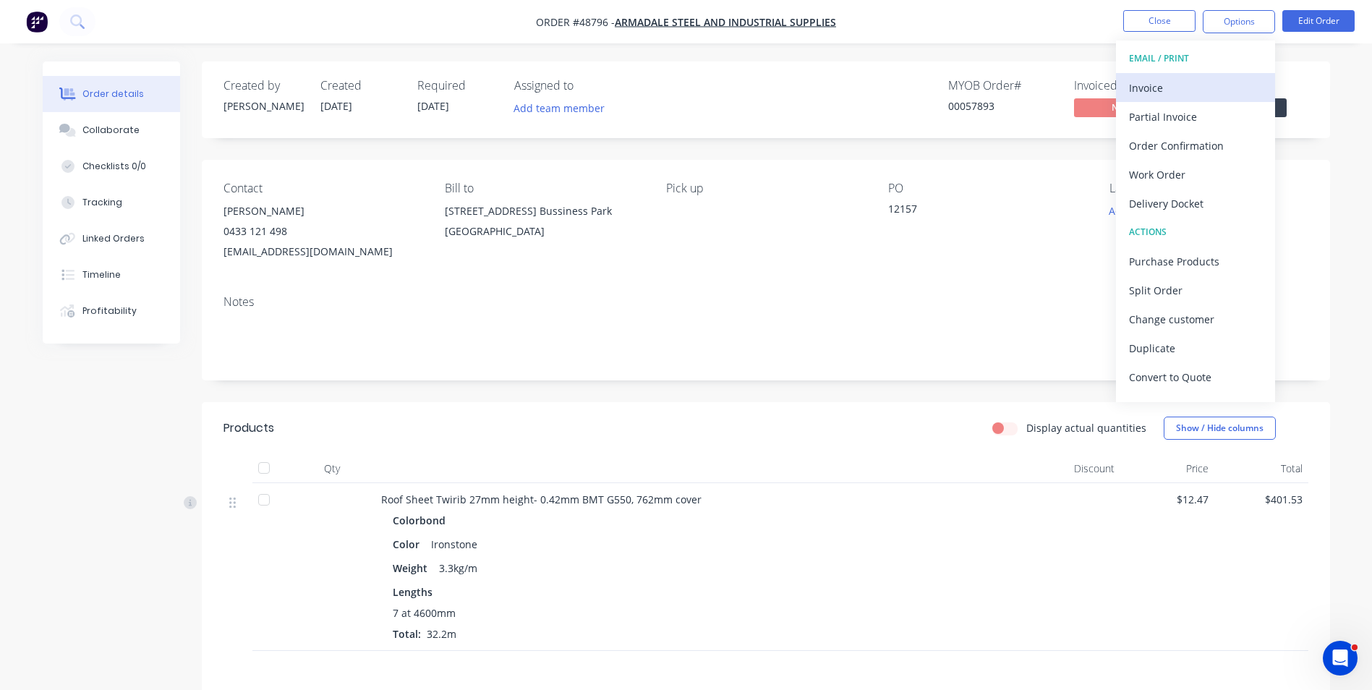
click at [1240, 87] on div "Invoice" at bounding box center [1195, 87] width 133 height 21
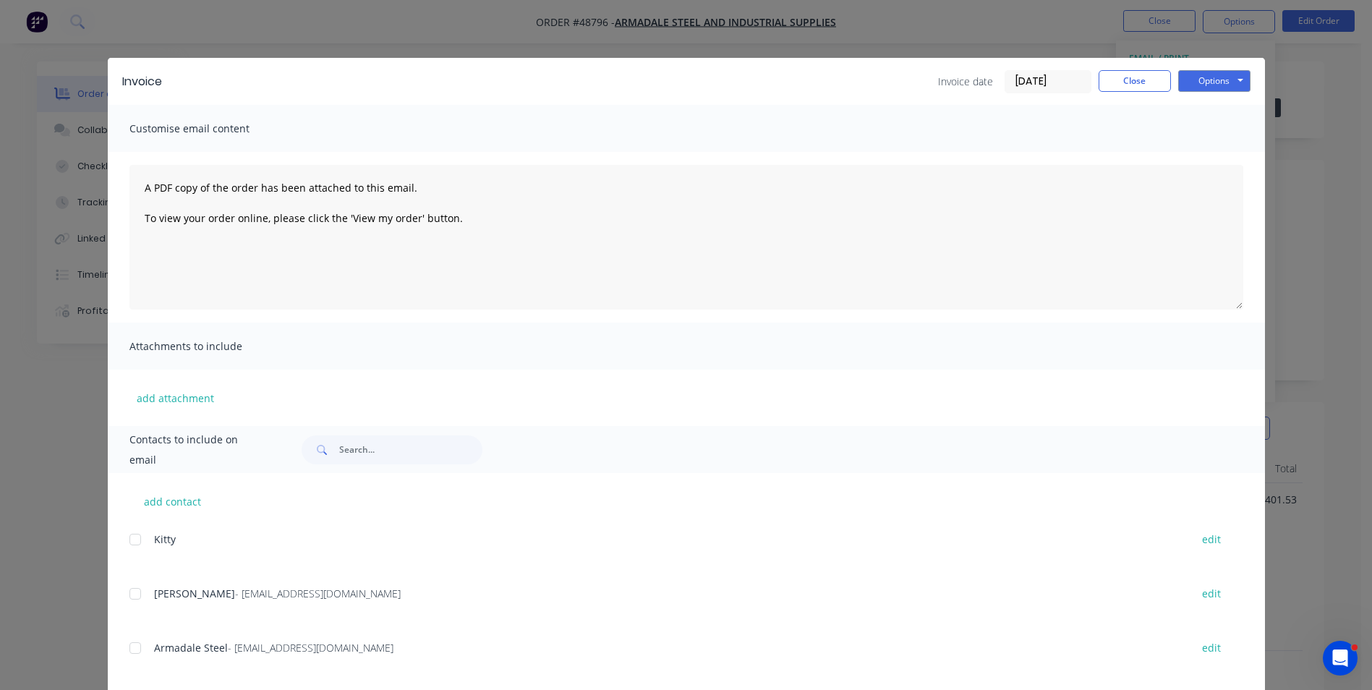
click at [131, 594] on div at bounding box center [135, 593] width 29 height 29
click at [1208, 85] on button "Options" at bounding box center [1214, 81] width 72 height 22
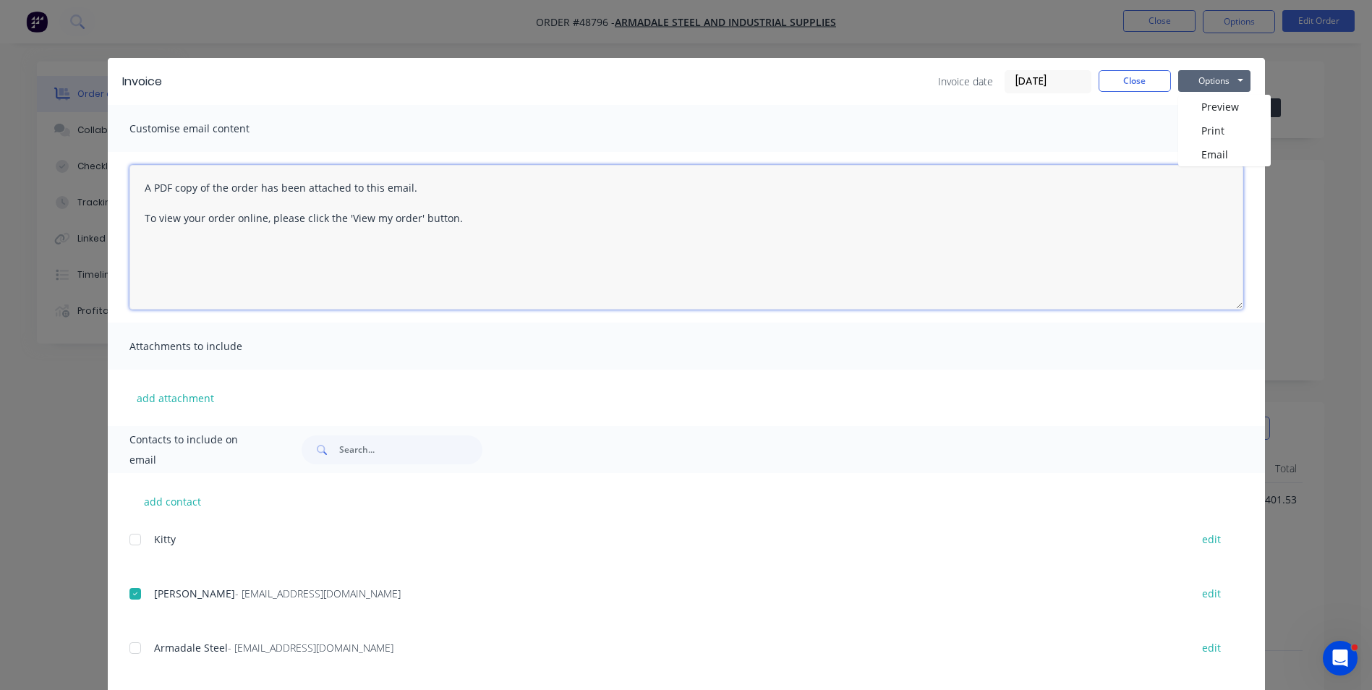
click at [394, 249] on textarea "A PDF copy of the order has been attached to this email. To view your order onl…" at bounding box center [686, 237] width 1114 height 145
click at [503, 229] on textarea "A PDF copy of the order has been attached to this email. To view your order onl…" at bounding box center [686, 237] width 1114 height 145
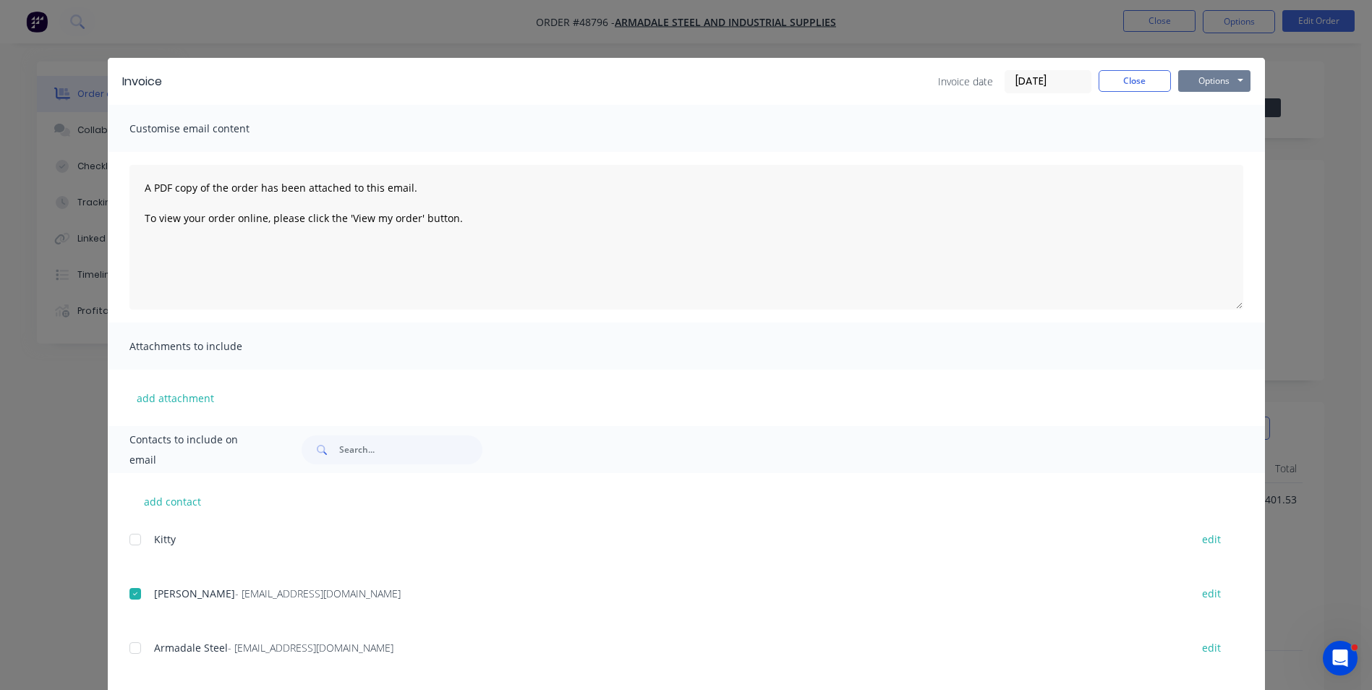
click at [1198, 80] on button "Options" at bounding box center [1214, 81] width 72 height 22
click at [1200, 161] on button "Email" at bounding box center [1224, 154] width 93 height 24
type textarea "A PDF copy of the order has been attached to this email. To view your order onl…"
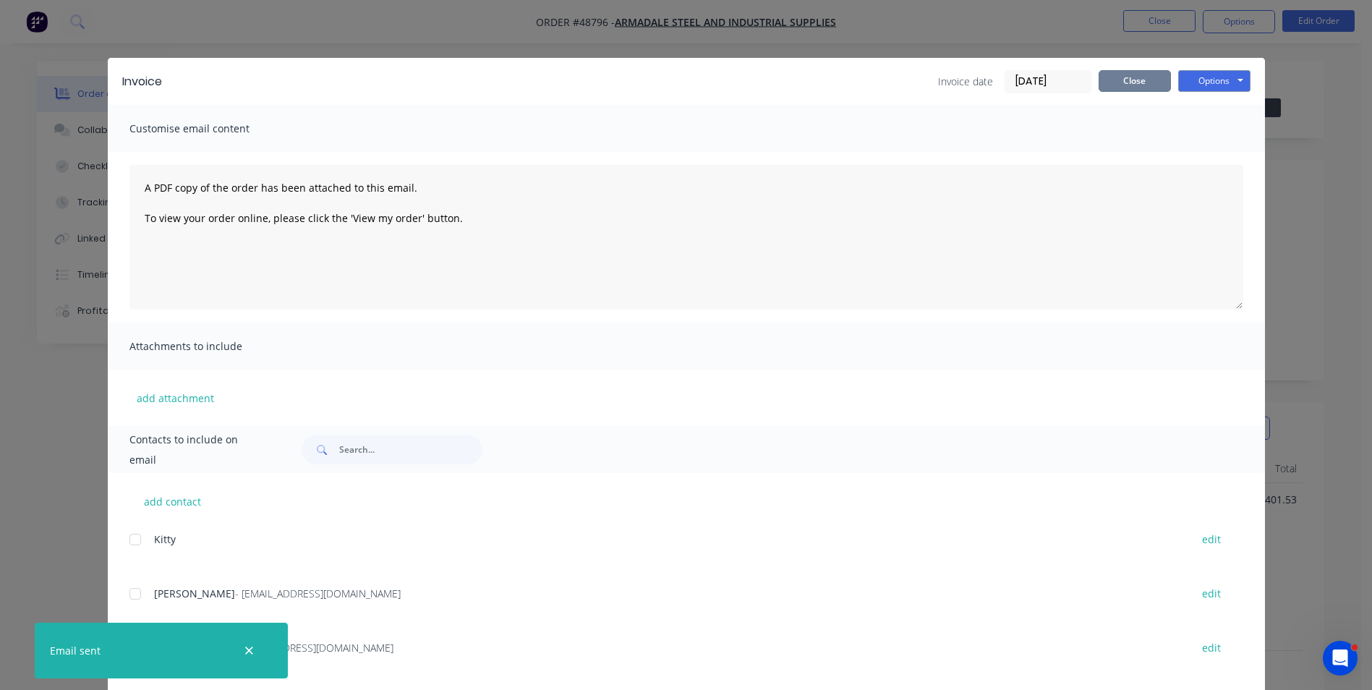
drag, startPoint x: 1113, startPoint y: 80, endPoint x: 996, endPoint y: 159, distance: 141.6
click at [1113, 79] on button "Close" at bounding box center [1134, 81] width 72 height 22
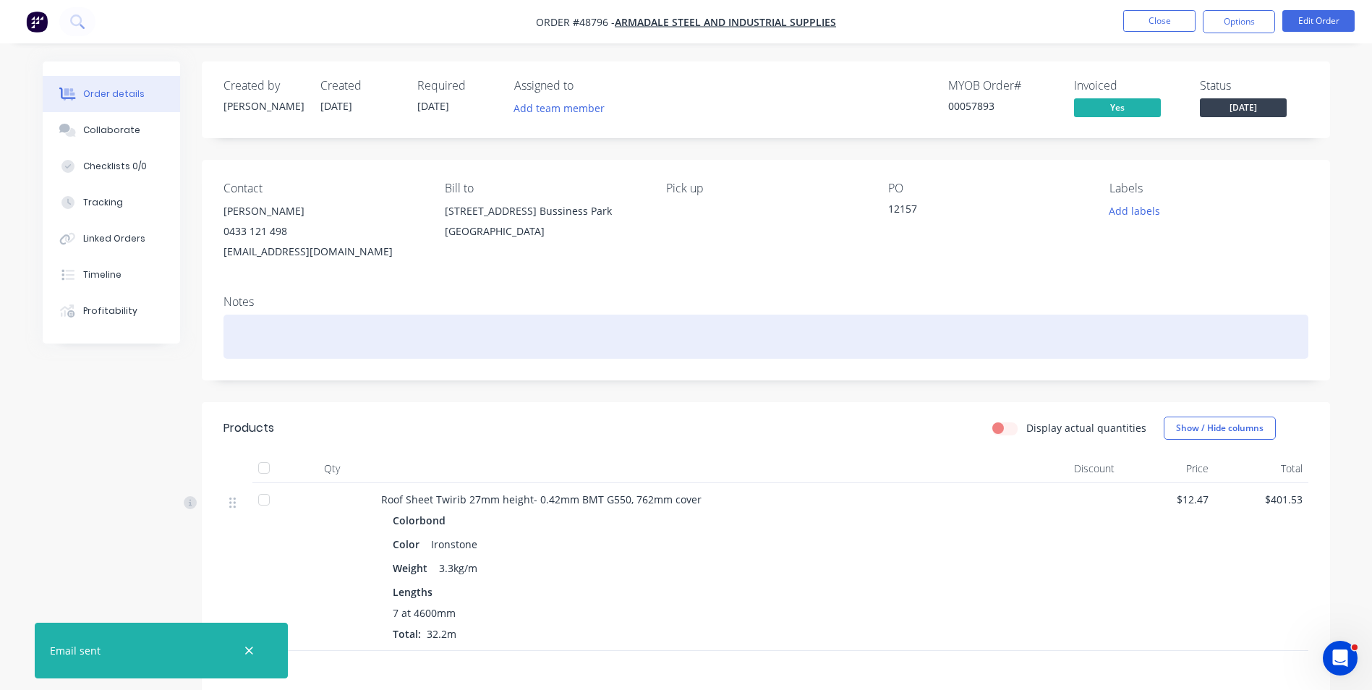
click at [291, 317] on div at bounding box center [765, 337] width 1085 height 44
click at [468, 337] on div "length changed from 4100mm to 4600mm at 8.30 03/09" at bounding box center [765, 337] width 1085 height 44
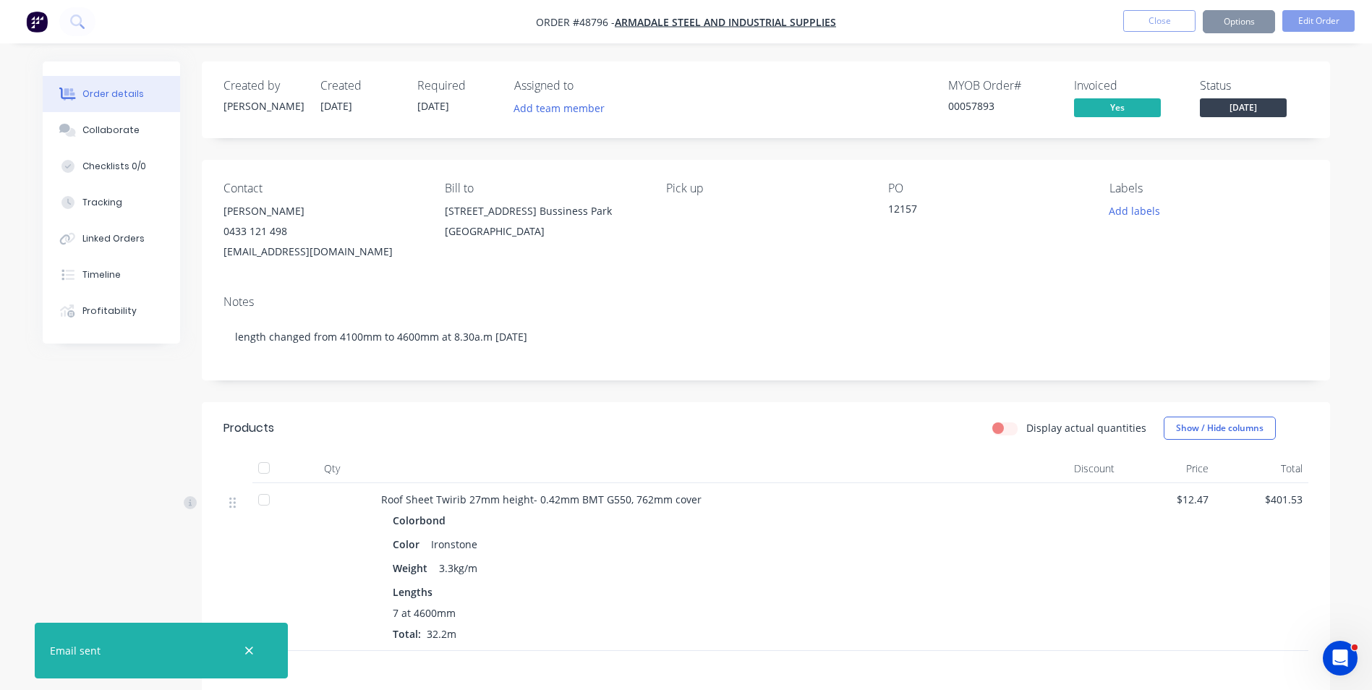
click at [620, 299] on div "Notes" at bounding box center [765, 302] width 1085 height 14
click at [795, 302] on div "Notes" at bounding box center [765, 302] width 1085 height 14
drag, startPoint x: 918, startPoint y: 208, endPoint x: 876, endPoint y: 210, distance: 42.0
click at [876, 210] on div "Contact Sue Yap 0433 121 498 sueyap@armadalesteel.com Bill to 4 Bessemer Road F…" at bounding box center [766, 222] width 1128 height 124
click at [1178, 270] on div "Contact Sue Yap 0433 121 498 sueyap@armadalesteel.com Bill to 4 Bessemer Road F…" at bounding box center [766, 222] width 1128 height 124
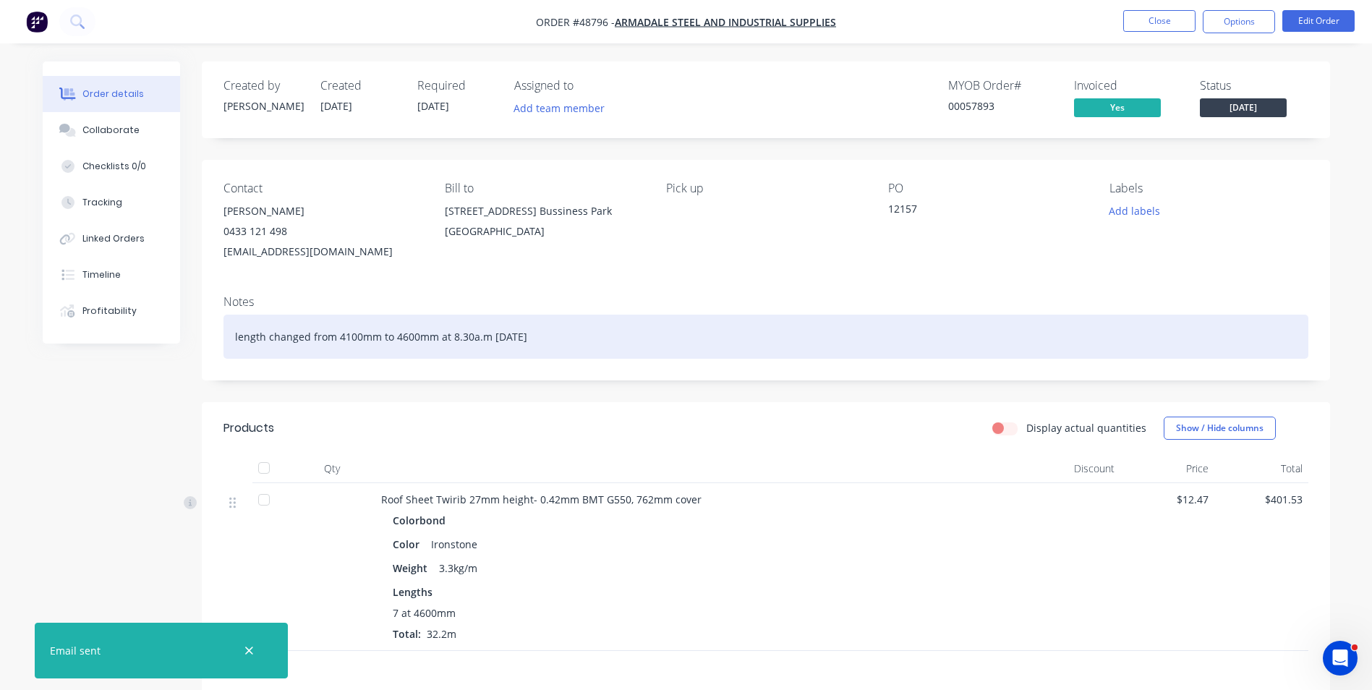
drag, startPoint x: 541, startPoint y: 338, endPoint x: 526, endPoint y: 338, distance: 15.2
click at [526, 338] on div "length changed from 4100mm to 4600mm at 8.30a.m 03/09" at bounding box center [765, 337] width 1085 height 44
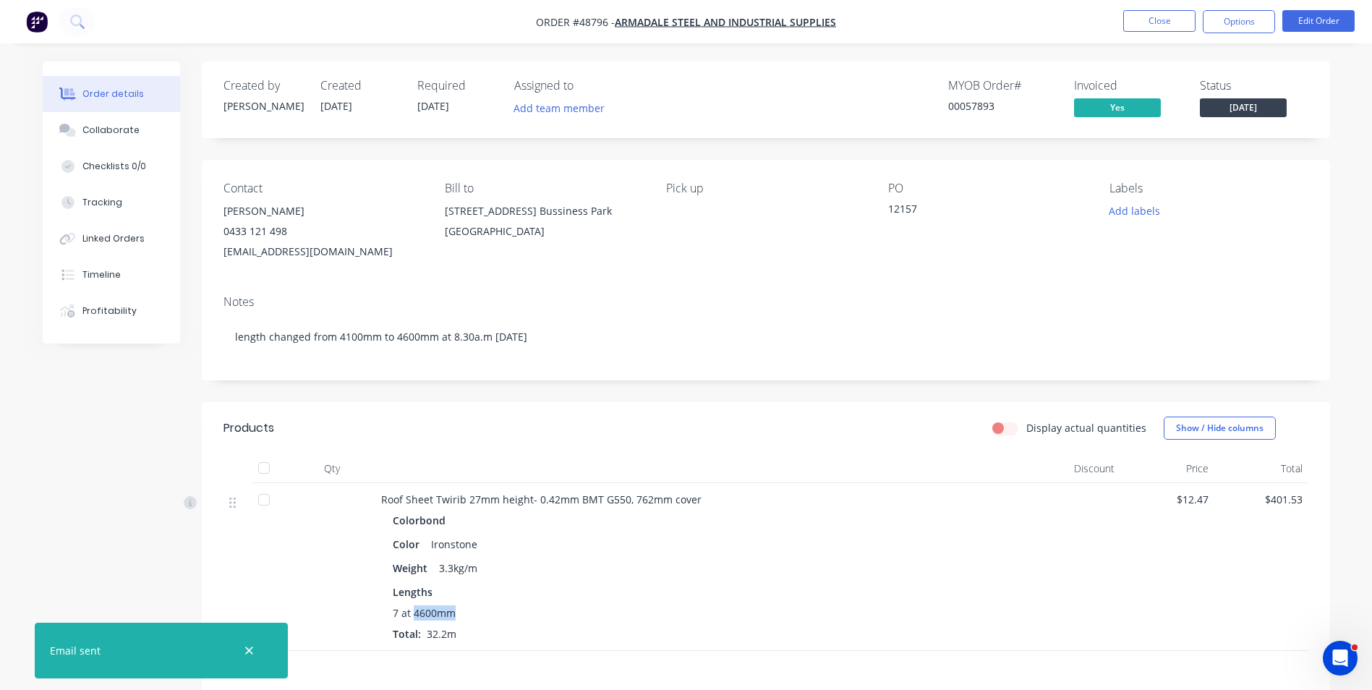
drag, startPoint x: 456, startPoint y: 612, endPoint x: 412, endPoint y: 619, distance: 44.0
click at [412, 619] on div "7 at 4600mm" at bounding box center [701, 612] width 616 height 15
click at [513, 587] on div "Lengths" at bounding box center [701, 591] width 616 height 15
drag, startPoint x: 436, startPoint y: 614, endPoint x: 410, endPoint y: 615, distance: 26.0
click at [410, 615] on div "7 at 4600mm" at bounding box center [701, 612] width 616 height 15
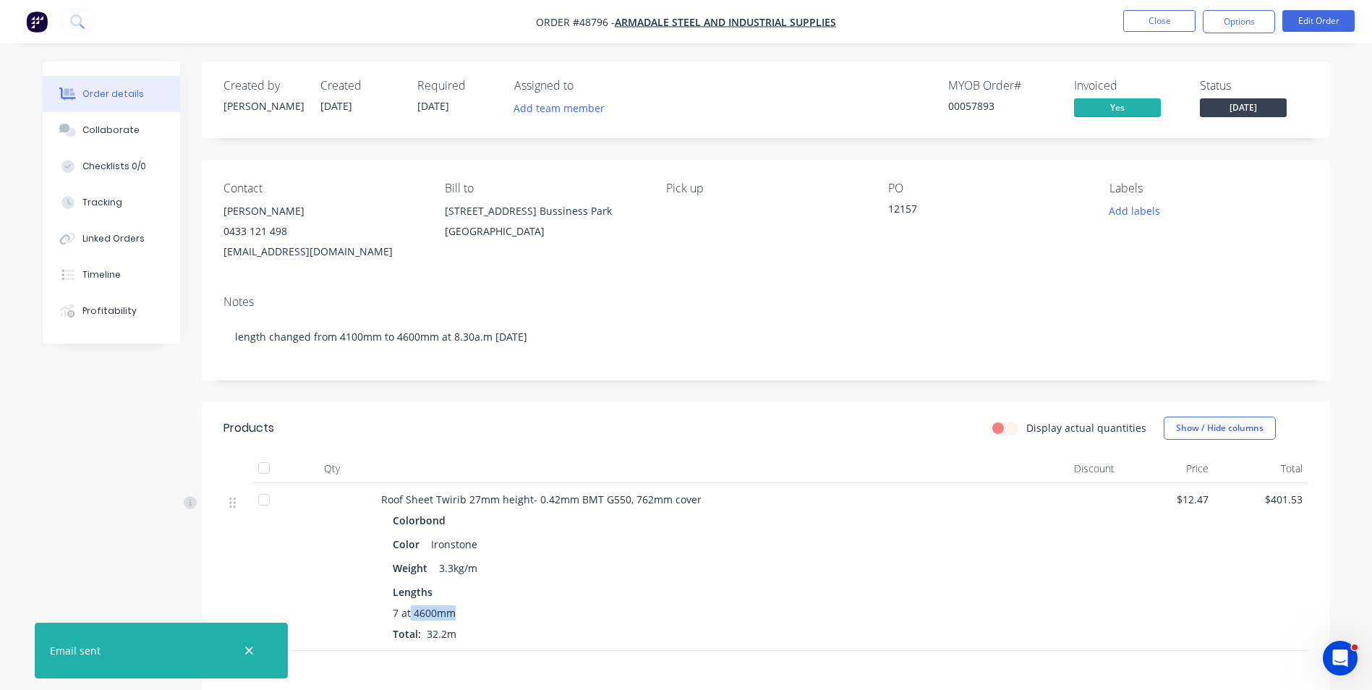
click at [479, 619] on div "7 at 4600mm" at bounding box center [701, 612] width 616 height 15
click at [134, 276] on button "Timeline" at bounding box center [111, 275] width 137 height 36
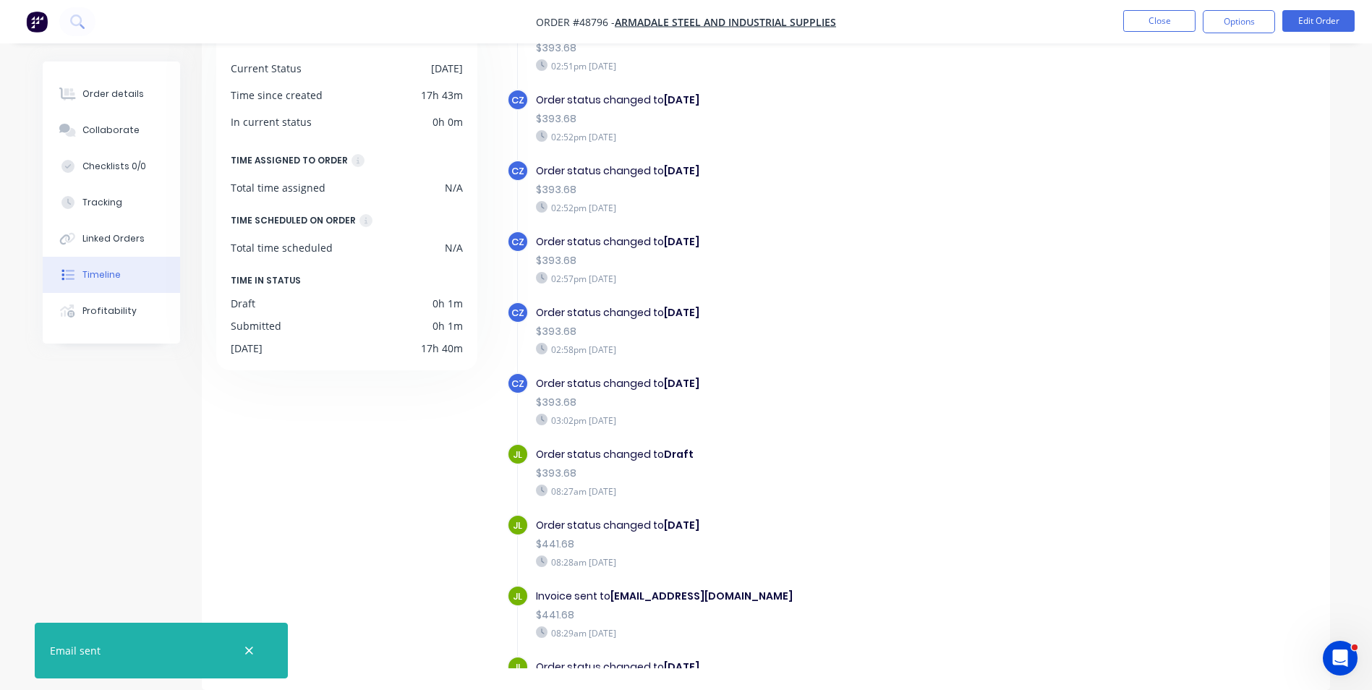
scroll to position [362, 0]
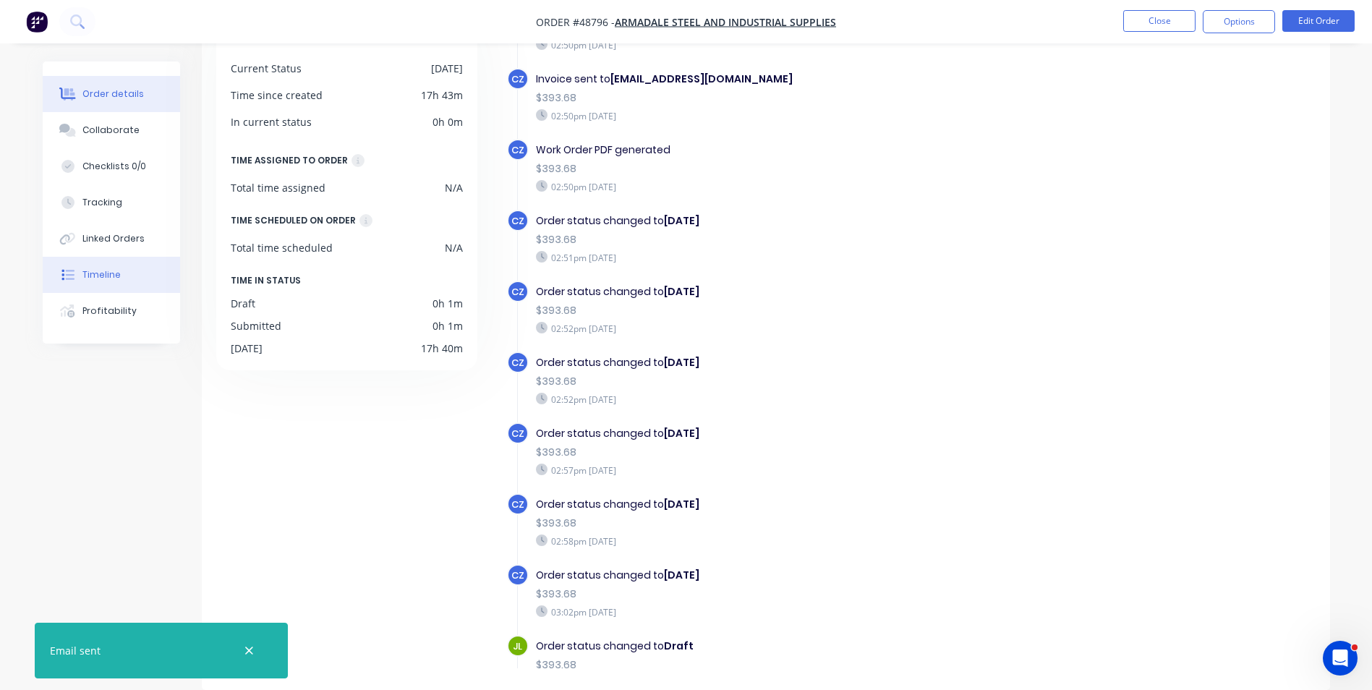
click at [142, 96] on button "Order details" at bounding box center [111, 94] width 137 height 36
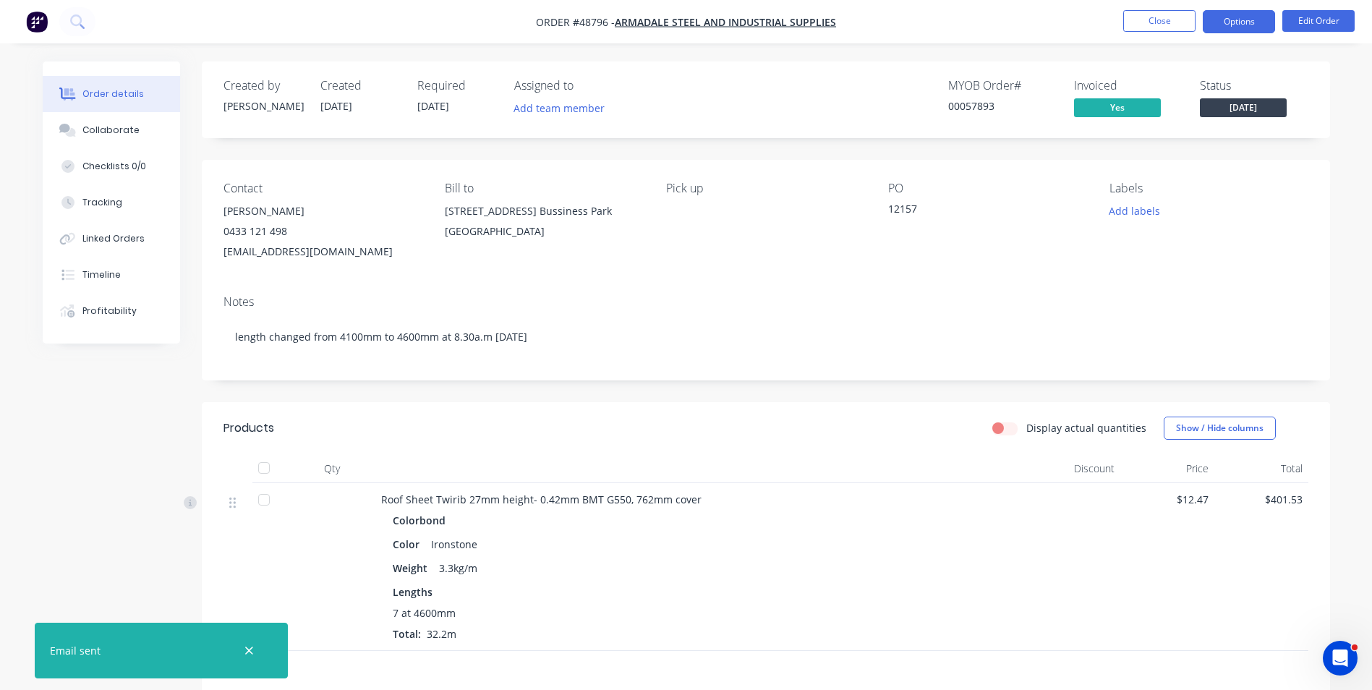
click at [1248, 23] on button "Options" at bounding box center [1239, 21] width 72 height 23
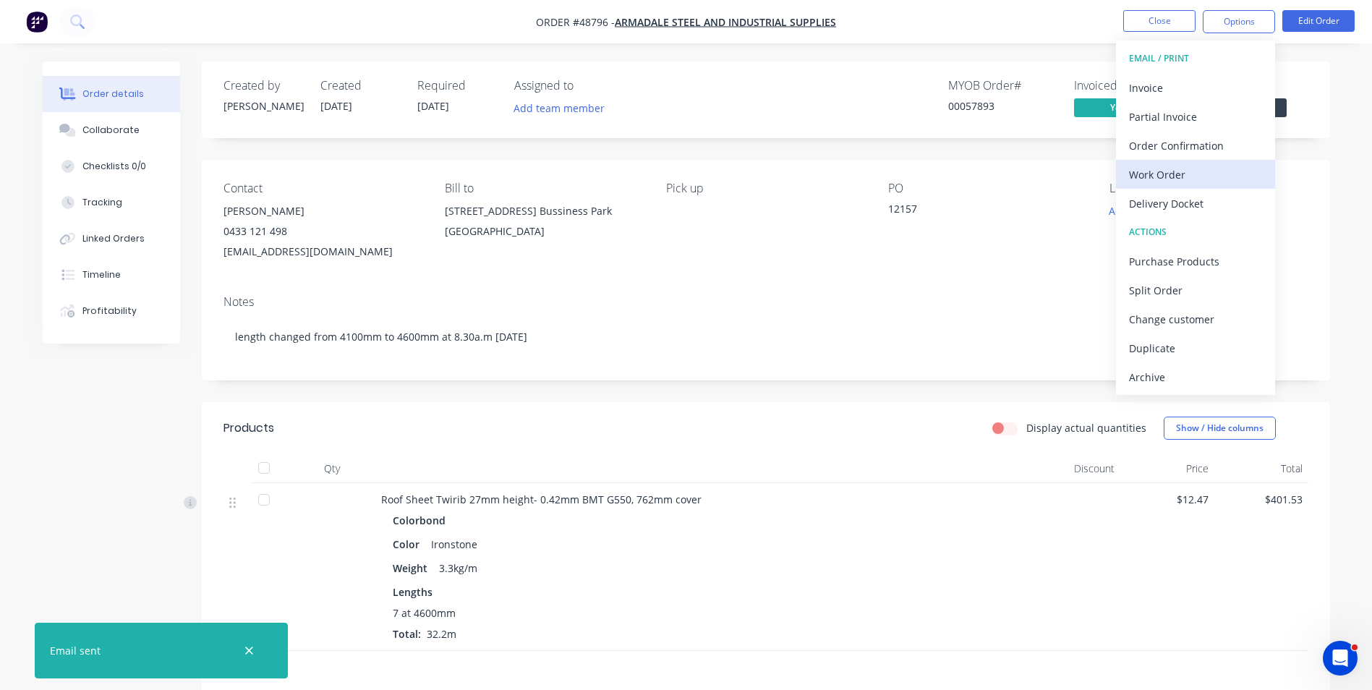
click at [1173, 175] on div "Work Order" at bounding box center [1195, 174] width 133 height 21
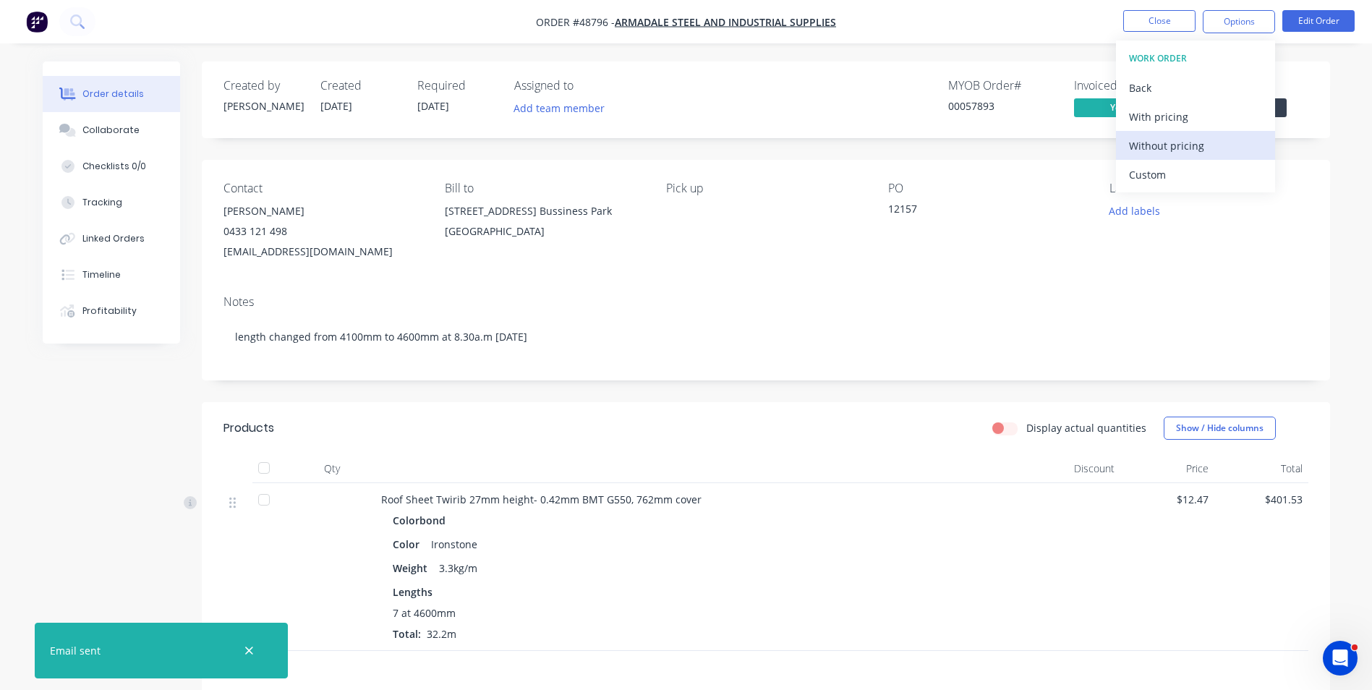
click at [1174, 143] on div "Without pricing" at bounding box center [1195, 145] width 133 height 21
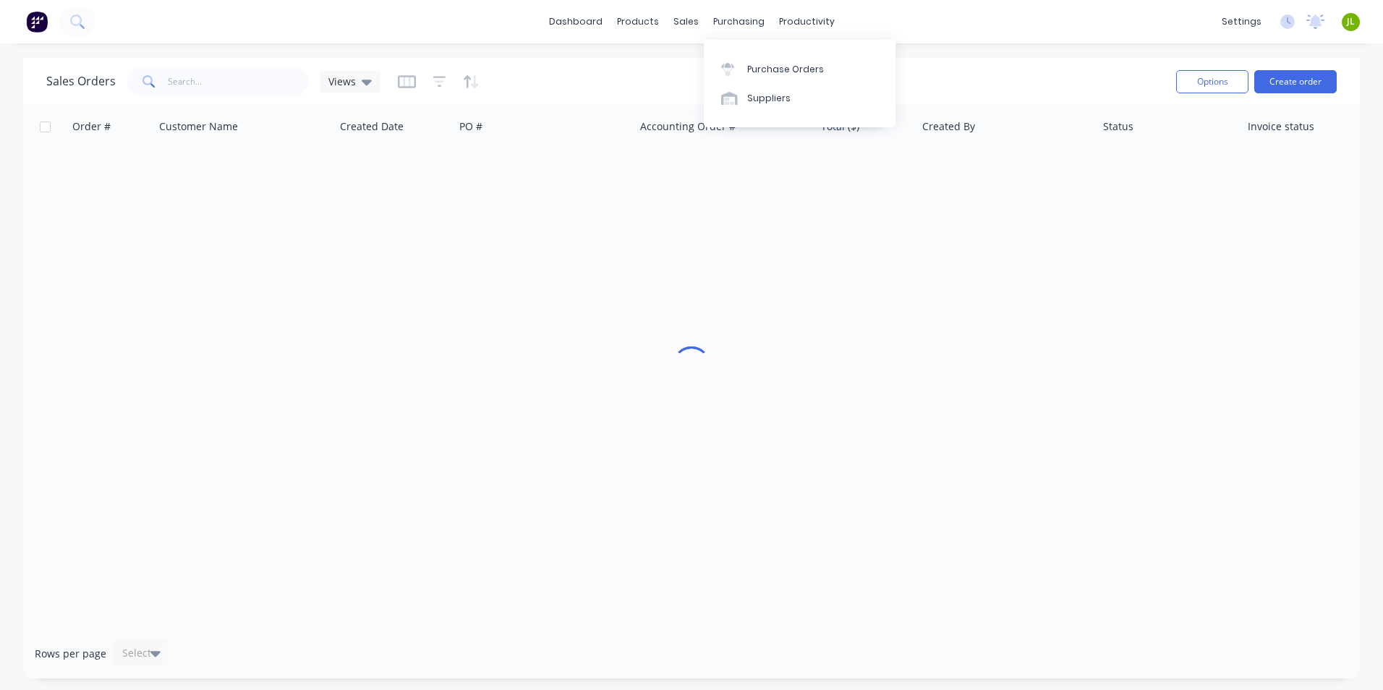
click at [753, 60] on link "Purchase Orders" at bounding box center [800, 68] width 192 height 29
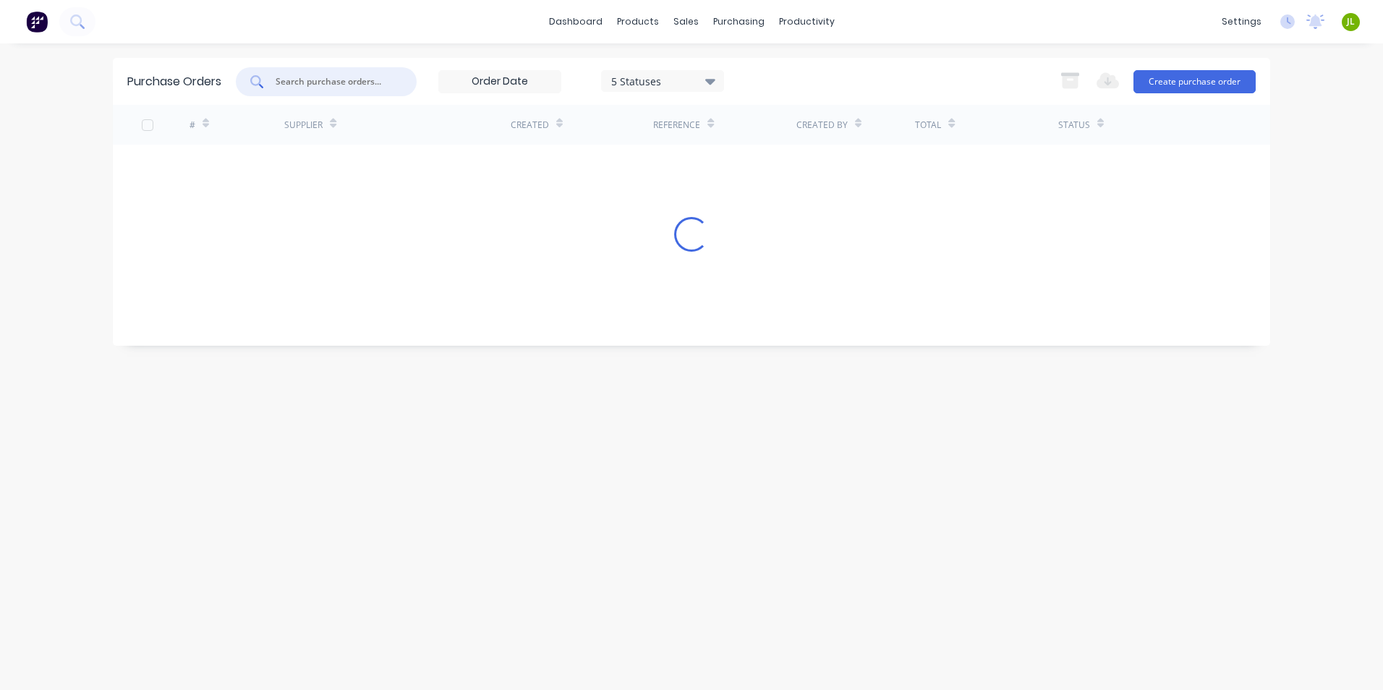
click at [322, 82] on input "text" at bounding box center [334, 81] width 120 height 14
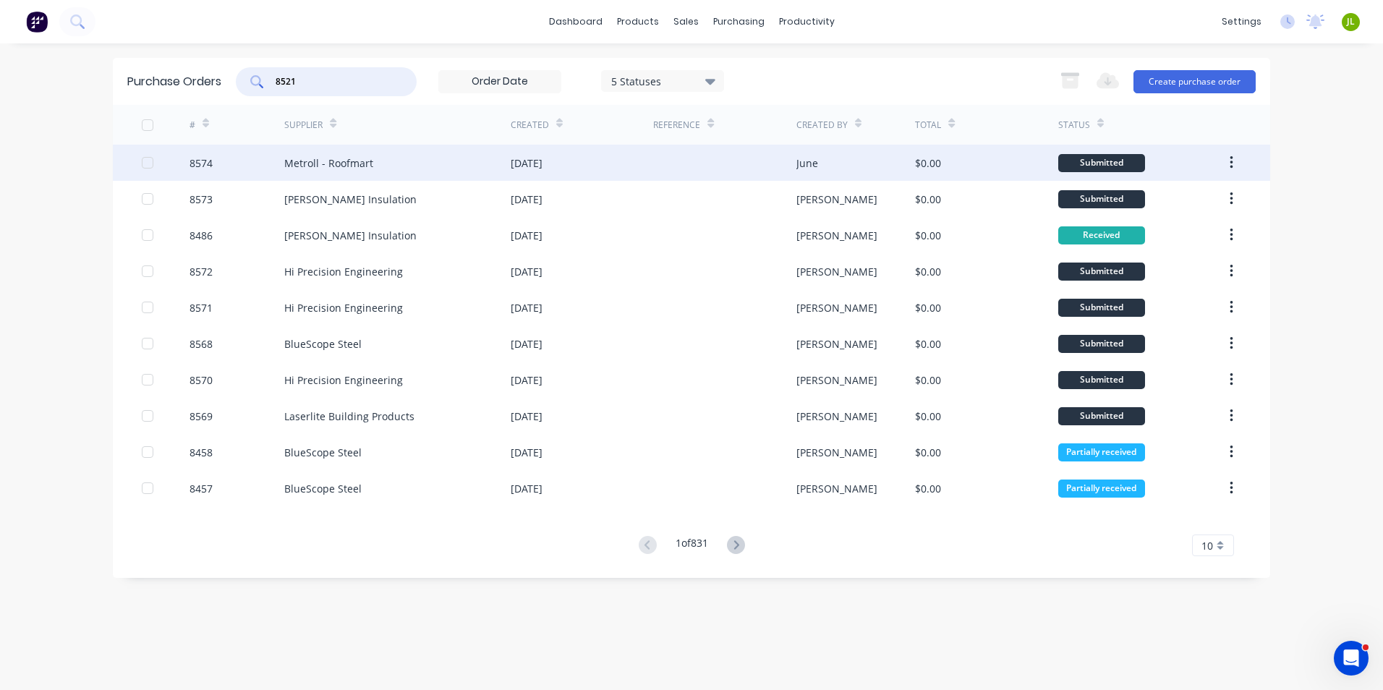
type input "8521"
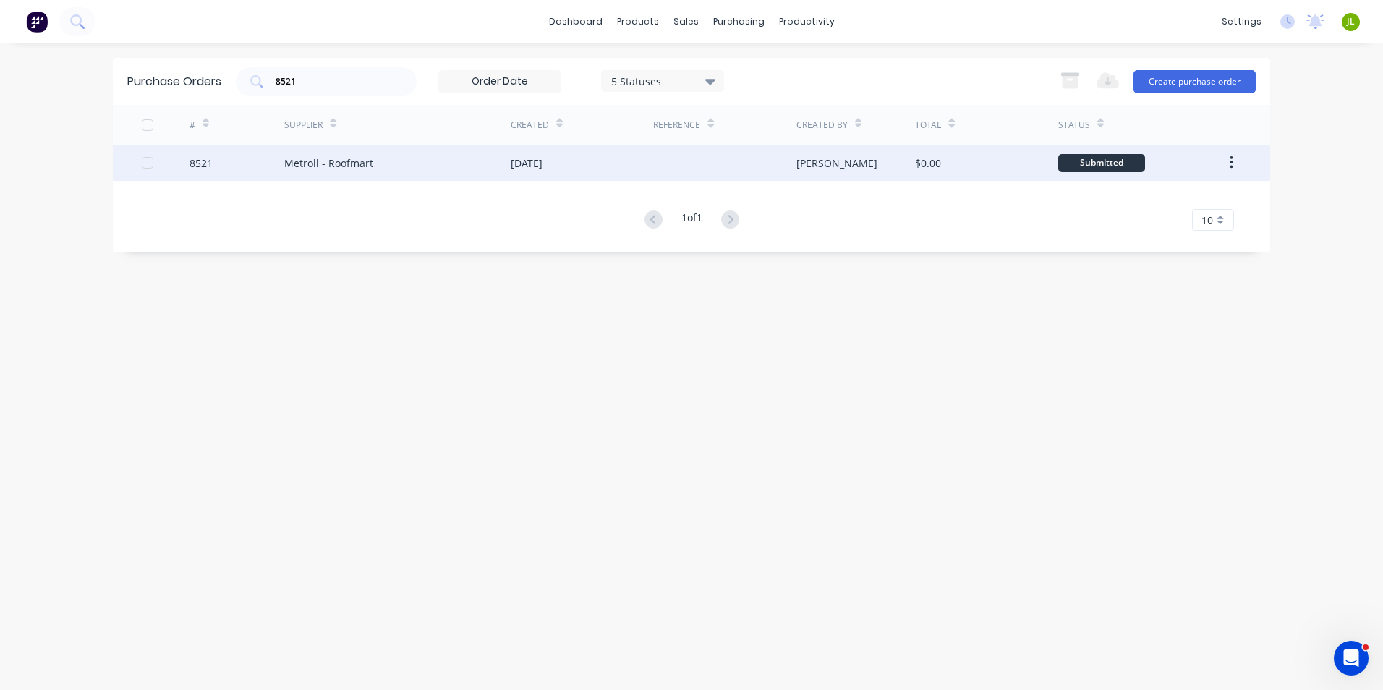
click at [374, 171] on div "Metroll - Roofmart" at bounding box center [397, 163] width 226 height 36
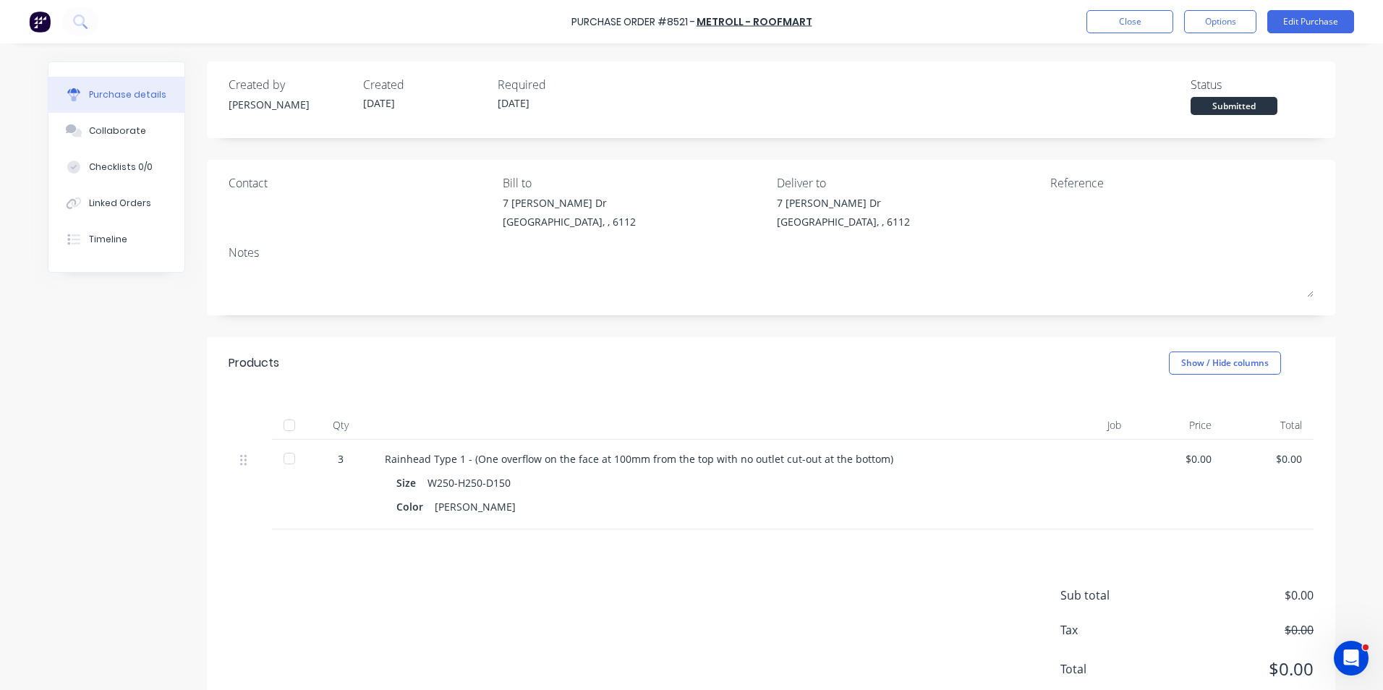
click at [276, 422] on div at bounding box center [289, 425] width 29 height 29
click at [146, 199] on button "Linked Orders" at bounding box center [116, 203] width 136 height 36
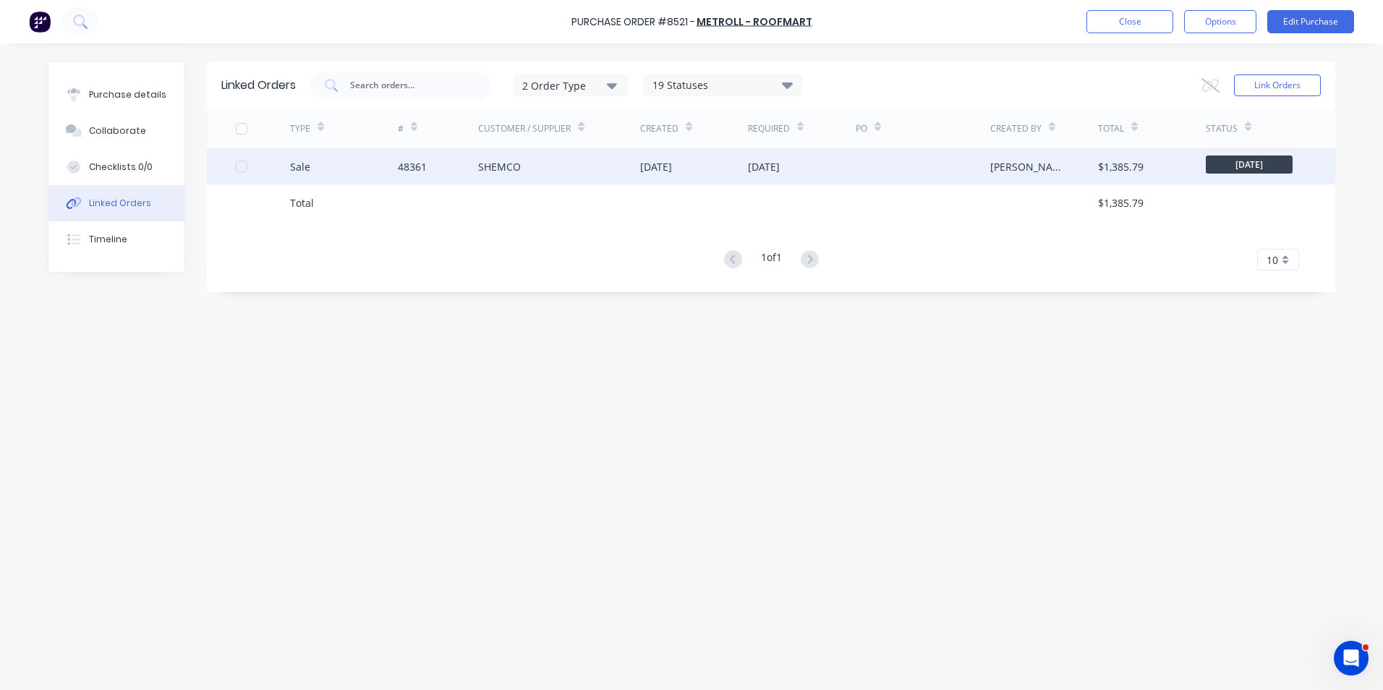
click at [369, 164] on div "Sale" at bounding box center [344, 166] width 108 height 36
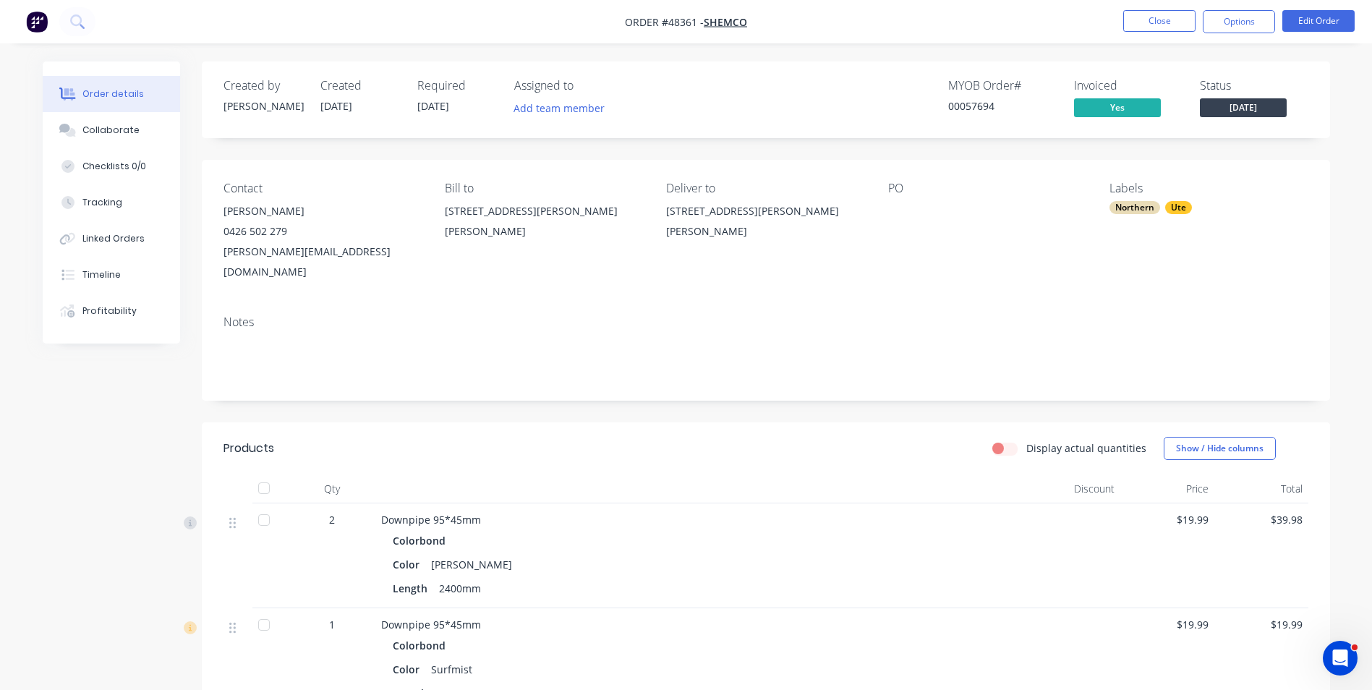
click at [687, 512] on div "Downpipe 95*45mm" at bounding box center [700, 519] width 639 height 15
click at [111, 208] on div "Tracking" at bounding box center [102, 202] width 40 height 13
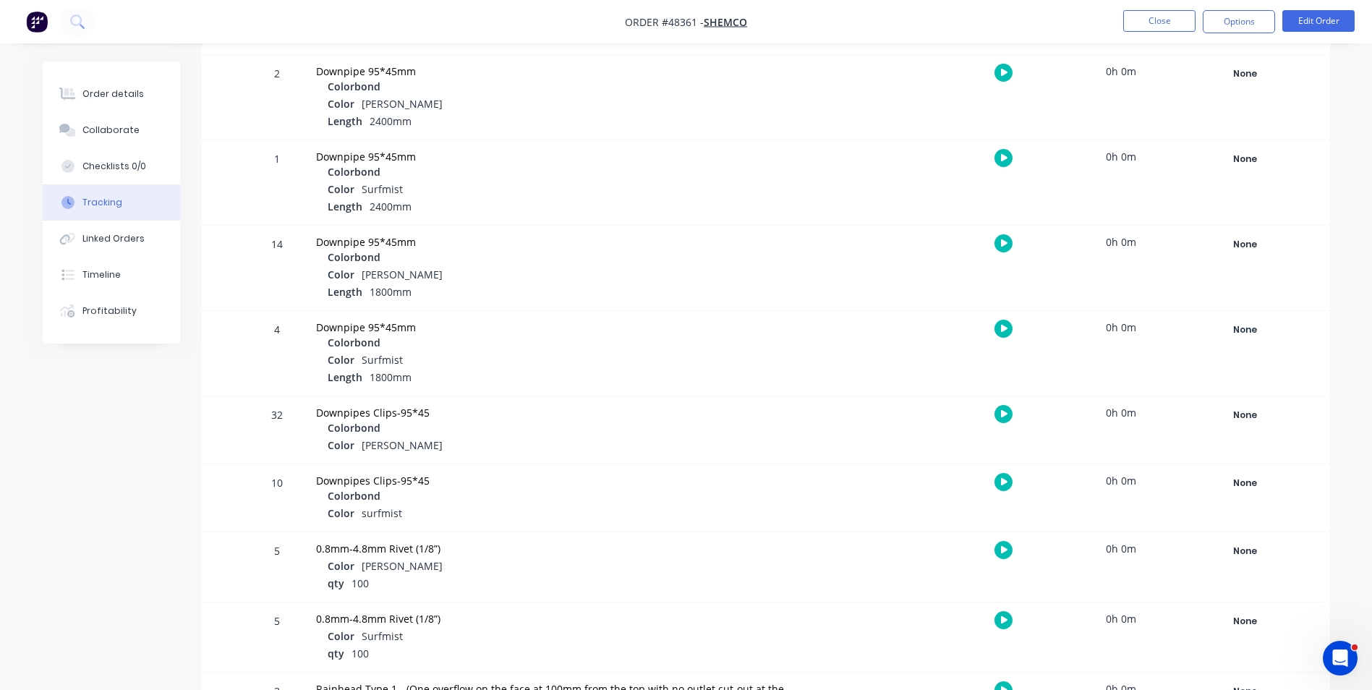
scroll to position [356, 0]
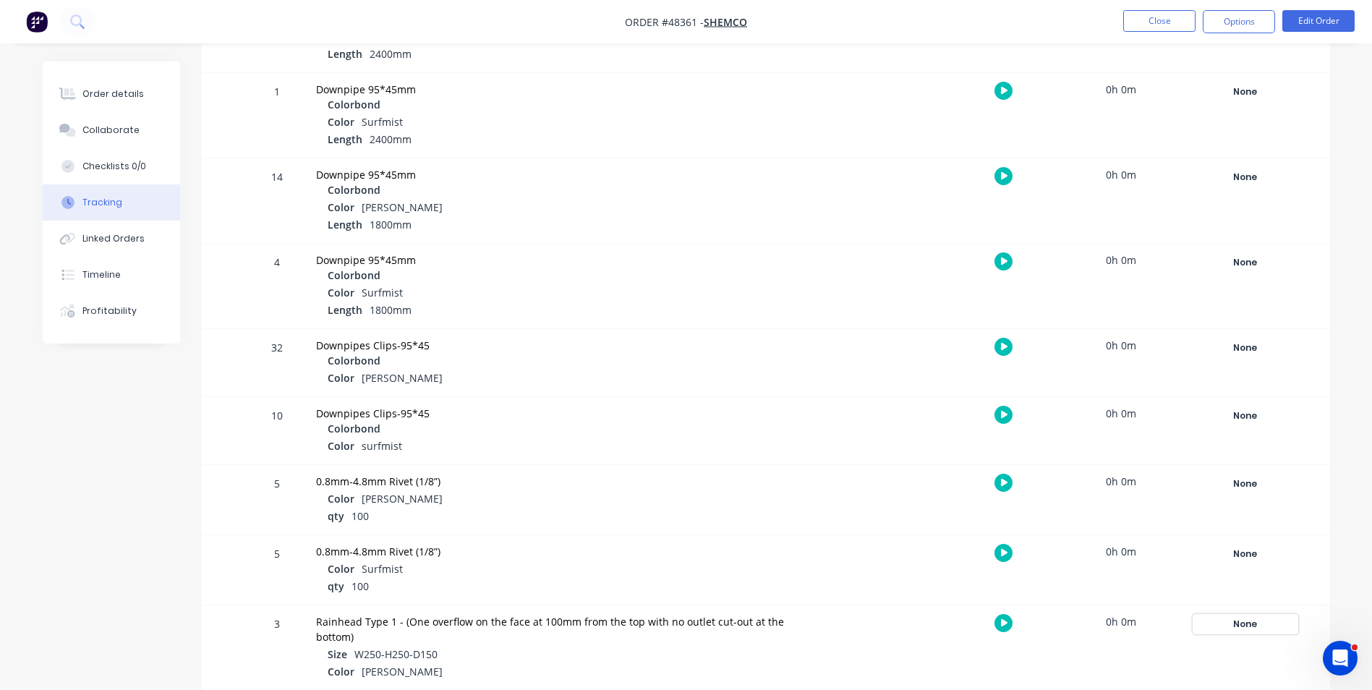
click at [1241, 627] on div "None" at bounding box center [1245, 624] width 104 height 19
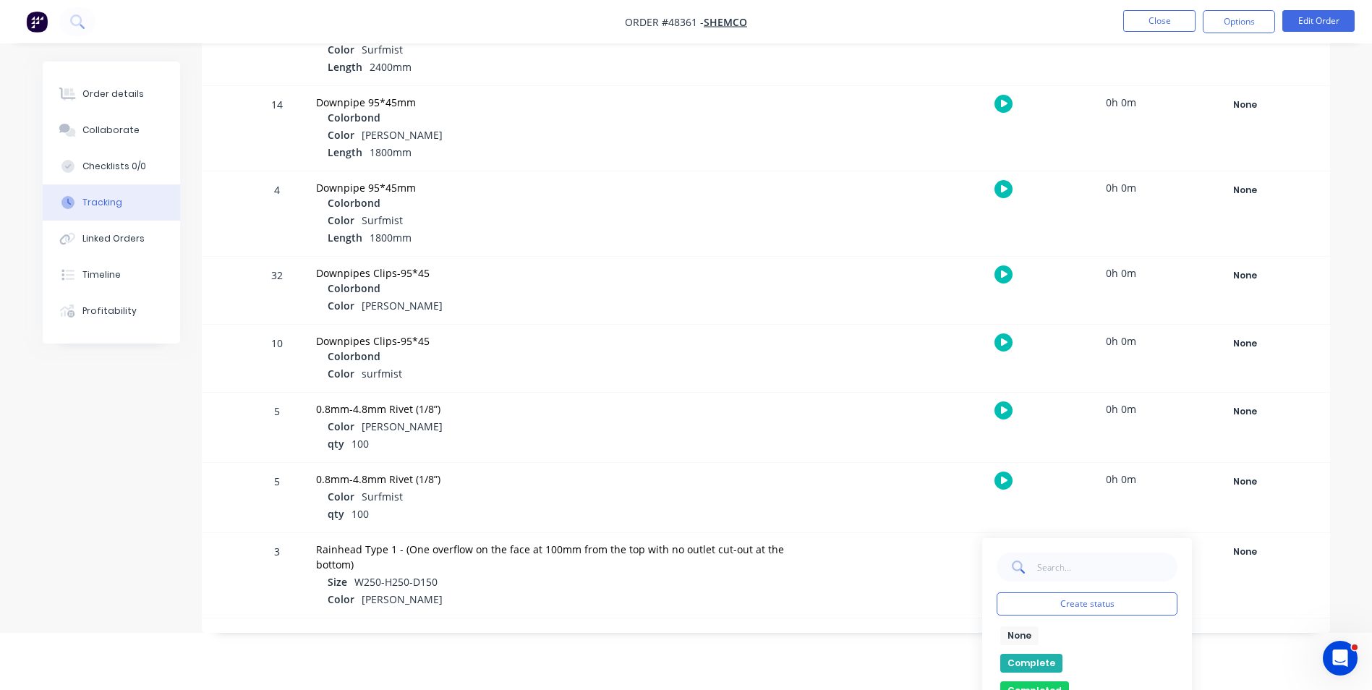
click at [1035, 661] on button "Complete" at bounding box center [1031, 663] width 62 height 19
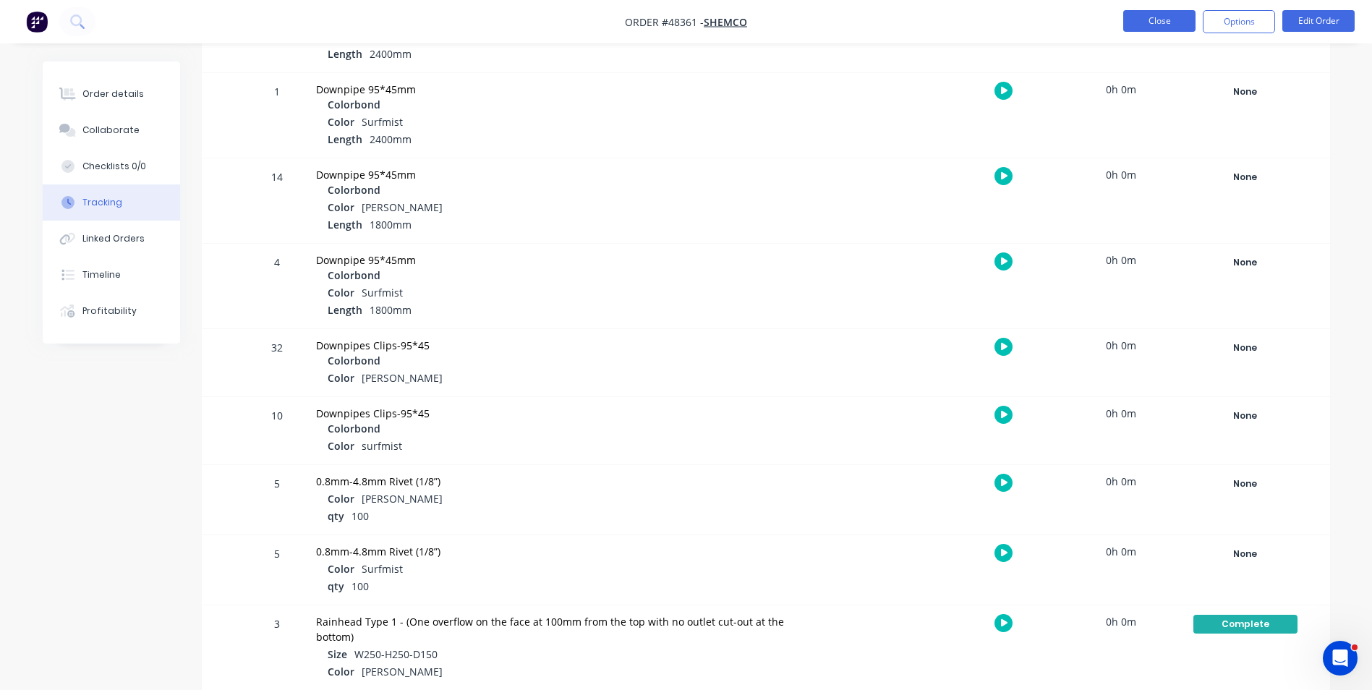
click at [1165, 25] on button "Close" at bounding box center [1159, 21] width 72 height 22
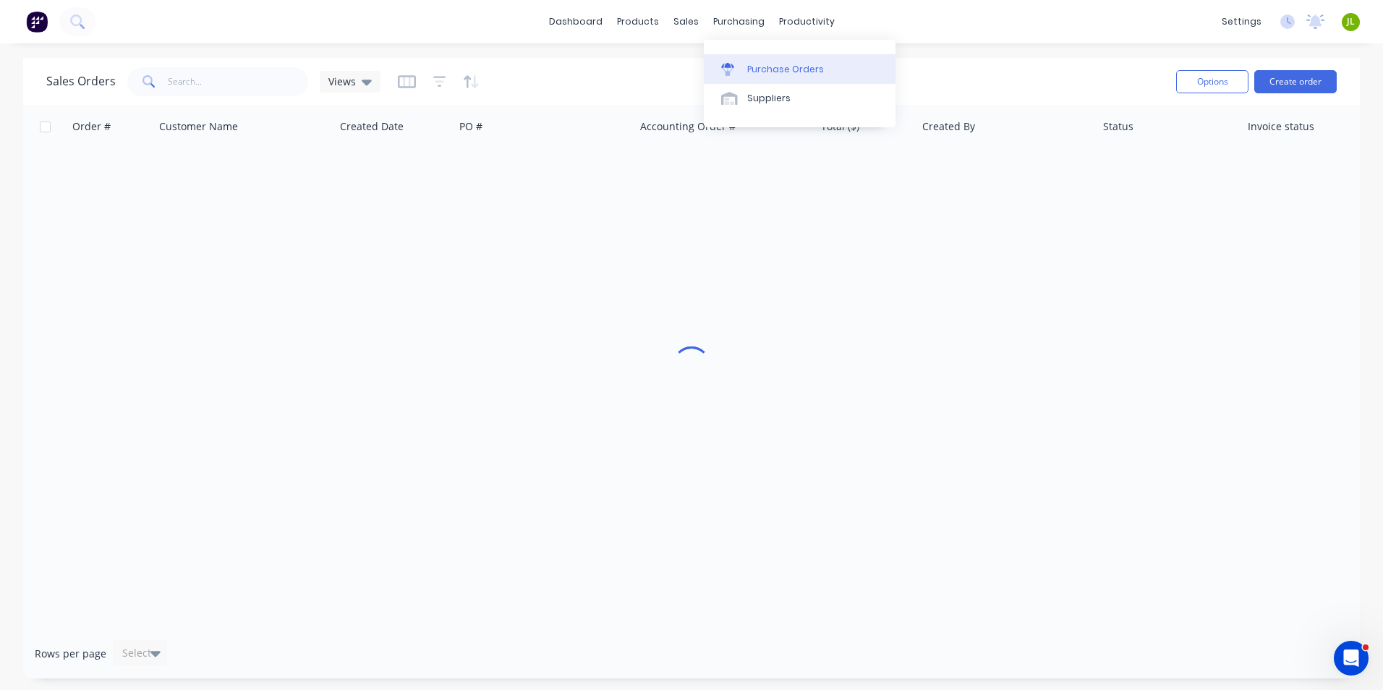
click at [737, 61] on link "Purchase Orders" at bounding box center [800, 68] width 192 height 29
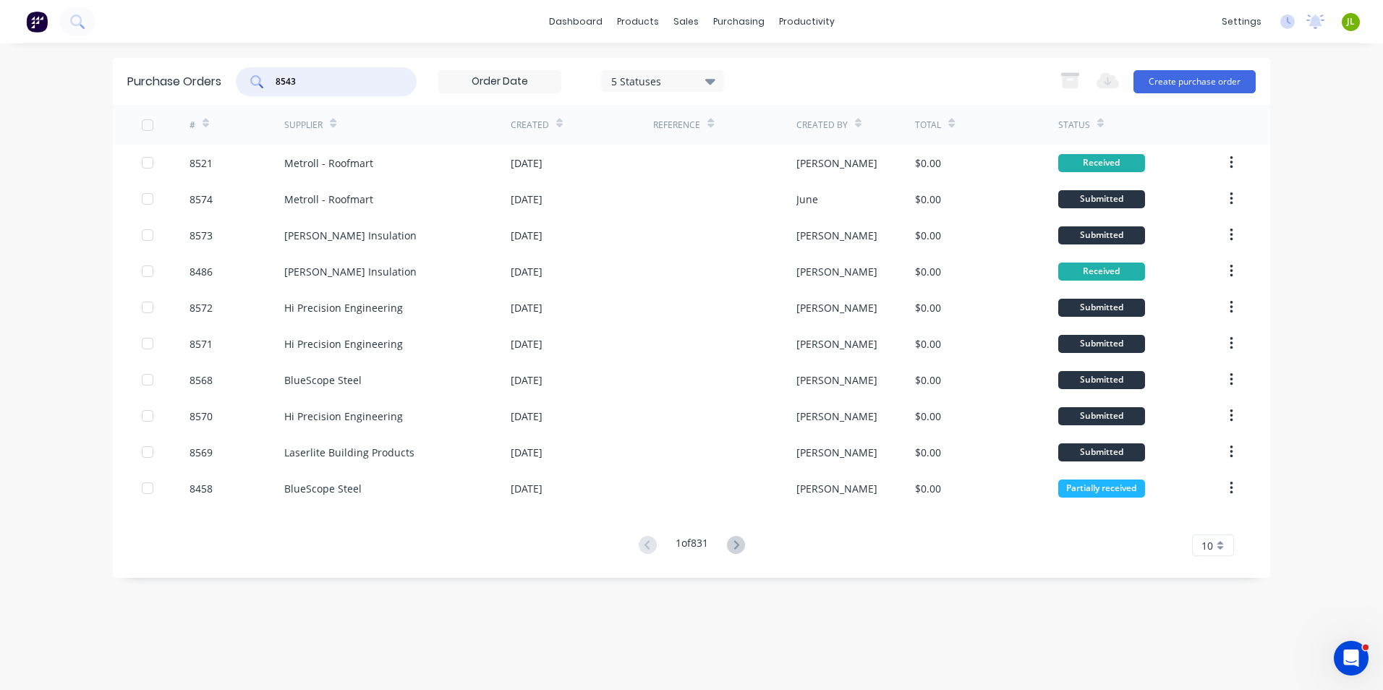
type input "8543"
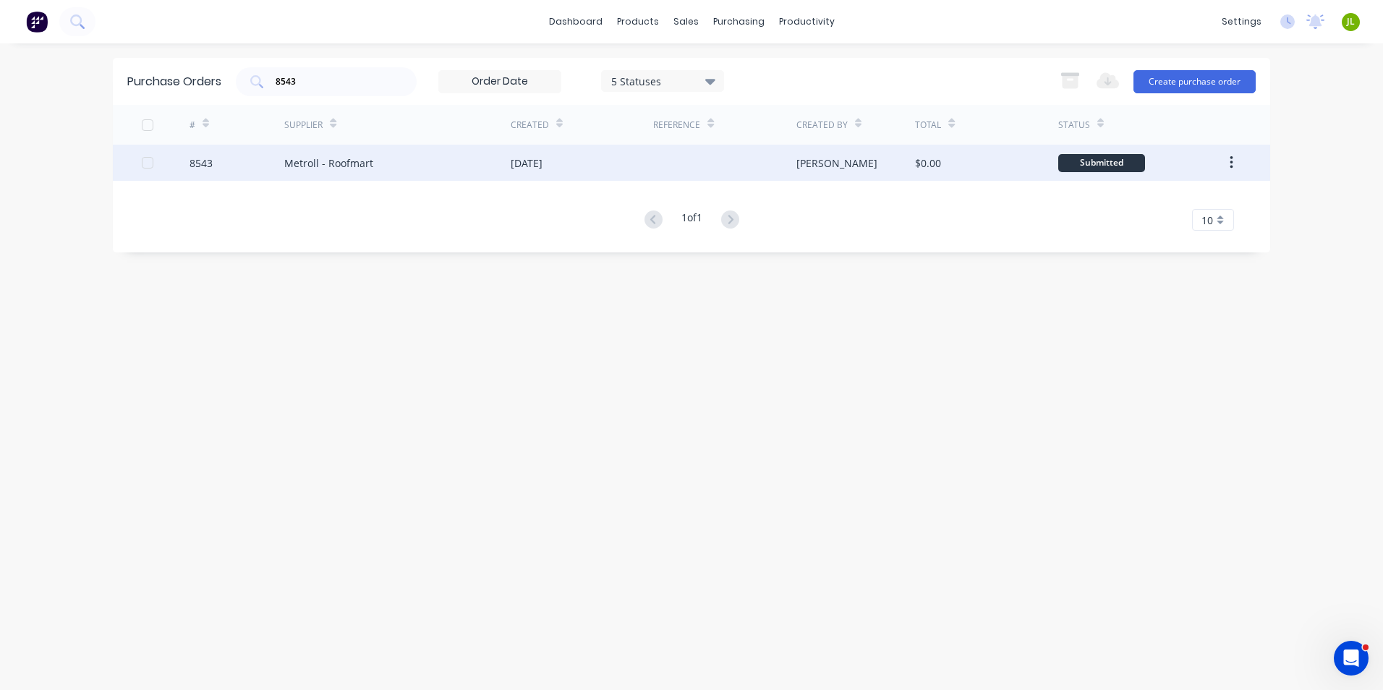
click at [400, 164] on div "Metroll - Roofmart" at bounding box center [397, 163] width 226 height 36
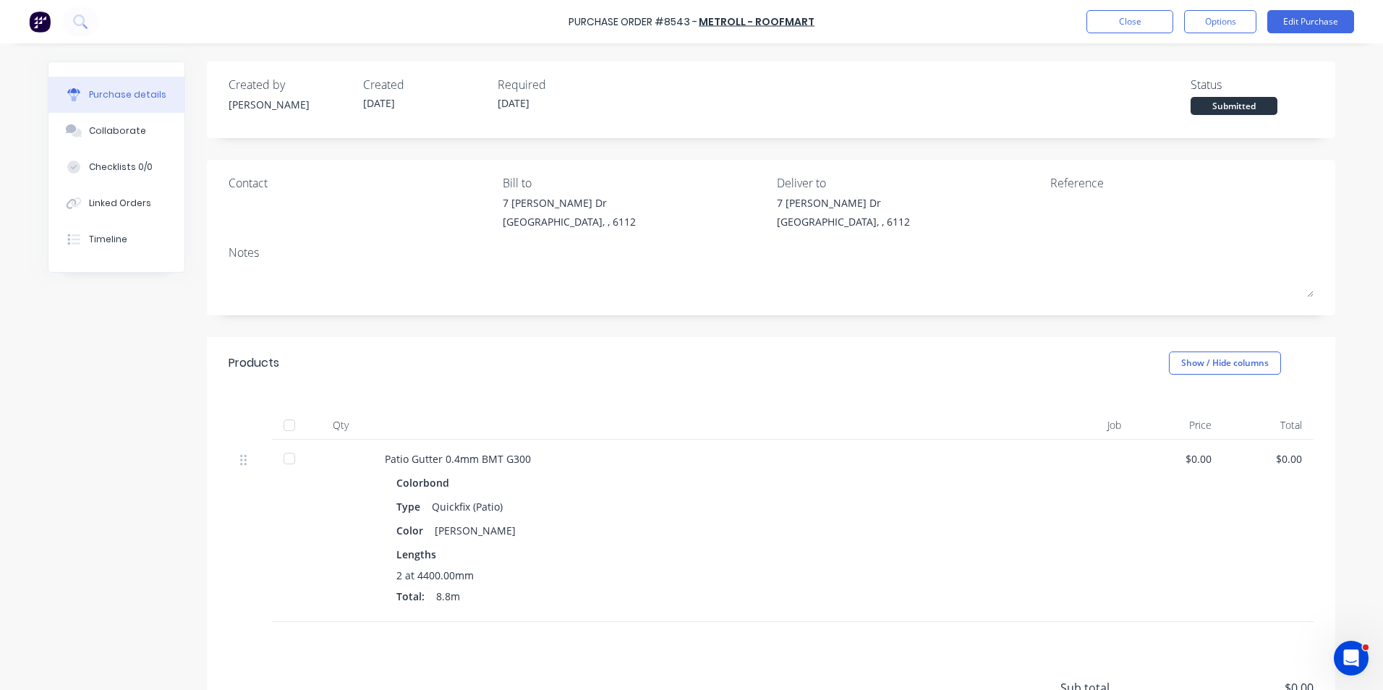
drag, startPoint x: 285, startPoint y: 420, endPoint x: 290, endPoint y: 428, distance: 9.4
click at [290, 427] on div at bounding box center [289, 425] width 29 height 29
click at [120, 193] on button "Linked Orders" at bounding box center [116, 203] width 136 height 36
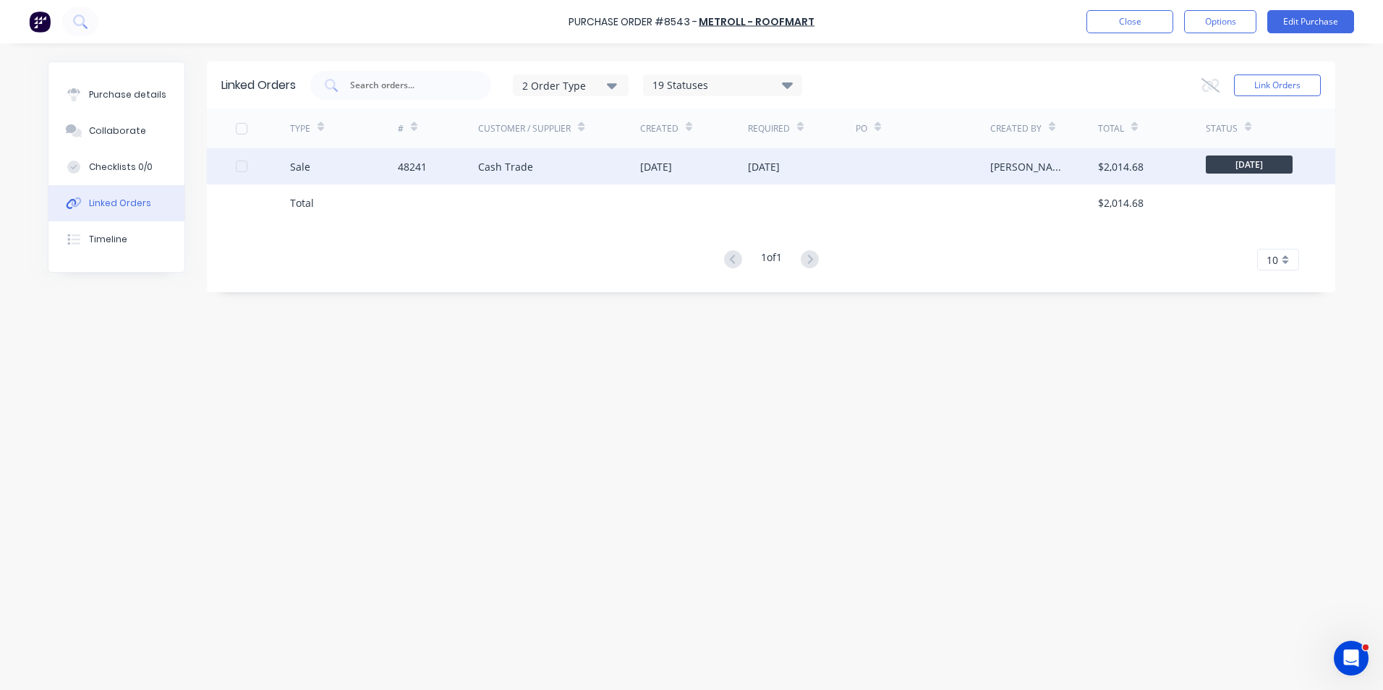
click at [406, 166] on div "48241" at bounding box center [412, 166] width 29 height 15
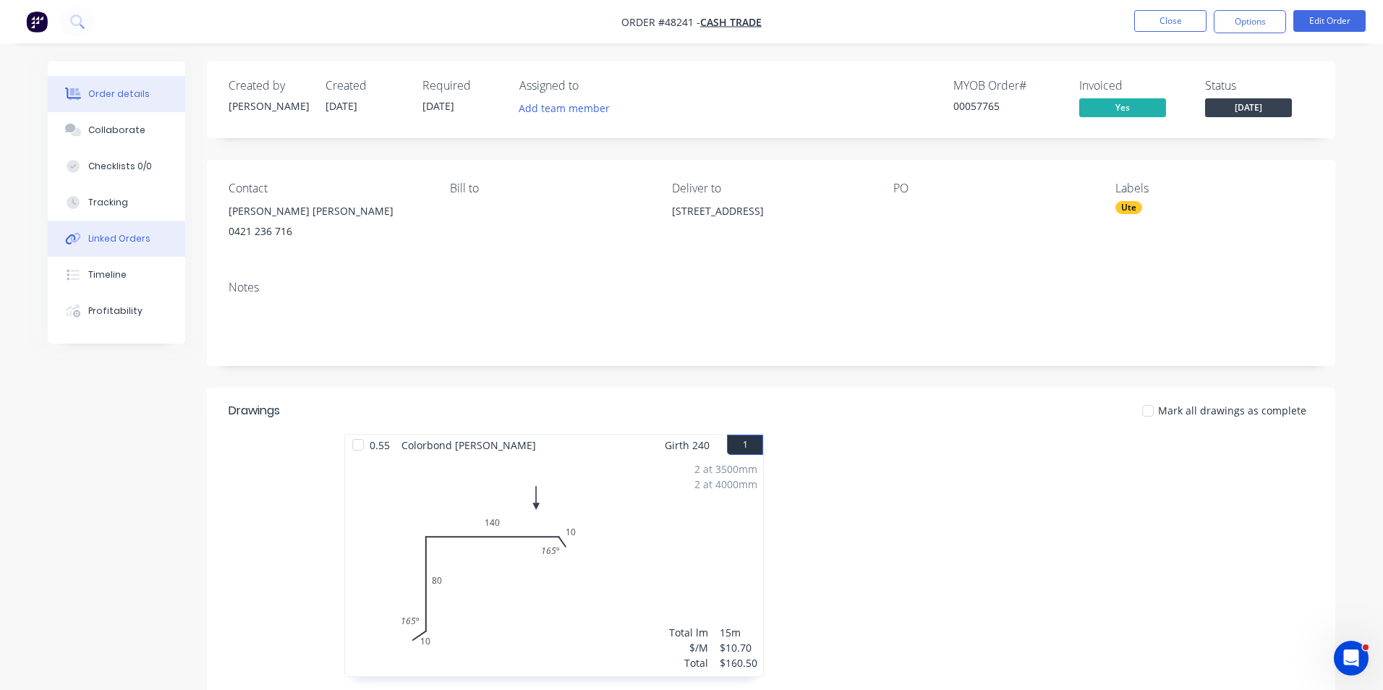
click at [140, 229] on button "Linked Orders" at bounding box center [111, 239] width 137 height 36
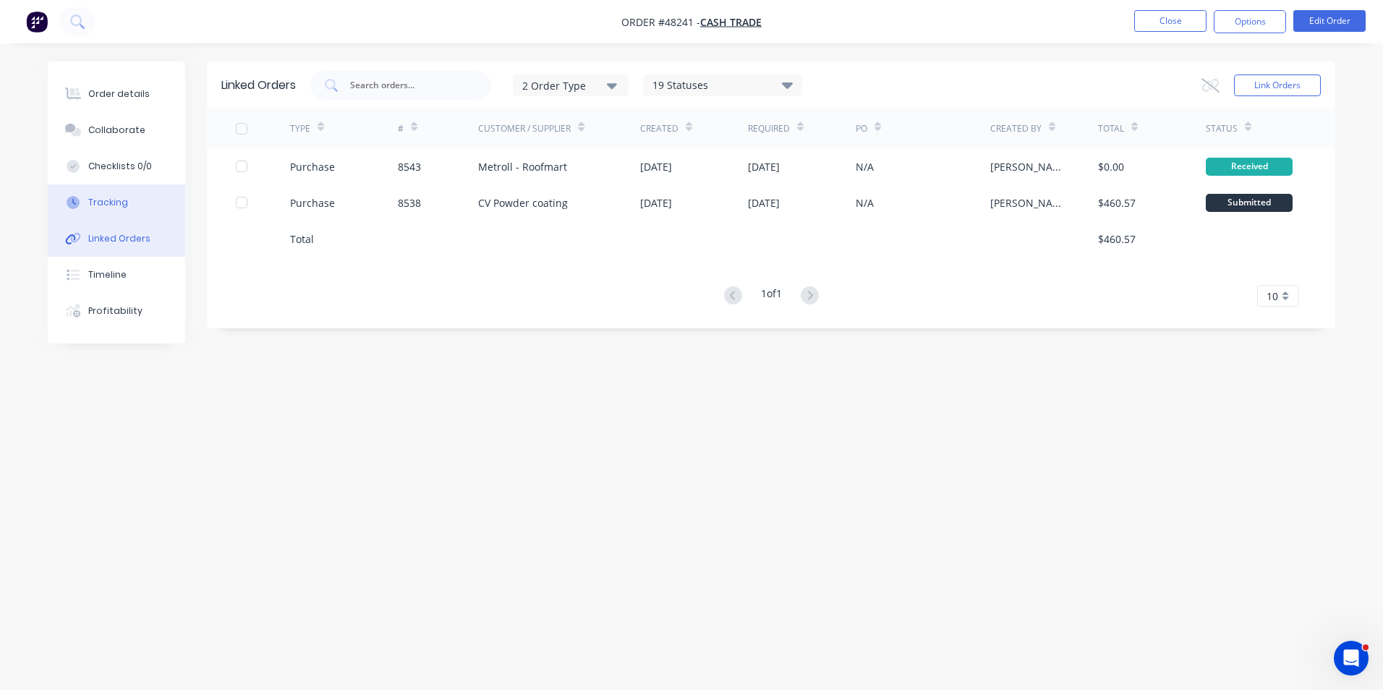
click at [150, 211] on button "Tracking" at bounding box center [116, 202] width 137 height 36
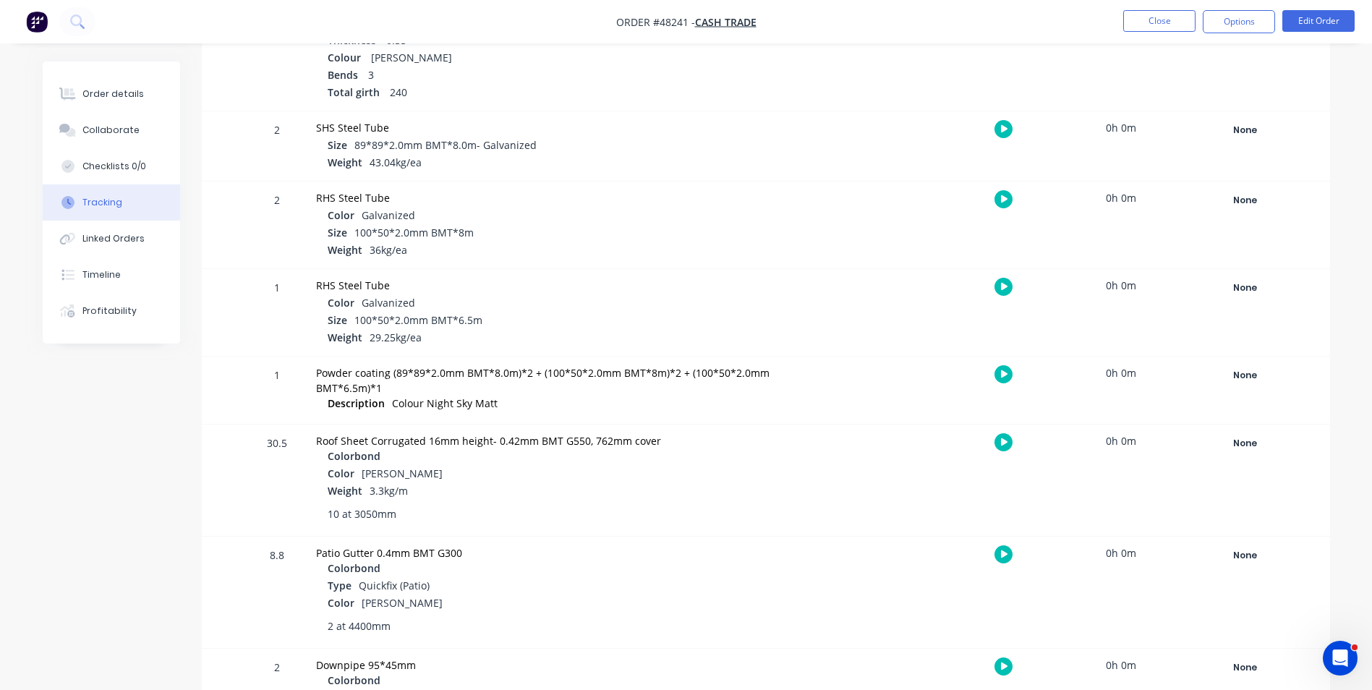
scroll to position [479, 0]
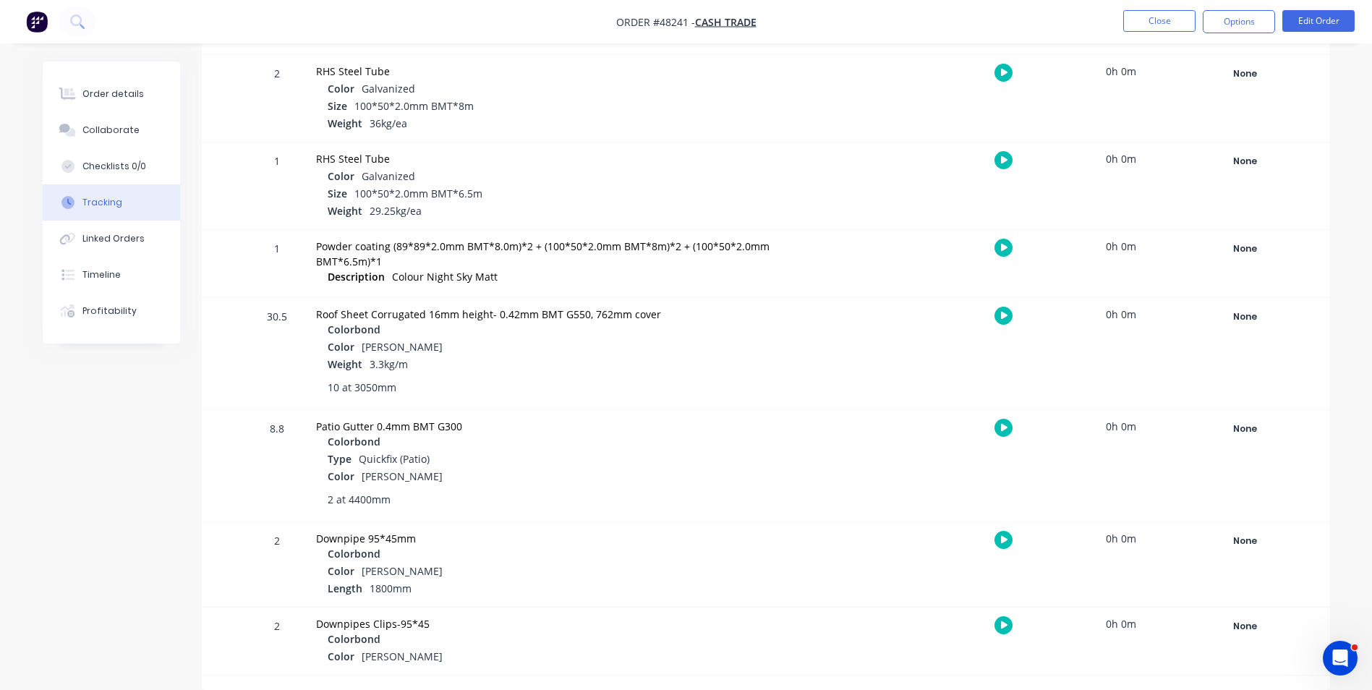
click at [1224, 440] on div "None Create status None edit Complete Completed edit Friday Monday Ready for De…" at bounding box center [1245, 465] width 123 height 111
click at [1236, 426] on div "None" at bounding box center [1245, 428] width 104 height 19
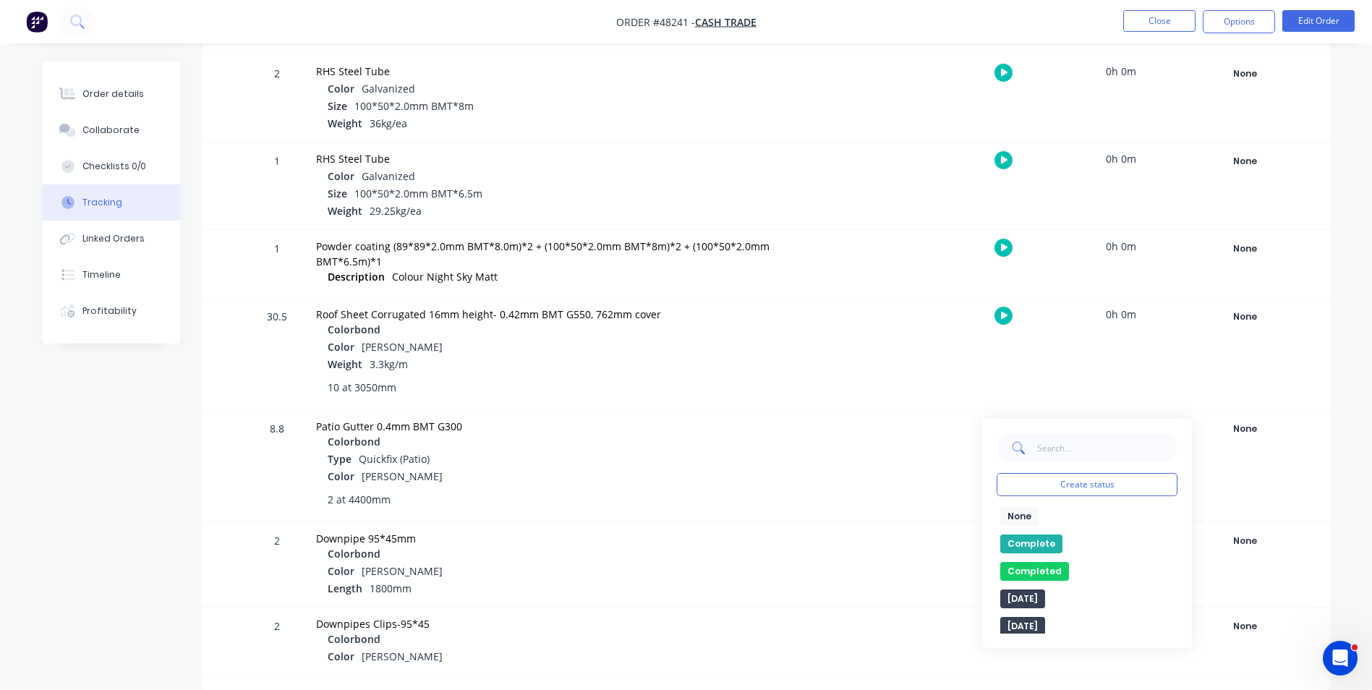
click at [1028, 533] on div "None edit Complete Completed edit Friday Monday Ready for Delivery Ready To Pic…" at bounding box center [1086, 570] width 181 height 127
click at [1028, 538] on button "Complete" at bounding box center [1031, 543] width 62 height 19
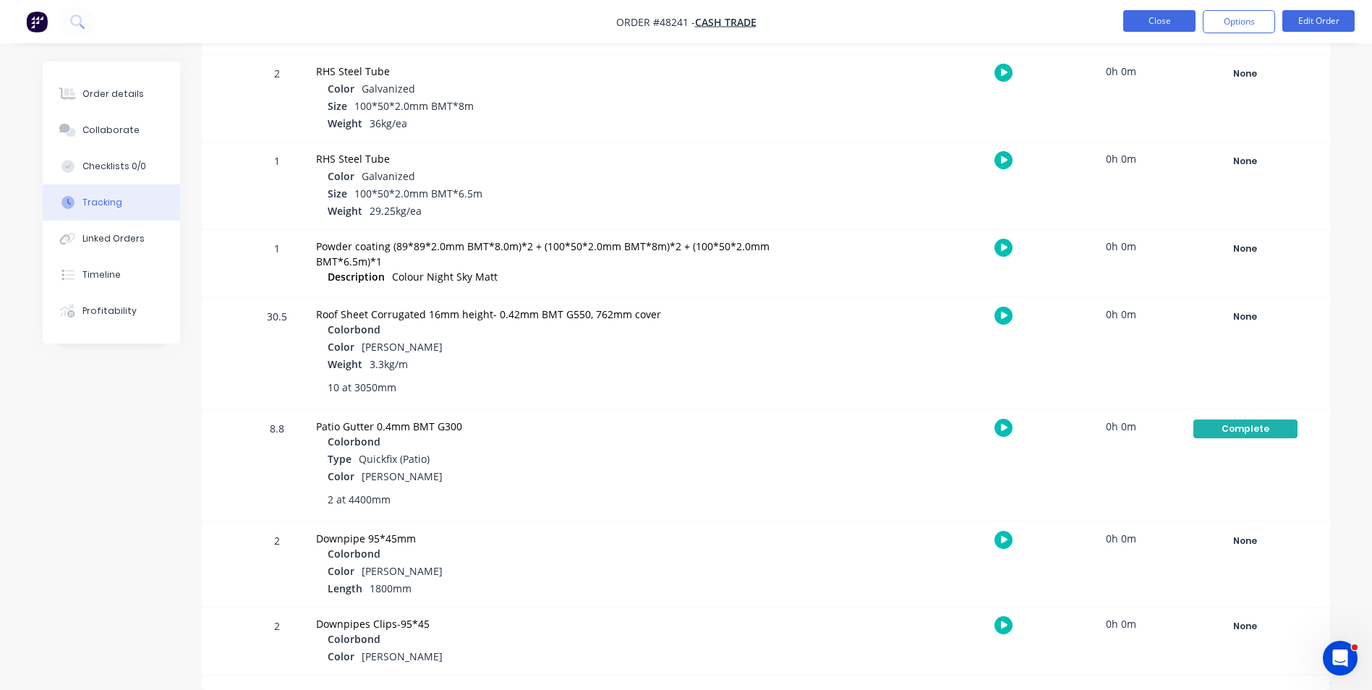
click at [1179, 26] on button "Close" at bounding box center [1159, 21] width 72 height 22
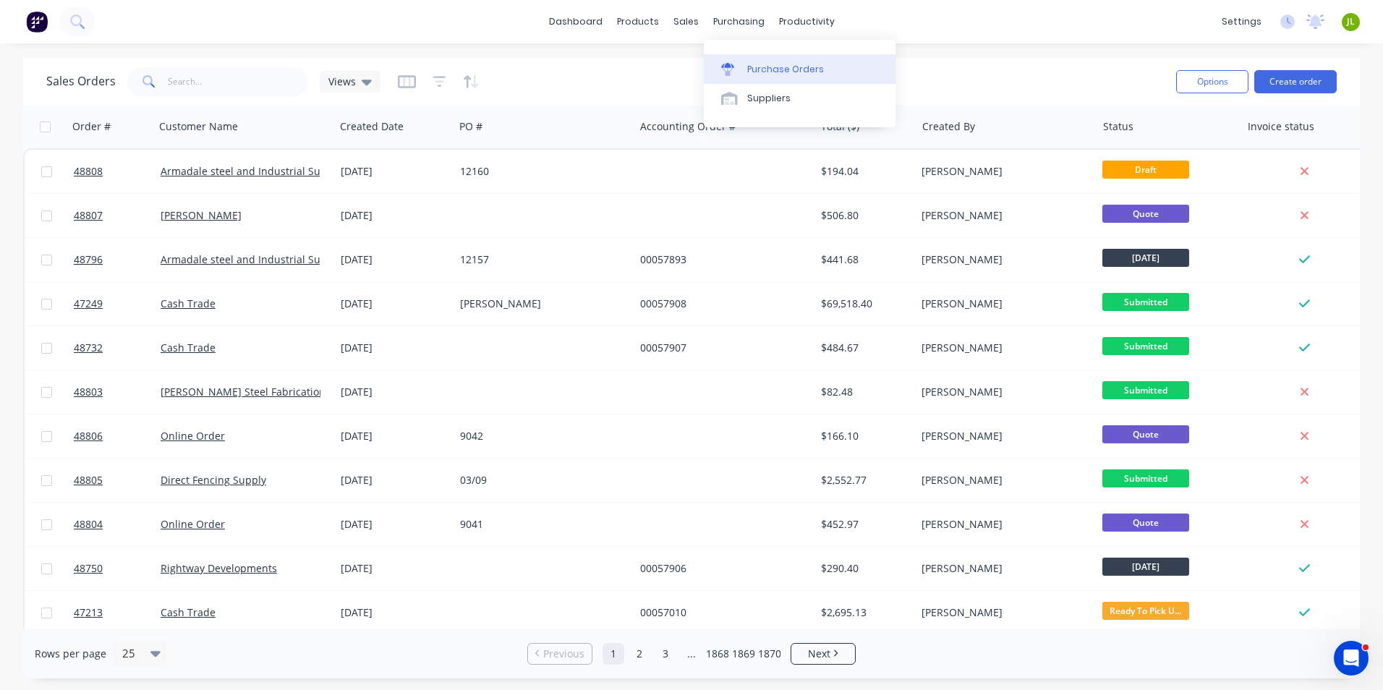
click at [741, 63] on div at bounding box center [732, 69] width 22 height 13
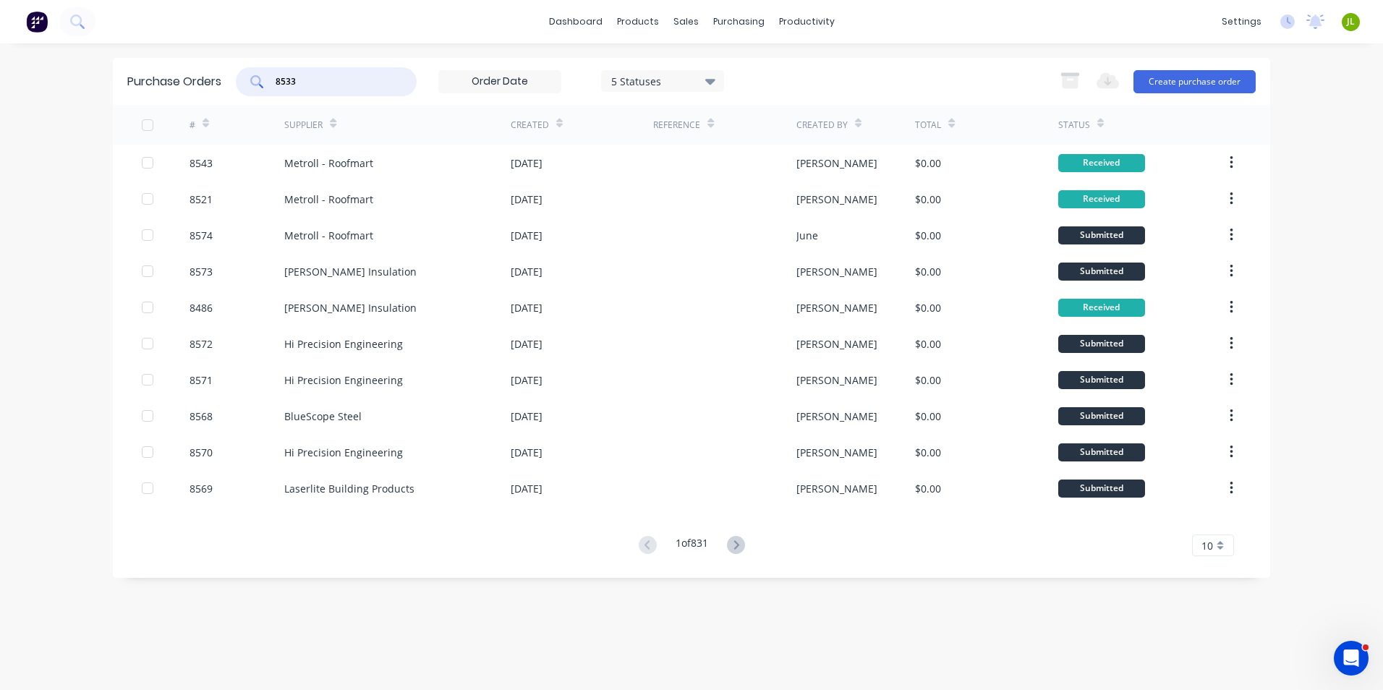
type input "8533"
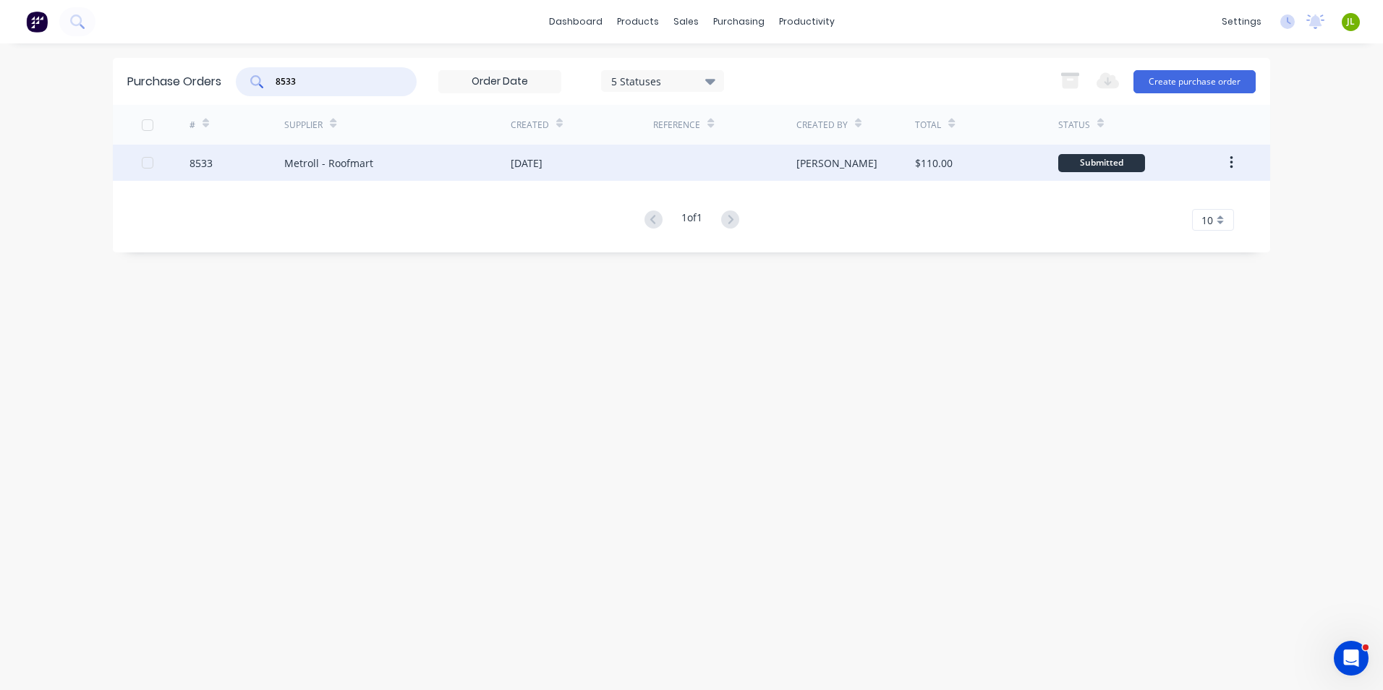
click at [375, 159] on div "Metroll - Roofmart" at bounding box center [397, 163] width 226 height 36
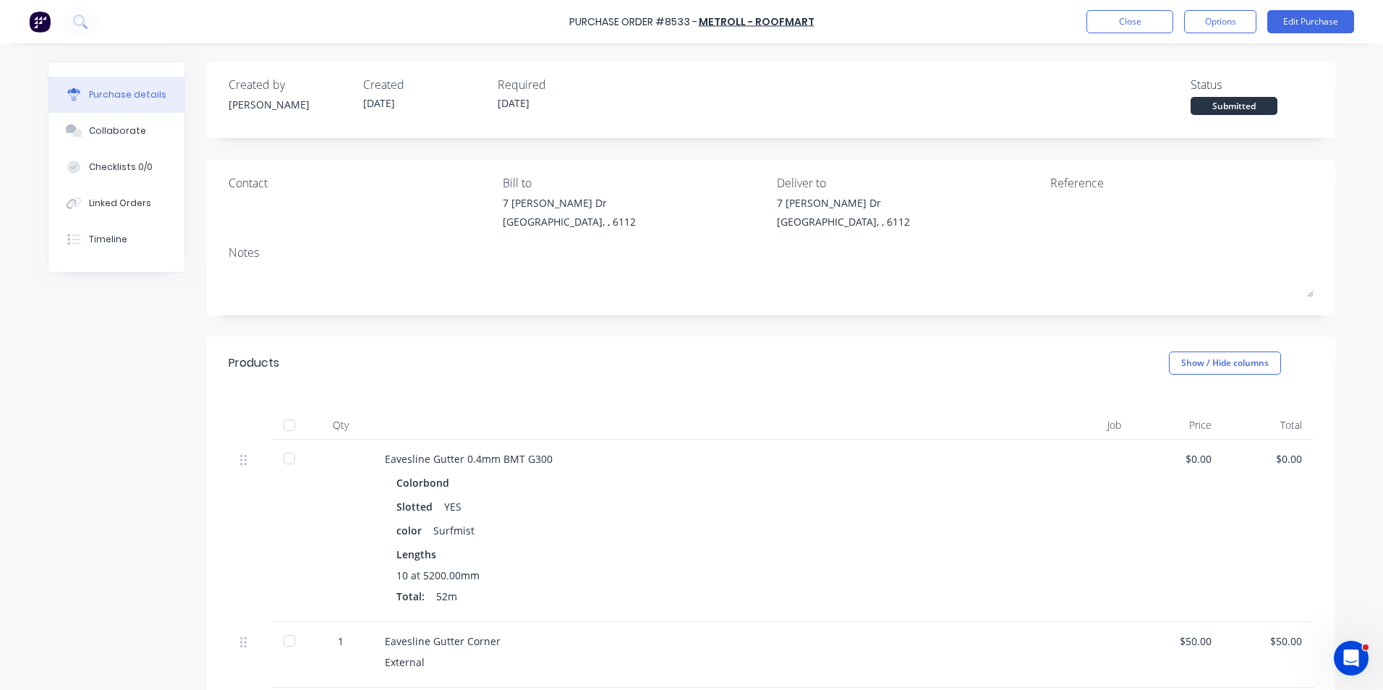
click at [283, 417] on div at bounding box center [289, 425] width 29 height 29
click at [80, 189] on button "Linked Orders" at bounding box center [116, 203] width 136 height 36
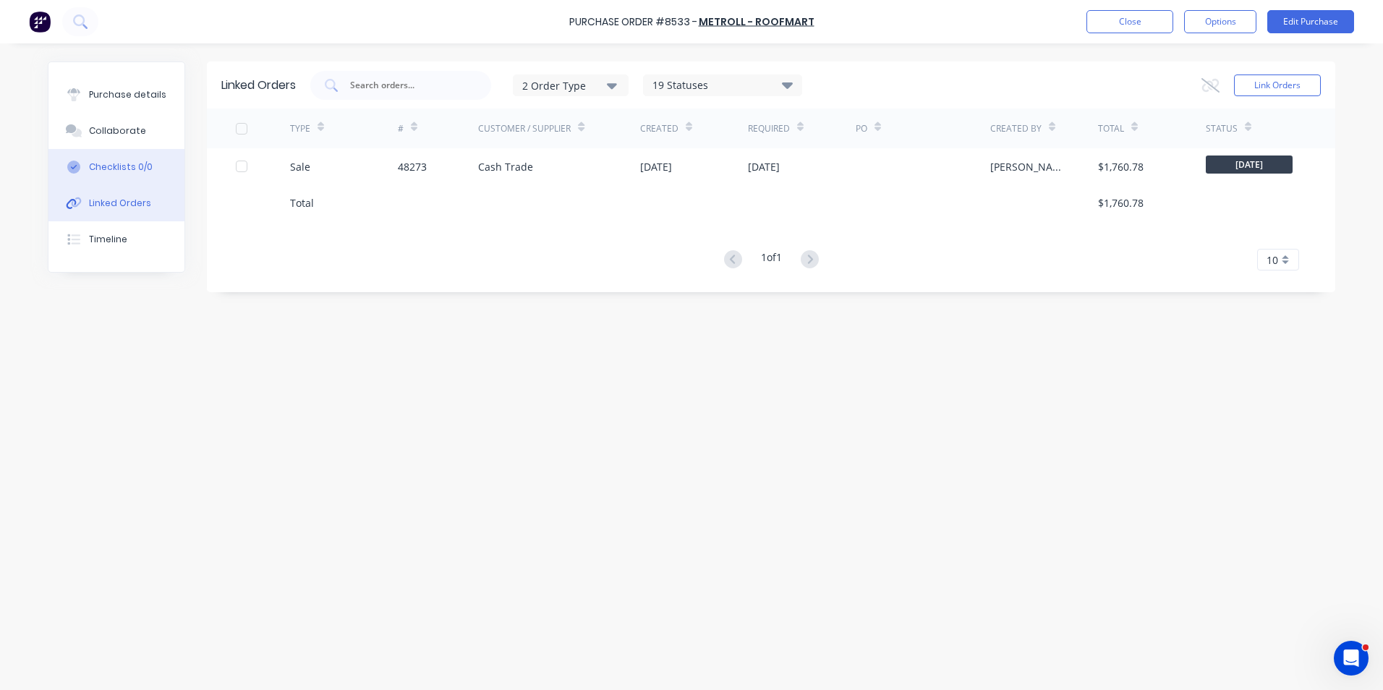
click at [407, 150] on div "48273" at bounding box center [438, 166] width 81 height 36
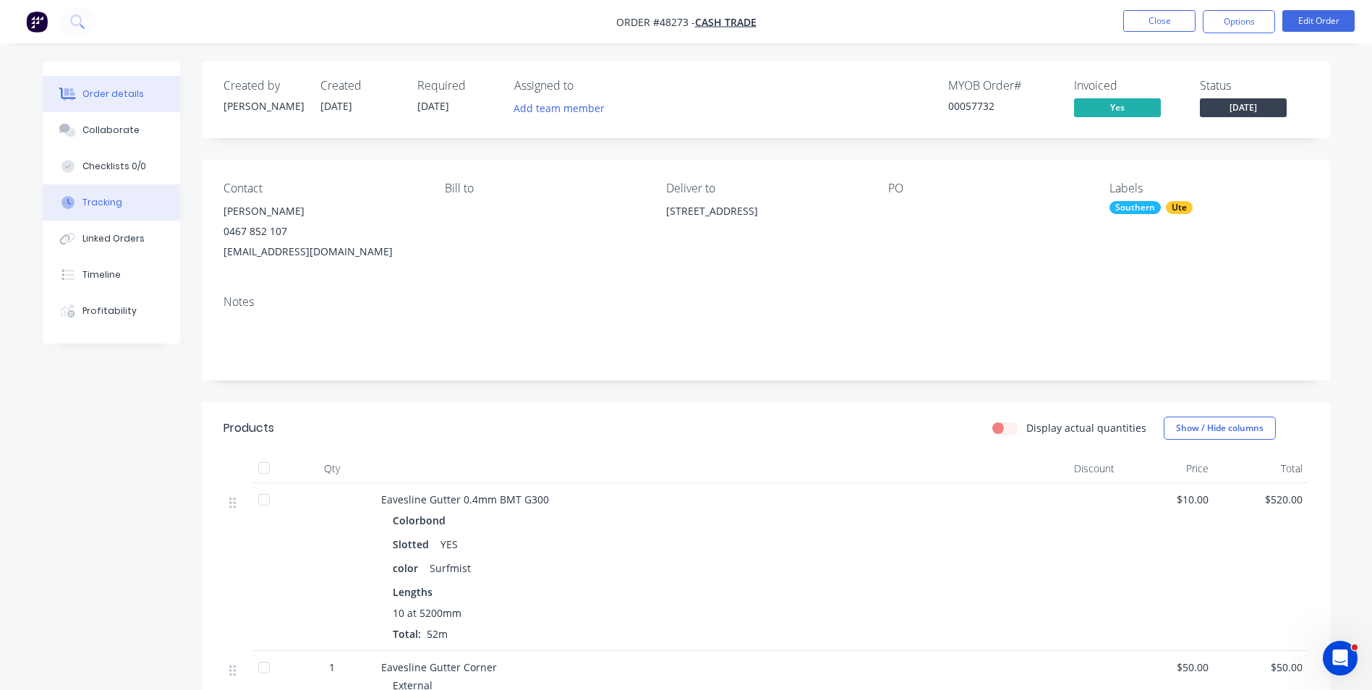
click at [128, 213] on button "Tracking" at bounding box center [111, 202] width 137 height 36
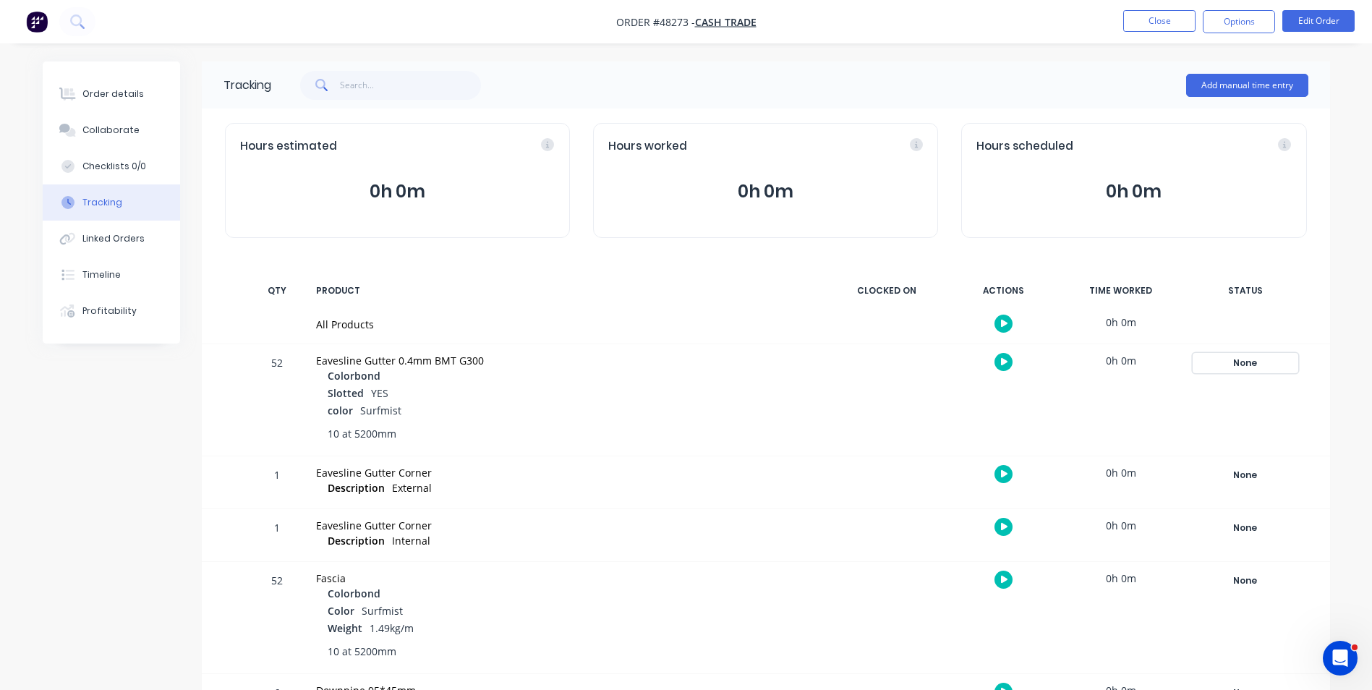
click at [1239, 356] on div "None" at bounding box center [1245, 363] width 104 height 19
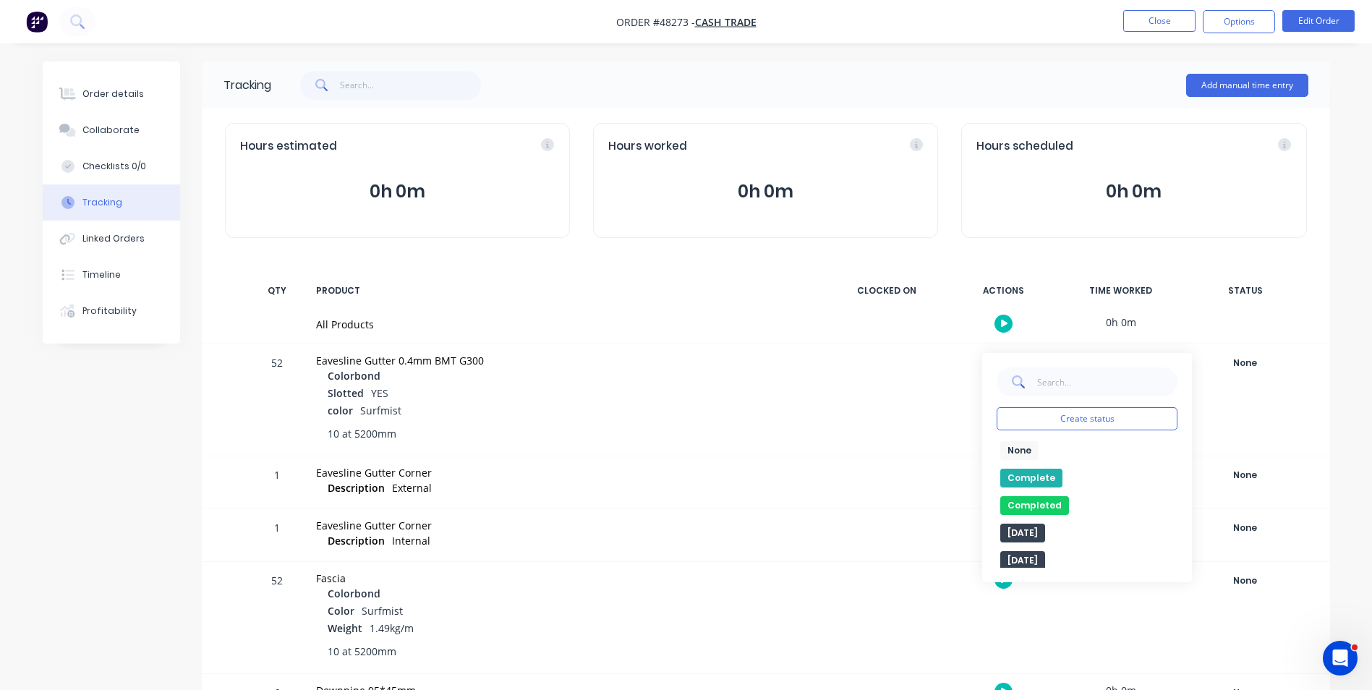
click at [1039, 477] on button "Complete" at bounding box center [1031, 478] width 62 height 19
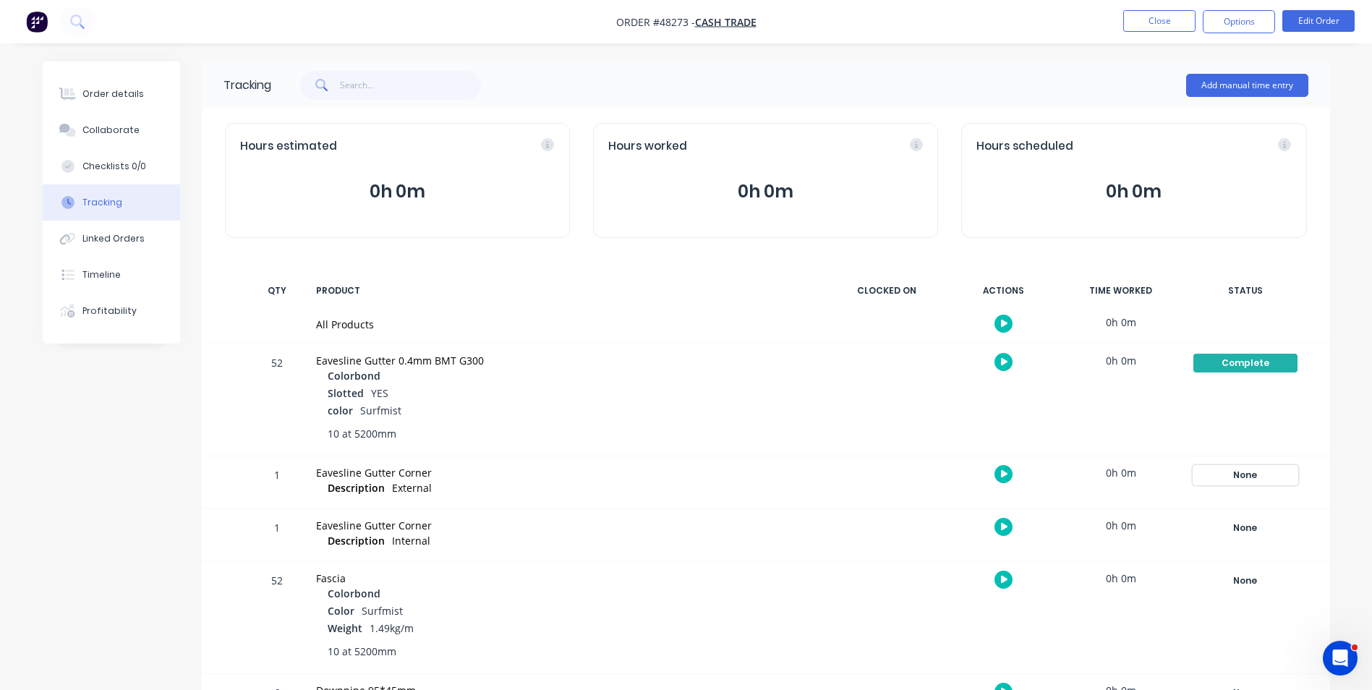
click at [1269, 471] on div "None" at bounding box center [1245, 475] width 104 height 19
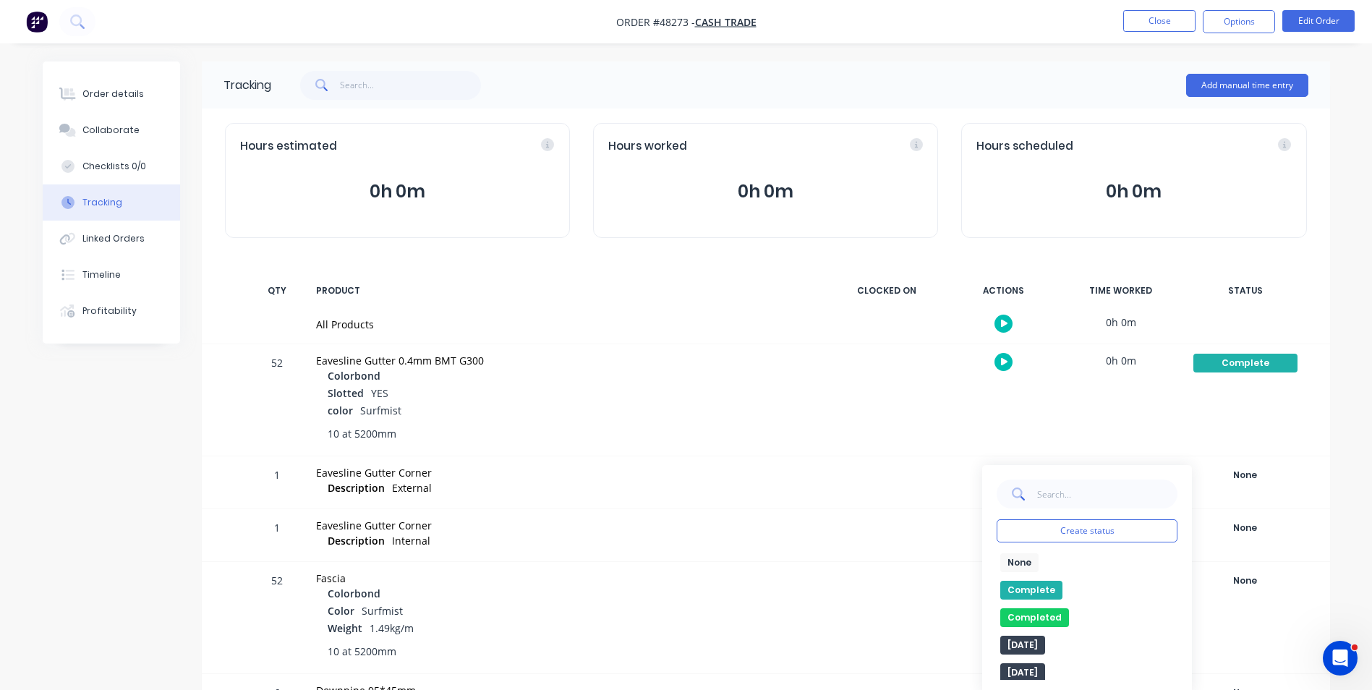
click at [1052, 586] on button "Complete" at bounding box center [1031, 590] width 62 height 19
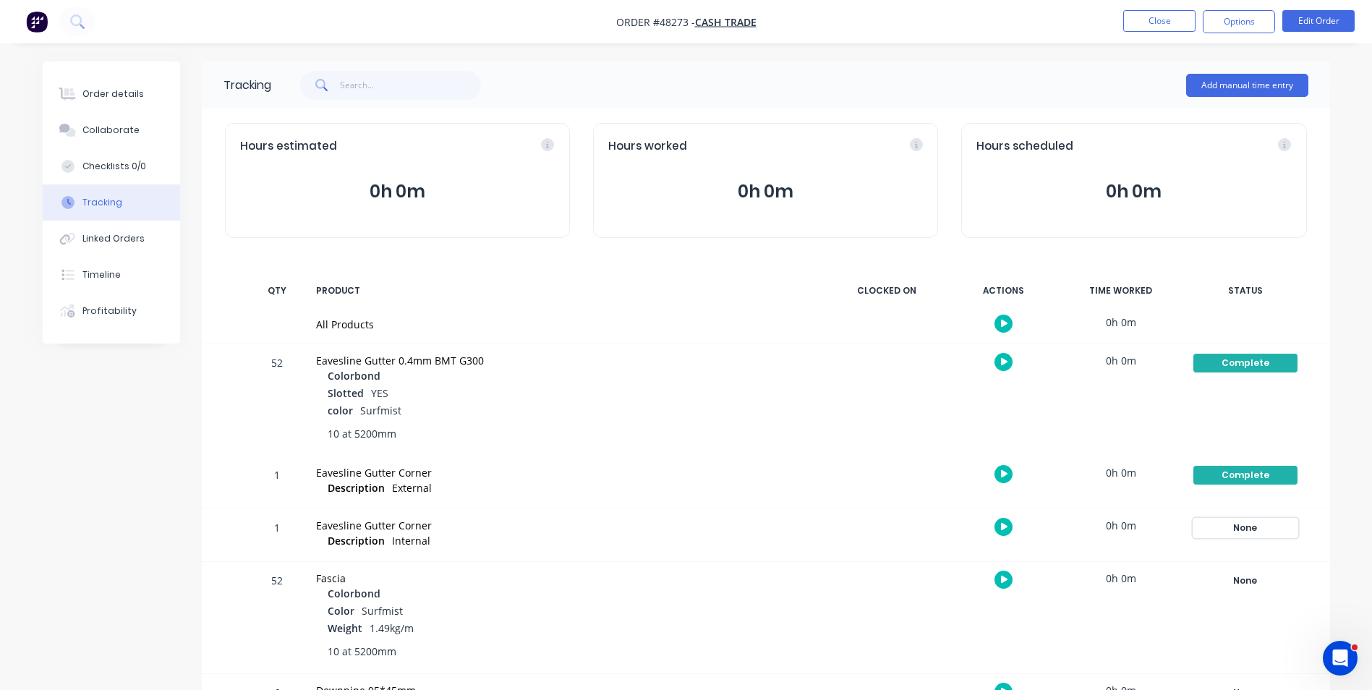
click at [1264, 527] on div "None" at bounding box center [1245, 527] width 104 height 19
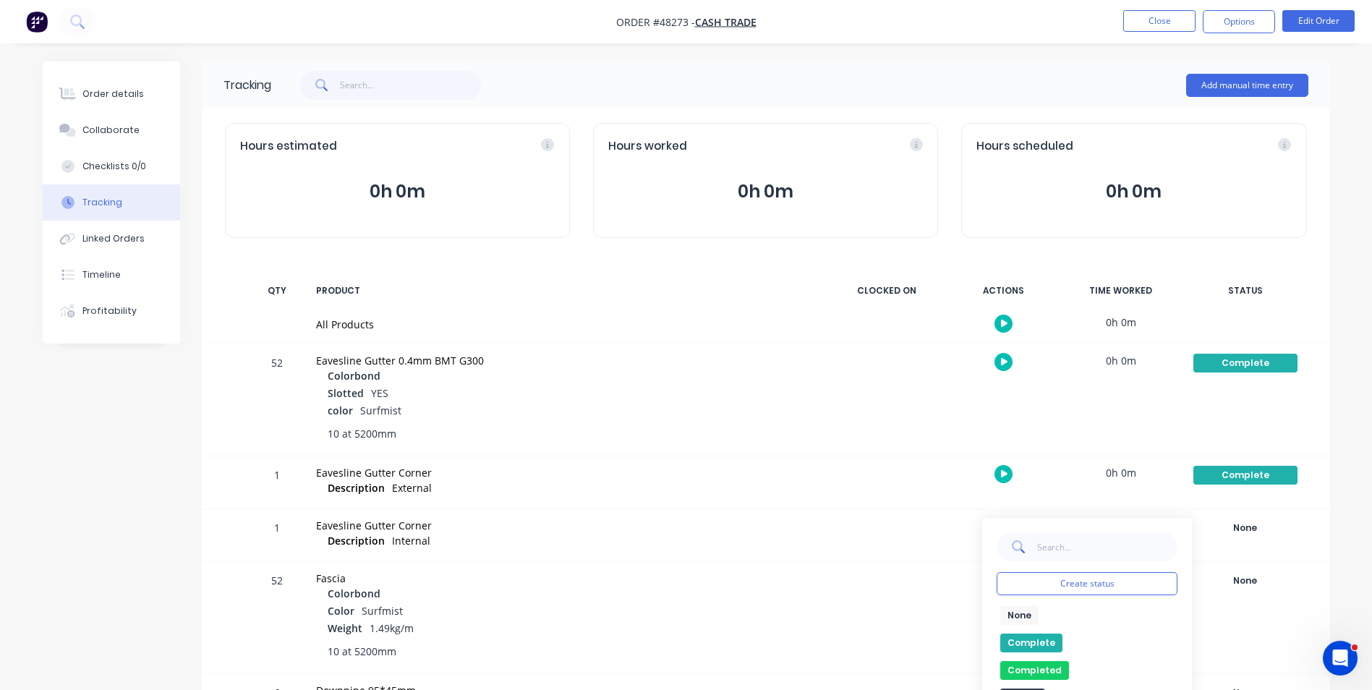
click at [1035, 640] on button "Complete" at bounding box center [1031, 642] width 62 height 19
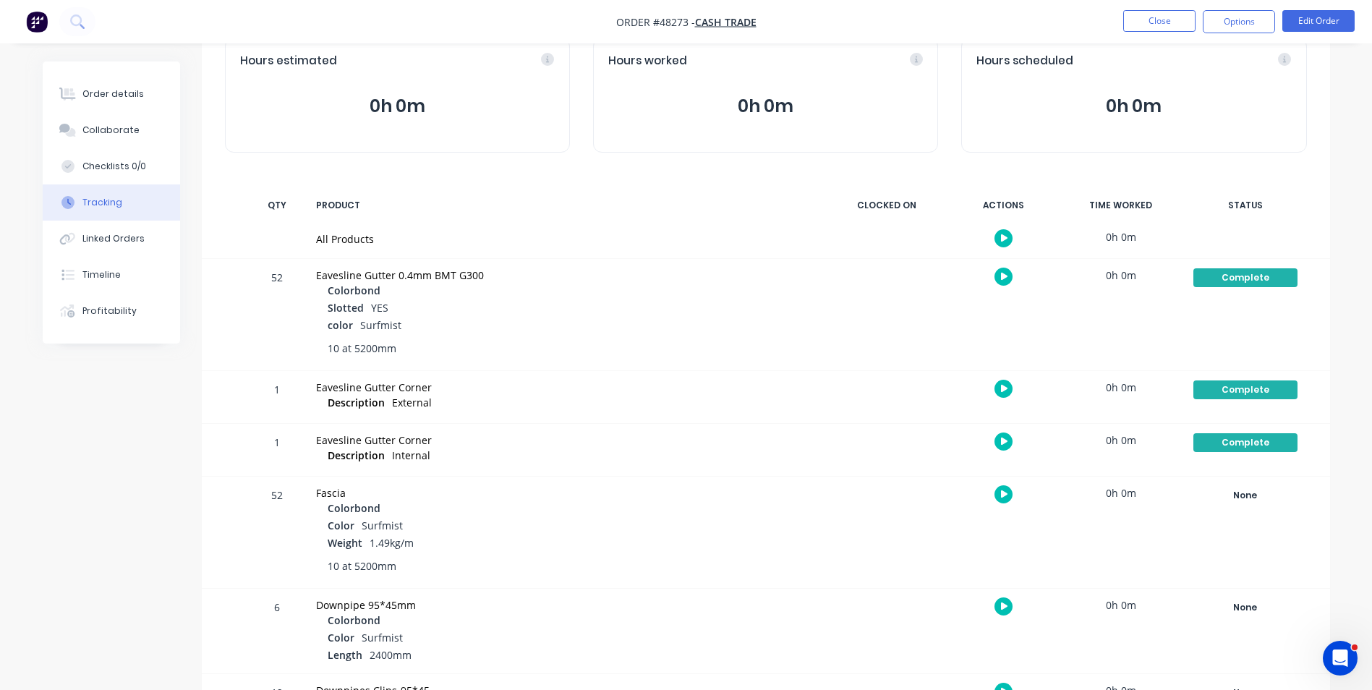
scroll to position [217, 0]
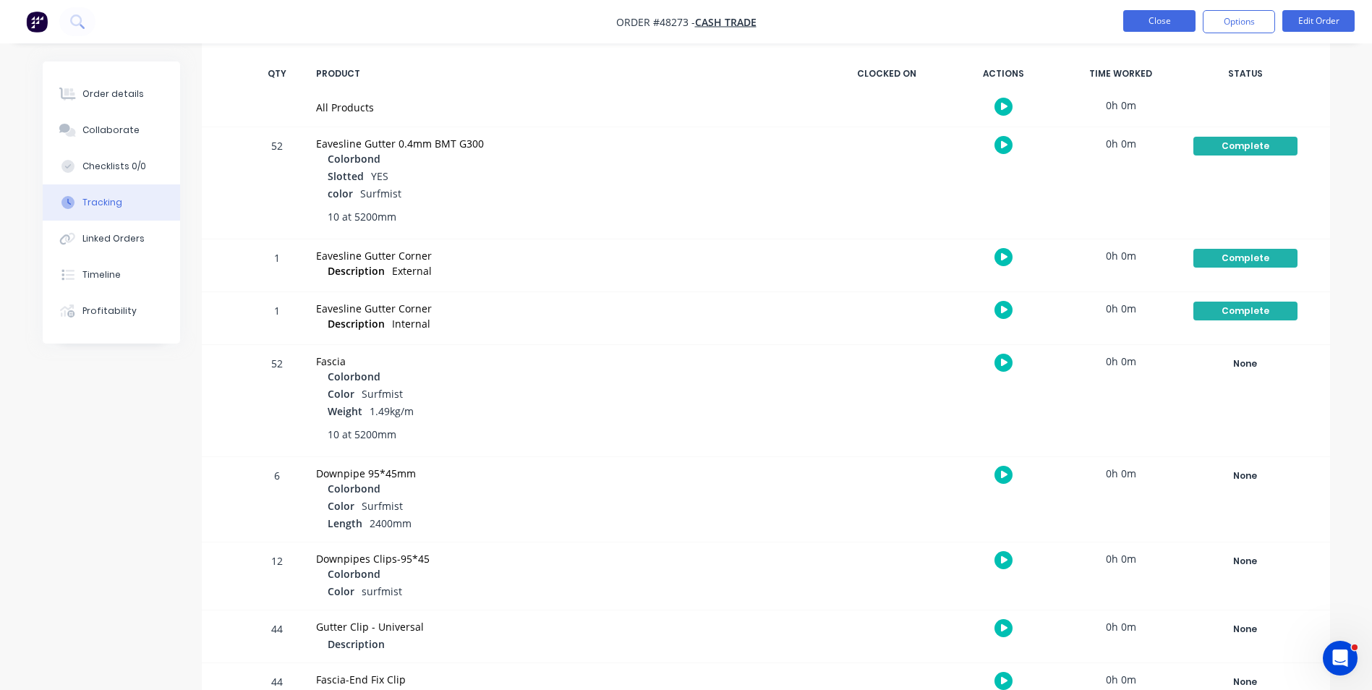
click at [1167, 28] on button "Close" at bounding box center [1159, 21] width 72 height 22
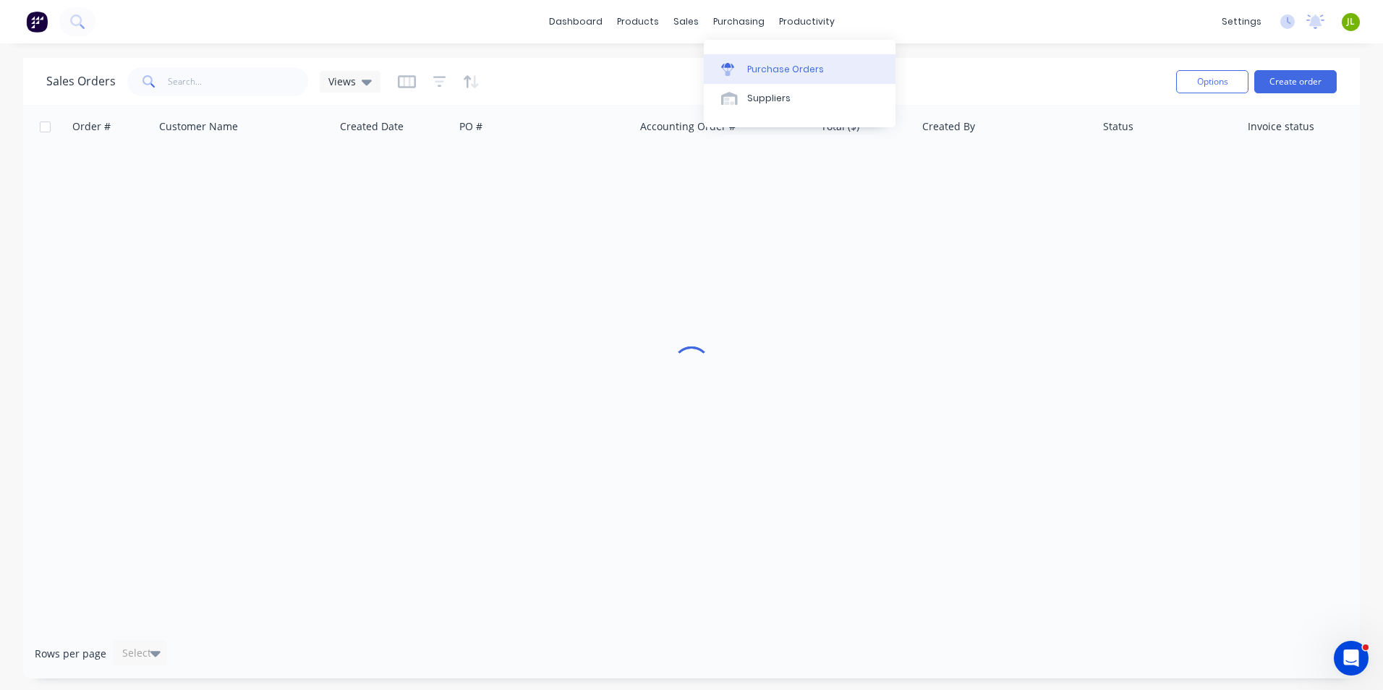
click at [730, 70] on icon at bounding box center [727, 69] width 13 height 13
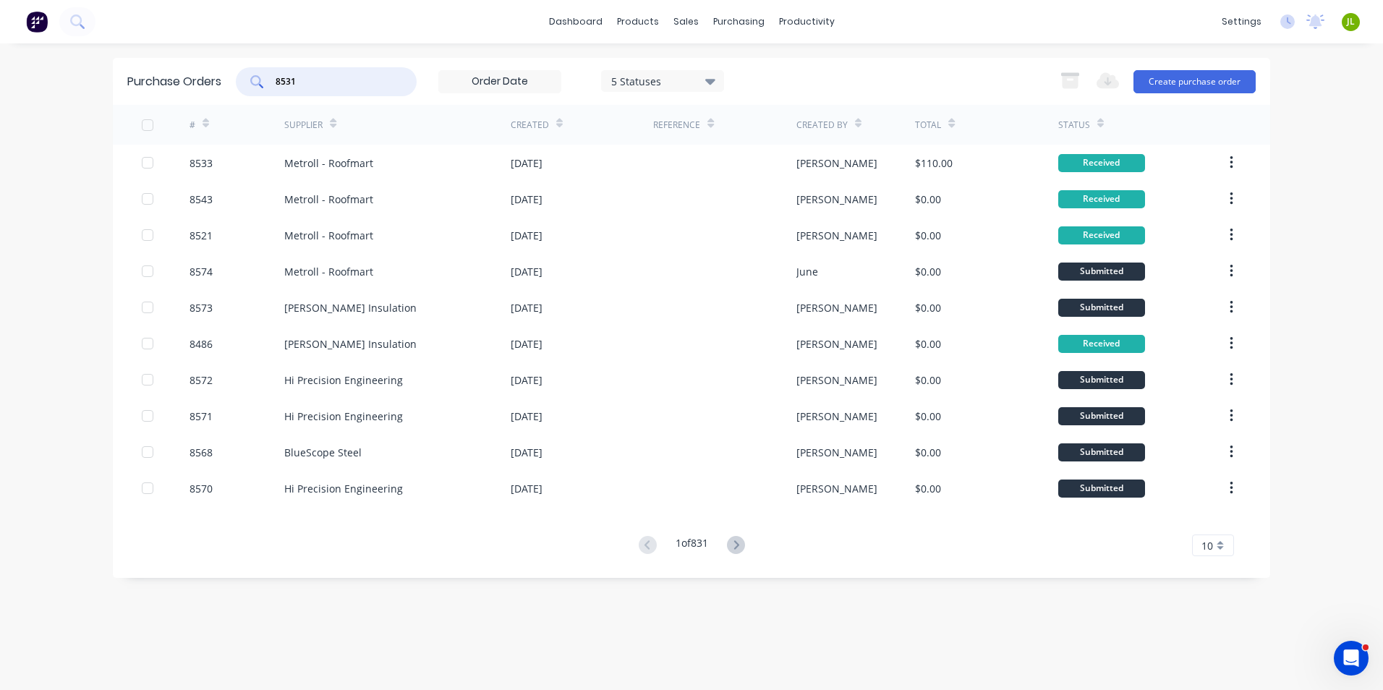
type input "8531"
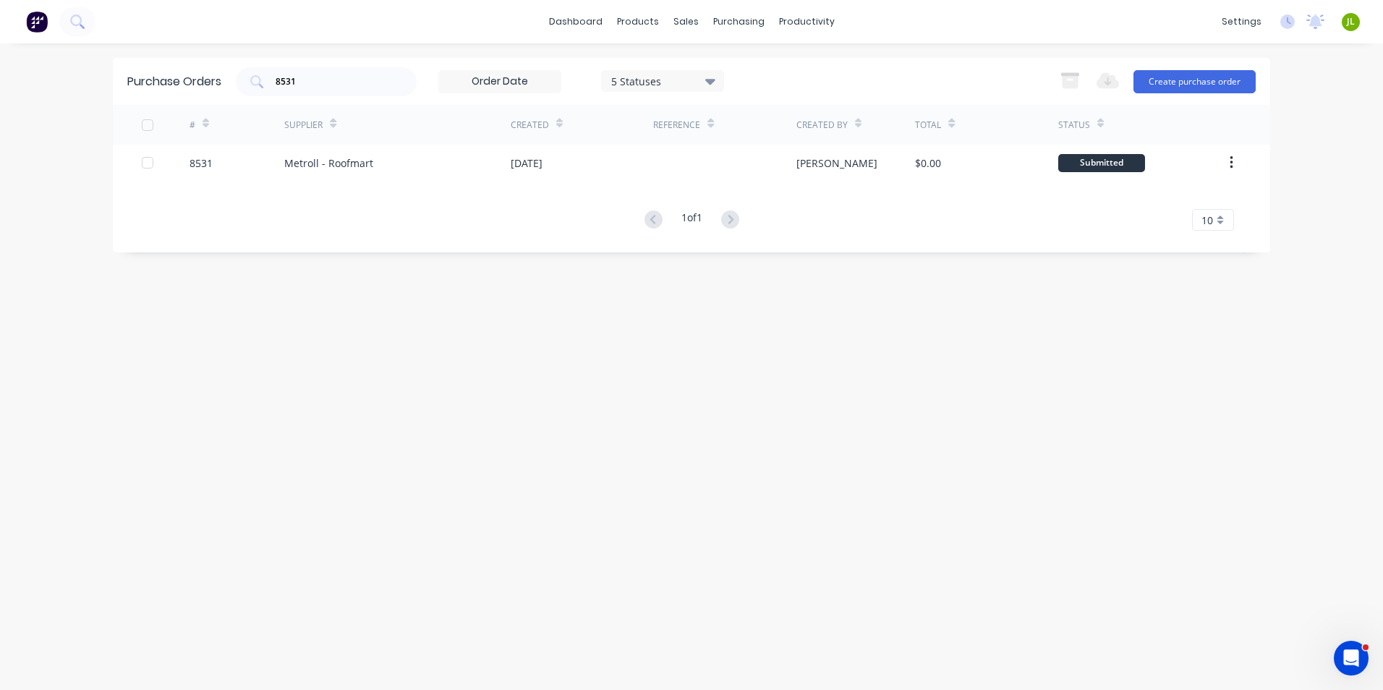
click at [398, 153] on div "Metroll - Roofmart" at bounding box center [397, 163] width 226 height 36
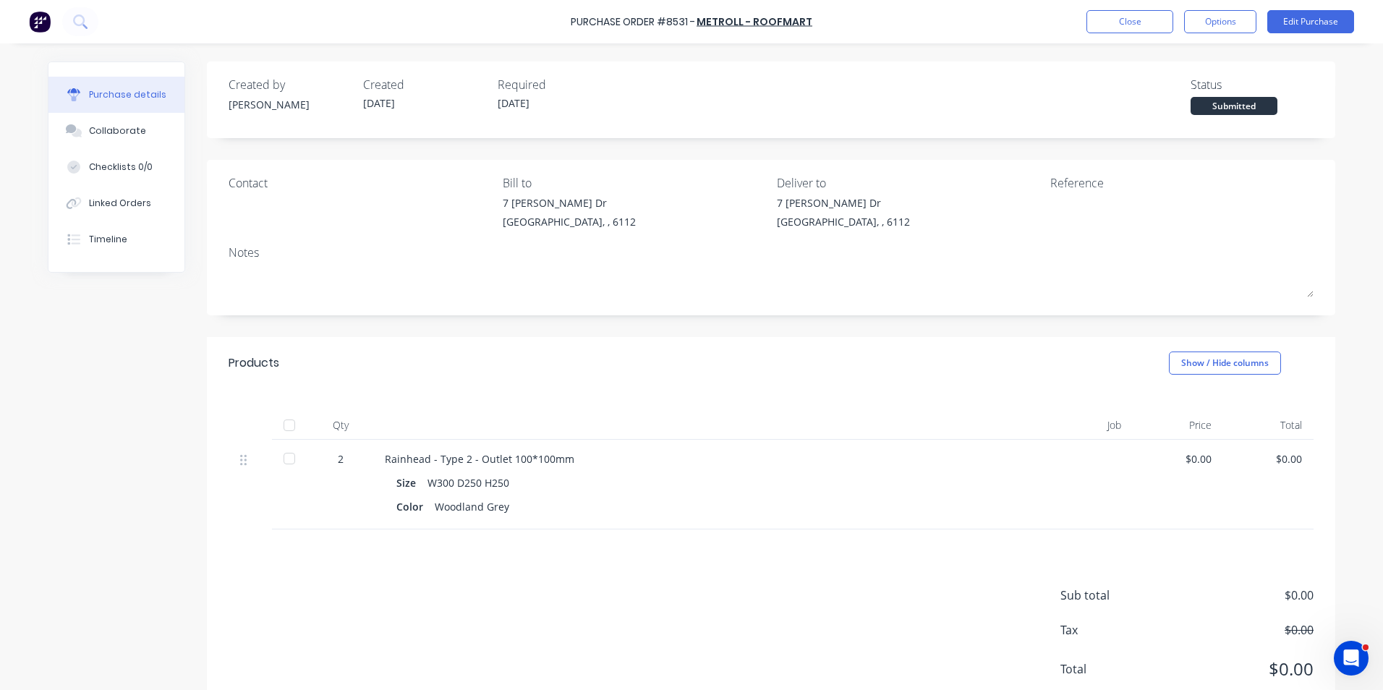
click at [280, 423] on div at bounding box center [289, 425] width 29 height 29
click at [97, 195] on button "Linked Orders" at bounding box center [116, 203] width 136 height 36
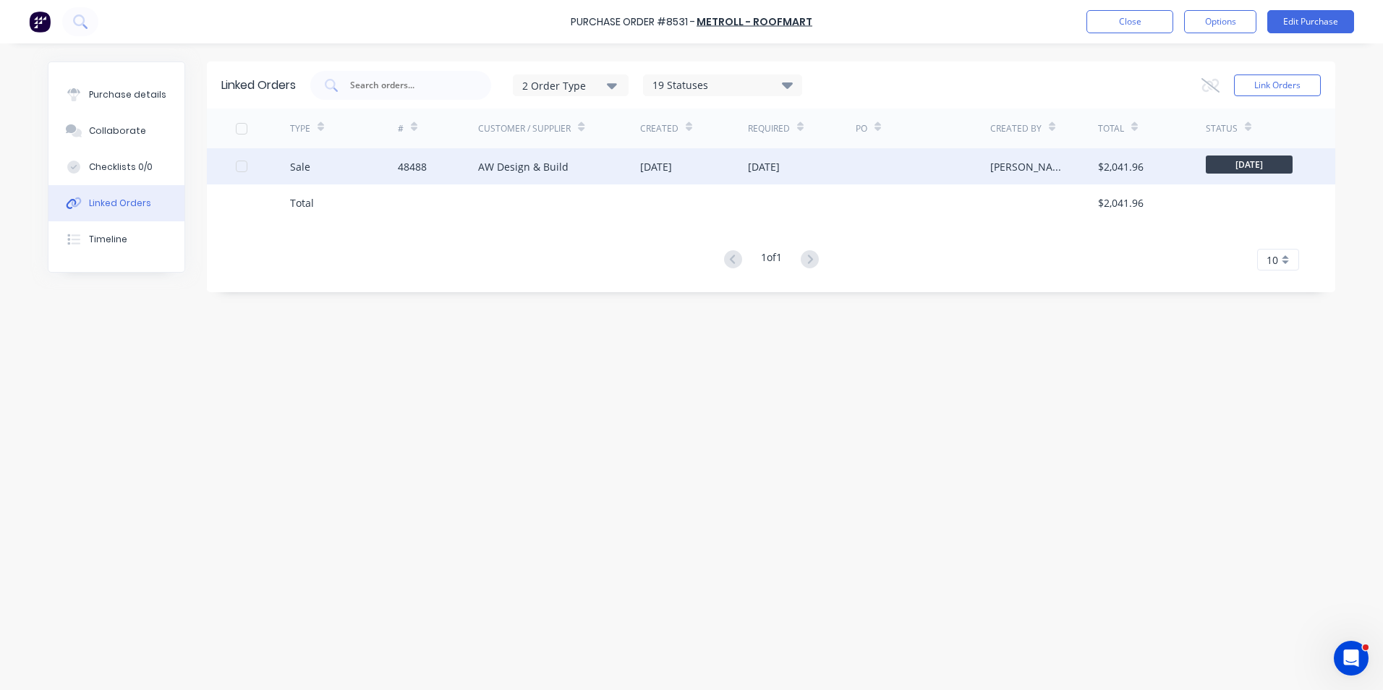
click at [419, 171] on div "48488" at bounding box center [412, 166] width 29 height 15
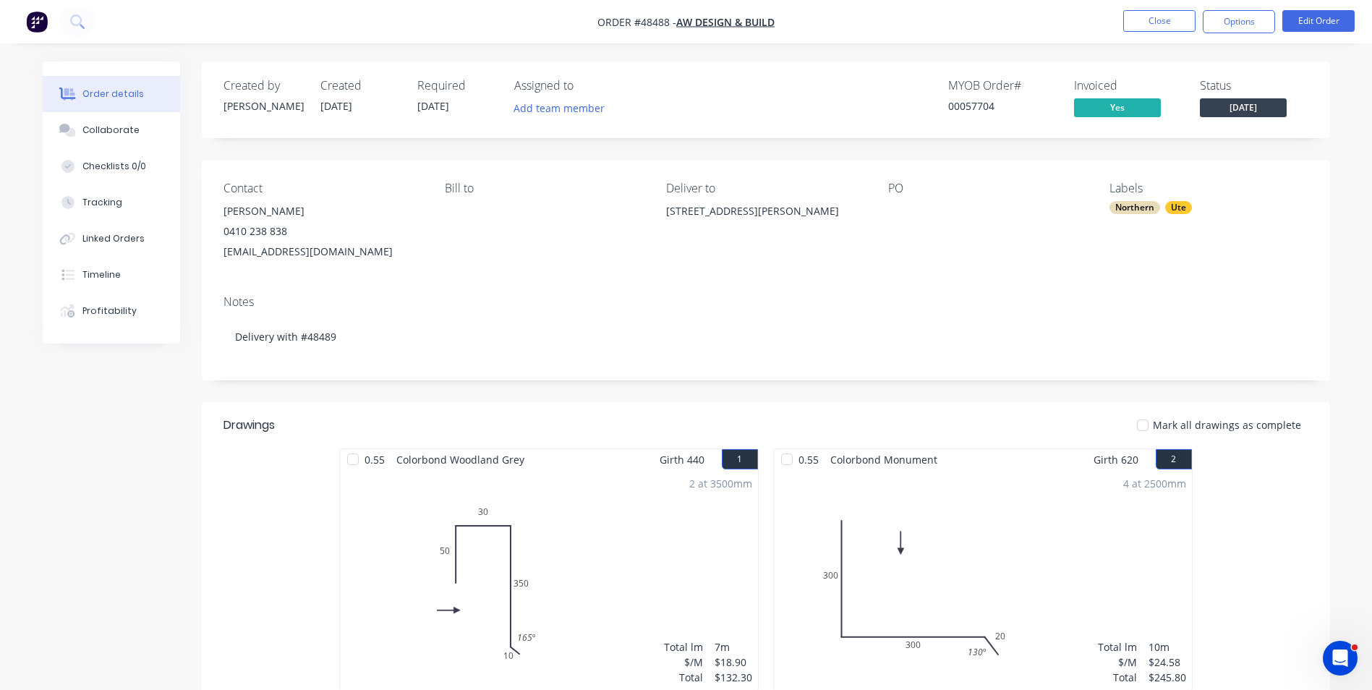
click at [85, 242] on div "Linked Orders" at bounding box center [113, 238] width 62 height 13
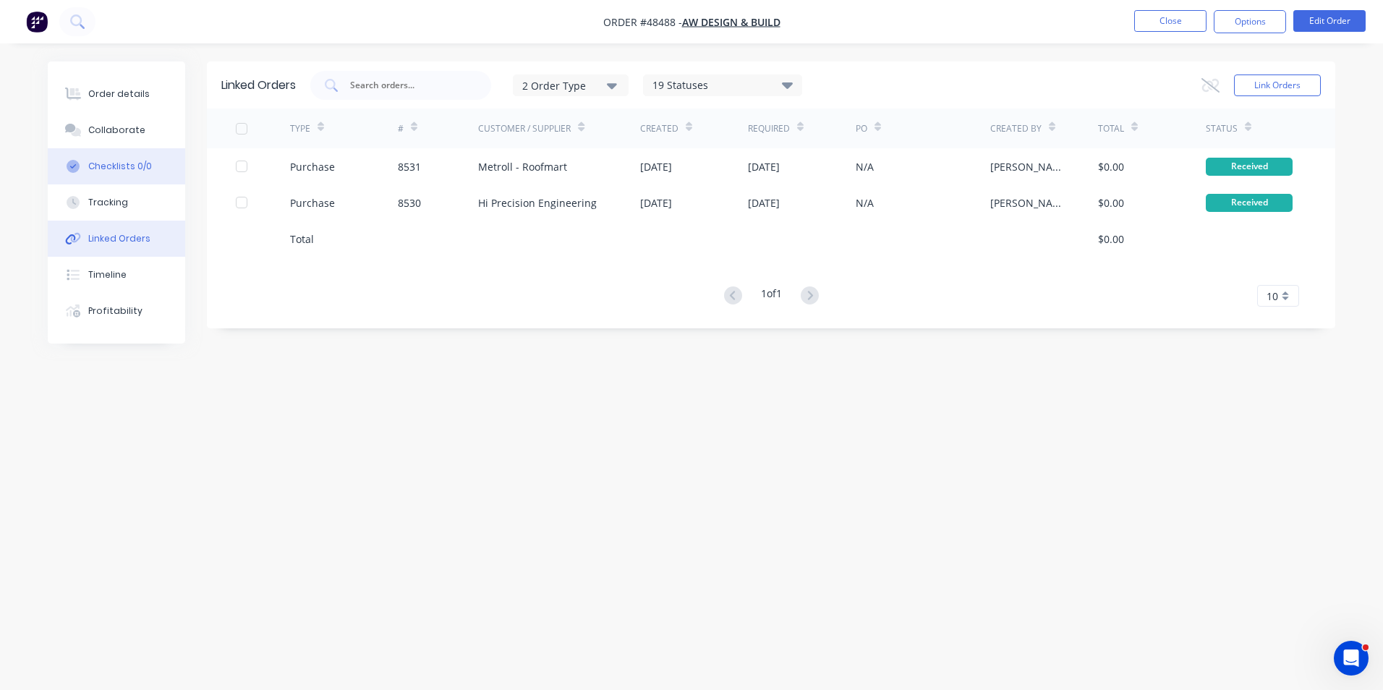
click at [124, 182] on button "Checklists 0/0" at bounding box center [116, 166] width 137 height 36
type textarea "x"
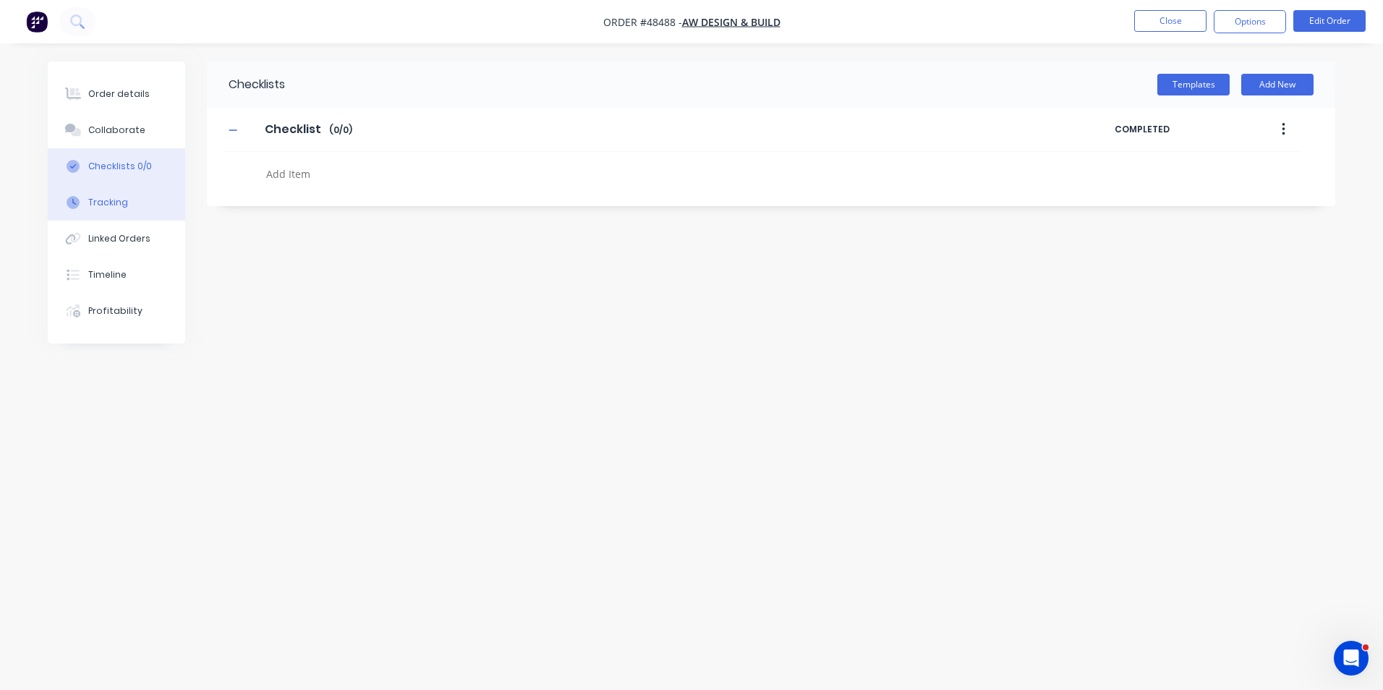
click at [131, 205] on button "Tracking" at bounding box center [116, 202] width 137 height 36
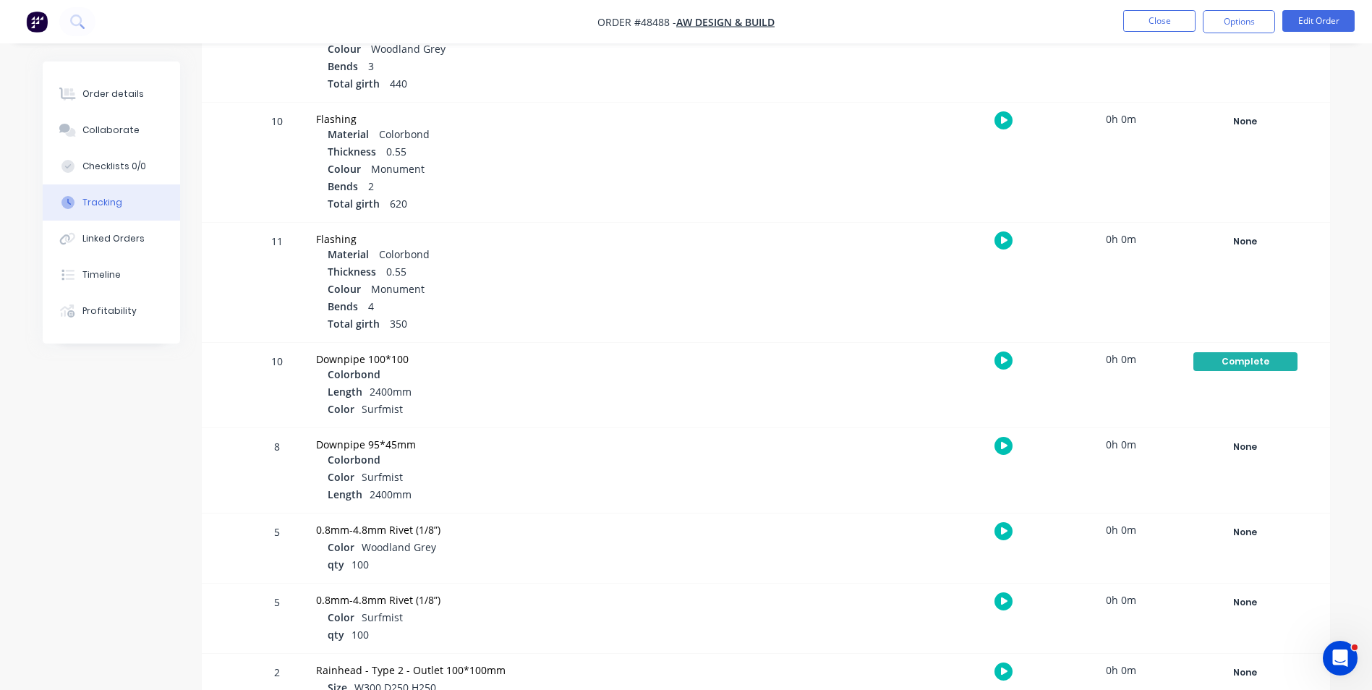
scroll to position [578, 0]
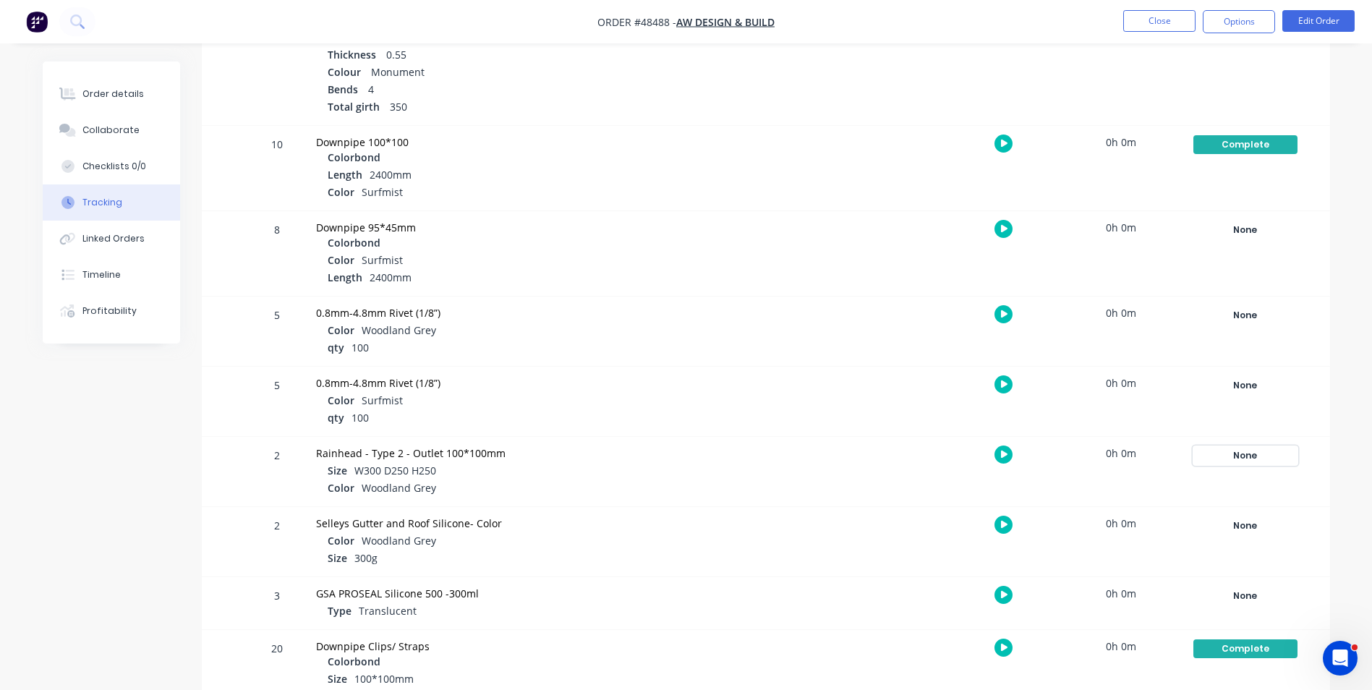
click at [1218, 460] on div "None" at bounding box center [1245, 455] width 104 height 19
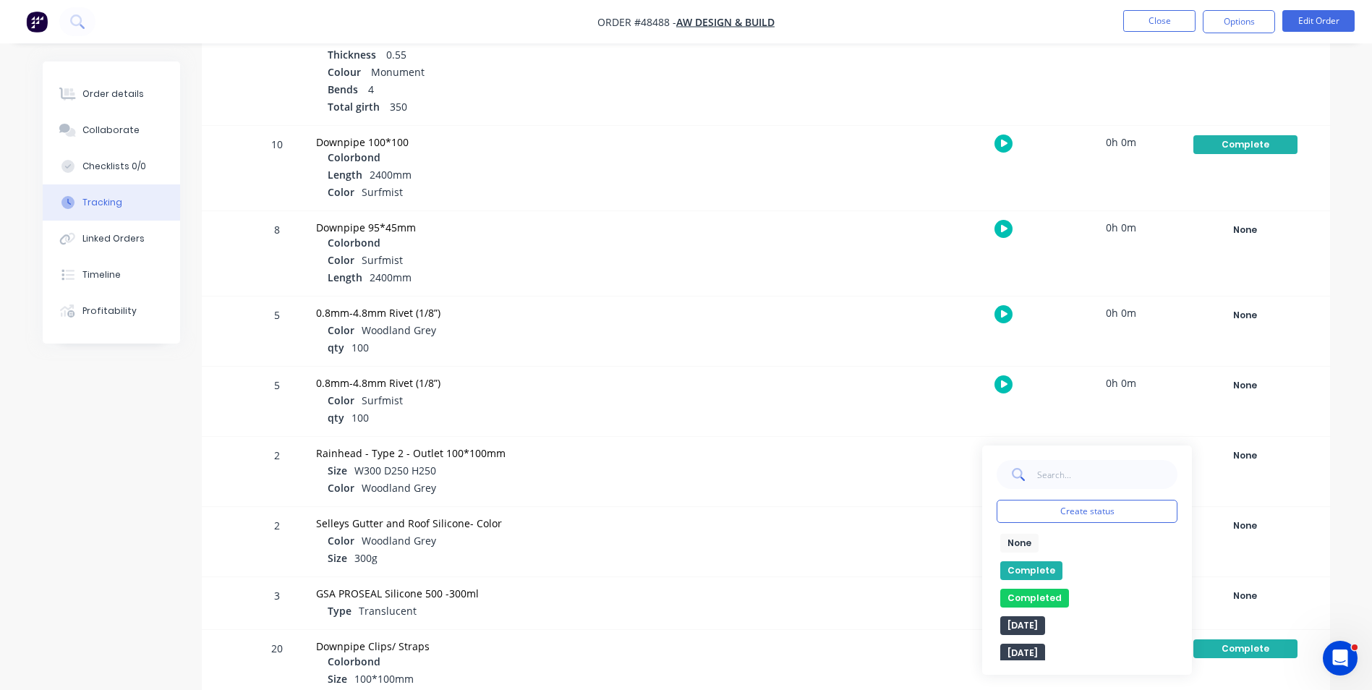
click at [1025, 565] on button "Complete" at bounding box center [1031, 570] width 62 height 19
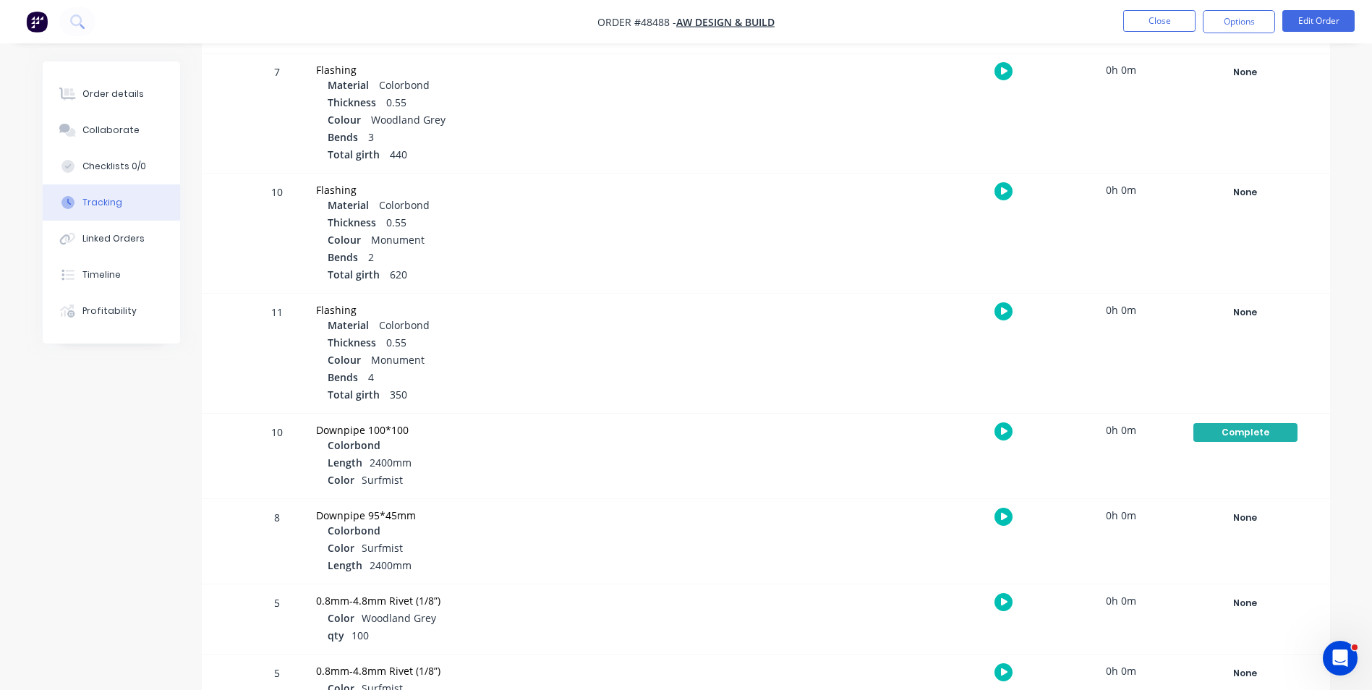
scroll to position [252, 0]
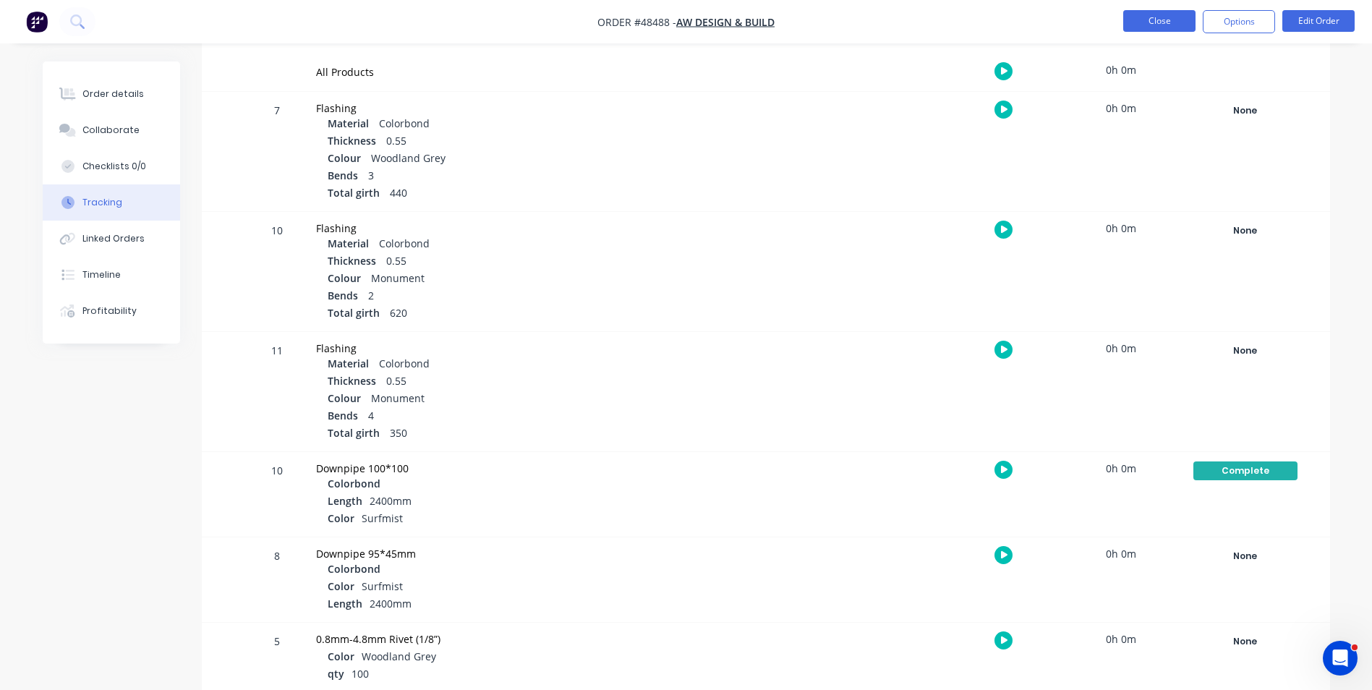
click at [1129, 27] on button "Close" at bounding box center [1159, 21] width 72 height 22
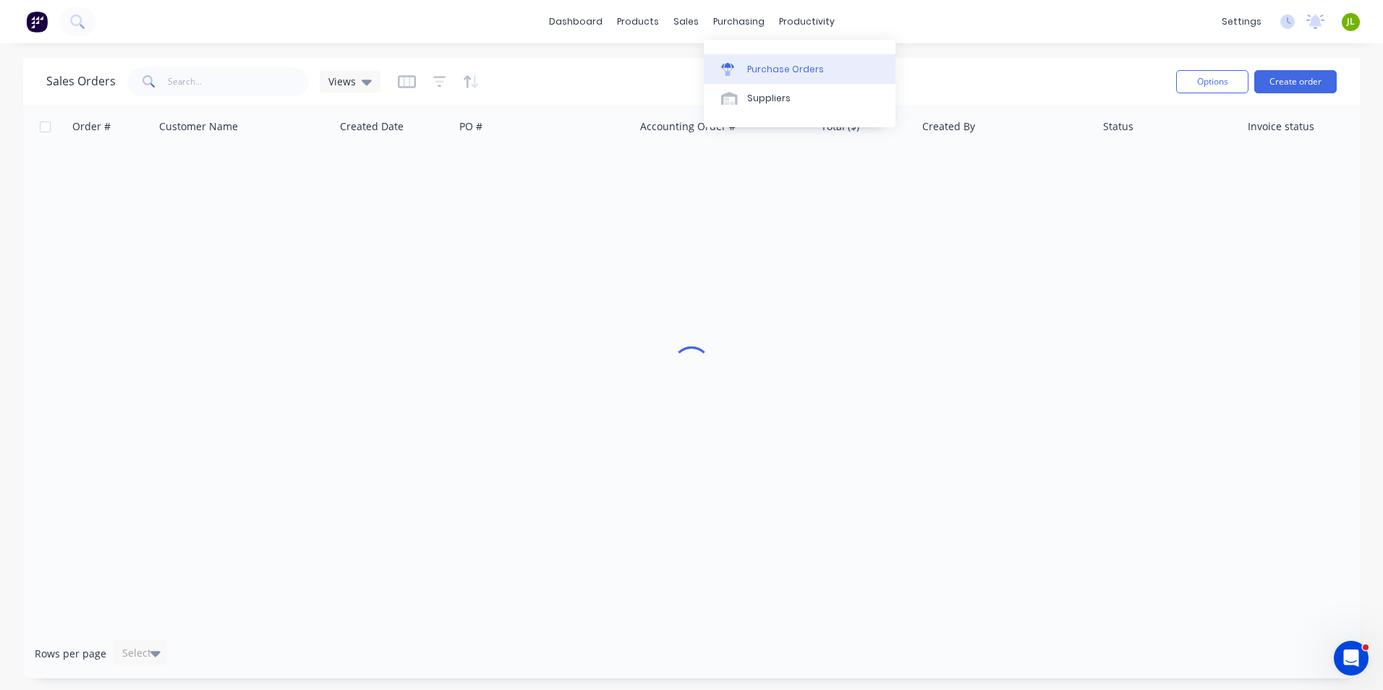
click at [744, 78] on link "Purchase Orders" at bounding box center [800, 68] width 192 height 29
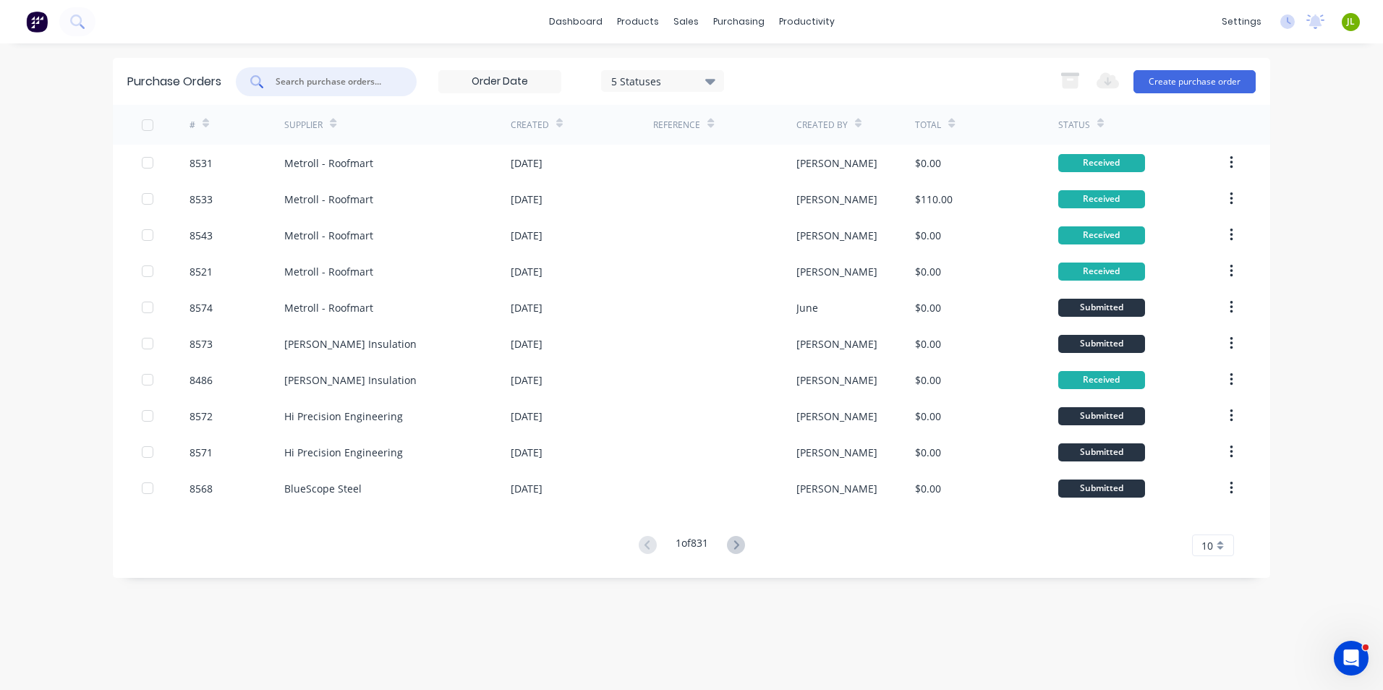
type input "8"
click at [340, 79] on input "text" at bounding box center [334, 81] width 120 height 14
type input "8555"
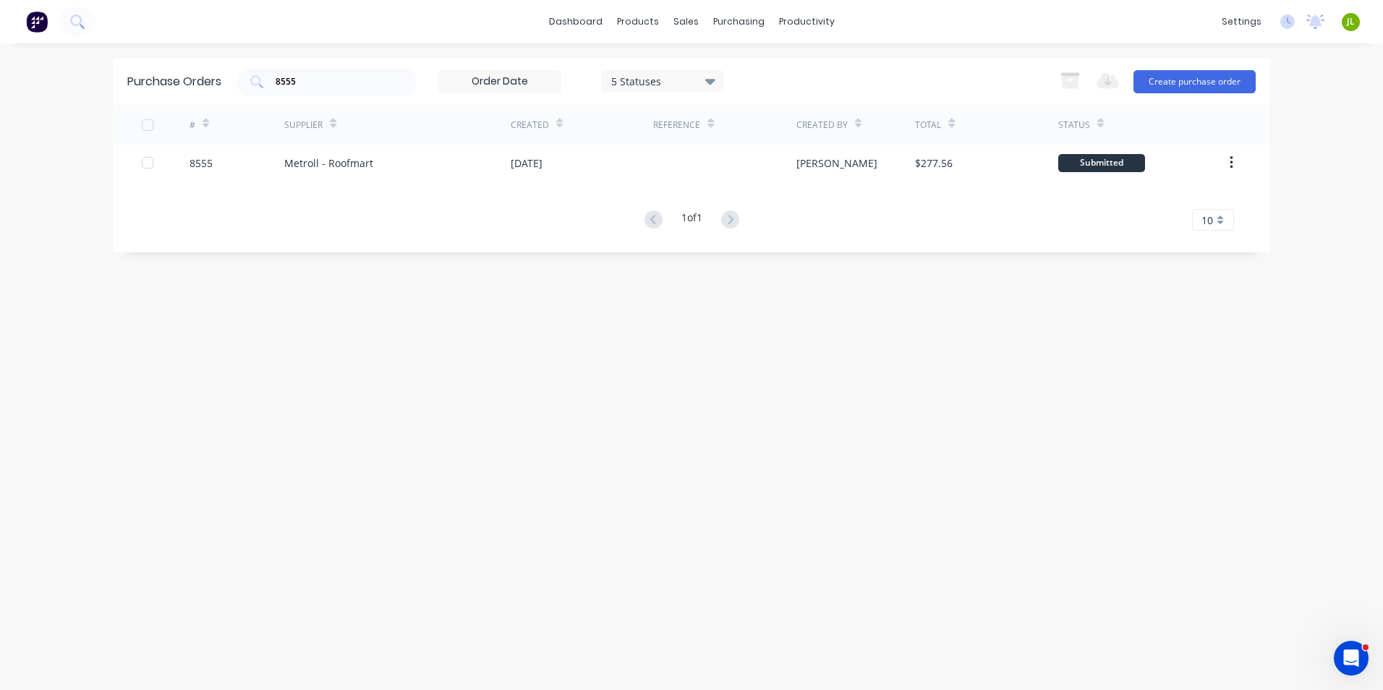
click at [390, 153] on div "Metroll - Roofmart" at bounding box center [397, 163] width 226 height 36
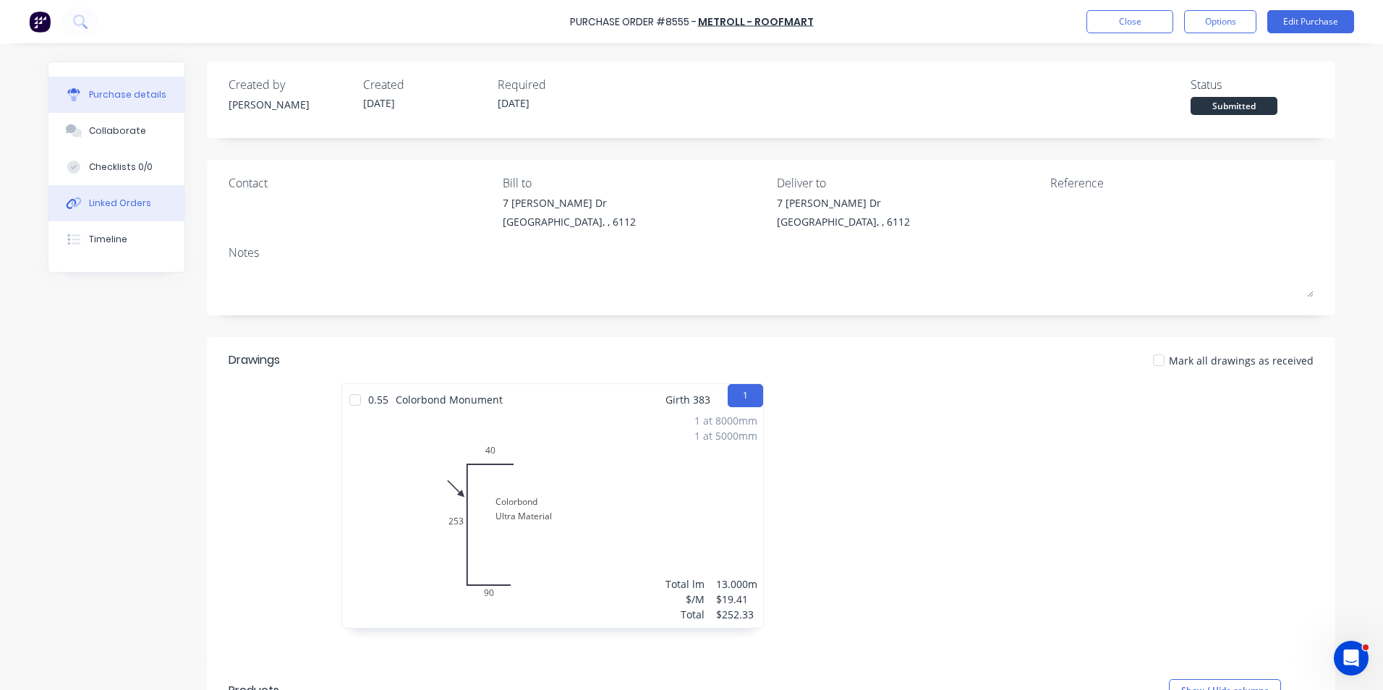
click at [121, 206] on div "Linked Orders" at bounding box center [120, 203] width 62 height 13
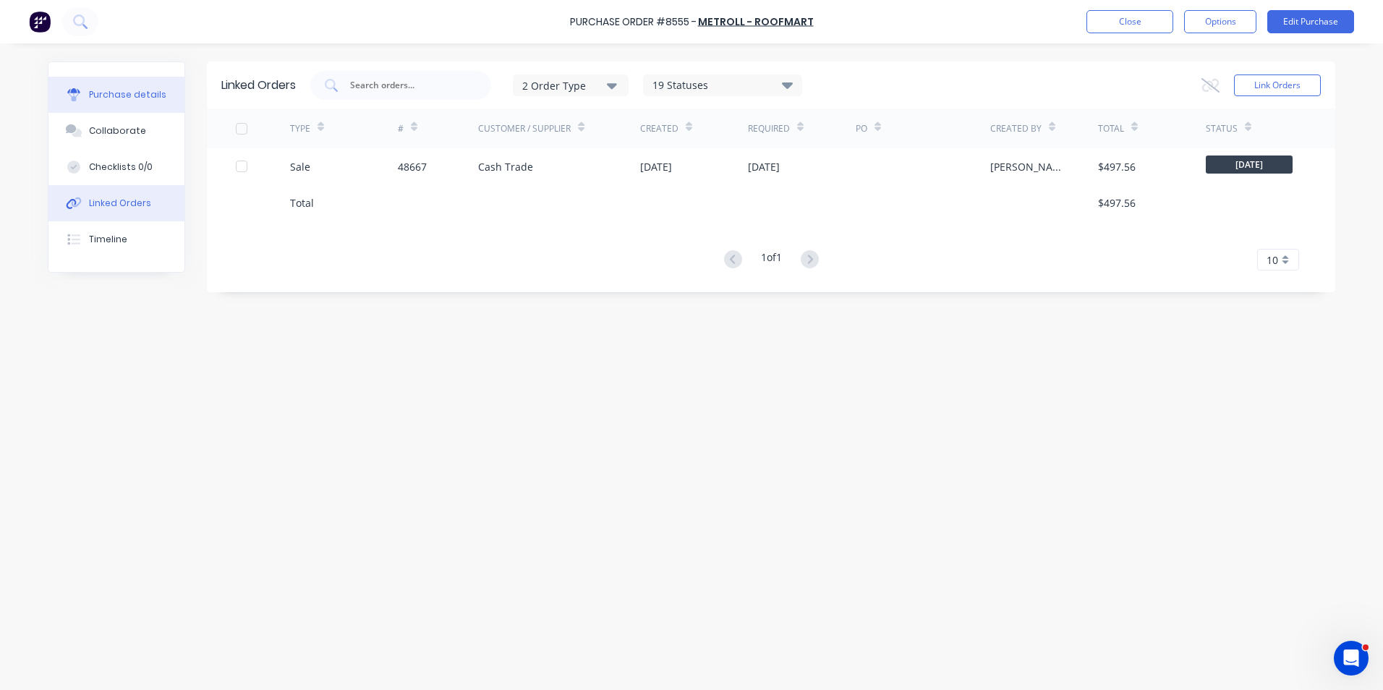
click at [128, 93] on div "Purchase details" at bounding box center [127, 94] width 77 height 13
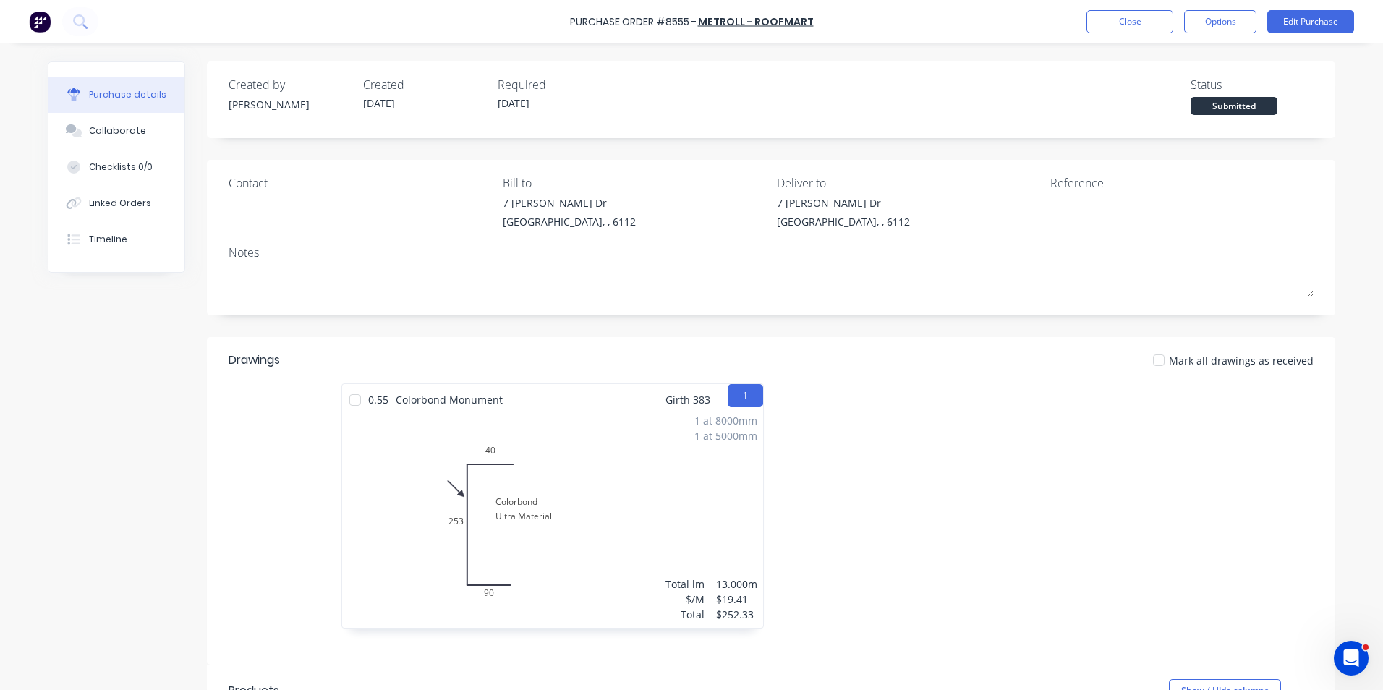
click at [345, 401] on div at bounding box center [355, 399] width 29 height 29
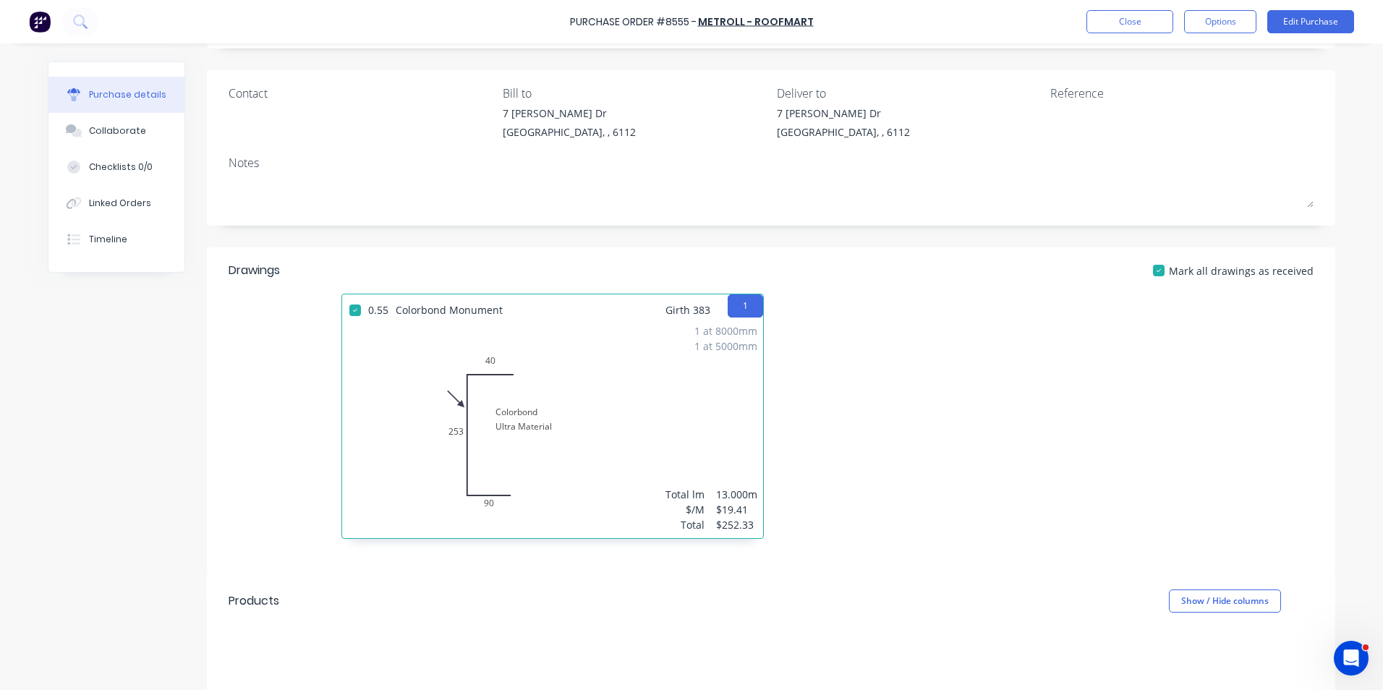
scroll to position [217, 0]
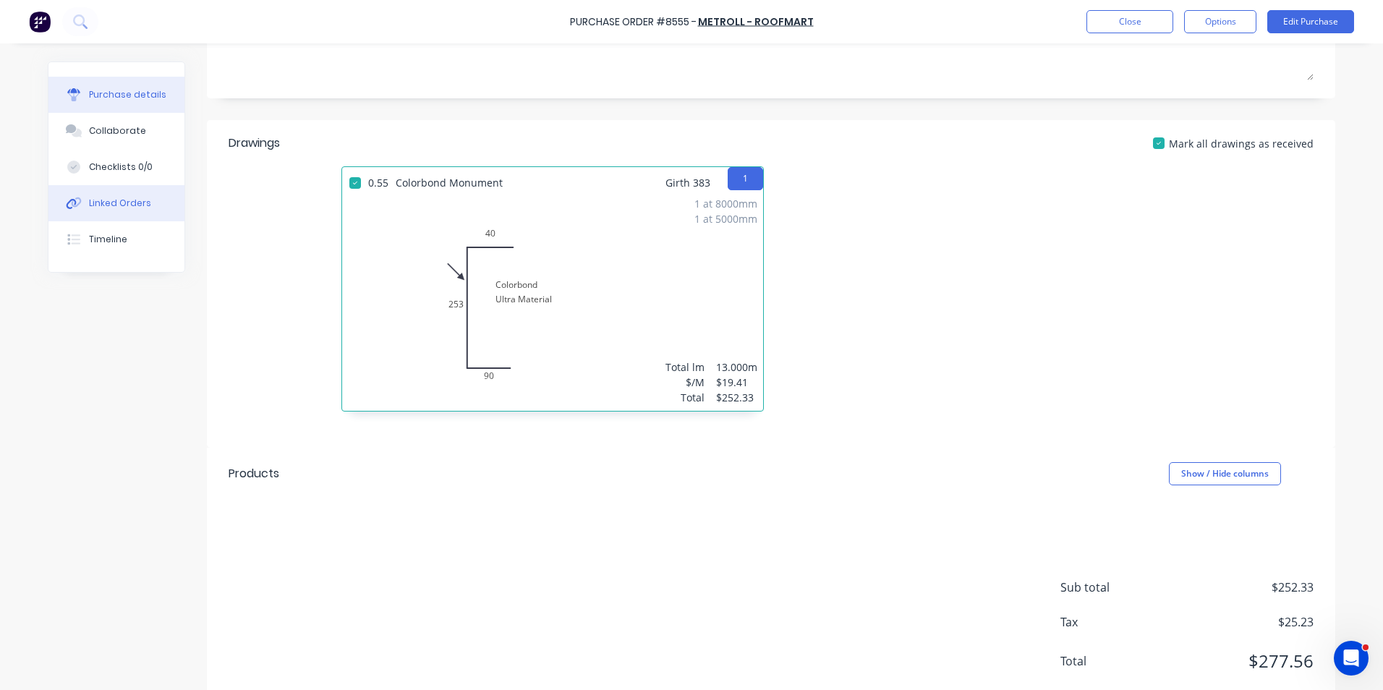
click at [106, 203] on div "Linked Orders" at bounding box center [120, 203] width 62 height 13
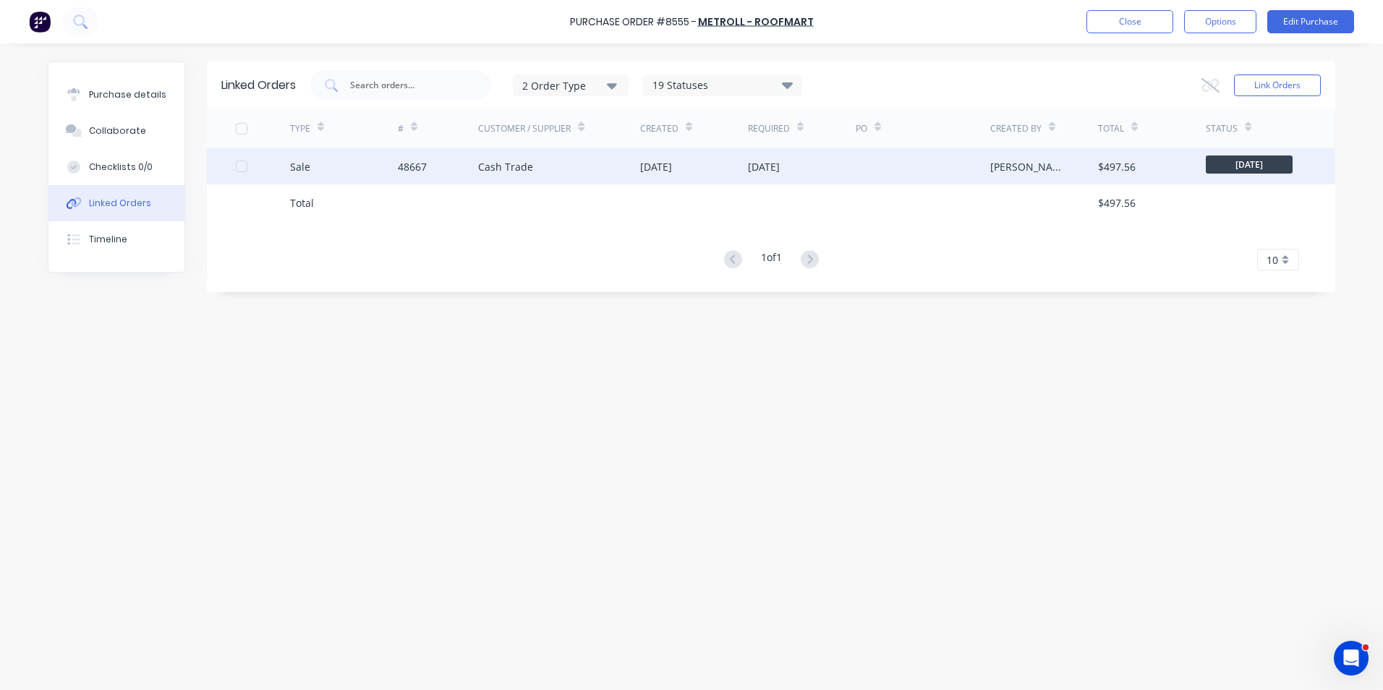
click at [341, 162] on div "Sale" at bounding box center [344, 166] width 108 height 36
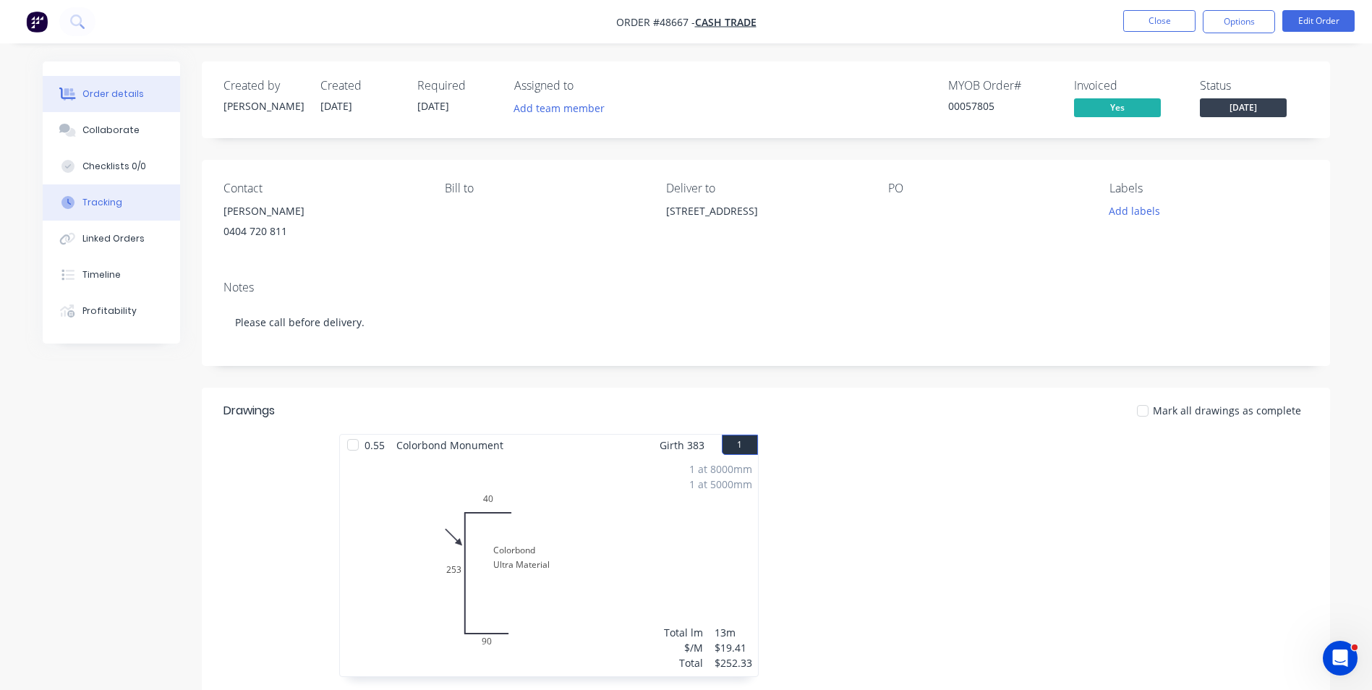
click at [103, 194] on button "Tracking" at bounding box center [111, 202] width 137 height 36
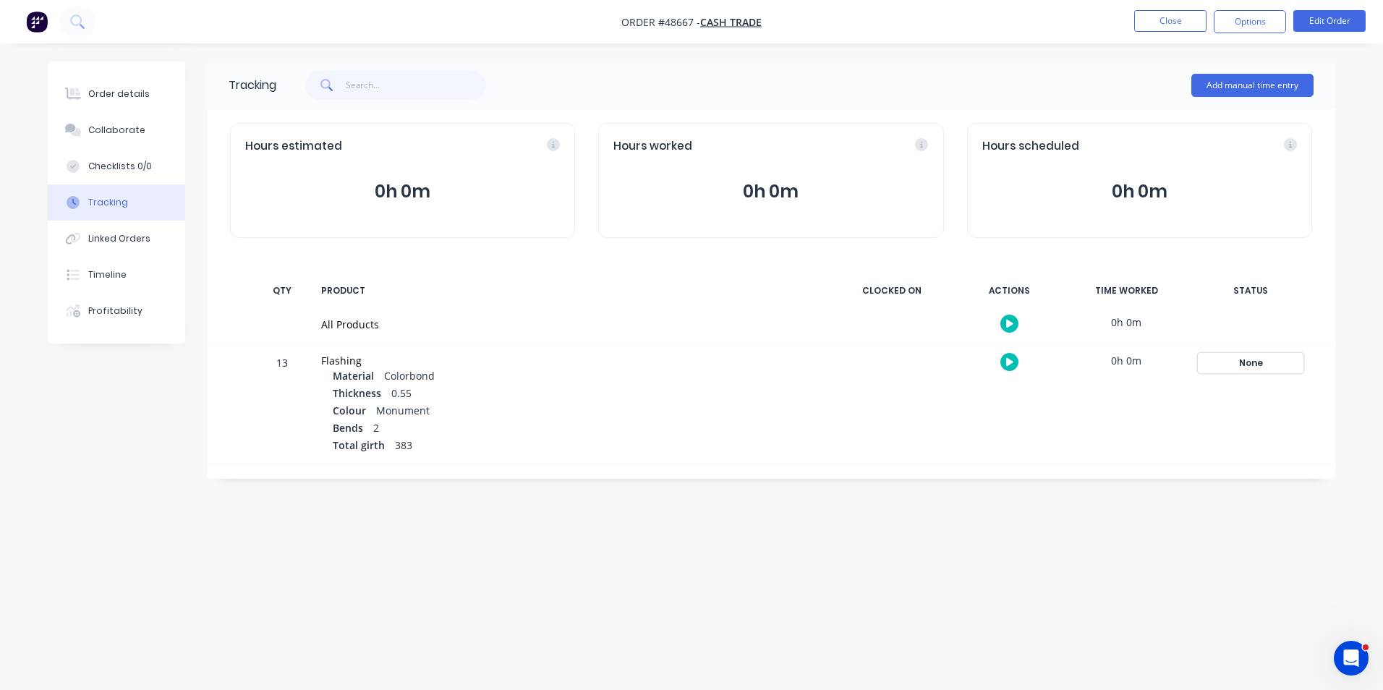
click at [1263, 360] on div "None" at bounding box center [1250, 363] width 104 height 19
click at [1042, 478] on button "Complete" at bounding box center [1037, 478] width 62 height 19
click at [152, 114] on button "Collaborate" at bounding box center [116, 130] width 137 height 36
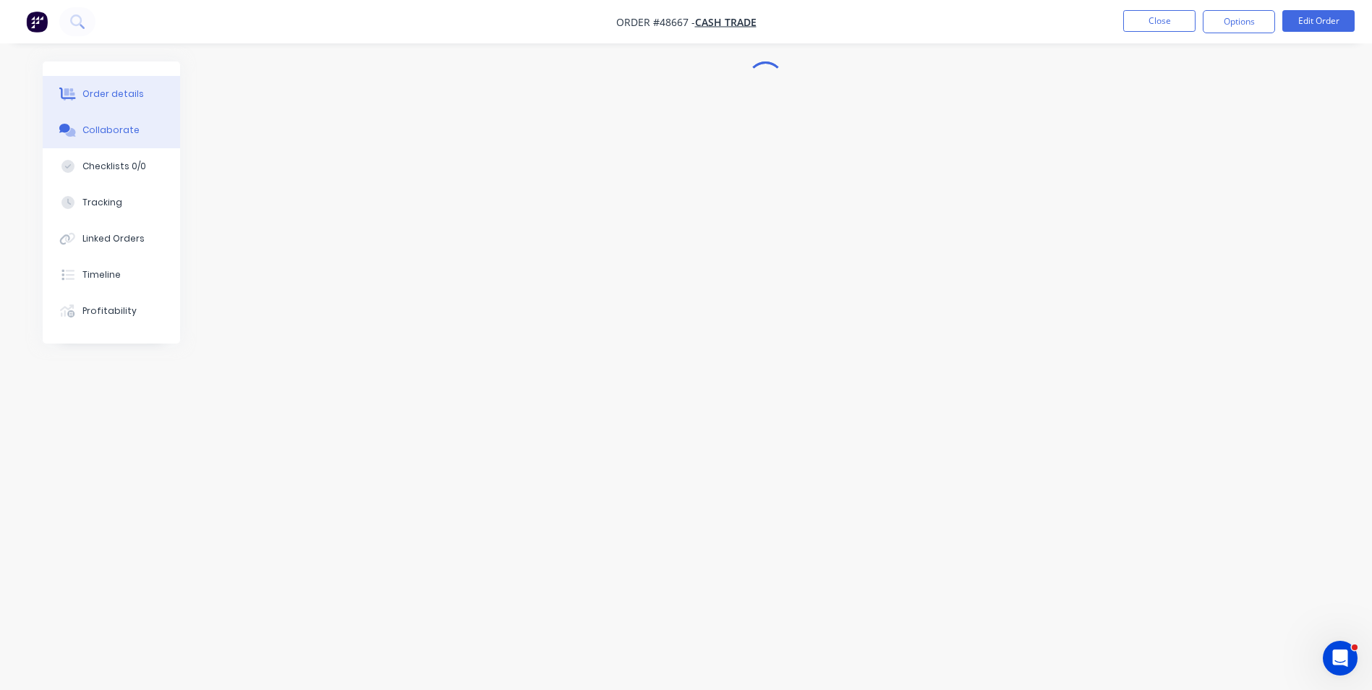
click at [150, 99] on button "Order details" at bounding box center [111, 94] width 137 height 36
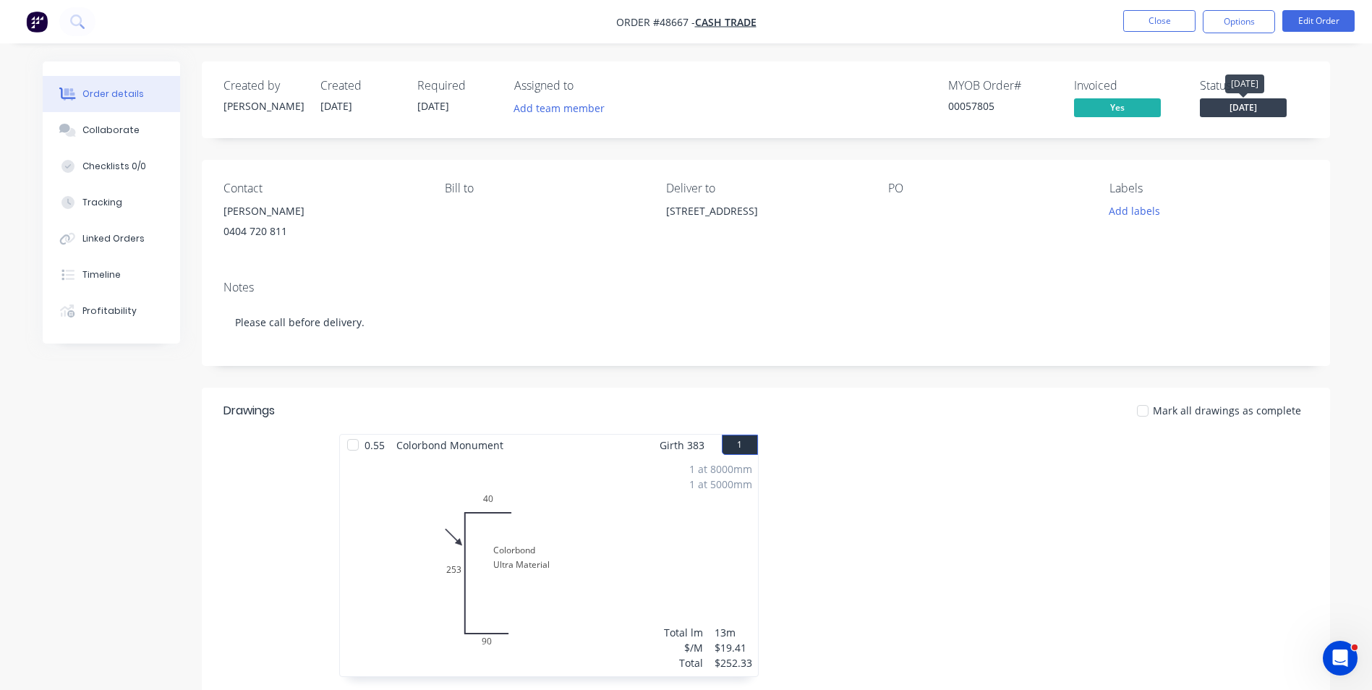
click at [1257, 103] on span "[DATE]" at bounding box center [1243, 107] width 87 height 18
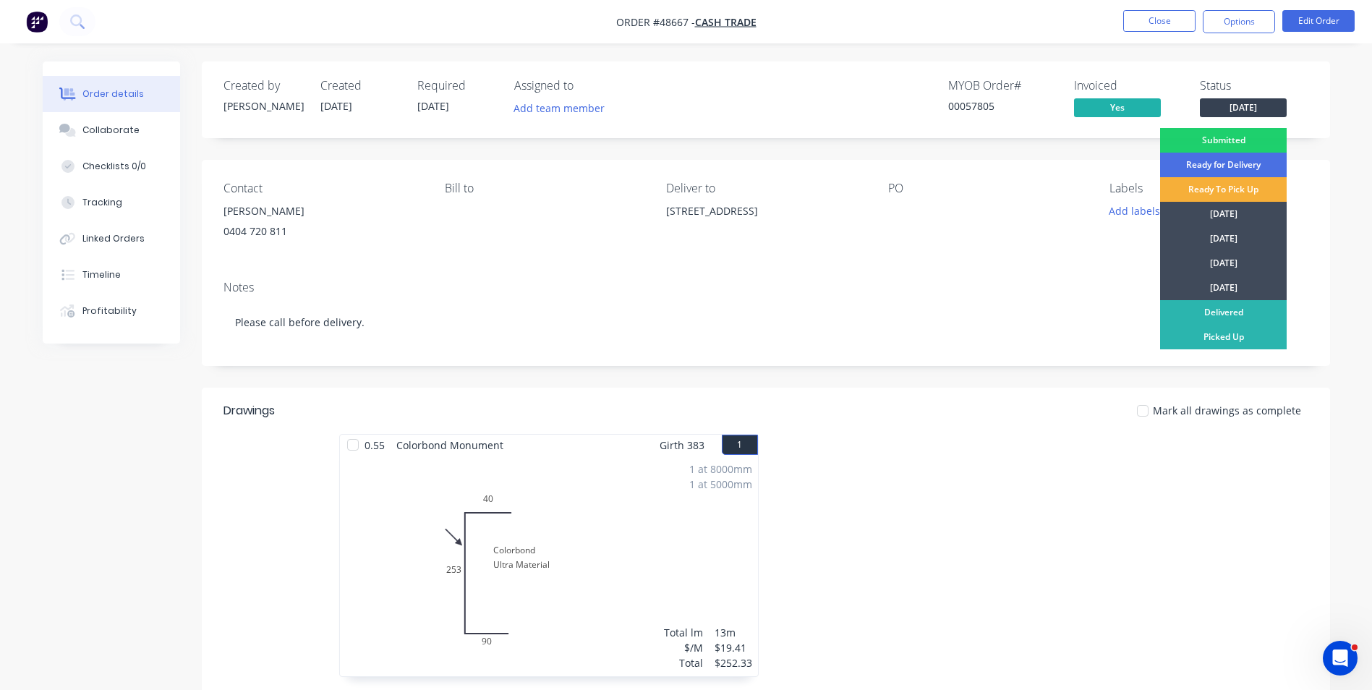
click at [492, 248] on div "Contact Steven 0404 720 811 Bill to Deliver to 21 Othello Quays, North Coogee W…" at bounding box center [766, 214] width 1128 height 109
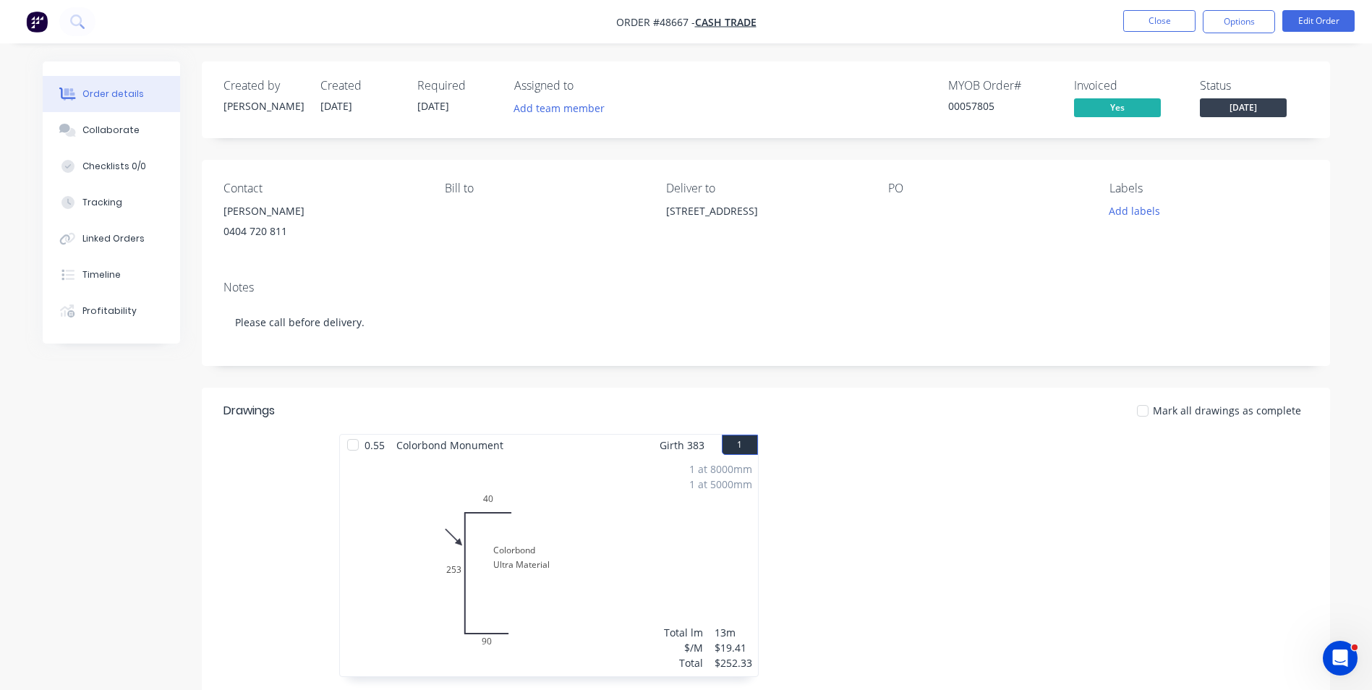
click at [1234, 111] on span "[DATE]" at bounding box center [1243, 107] width 87 height 18
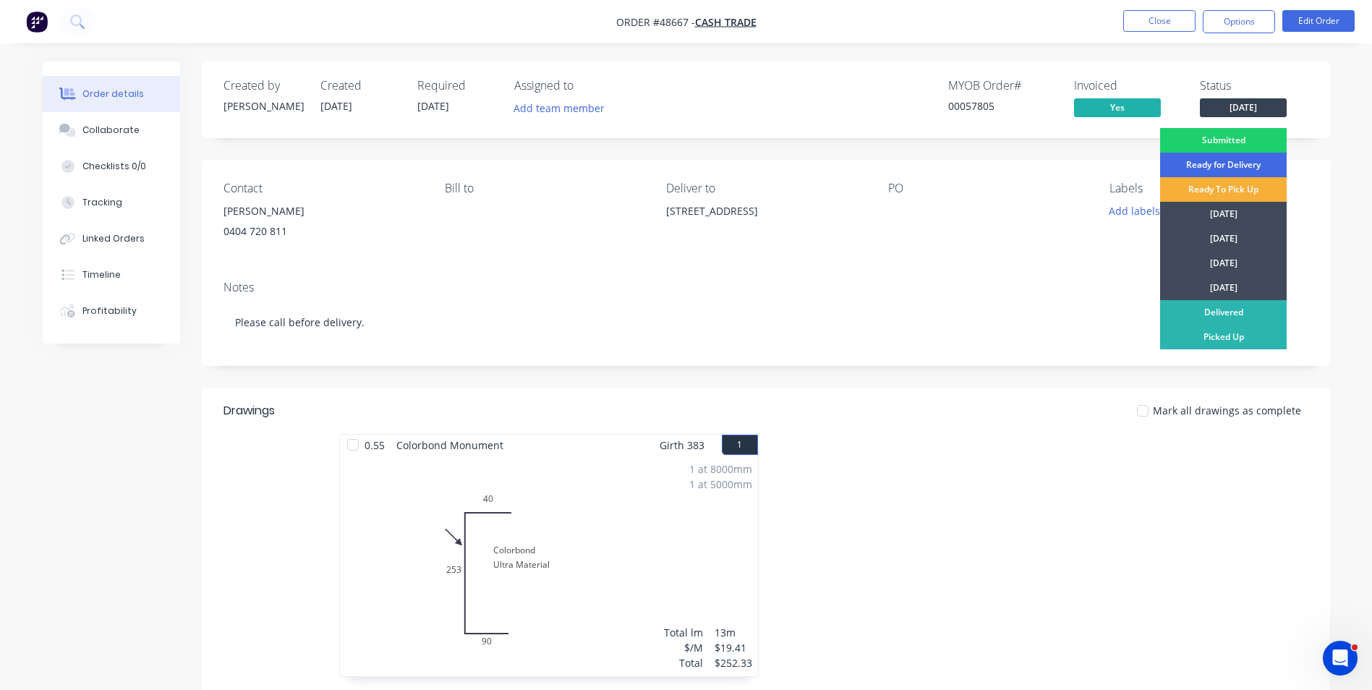
click at [1239, 159] on div "Ready for Delivery" at bounding box center [1223, 165] width 127 height 25
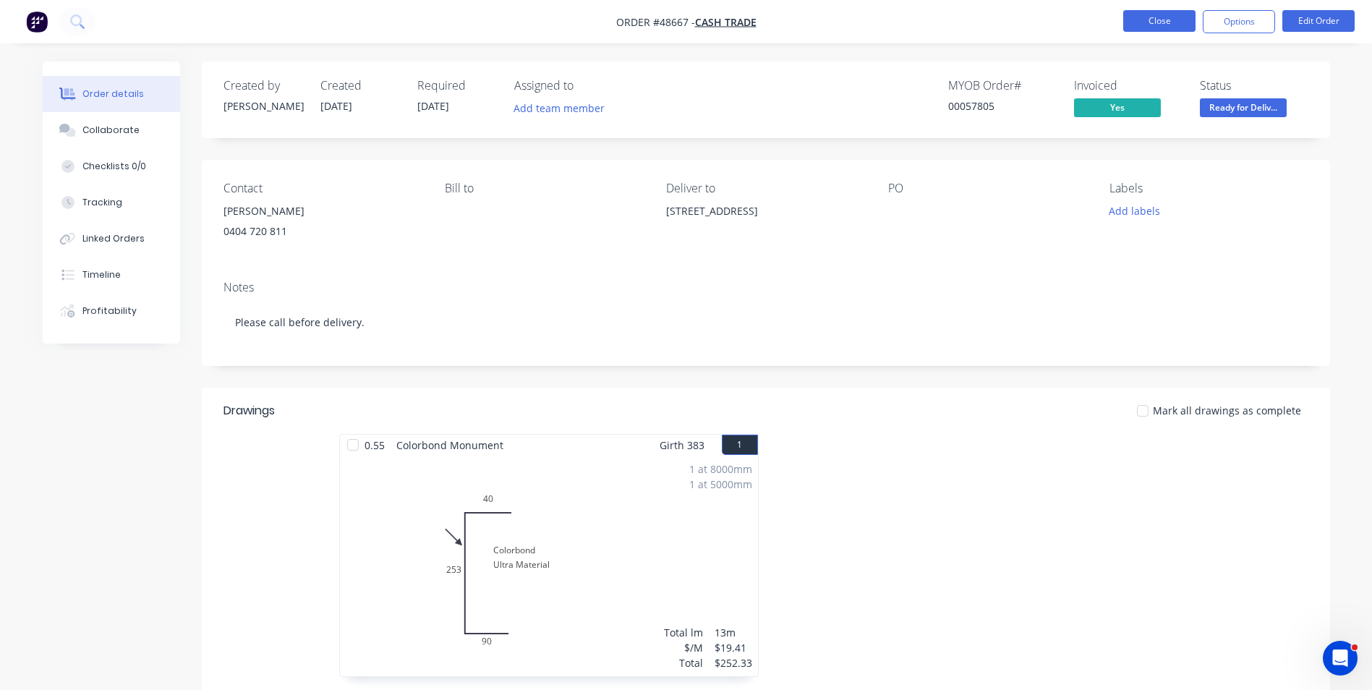
click at [1180, 14] on button "Close" at bounding box center [1159, 21] width 72 height 22
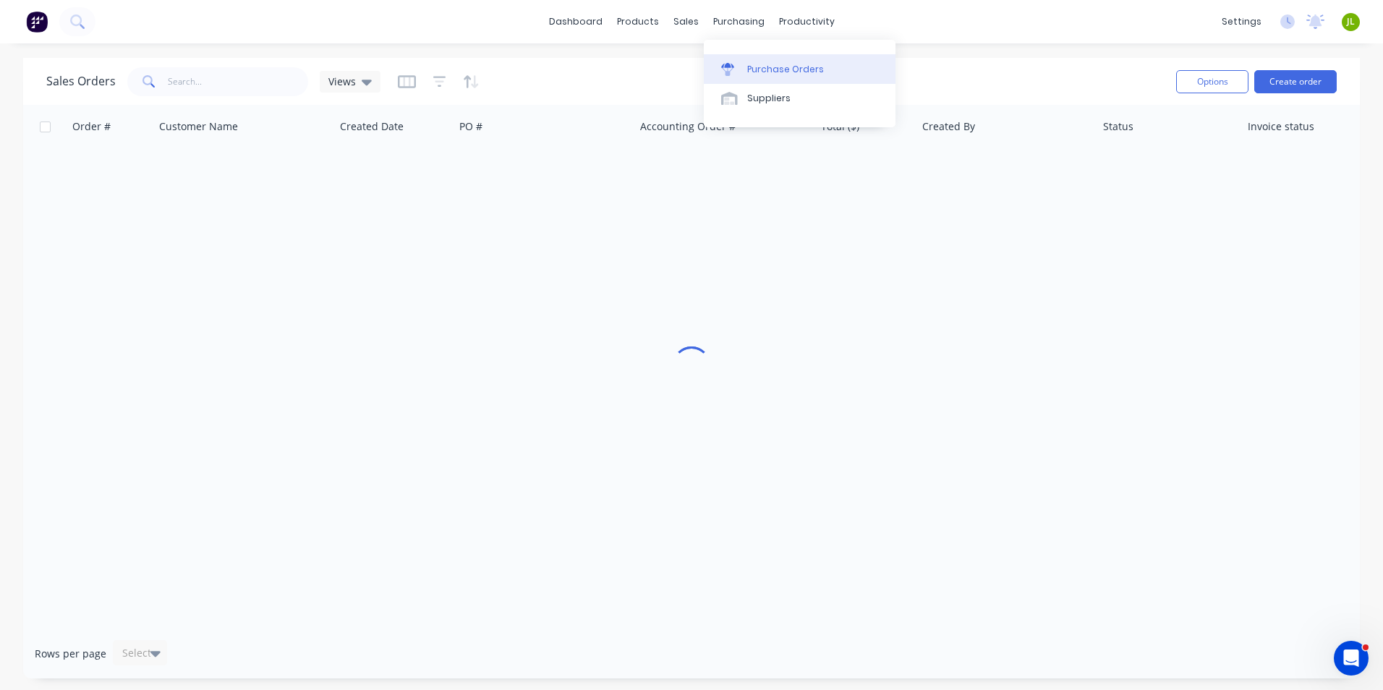
click at [741, 64] on div at bounding box center [732, 69] width 22 height 13
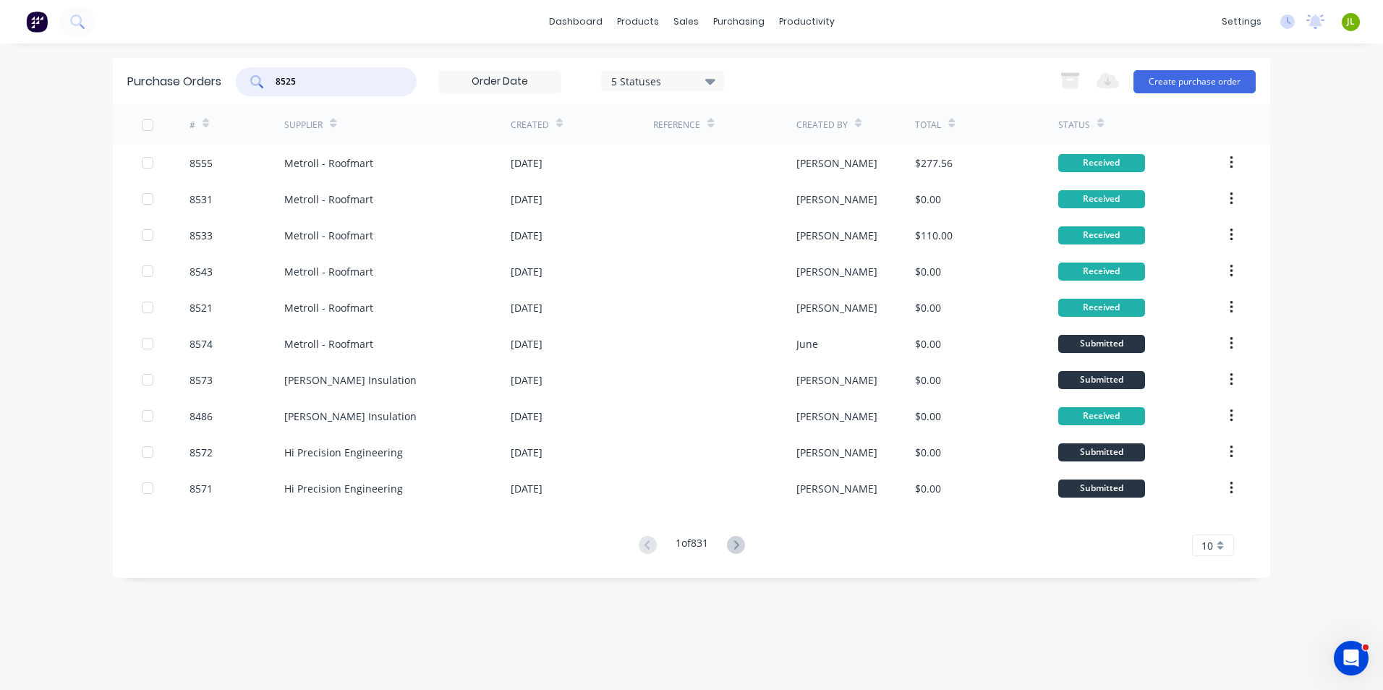
type input "8525"
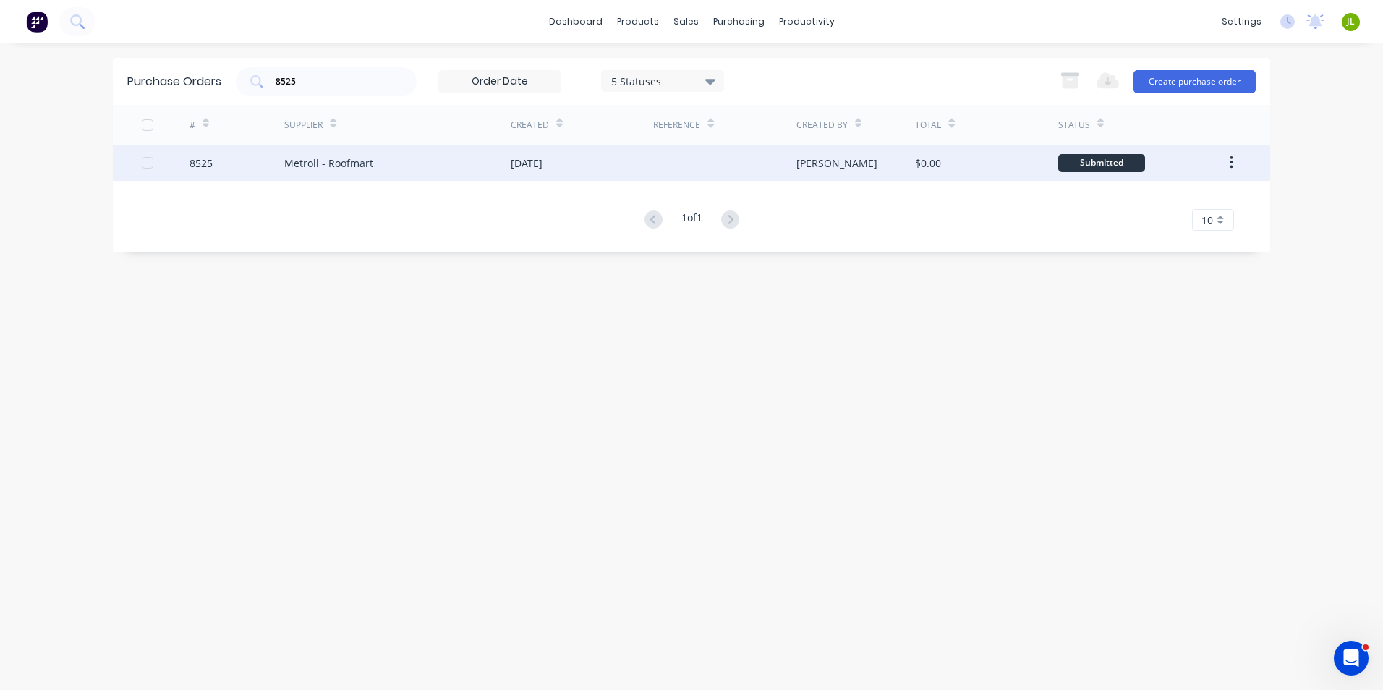
click at [297, 158] on div "Metroll - Roofmart" at bounding box center [328, 162] width 89 height 15
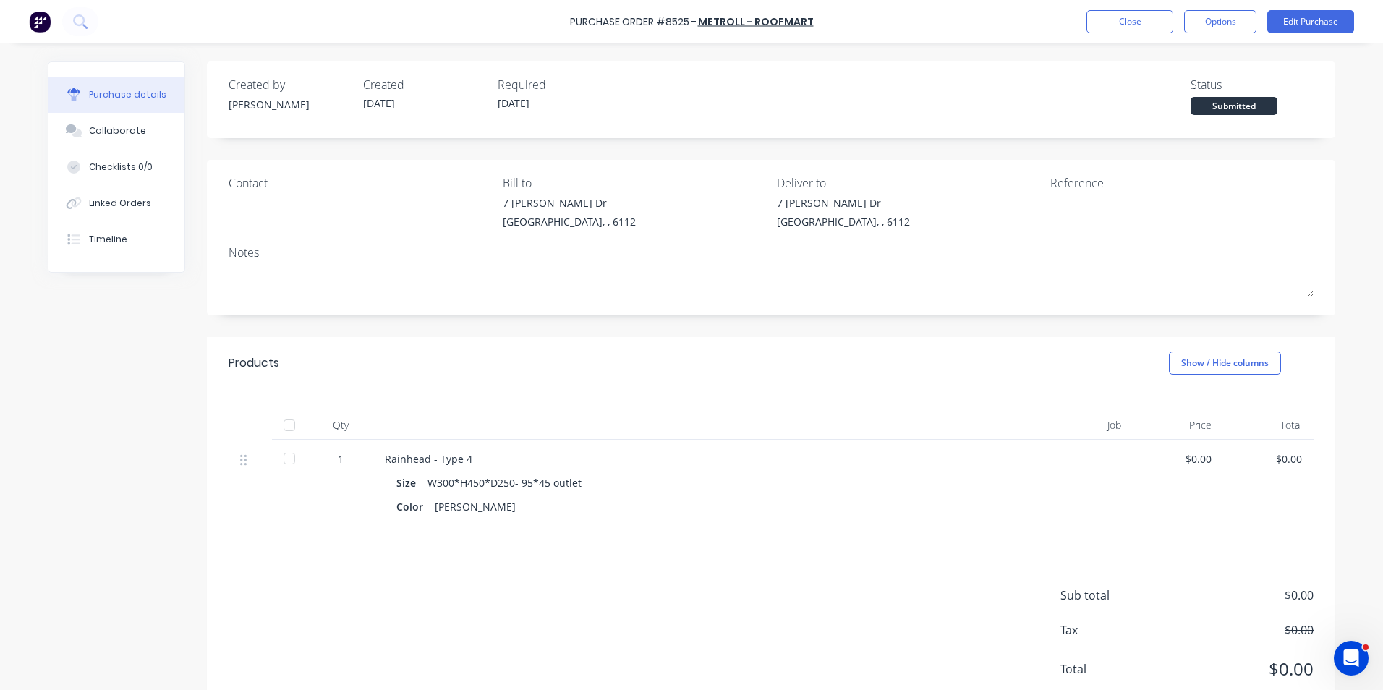
click at [292, 423] on div at bounding box center [289, 425] width 29 height 29
click at [120, 211] on button "Linked Orders" at bounding box center [116, 203] width 136 height 36
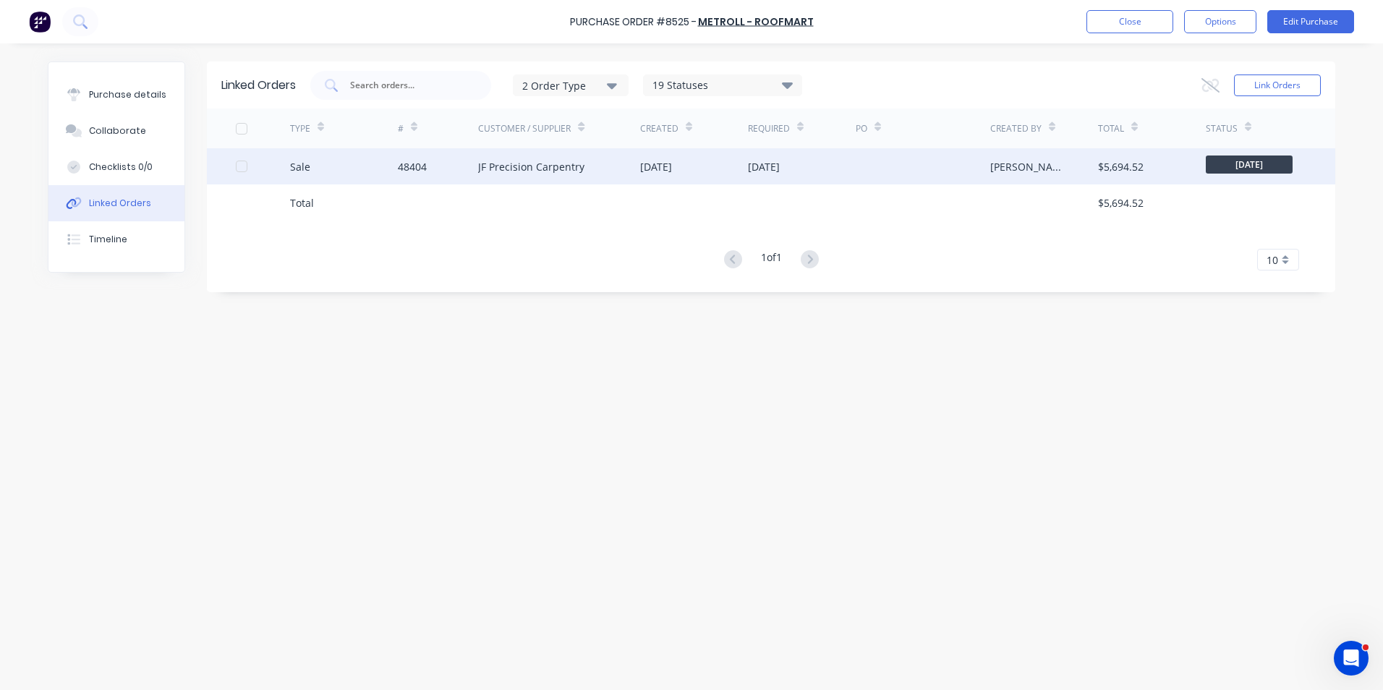
click at [282, 183] on div at bounding box center [263, 166] width 54 height 36
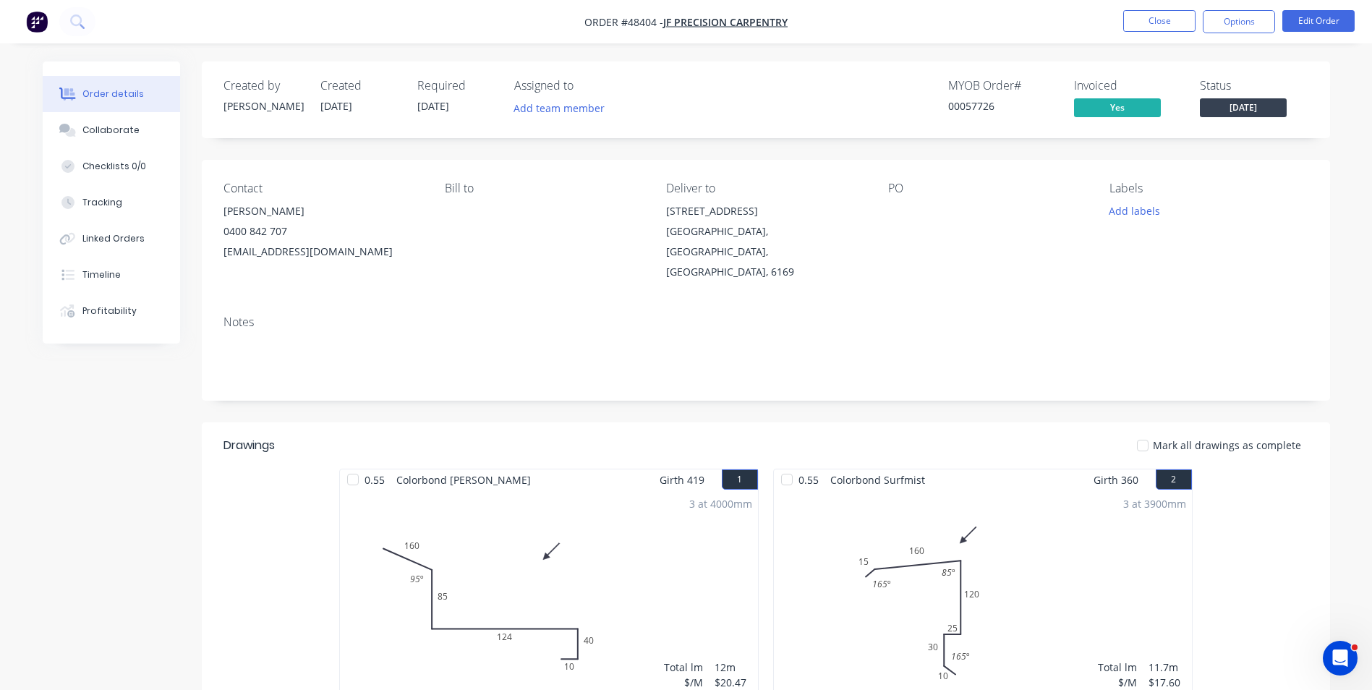
click at [83, 196] on div "Tracking" at bounding box center [102, 202] width 40 height 13
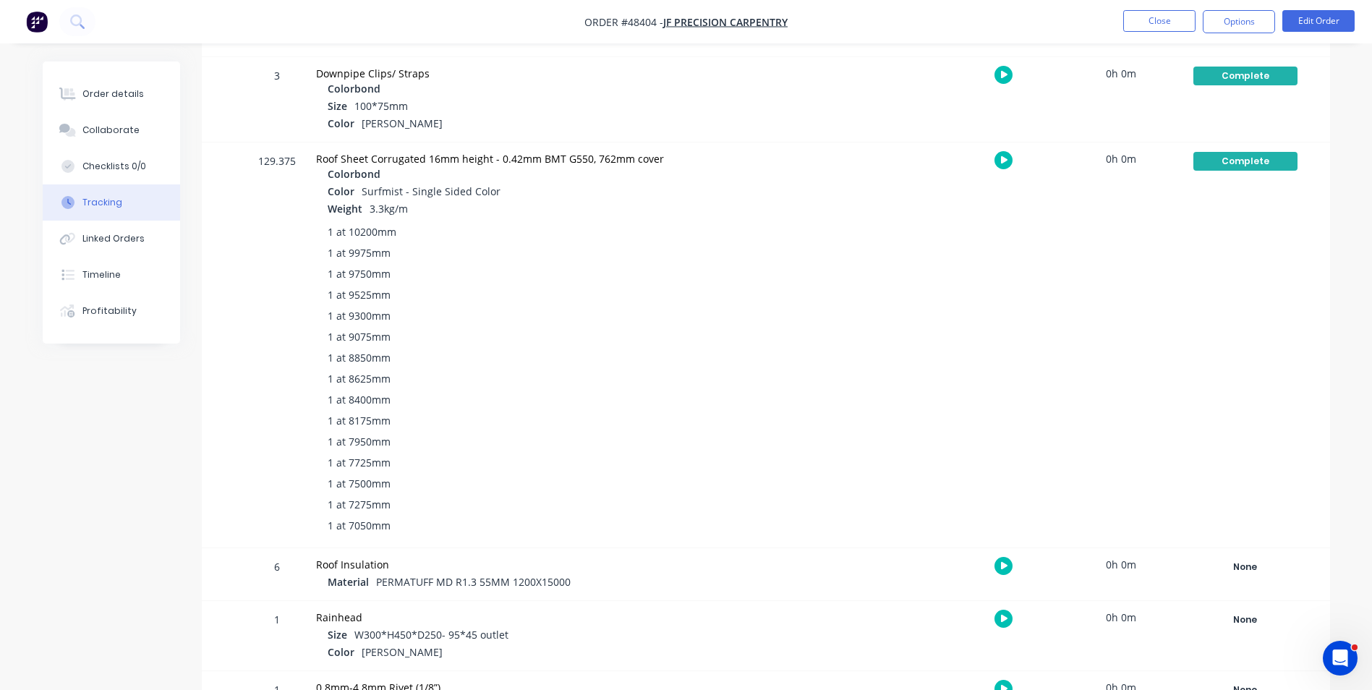
scroll to position [1479, 0]
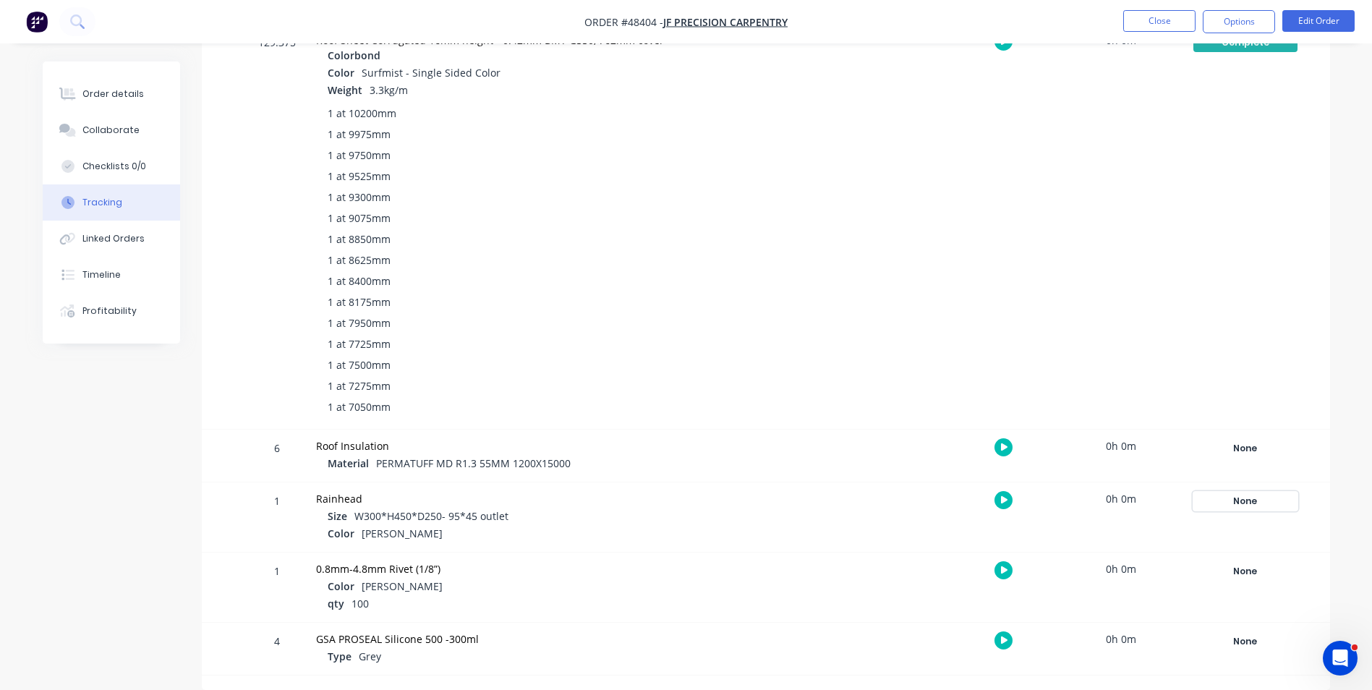
click at [1246, 493] on div "None" at bounding box center [1245, 501] width 104 height 19
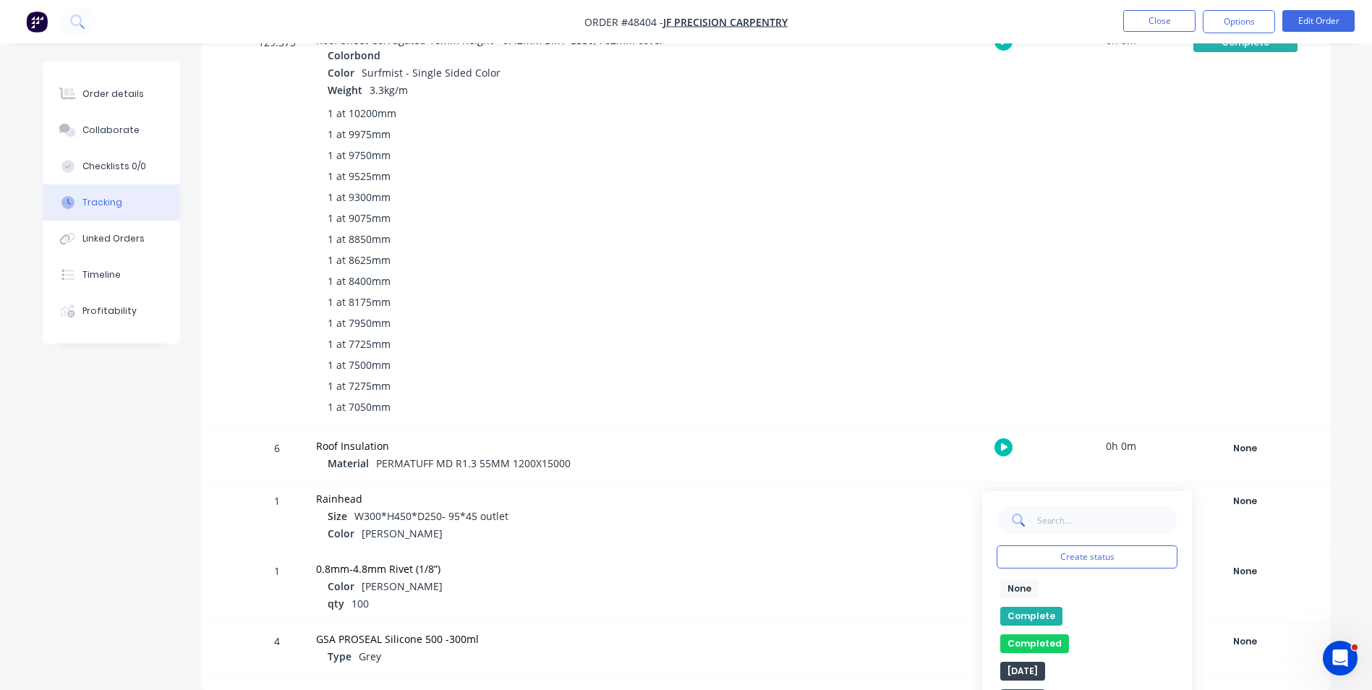
click at [1035, 610] on button "Complete" at bounding box center [1031, 616] width 62 height 19
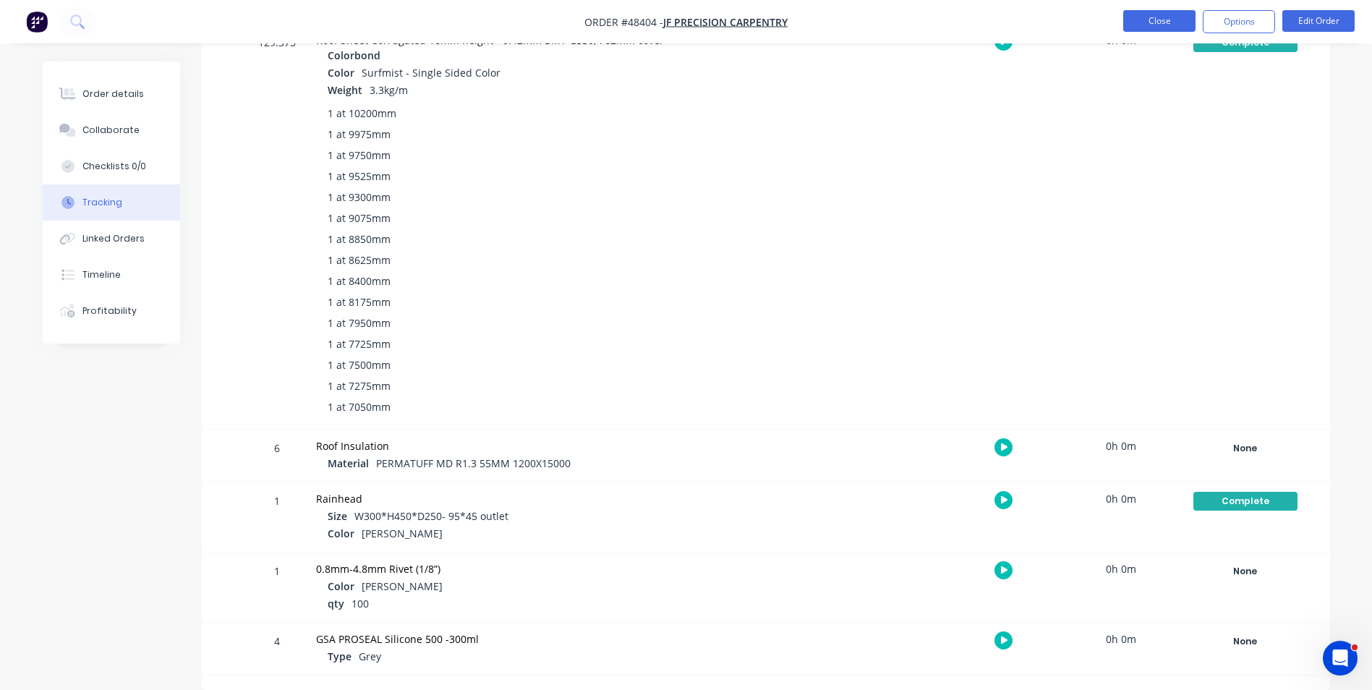
click at [1146, 22] on button "Close" at bounding box center [1159, 21] width 72 height 22
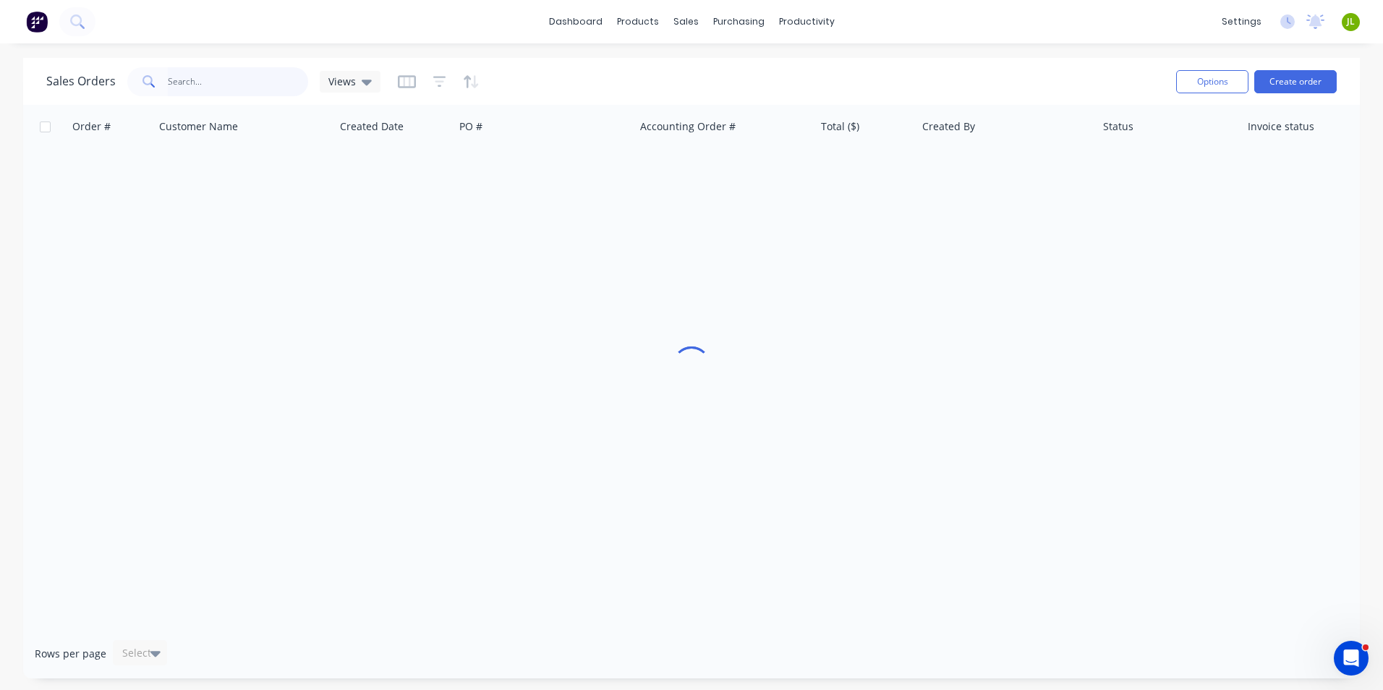
click at [200, 80] on input "text" at bounding box center [238, 81] width 141 height 29
click at [743, 69] on link "Purchase Orders" at bounding box center [800, 68] width 192 height 29
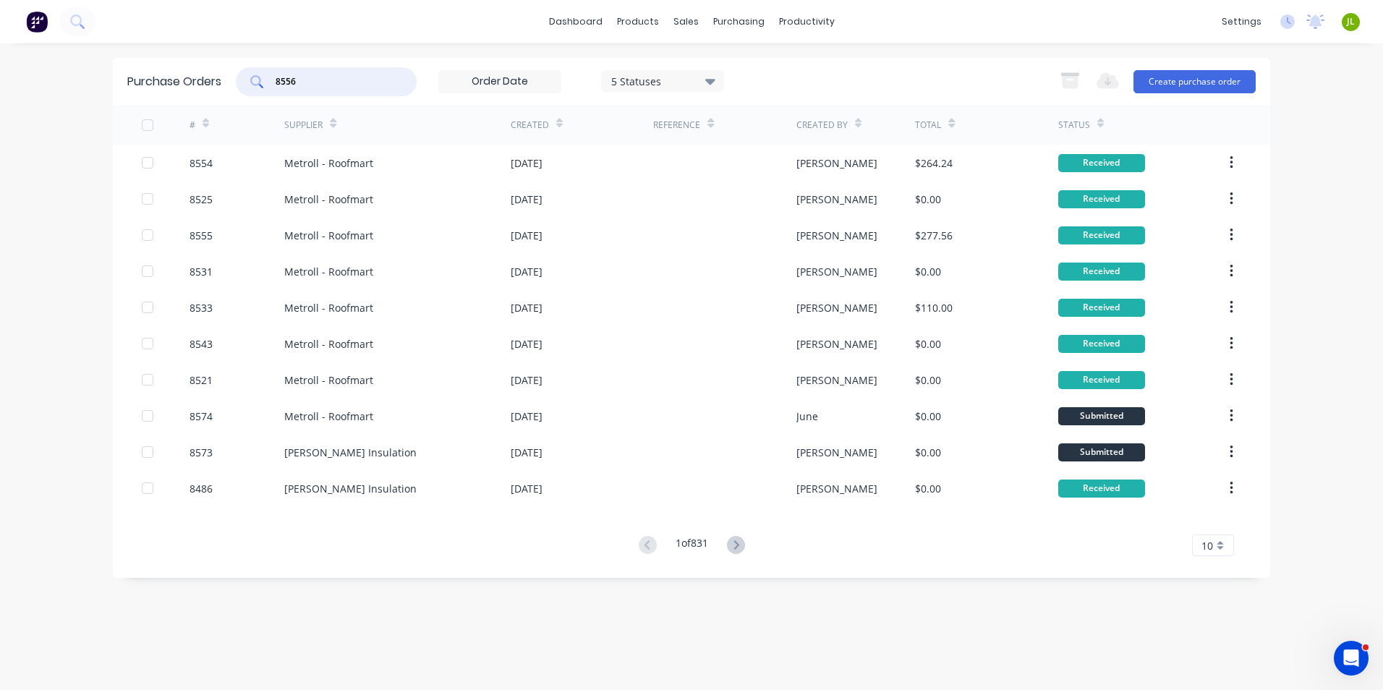
type input "8556"
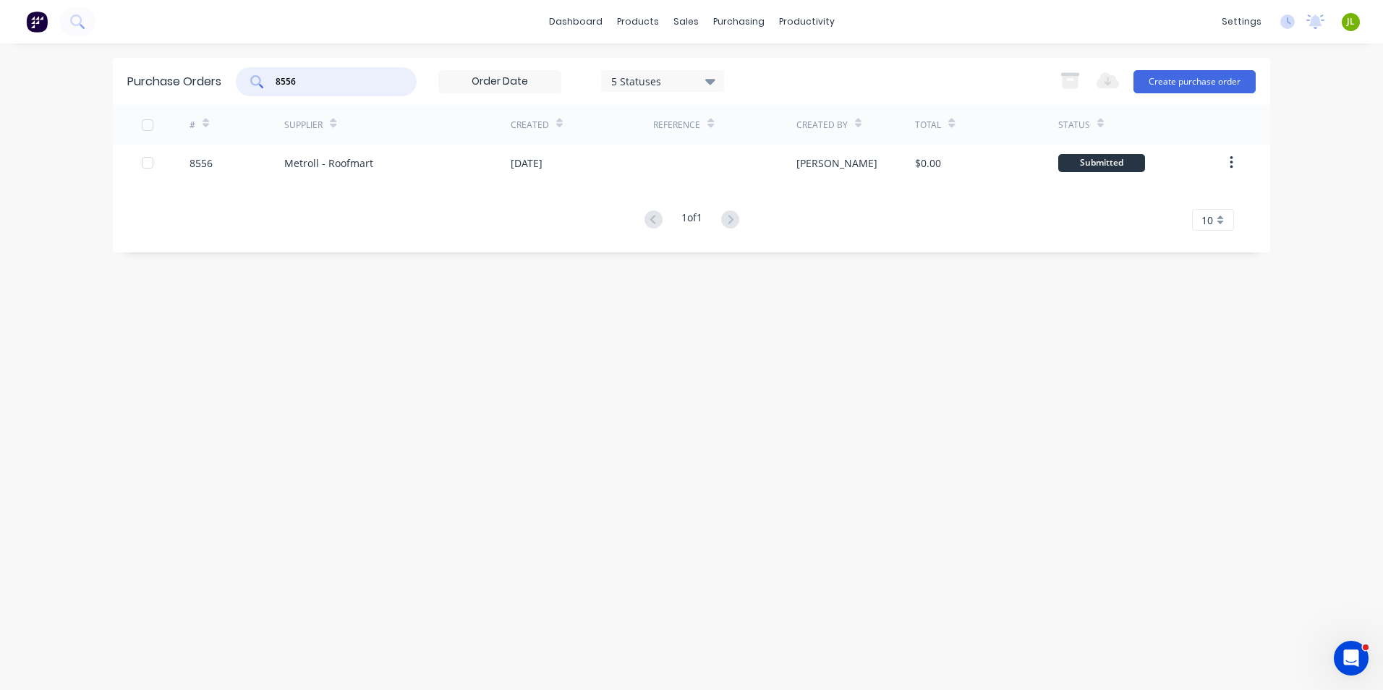
click at [352, 182] on div "# Supplier Created Reference Created By Total Status 8556 Metroll - Roofmart [D…" at bounding box center [691, 168] width 1157 height 126
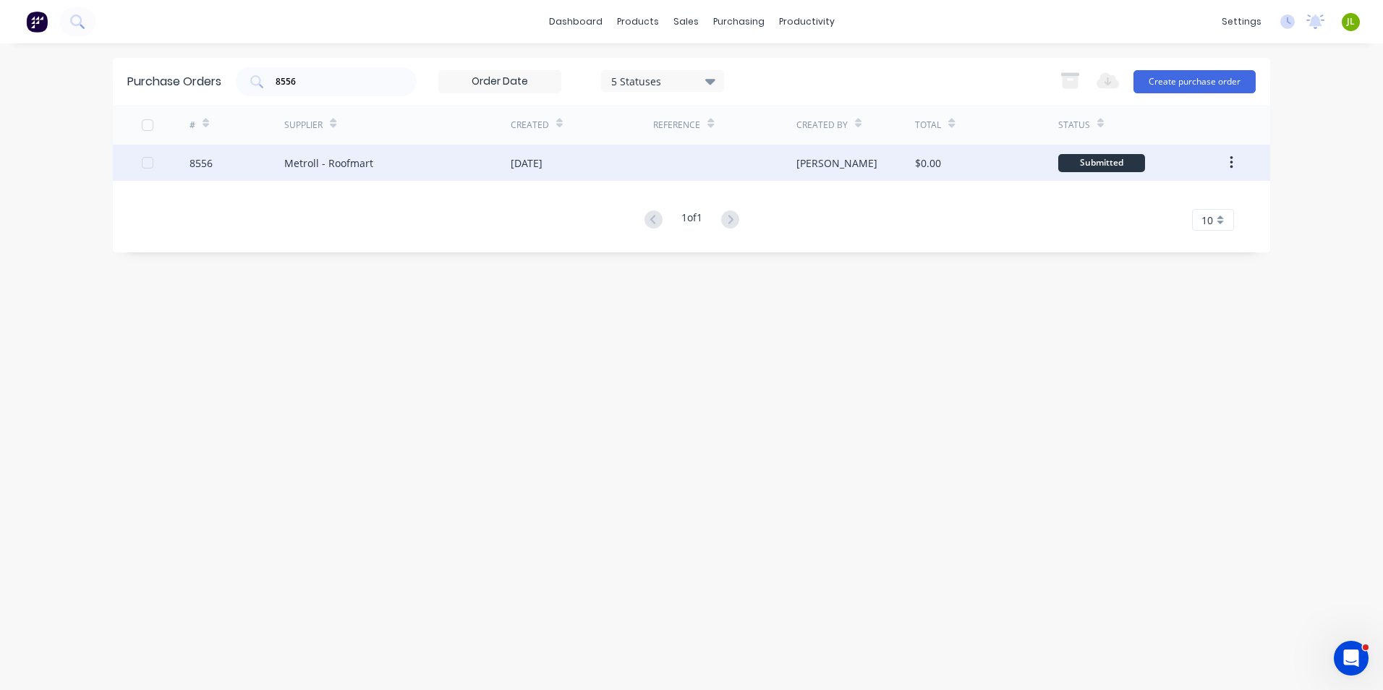
click at [372, 169] on div "Metroll - Roofmart" at bounding box center [397, 163] width 226 height 36
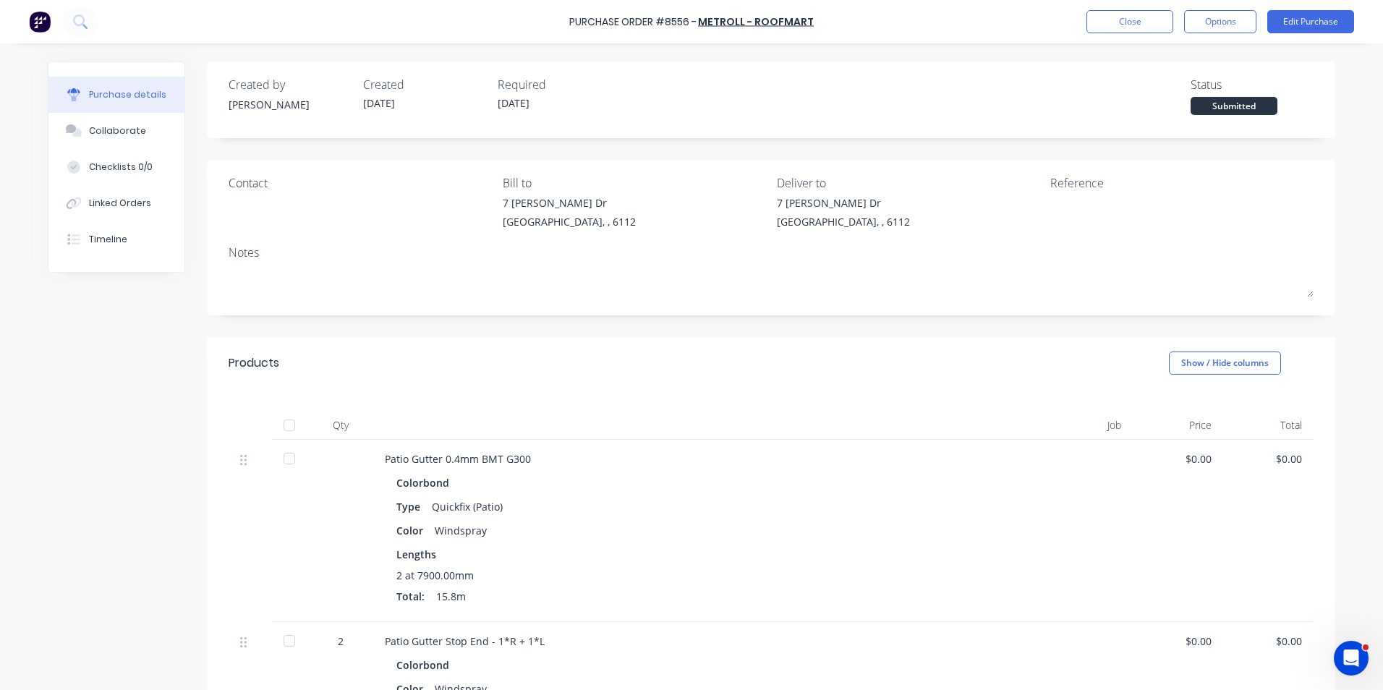
click at [291, 428] on div at bounding box center [289, 425] width 29 height 29
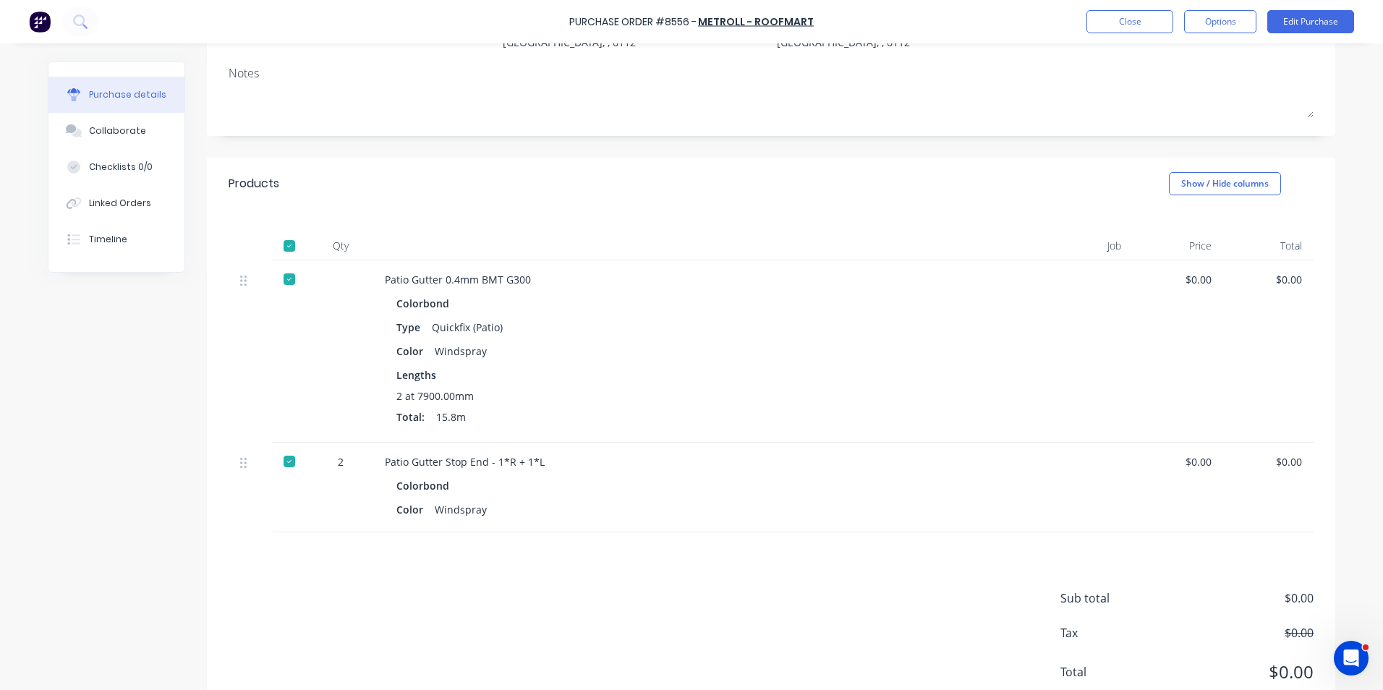
scroll to position [155, 0]
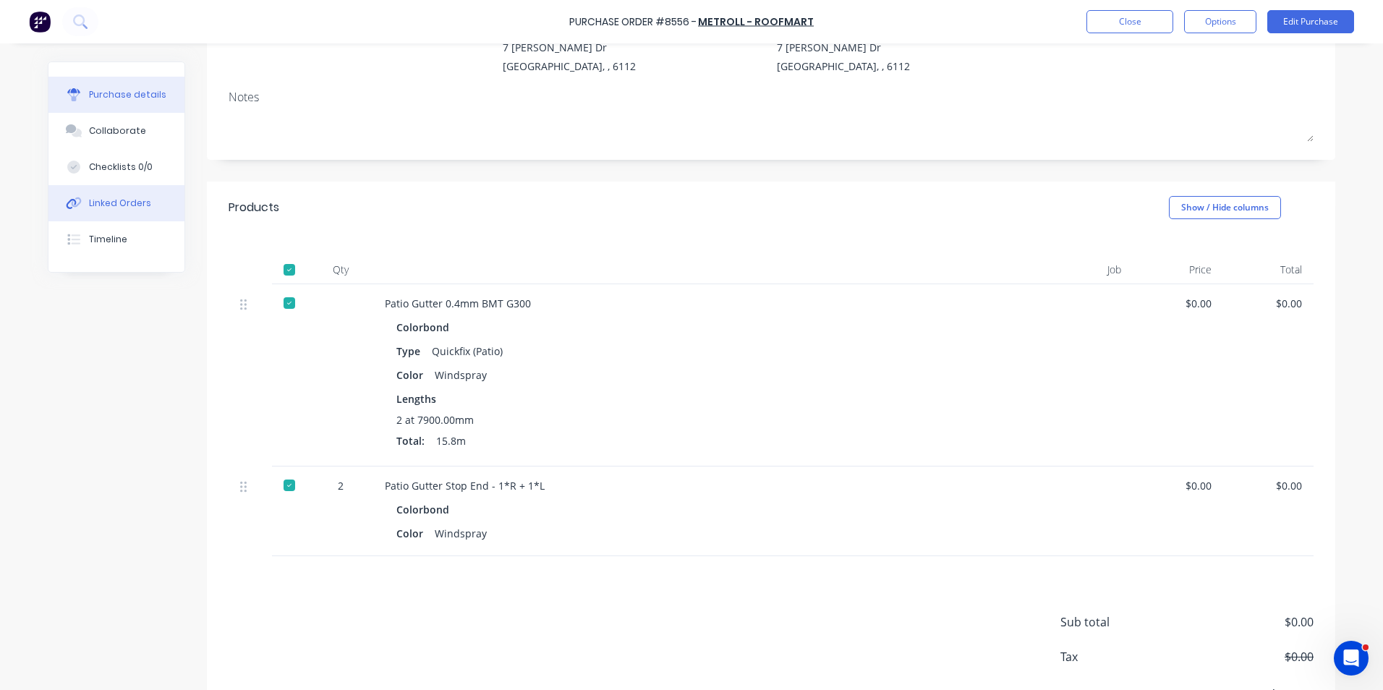
click at [65, 187] on button "Linked Orders" at bounding box center [116, 203] width 136 height 36
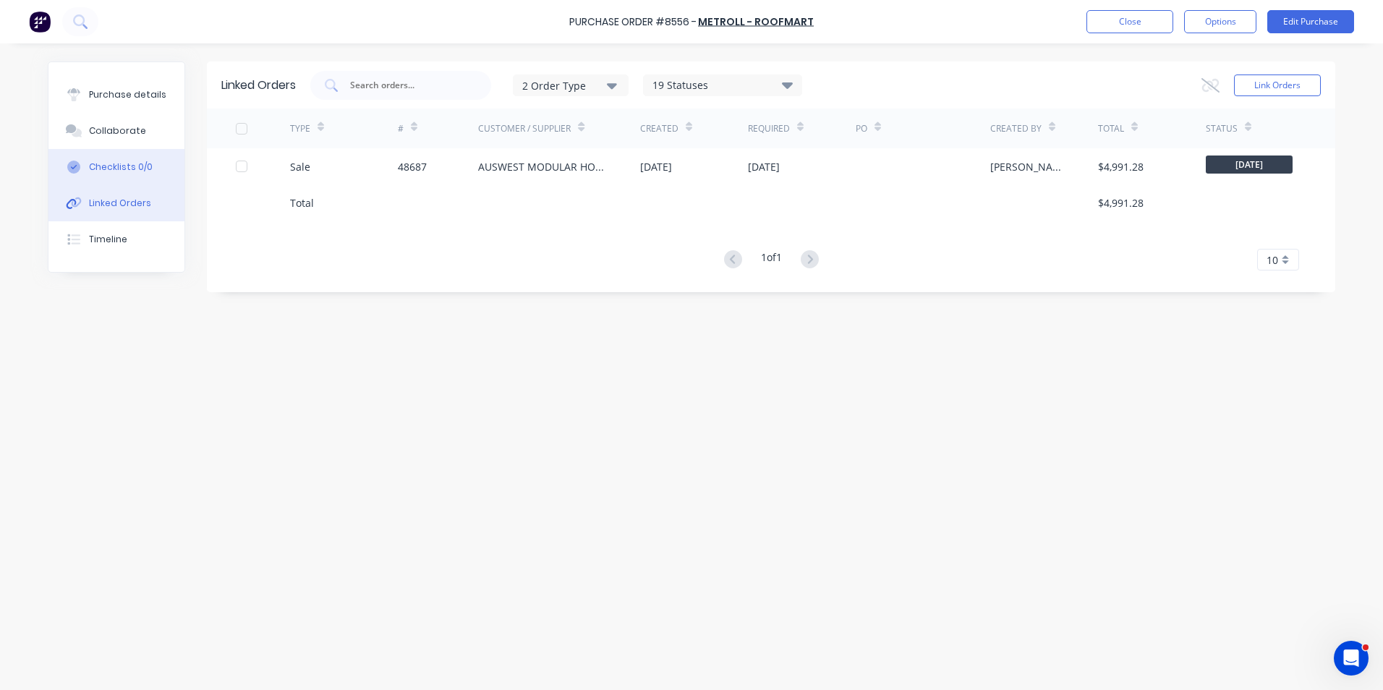
click at [377, 155] on div "Sale" at bounding box center [344, 166] width 108 height 36
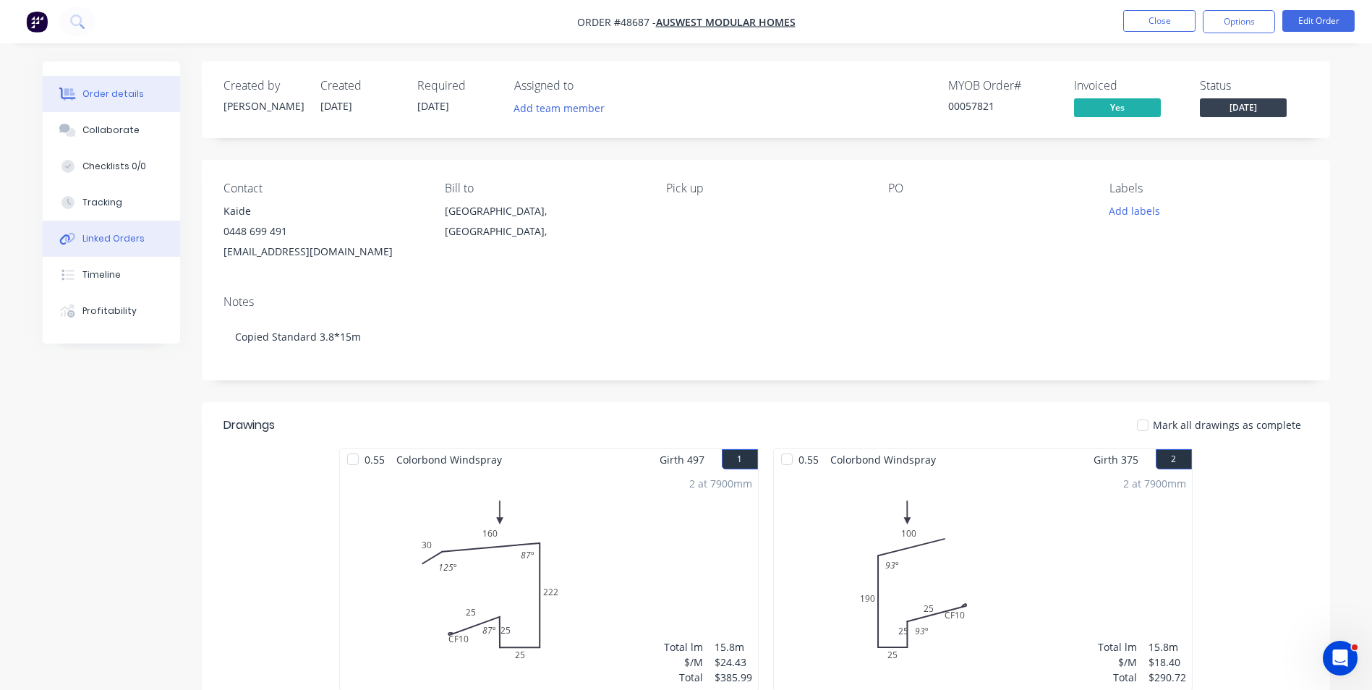
click at [106, 247] on button "Linked Orders" at bounding box center [111, 239] width 137 height 36
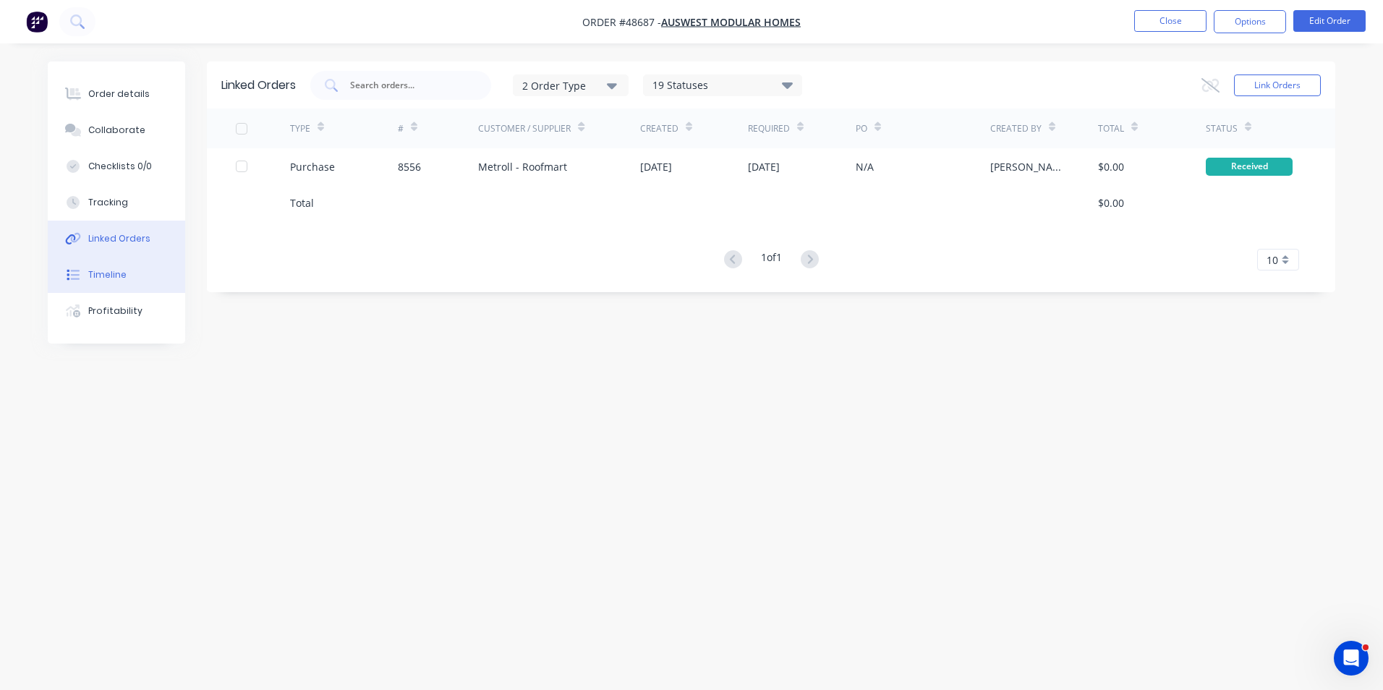
click at [128, 267] on button "Timeline" at bounding box center [116, 275] width 137 height 36
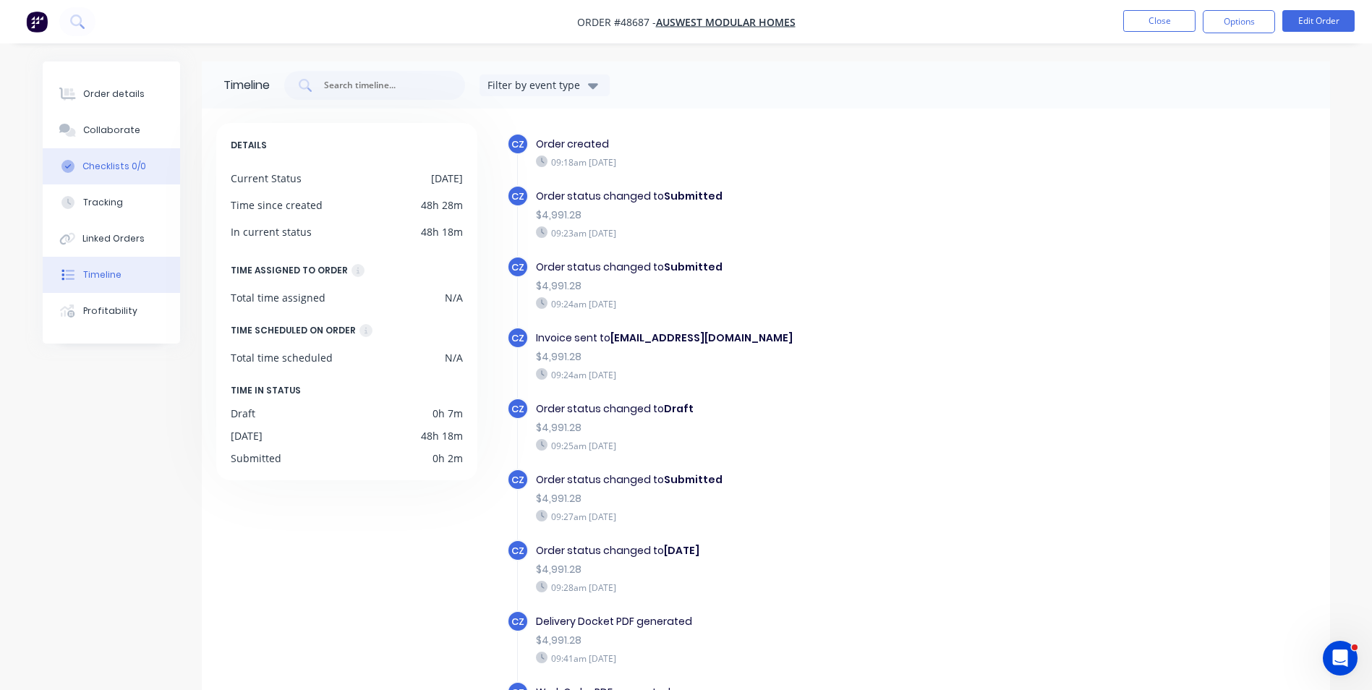
click at [87, 179] on button "Checklists 0/0" at bounding box center [111, 166] width 137 height 36
type textarea "x"
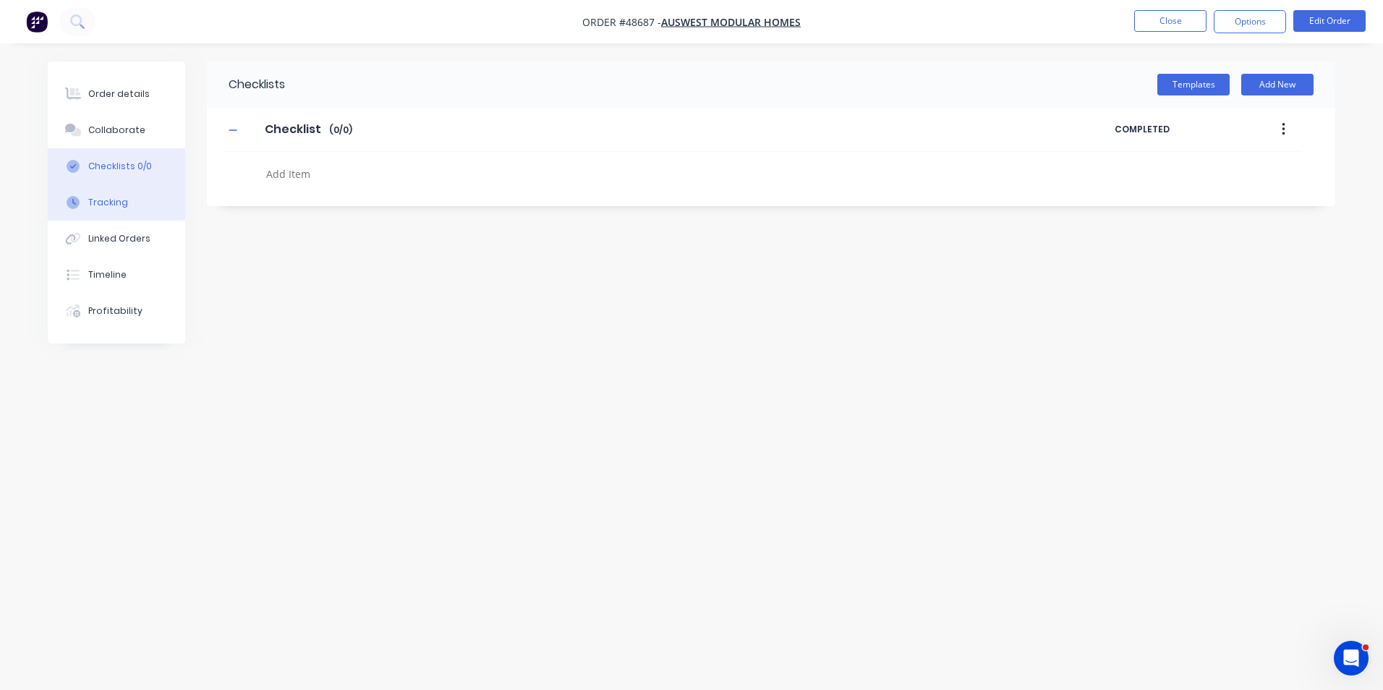
click at [93, 196] on div "Tracking" at bounding box center [108, 202] width 40 height 13
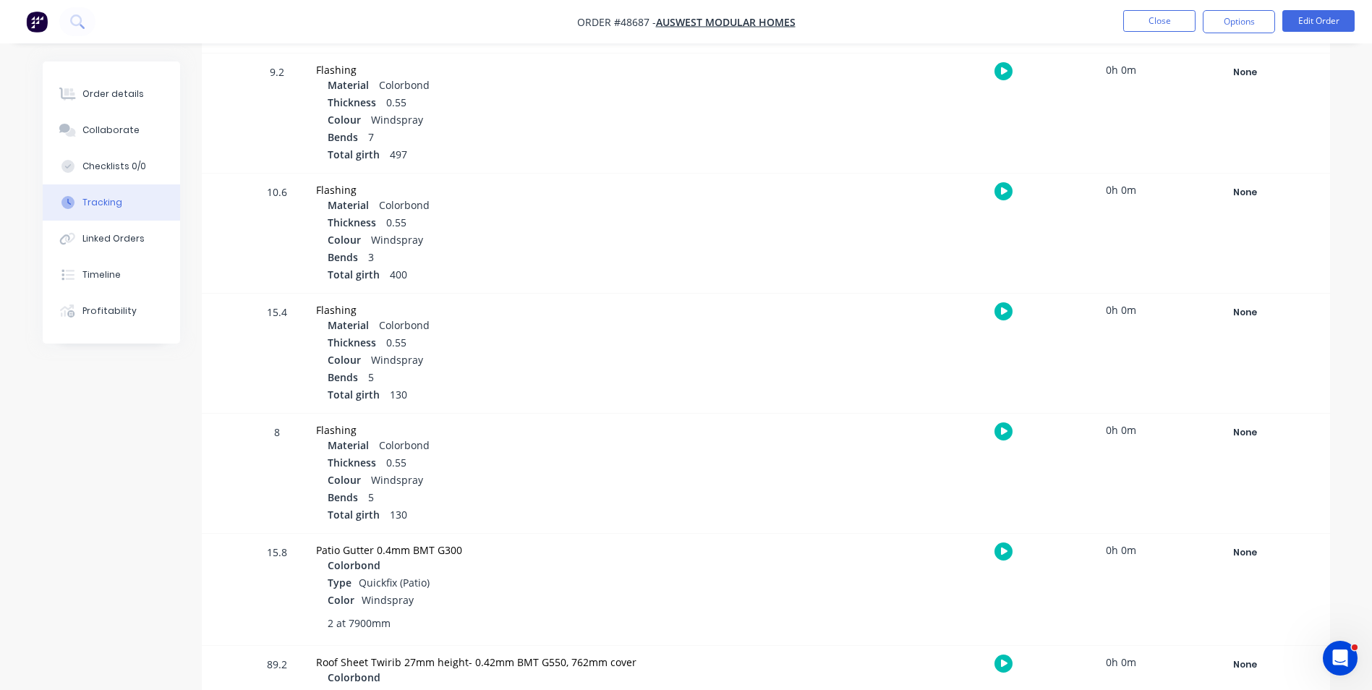
scroll to position [907, 0]
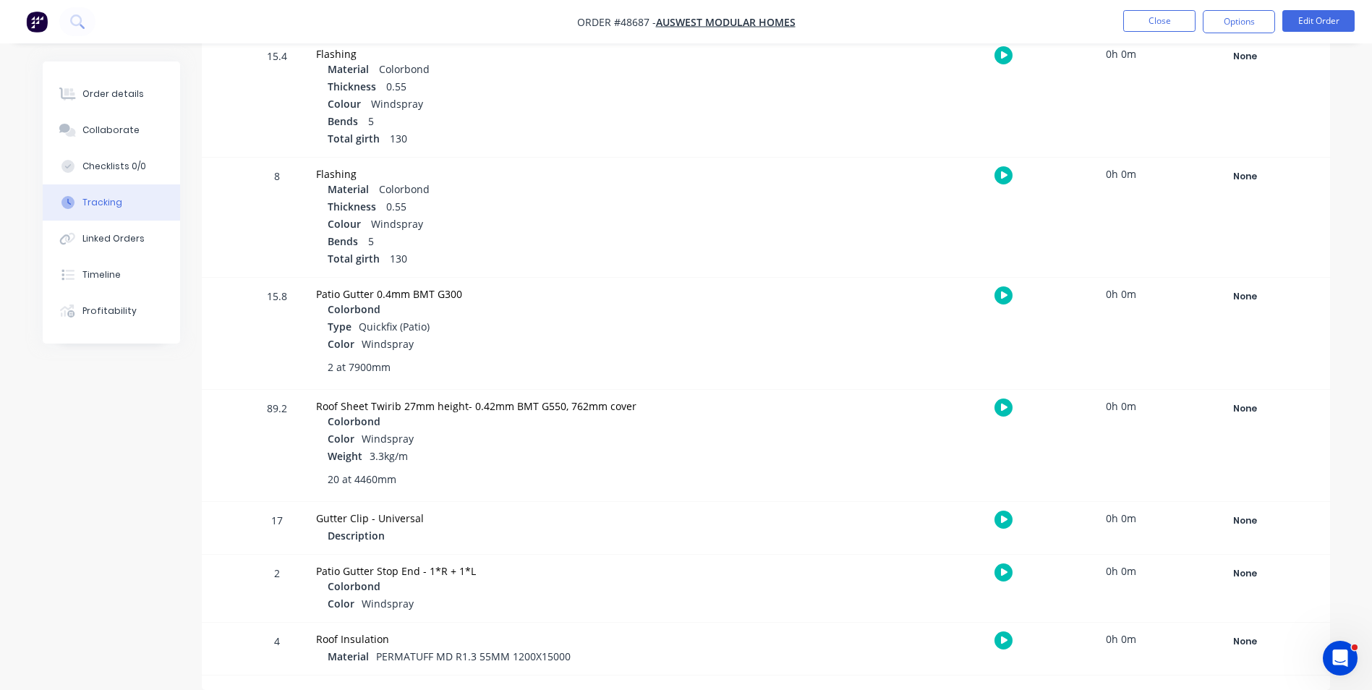
click at [1252, 586] on div "None Create status None edit Complete Completed edit Friday Monday Ready for De…" at bounding box center [1245, 588] width 123 height 67
click at [1250, 573] on div "None" at bounding box center [1245, 573] width 104 height 19
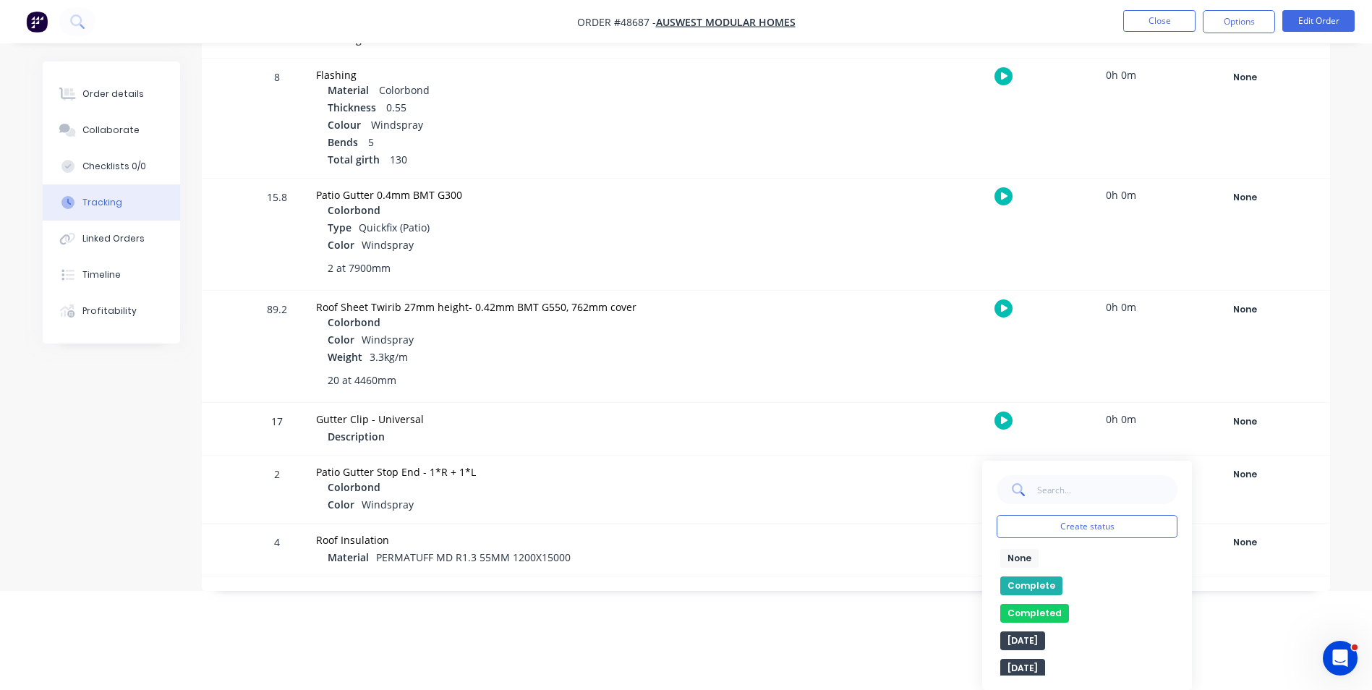
click at [1032, 588] on button "Complete" at bounding box center [1031, 585] width 62 height 19
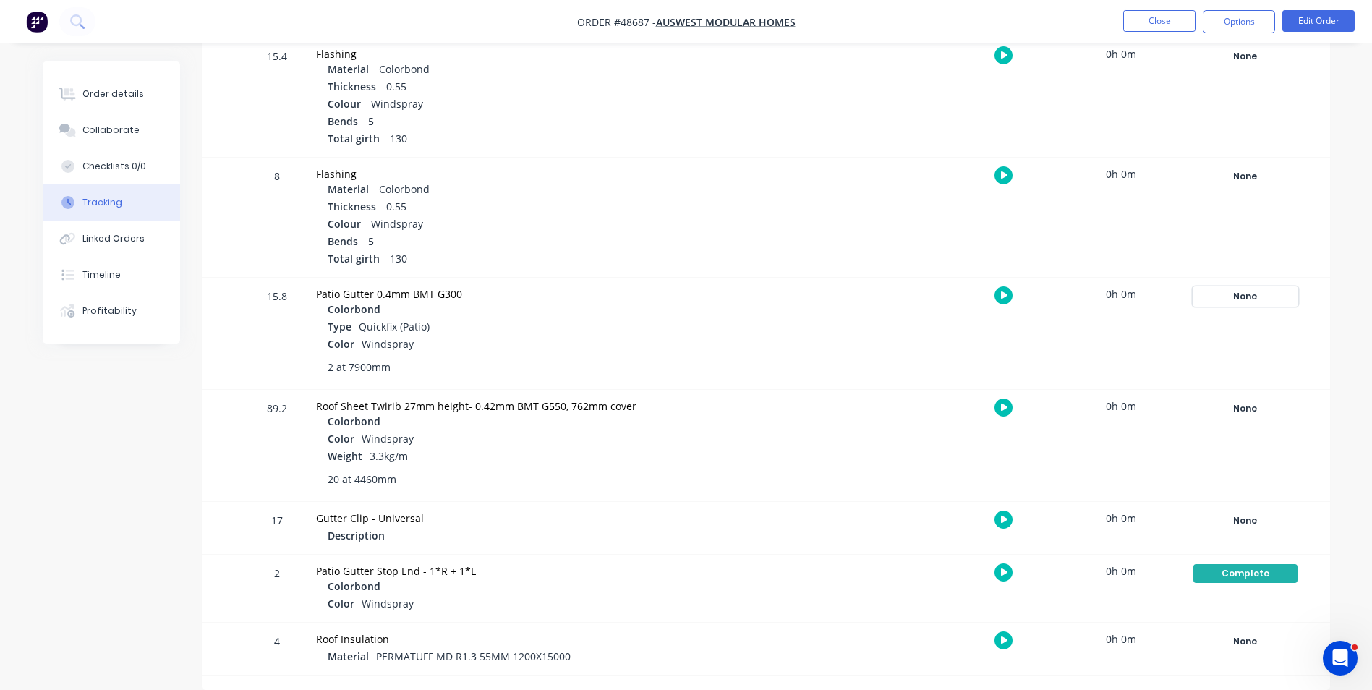
click at [1242, 296] on div "None" at bounding box center [1245, 296] width 104 height 19
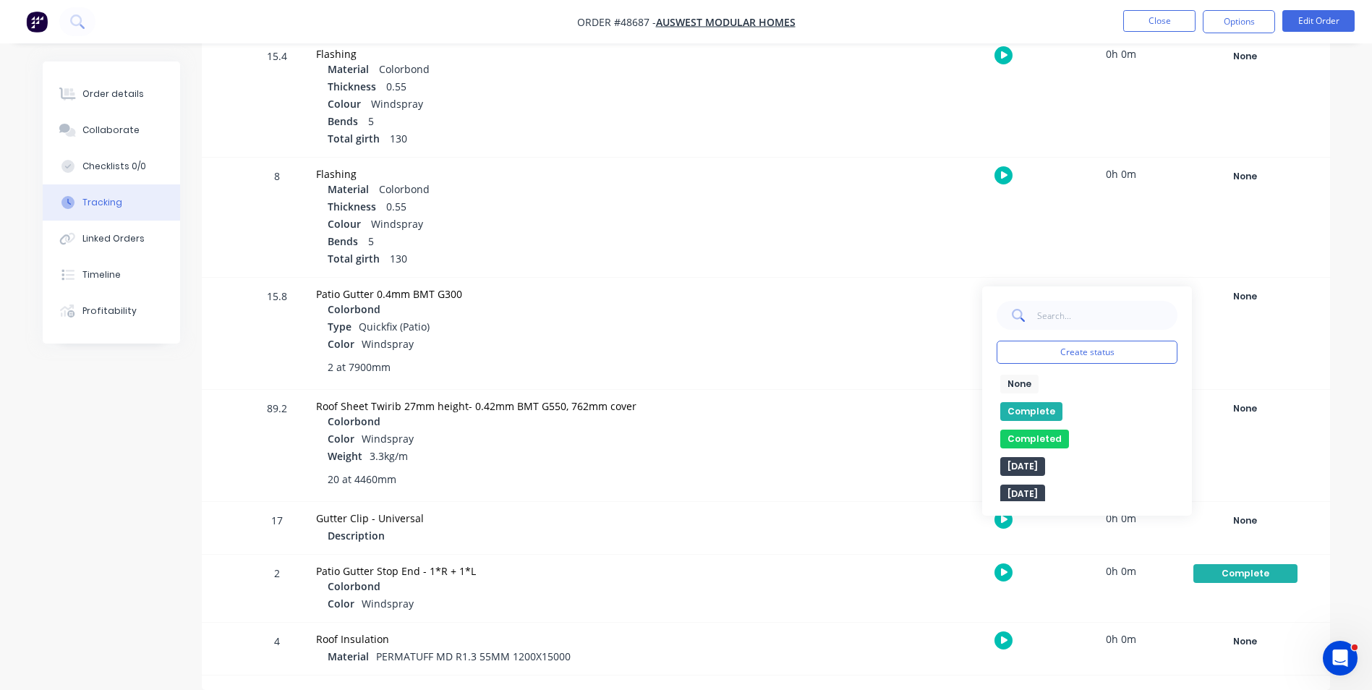
click at [1041, 406] on button "Complete" at bounding box center [1031, 411] width 62 height 19
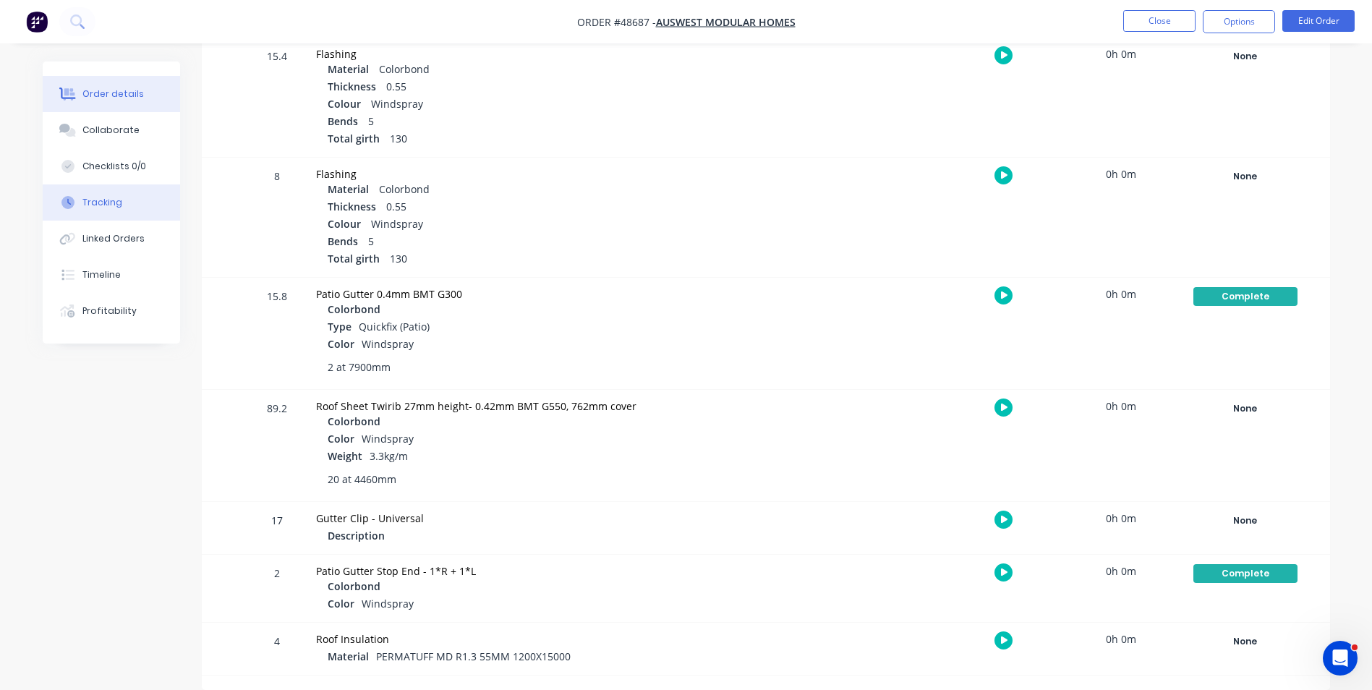
click at [108, 86] on button "Order details" at bounding box center [111, 94] width 137 height 36
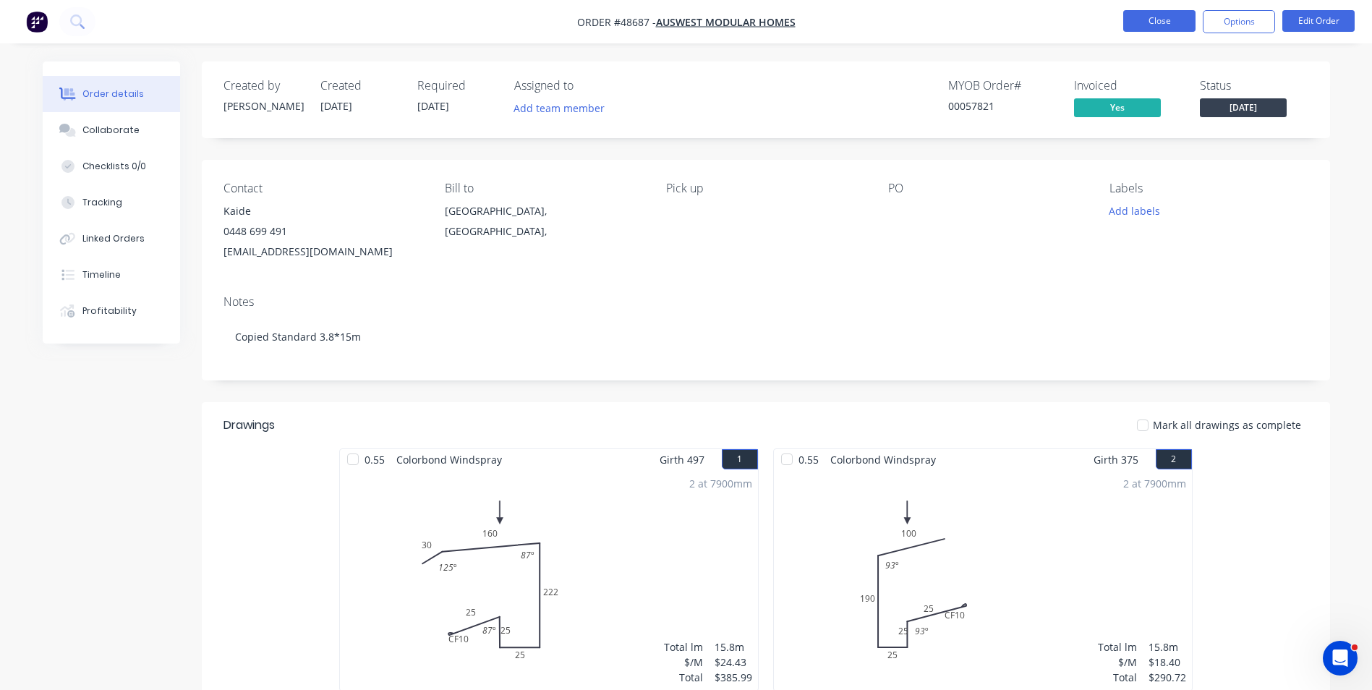
click at [1188, 22] on button "Close" at bounding box center [1159, 21] width 72 height 22
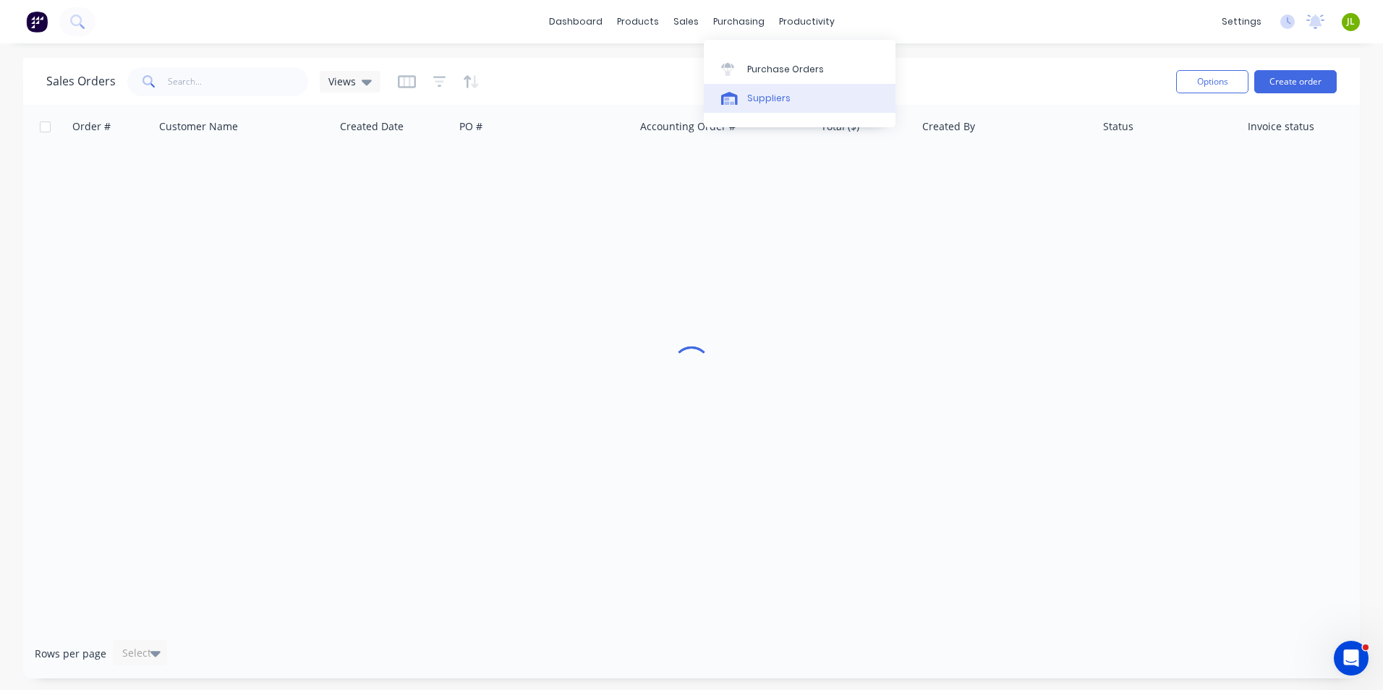
click at [756, 102] on div "Suppliers" at bounding box center [768, 98] width 43 height 13
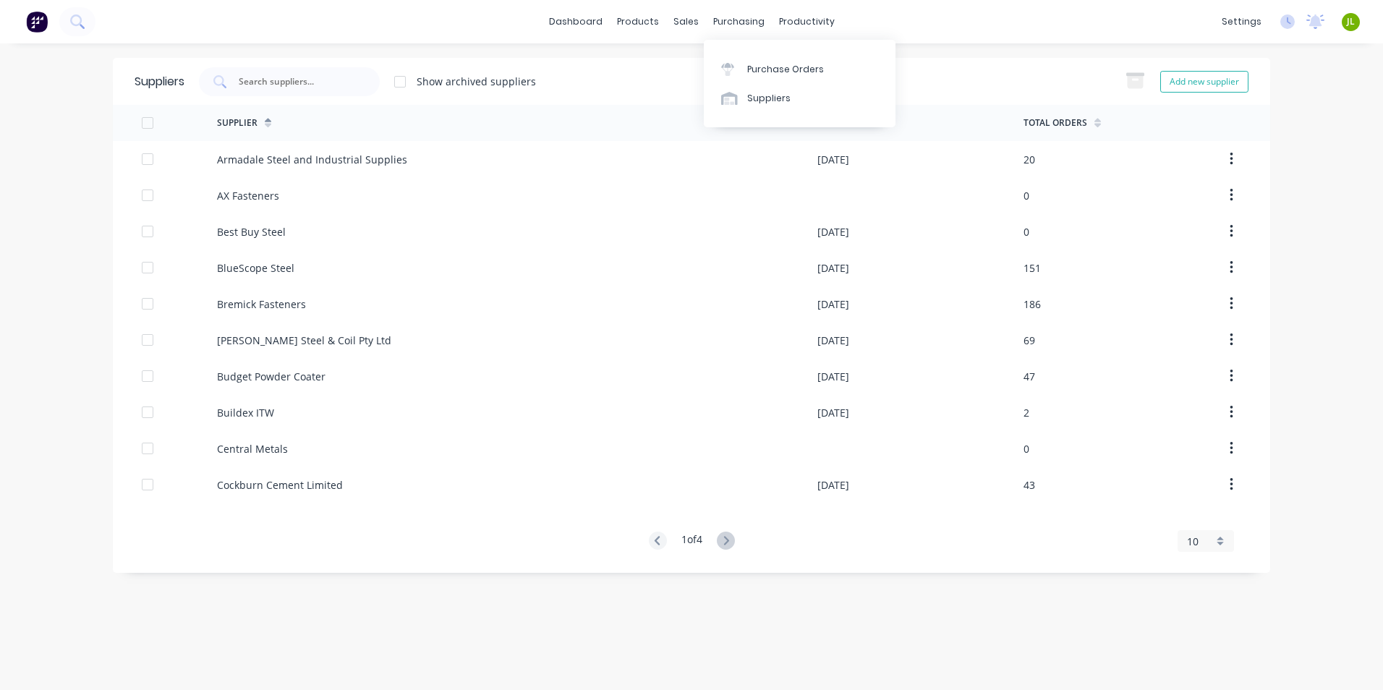
click at [735, 27] on div "purchasing" at bounding box center [739, 22] width 66 height 22
click at [752, 64] on div "Purchase Orders" at bounding box center [785, 69] width 77 height 13
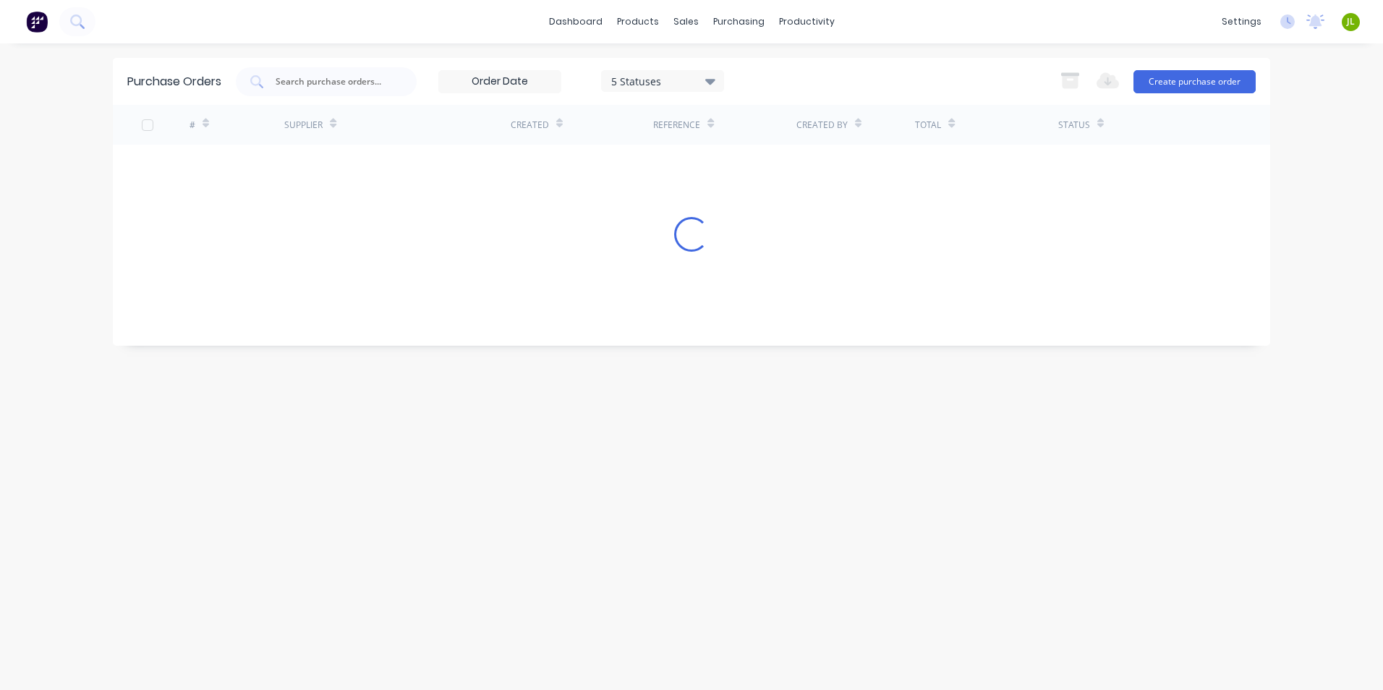
click at [337, 82] on input "text" at bounding box center [334, 81] width 120 height 14
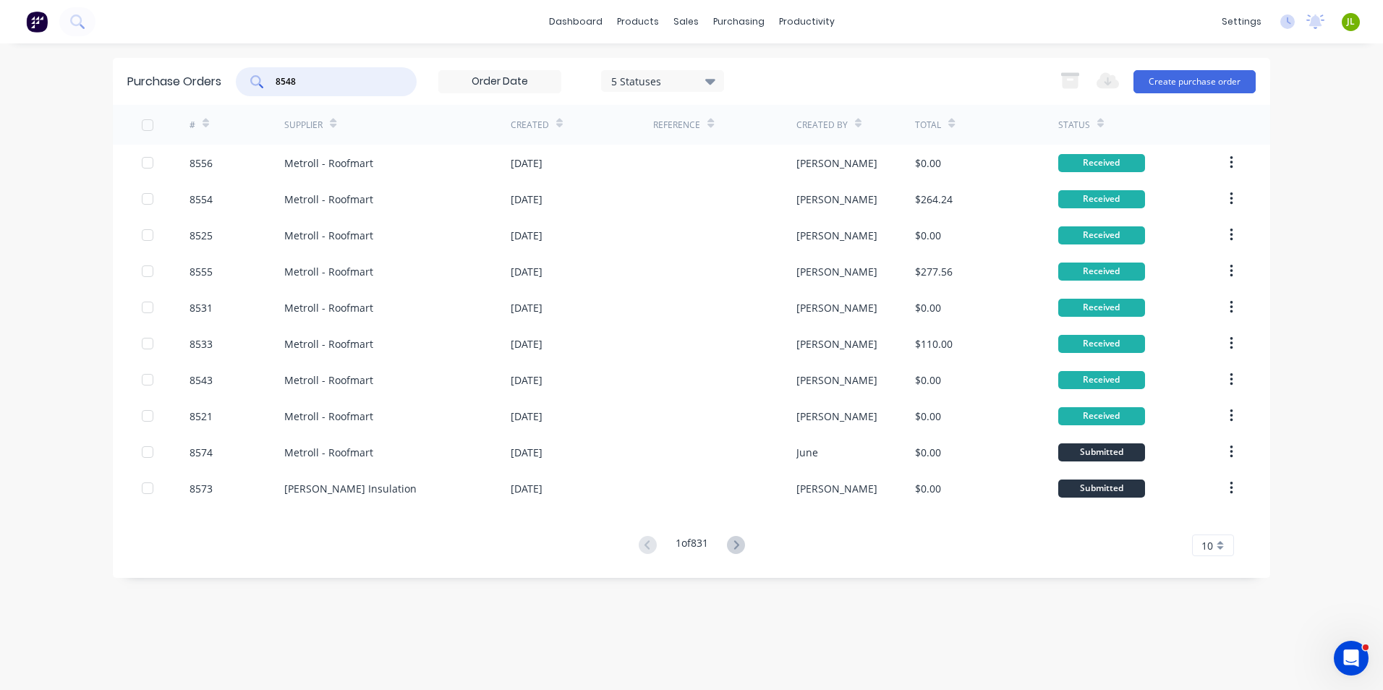
type input "8548"
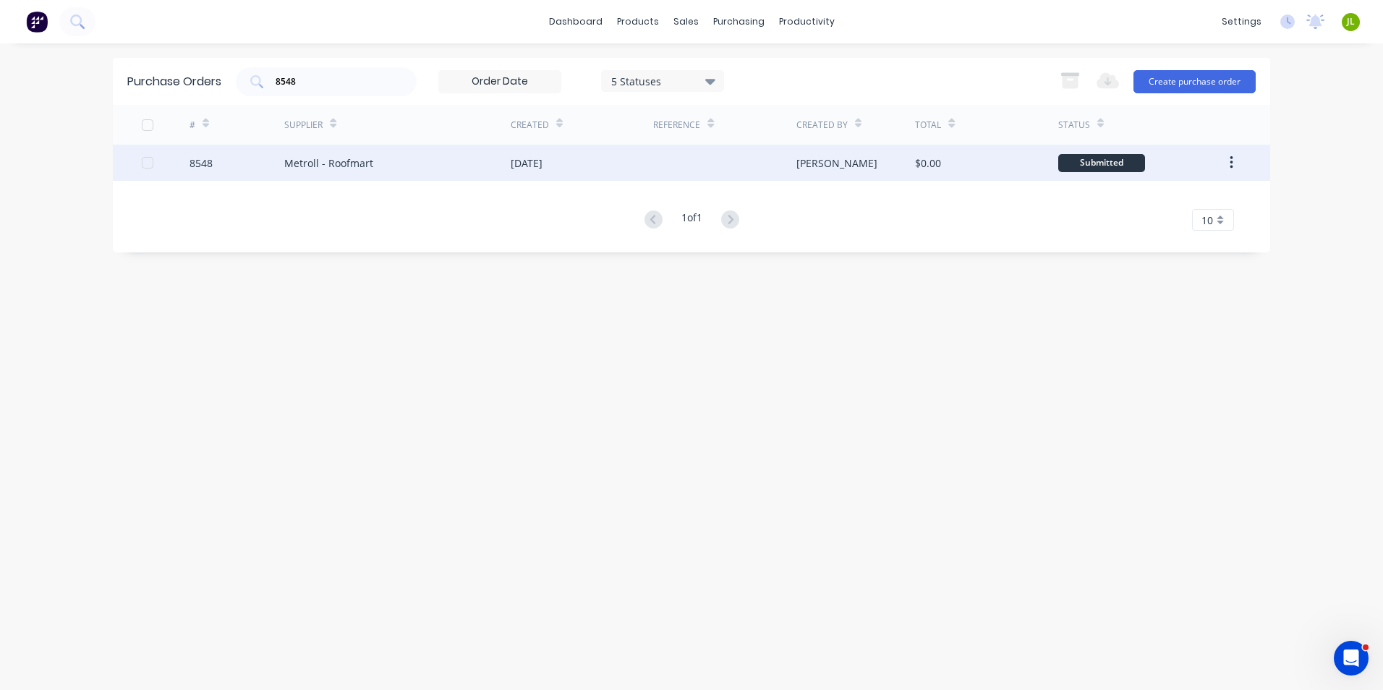
click at [455, 155] on div "Metroll - Roofmart" at bounding box center [397, 163] width 226 height 36
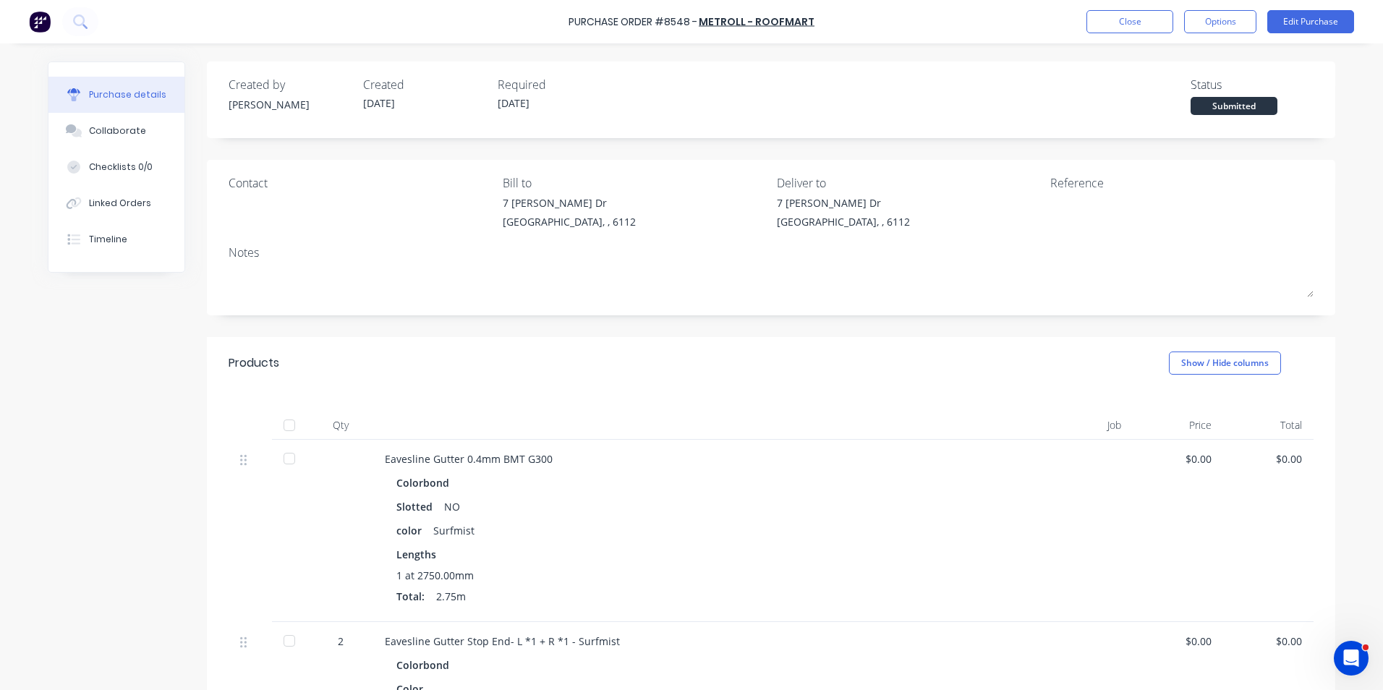
click at [281, 427] on div at bounding box center [289, 425] width 29 height 29
click at [143, 197] on button "Linked Orders" at bounding box center [116, 203] width 136 height 36
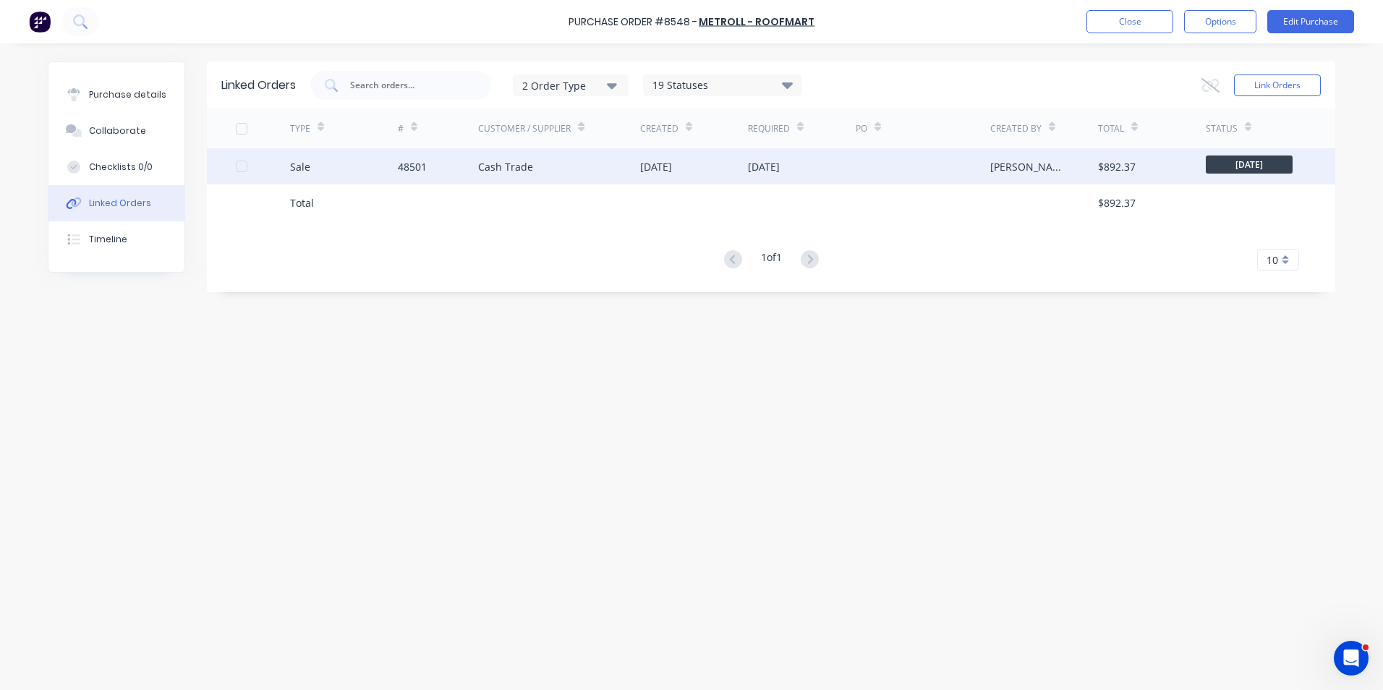
click at [378, 173] on div "Sale" at bounding box center [344, 166] width 108 height 36
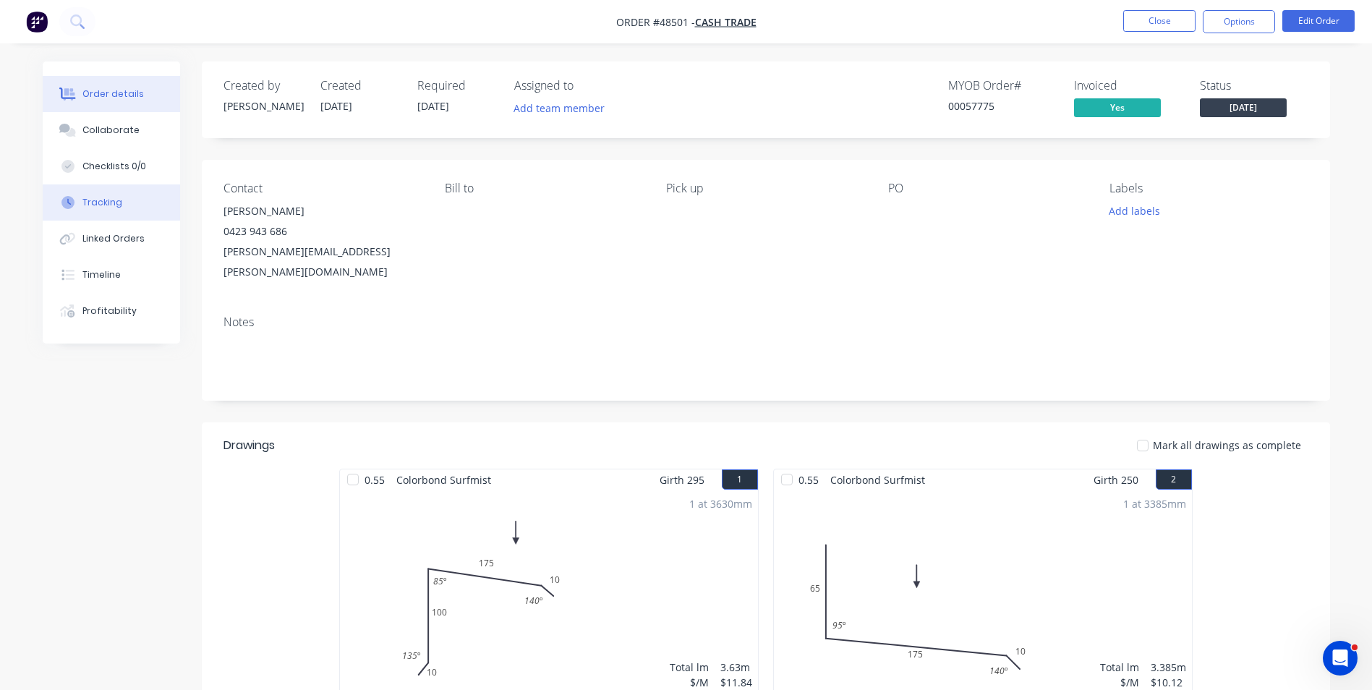
click at [125, 214] on button "Tracking" at bounding box center [111, 202] width 137 height 36
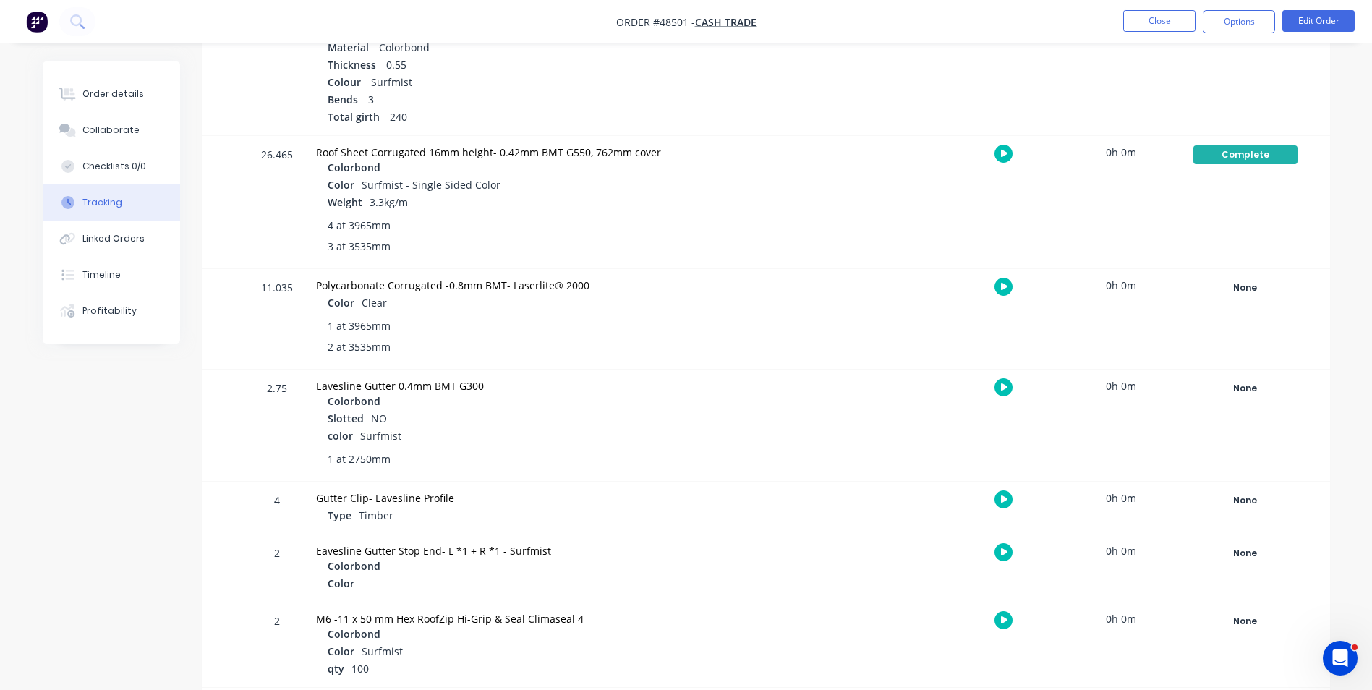
scroll to position [581, 0]
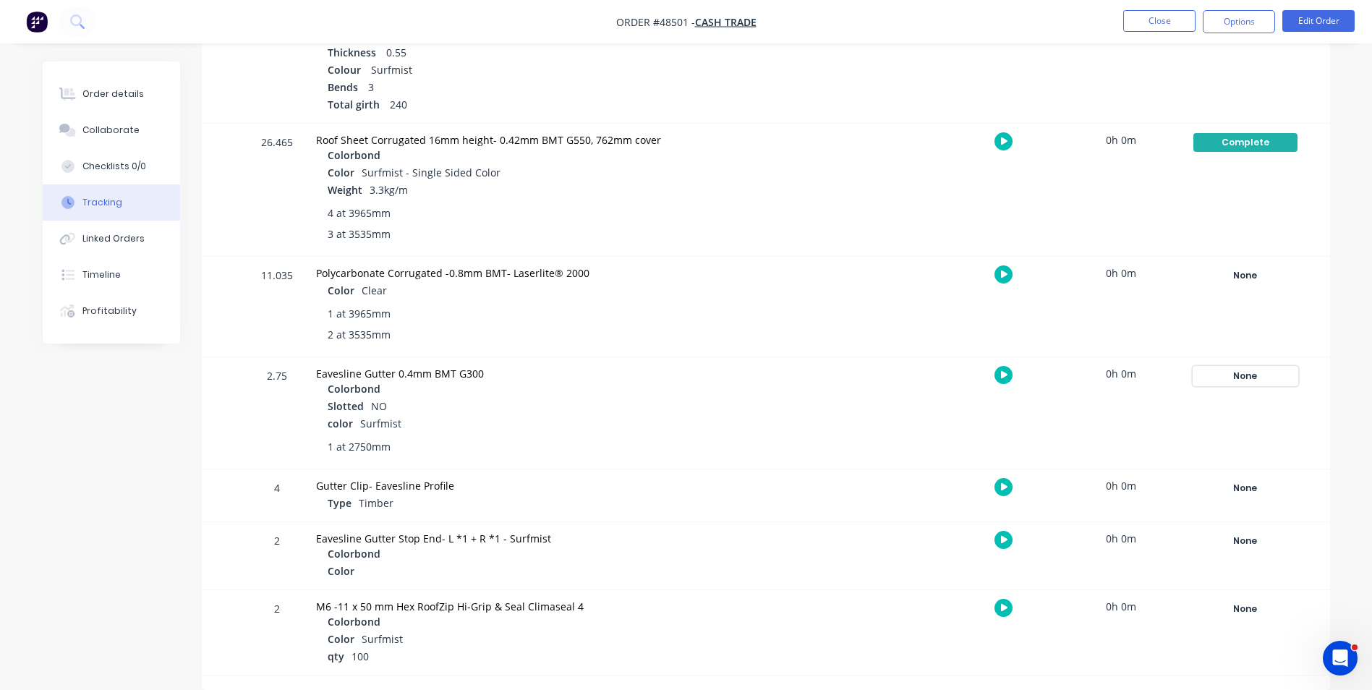
click at [1242, 377] on div "None" at bounding box center [1245, 376] width 104 height 19
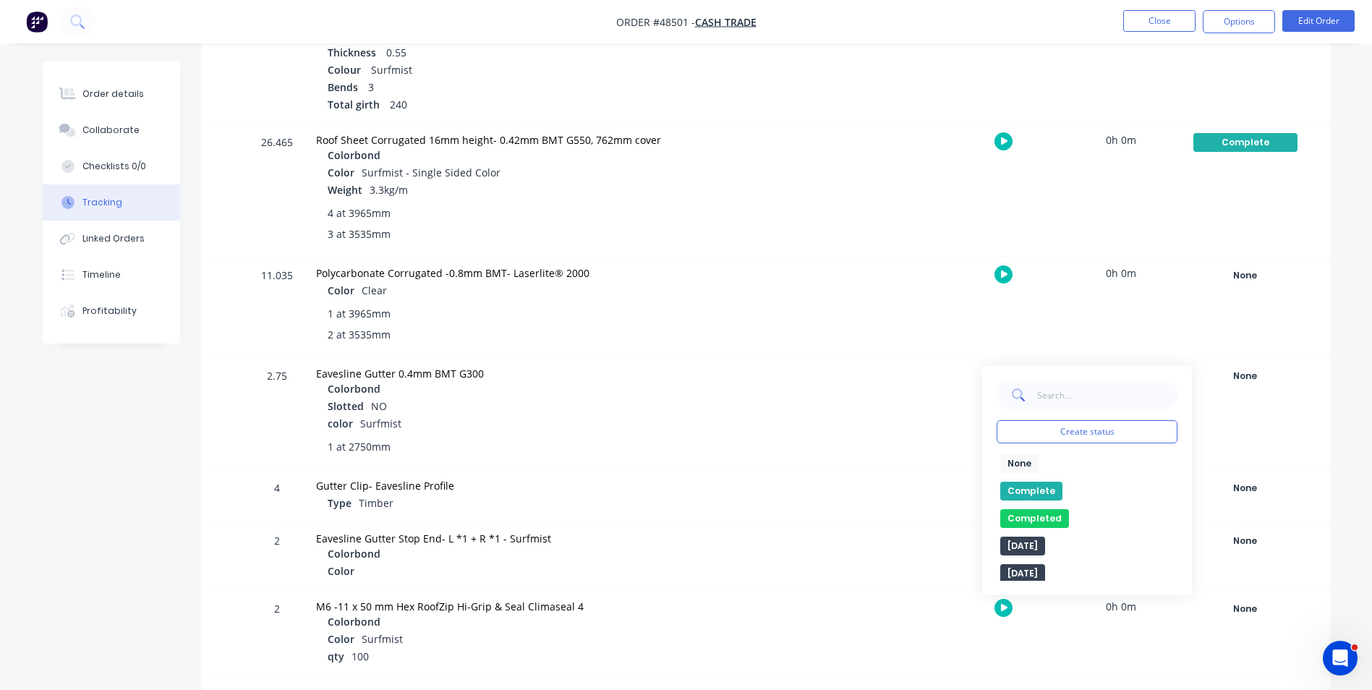
click at [1052, 485] on button "Complete" at bounding box center [1031, 491] width 62 height 19
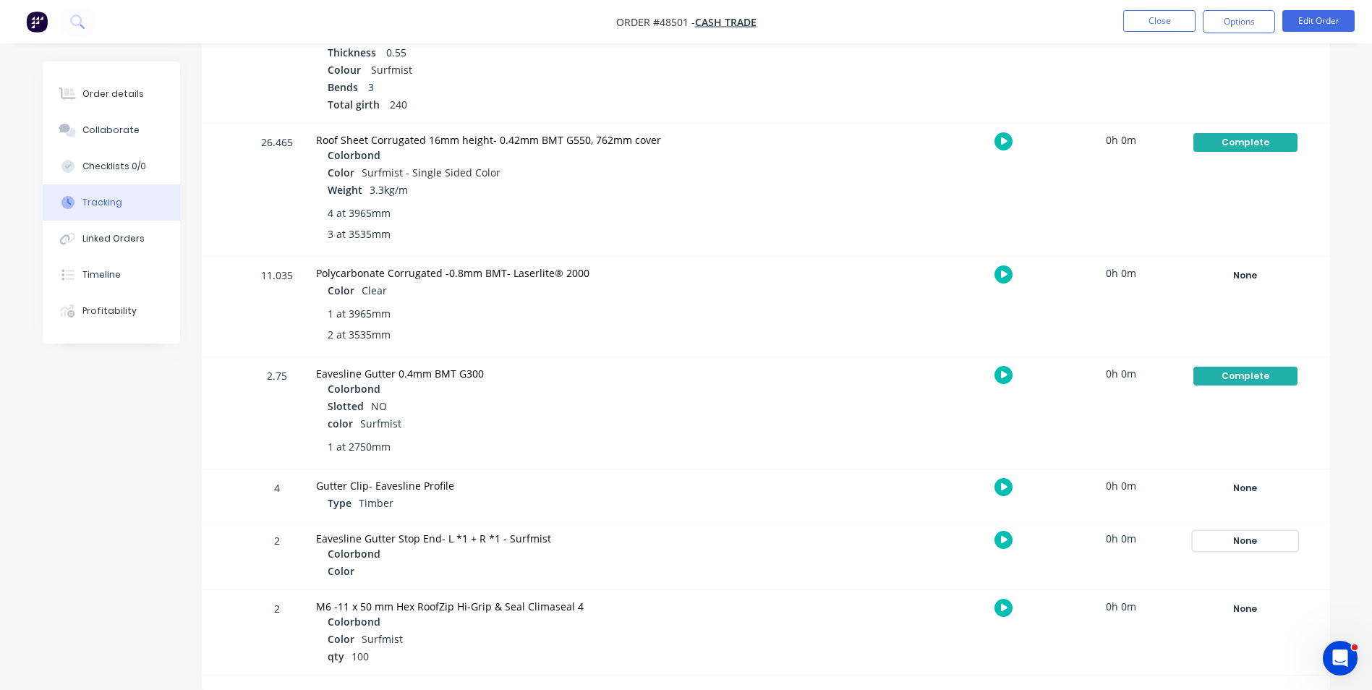
click at [1266, 543] on div "None" at bounding box center [1245, 540] width 104 height 19
click at [1033, 652] on button "Complete" at bounding box center [1031, 655] width 62 height 19
click at [133, 90] on div "Order details" at bounding box center [112, 93] width 61 height 13
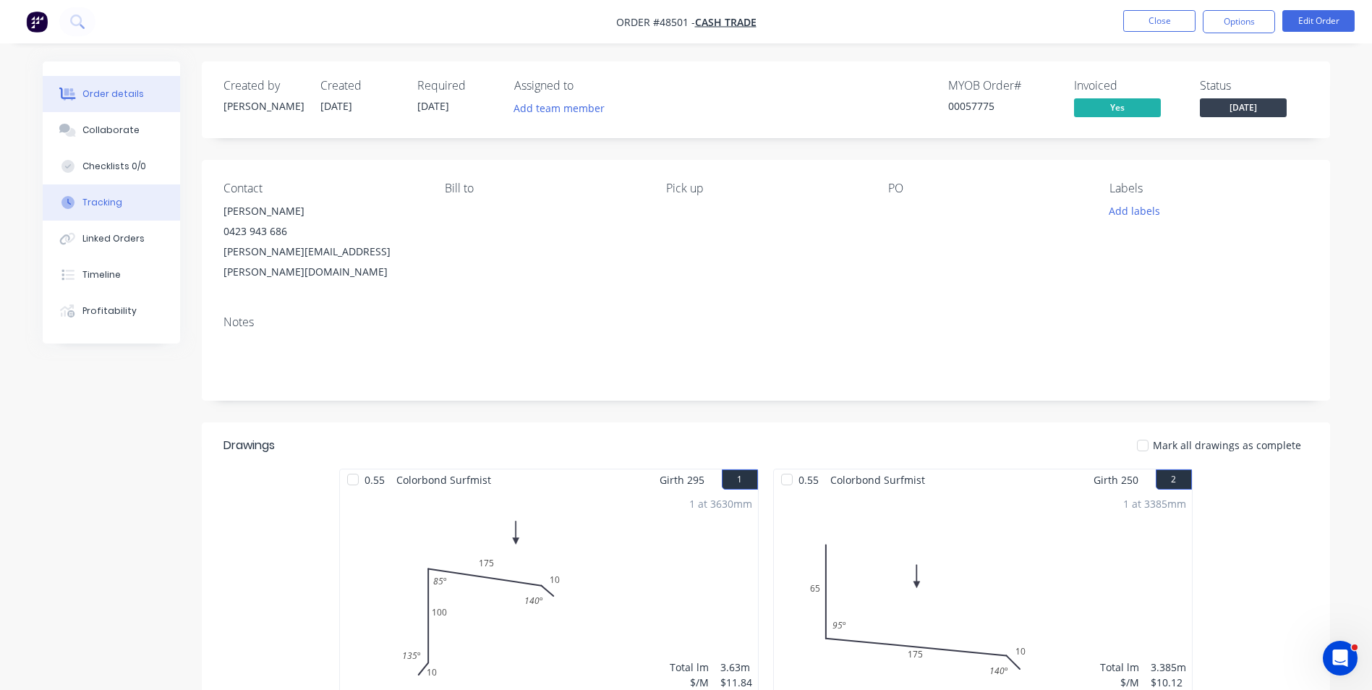
click at [112, 194] on button "Tracking" at bounding box center [111, 202] width 137 height 36
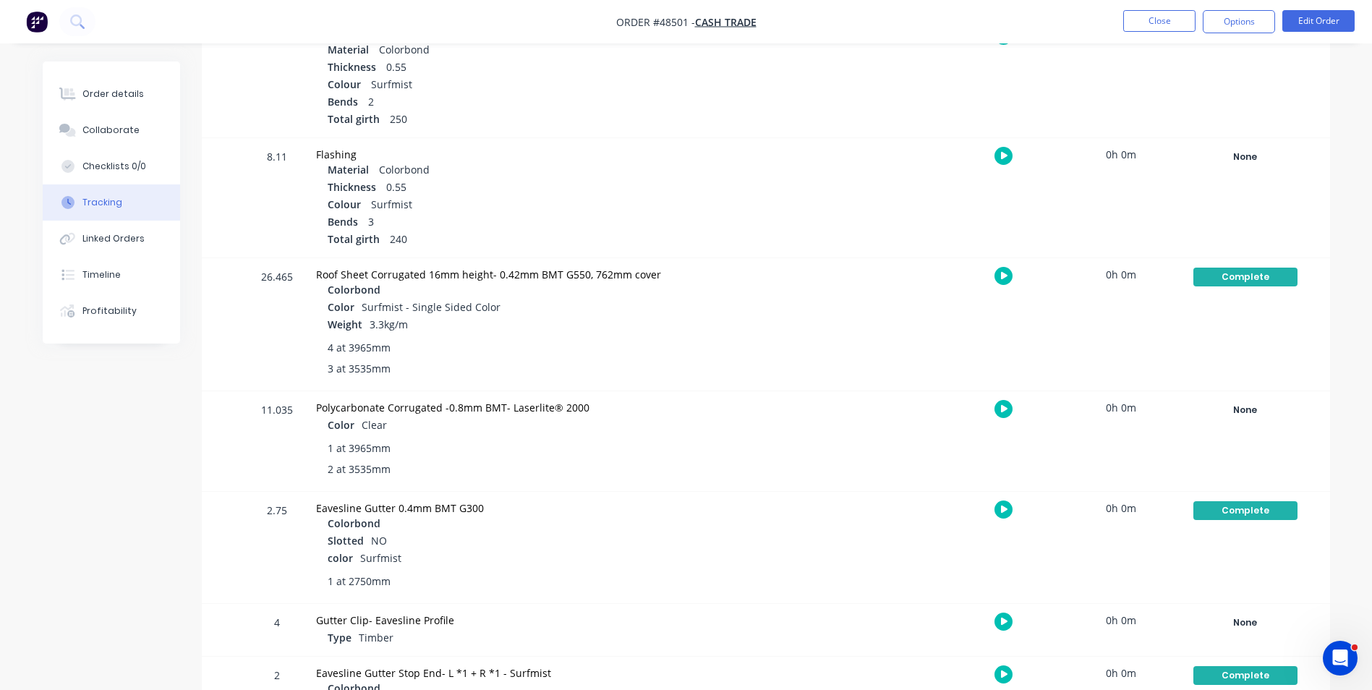
scroll to position [506, 0]
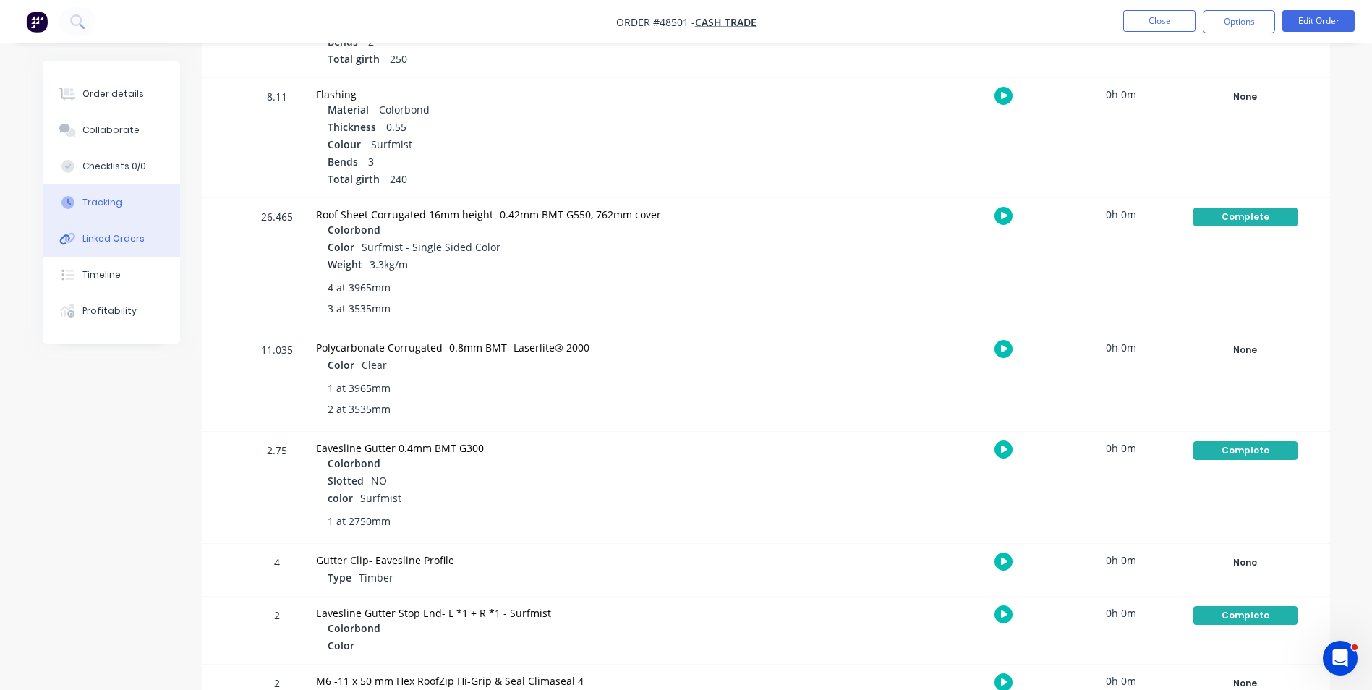
click at [119, 240] on div "Linked Orders" at bounding box center [113, 238] width 62 height 13
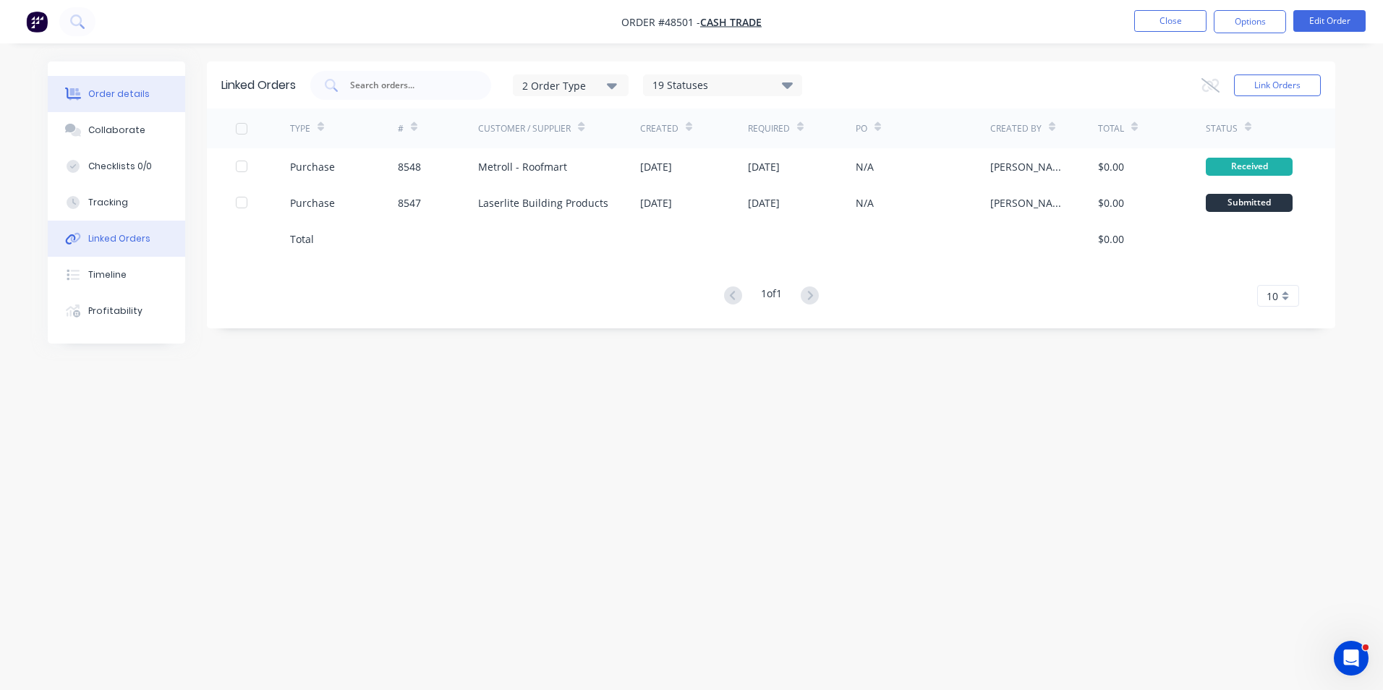
click at [127, 91] on div "Order details" at bounding box center [118, 93] width 61 height 13
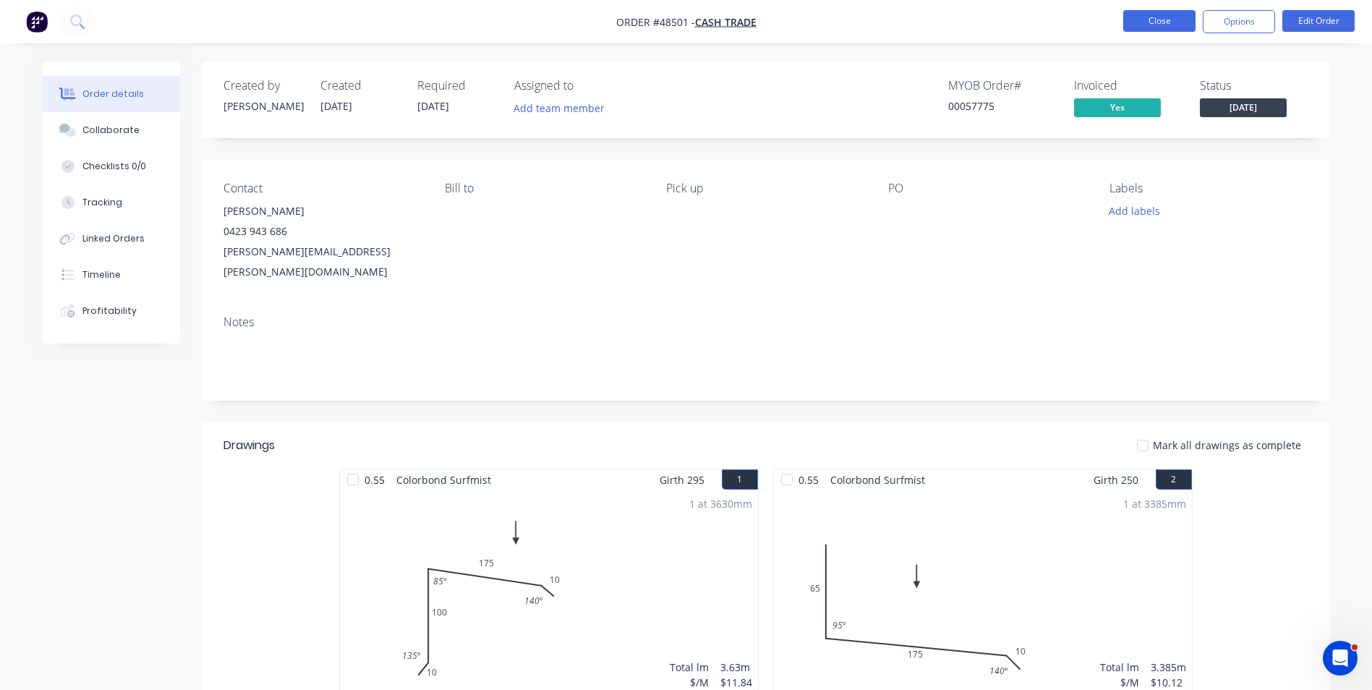
click at [1178, 10] on button "Close" at bounding box center [1159, 21] width 72 height 22
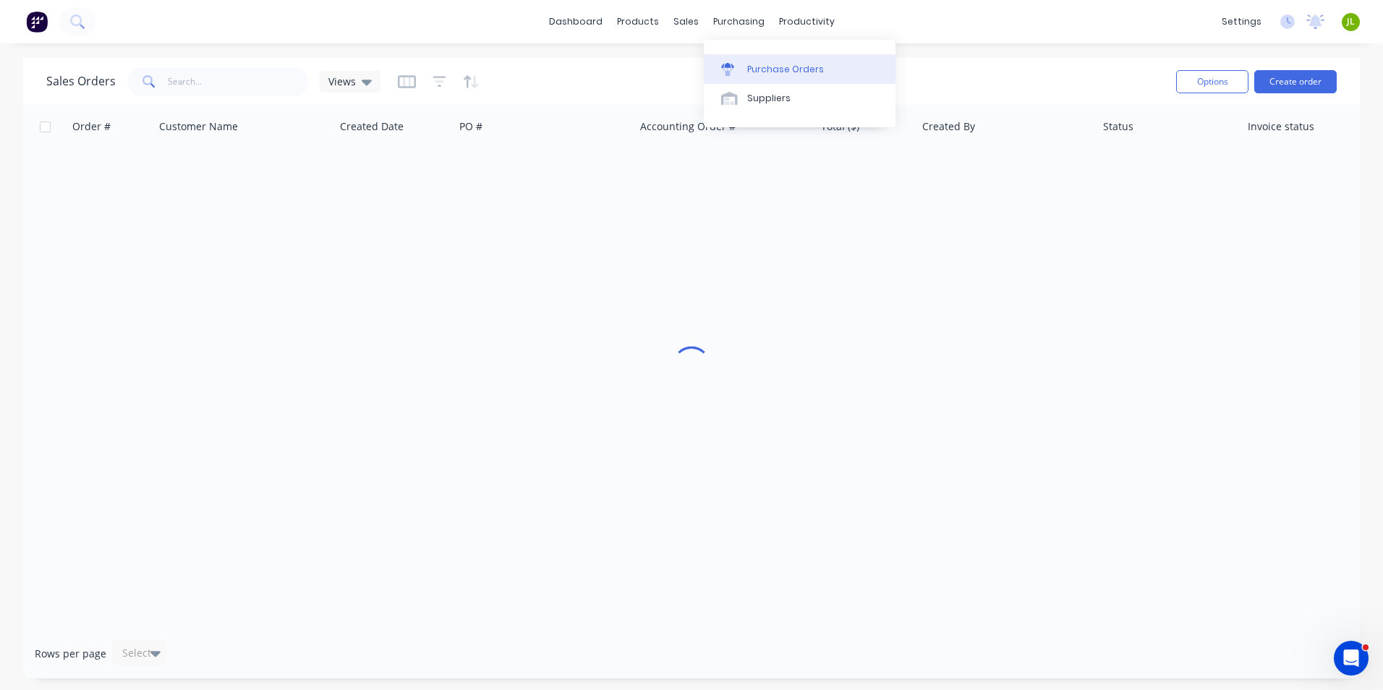
click at [747, 69] on div "Purchase Orders" at bounding box center [785, 69] width 77 height 13
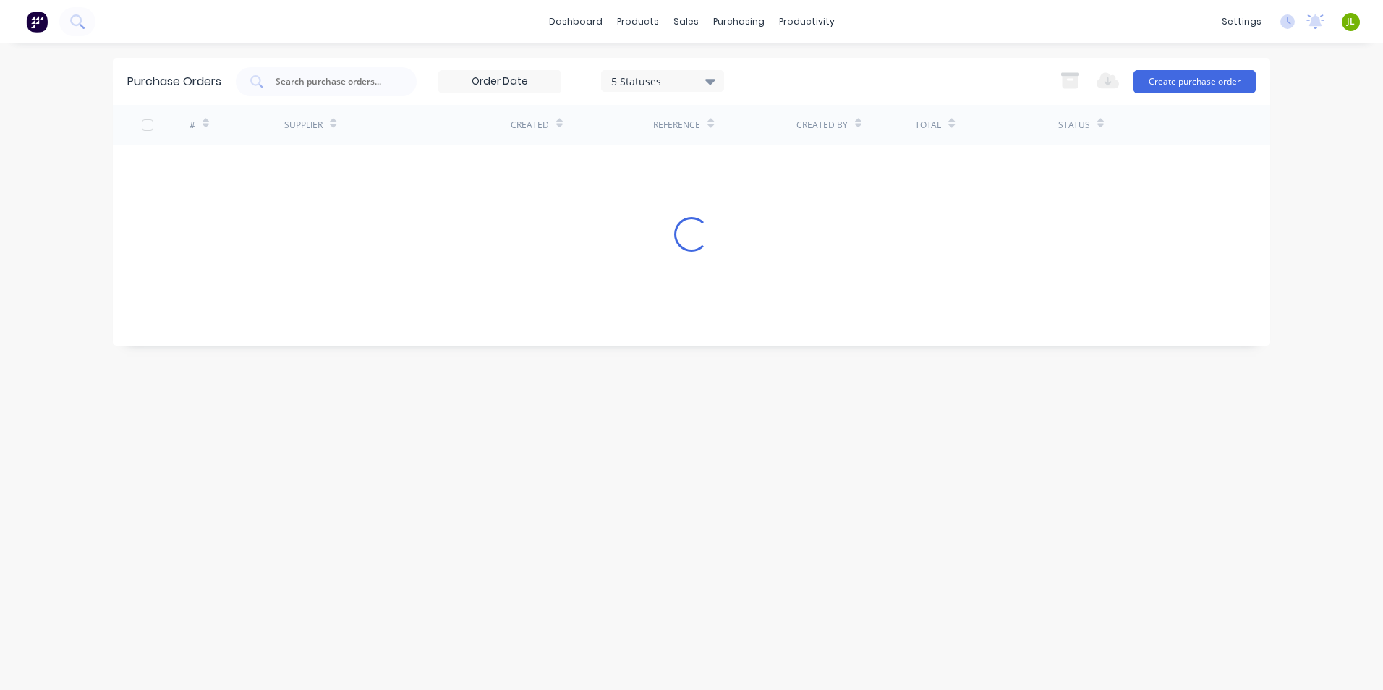
click at [309, 78] on input "text" at bounding box center [334, 81] width 120 height 14
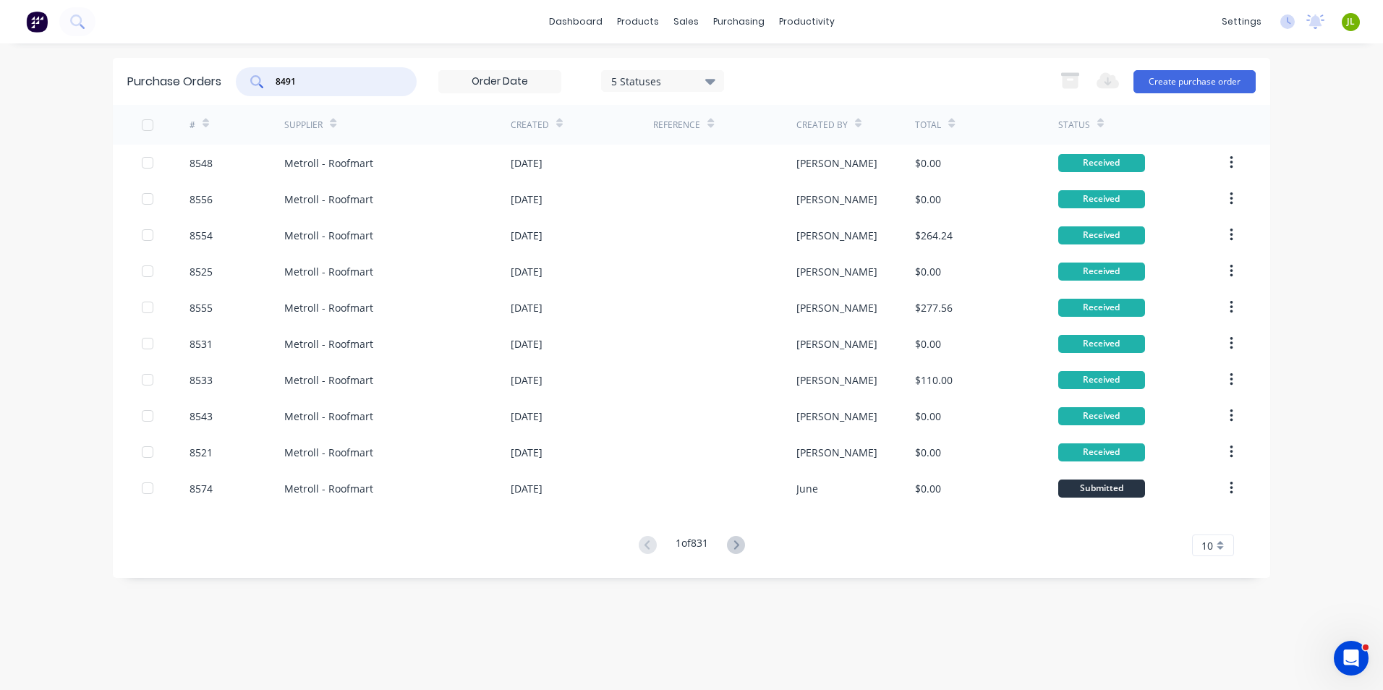
type input "8491"
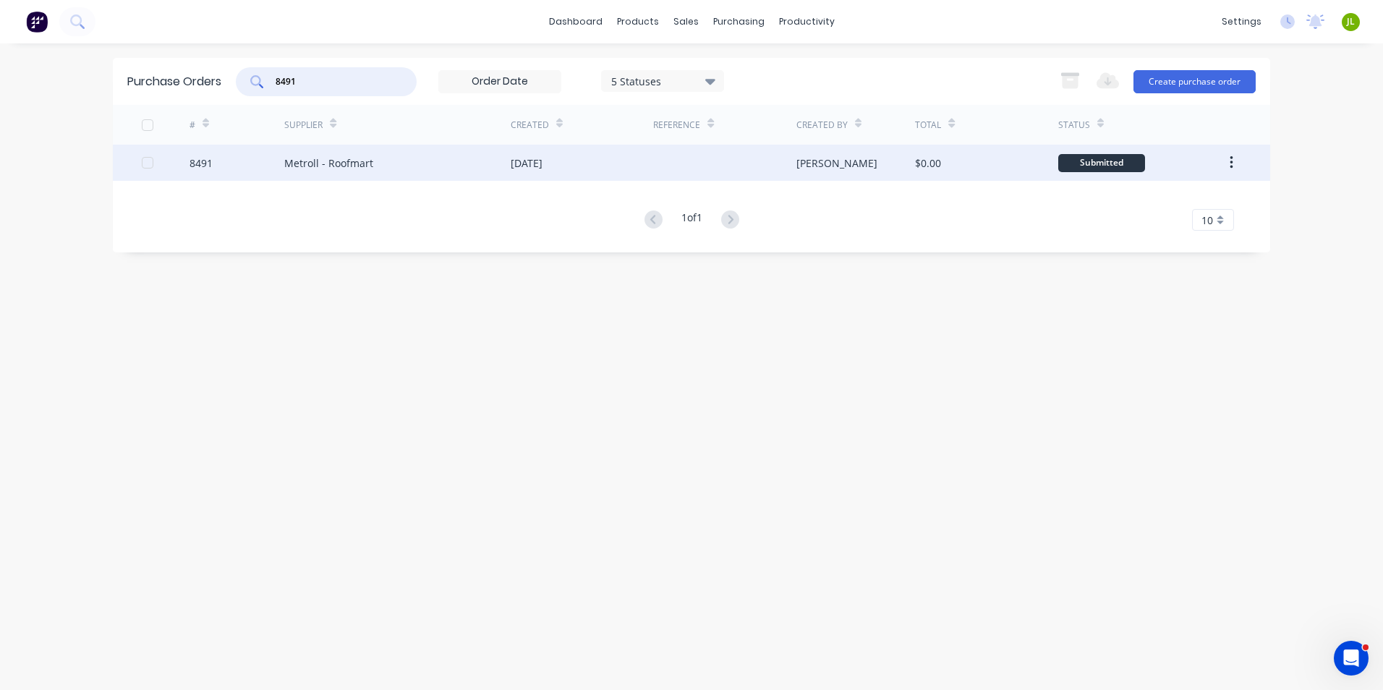
click at [300, 155] on div "Metroll - Roofmart" at bounding box center [328, 162] width 89 height 15
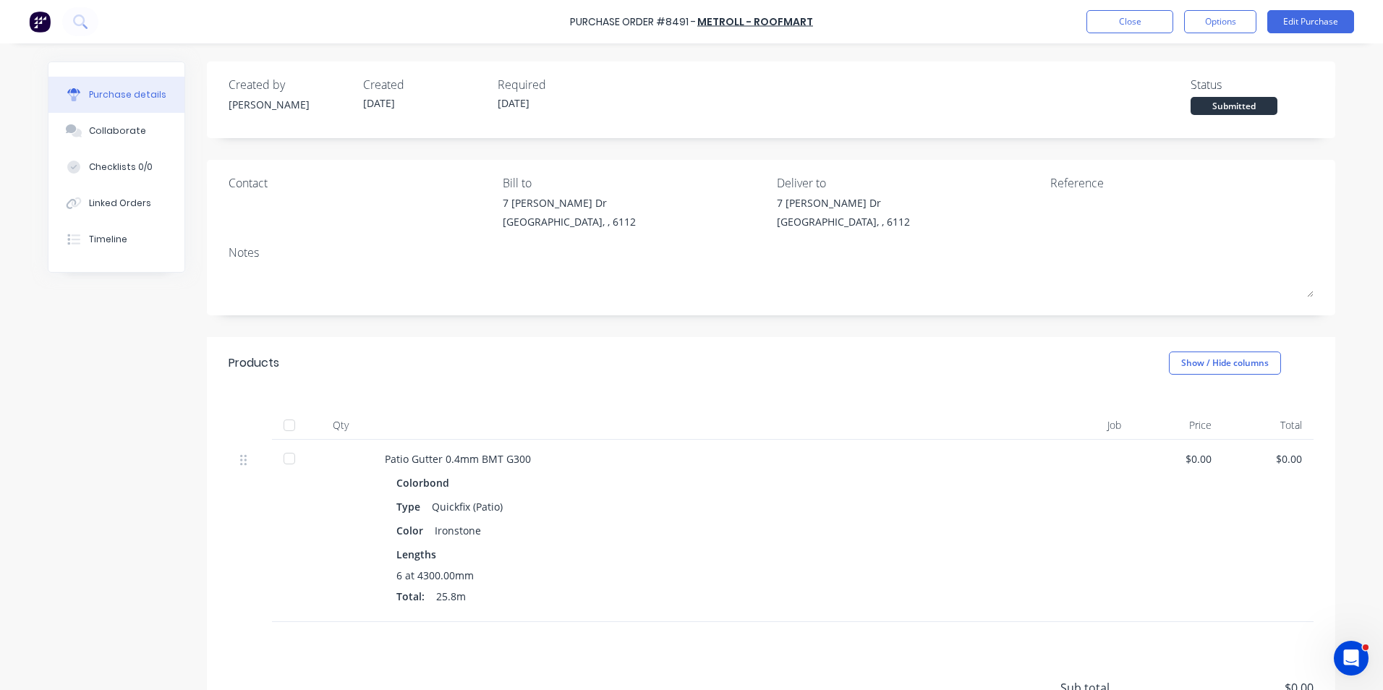
click at [294, 430] on div at bounding box center [289, 425] width 29 height 29
click at [101, 214] on button "Linked Orders" at bounding box center [116, 203] width 136 height 36
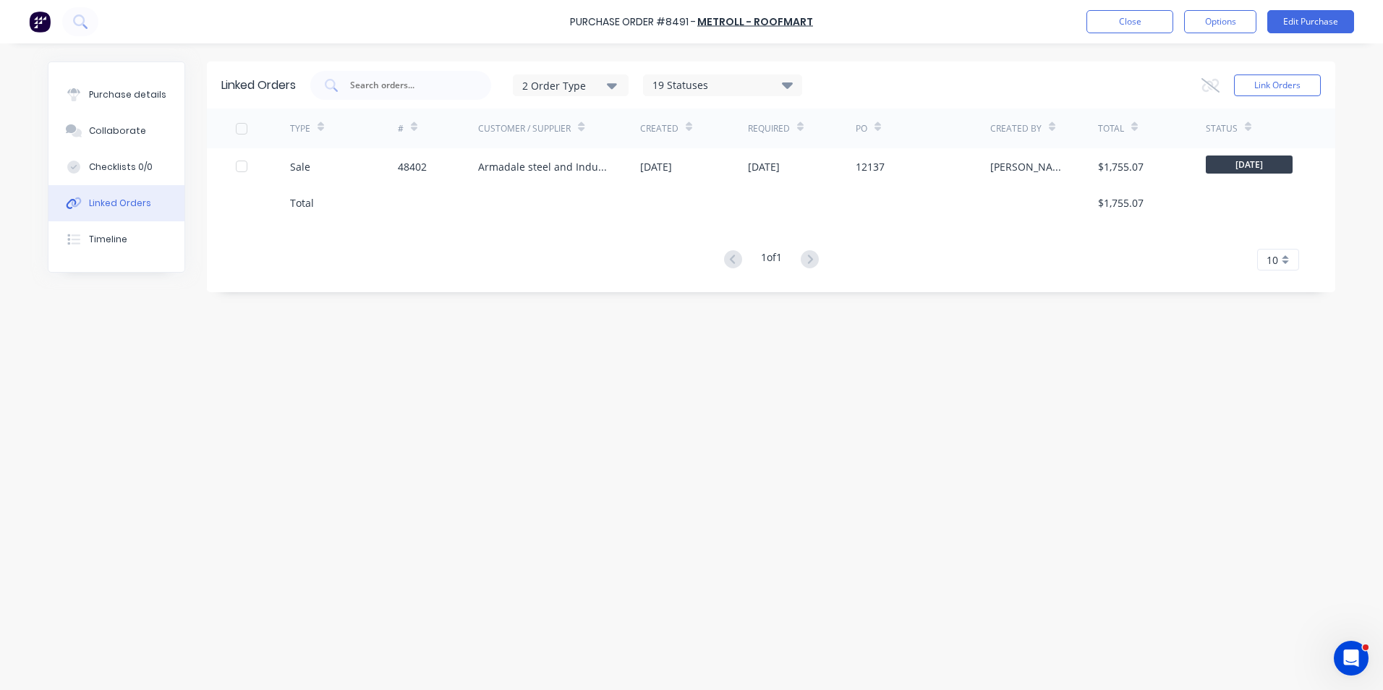
click at [358, 187] on div "Total" at bounding box center [344, 202] width 108 height 36
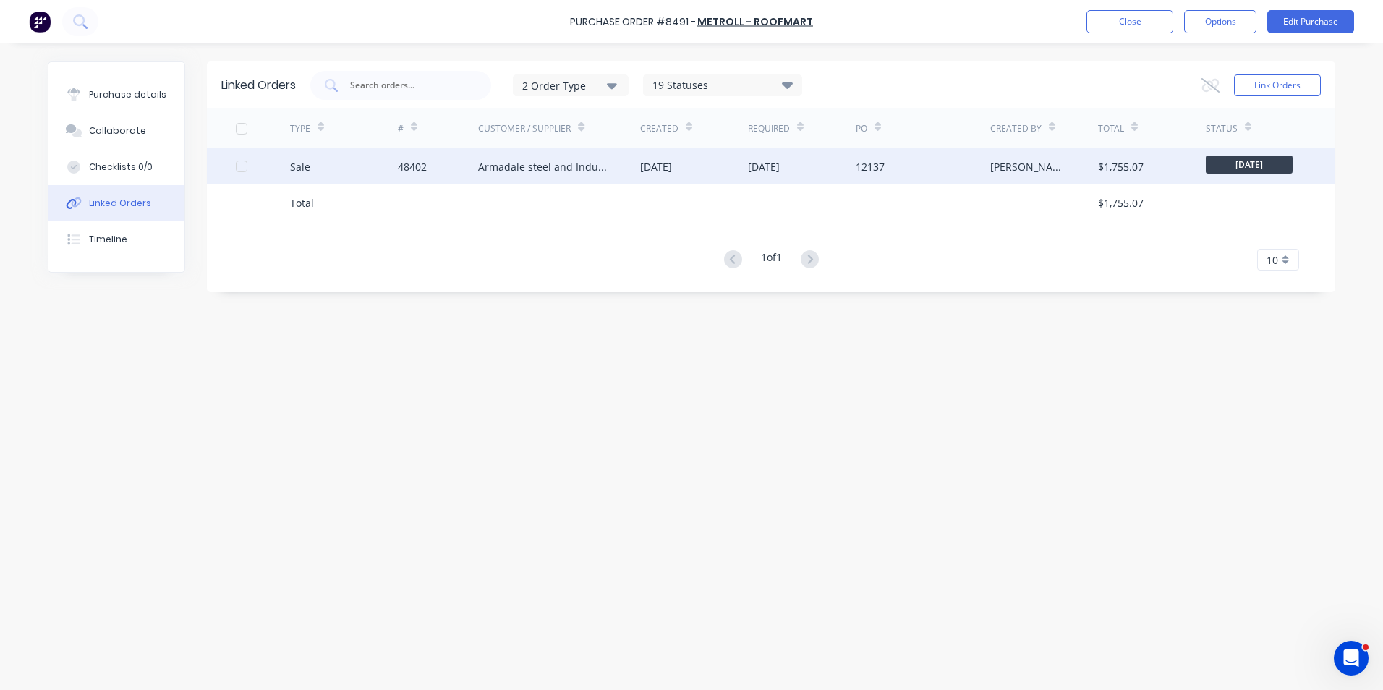
click at [364, 175] on div "Sale" at bounding box center [344, 166] width 108 height 36
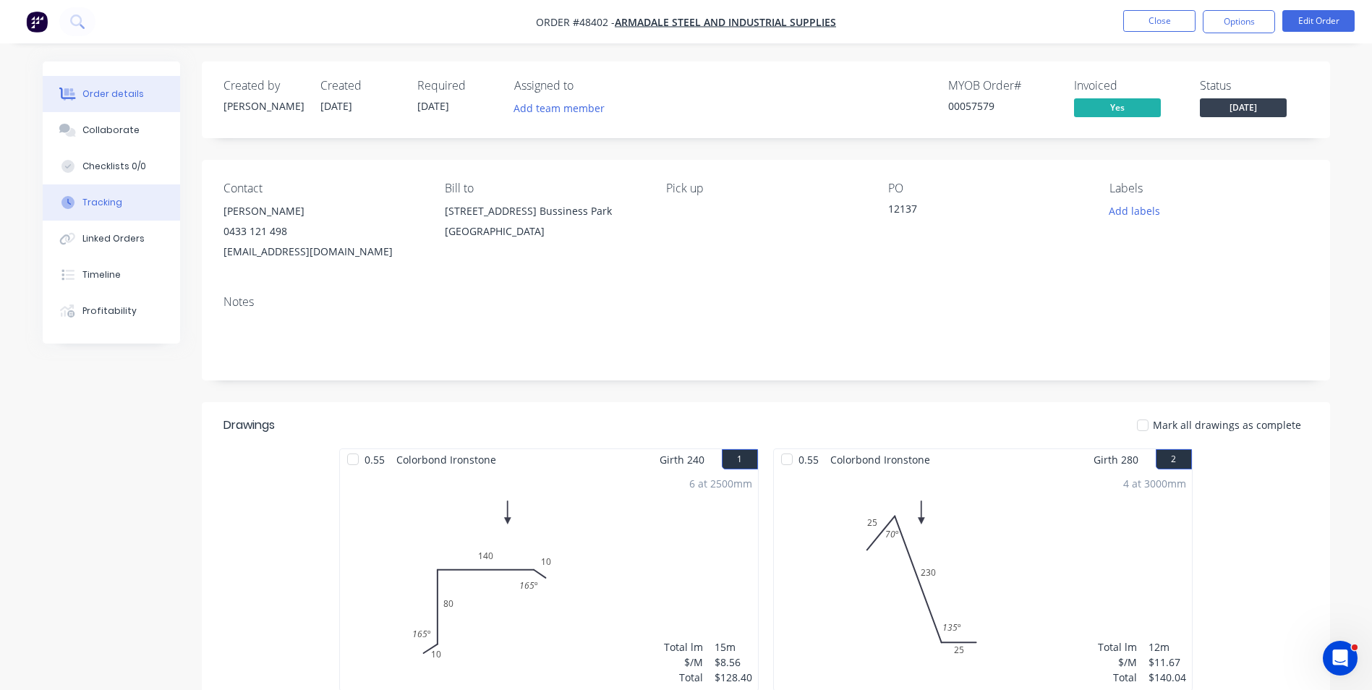
click at [119, 211] on button "Tracking" at bounding box center [111, 202] width 137 height 36
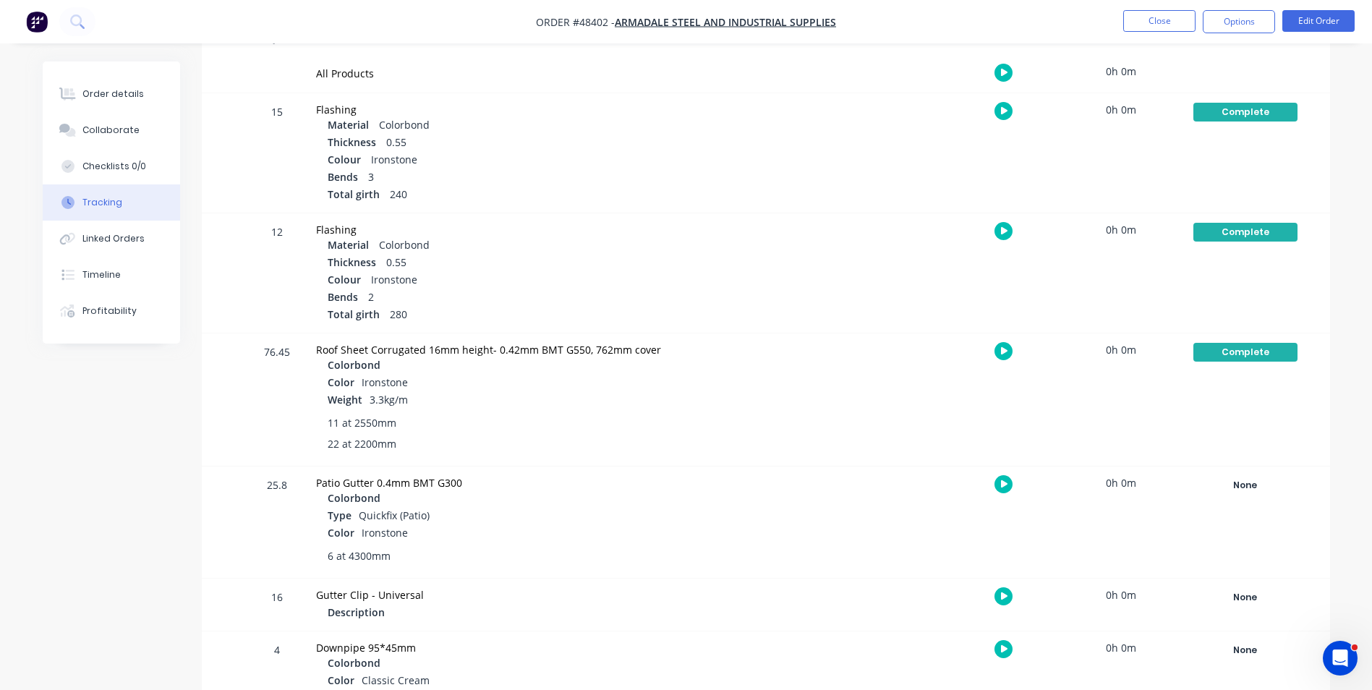
scroll to position [289, 0]
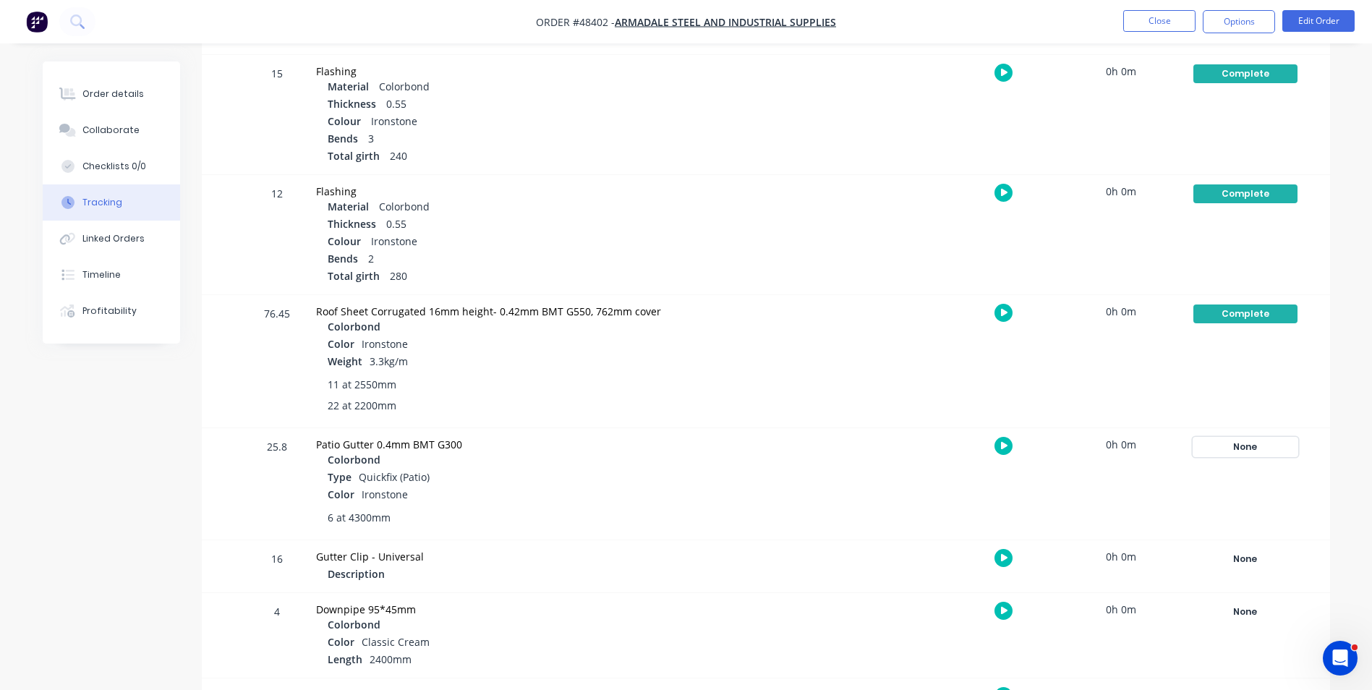
click at [1217, 440] on div "None" at bounding box center [1245, 446] width 104 height 19
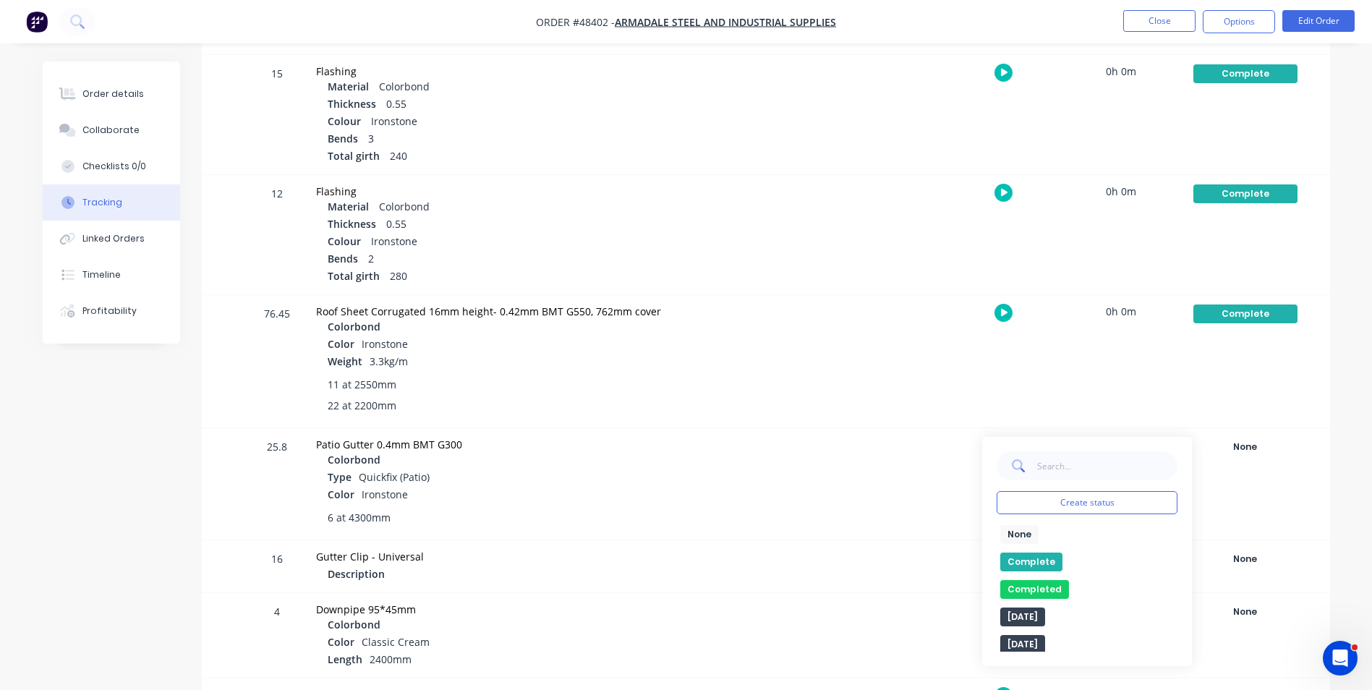
click at [1049, 557] on button "Complete" at bounding box center [1031, 561] width 62 height 19
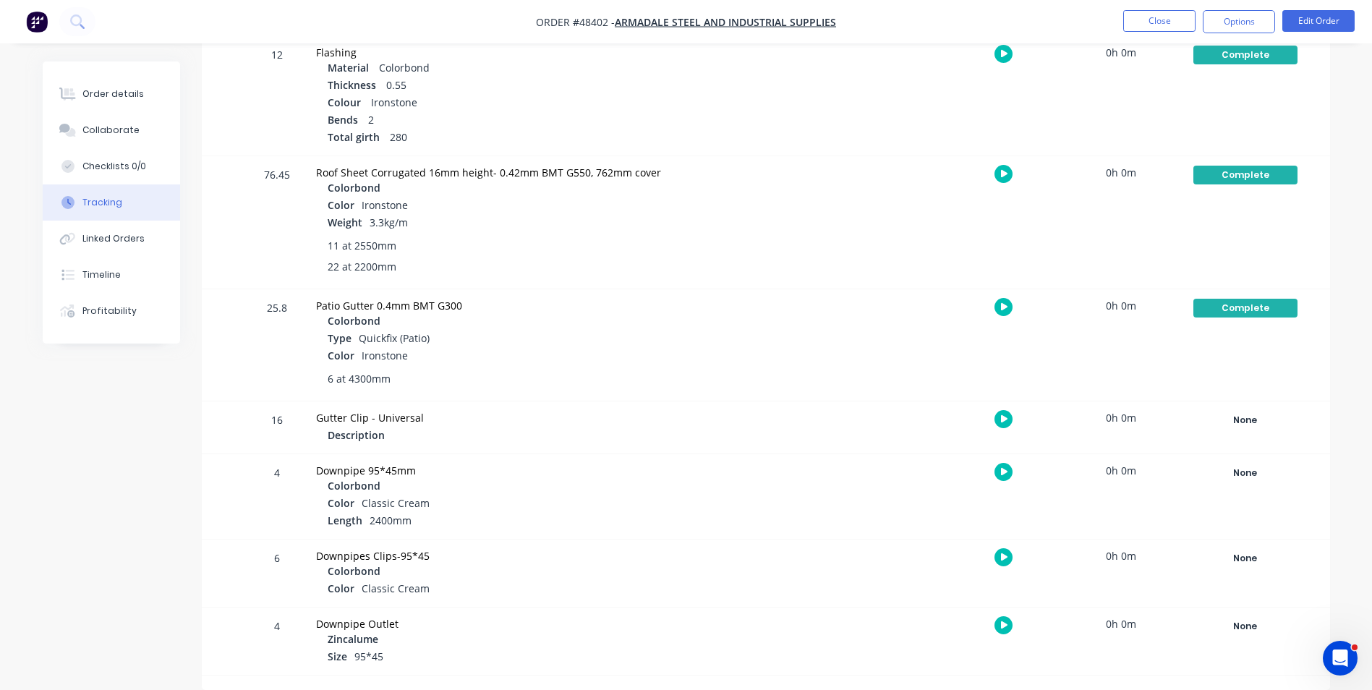
scroll to position [139, 0]
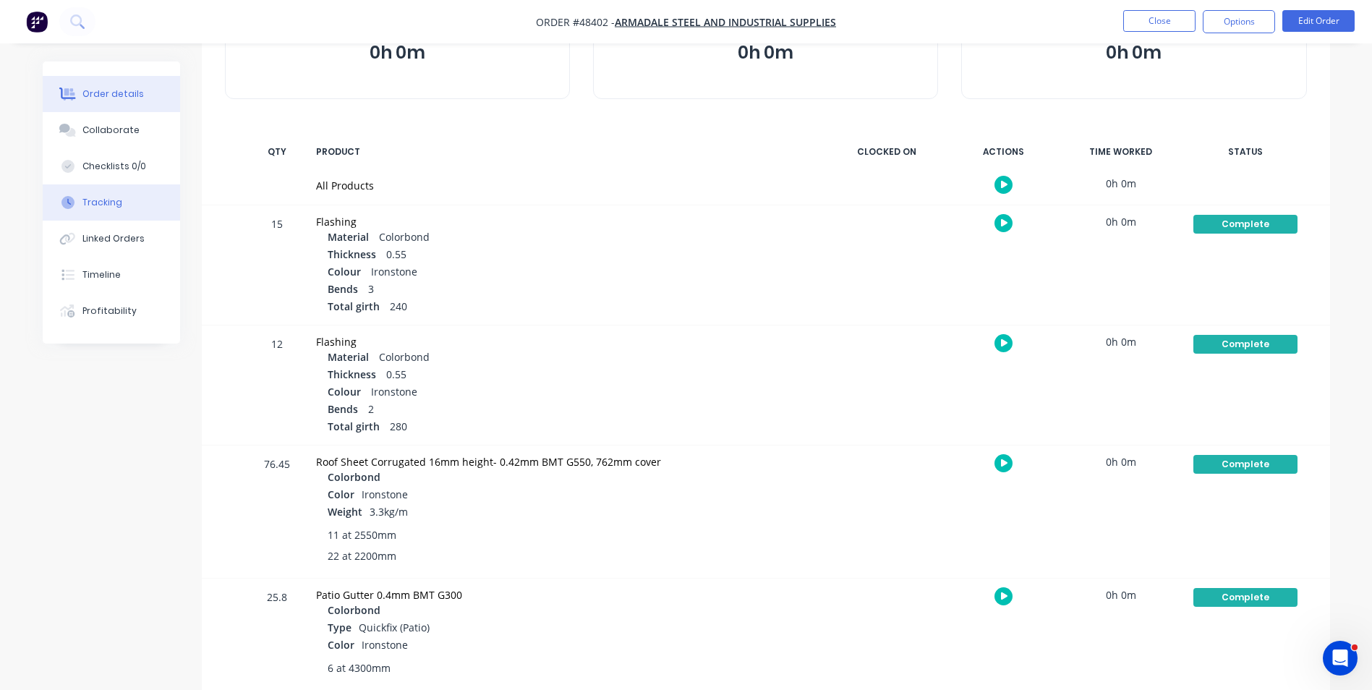
click at [120, 95] on div "Order details" at bounding box center [112, 93] width 61 height 13
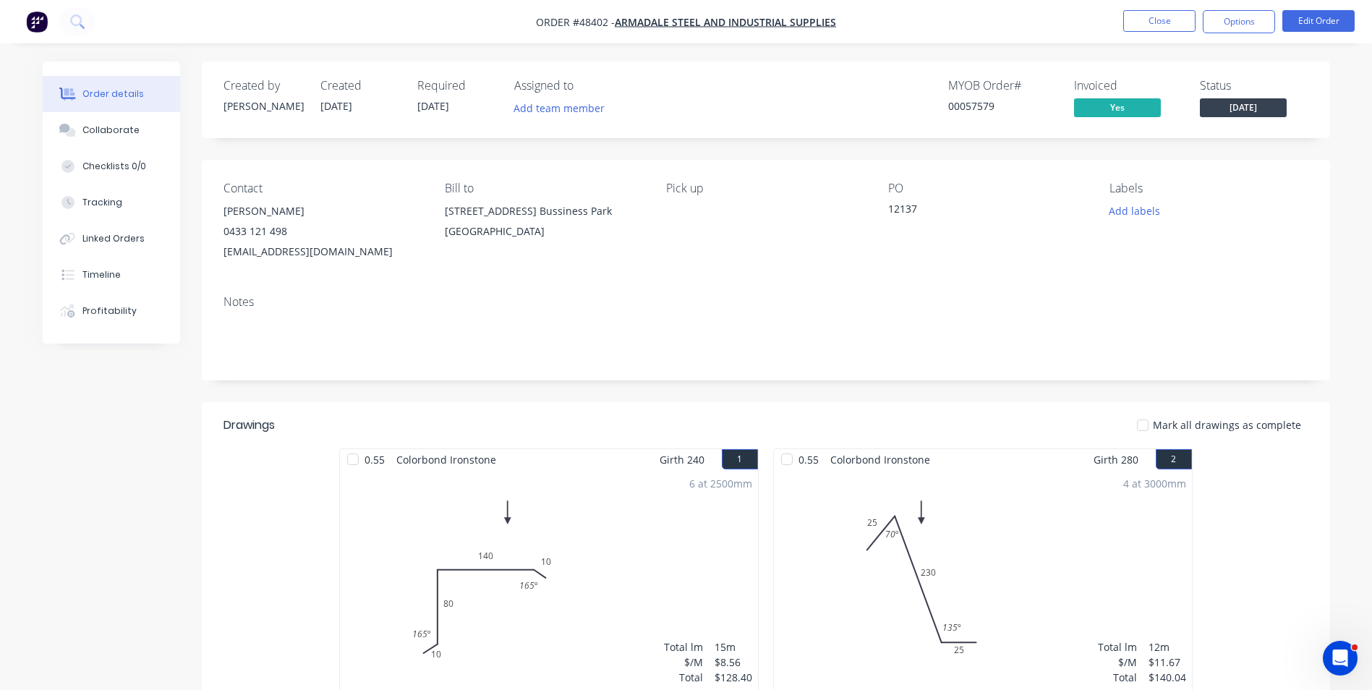
click at [1250, 108] on span "[DATE]" at bounding box center [1243, 107] width 87 height 18
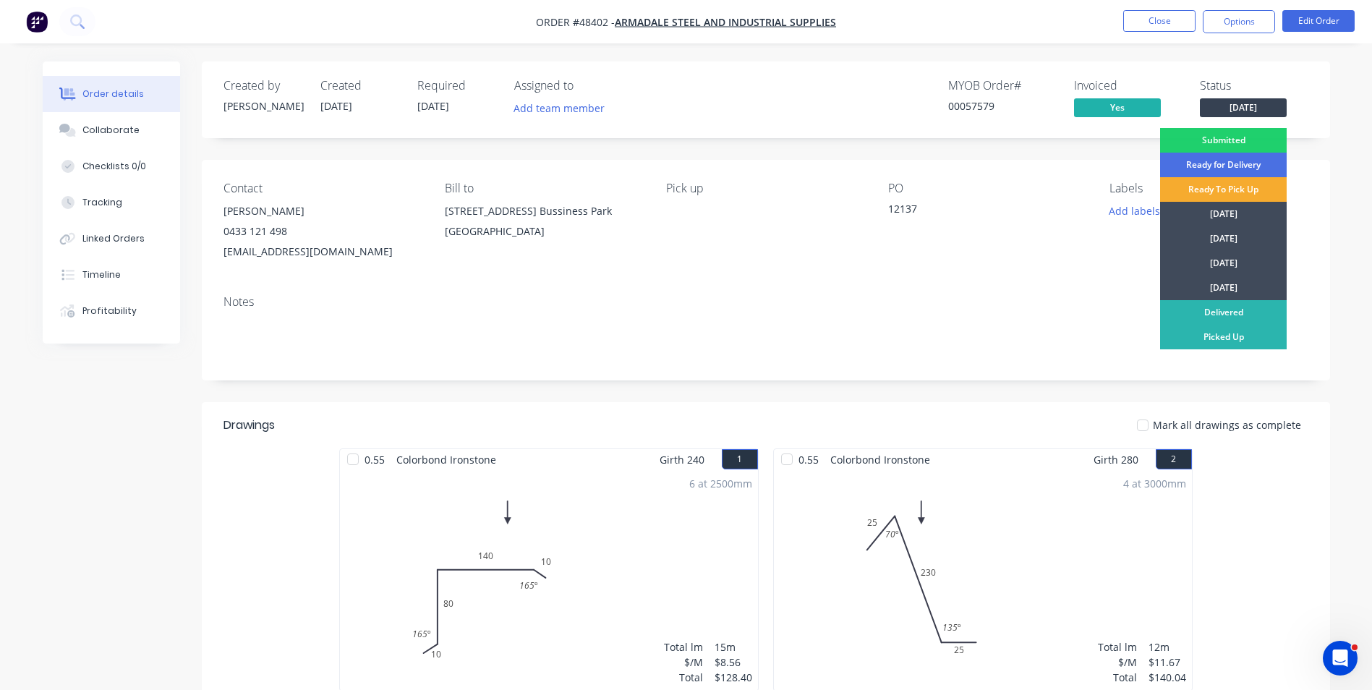
click at [1218, 188] on div "Ready To Pick Up" at bounding box center [1223, 189] width 127 height 25
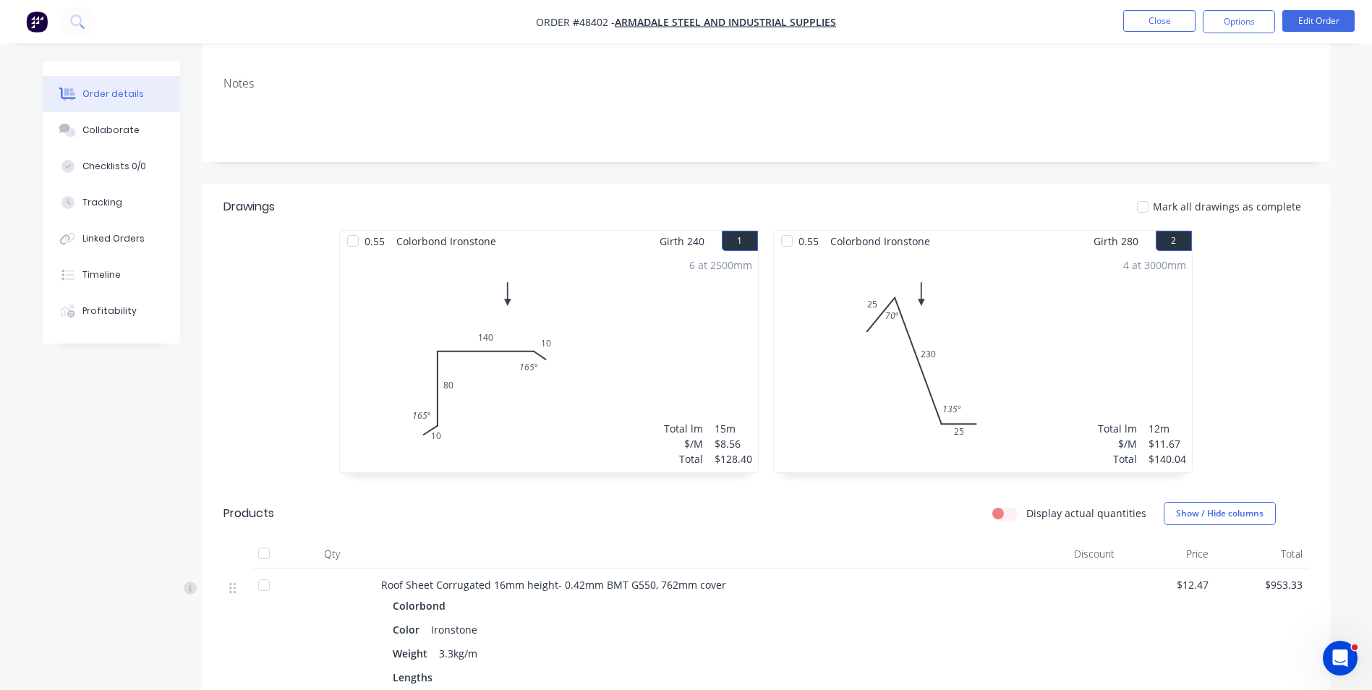
scroll to position [362, 0]
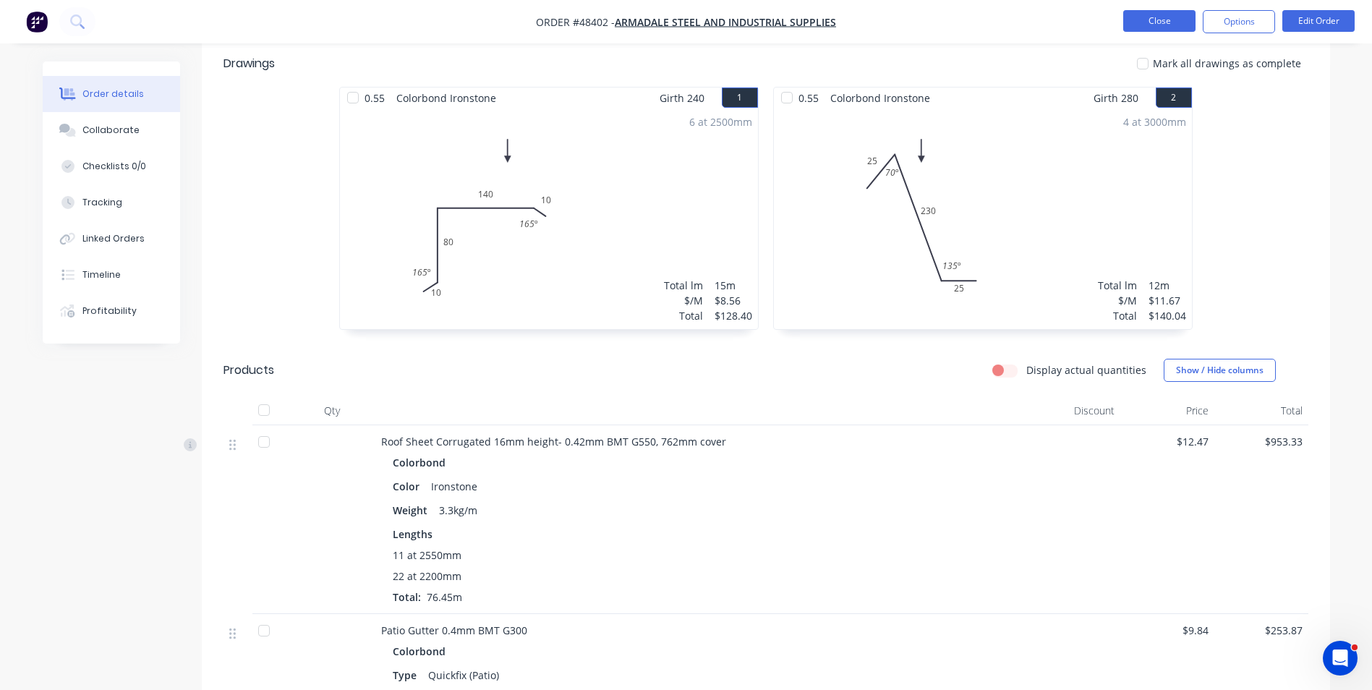
click at [1160, 22] on button "Close" at bounding box center [1159, 21] width 72 height 22
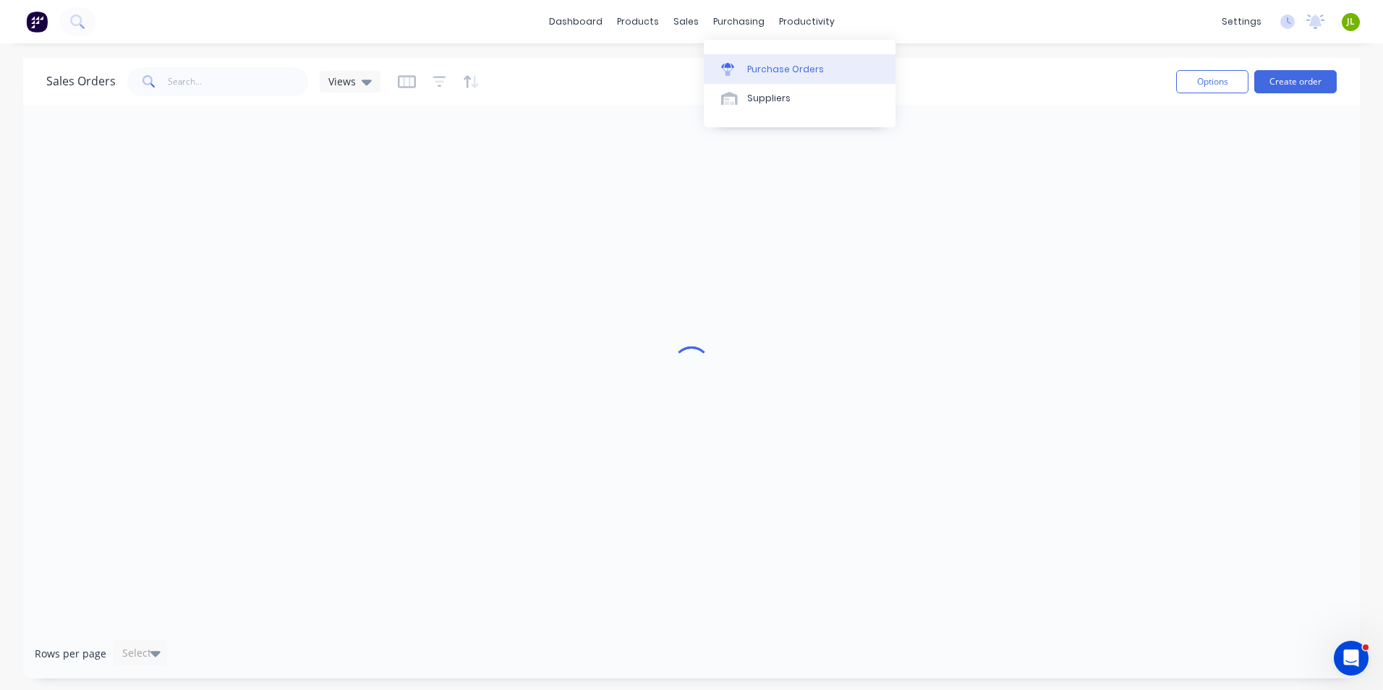
click at [731, 74] on icon at bounding box center [727, 69] width 13 height 13
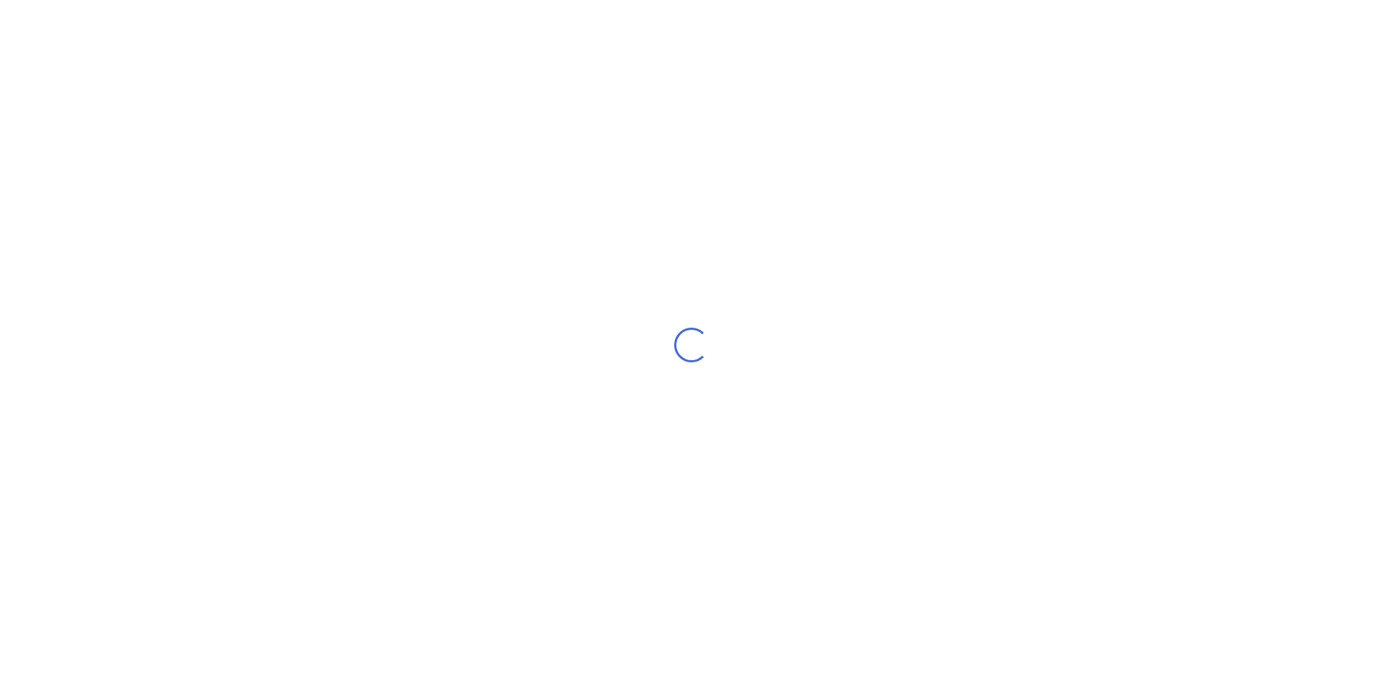
click at [325, 77] on div "Loading..." at bounding box center [691, 345] width 1383 height 690
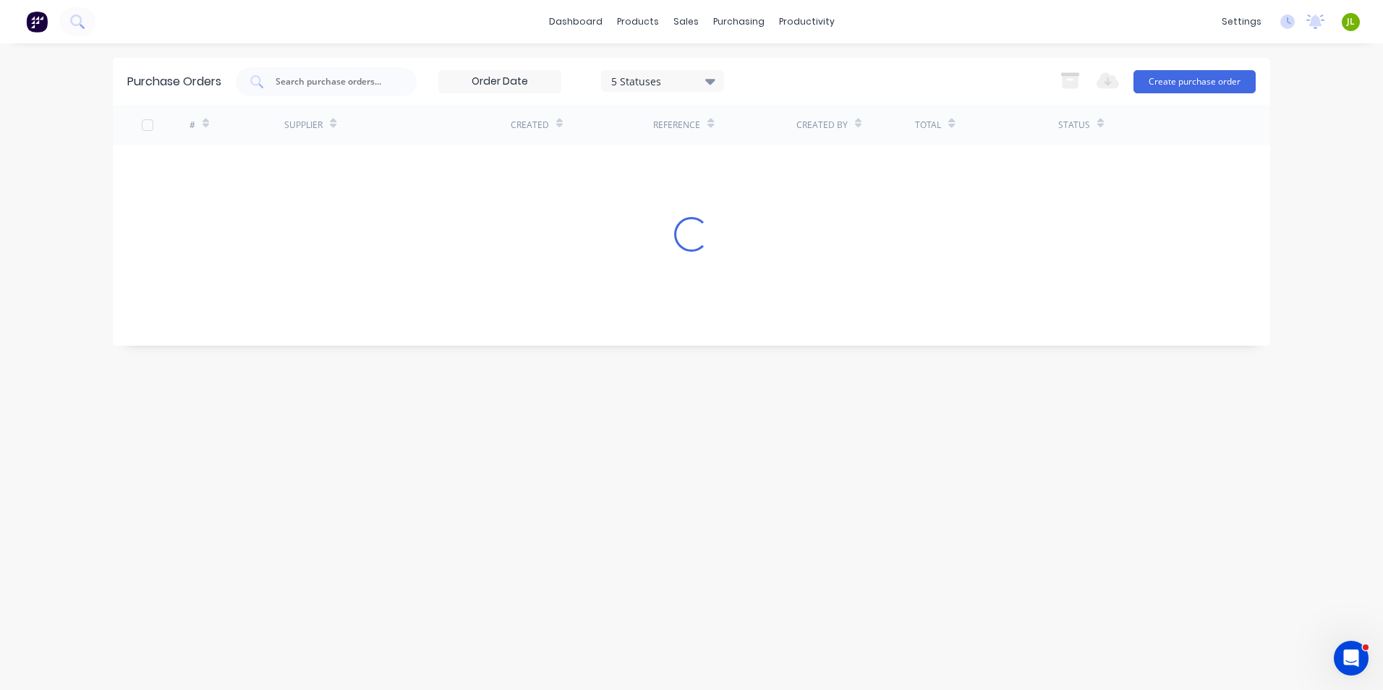
click at [326, 74] on input "text" at bounding box center [334, 81] width 120 height 14
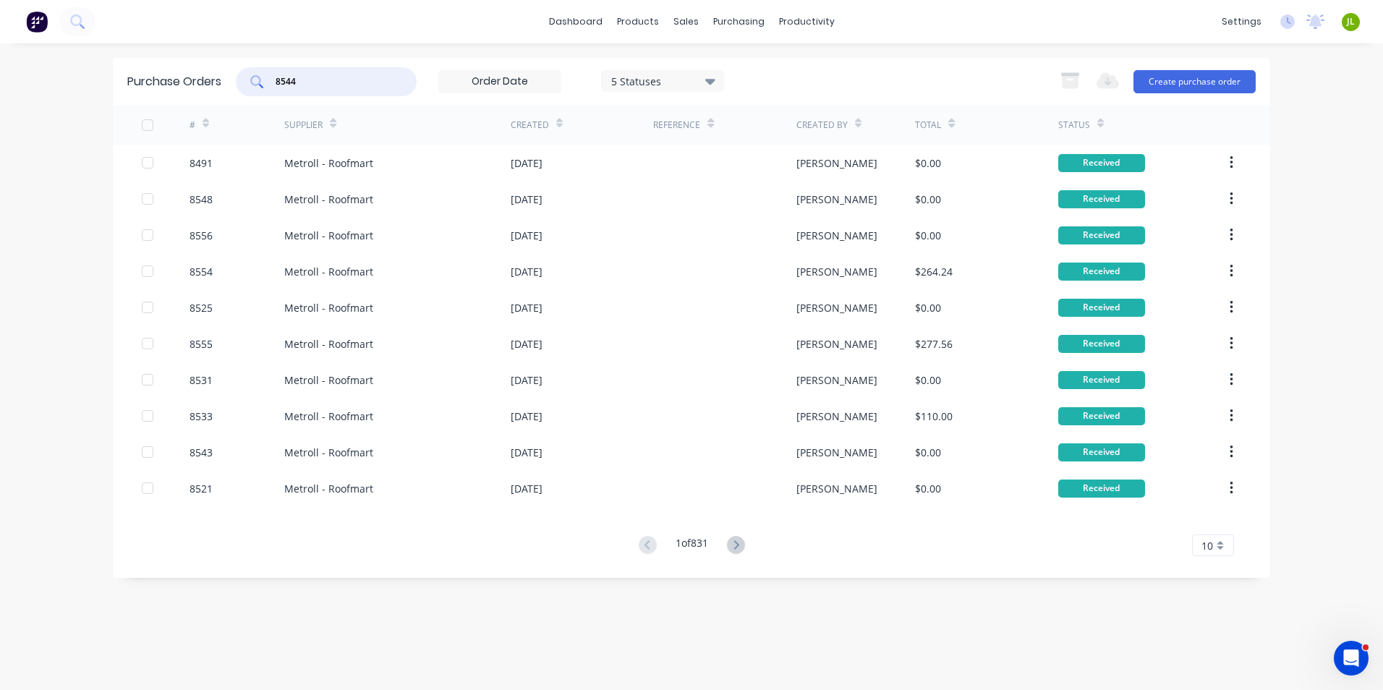
type input "8544"
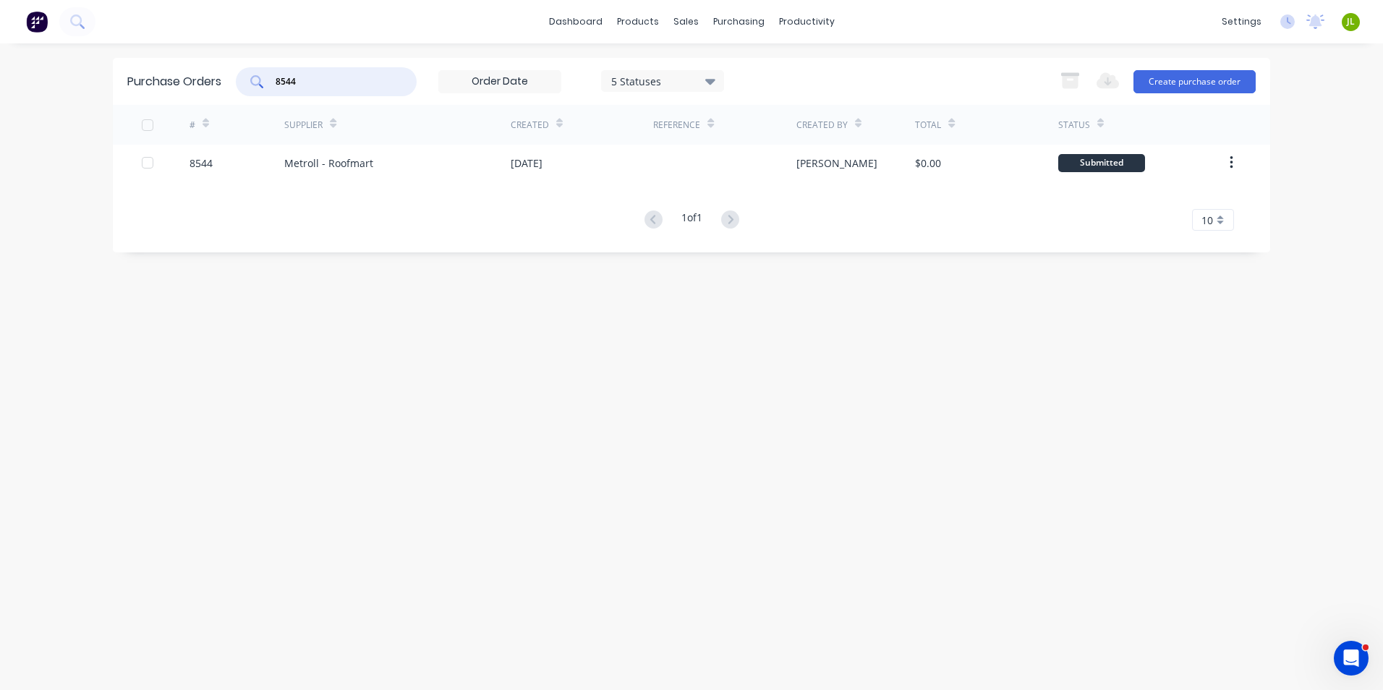
click at [293, 158] on div "Metroll - Roofmart" at bounding box center [328, 162] width 89 height 15
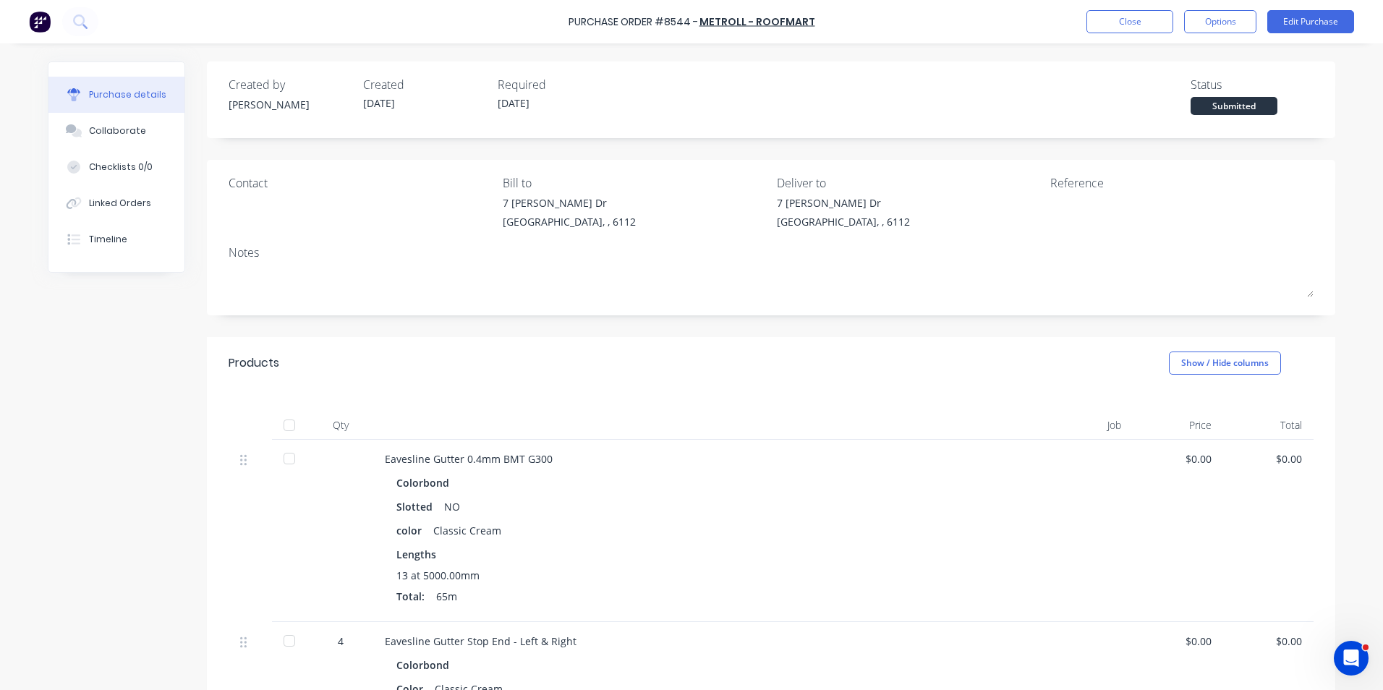
click at [284, 424] on div at bounding box center [289, 425] width 29 height 29
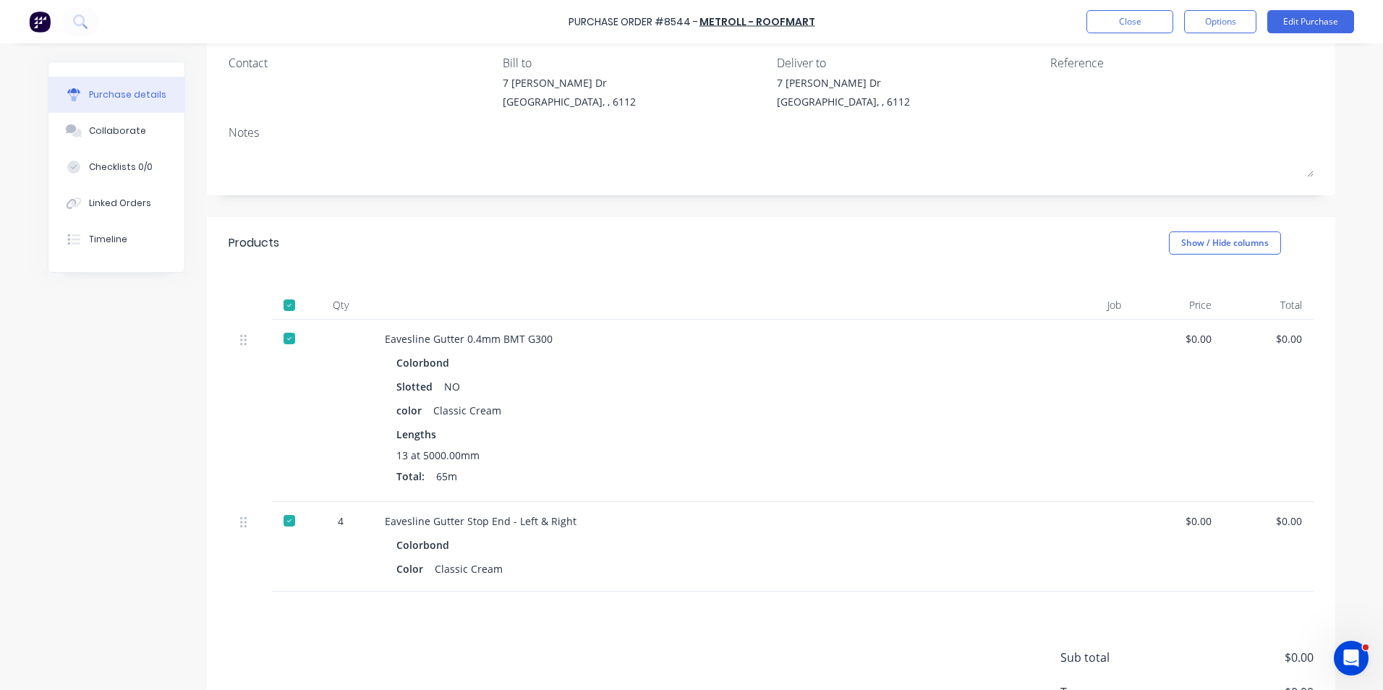
scroll to position [217, 0]
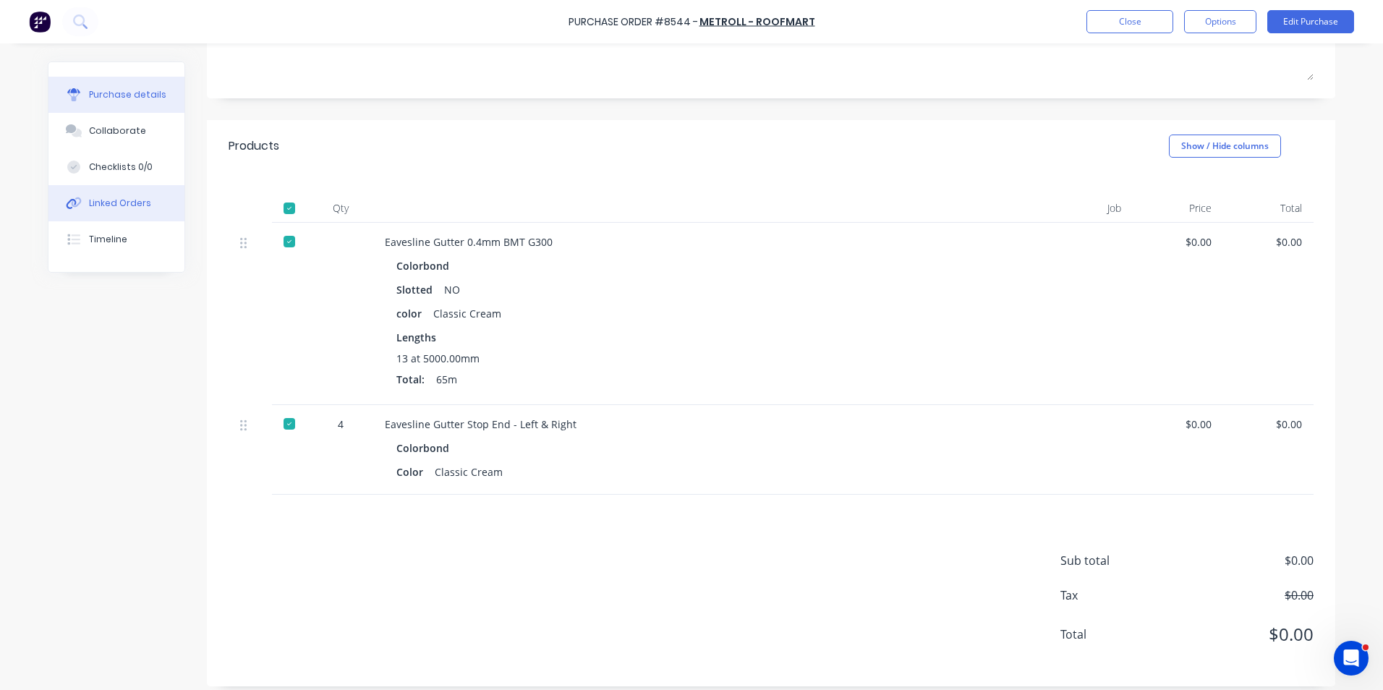
click at [128, 210] on button "Linked Orders" at bounding box center [116, 203] width 136 height 36
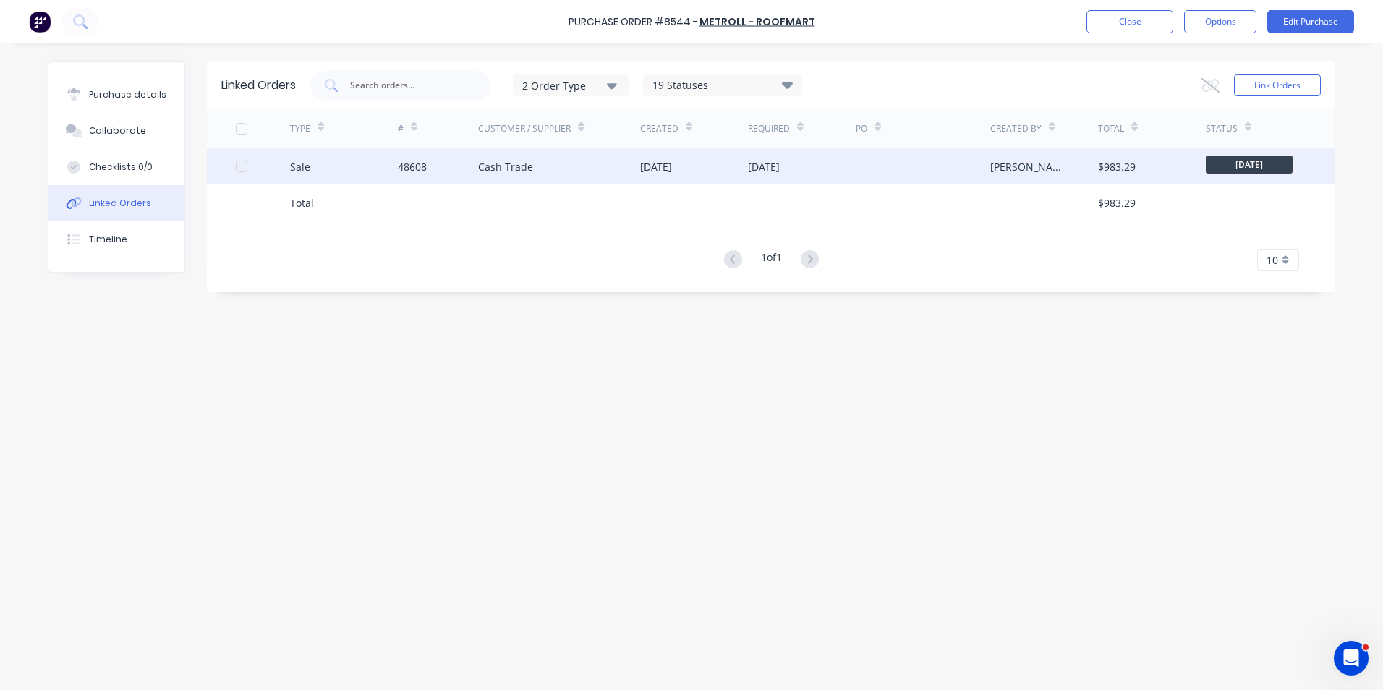
click at [393, 178] on div "Sale" at bounding box center [344, 166] width 108 height 36
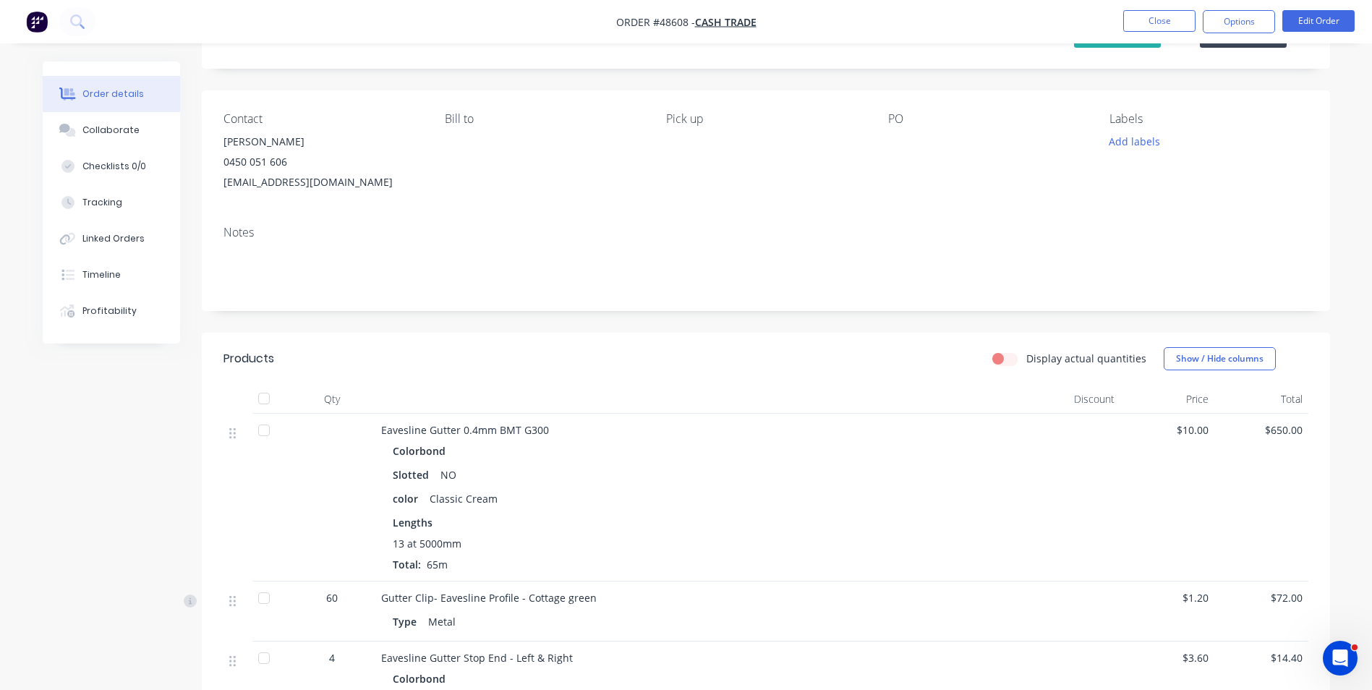
scroll to position [145, 0]
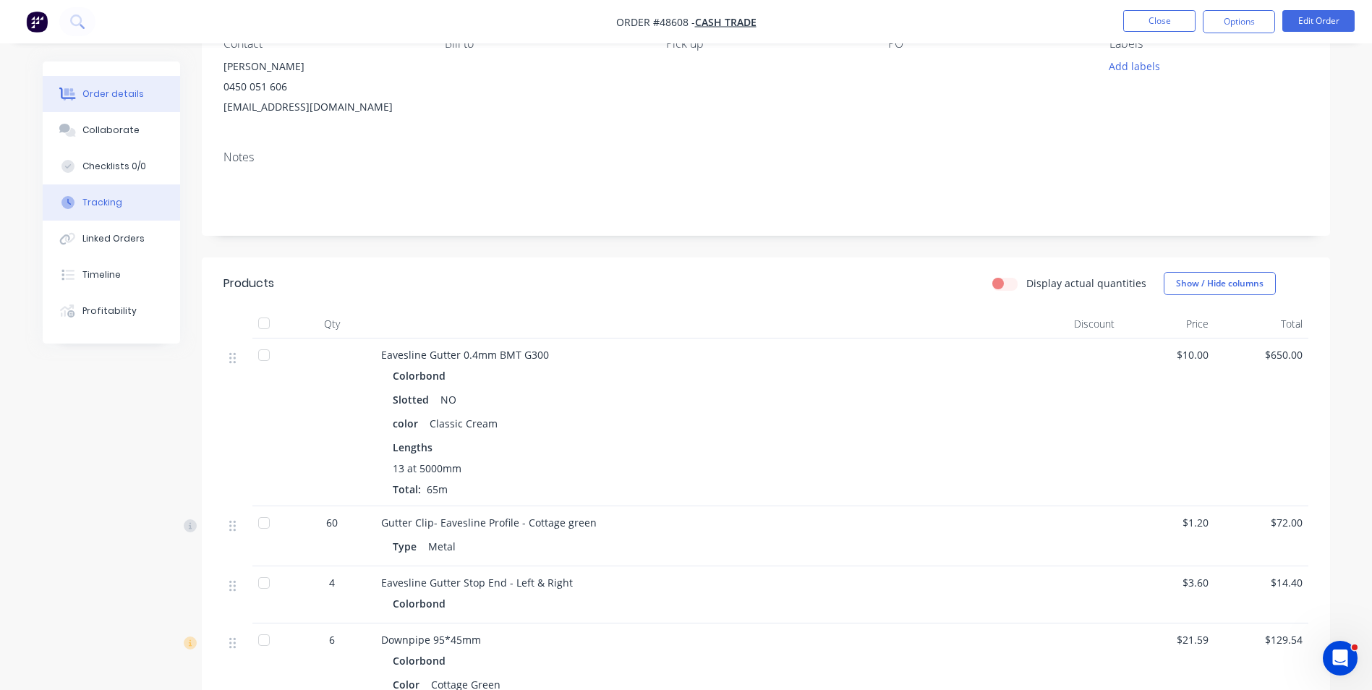
click at [139, 200] on button "Tracking" at bounding box center [111, 202] width 137 height 36
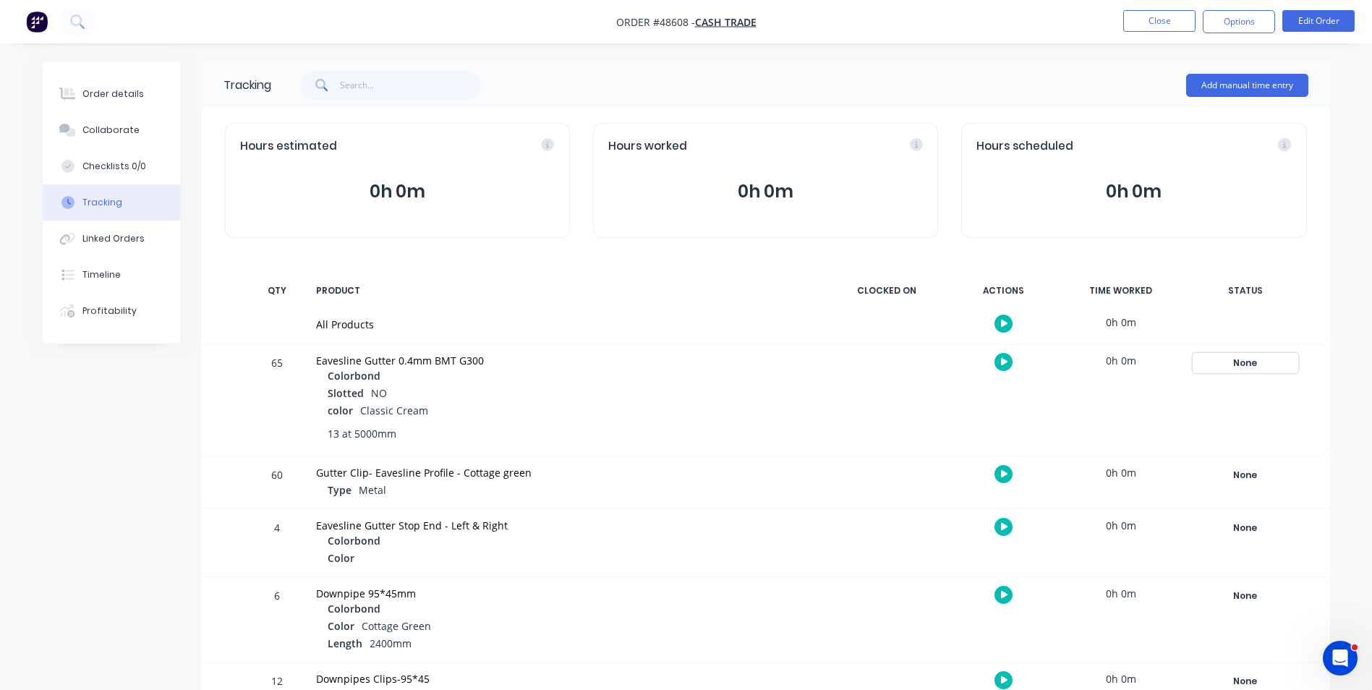
click at [1252, 360] on div "None" at bounding box center [1245, 363] width 104 height 19
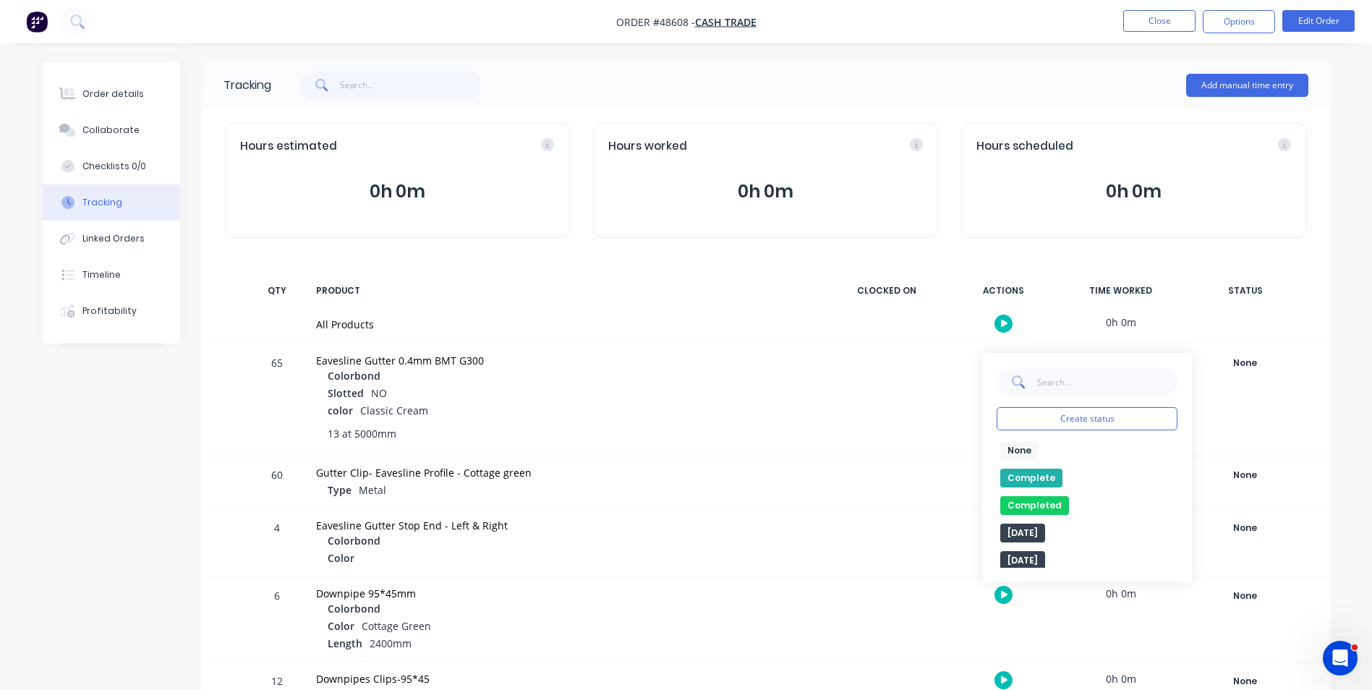
click at [1021, 468] on div "None edit Complete Completed edit [DATE] [DATE] Ready for Delivery Ready To Pic…" at bounding box center [1086, 504] width 181 height 127
click at [1017, 477] on button "Complete" at bounding box center [1031, 478] width 62 height 19
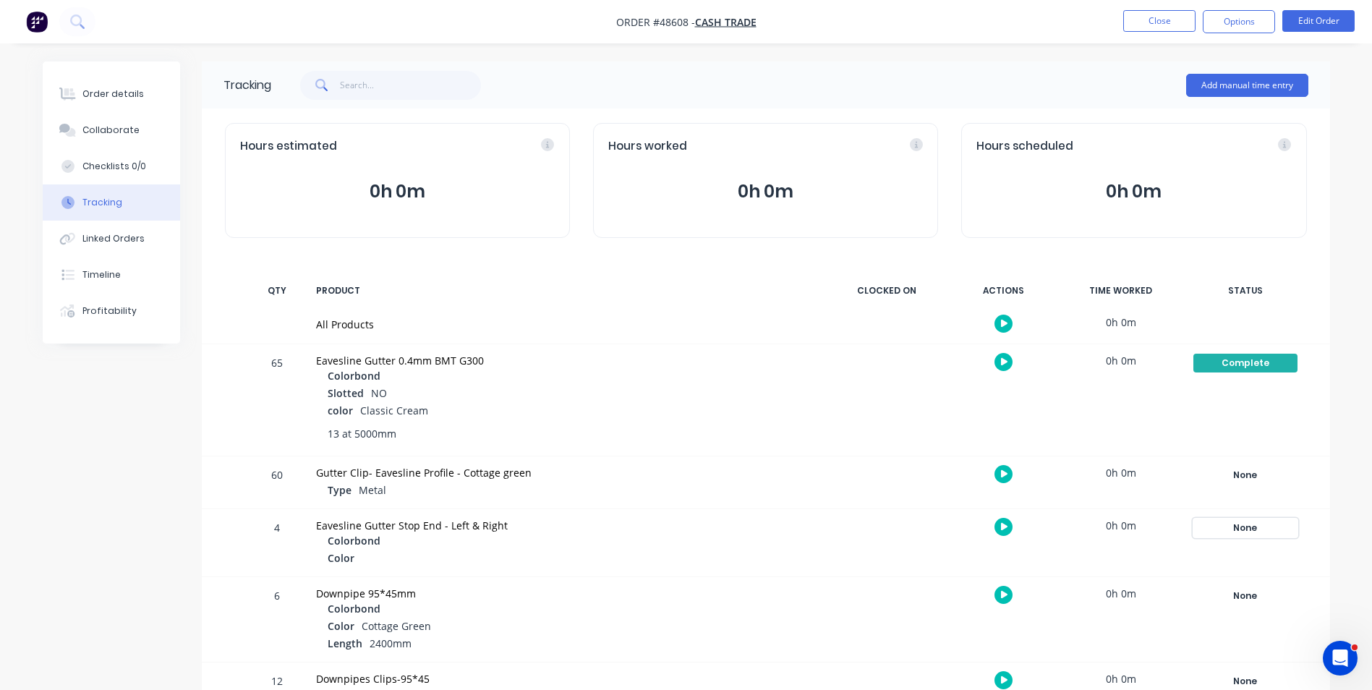
click at [1251, 529] on div "None" at bounding box center [1245, 527] width 104 height 19
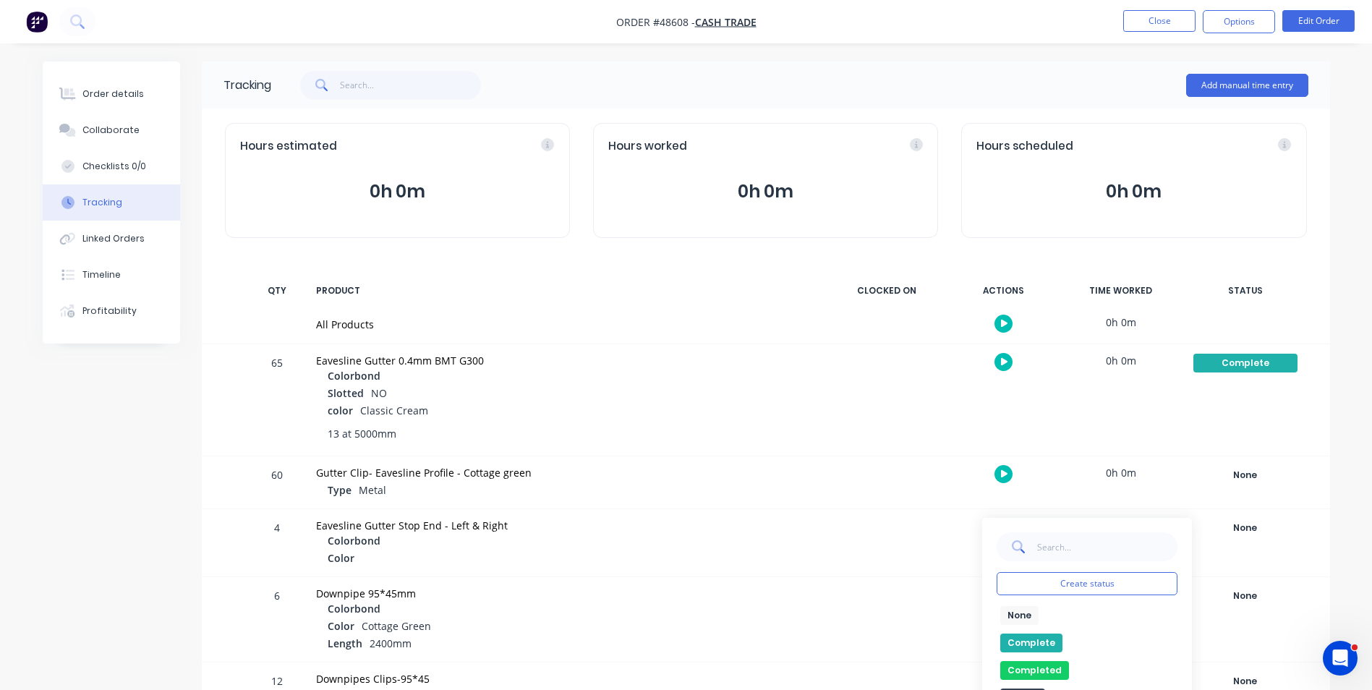
click at [1029, 640] on button "Complete" at bounding box center [1031, 642] width 62 height 19
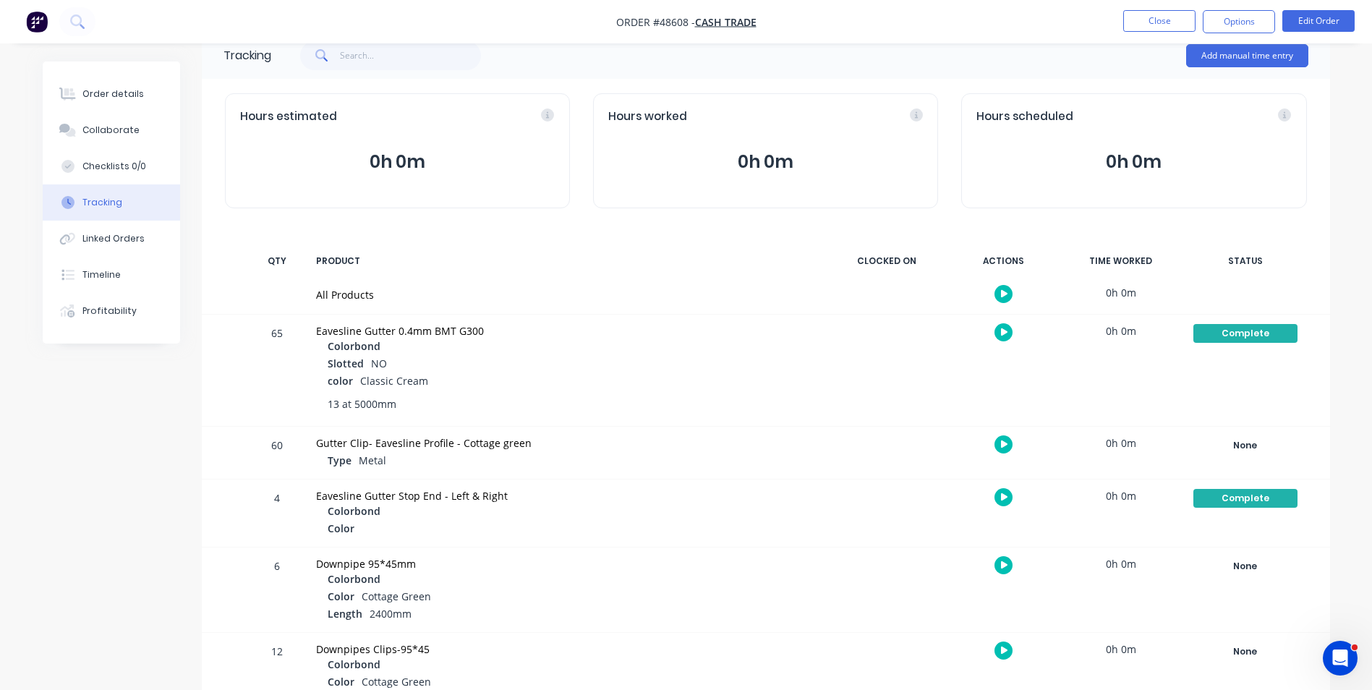
scroll to position [55, 0]
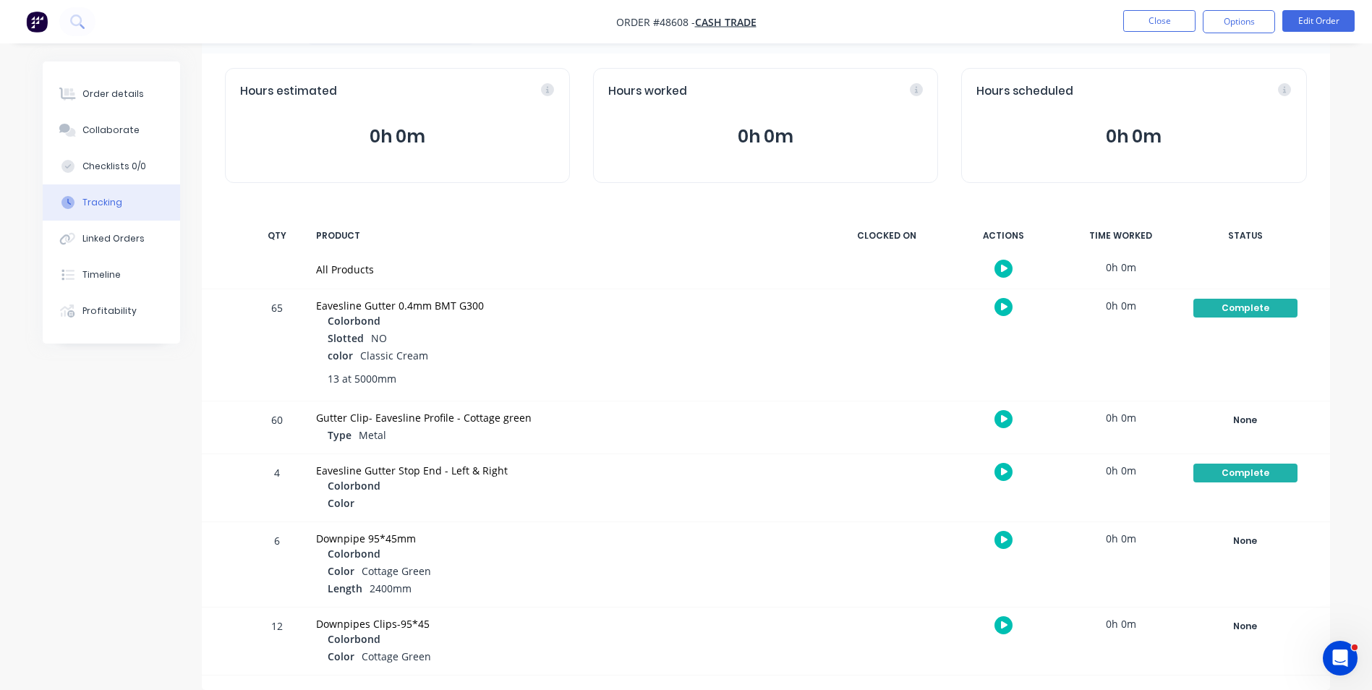
click at [71, 74] on div "Order details Collaborate Checklists 0/0 Tracking Linked Orders Timeline Profit…" at bounding box center [111, 202] width 137 height 282
click at [72, 87] on button "Order details" at bounding box center [111, 94] width 137 height 36
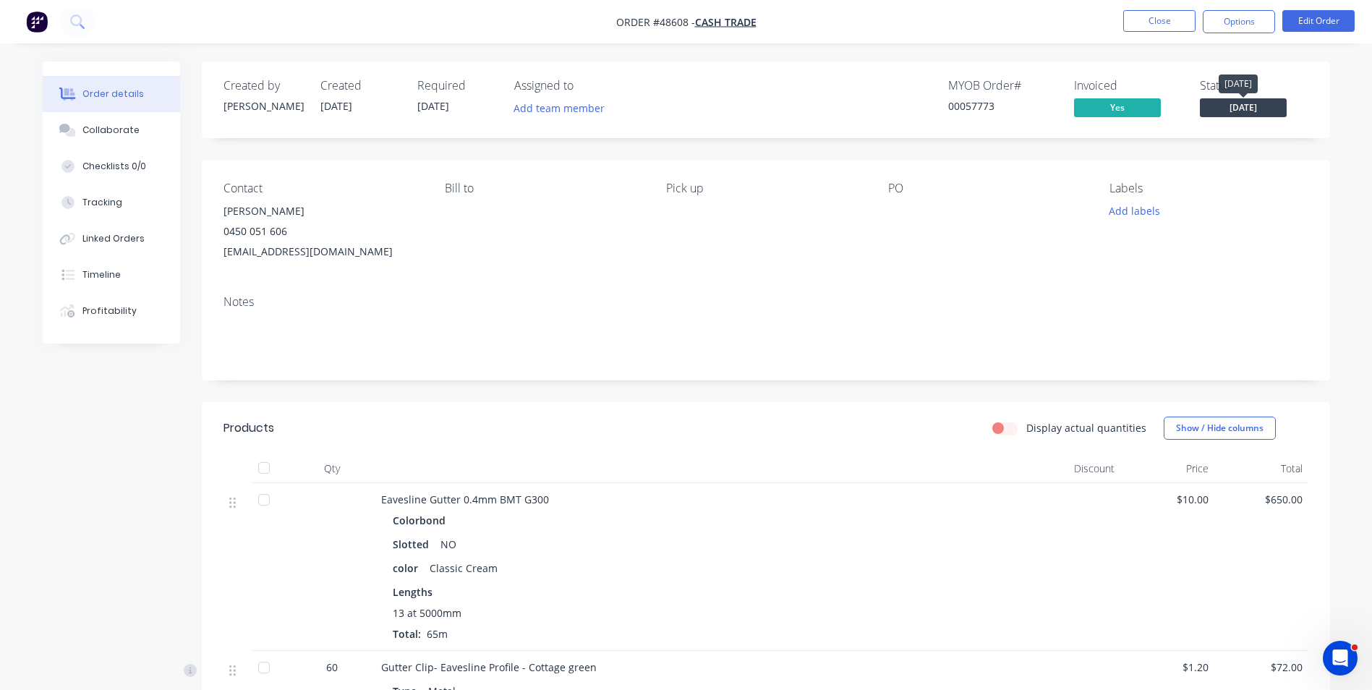
click at [1226, 103] on span "Thursday" at bounding box center [1243, 107] width 87 height 18
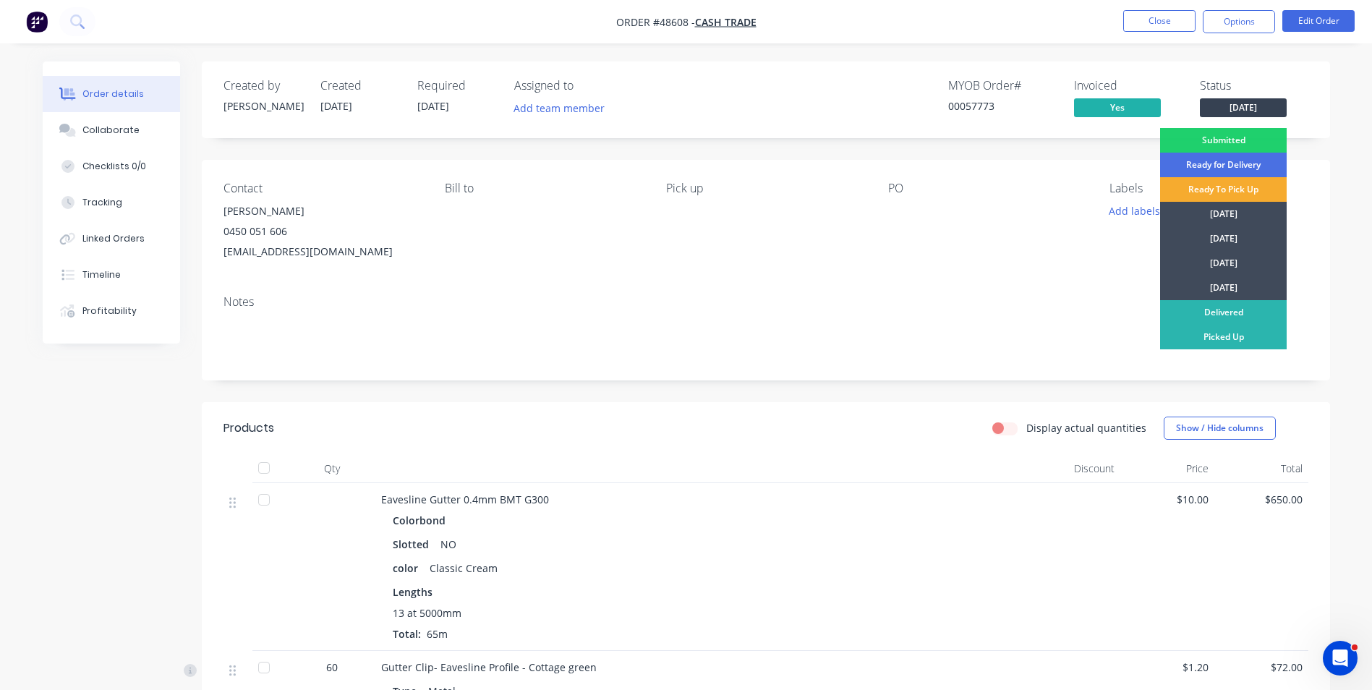
click at [1221, 192] on div "Ready To Pick Up" at bounding box center [1223, 189] width 127 height 25
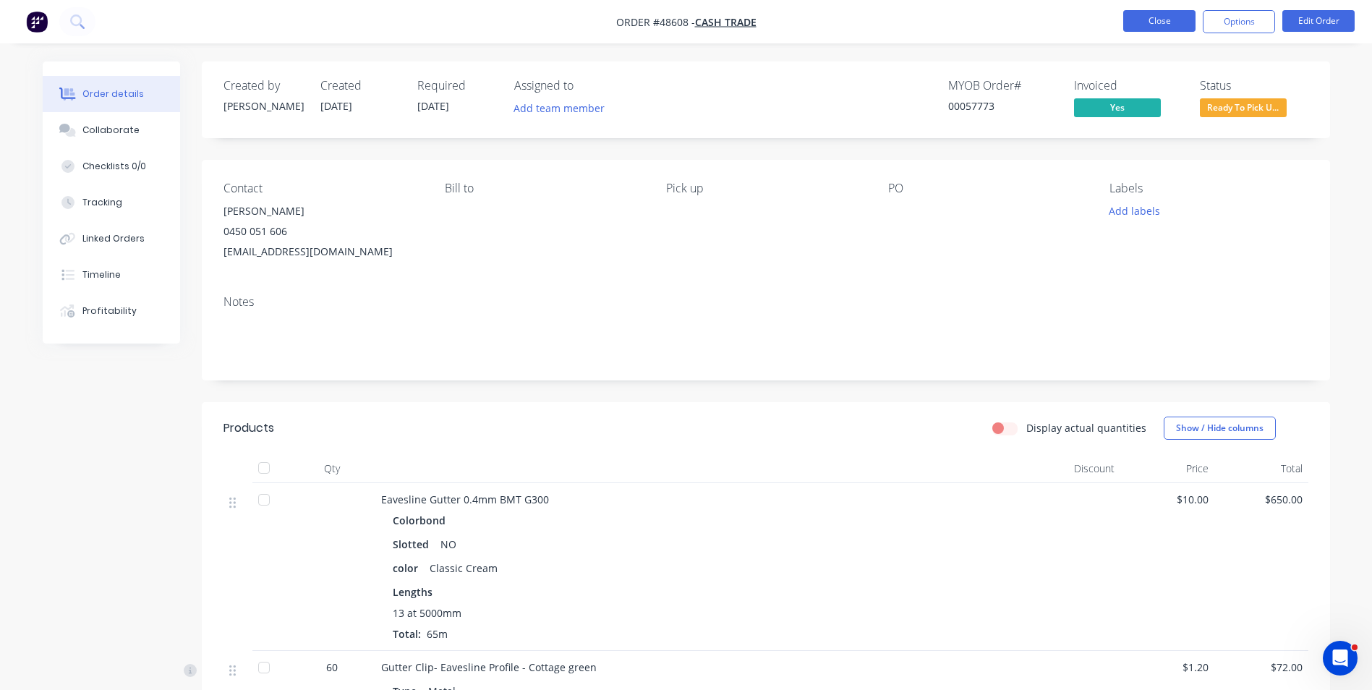
click at [1169, 29] on button "Close" at bounding box center [1159, 21] width 72 height 22
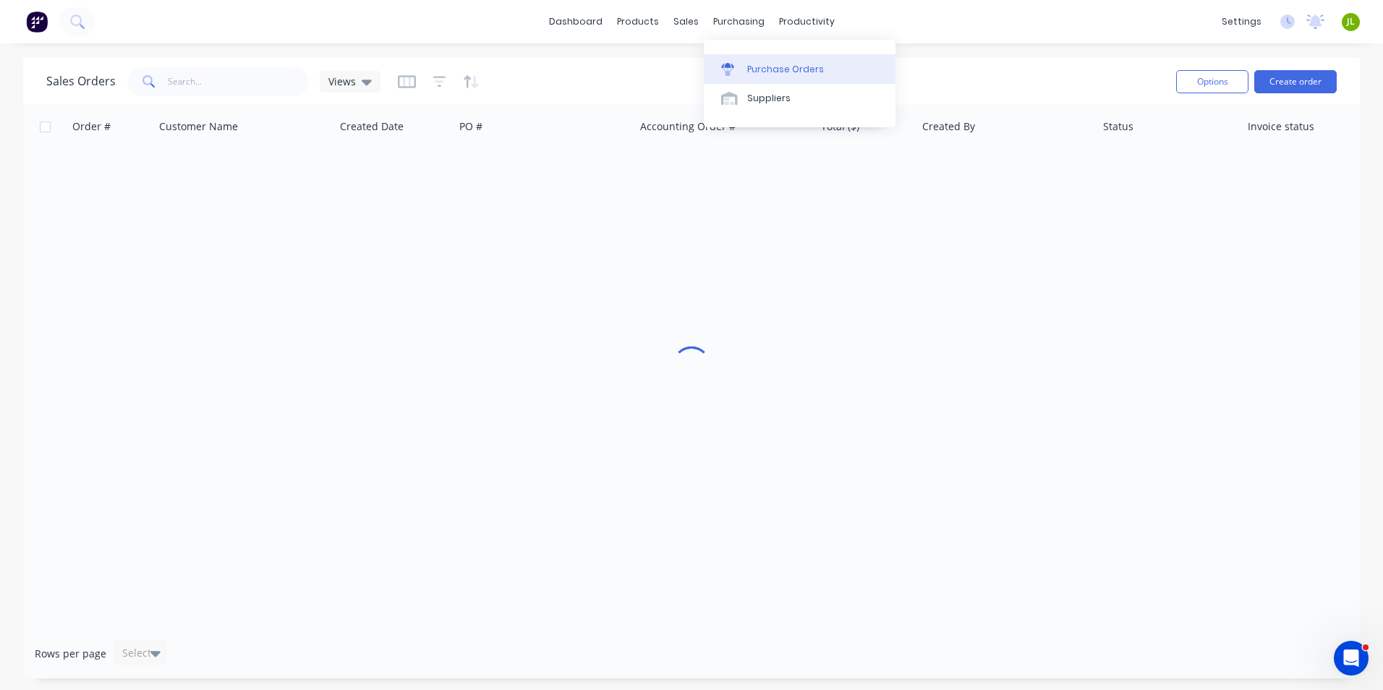
click at [727, 63] on icon at bounding box center [727, 65] width 13 height 5
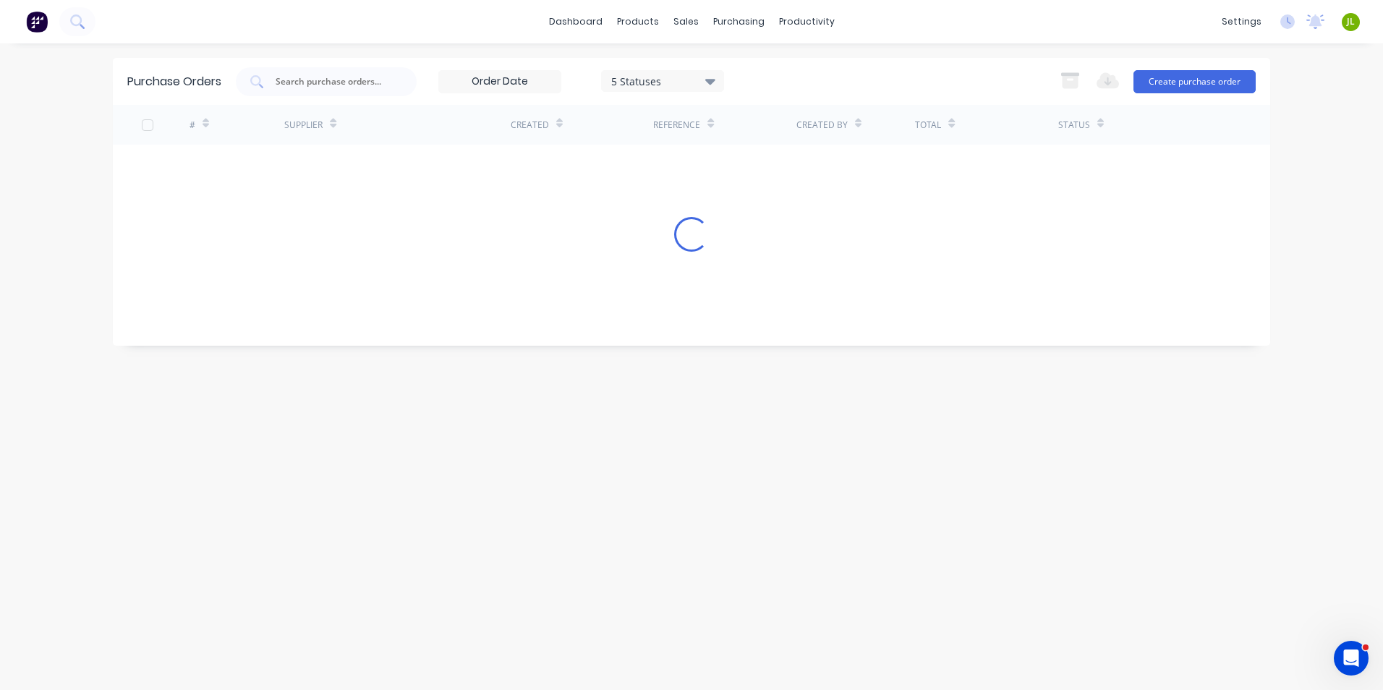
click at [318, 77] on input "text" at bounding box center [334, 81] width 120 height 14
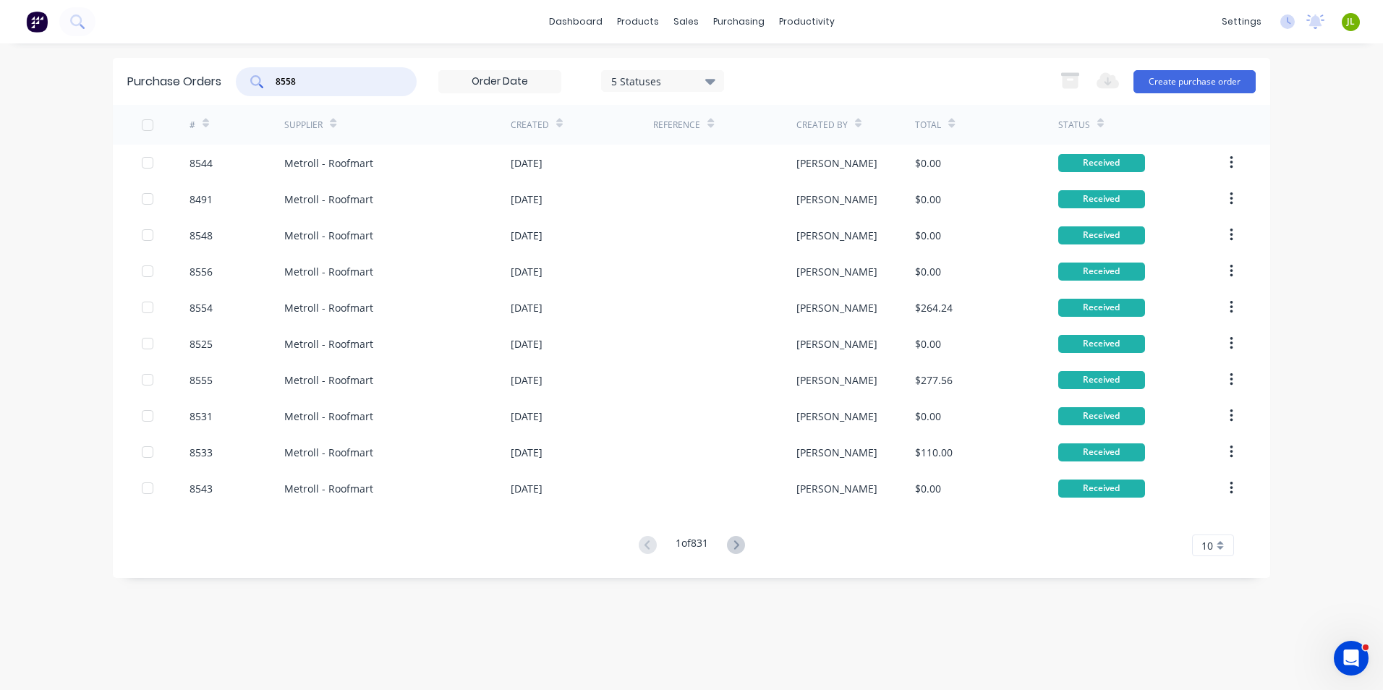
type input "8558"
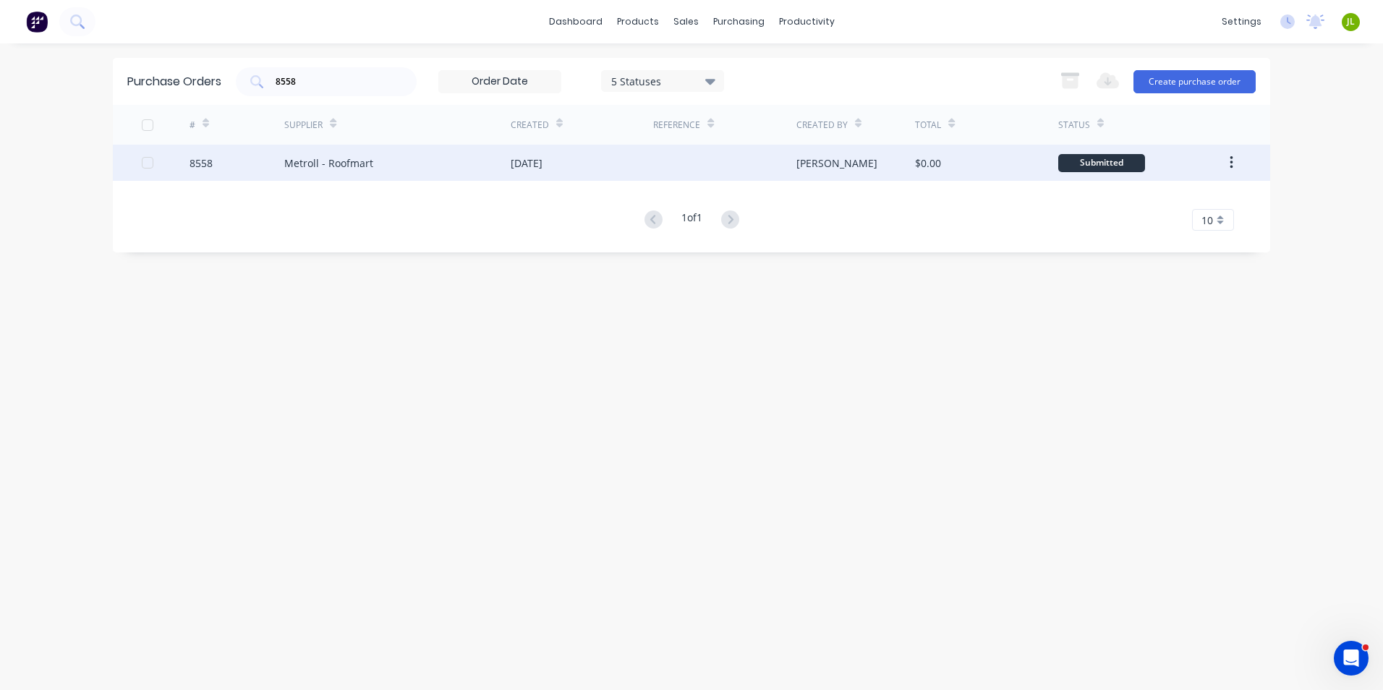
click at [316, 158] on div "Metroll - Roofmart" at bounding box center [328, 162] width 89 height 15
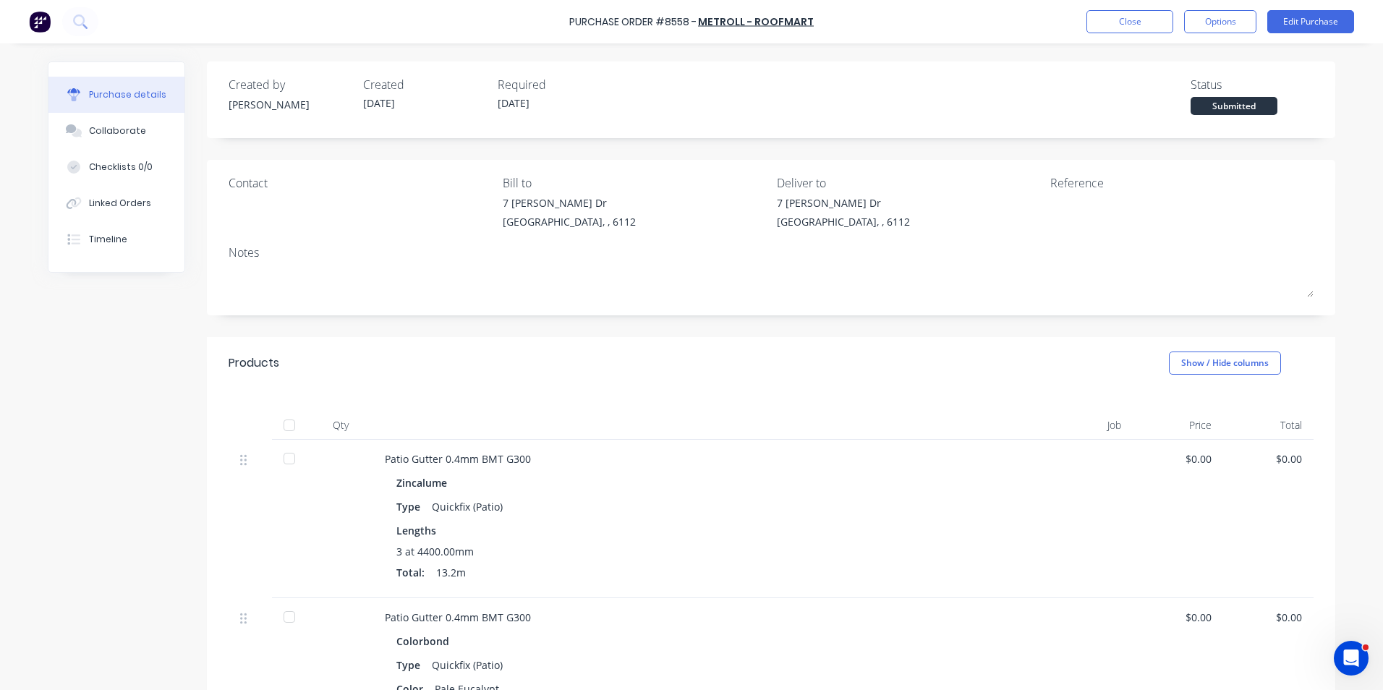
click at [285, 432] on div at bounding box center [289, 425] width 29 height 29
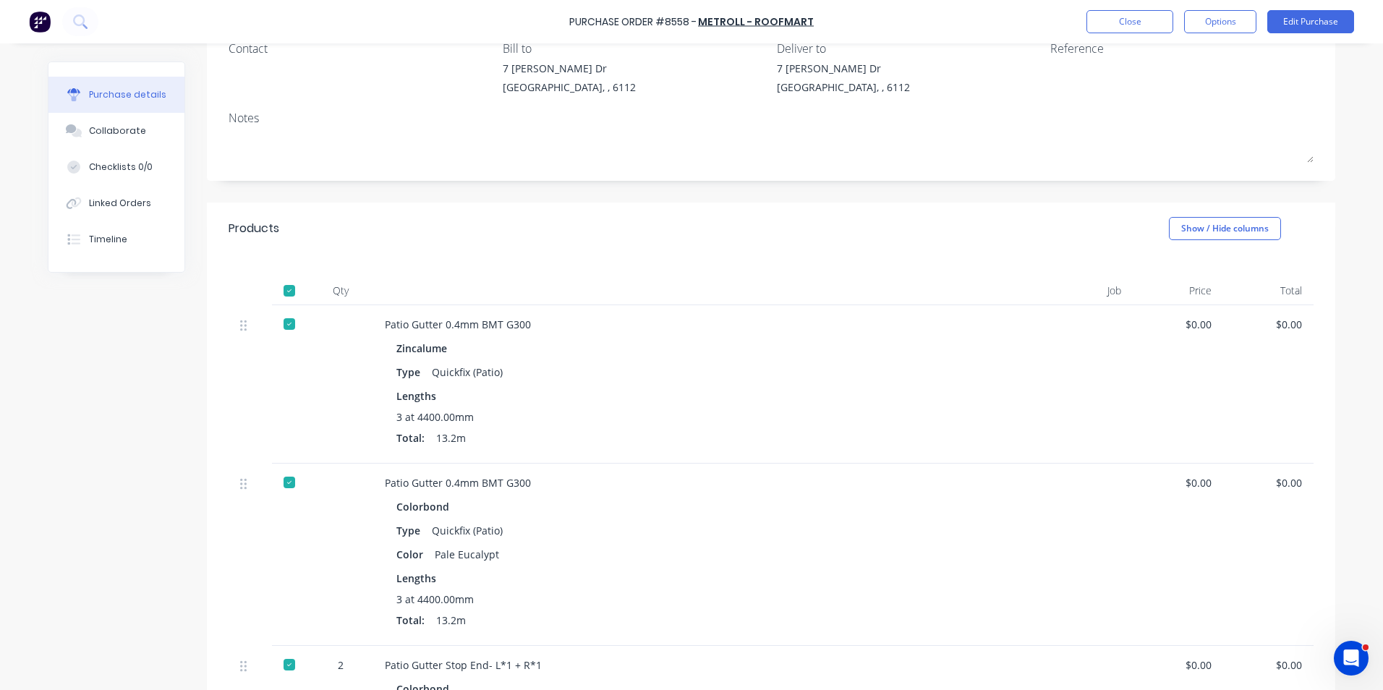
scroll to position [145, 0]
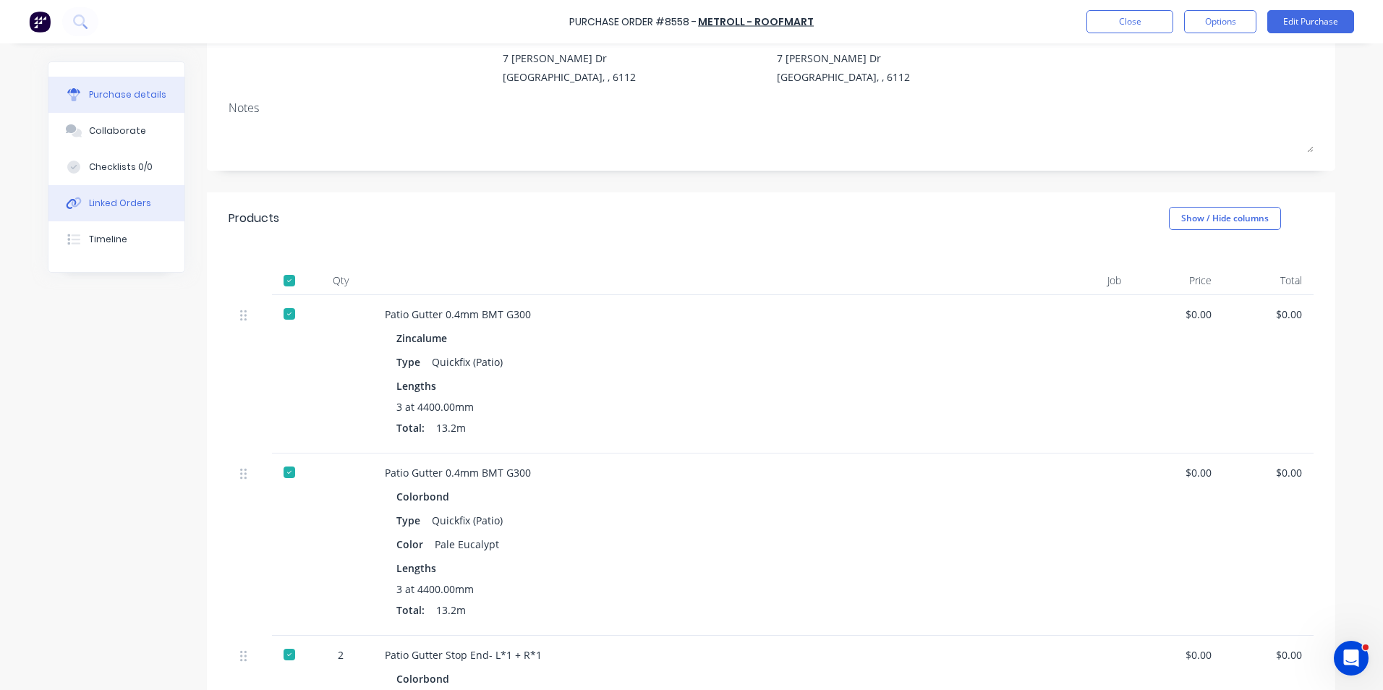
click at [106, 208] on div "Linked Orders" at bounding box center [120, 203] width 62 height 13
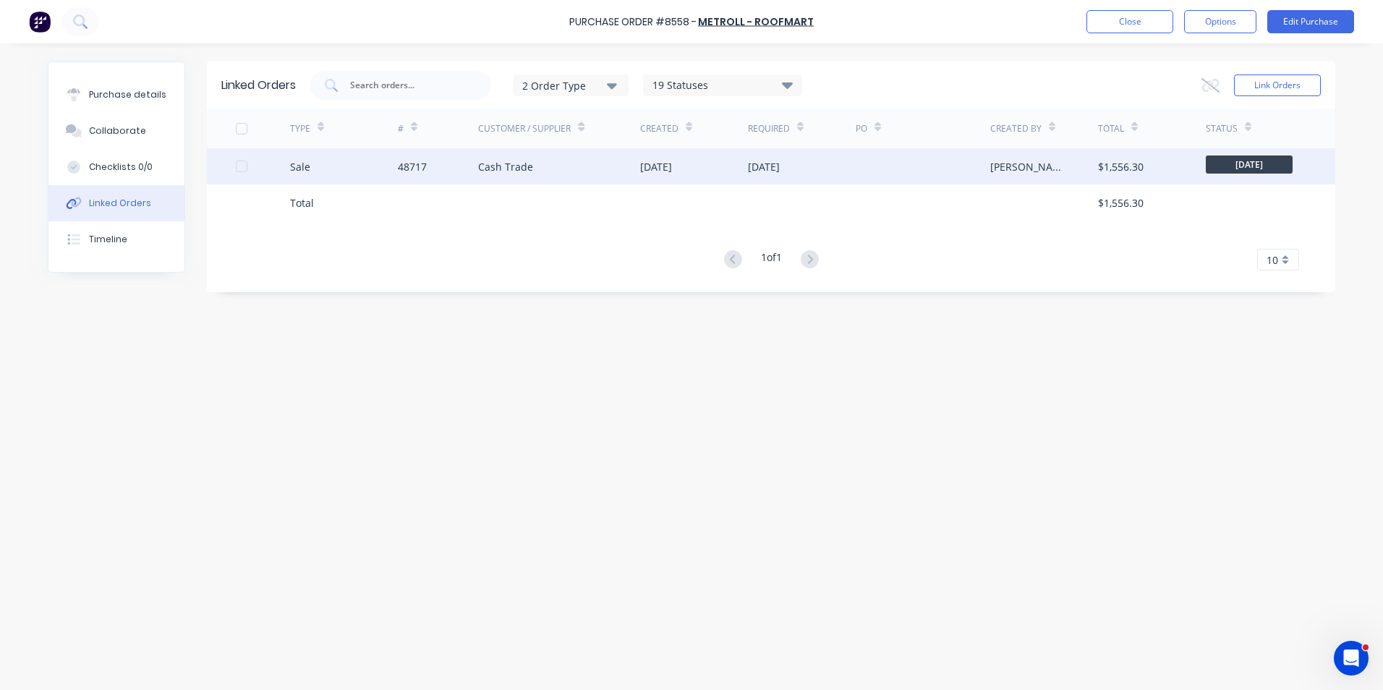
click at [317, 183] on div "Sale" at bounding box center [344, 166] width 108 height 36
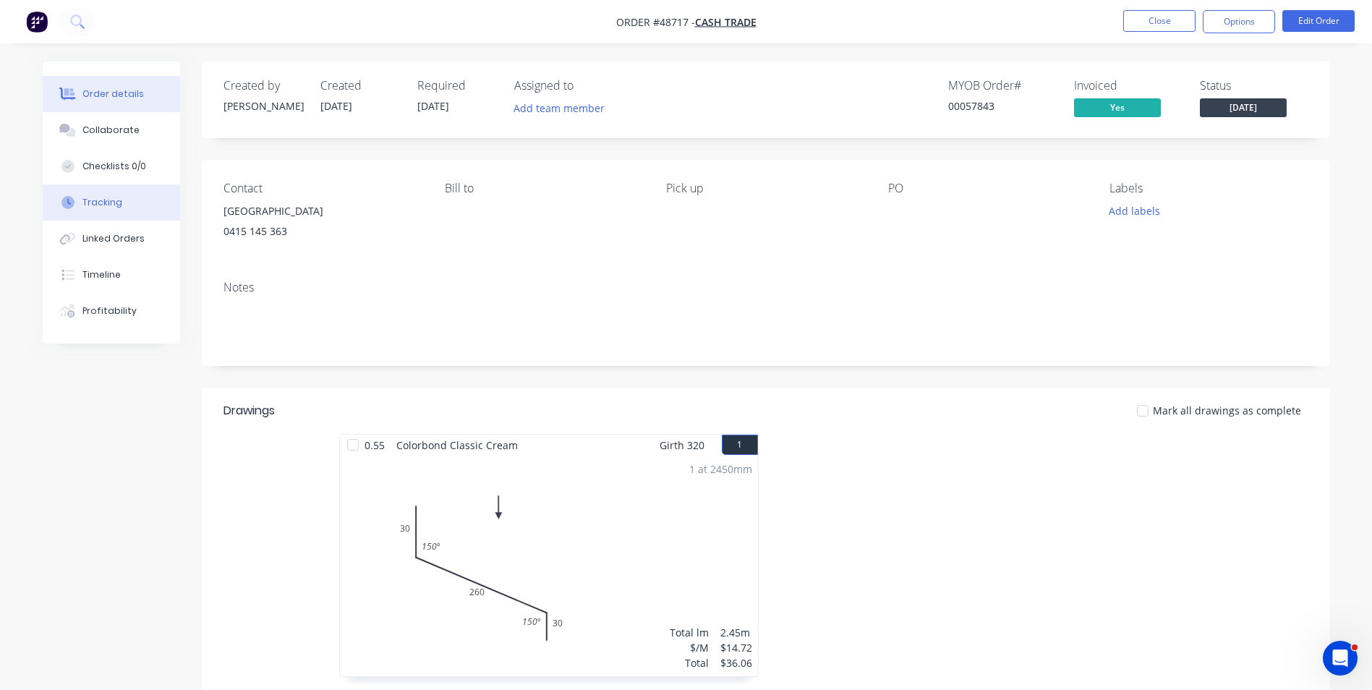
click at [129, 200] on button "Tracking" at bounding box center [111, 202] width 137 height 36
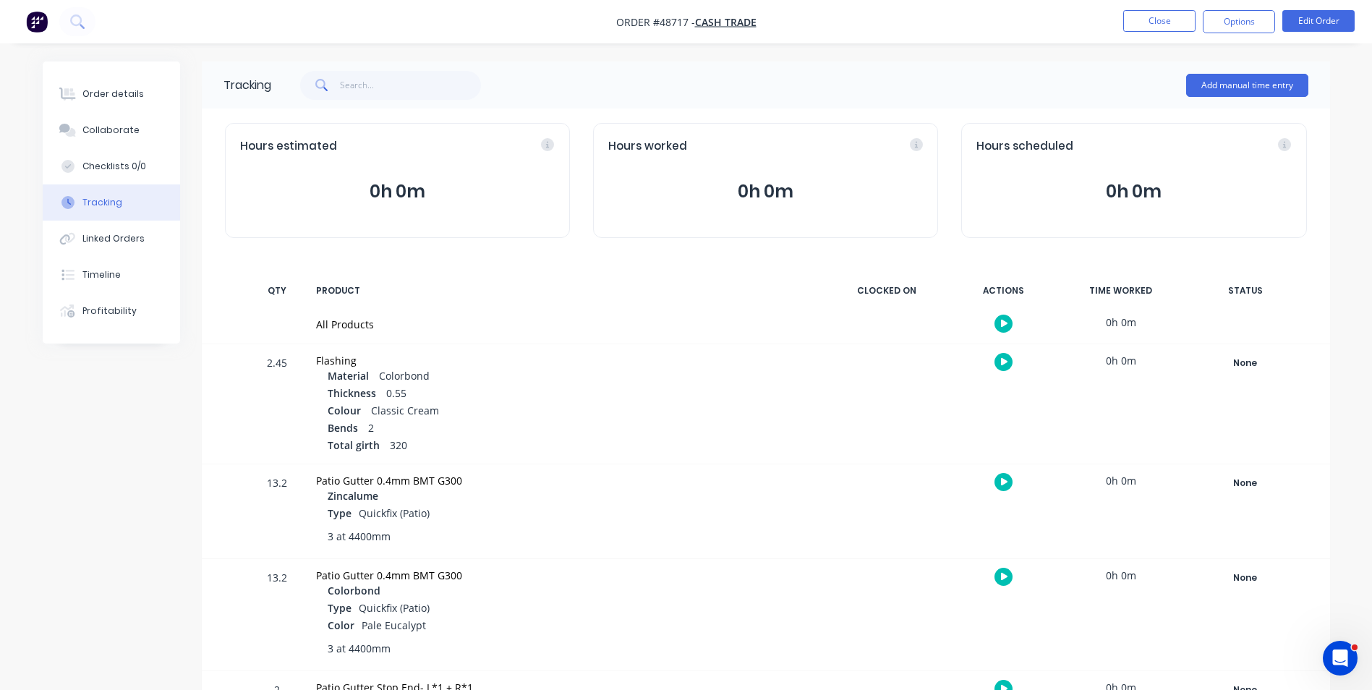
scroll to position [217, 0]
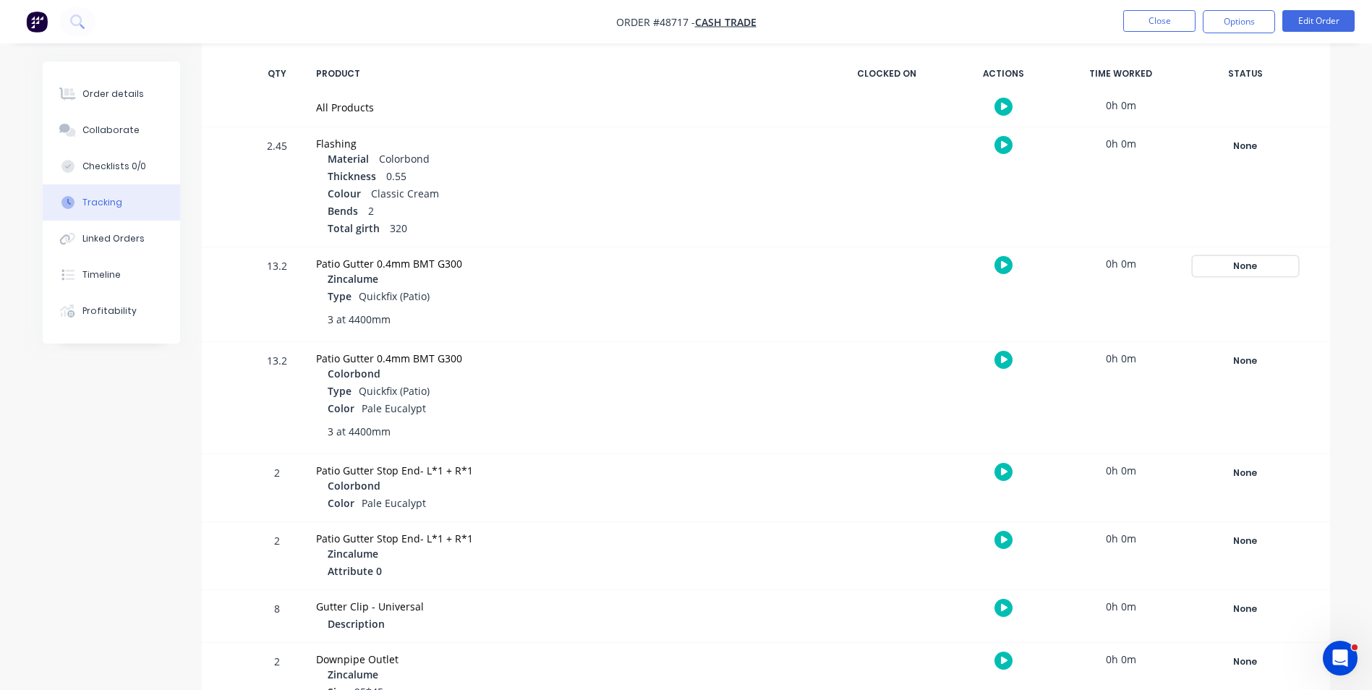
click at [1232, 260] on div "None" at bounding box center [1245, 266] width 104 height 19
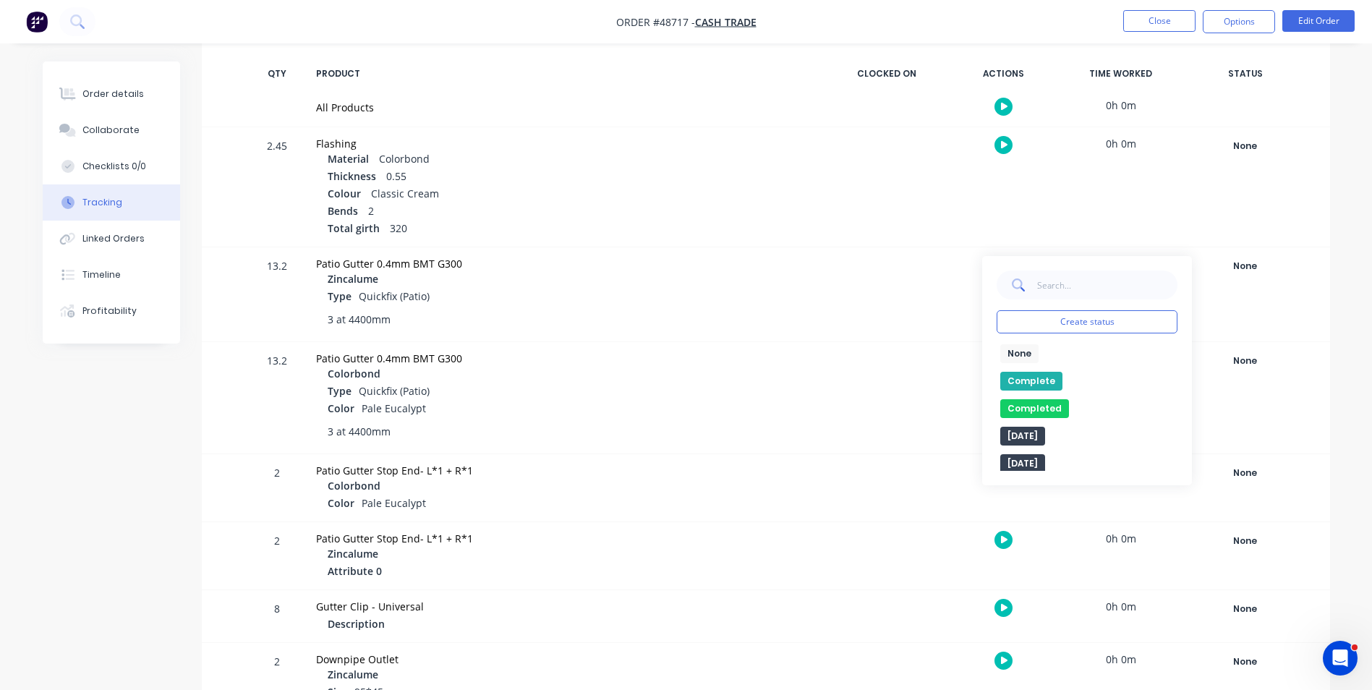
click at [1038, 377] on button "Complete" at bounding box center [1031, 381] width 62 height 19
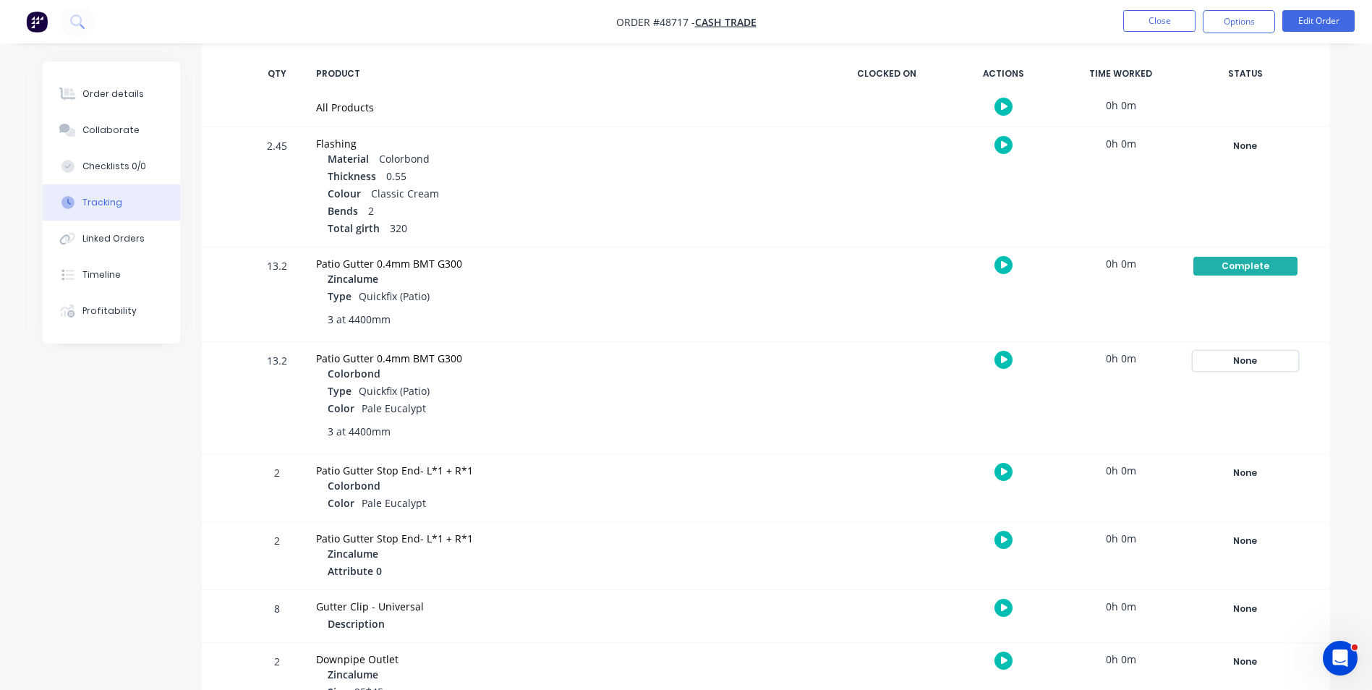
click at [1231, 354] on div "None" at bounding box center [1245, 360] width 104 height 19
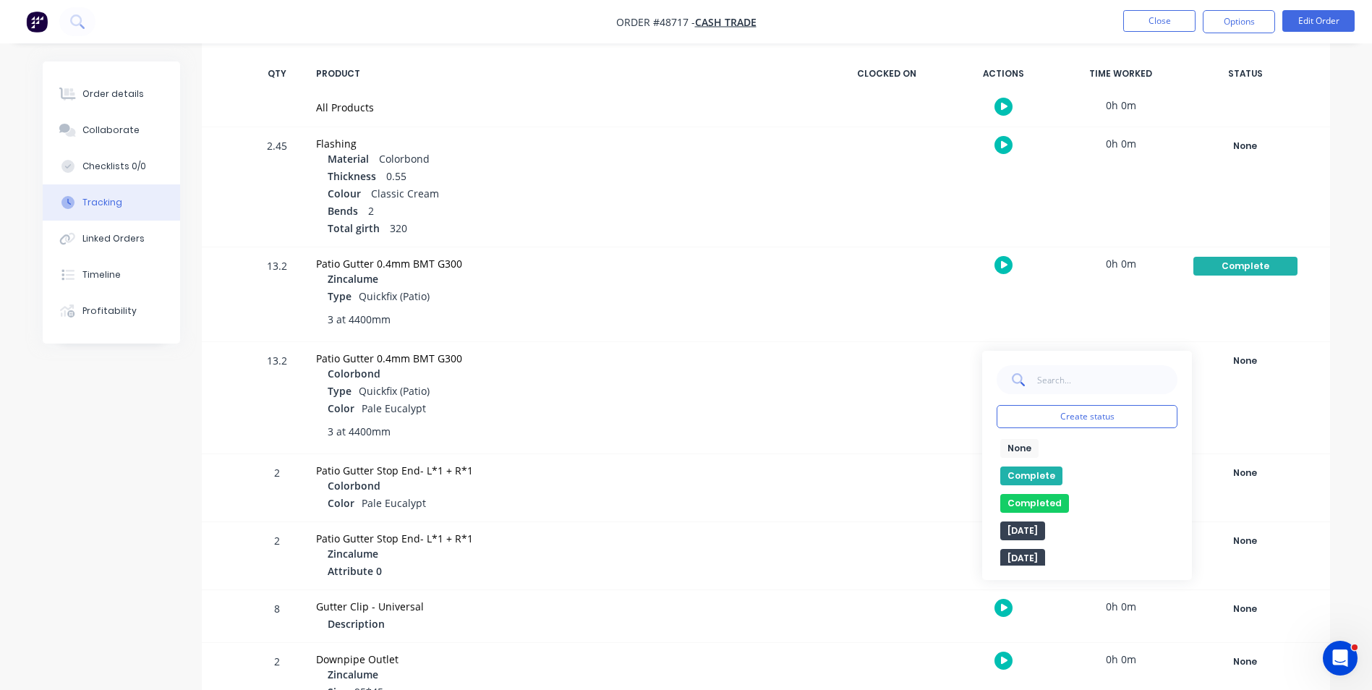
click at [1036, 471] on button "Complete" at bounding box center [1031, 475] width 62 height 19
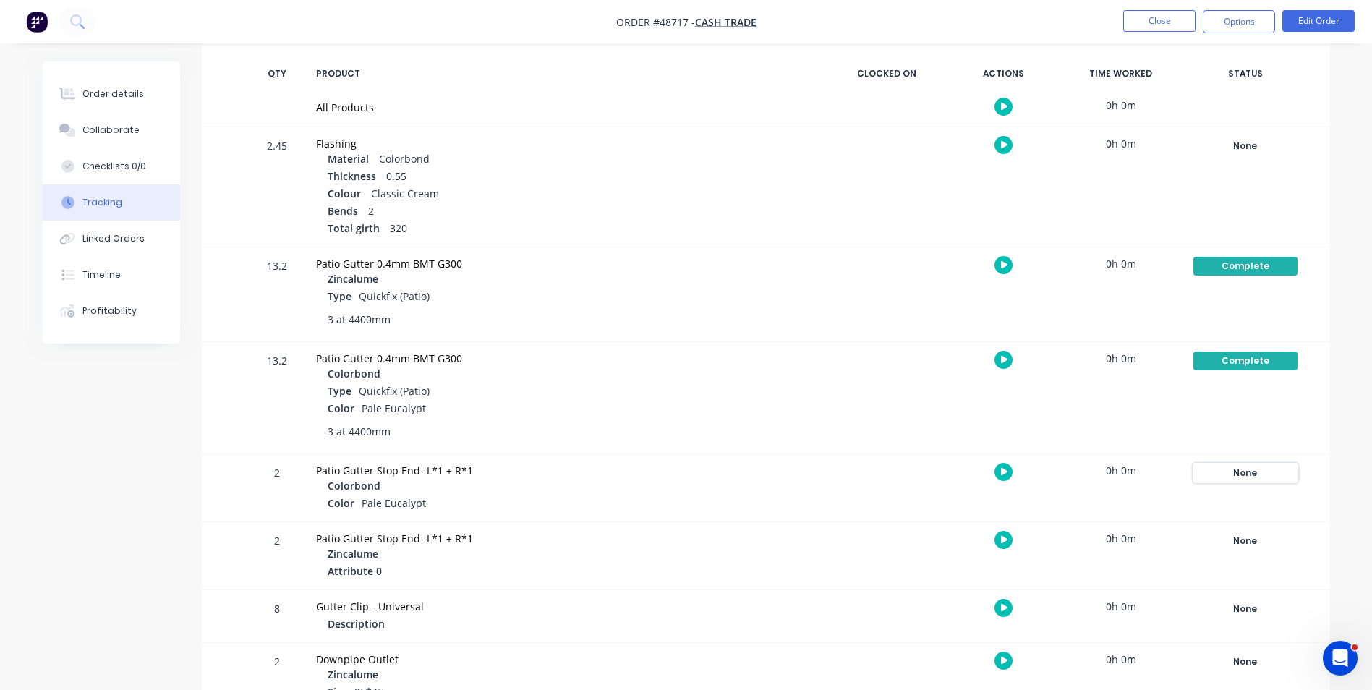
click at [1223, 464] on div "None" at bounding box center [1245, 473] width 104 height 19
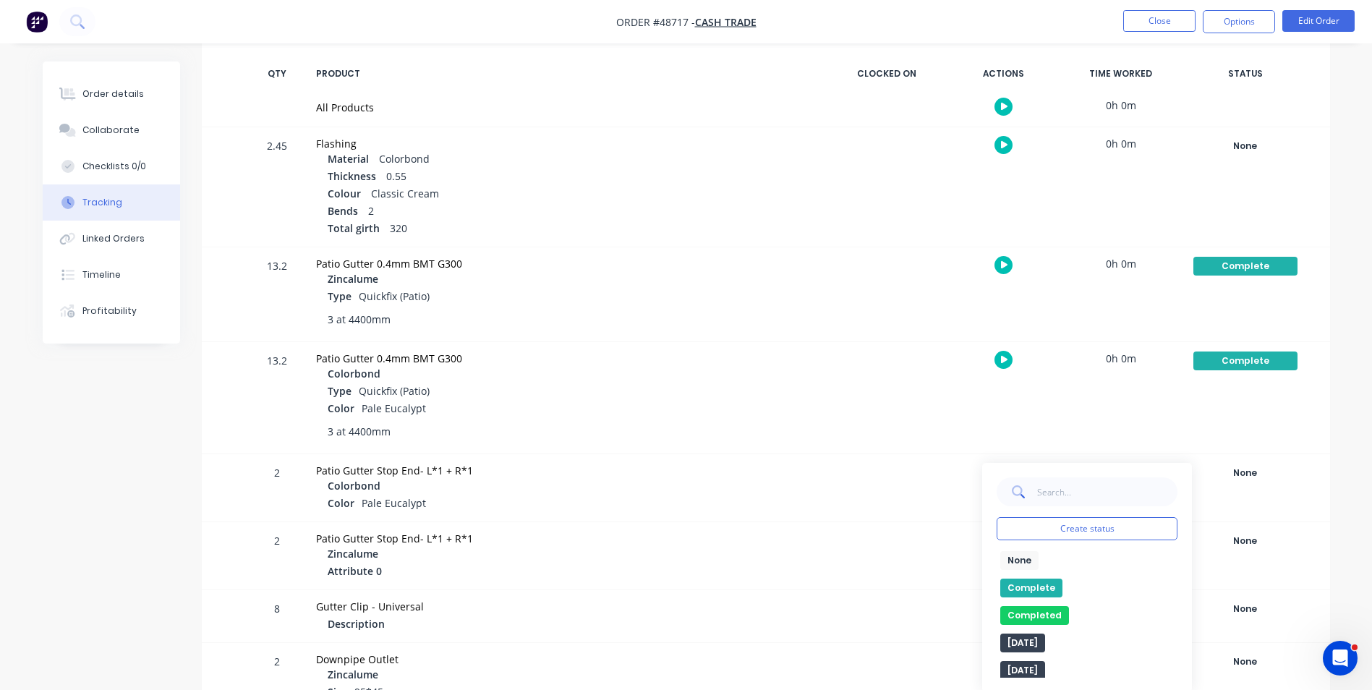
click at [1036, 579] on button "Complete" at bounding box center [1031, 587] width 62 height 19
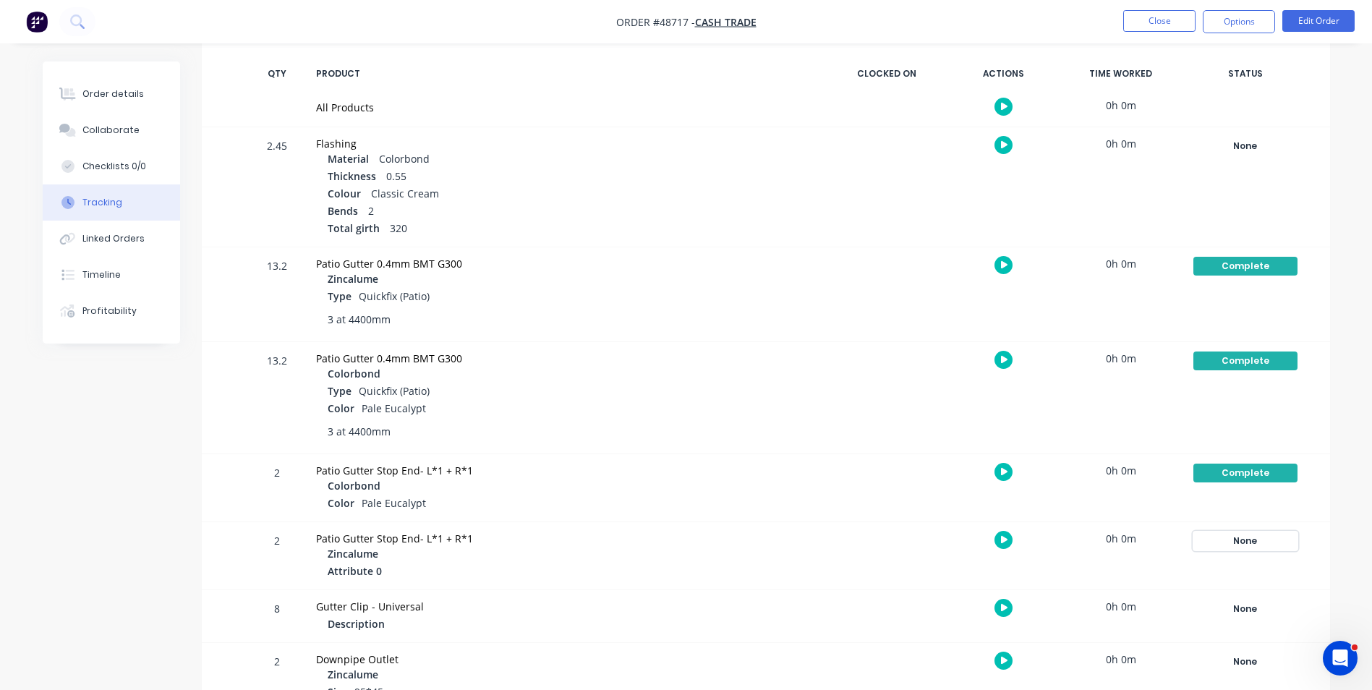
click at [1247, 549] on div "None" at bounding box center [1245, 540] width 104 height 19
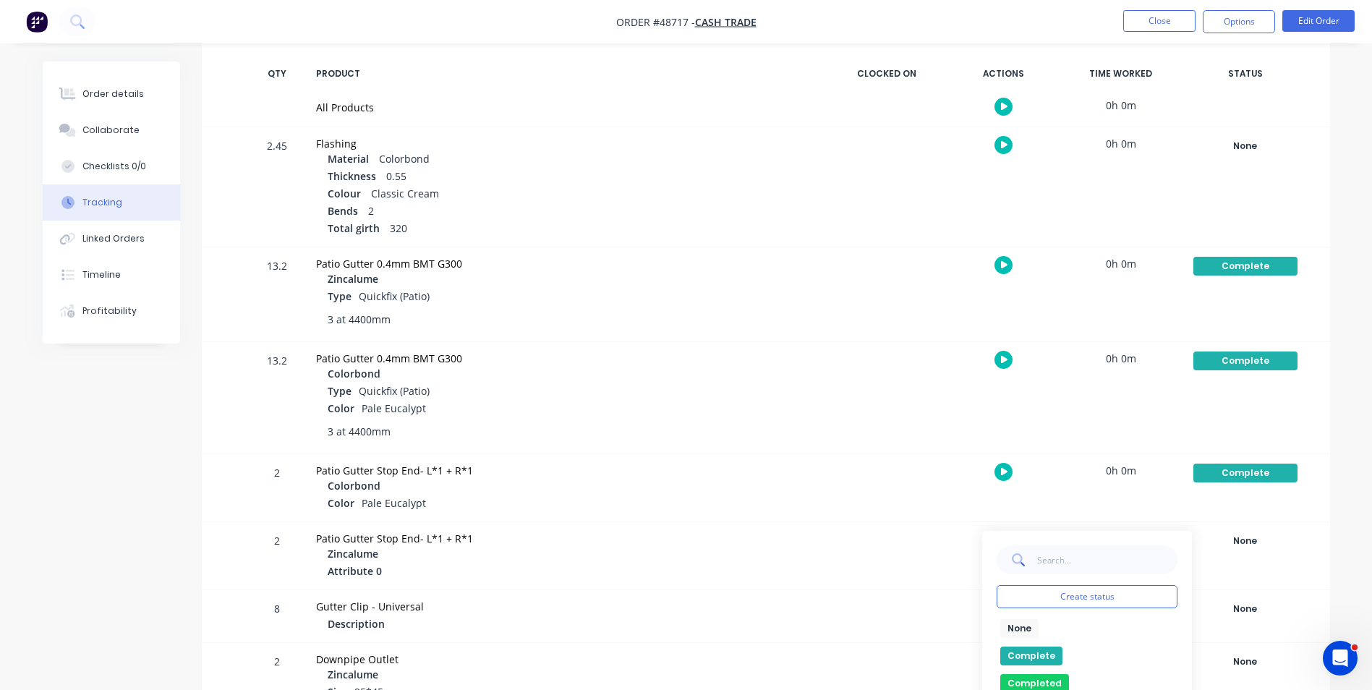
click at [1016, 644] on div "None edit Complete Completed edit Friday Monday Ready for Delivery Ready To Pic…" at bounding box center [1086, 682] width 181 height 127
click at [1028, 653] on button "Complete" at bounding box center [1031, 655] width 62 height 19
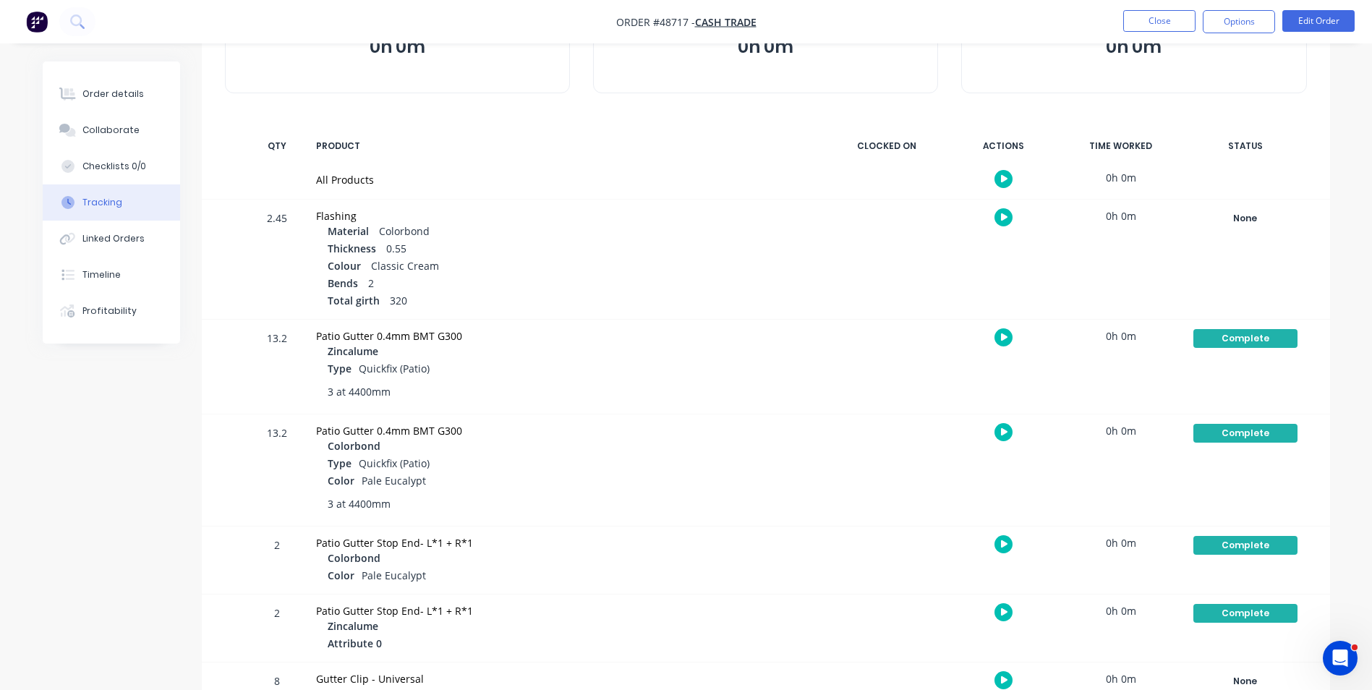
scroll to position [0, 0]
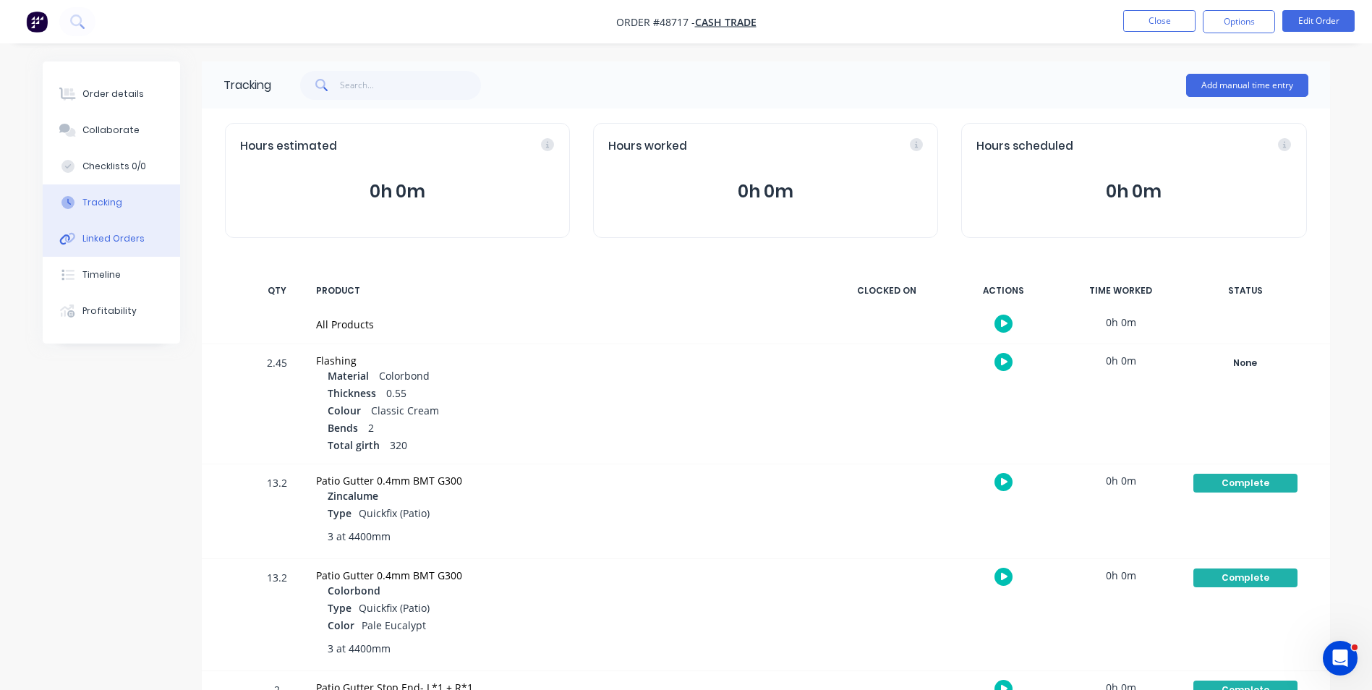
click at [108, 234] on div "Linked Orders" at bounding box center [113, 238] width 62 height 13
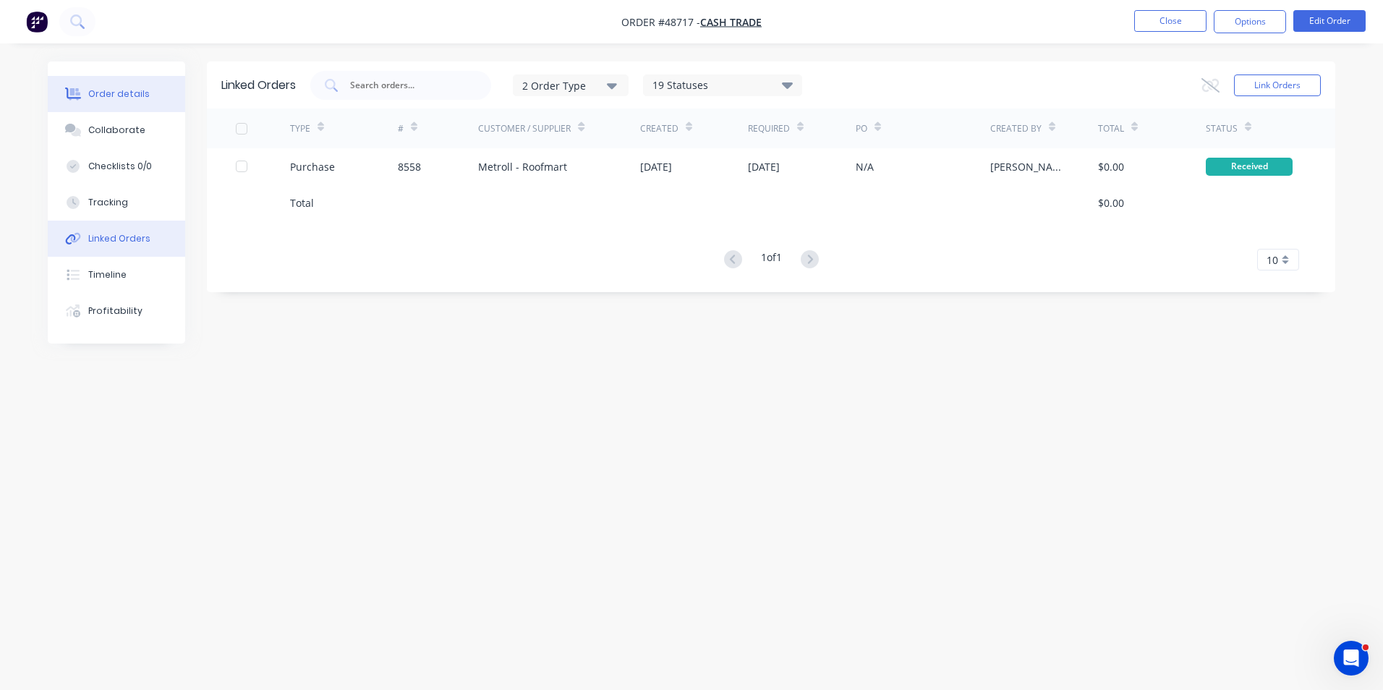
click at [123, 93] on div "Order details" at bounding box center [118, 93] width 61 height 13
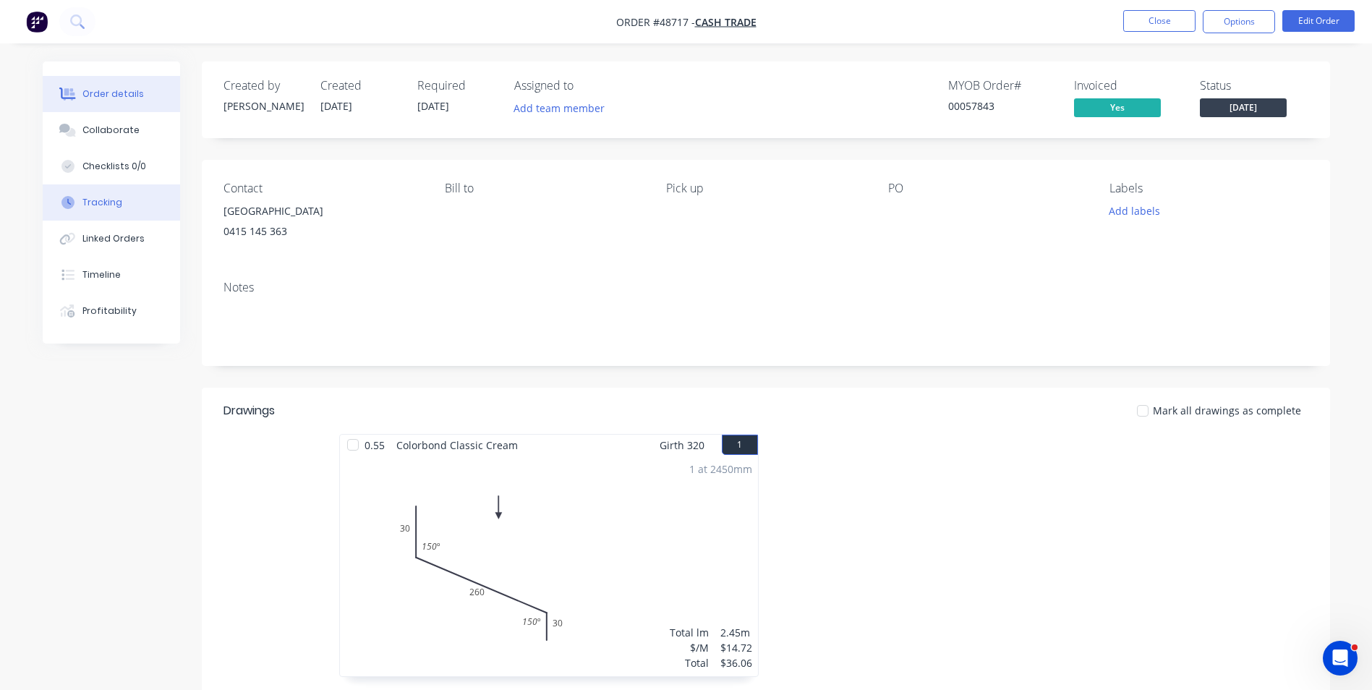
click at [98, 206] on div "Tracking" at bounding box center [102, 202] width 40 height 13
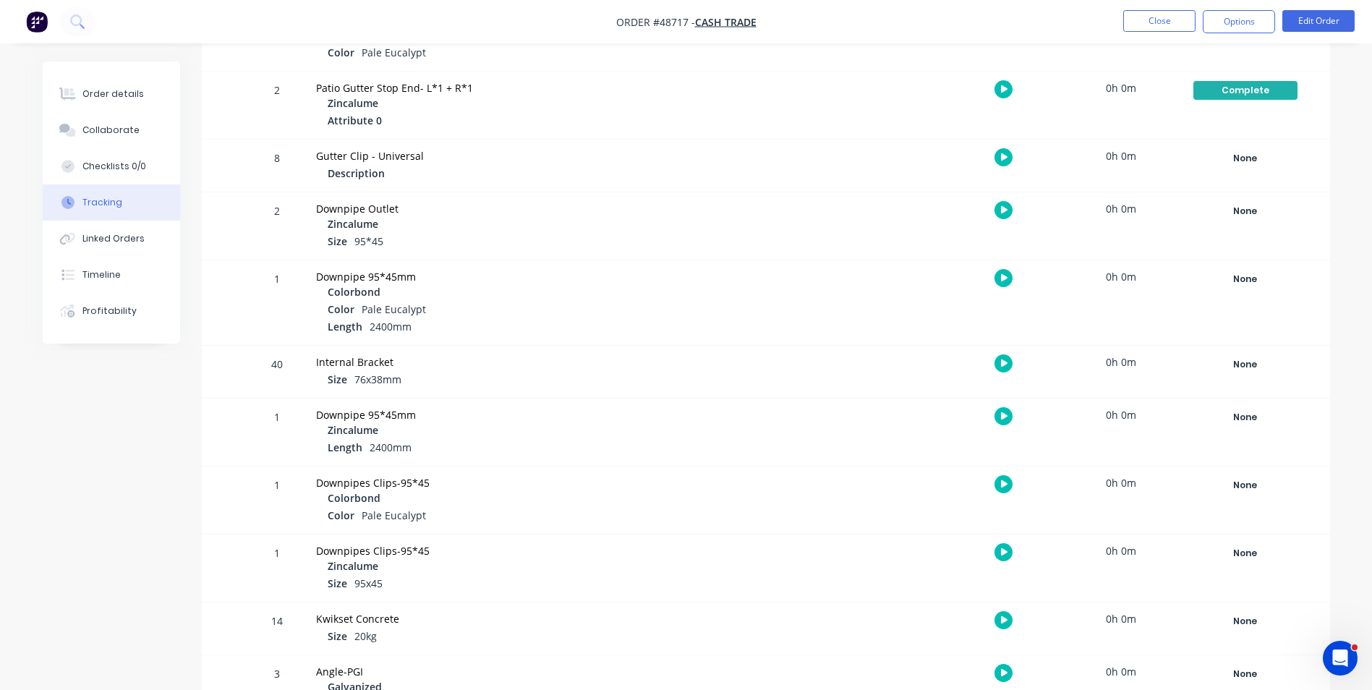
scroll to position [723, 0]
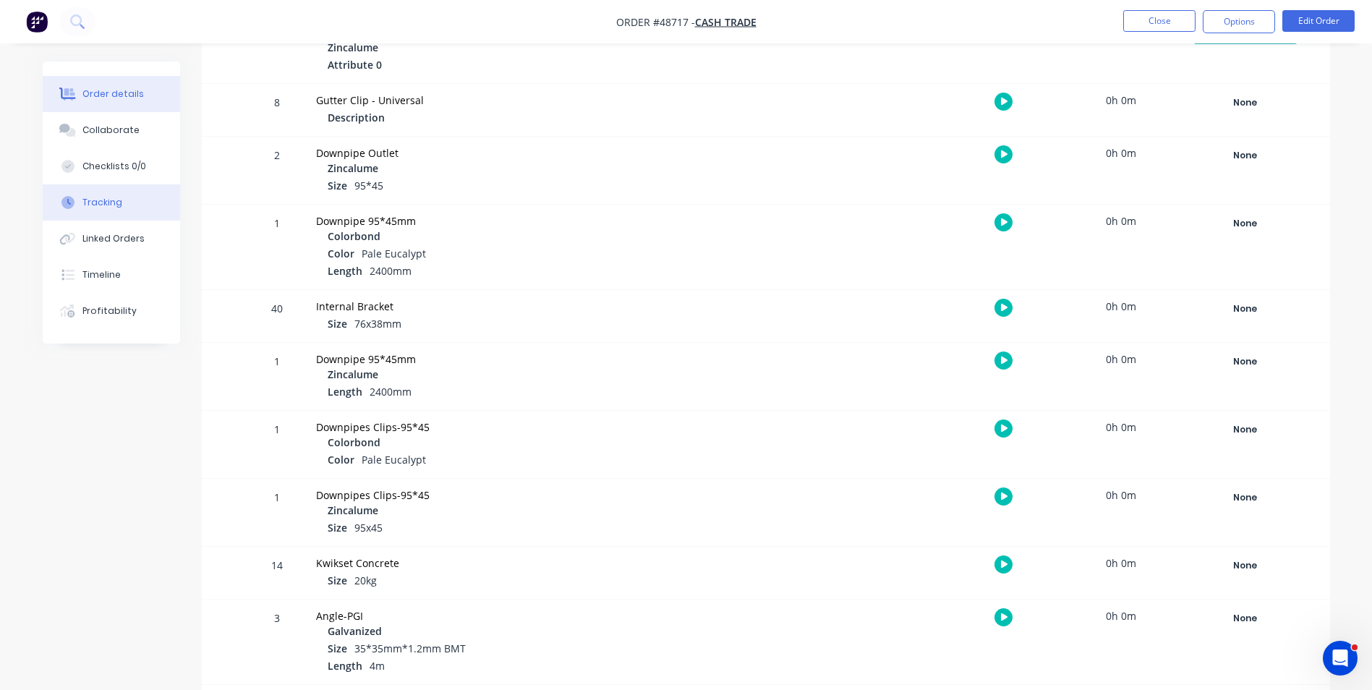
click at [129, 90] on div "Order details" at bounding box center [112, 93] width 61 height 13
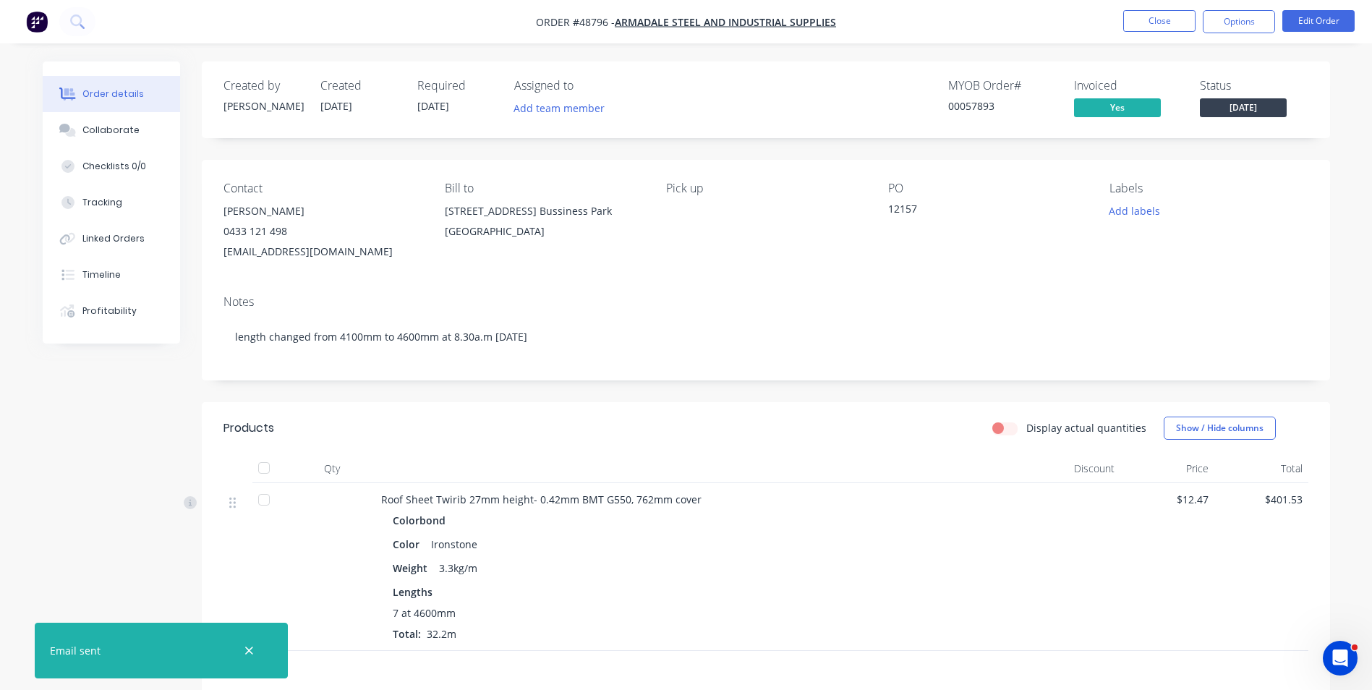
click at [22, 414] on div "Order details Collaborate Checklists 0/0 Tracking Linked Orders Timeline Profit…" at bounding box center [686, 438] width 1372 height 876
click at [111, 242] on div "Linked Orders" at bounding box center [113, 238] width 62 height 13
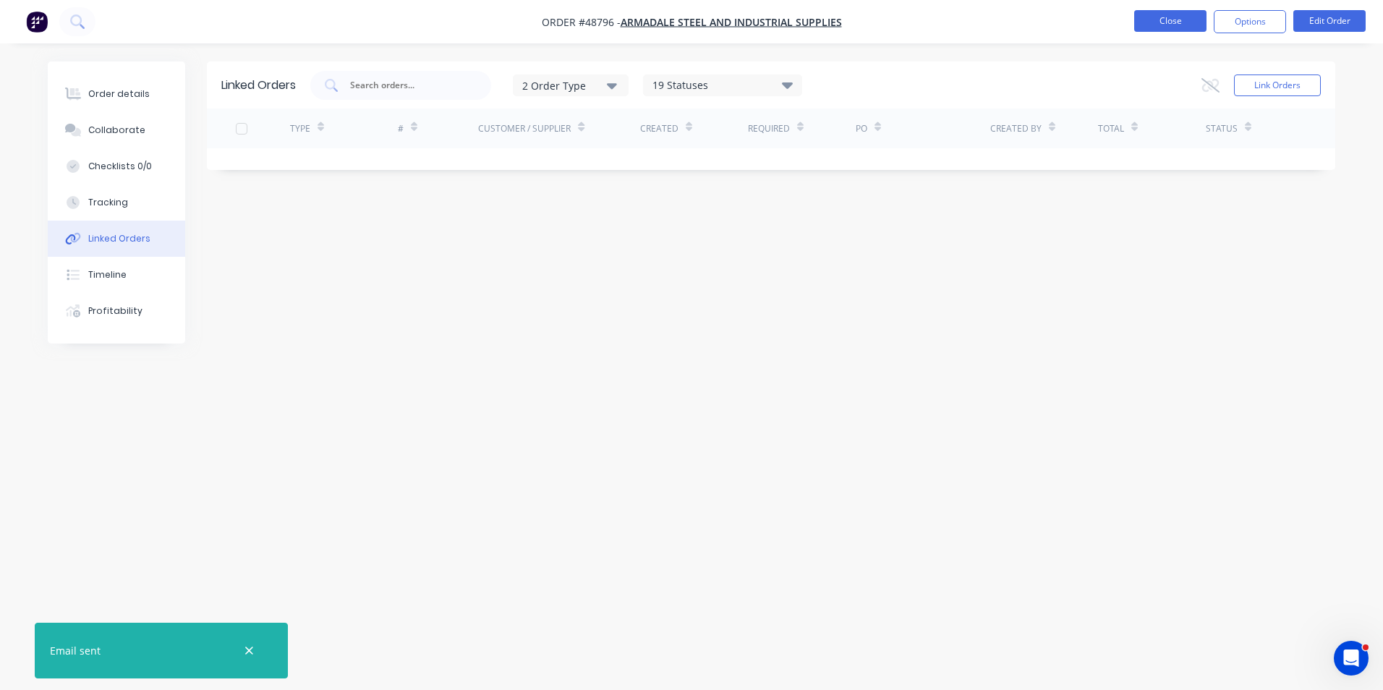
click at [1166, 30] on button "Close" at bounding box center [1170, 21] width 72 height 22
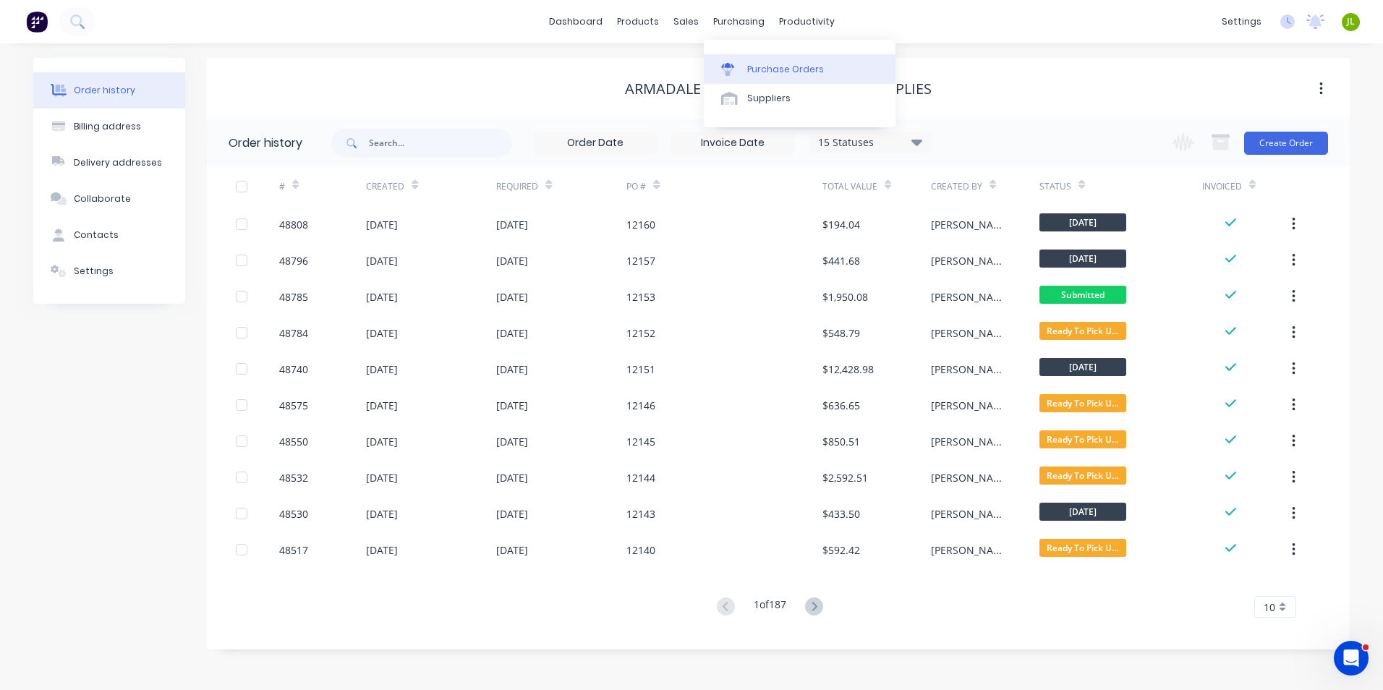
click at [735, 61] on link "Purchase Orders" at bounding box center [800, 68] width 192 height 29
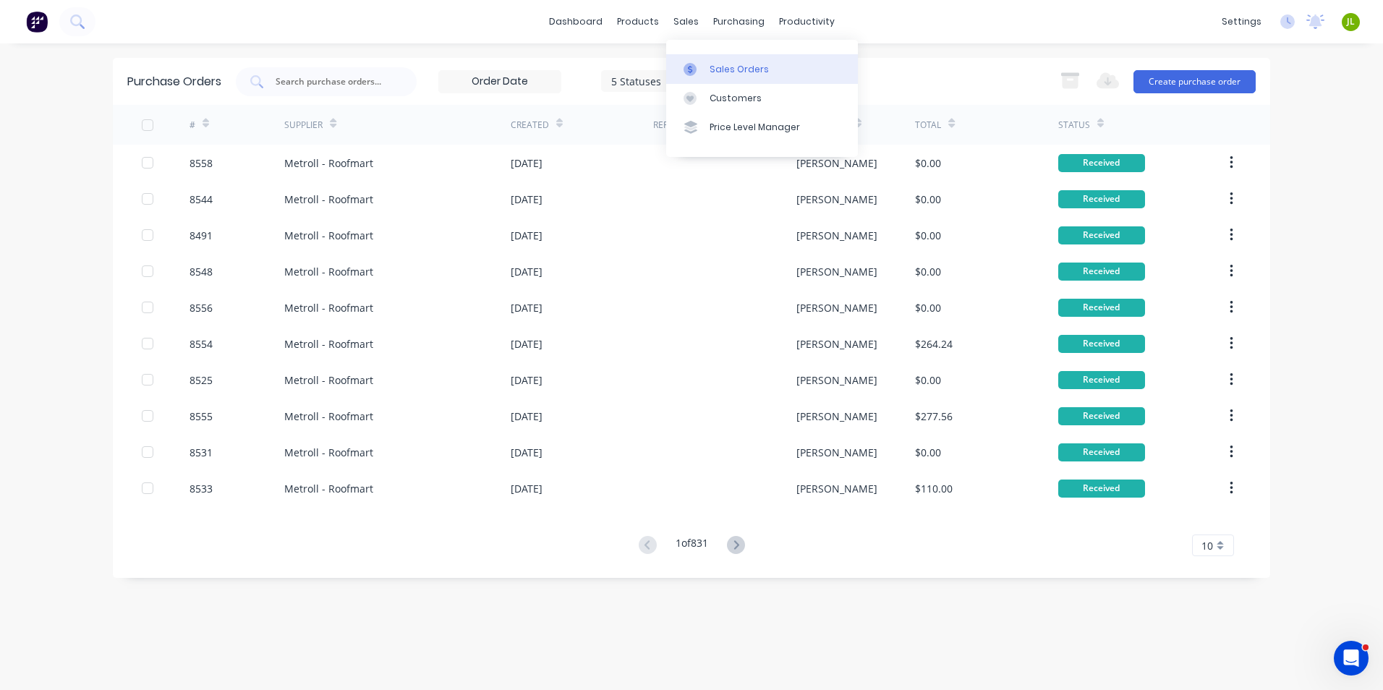
click at [706, 78] on link "Sales Orders" at bounding box center [762, 68] width 192 height 29
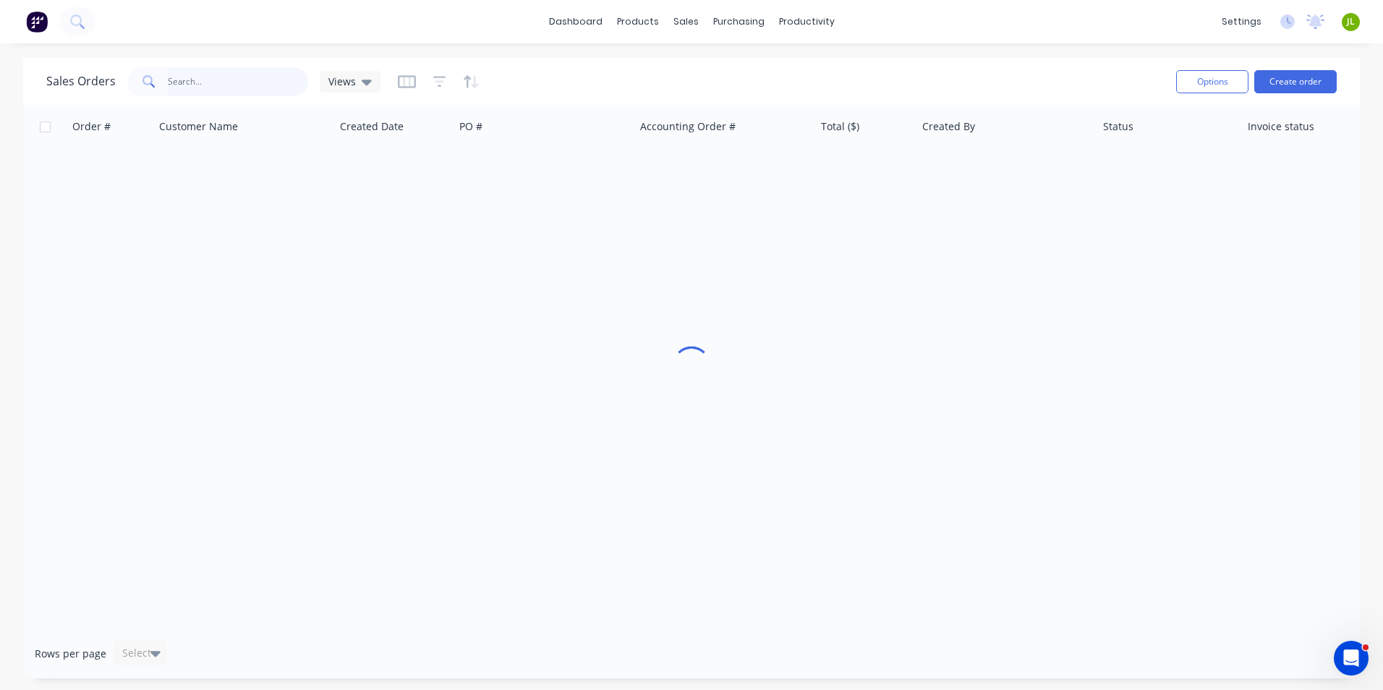
click at [263, 85] on input "text" at bounding box center [238, 81] width 141 height 29
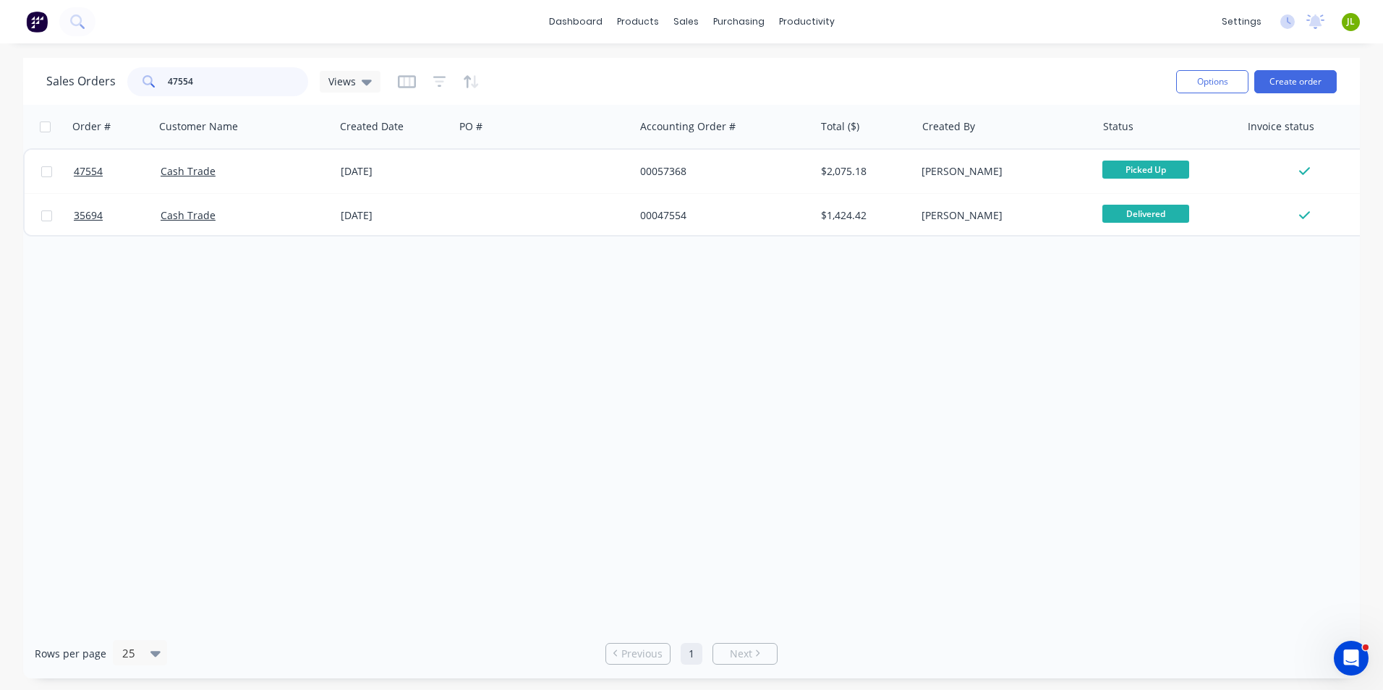
drag, startPoint x: 178, startPoint y: 81, endPoint x: 534, endPoint y: 40, distance: 358.9
click at [507, 81] on div "Sales Orders 47554 Views" at bounding box center [605, 81] width 1118 height 35
click at [238, 71] on input "47638" at bounding box center [238, 81] width 141 height 29
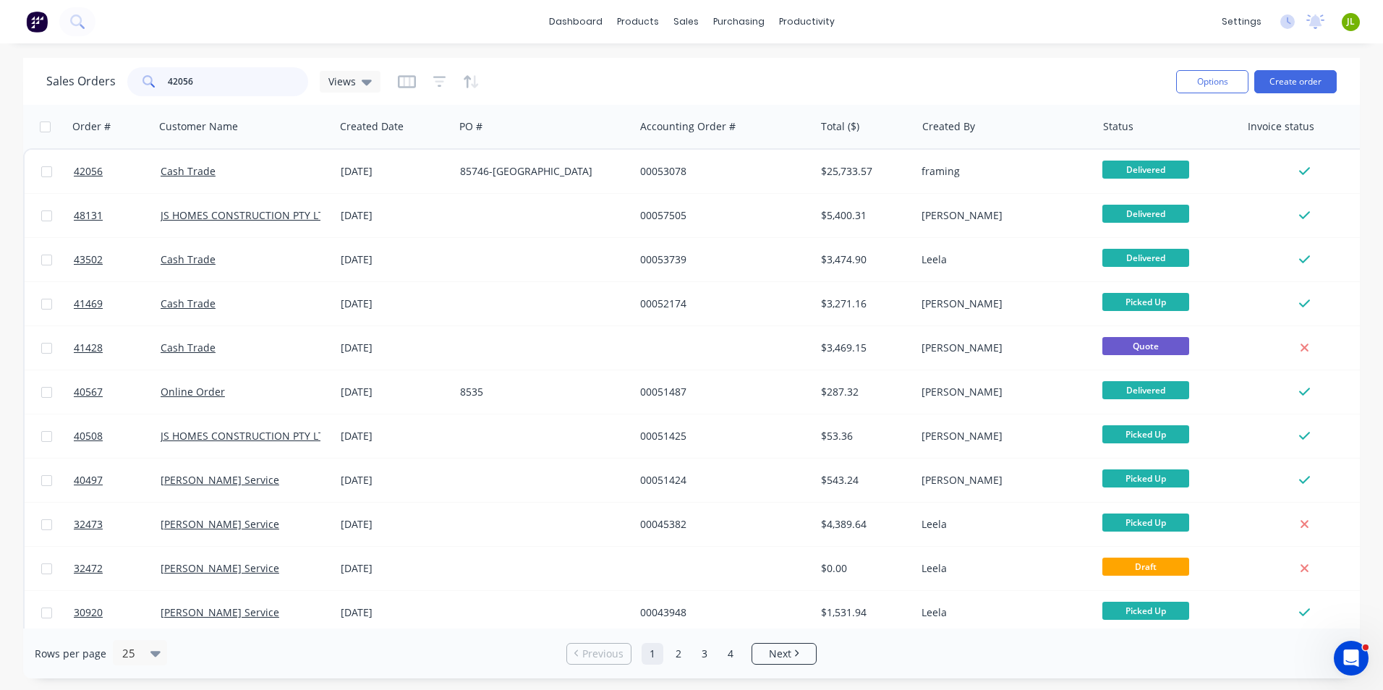
drag, startPoint x: 171, startPoint y: 80, endPoint x: 286, endPoint y: 76, distance: 115.1
click at [286, 76] on input "42056" at bounding box center [238, 81] width 141 height 29
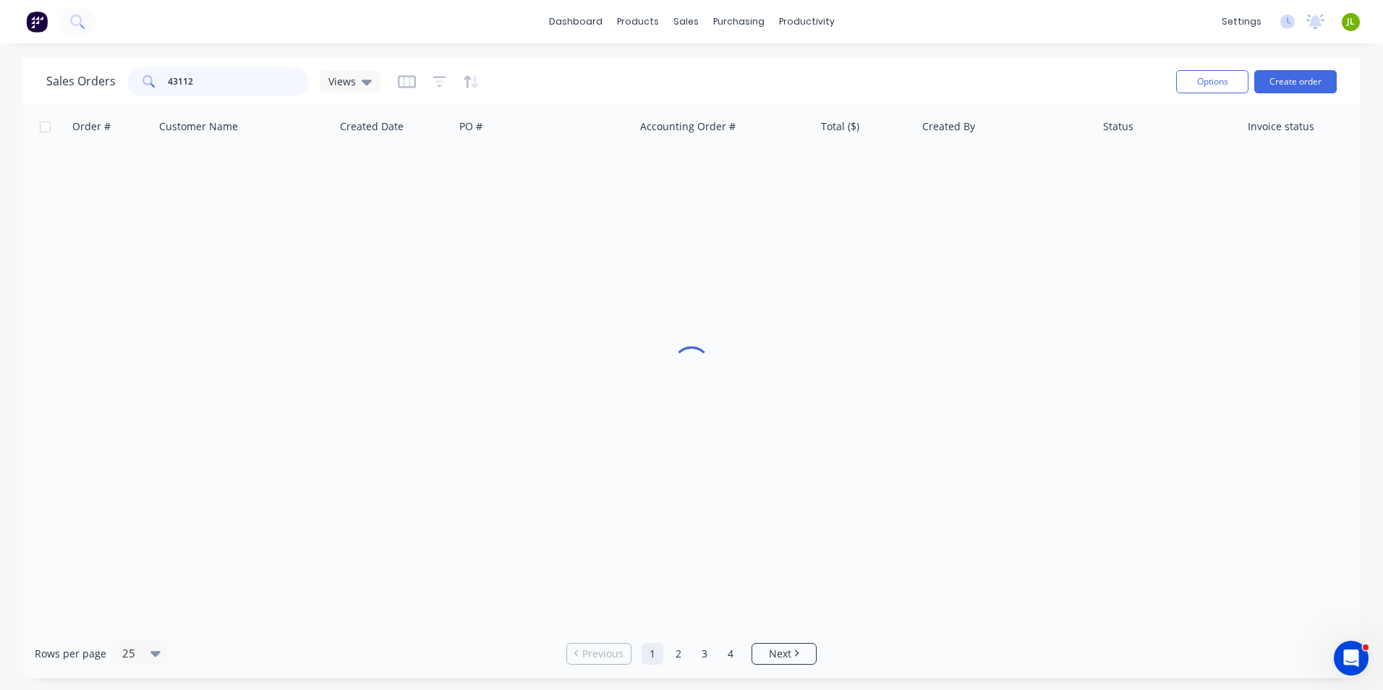
type input "43112"
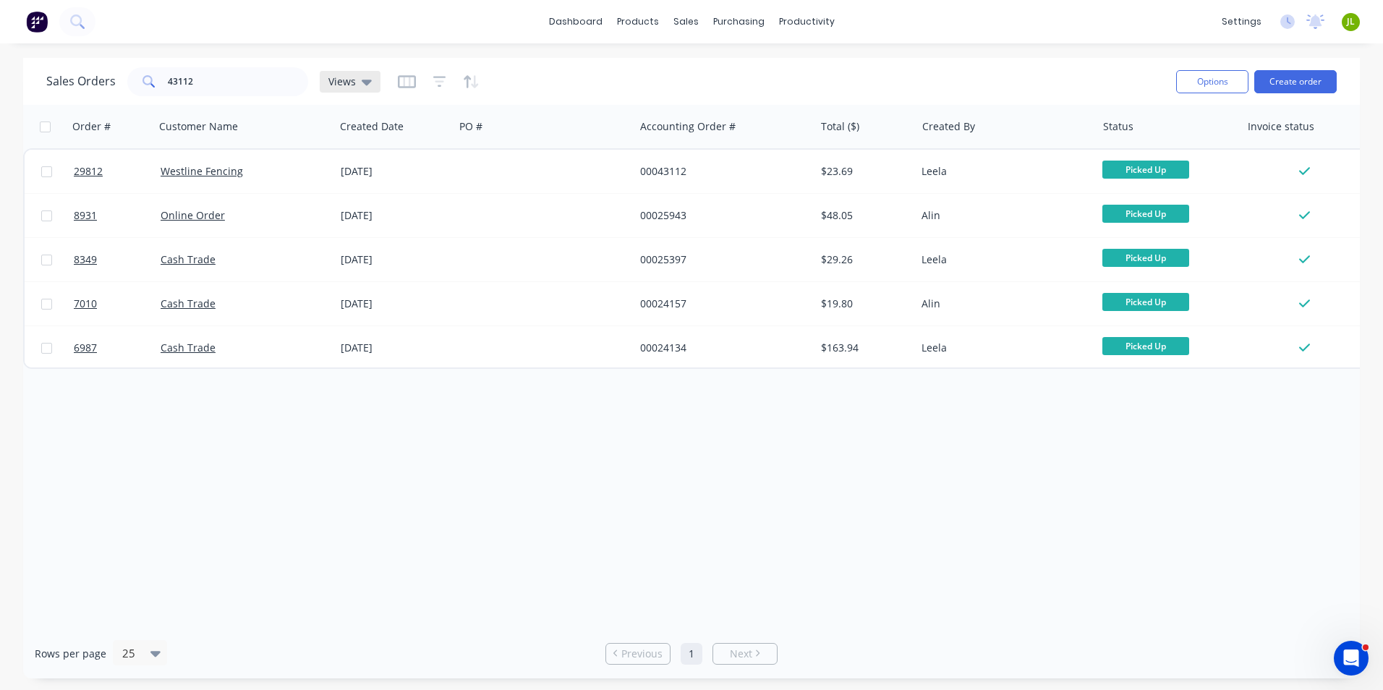
click at [358, 77] on div "Views" at bounding box center [349, 81] width 43 height 13
click at [399, 80] on icon "button" at bounding box center [407, 81] width 18 height 14
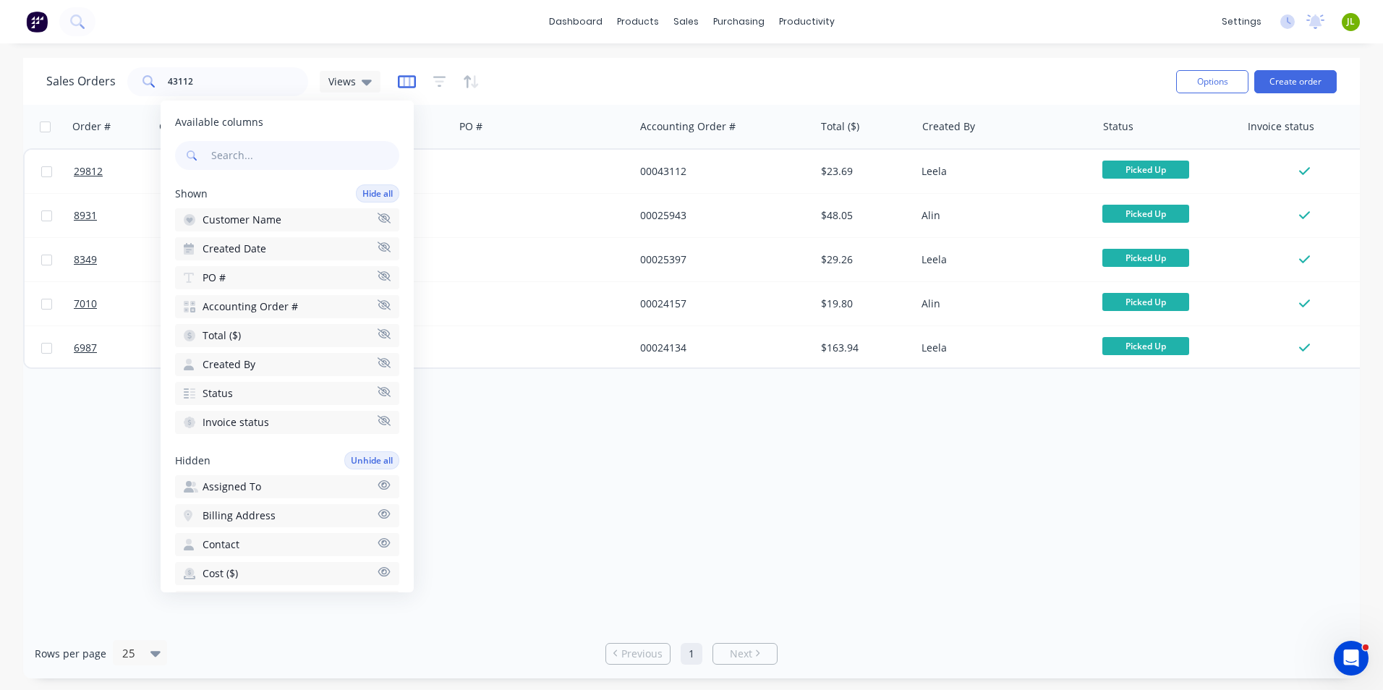
click at [399, 80] on icon "button" at bounding box center [407, 81] width 18 height 14
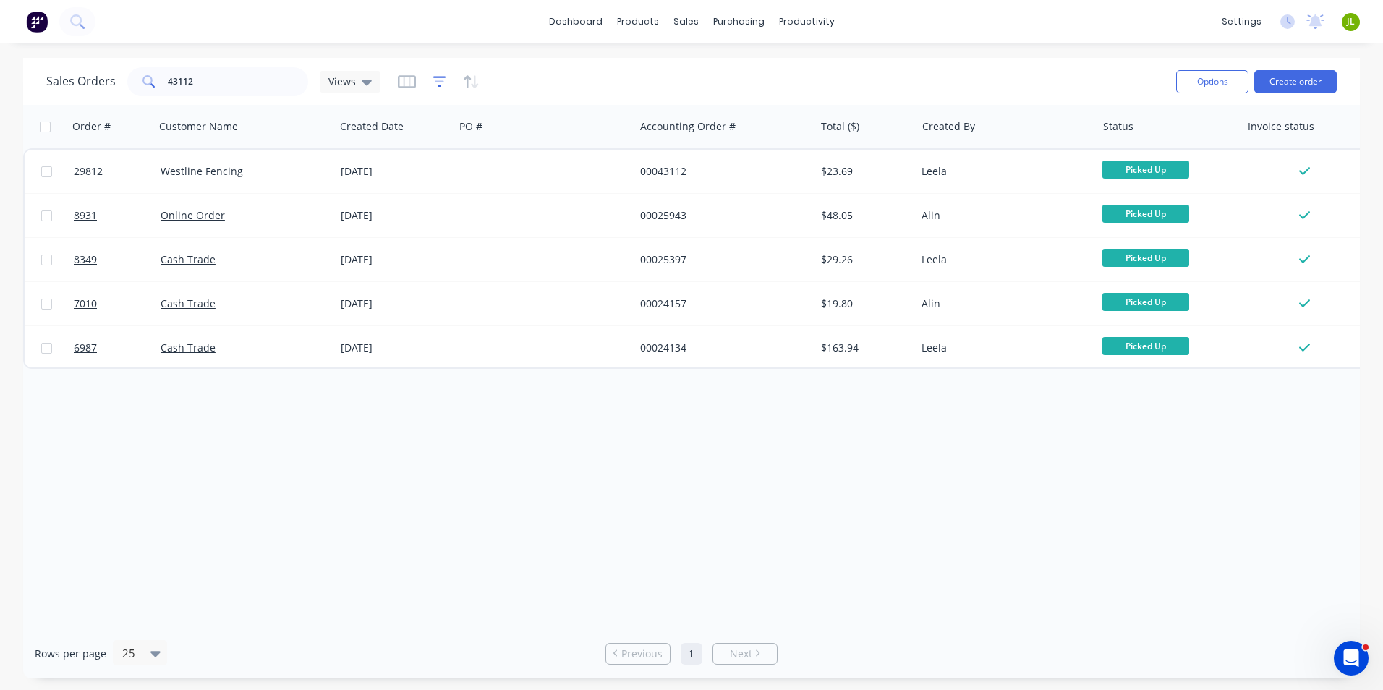
click at [433, 87] on icon "button" at bounding box center [439, 81] width 13 height 14
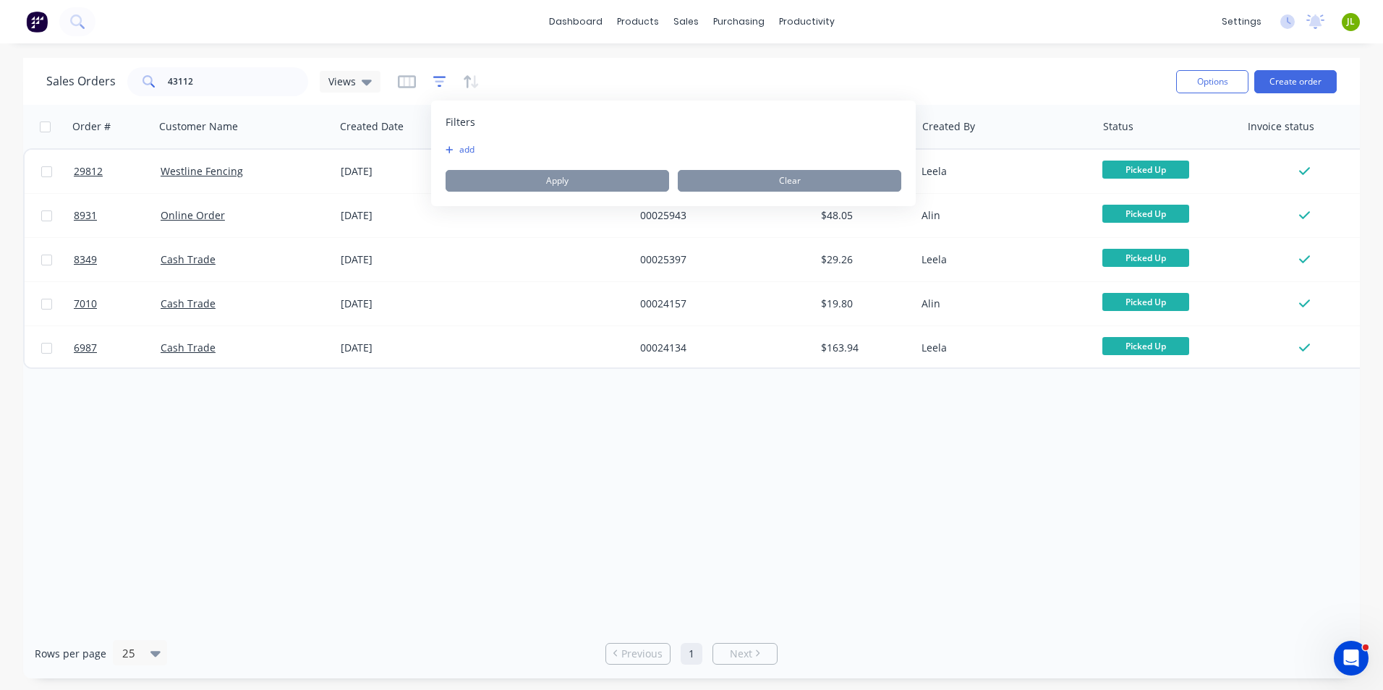
click at [433, 87] on icon "button" at bounding box center [439, 81] width 13 height 14
click at [538, 85] on div "Sales Orders 43112 Views" at bounding box center [605, 81] width 1118 height 35
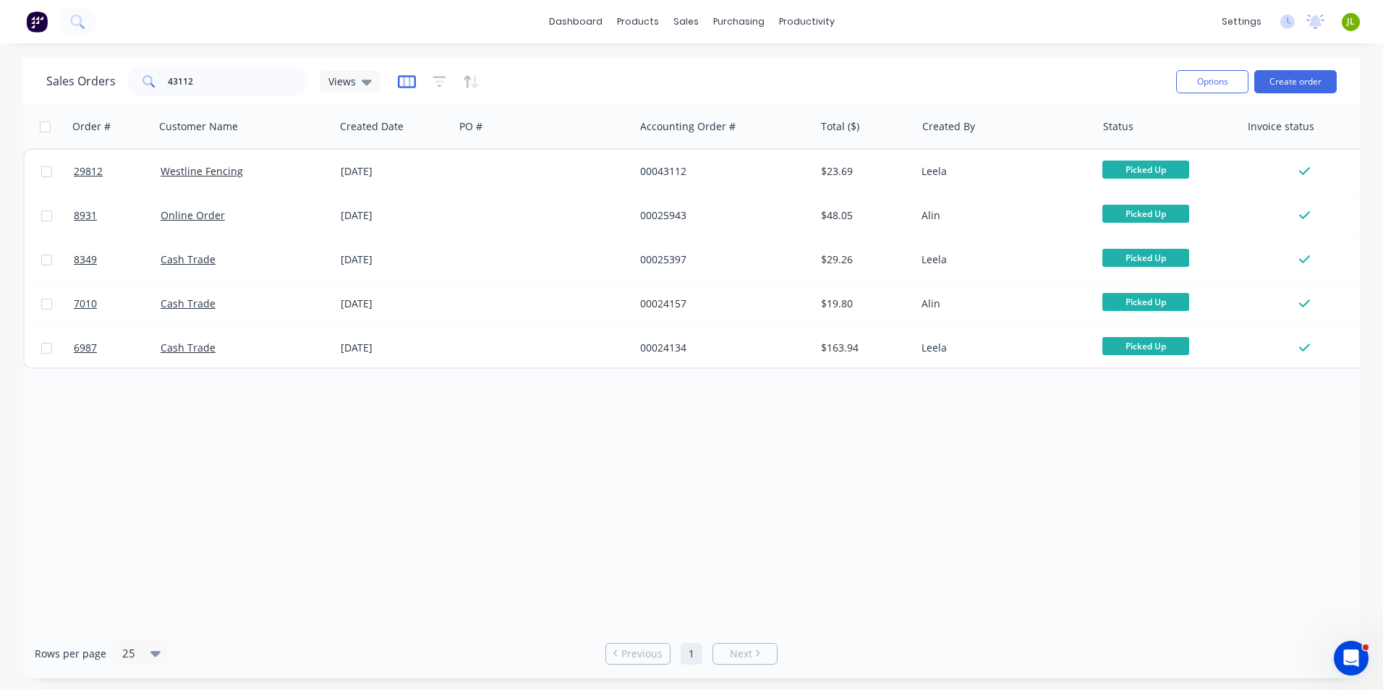
click at [411, 87] on icon "button" at bounding box center [407, 81] width 18 height 13
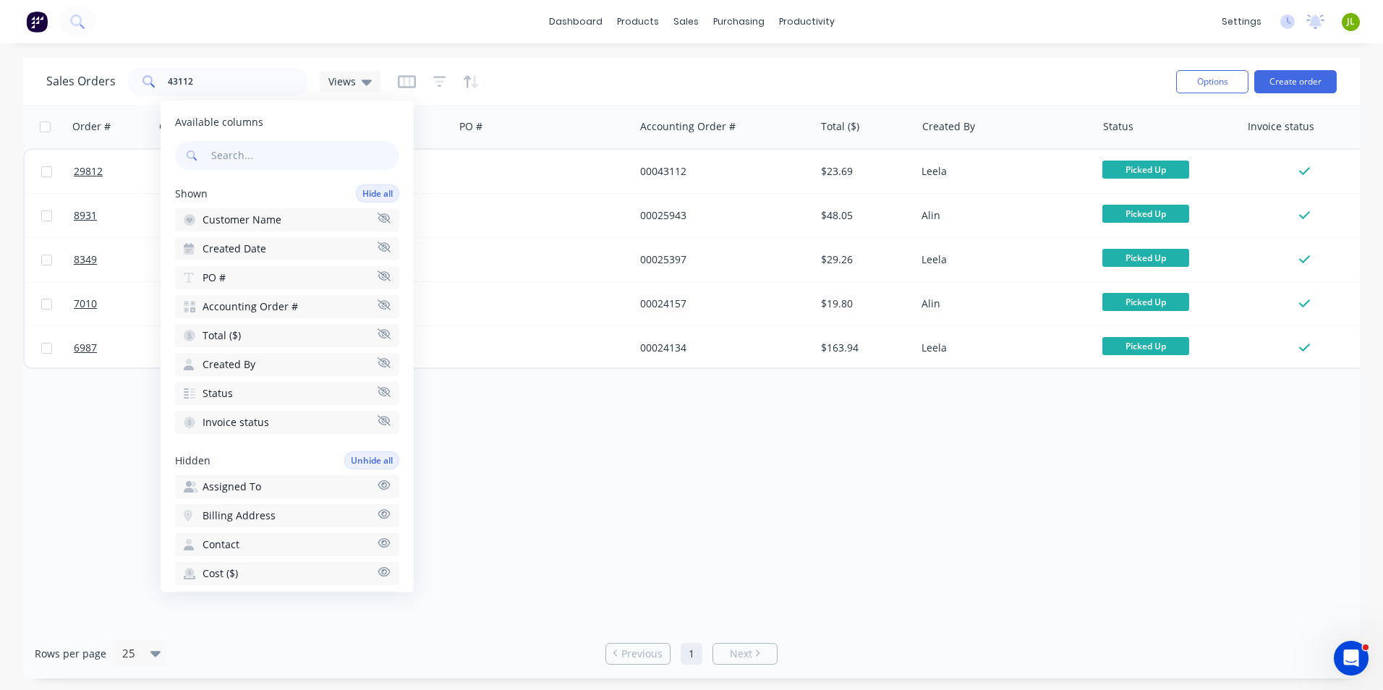
click at [87, 448] on div "Order # Customer Name Created Date PO # Accounting Order # Total ($) Created By…" at bounding box center [691, 367] width 1336 height 524
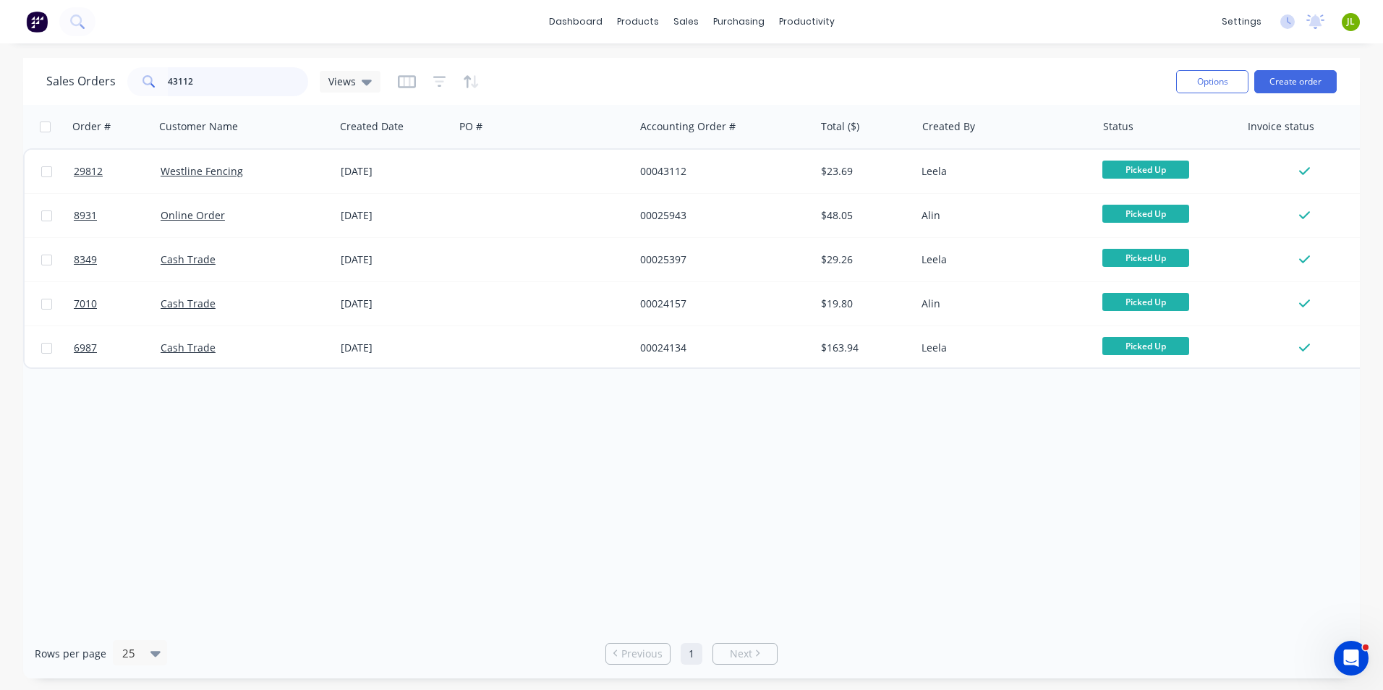
click at [240, 89] on input "43112" at bounding box center [238, 81] width 141 height 29
click at [677, 61] on link "Sales Orders" at bounding box center [762, 68] width 192 height 29
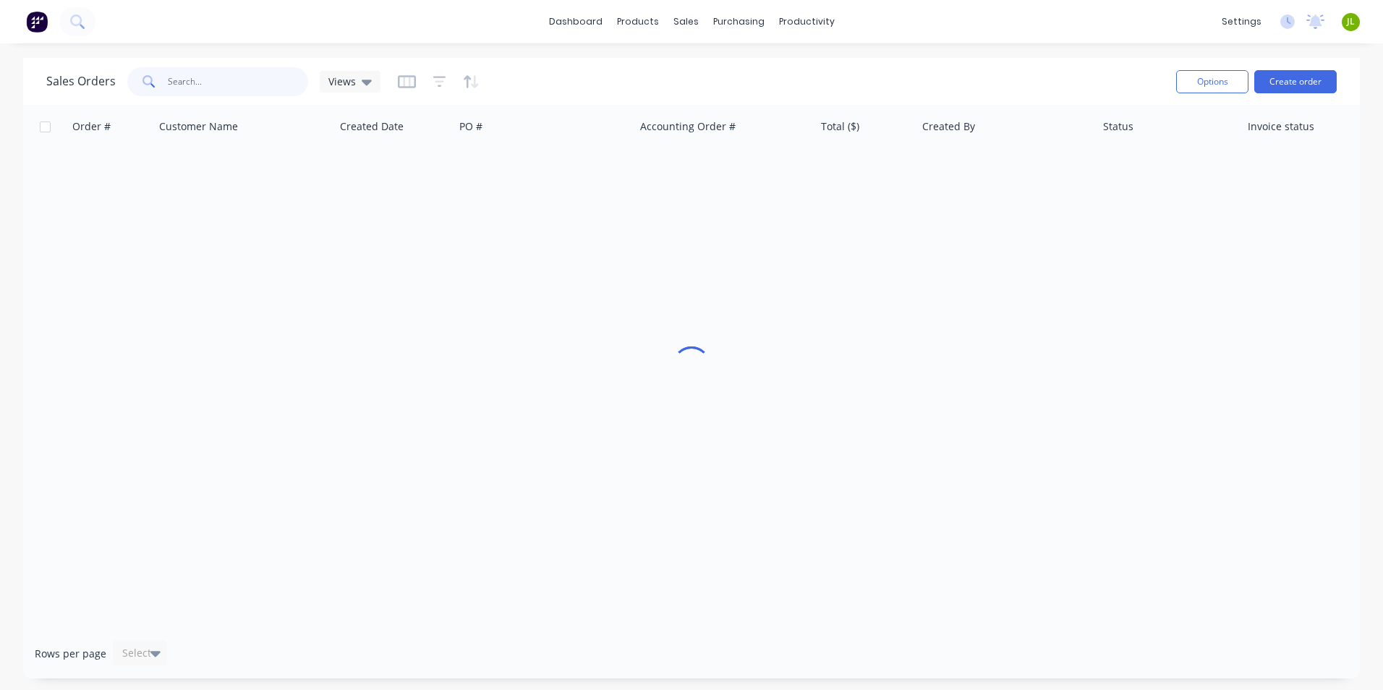
click at [243, 81] on input "text" at bounding box center [238, 81] width 141 height 29
type input "43112"
click at [433, 78] on icon "button" at bounding box center [439, 81] width 13 height 14
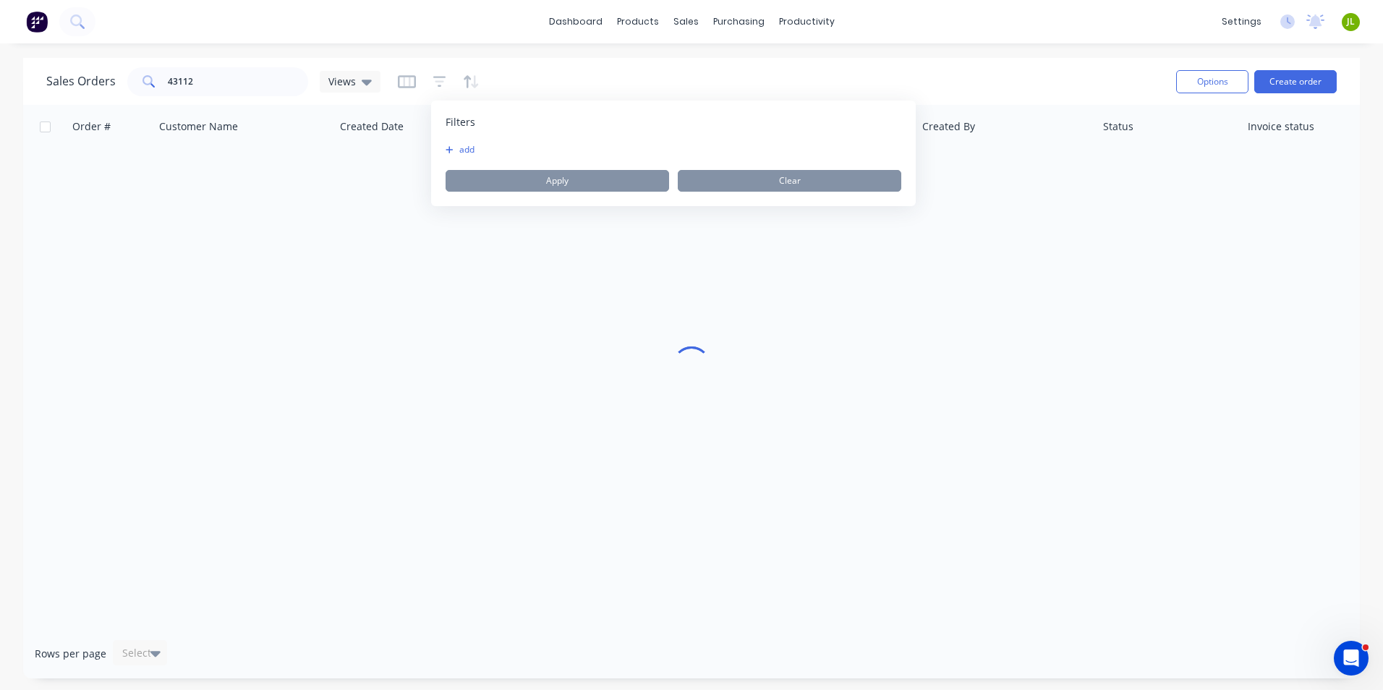
click at [448, 151] on icon "button" at bounding box center [449, 149] width 8 height 9
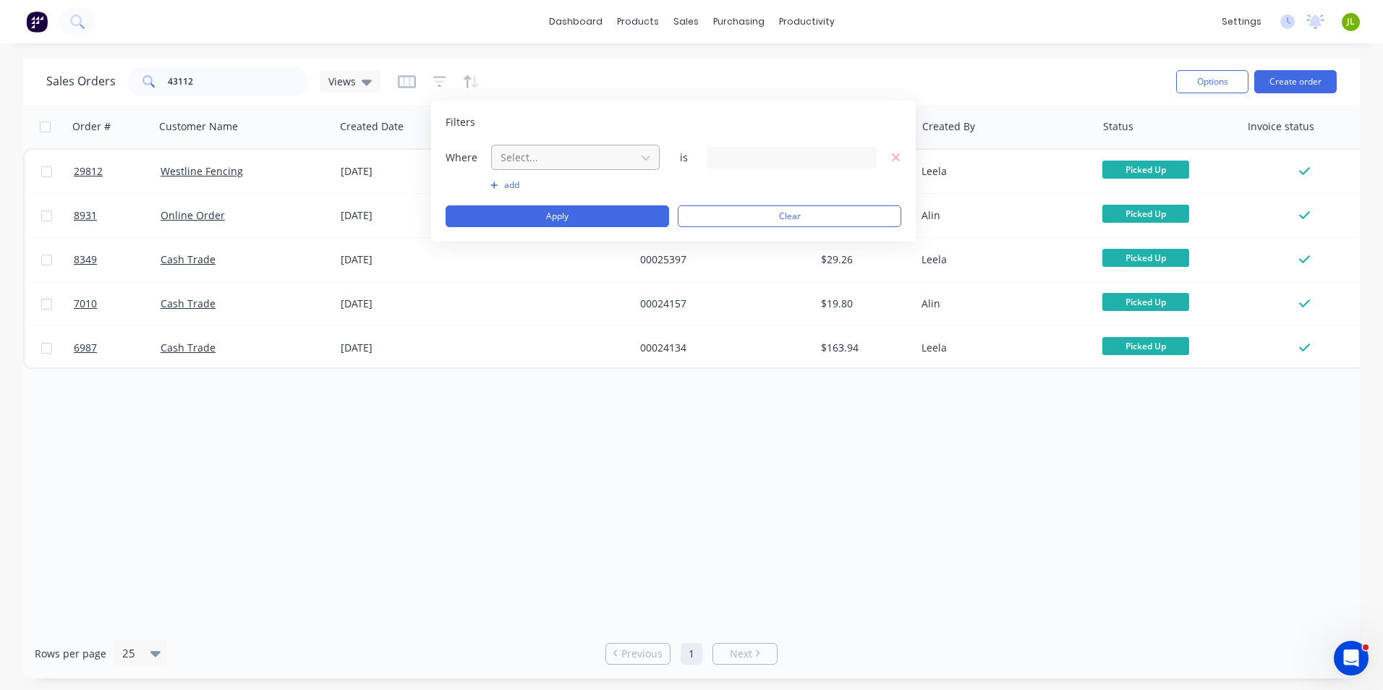
click at [545, 157] on div at bounding box center [563, 157] width 129 height 18
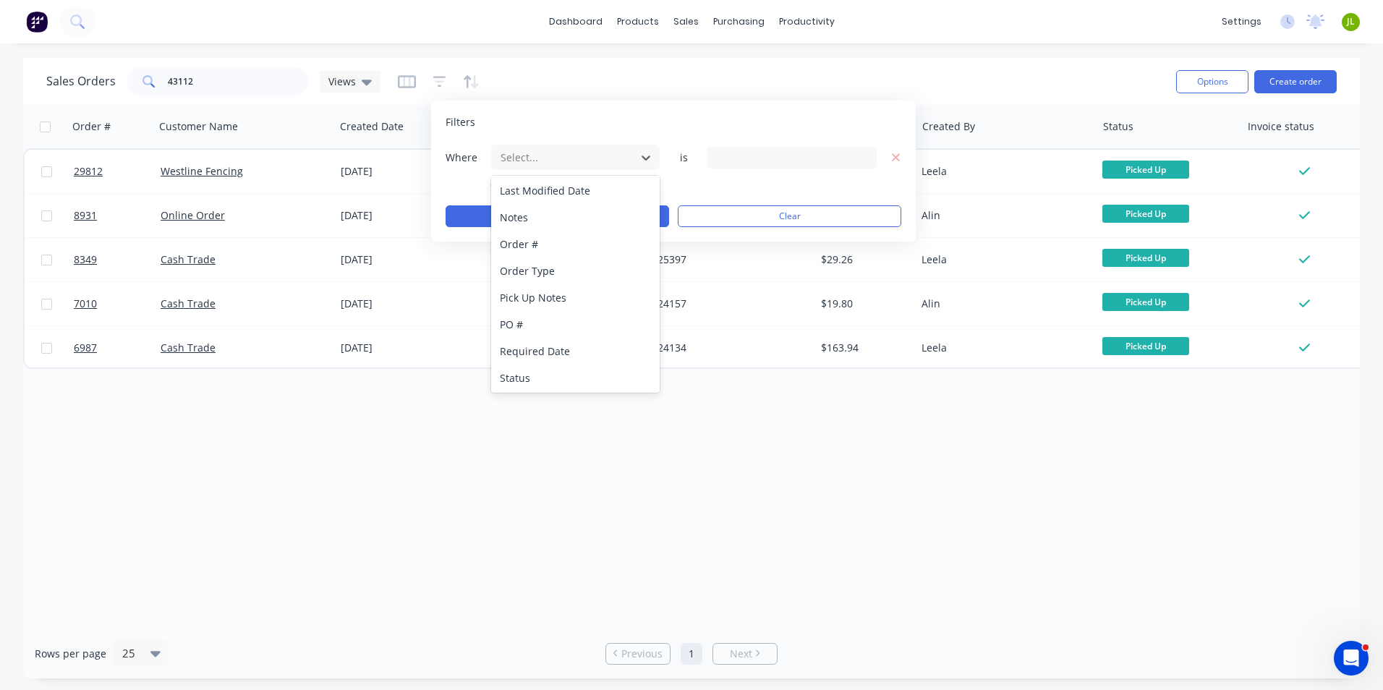
scroll to position [351, 0]
click at [593, 374] on div "Status" at bounding box center [575, 376] width 168 height 27
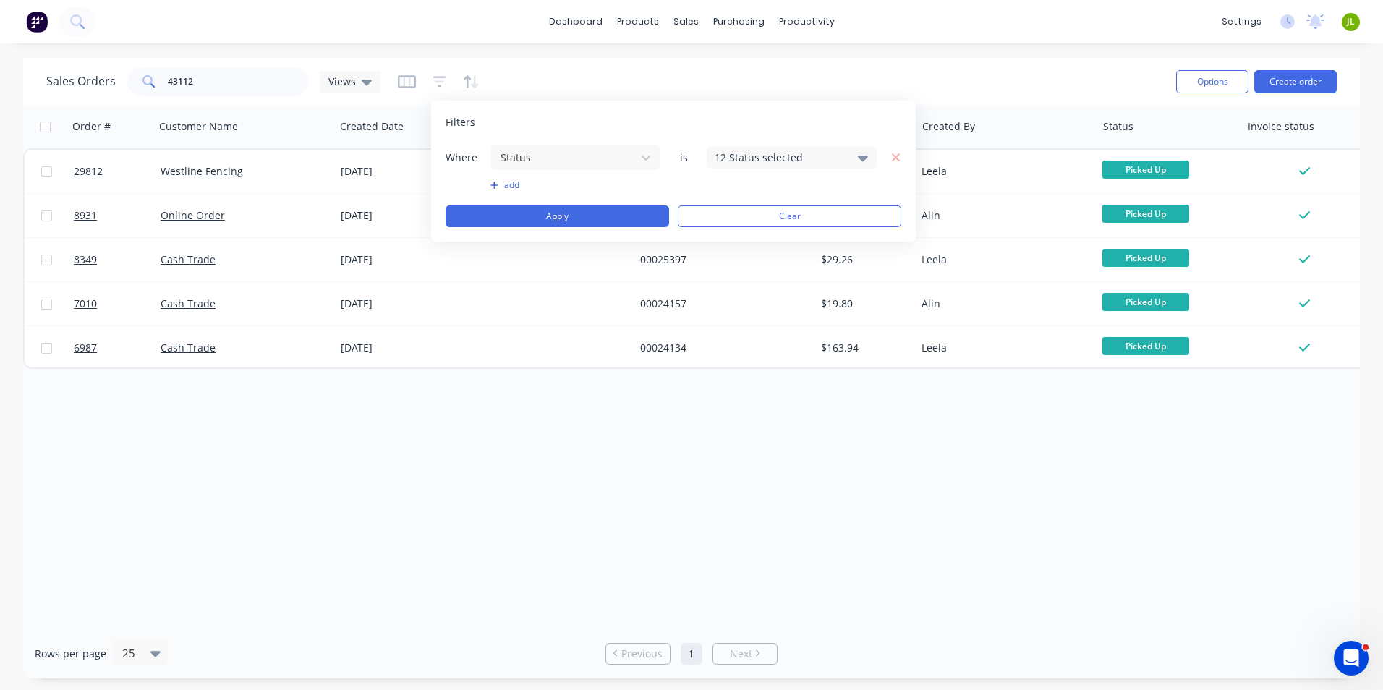
click at [792, 161] on div "12 Status selected" at bounding box center [779, 157] width 131 height 15
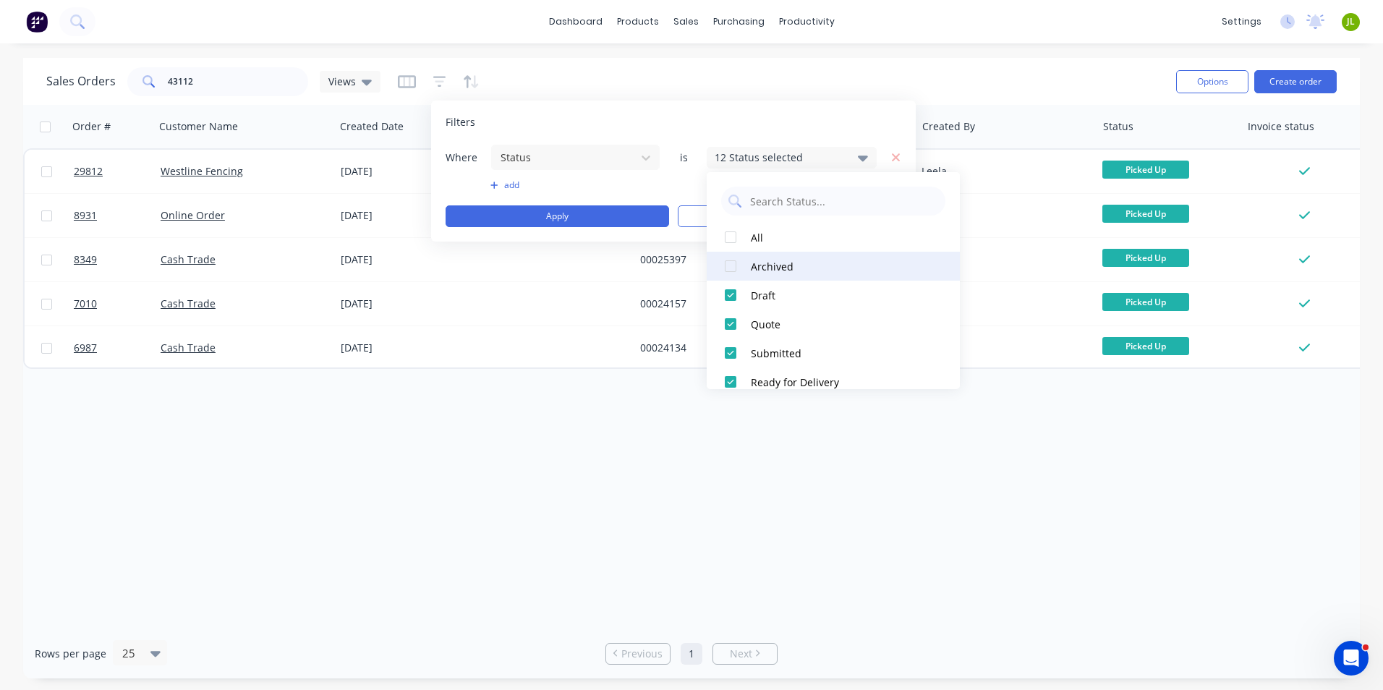
click at [737, 268] on div at bounding box center [730, 266] width 29 height 29
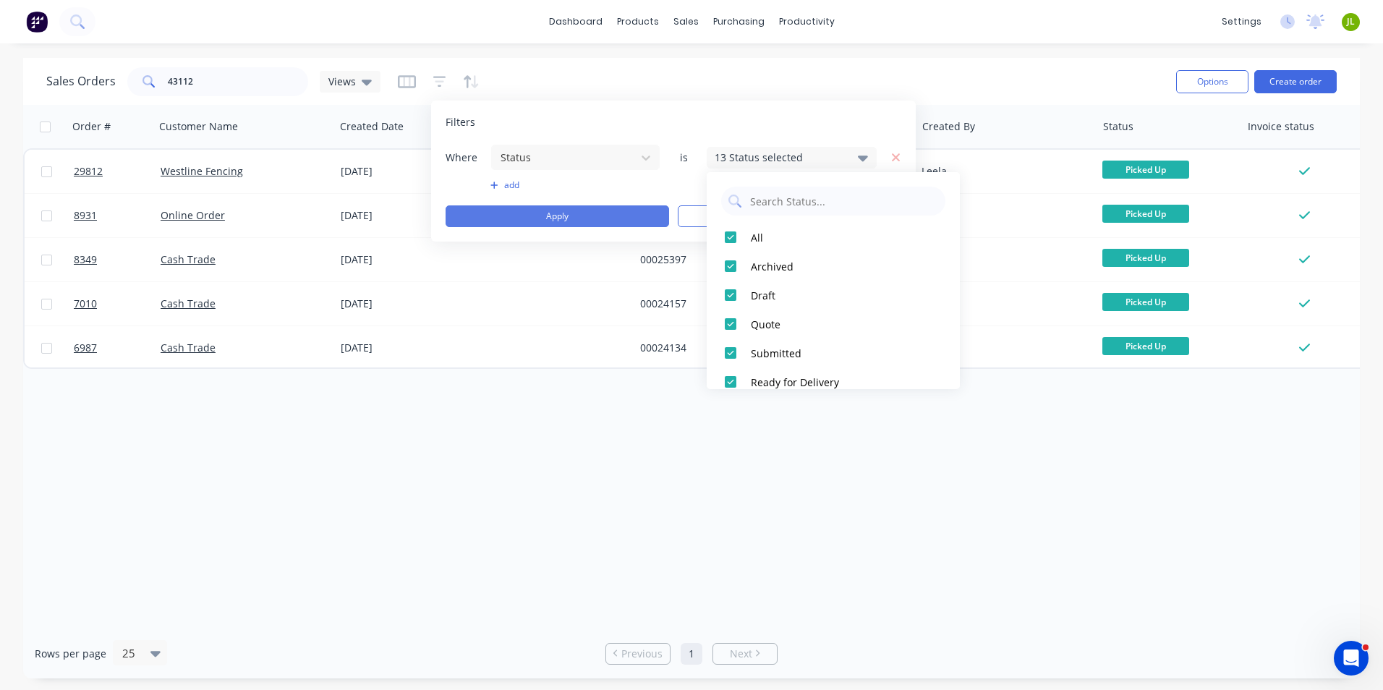
click at [592, 213] on button "Apply" at bounding box center [556, 216] width 223 height 22
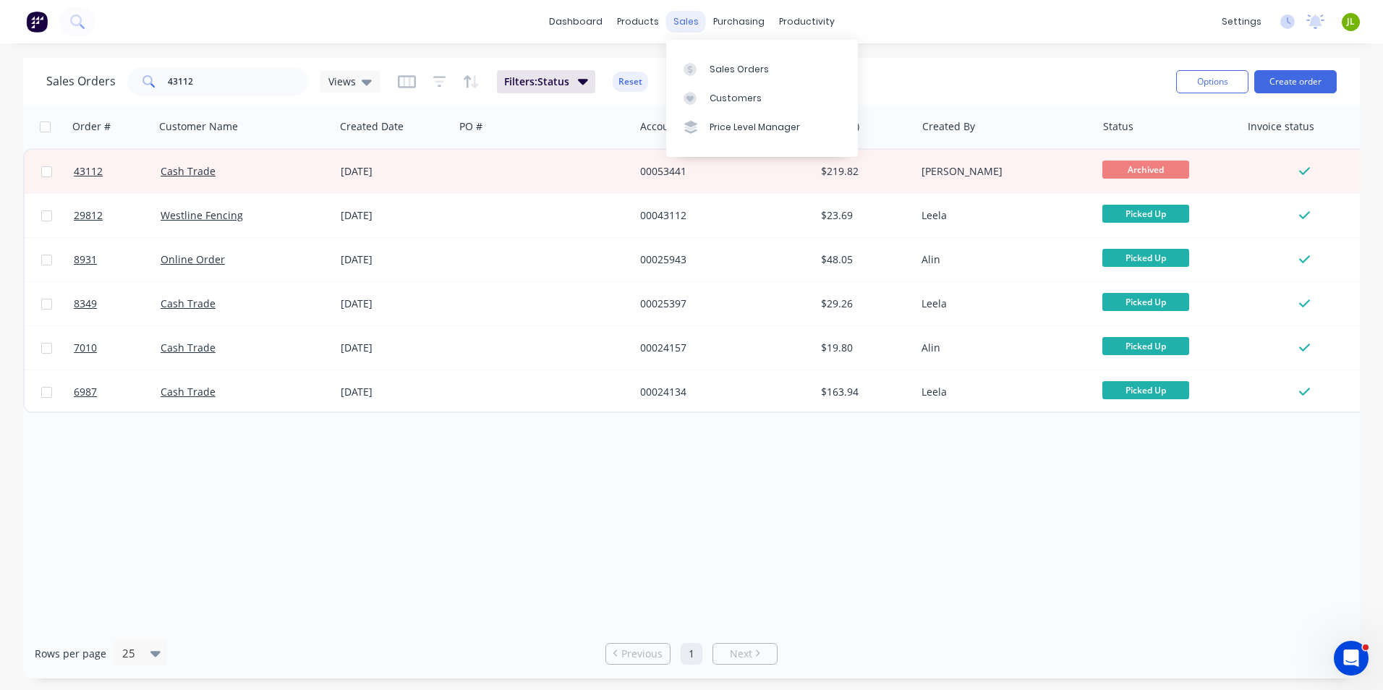
click at [688, 27] on div "sales" at bounding box center [686, 22] width 40 height 22
click at [696, 111] on link "Customers" at bounding box center [762, 98] width 192 height 29
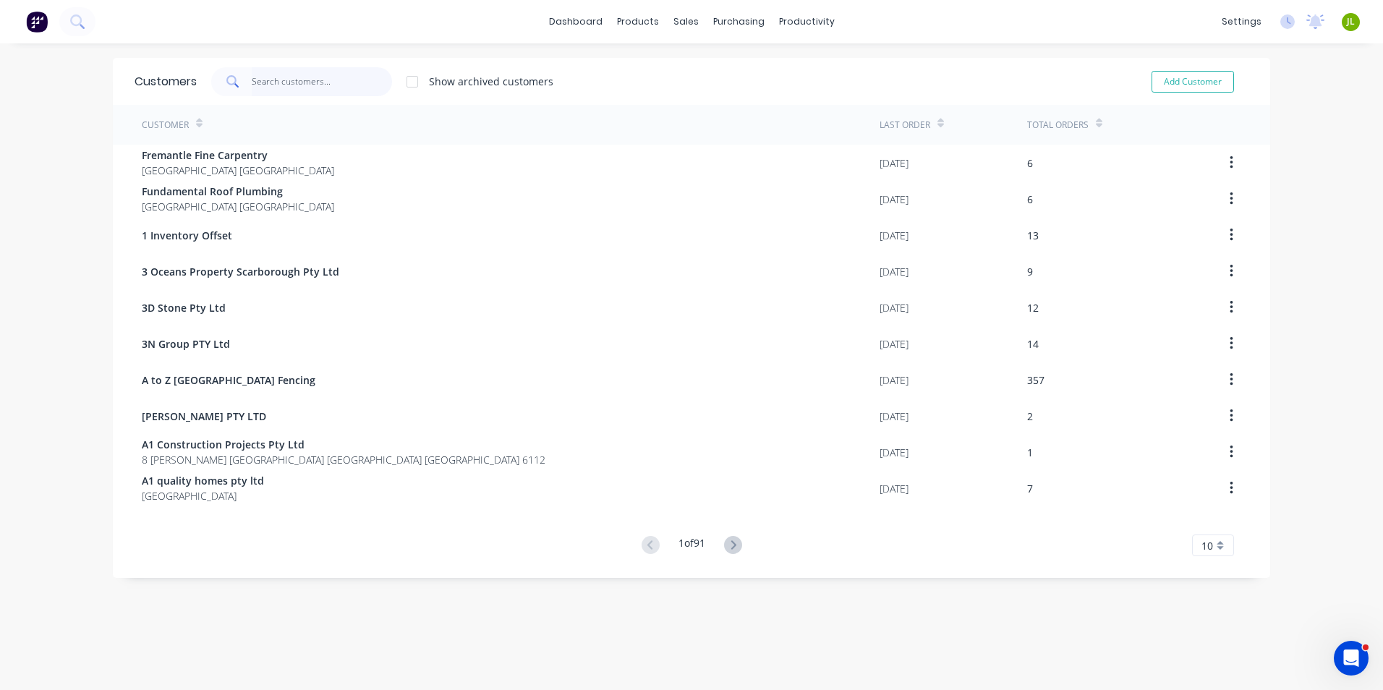
click at [332, 90] on input "text" at bounding box center [322, 81] width 141 height 29
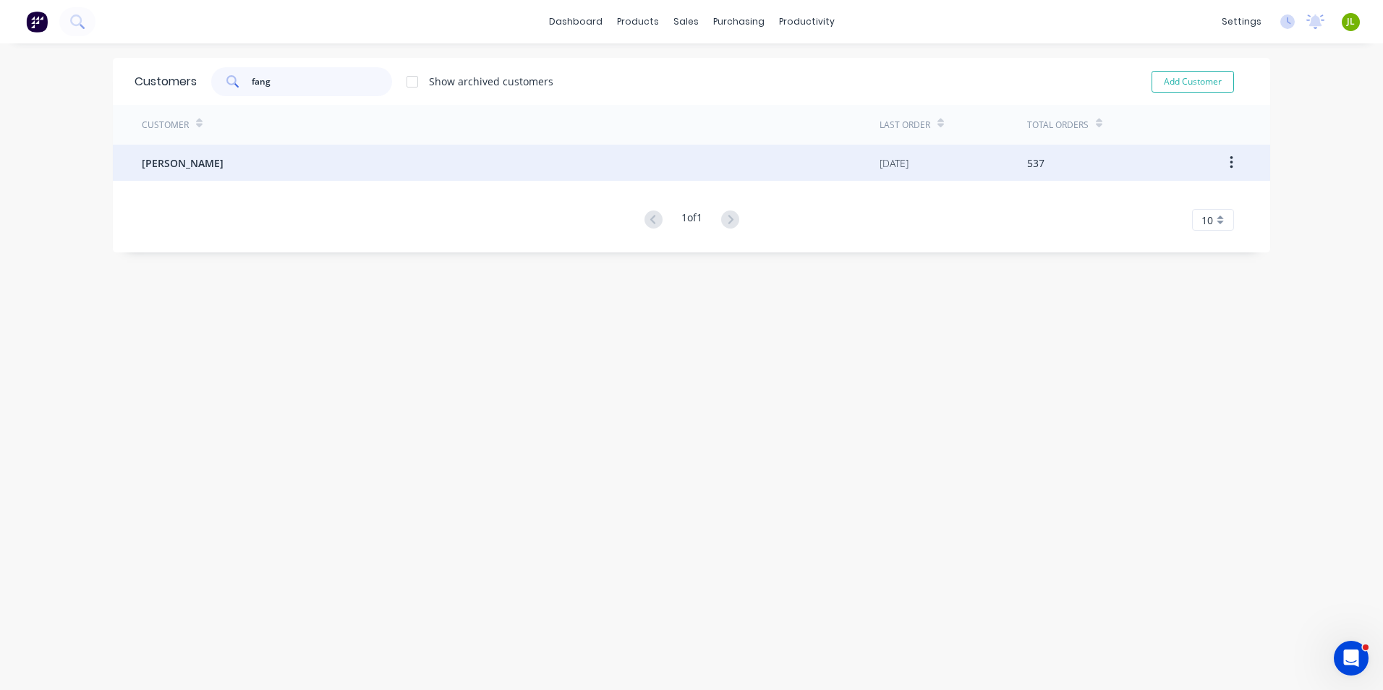
type input "fang"
click at [362, 158] on div "[PERSON_NAME]" at bounding box center [511, 163] width 738 height 36
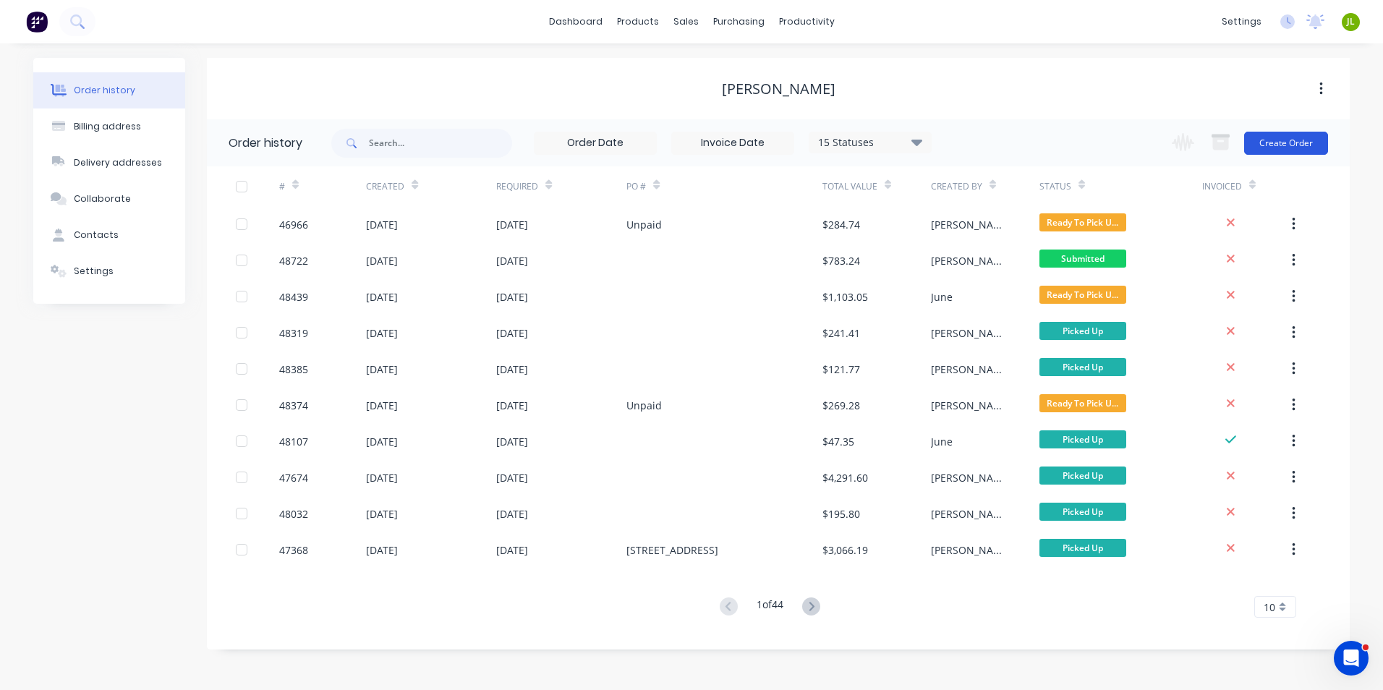
click at [1313, 133] on button "Create Order" at bounding box center [1286, 143] width 84 height 23
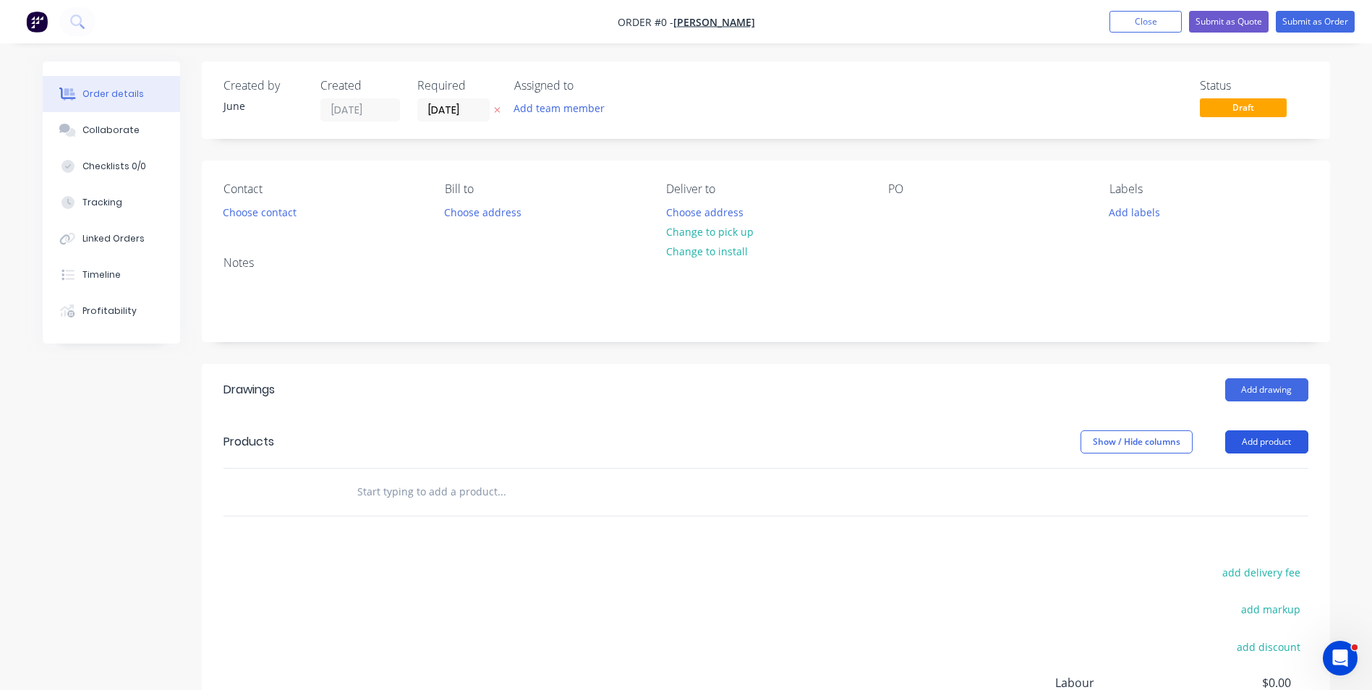
click at [1280, 432] on button "Add product" at bounding box center [1266, 441] width 83 height 23
click at [1250, 478] on div "Product catalogue" at bounding box center [1239, 478] width 111 height 21
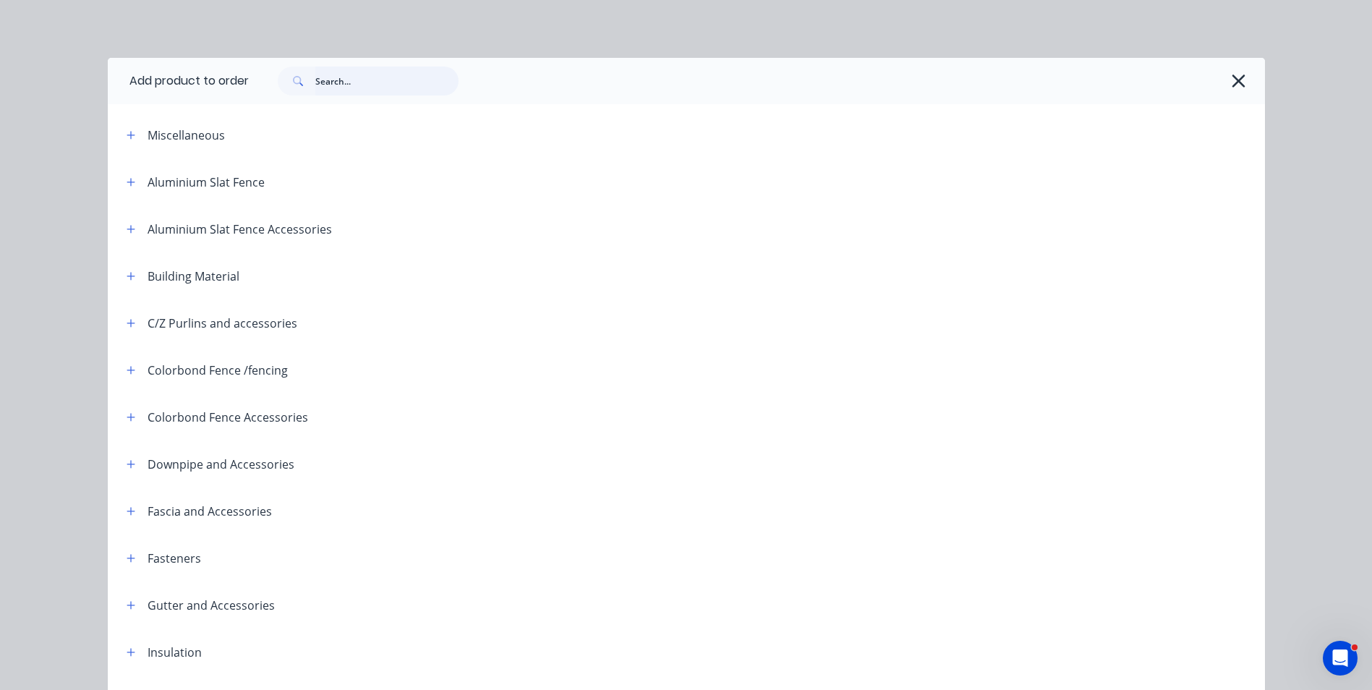
click at [334, 67] on input "text" at bounding box center [386, 81] width 143 height 29
type input "s"
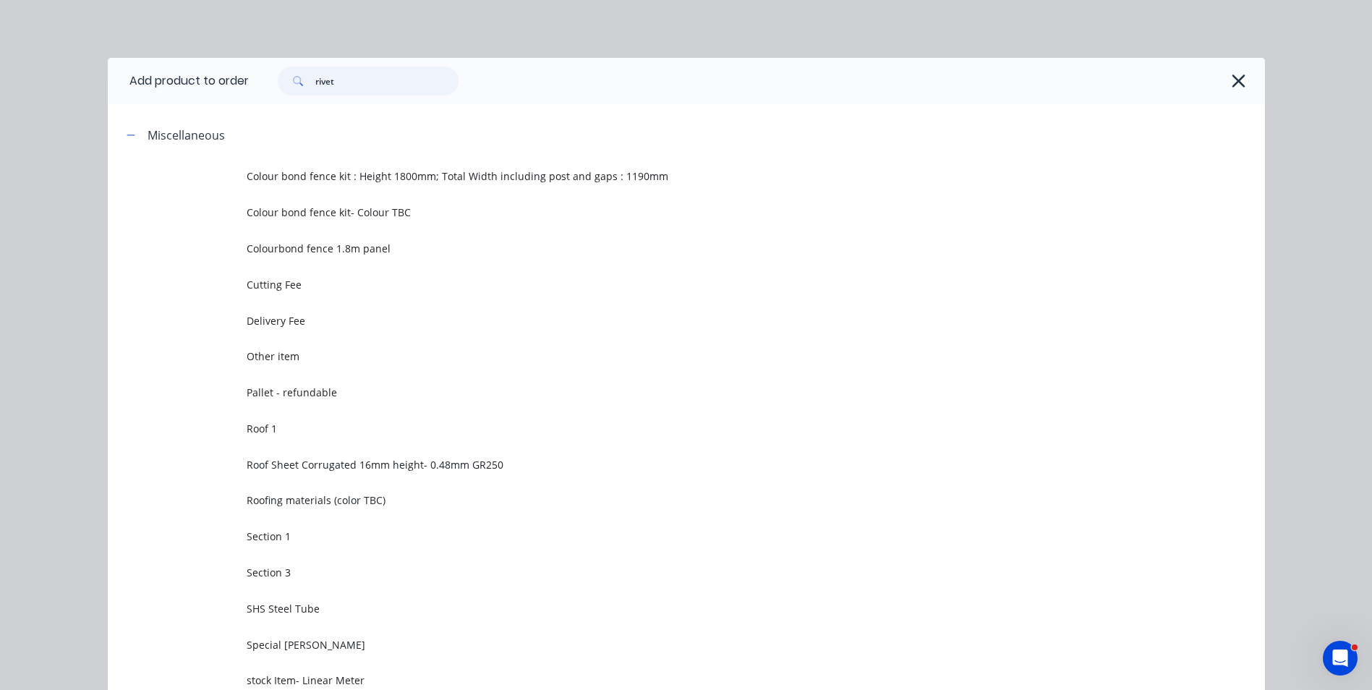
type input "rivet"
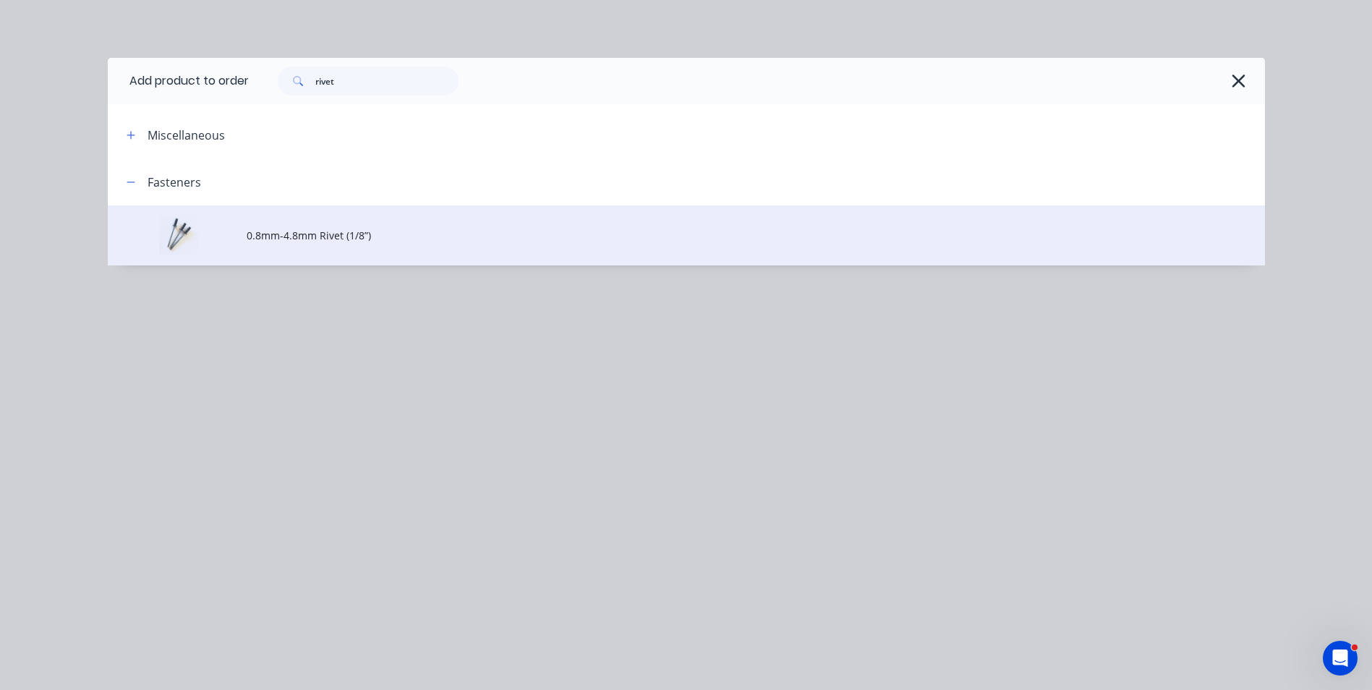
click at [393, 248] on td "0.8mm-4.8mm Rivet (1/8”)" at bounding box center [756, 235] width 1018 height 60
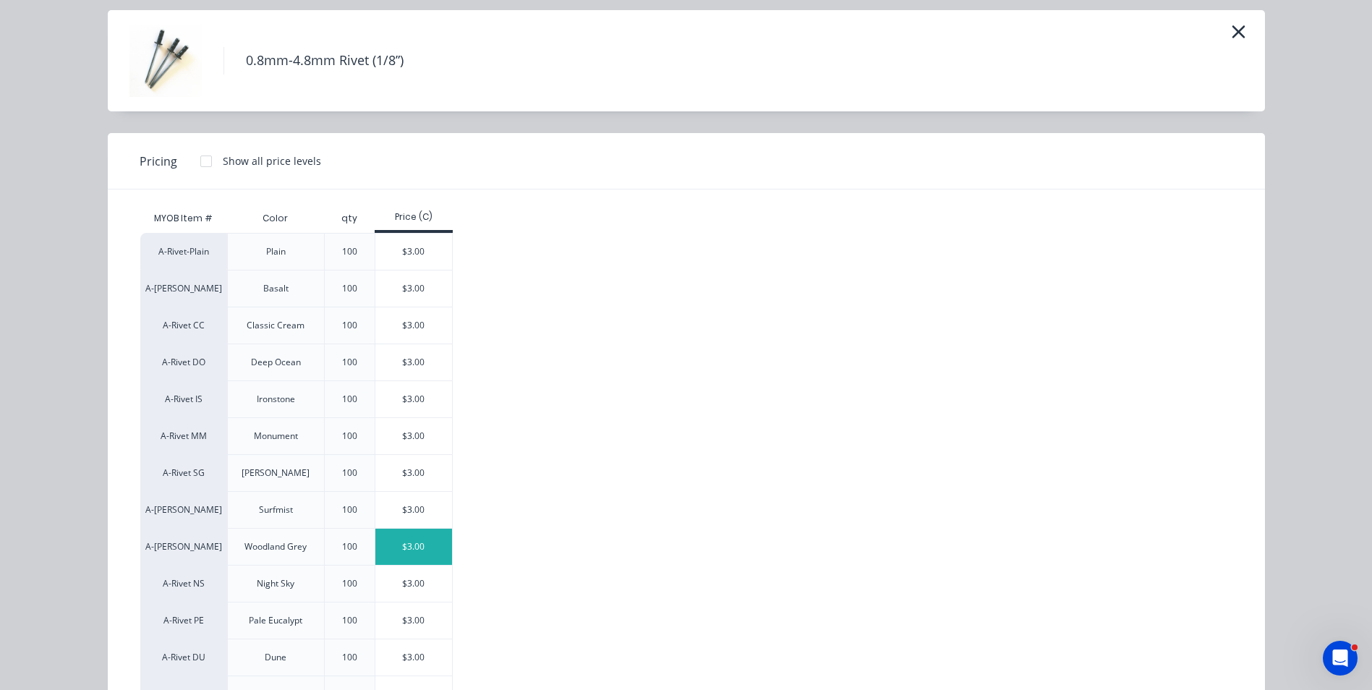
scroll to position [72, 0]
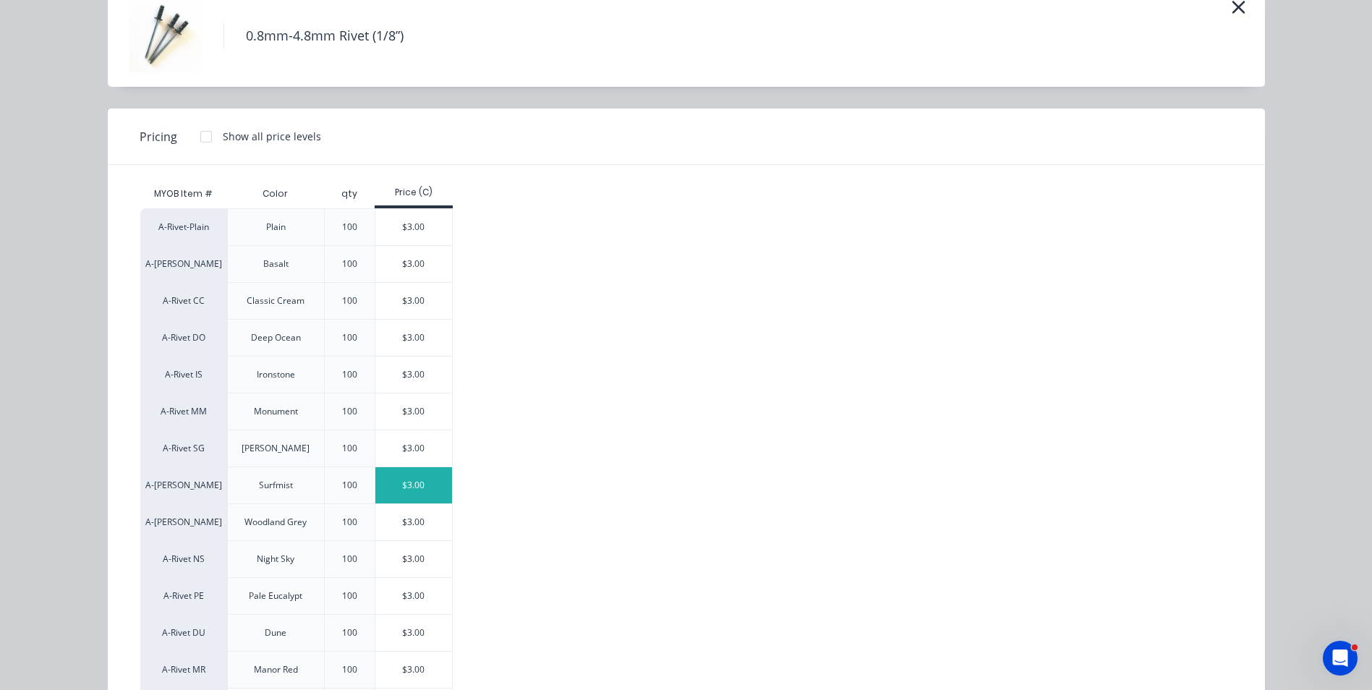
click at [414, 489] on div "$3.00" at bounding box center [413, 485] width 77 height 36
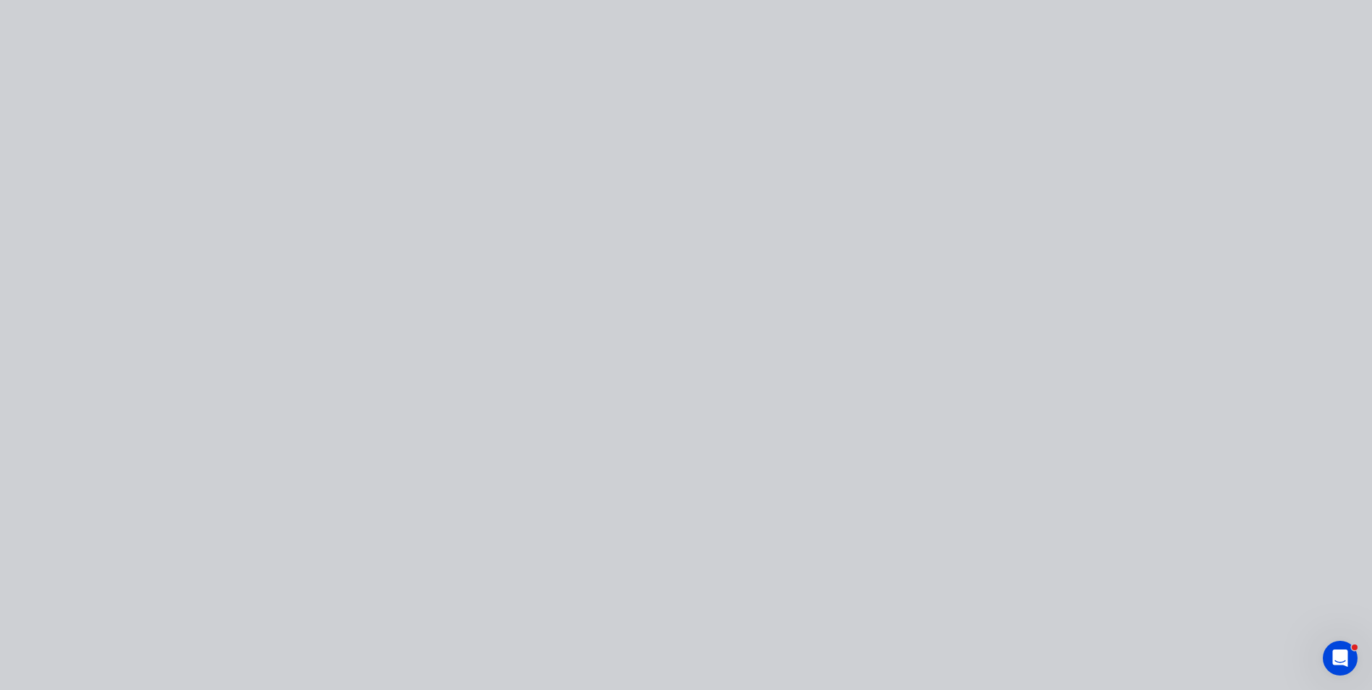
scroll to position [0, 0]
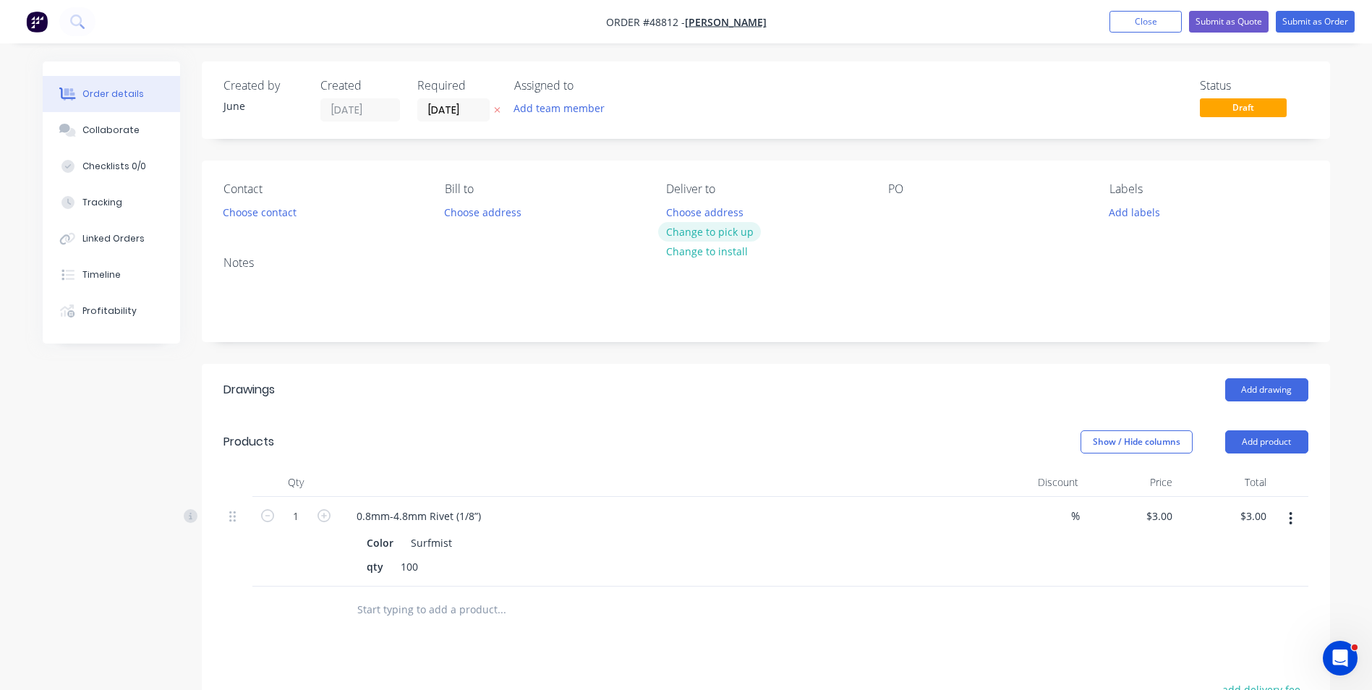
click at [736, 225] on button "Change to pick up" at bounding box center [709, 232] width 103 height 20
click at [1338, 17] on button "Submit as Order" at bounding box center [1315, 22] width 79 height 22
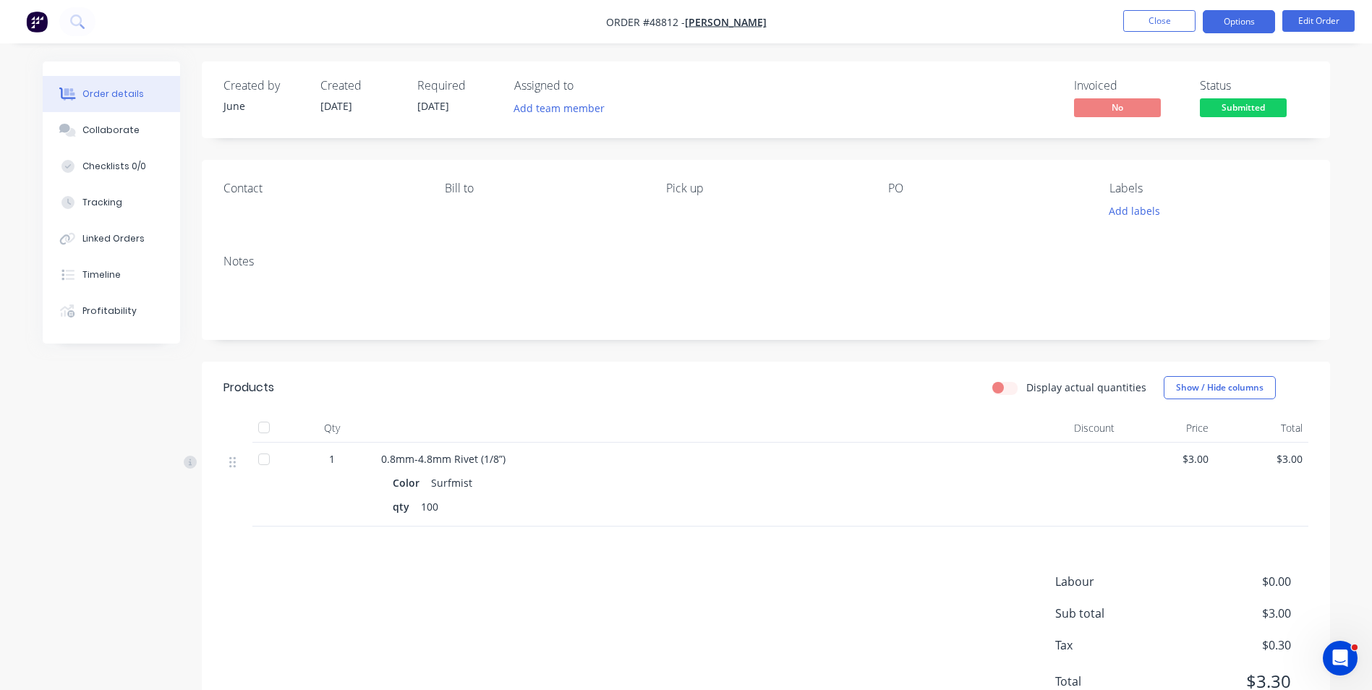
click at [1234, 17] on button "Options" at bounding box center [1239, 21] width 72 height 23
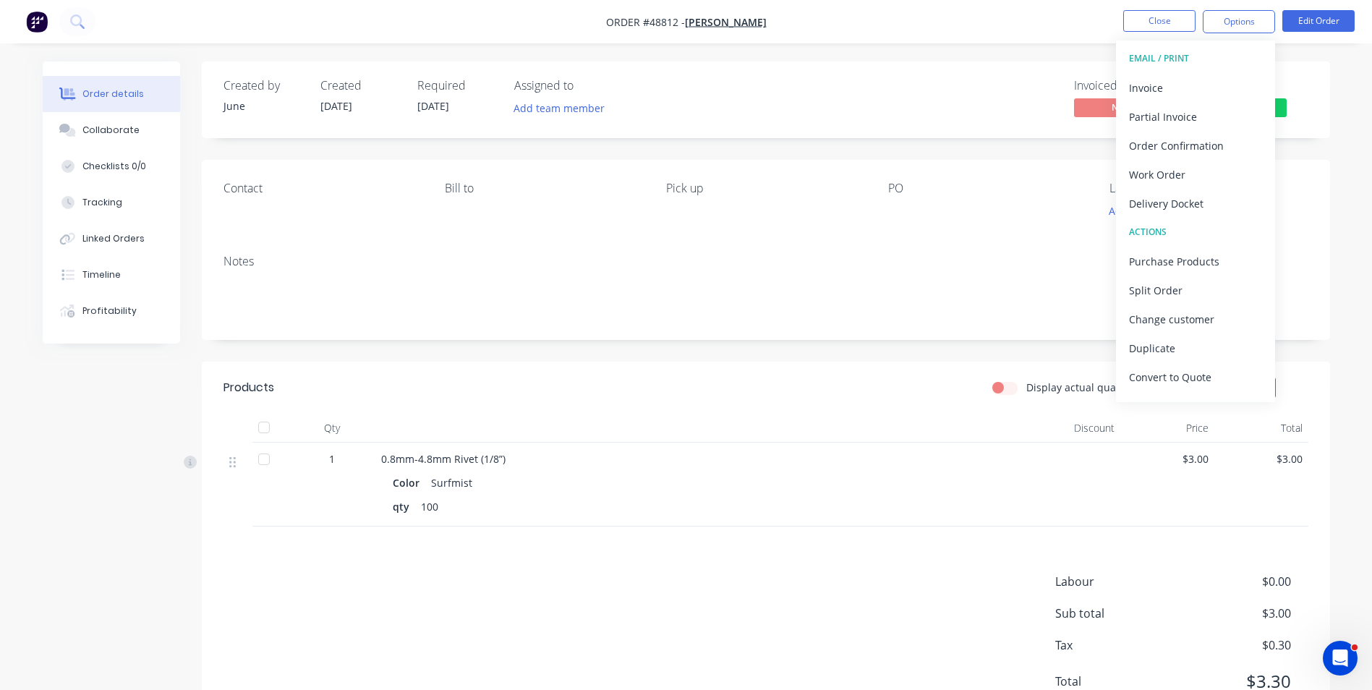
drag, startPoint x: 994, startPoint y: 74, endPoint x: 1122, endPoint y: 37, distance: 132.5
click at [1016, 64] on div "Created by June Created 03/09/25 Required 03/09/25 Assigned to Add team member …" at bounding box center [766, 99] width 1128 height 77
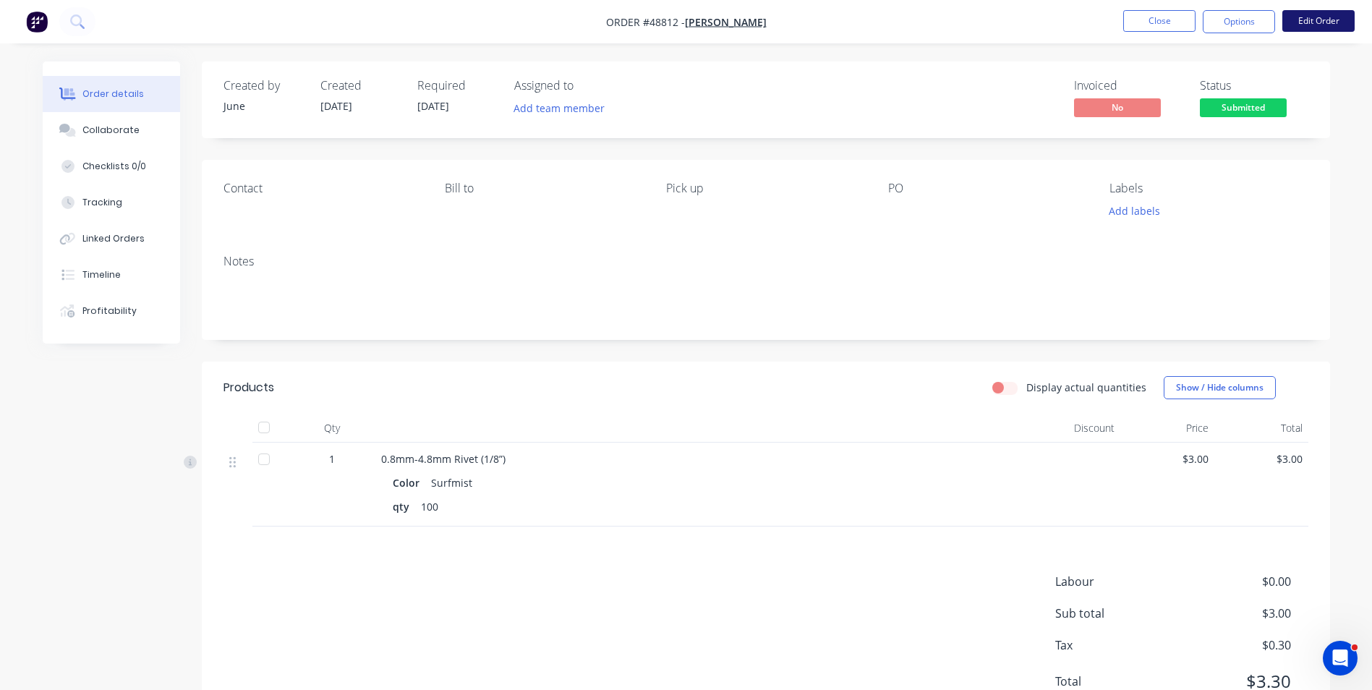
click at [1304, 15] on button "Edit Order" at bounding box center [1318, 21] width 72 height 22
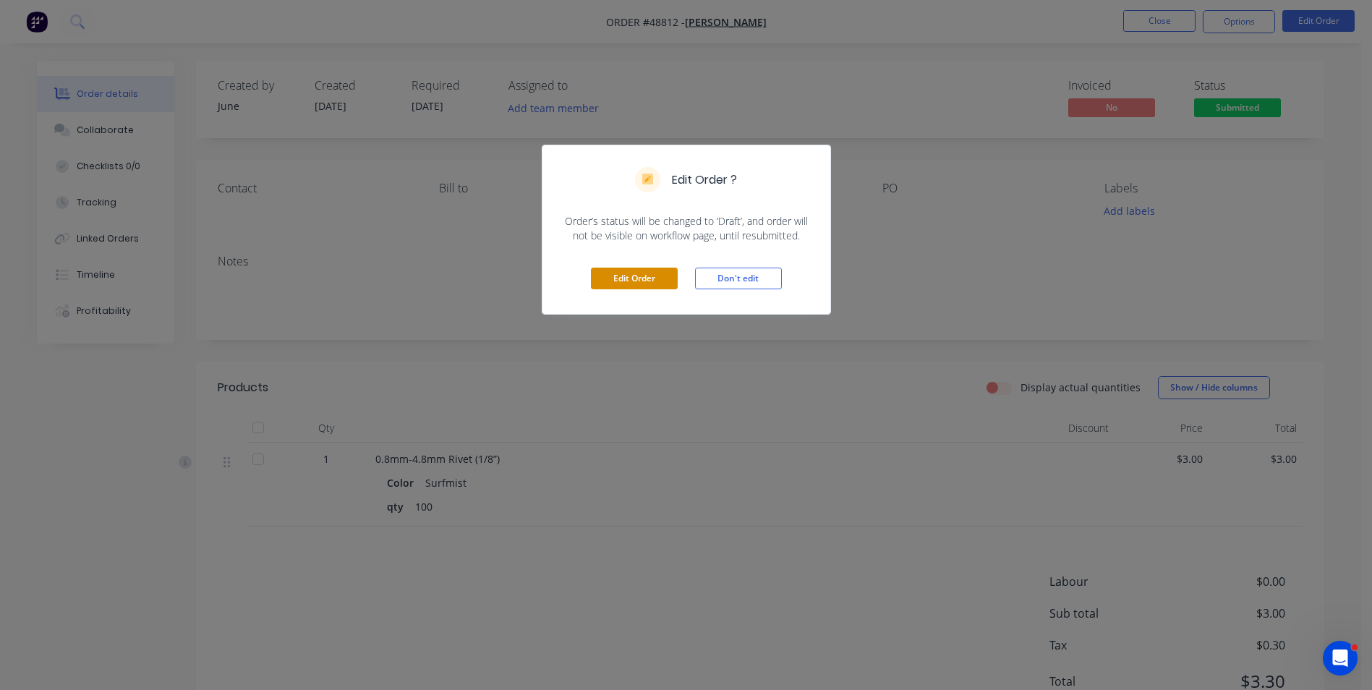
click at [654, 289] on button "Edit Order" at bounding box center [634, 279] width 87 height 22
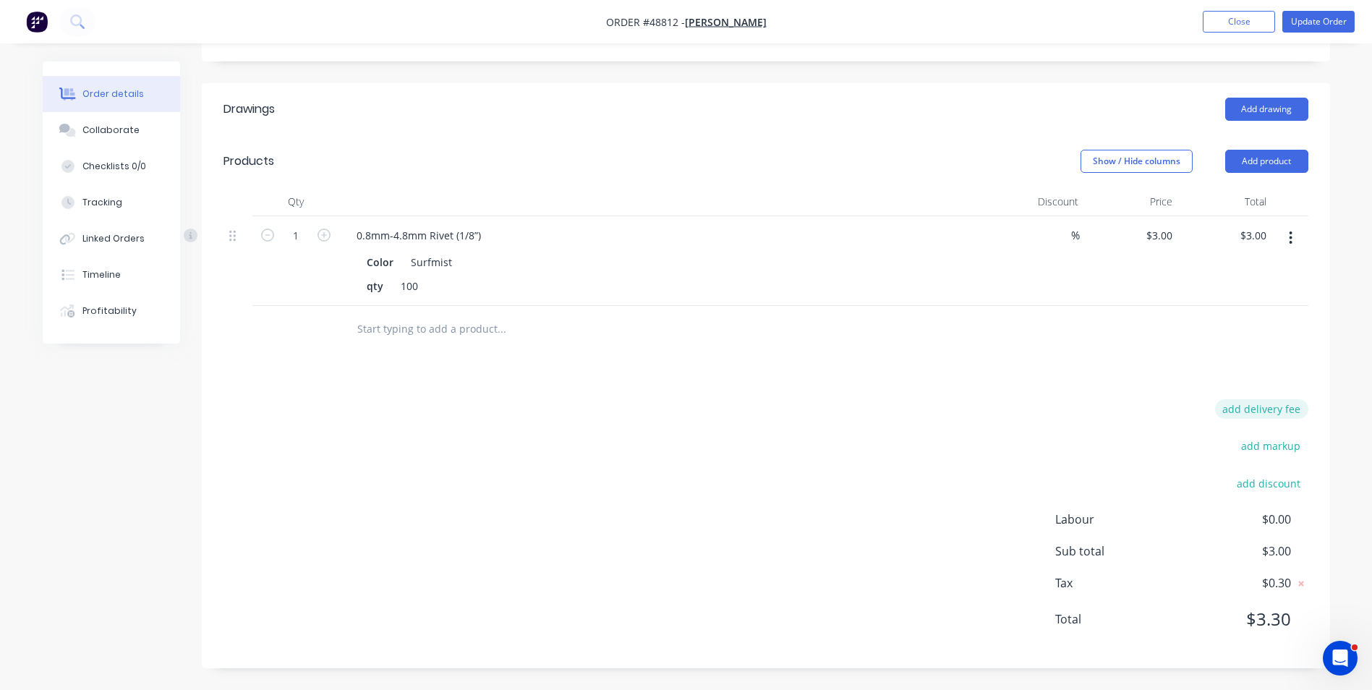
click at [1276, 401] on button "add delivery fee" at bounding box center [1261, 409] width 93 height 20
click at [1303, 414] on icon at bounding box center [1301, 414] width 14 height 14
click at [1270, 500] on div "add discount" at bounding box center [1217, 495] width 181 height 37
click at [1270, 496] on button "add discount" at bounding box center [1268, 487] width 79 height 20
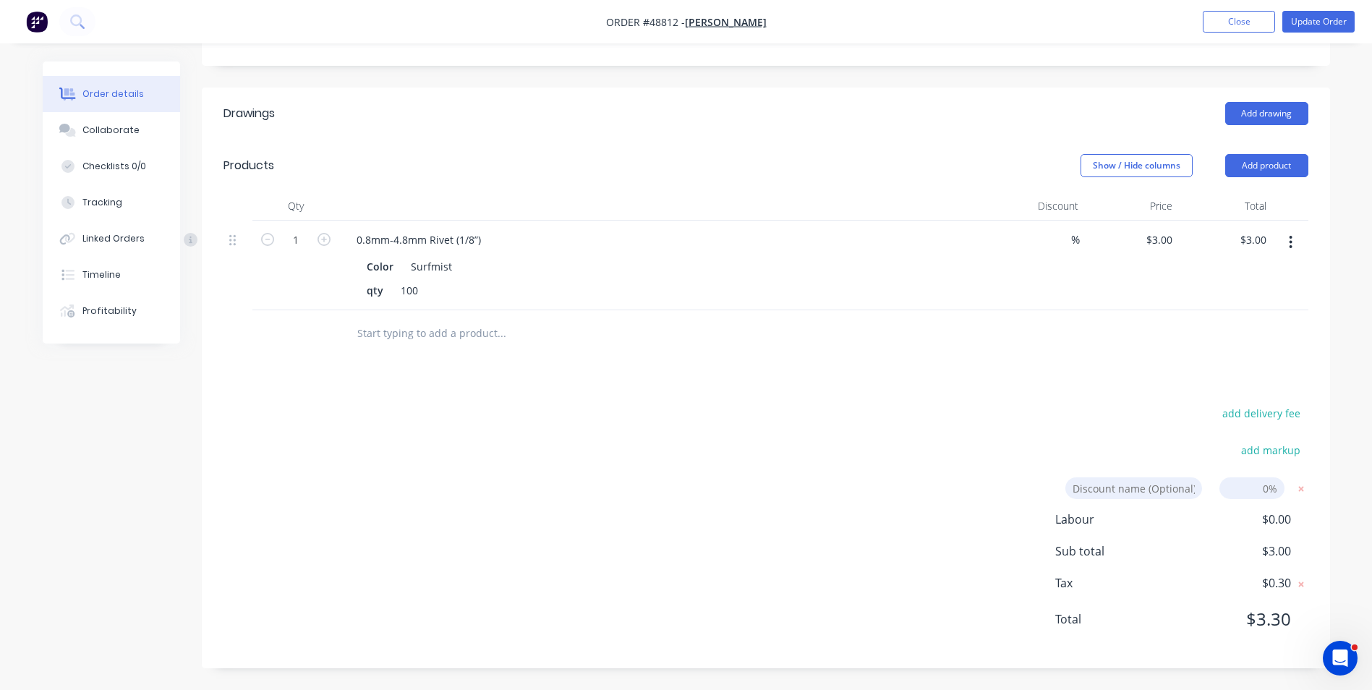
click at [1140, 487] on input at bounding box center [1133, 488] width 137 height 22
type input "Discount"
click at [1231, 492] on input at bounding box center [1251, 488] width 65 height 22
type input "7"
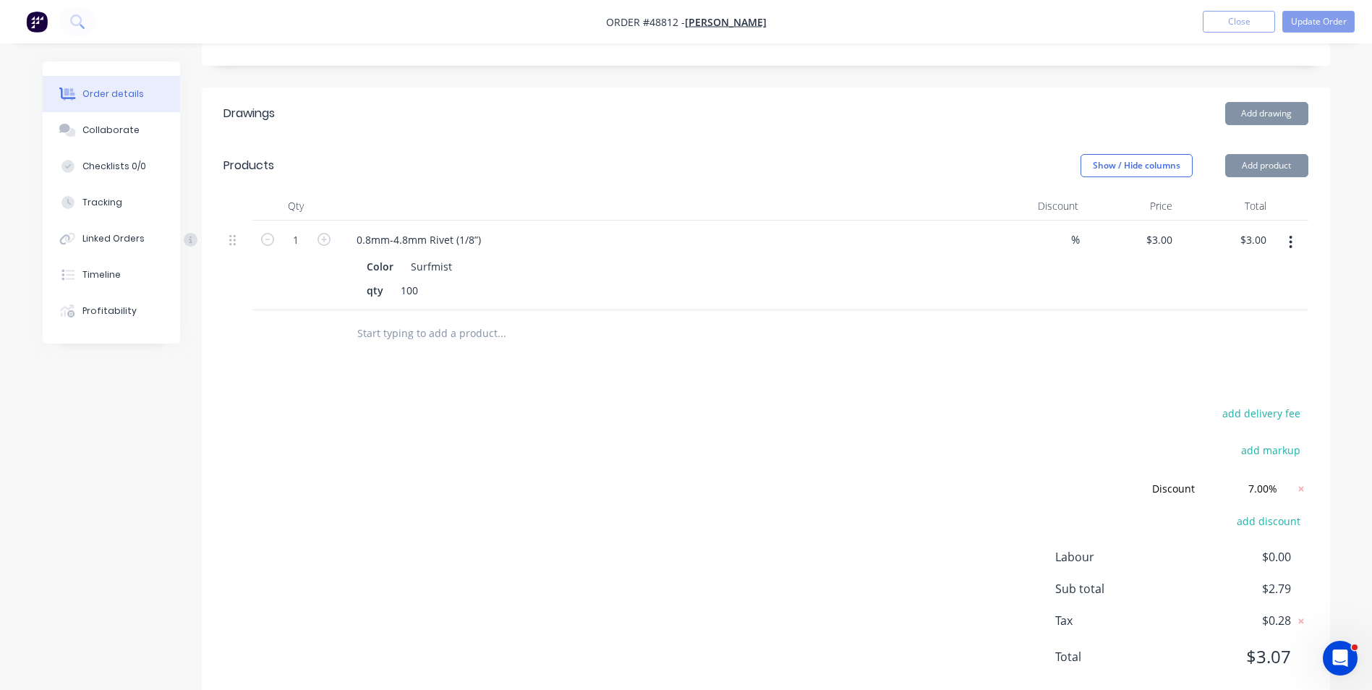
click at [816, 426] on div "add delivery fee add markup Discount Discount Discount name (Optional) 7.00% 7.…" at bounding box center [765, 543] width 1085 height 281
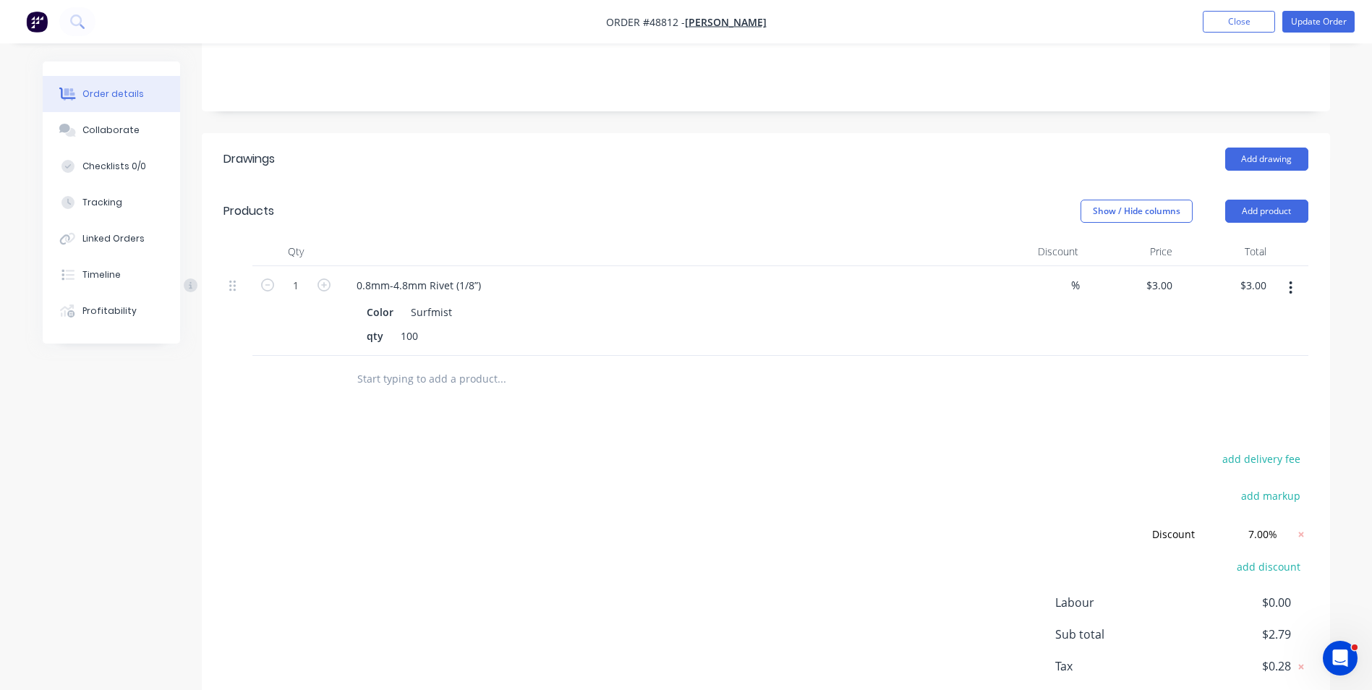
scroll to position [59, 0]
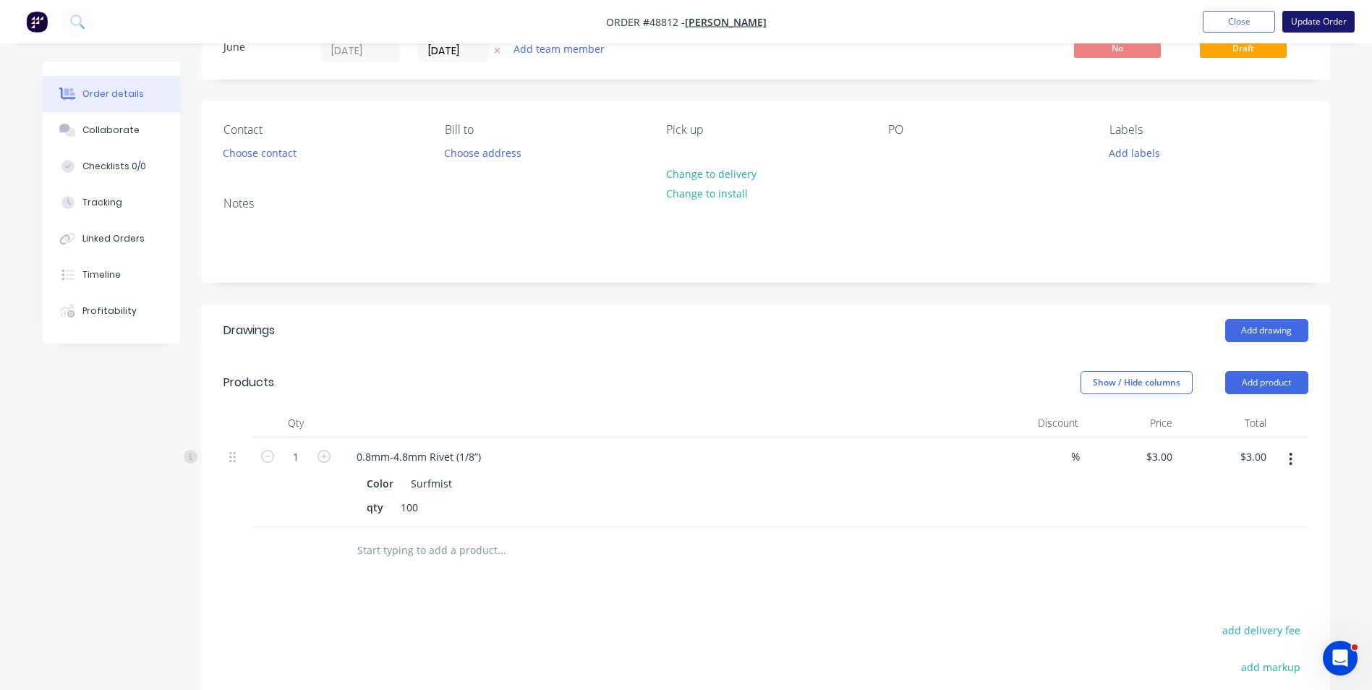
click at [1308, 22] on button "Update Order" at bounding box center [1318, 22] width 72 height 22
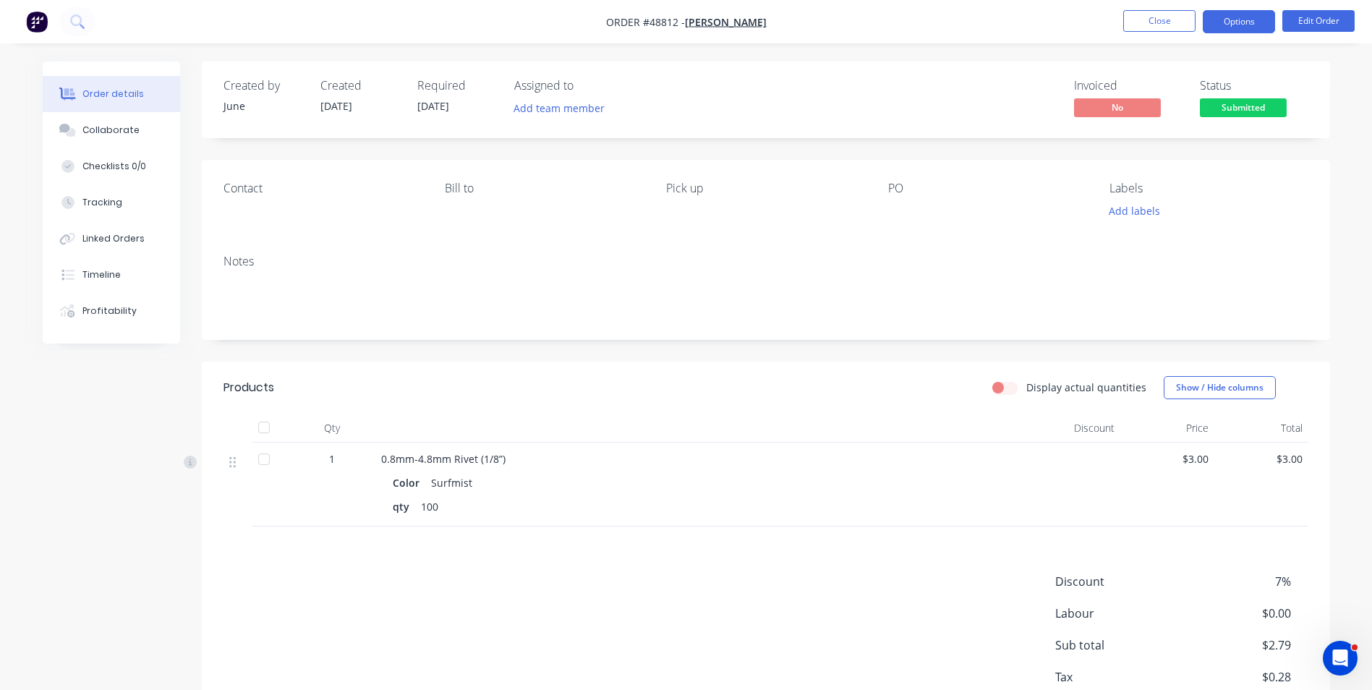
click at [1257, 25] on button "Options" at bounding box center [1239, 21] width 72 height 23
click at [978, 202] on div at bounding box center [978, 211] width 181 height 20
click at [1224, 103] on span "Submitted" at bounding box center [1243, 107] width 87 height 18
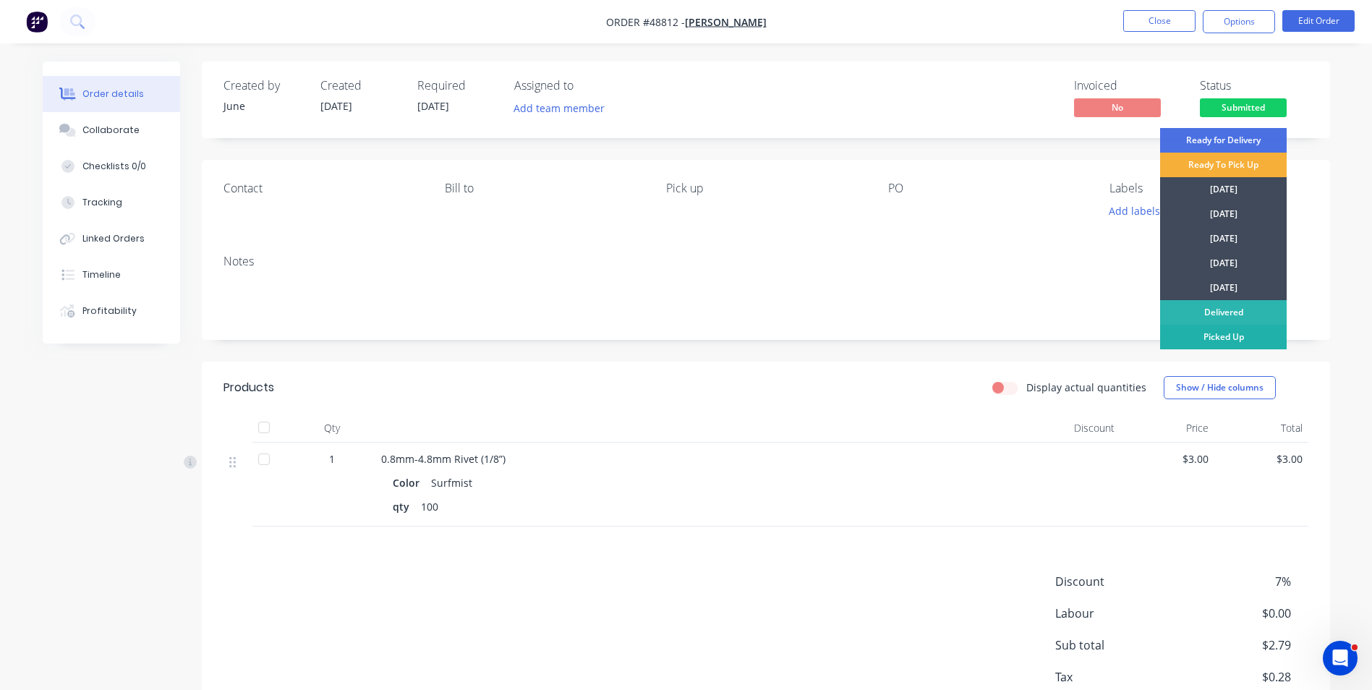
click at [1214, 341] on div "Picked Up" at bounding box center [1223, 337] width 127 height 25
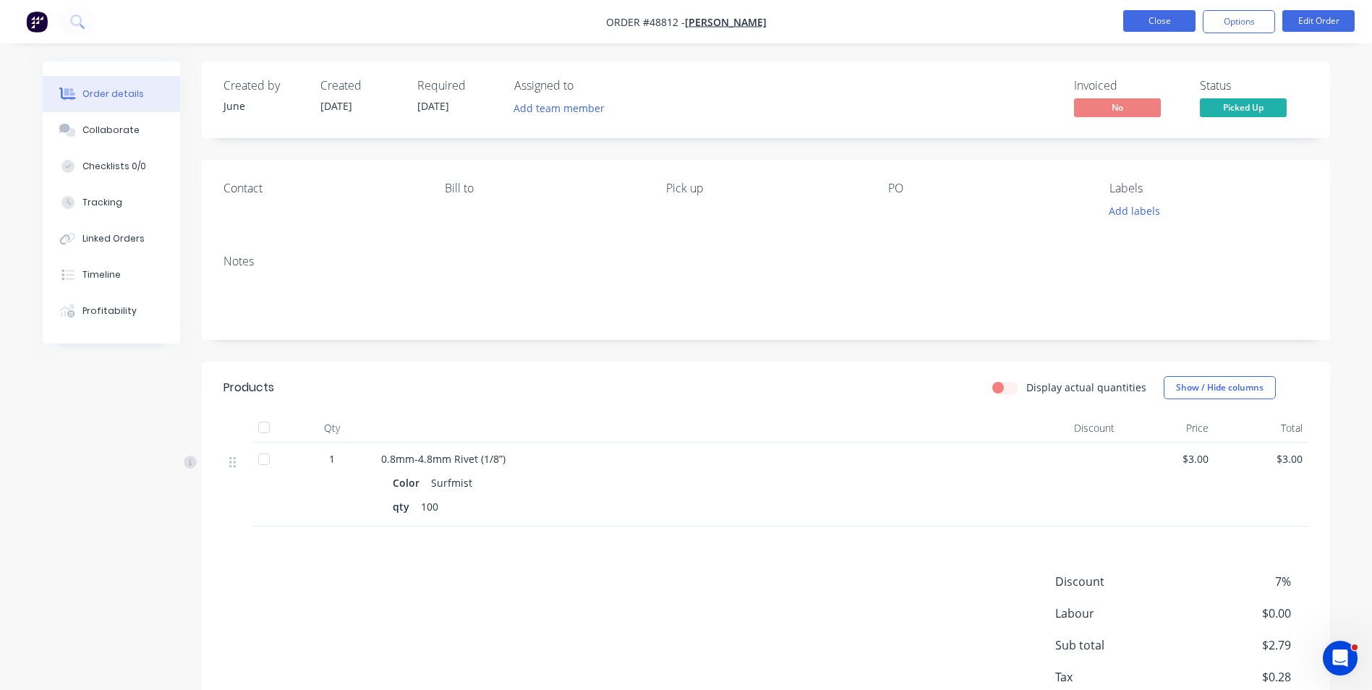
click at [1187, 27] on button "Close" at bounding box center [1159, 21] width 72 height 22
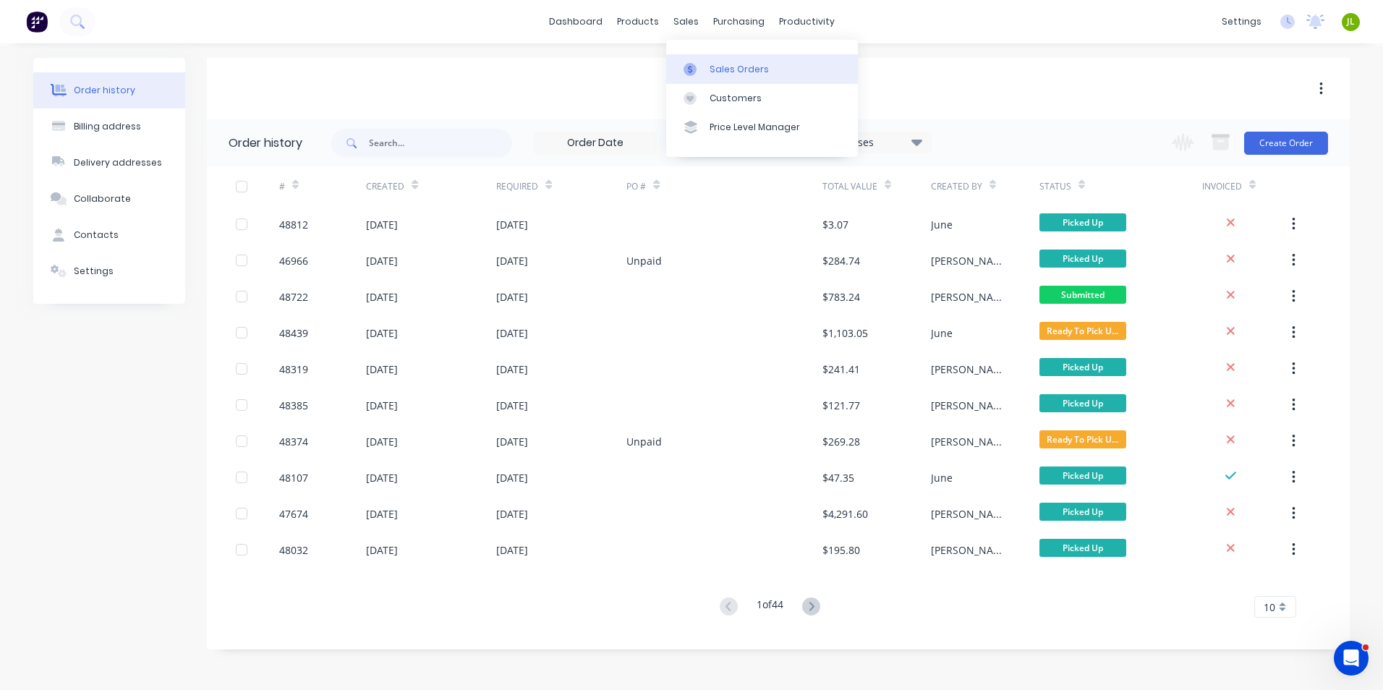
drag, startPoint x: 709, startPoint y: 76, endPoint x: 718, endPoint y: 78, distance: 9.6
click at [709, 76] on link "Sales Orders" at bounding box center [762, 68] width 192 height 29
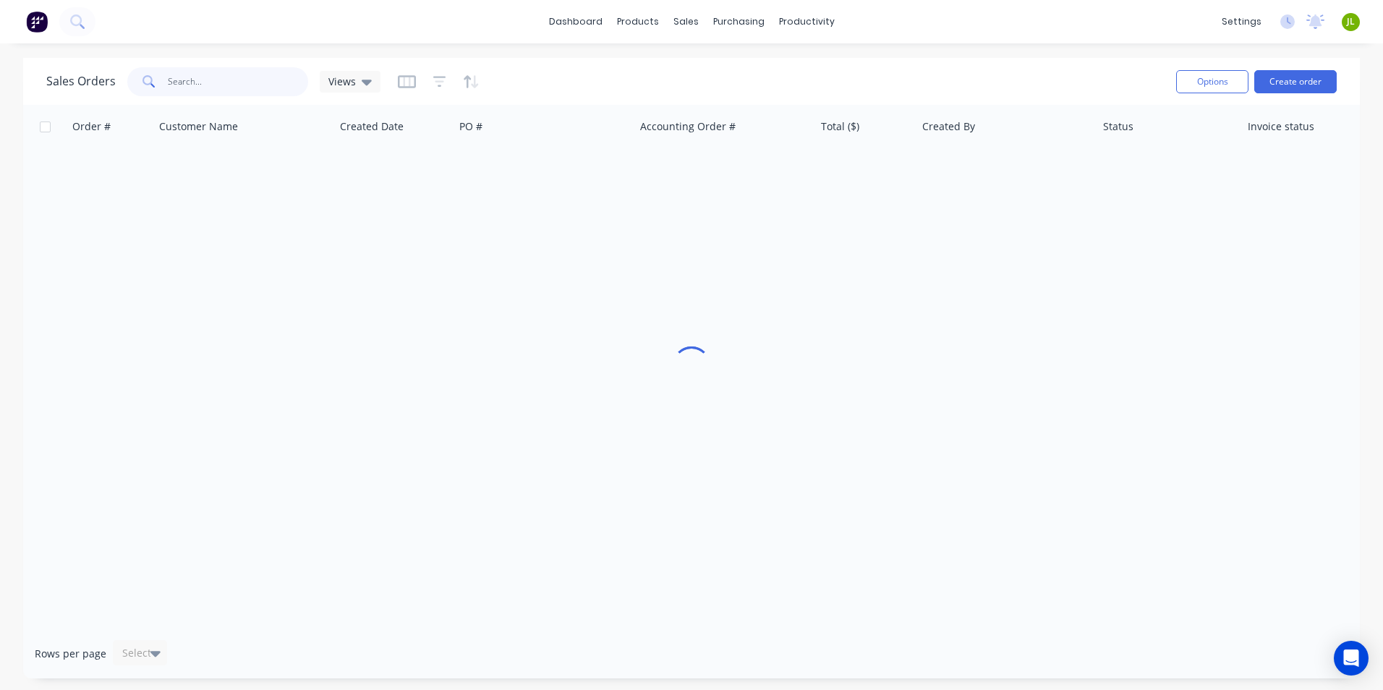
click at [267, 82] on input "text" at bounding box center [238, 81] width 141 height 29
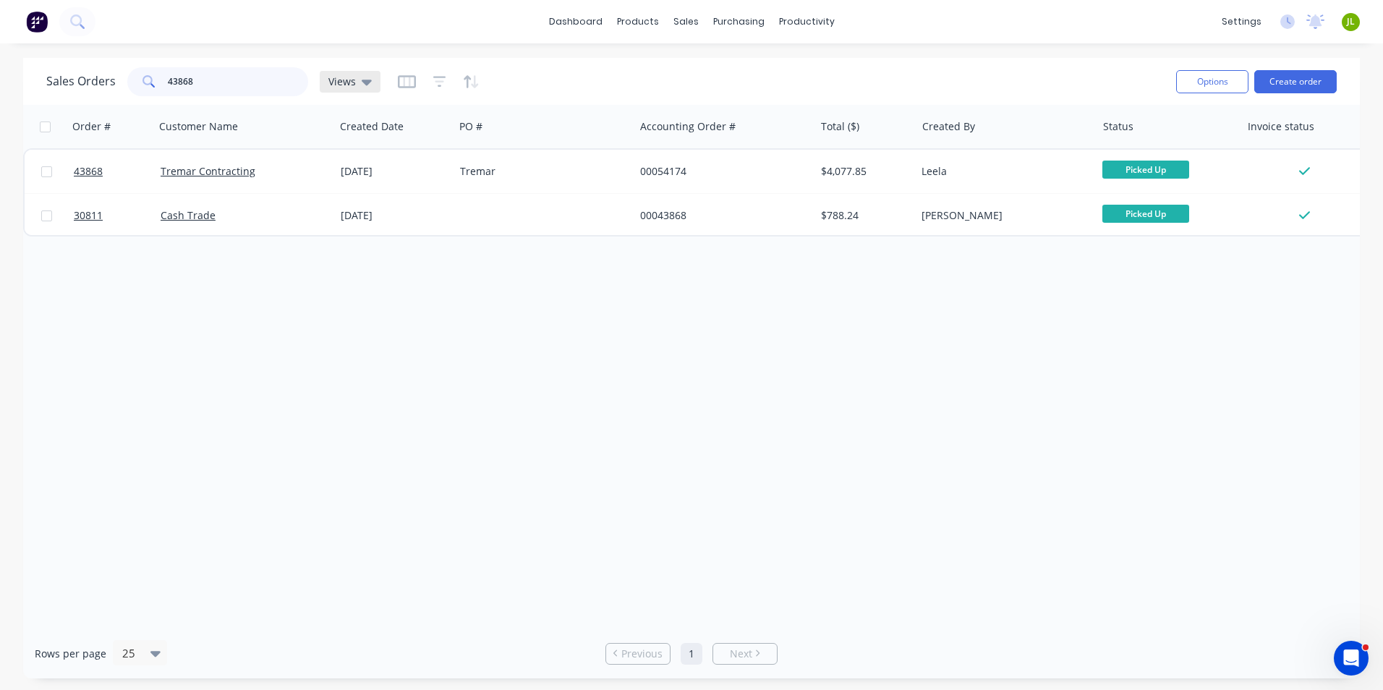
drag, startPoint x: 175, startPoint y: 76, endPoint x: 343, endPoint y: 77, distance: 168.5
click at [343, 77] on div "Sales Orders 43868 Views" at bounding box center [213, 81] width 334 height 29
type input "43027"
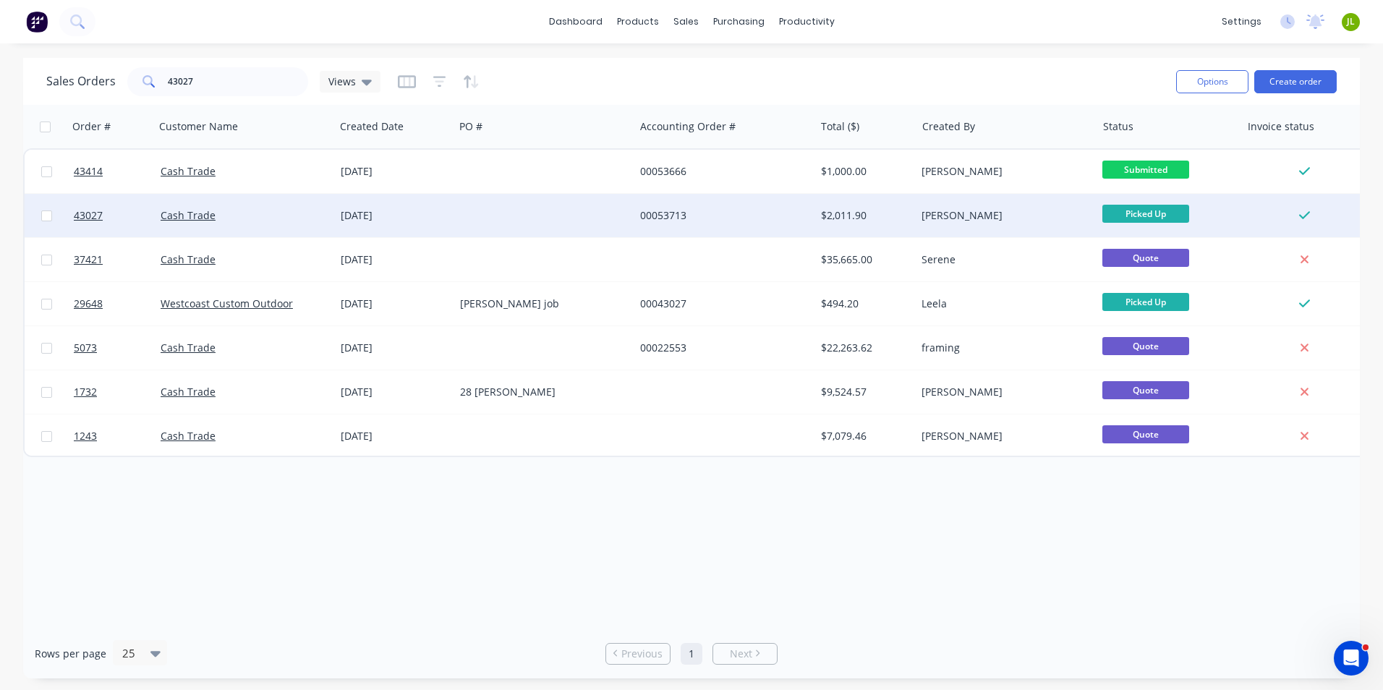
click at [430, 214] on div "[DATE]" at bounding box center [395, 215] width 108 height 14
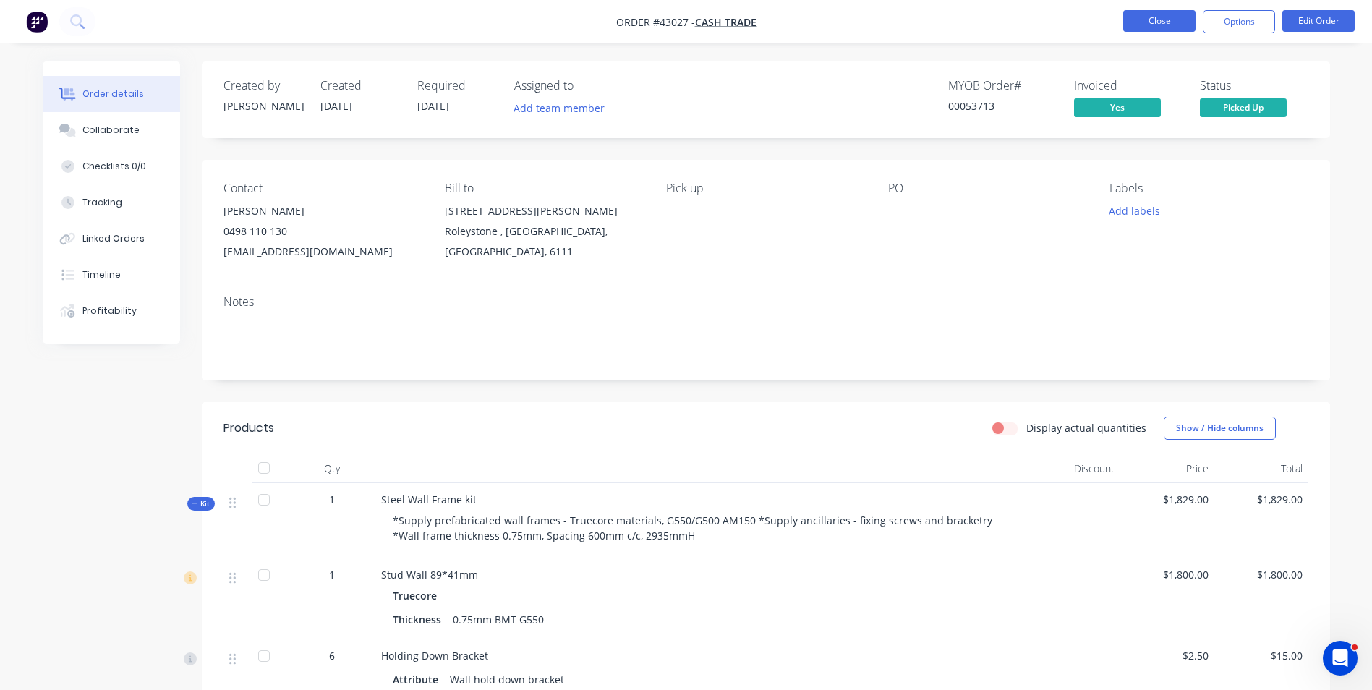
click at [1150, 19] on button "Close" at bounding box center [1159, 21] width 72 height 22
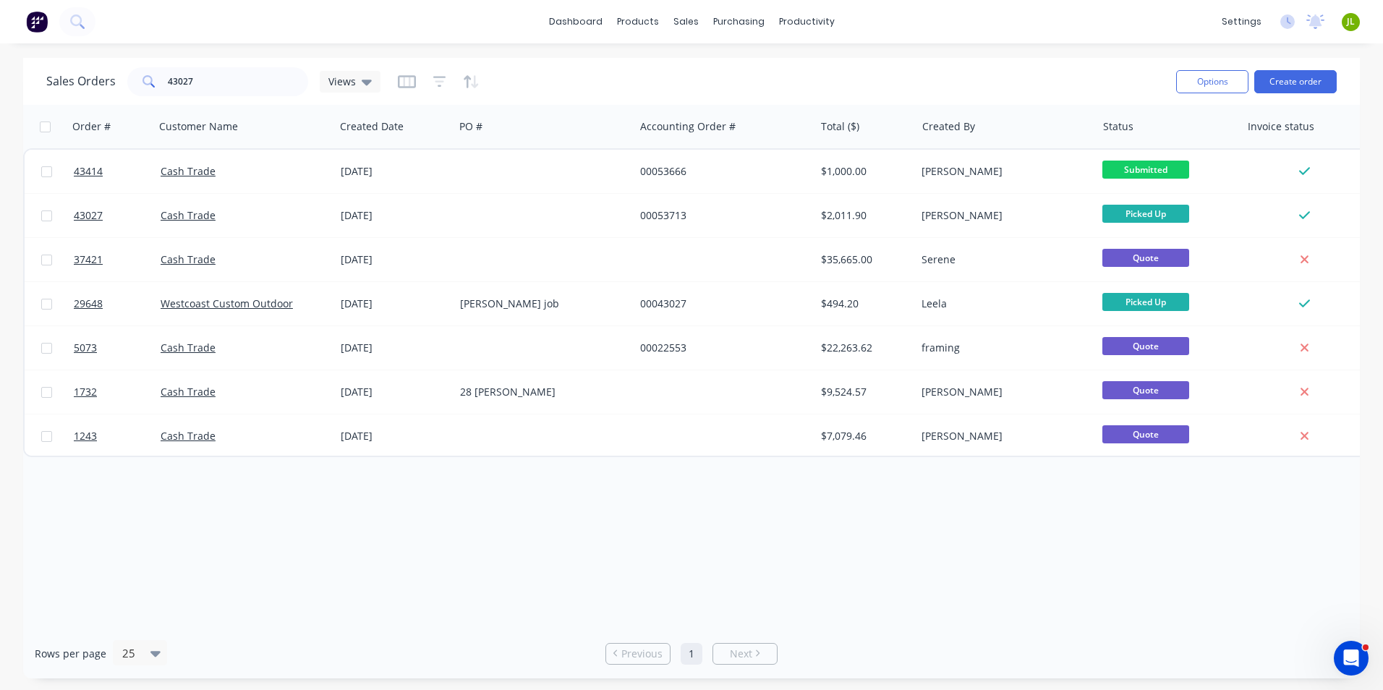
click at [1150, 19] on div "dashboard products sales purchasing productivity dashboard products Product Cat…" at bounding box center [691, 21] width 1383 height 43
click at [718, 93] on div "Customers" at bounding box center [735, 98] width 52 height 13
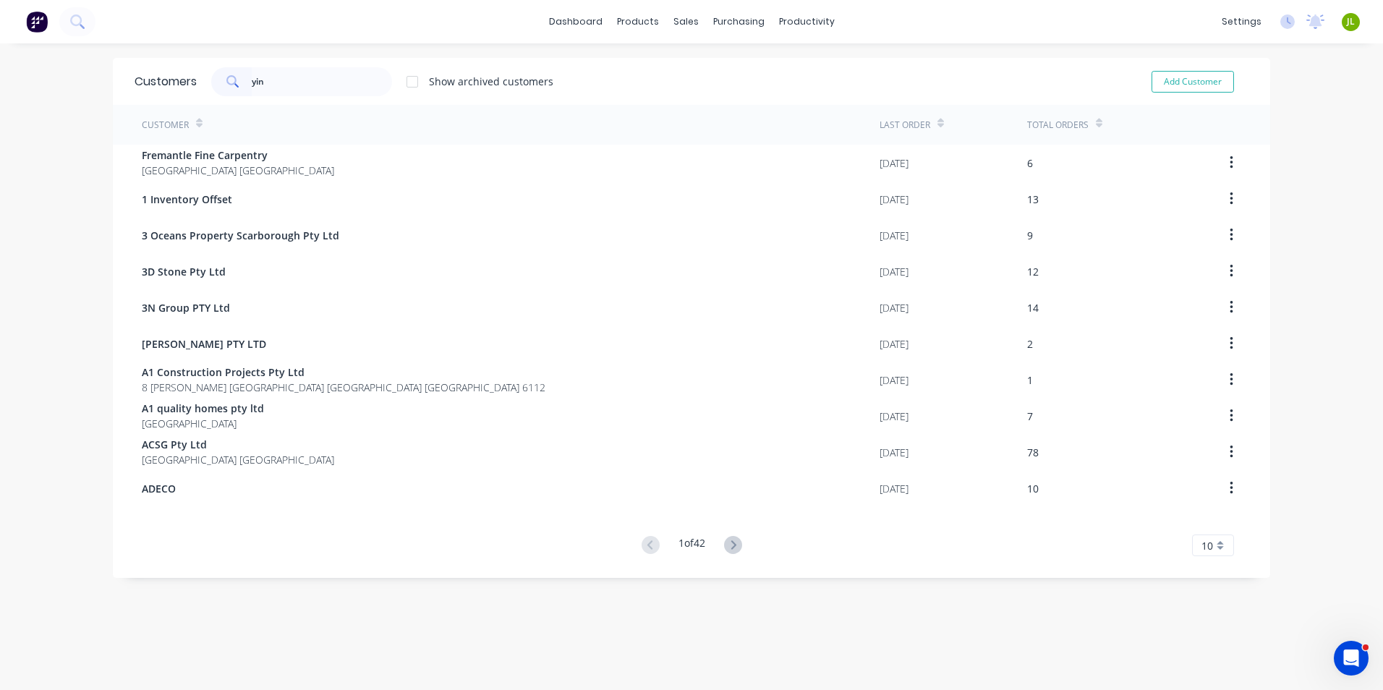
type input "yin"
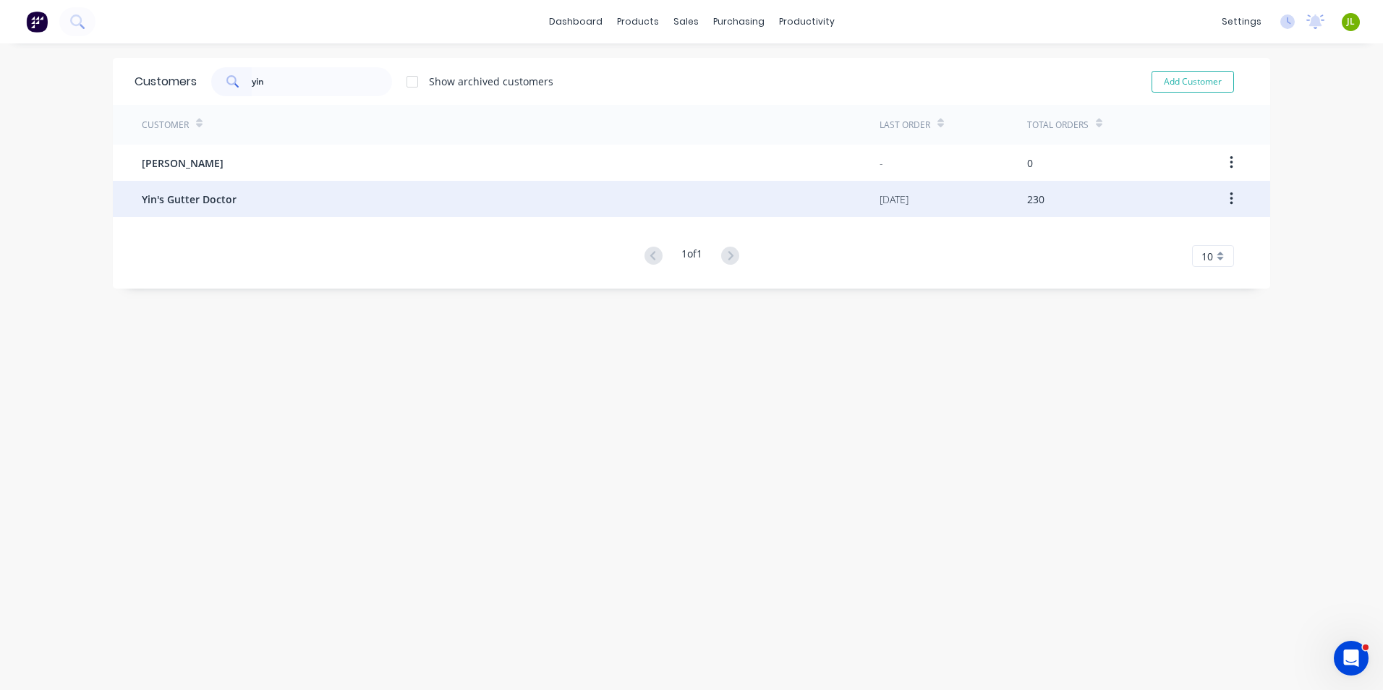
click at [337, 204] on div "Yin's Gutter Doctor" at bounding box center [511, 199] width 738 height 36
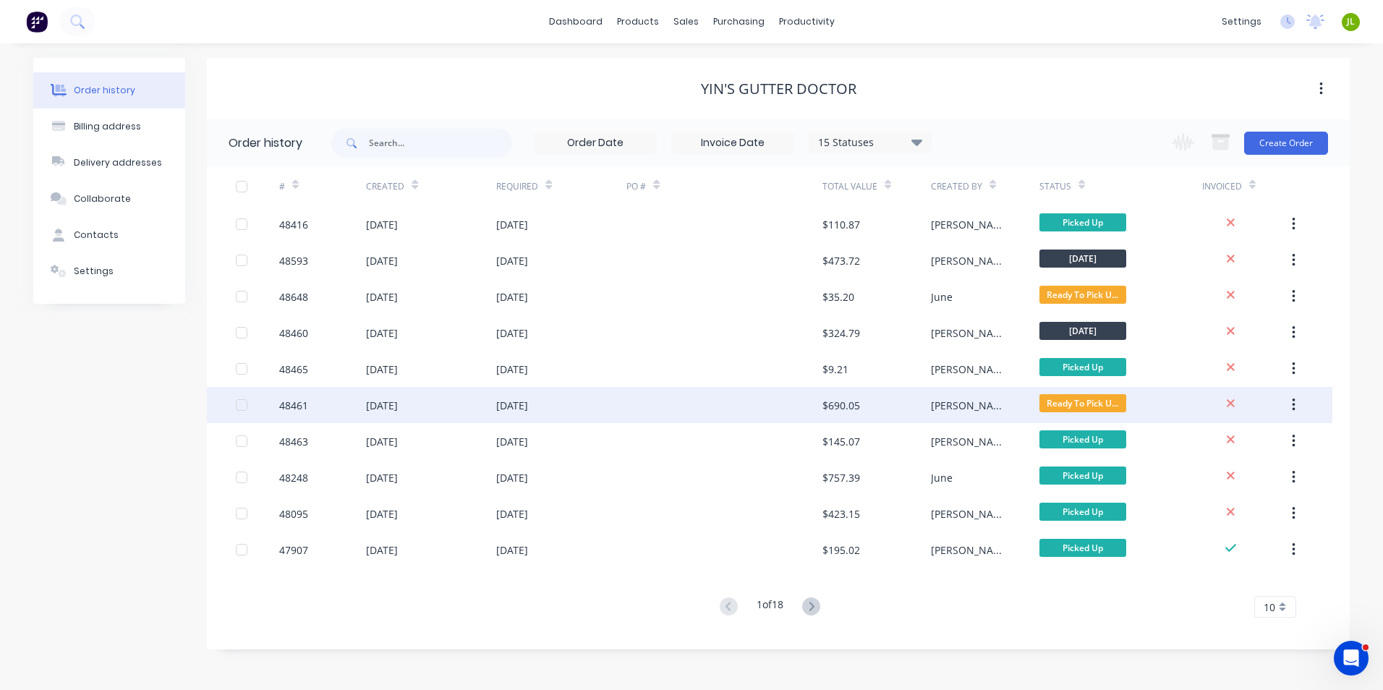
click at [701, 412] on div at bounding box center [723, 405] width 195 height 36
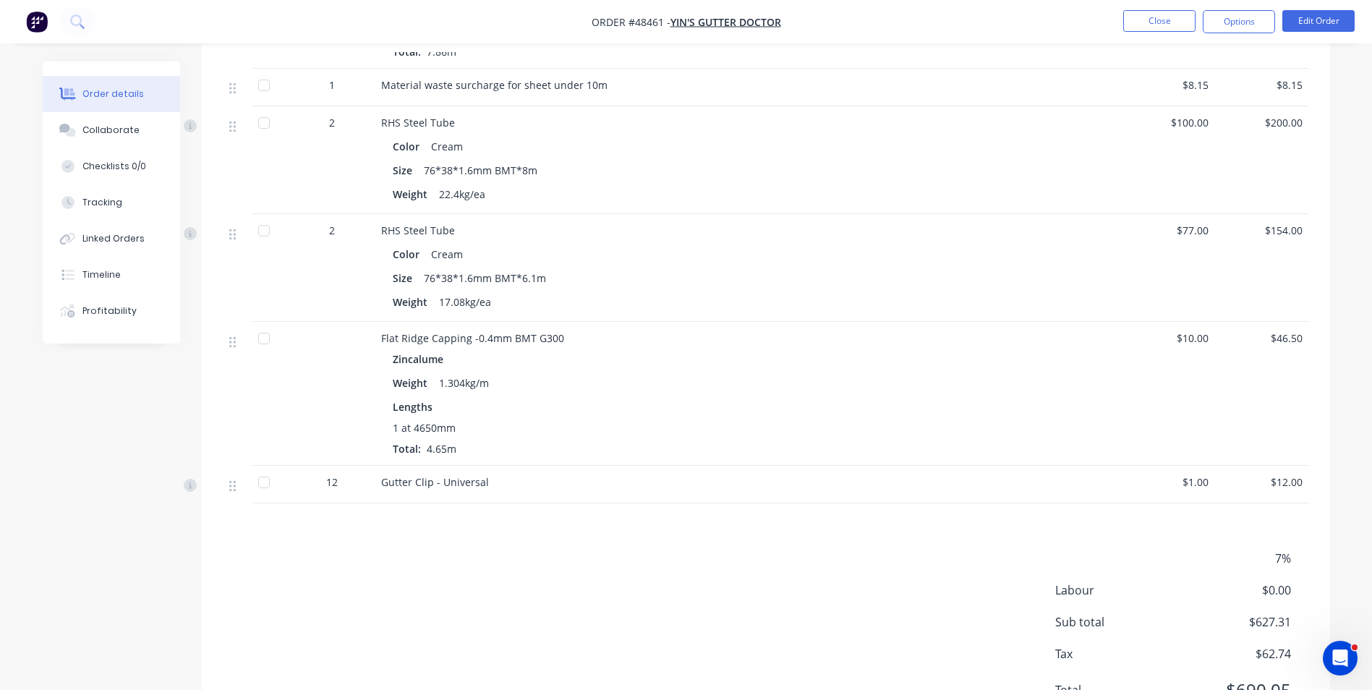
scroll to position [806, 0]
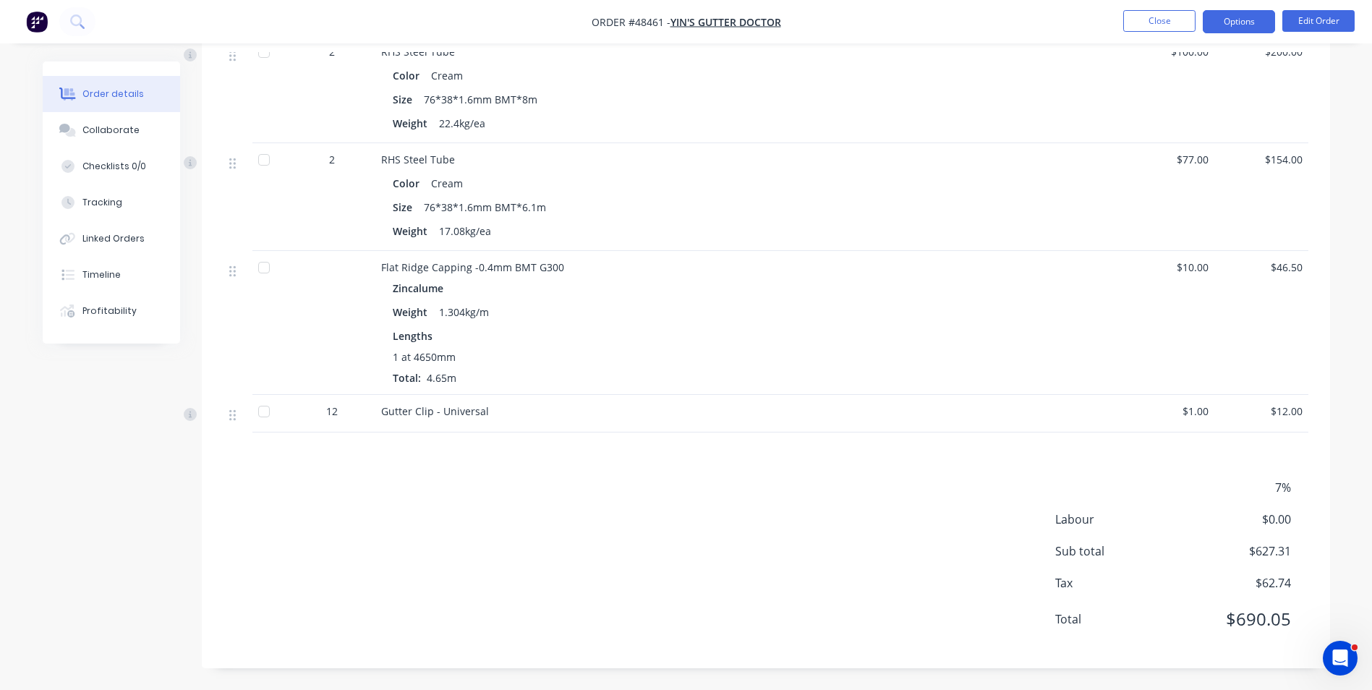
click at [1257, 22] on button "Options" at bounding box center [1239, 21] width 72 height 23
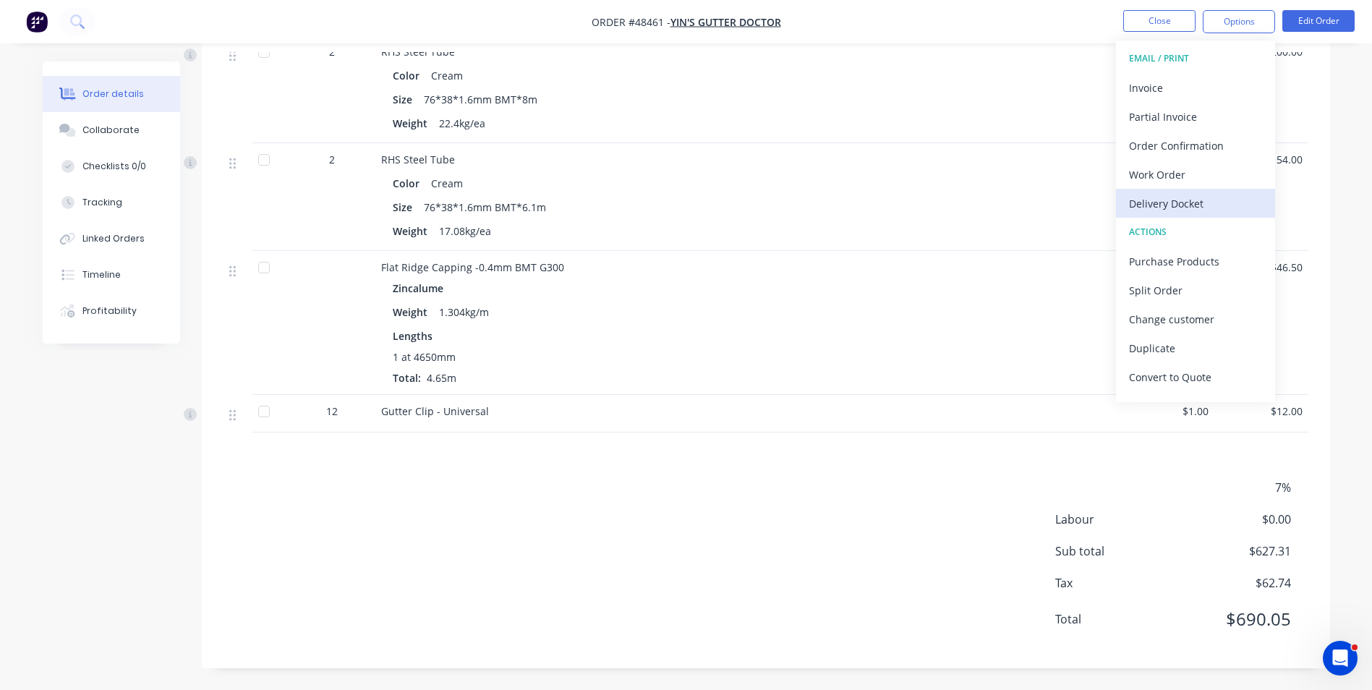
click at [1147, 201] on div "Delivery Docket" at bounding box center [1195, 203] width 133 height 21
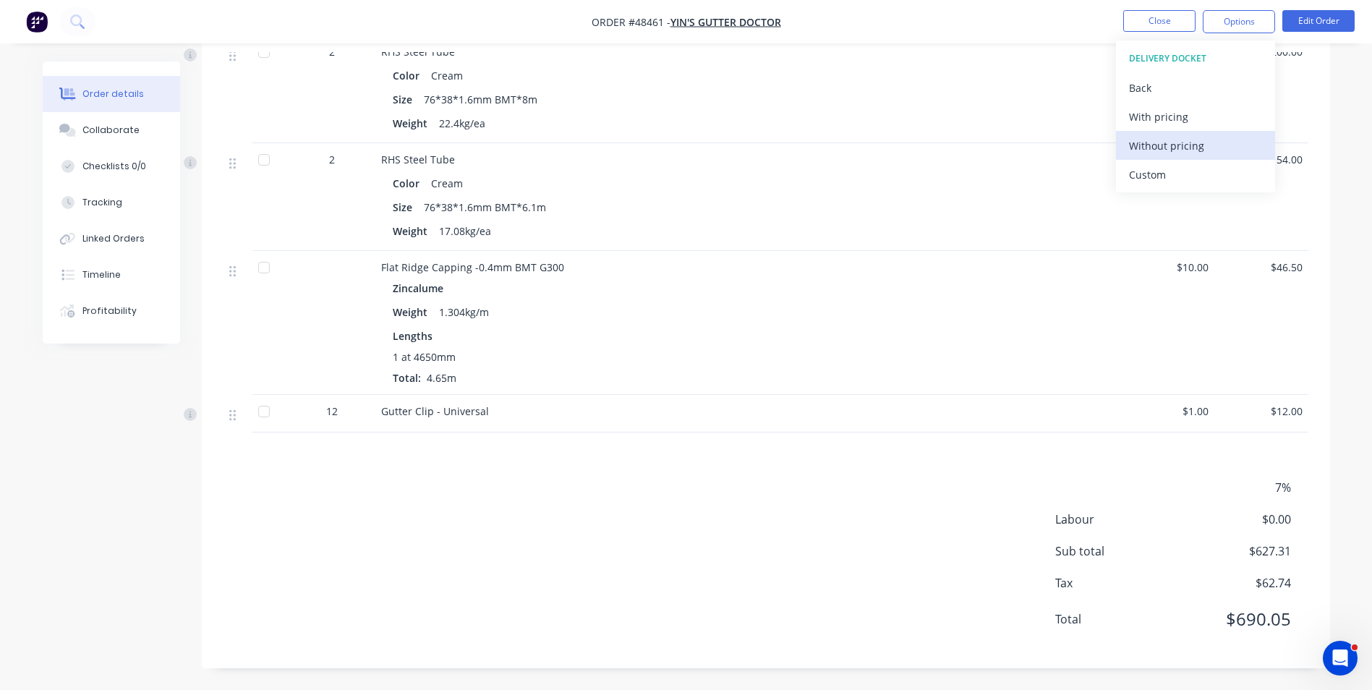
click at [1167, 150] on div "Without pricing" at bounding box center [1195, 145] width 133 height 21
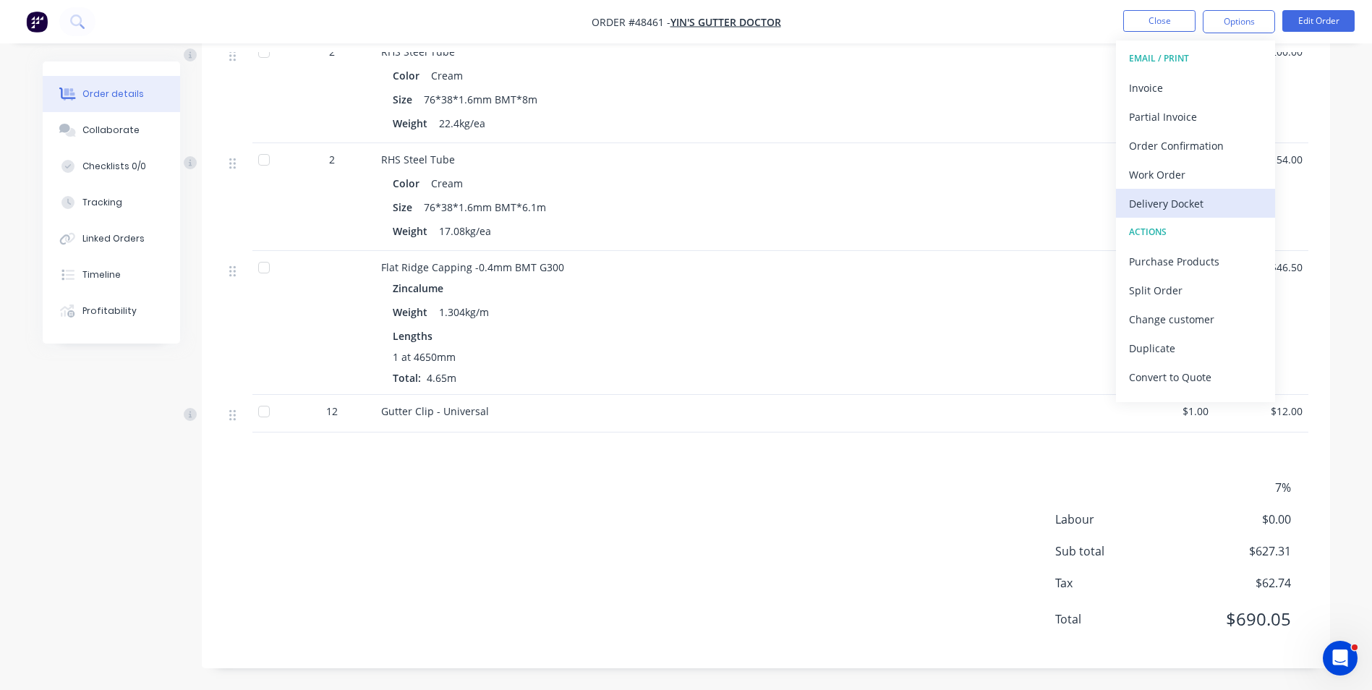
click at [1205, 202] on div "Delivery Docket" at bounding box center [1195, 203] width 133 height 21
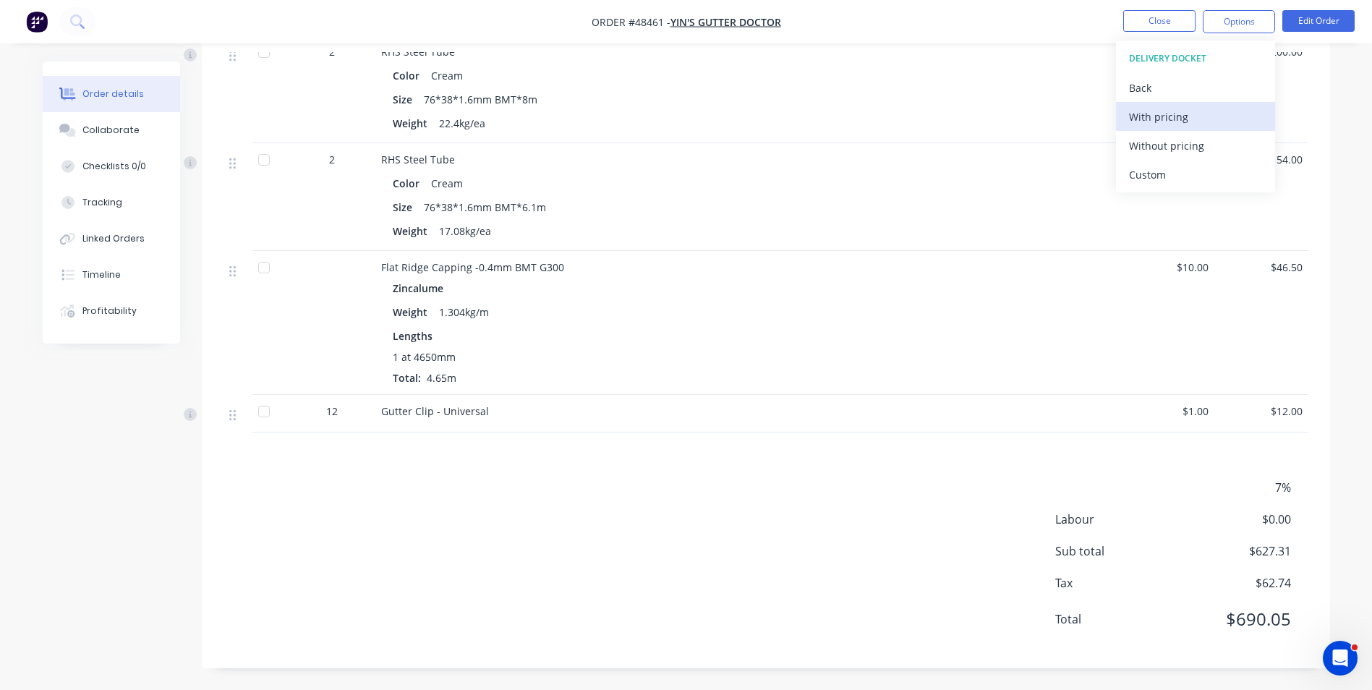
click at [1201, 123] on div "With pricing" at bounding box center [1195, 116] width 133 height 21
